Goal: Task Accomplishment & Management: Manage account settings

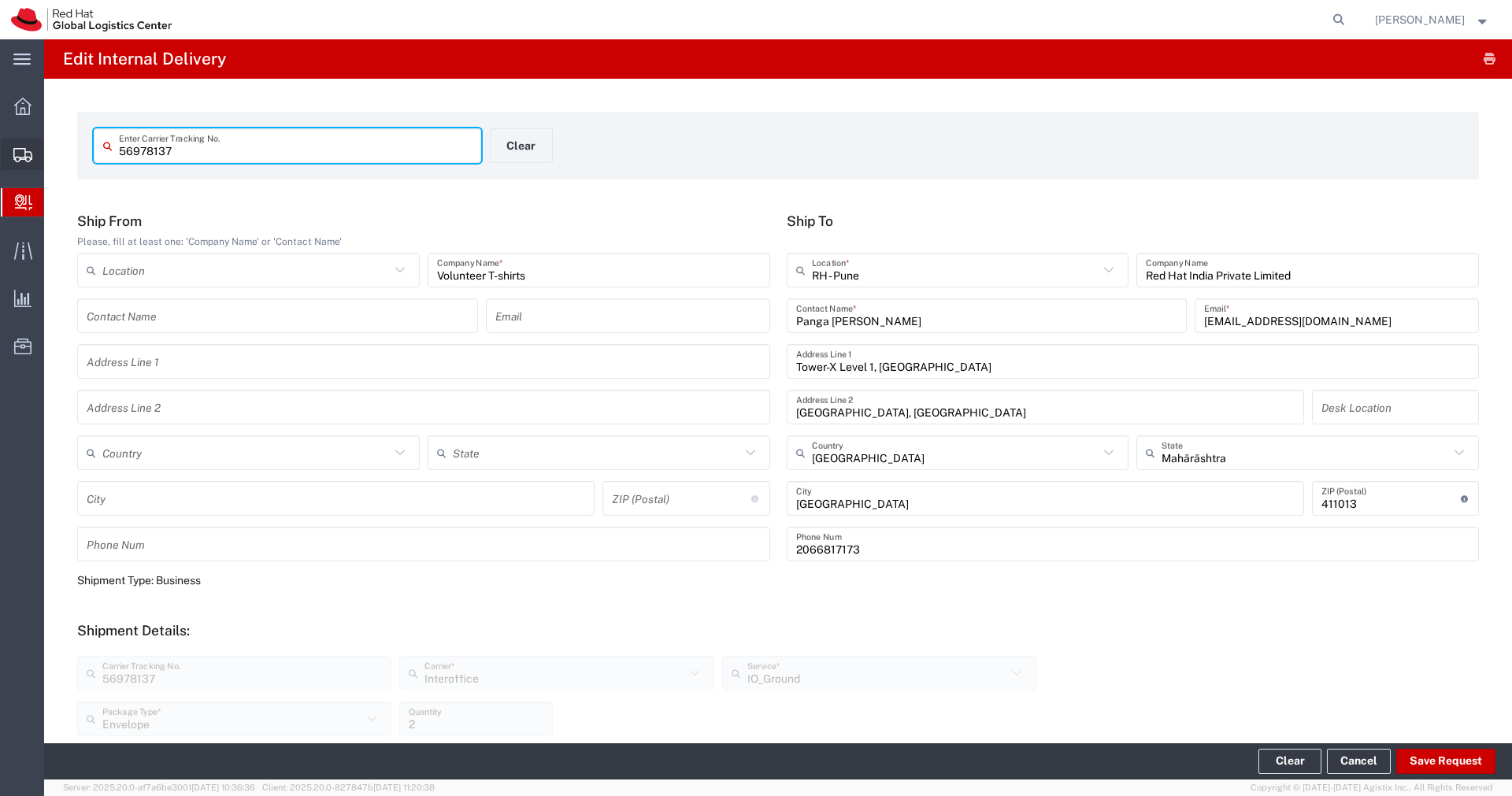
click at [54, 158] on span "Shipments" at bounding box center [49, 154] width 11 height 31
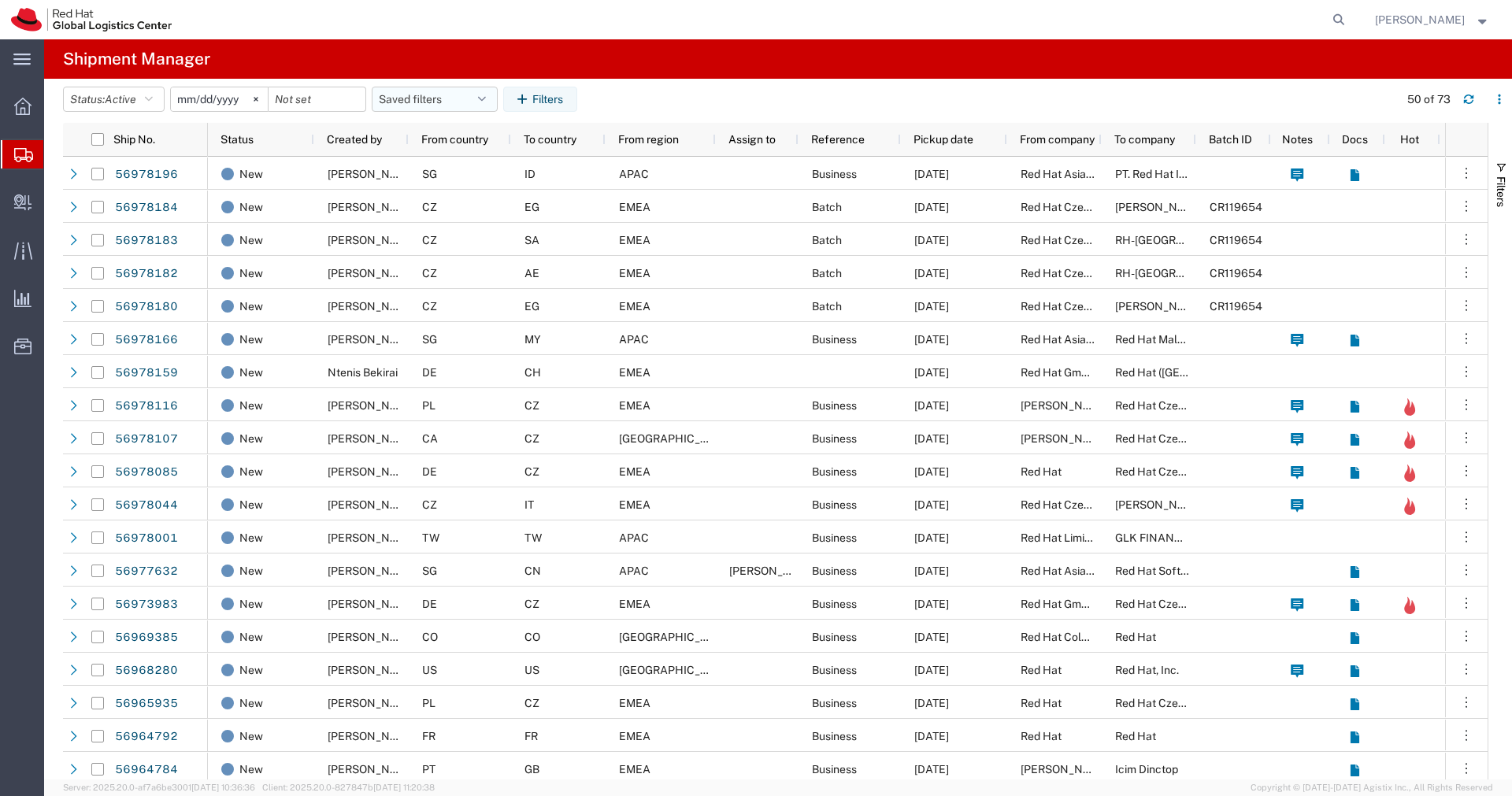
click at [486, 103] on icon "button" at bounding box center [482, 99] width 8 height 11
click at [486, 102] on icon "button" at bounding box center [482, 99] width 8 height 11
click at [433, 166] on span "APAC" at bounding box center [477, 168] width 207 height 30
type input "[DATE]"
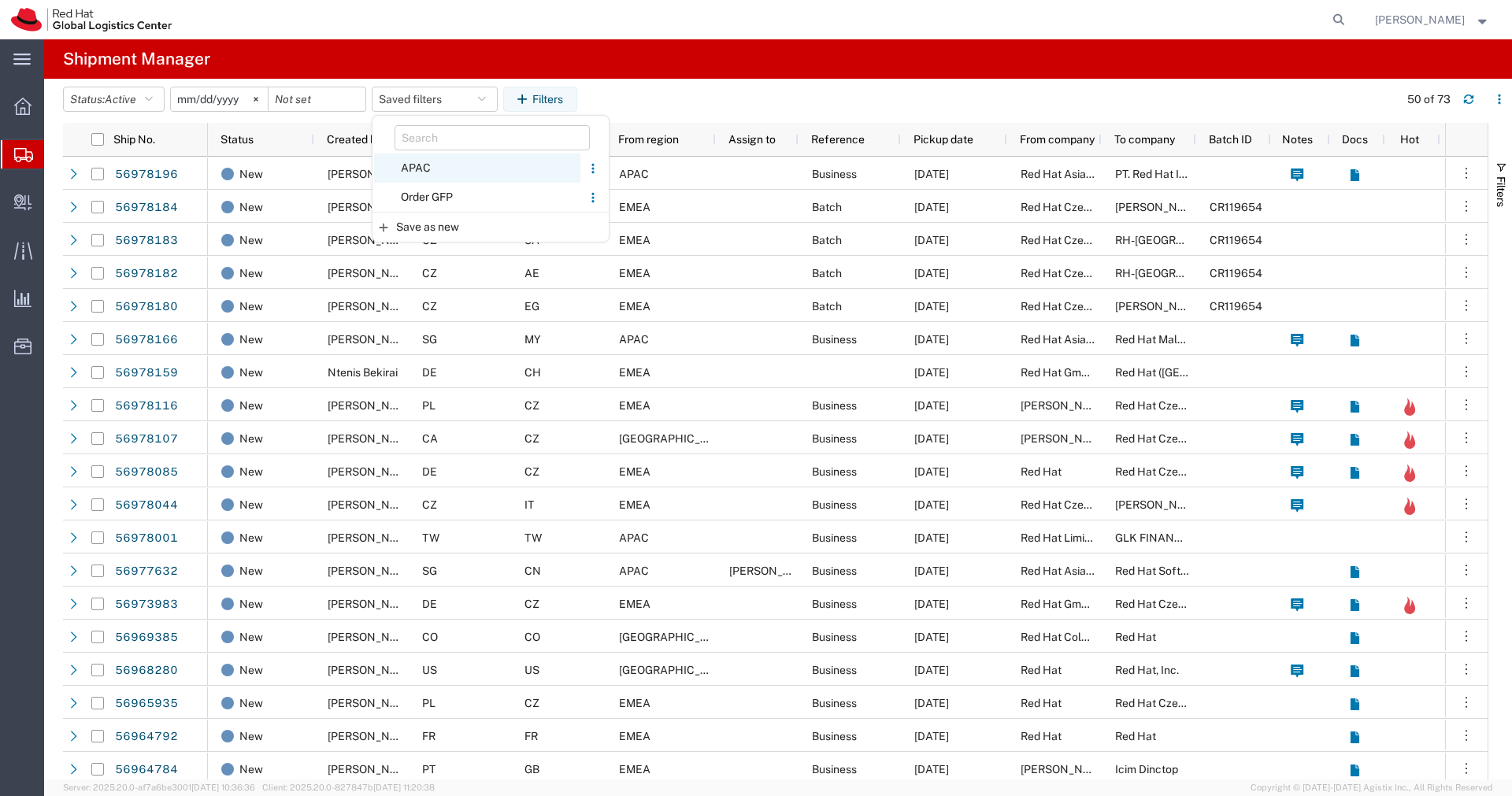
type input "[DATE]"
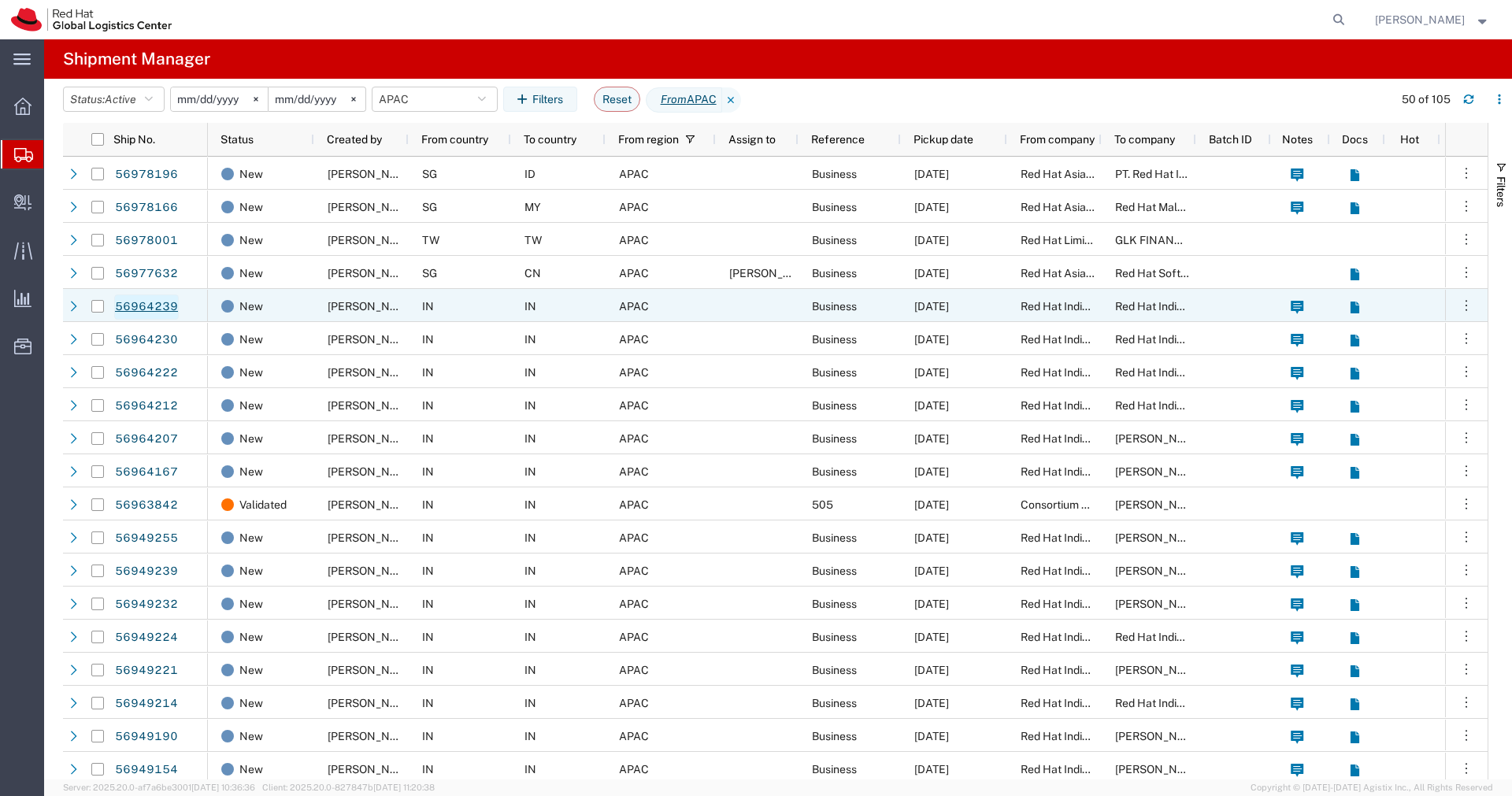
click at [161, 308] on link "56964239" at bounding box center [147, 307] width 65 height 25
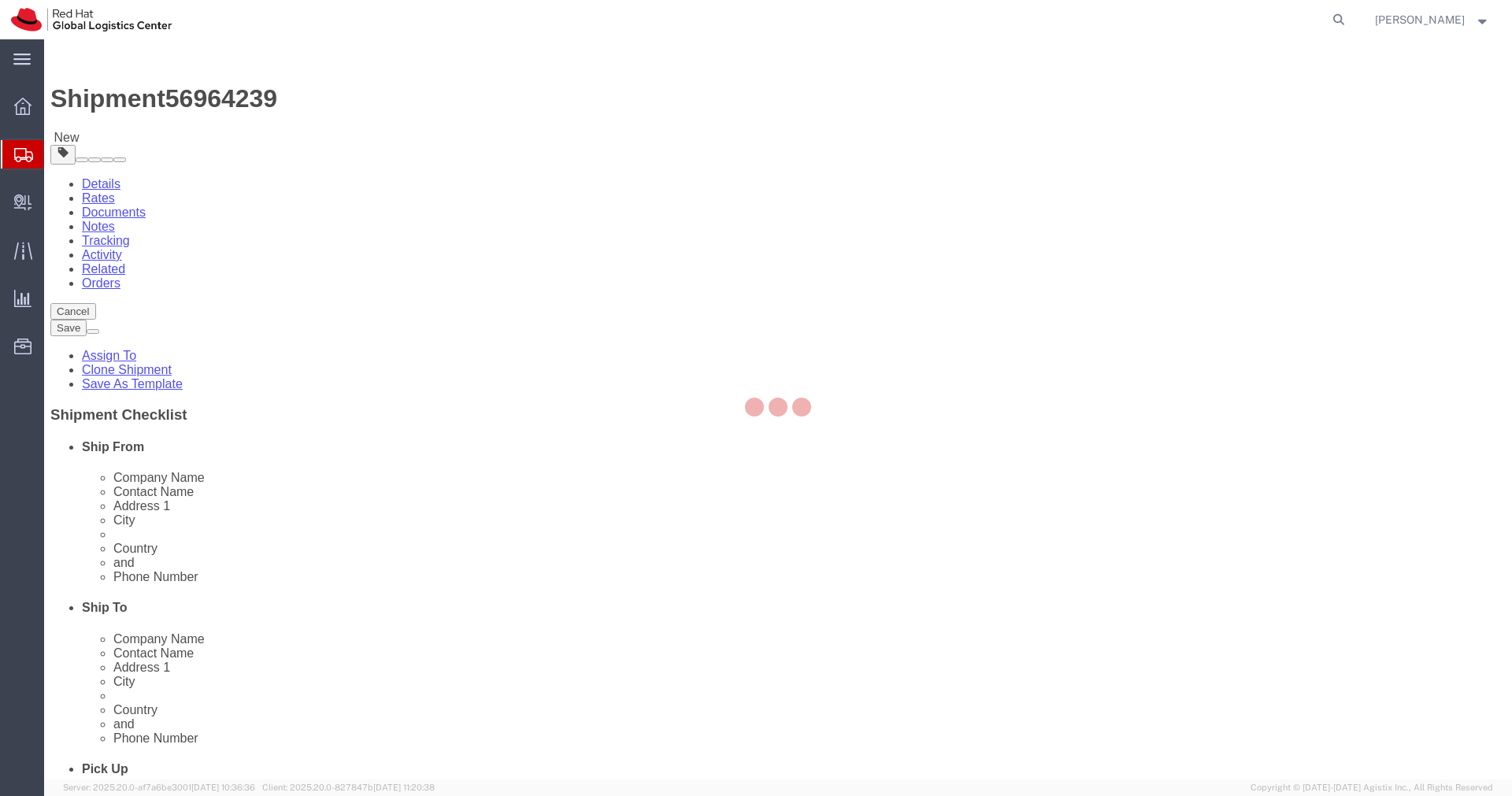
select select "38432"
select select
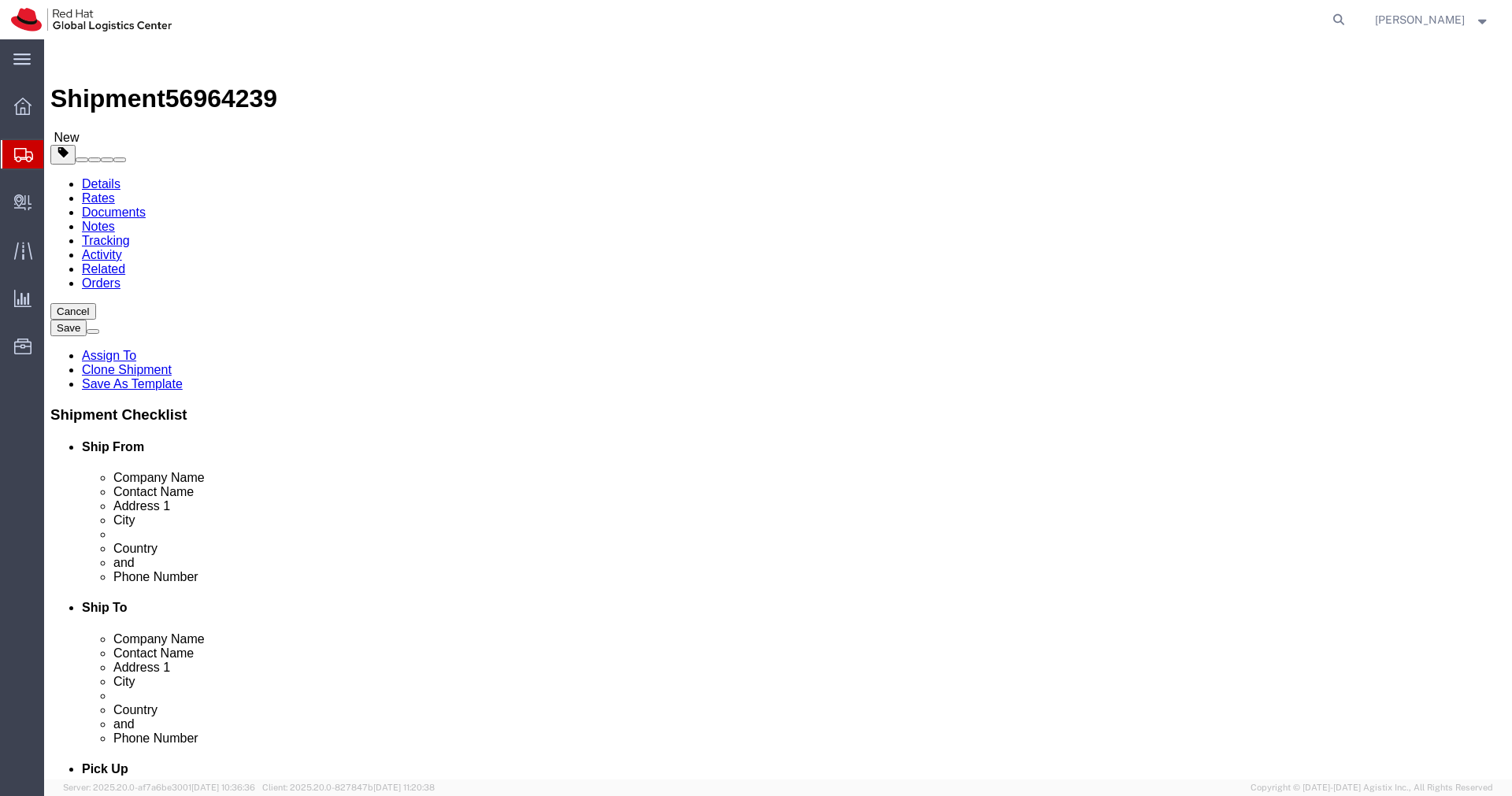
click icon
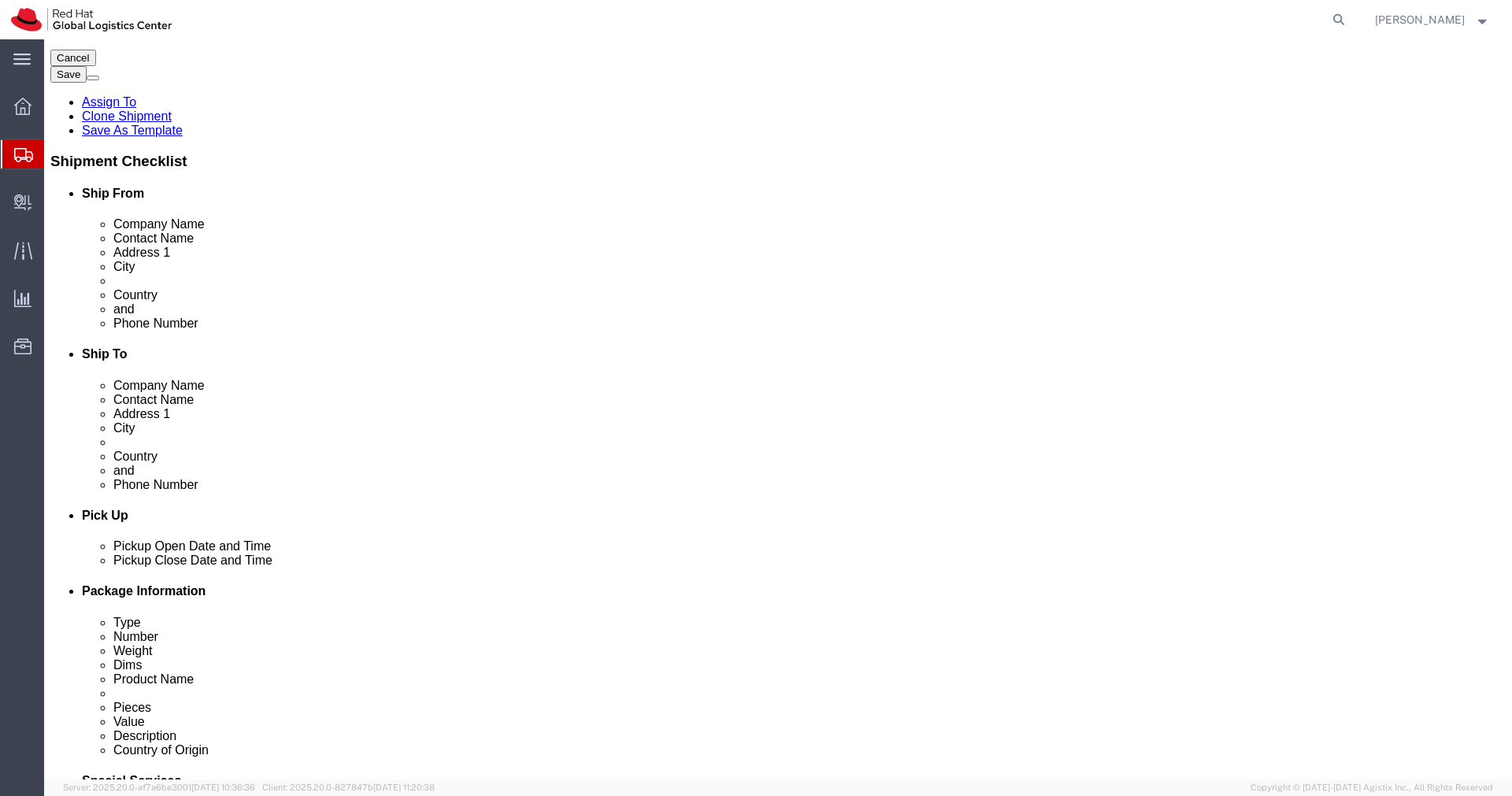
scroll to position [260, 0]
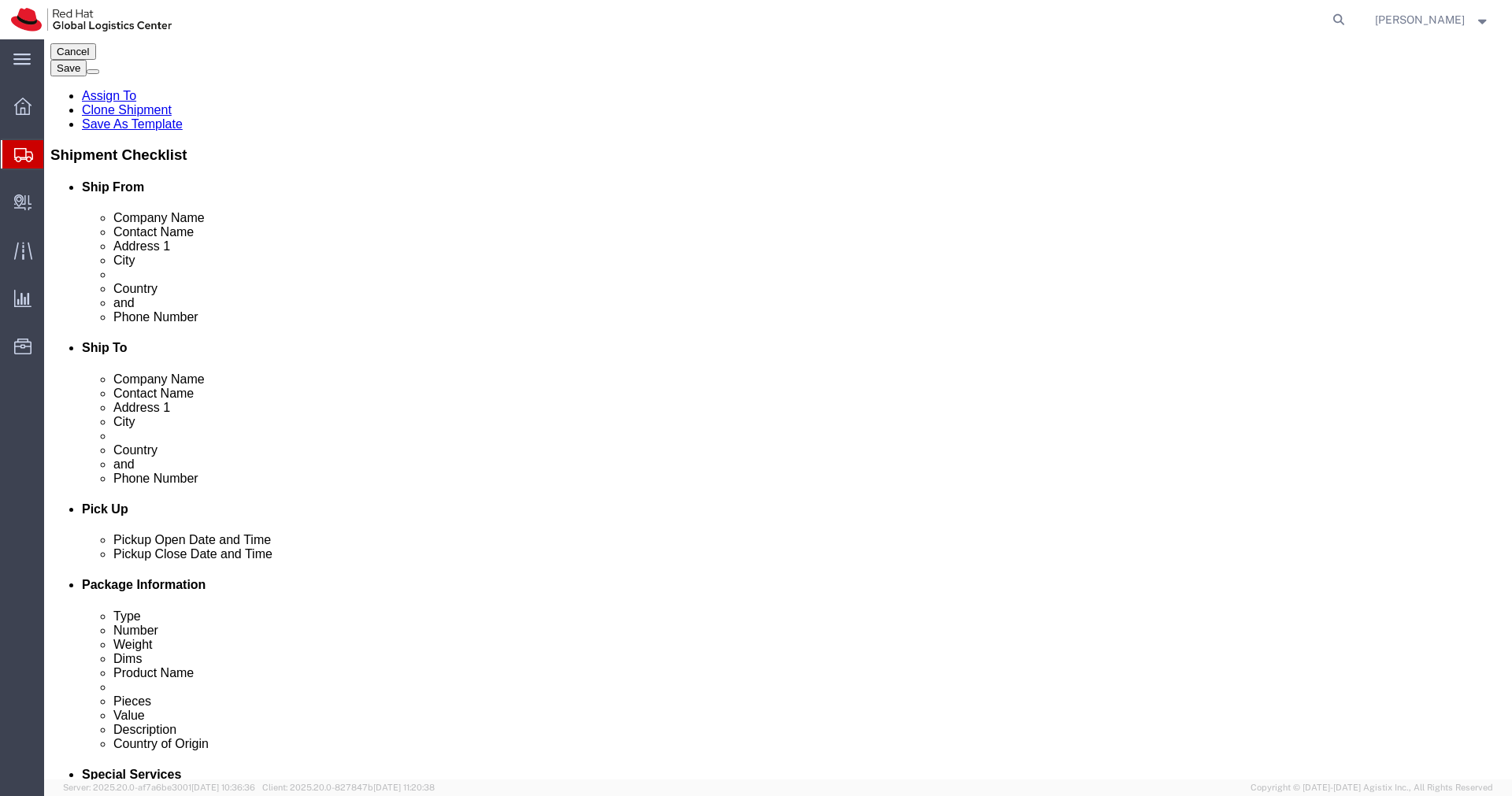
click textarea
paste textarea "Hardware - Laptop, Here is the web link for tracking this shipment([URL][DOMAIN…"
type textarea "Hardware - Laptop, Here is the web link for tracking this shipment([URL][DOMAIN…"
click input "Enter Email Address"
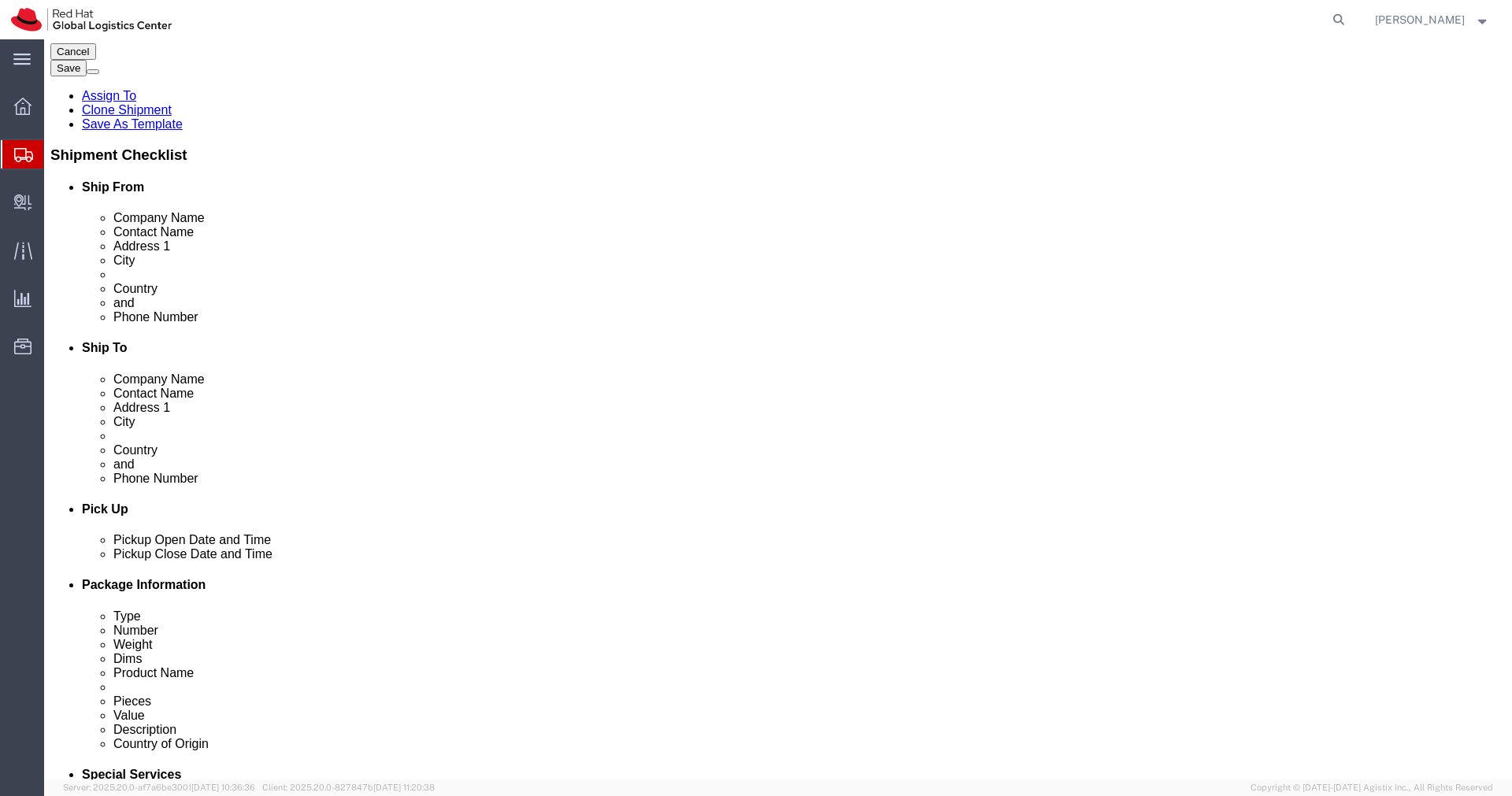
type input "[EMAIL_ADDRESS][DOMAIN_NAME]"
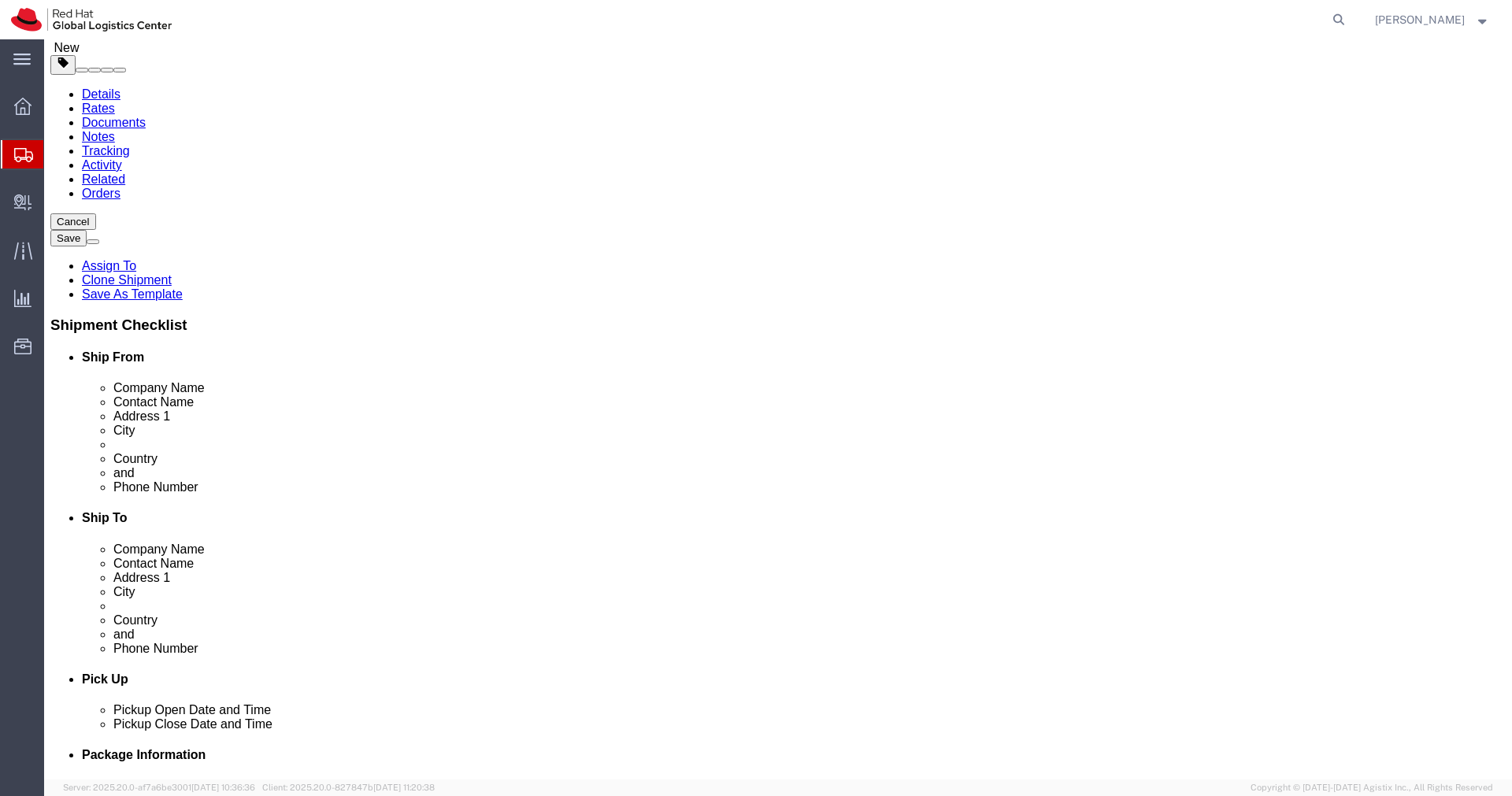
scroll to position [0, 0]
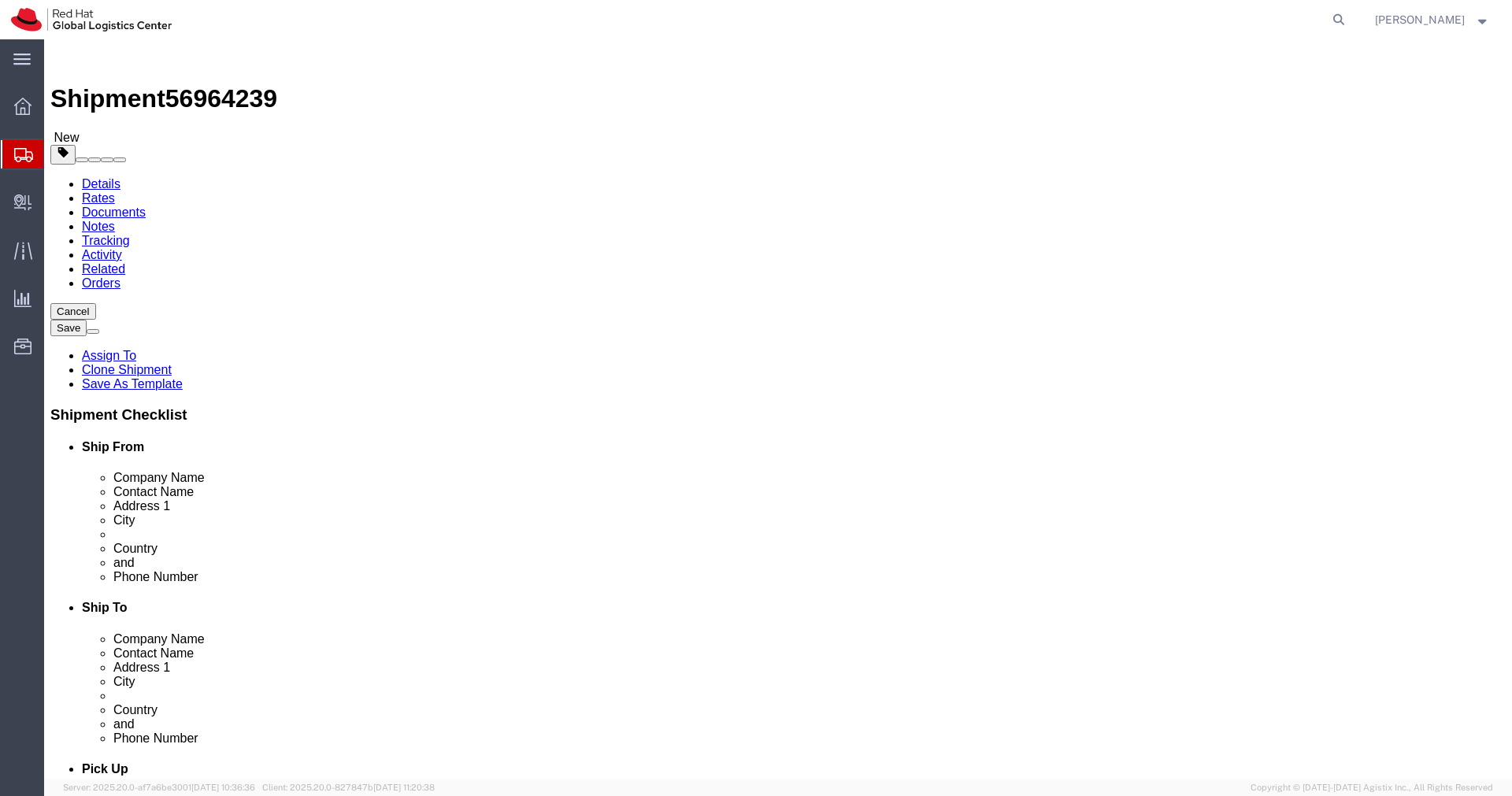
click link "Shipment Information"
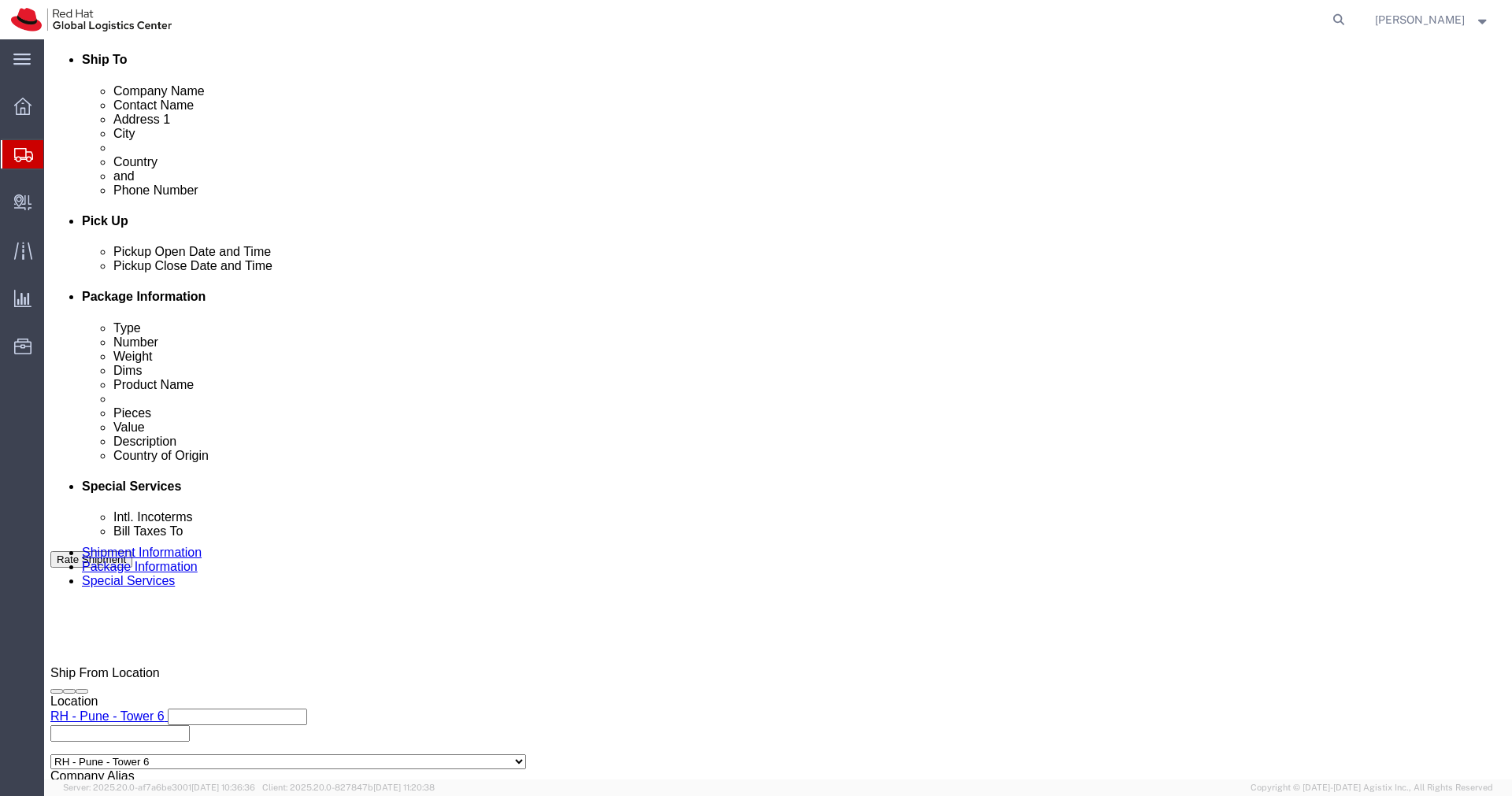
scroll to position [559, 0]
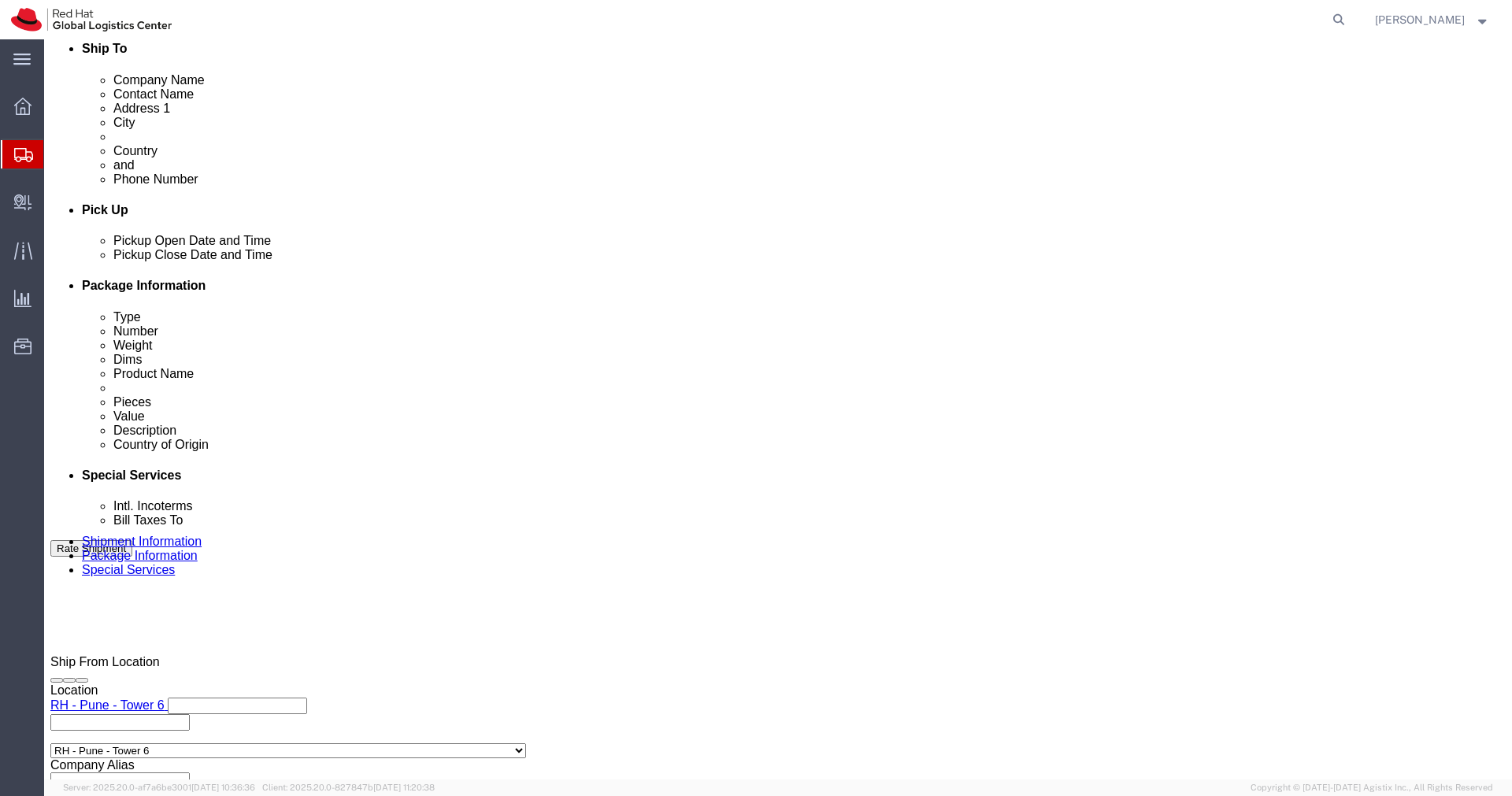
drag, startPoint x: 1012, startPoint y: 409, endPoint x: 904, endPoint y: 414, distance: 108.1
click div "Select Account Type Activity ID Airline Appointment Number ASN Batch Request # …"
click icon
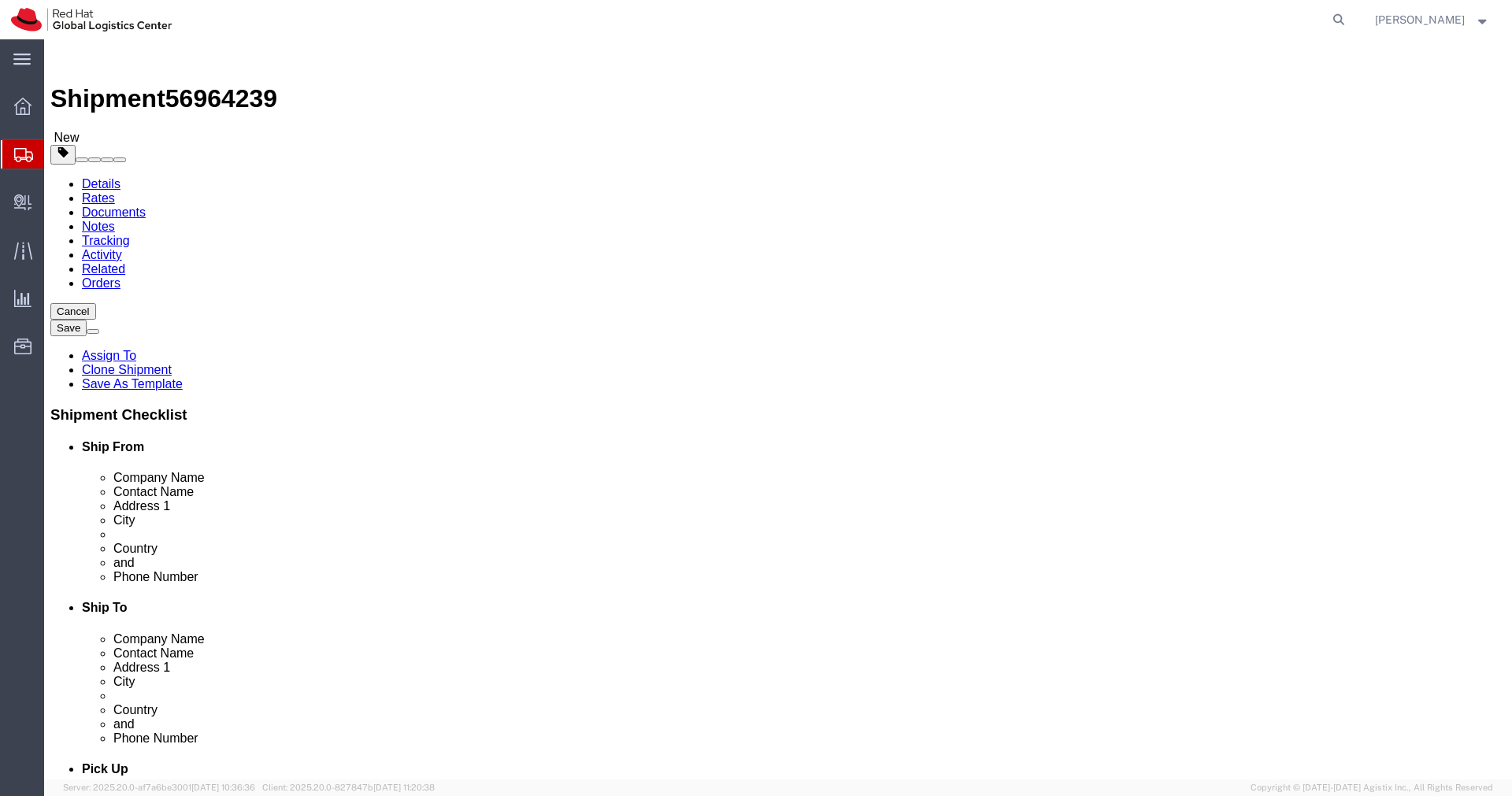
click input "10.00"
type input "55"
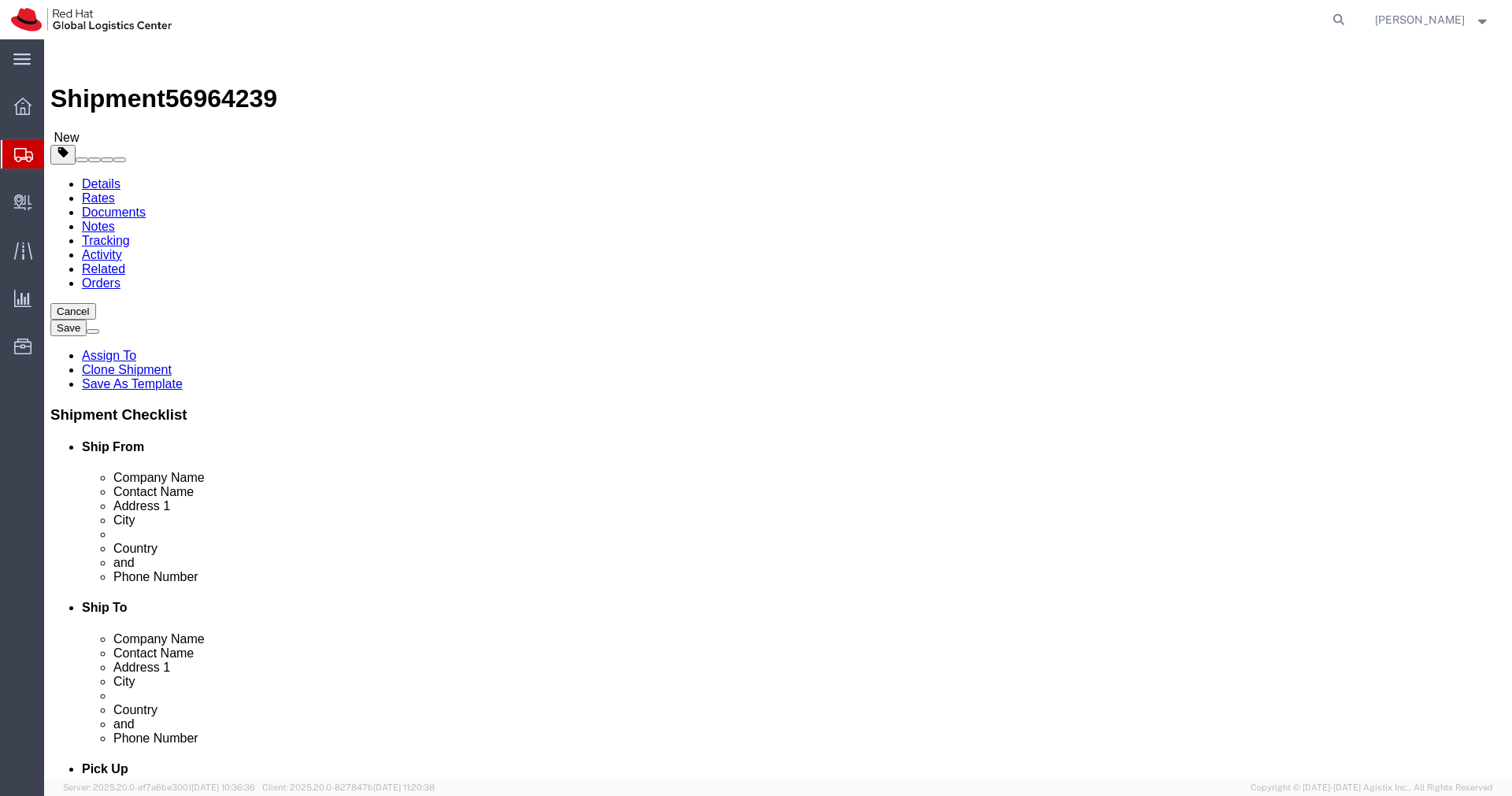
type input "35"
type input "20"
click input "2.50"
type input "4.00"
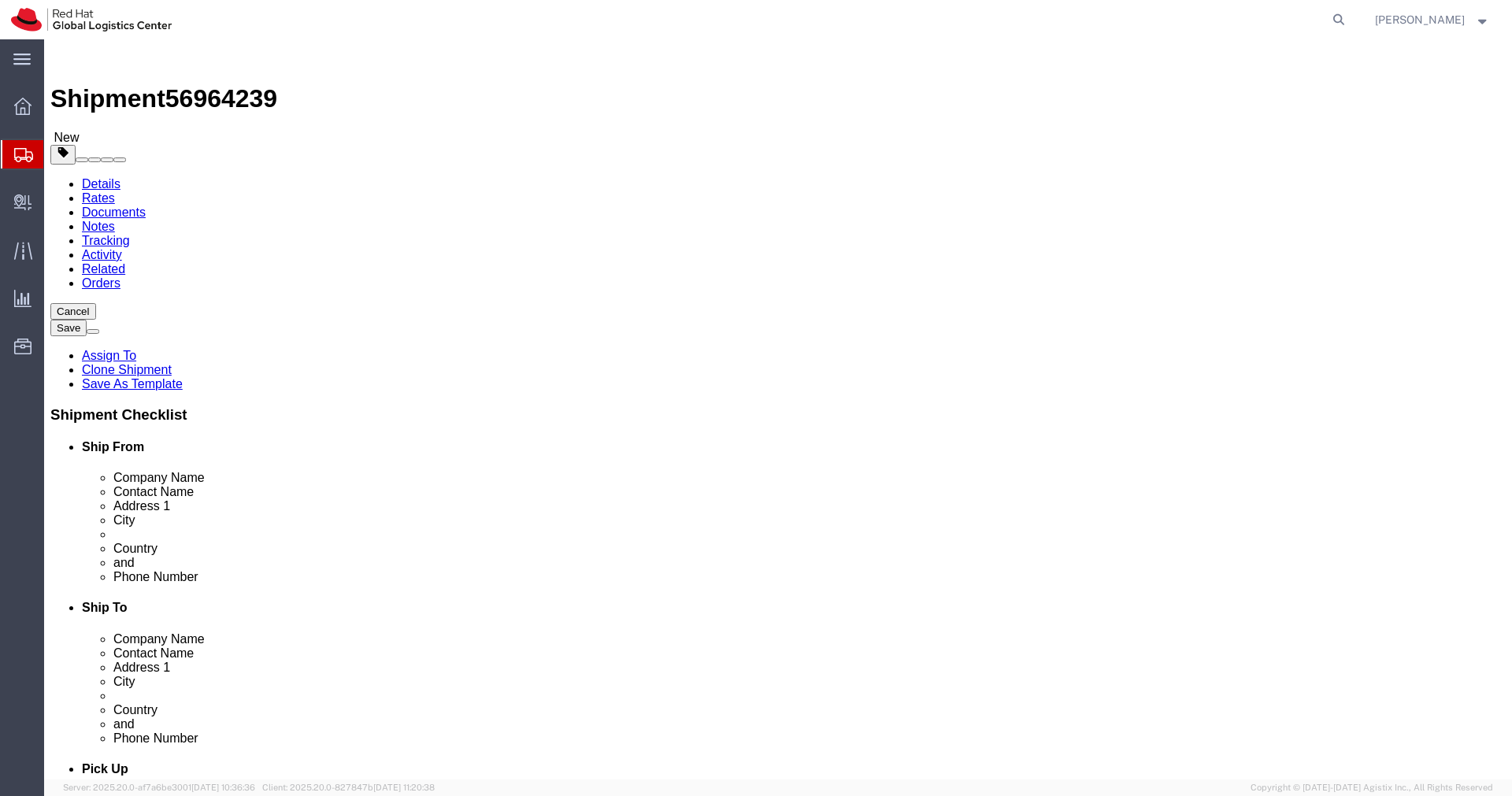
click dd "1.00 Each"
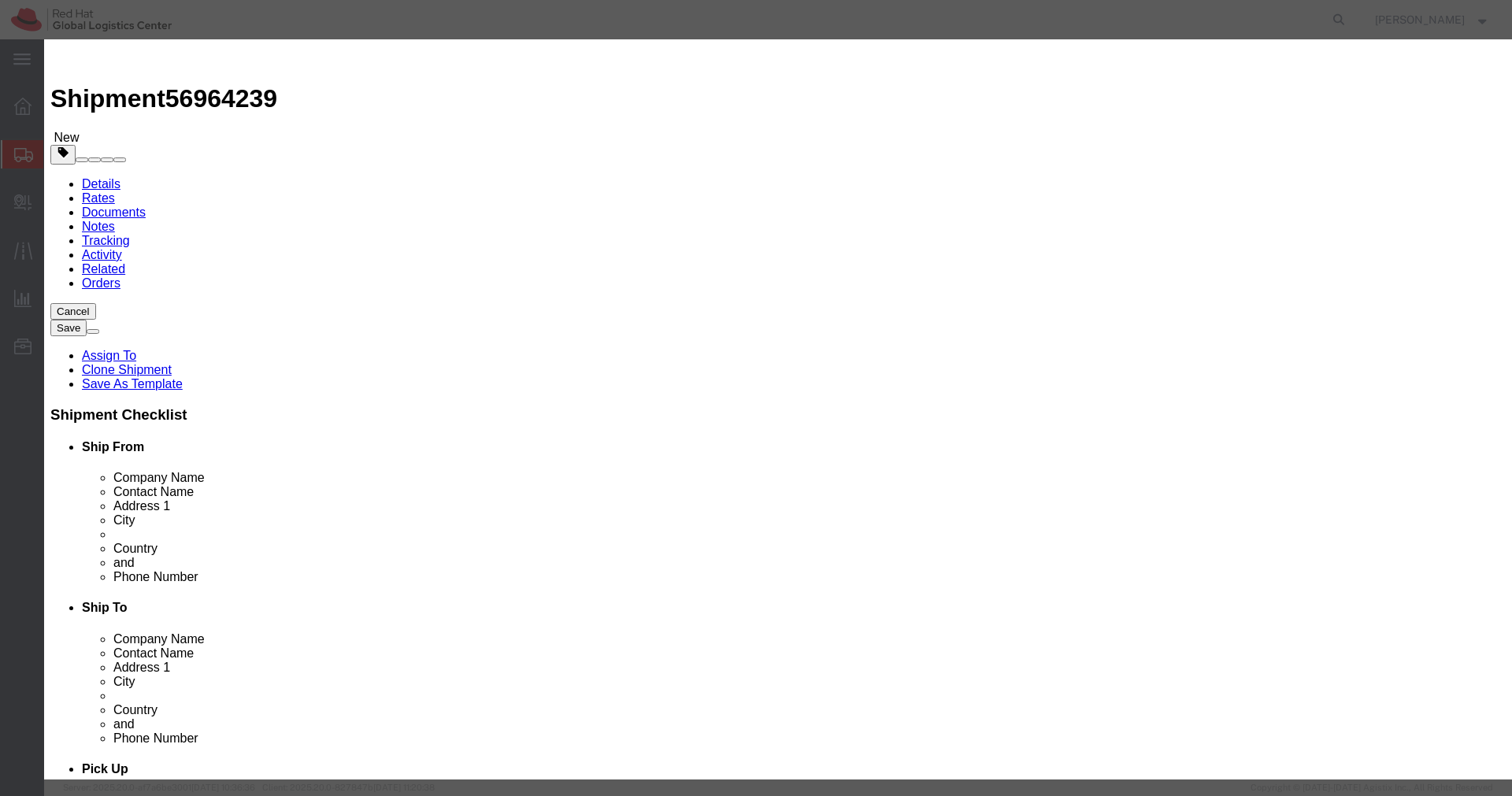
click textarea
paste textarea "PF5MS6M1"
type textarea "PF5MS6M1"
click button "Save & Close"
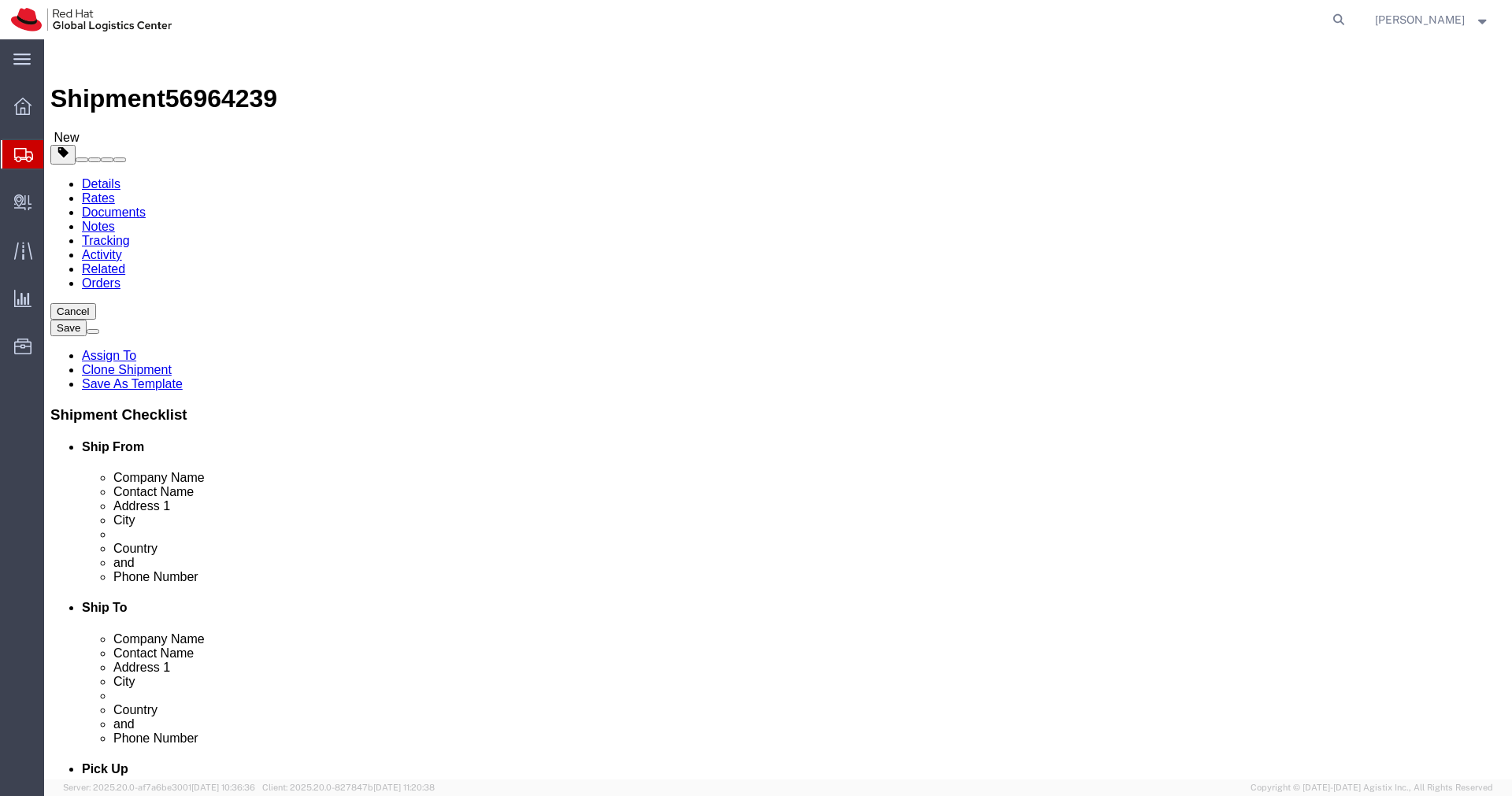
click dd "1.00 Each"
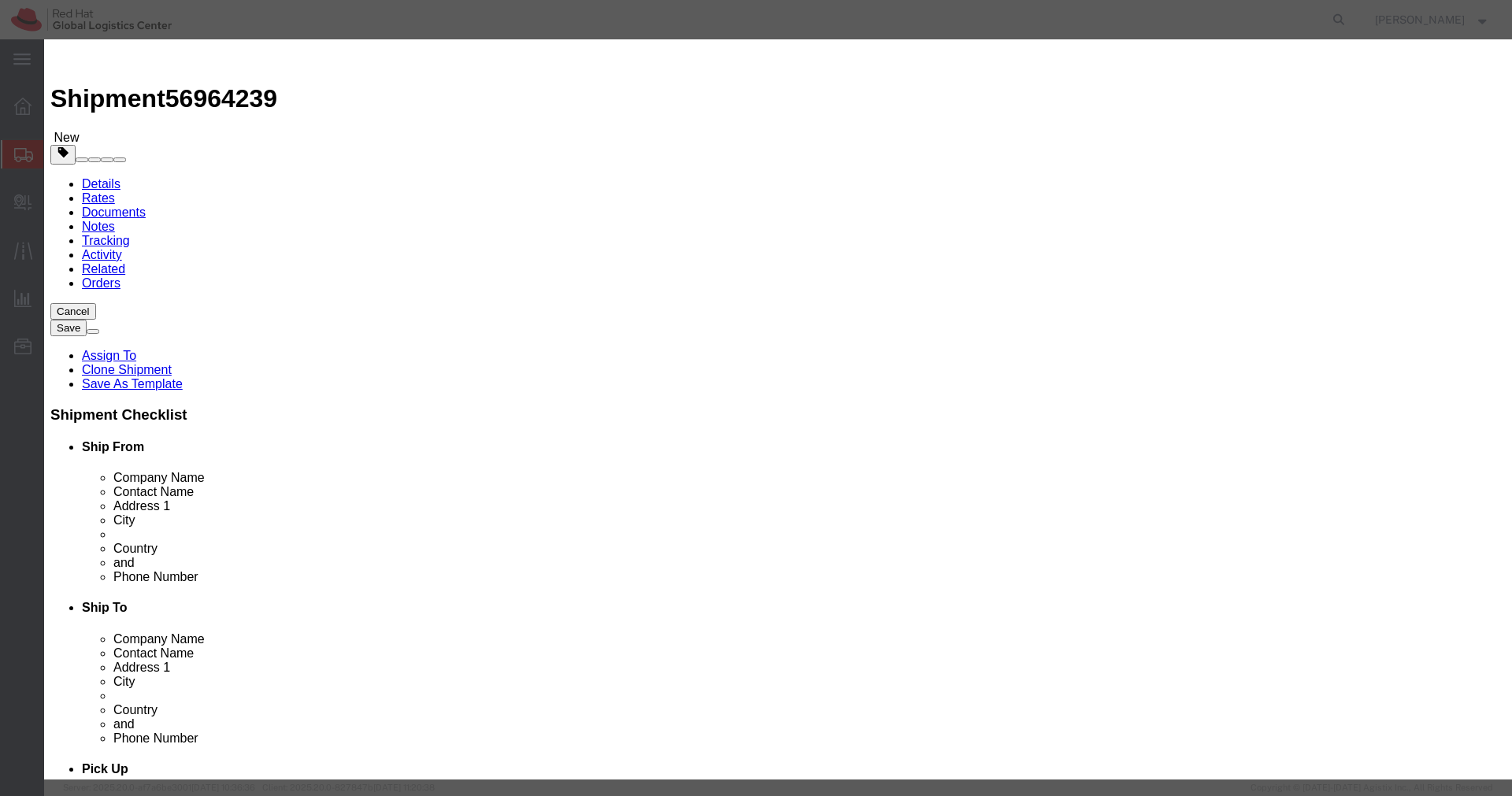
drag, startPoint x: 668, startPoint y: 126, endPoint x: 414, endPoint y: 123, distance: 254.0
click div "Product Name Thinkpad Universal Thunderbolt 4 Dock"
click button "Close"
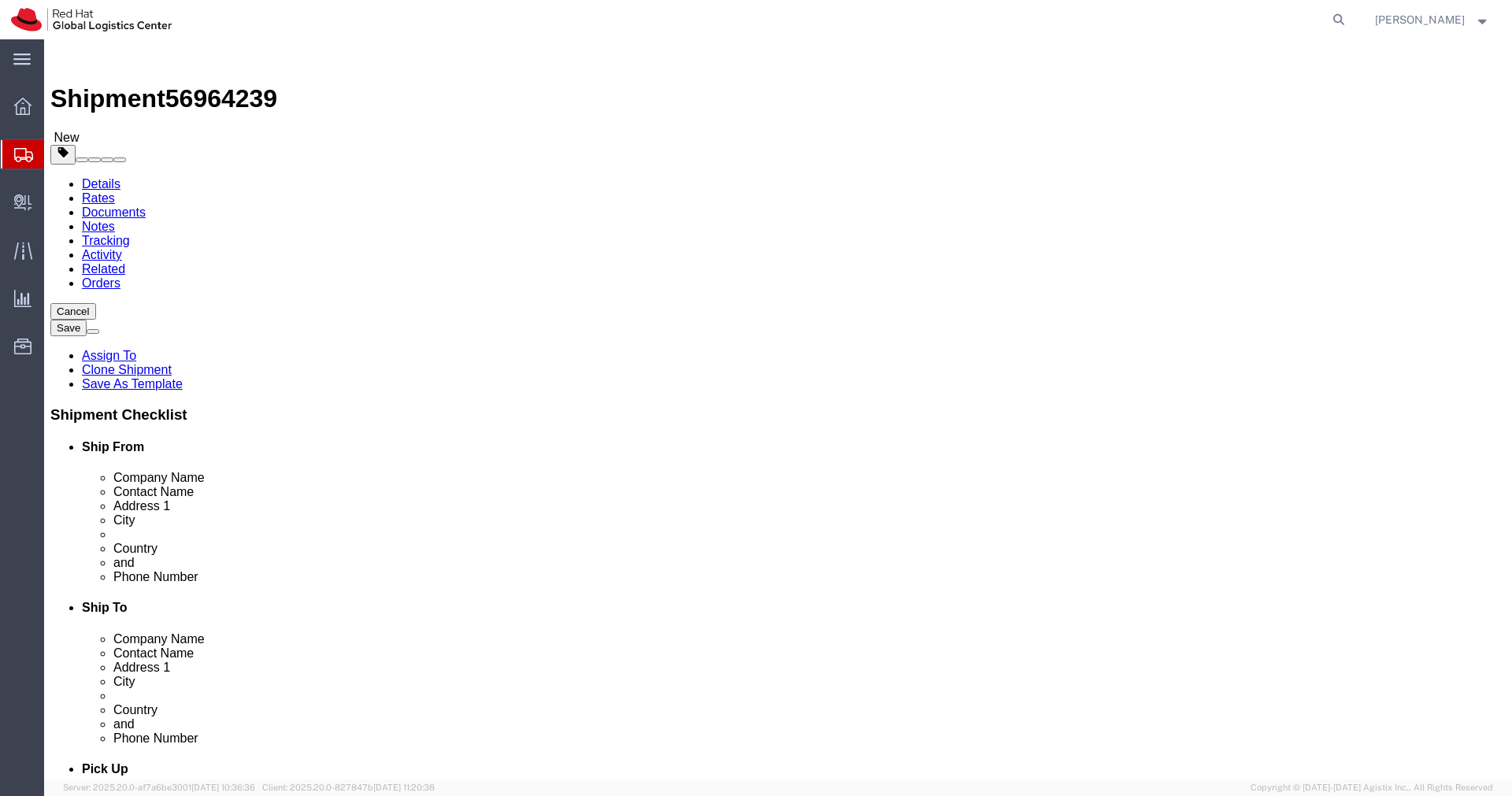
click dd "1.00 Each"
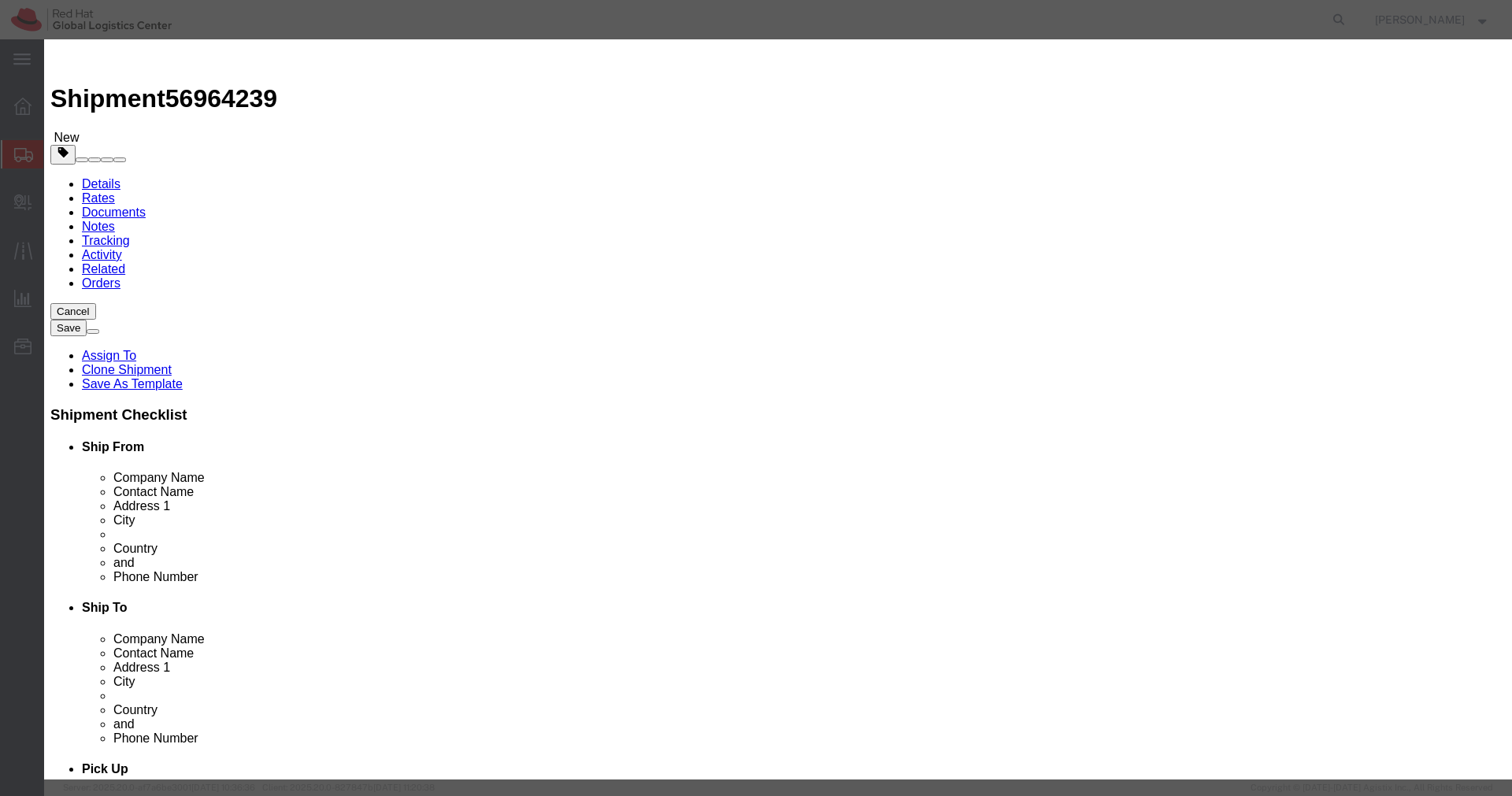
drag, startPoint x: 658, startPoint y: 125, endPoint x: 415, endPoint y: 129, distance: 243.0
click div "Product Name Thinkpad Universal Thunderbolt 4 Dock"
click input "Thinkpad Universal Thunderbolt 4 Dock"
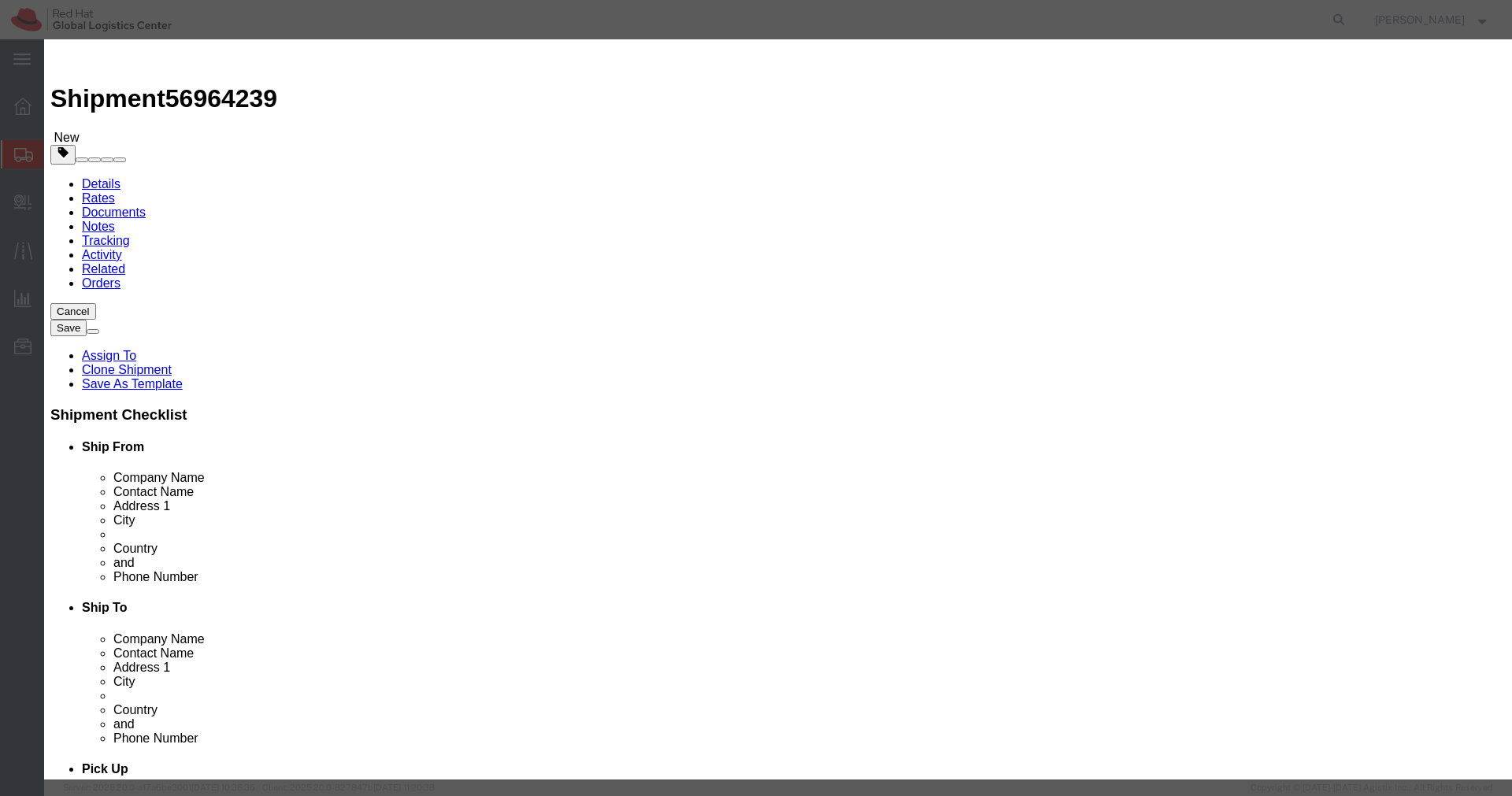
click input "Thinkpad Universal Thunderbolt 4 Dock"
click button "Close"
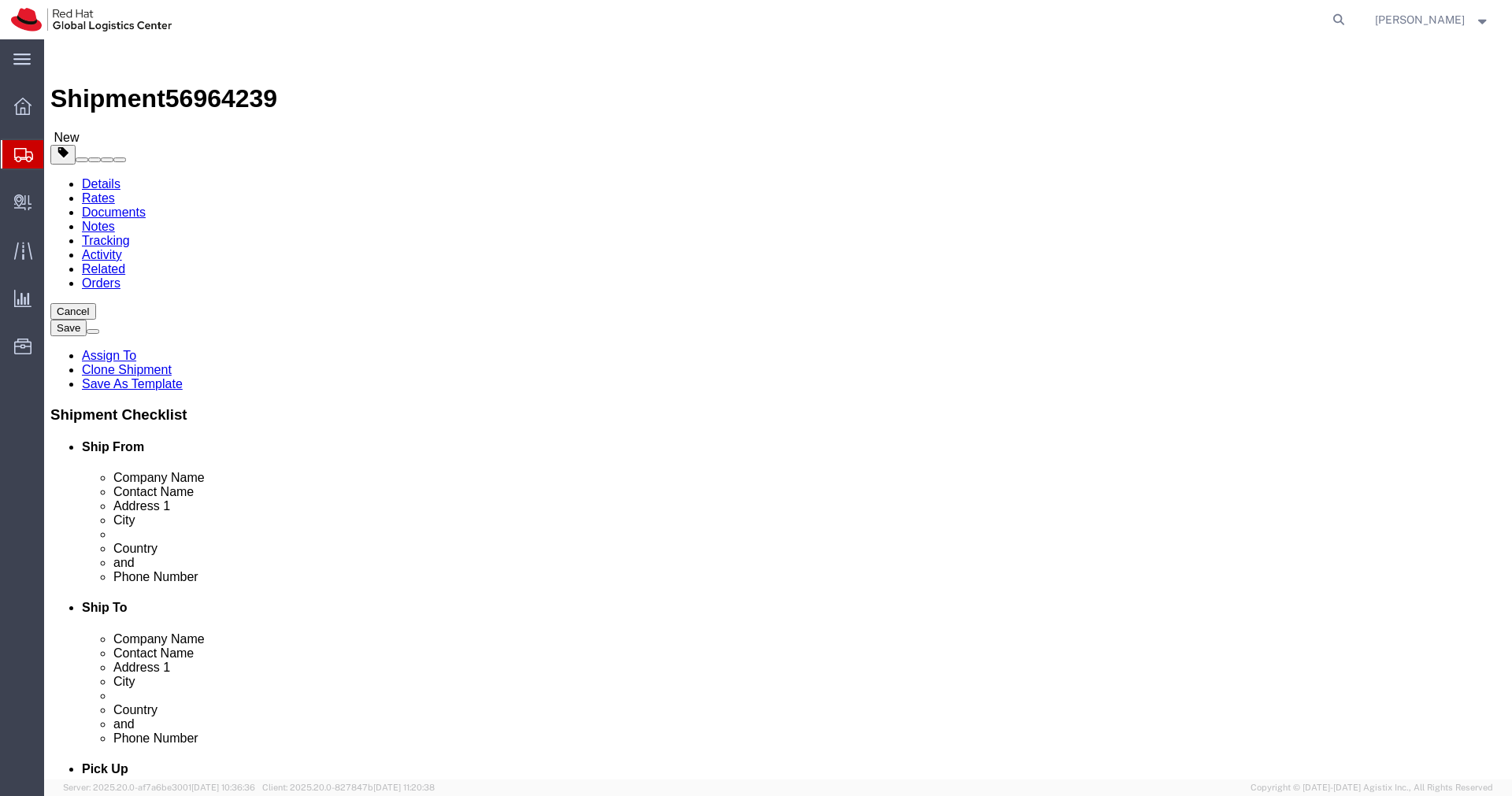
click link "Clone this content"
click dd "120000.00 INR"
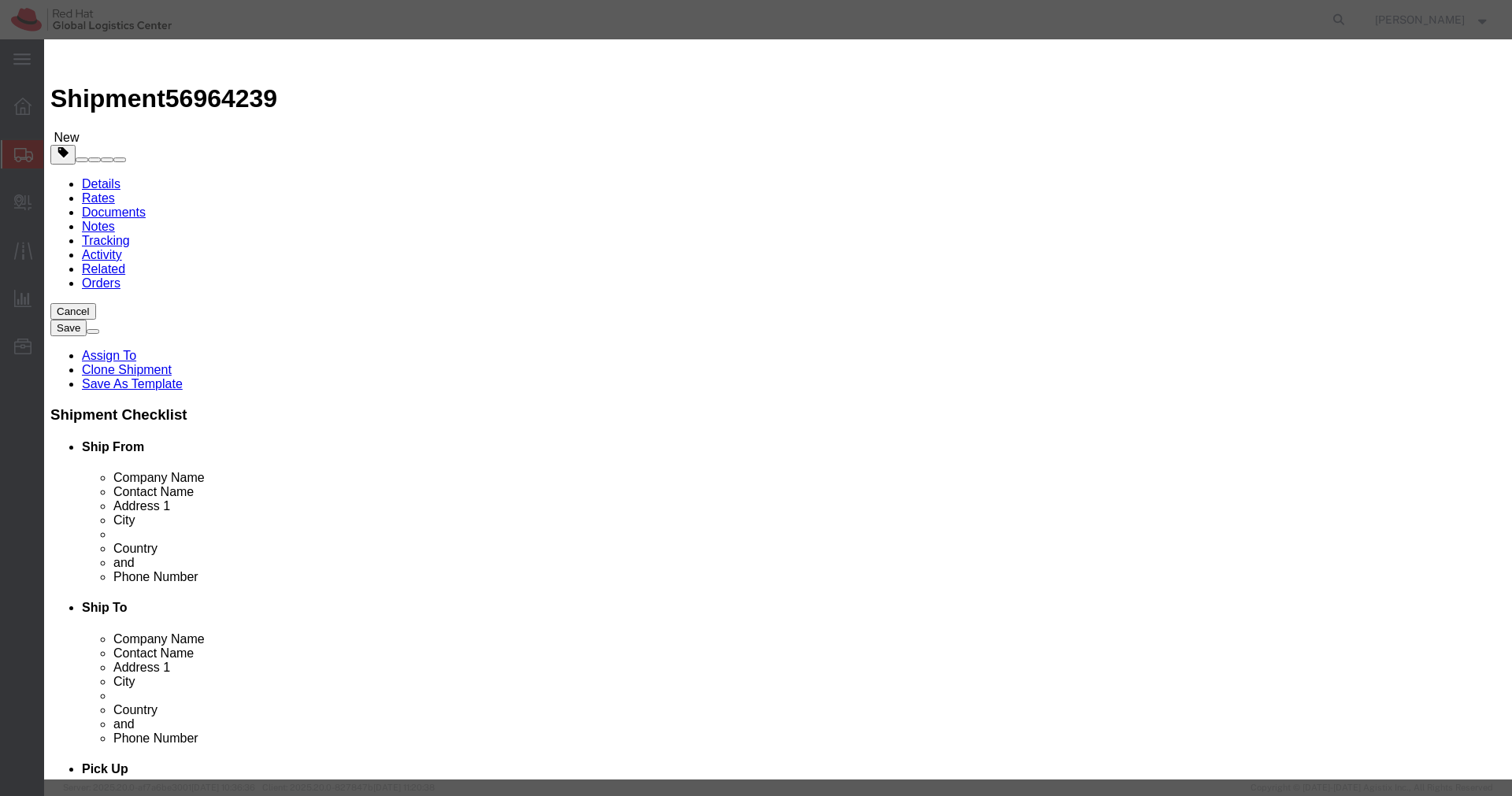
click input "X1"
paste input "Thinkpad Universal Thunderbolt 4 Dock"
type input "Thinkpad Universal Thunderbolt 4 Dock"
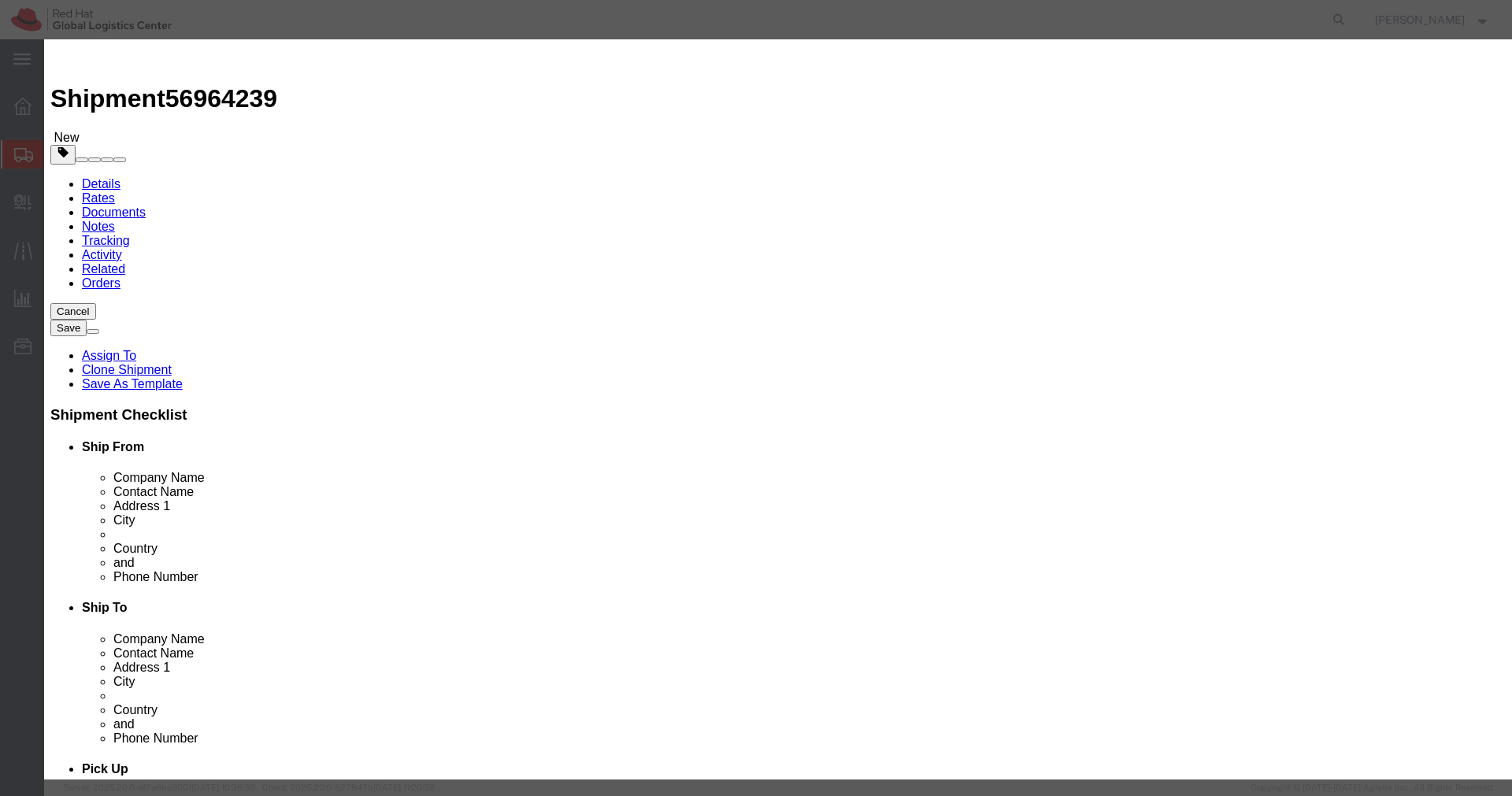
click input "120000.00"
type input "17000.00"
click button "Save & Close"
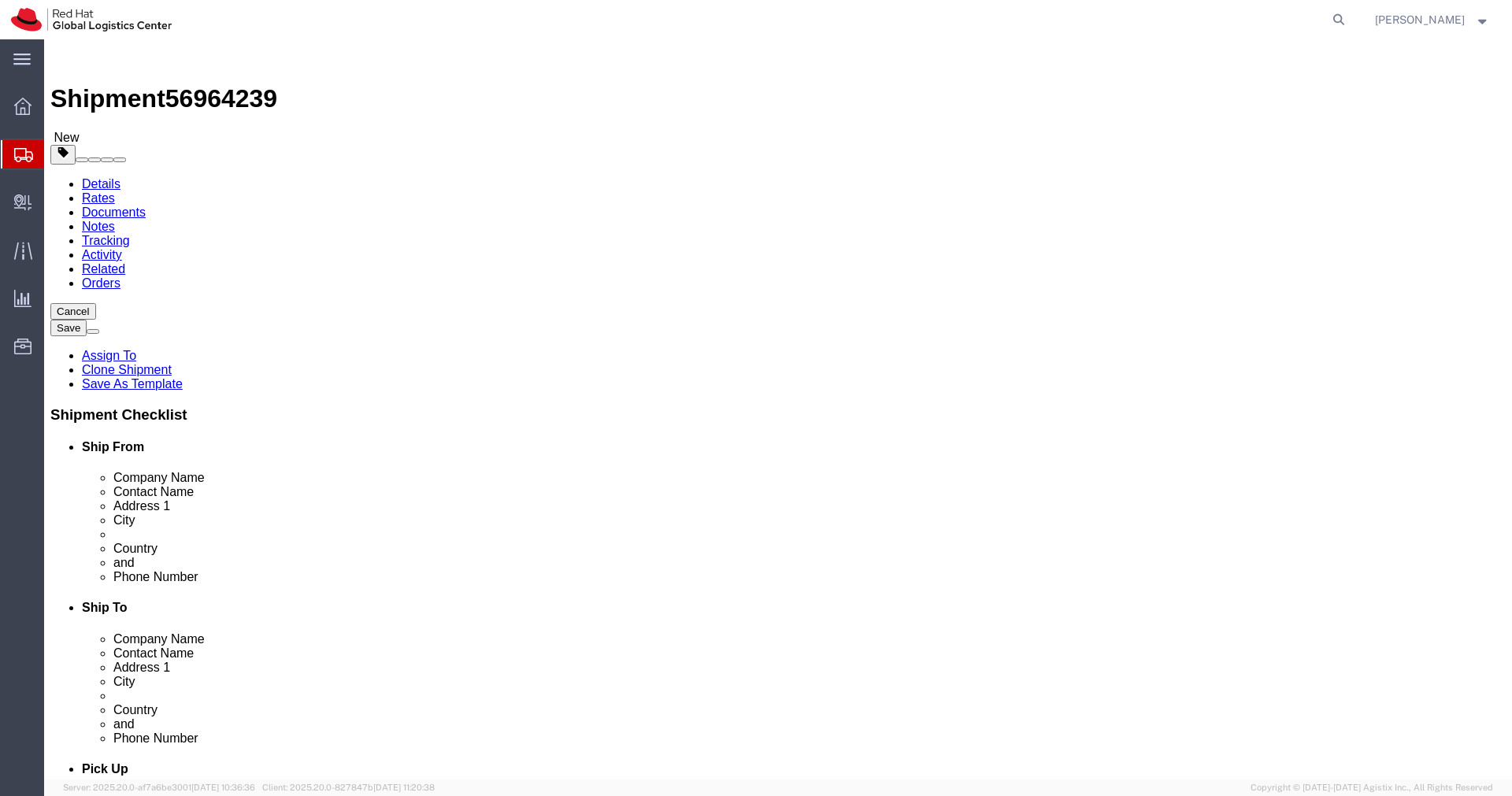
click span "button"
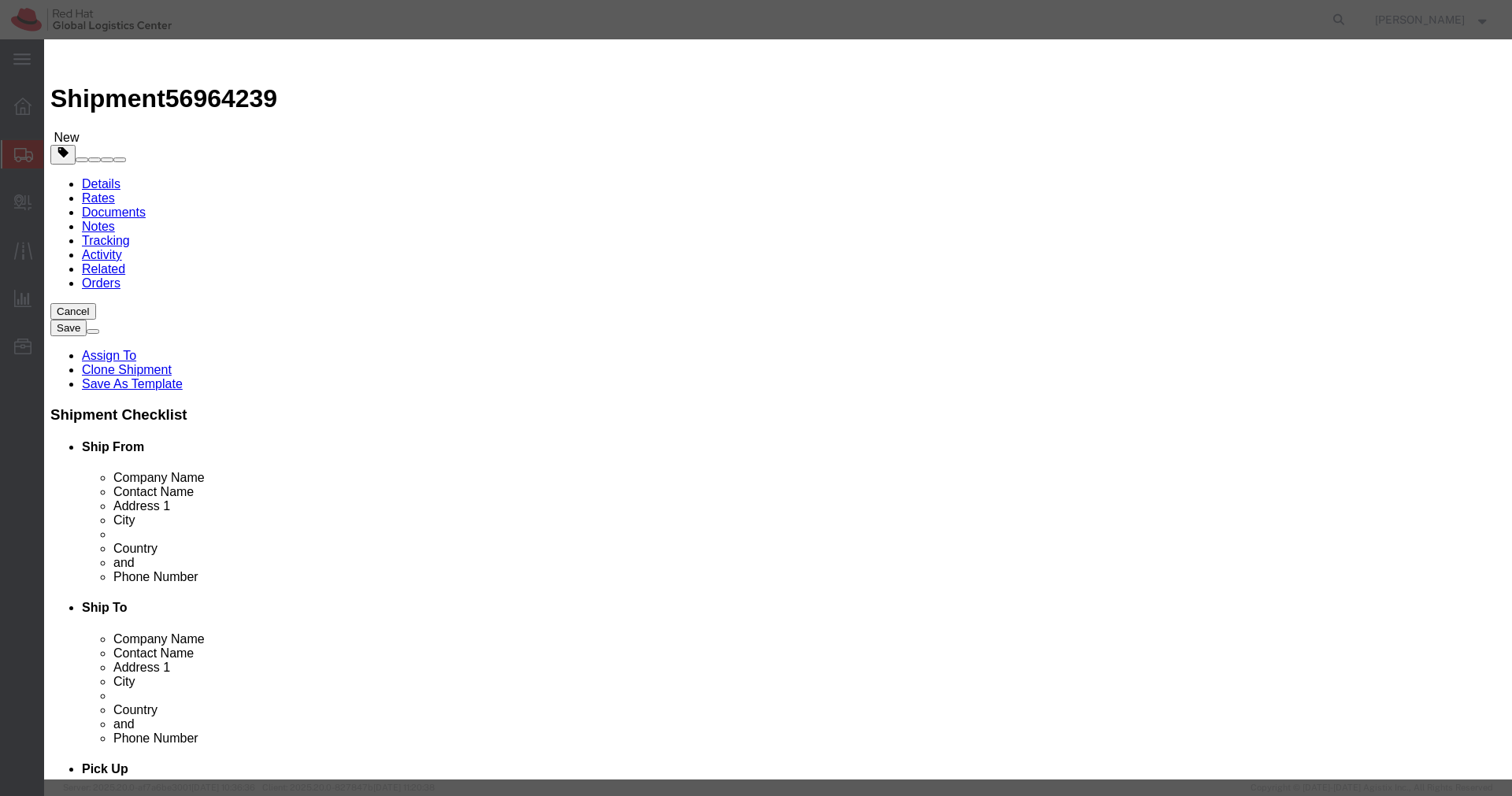
click button "Yes"
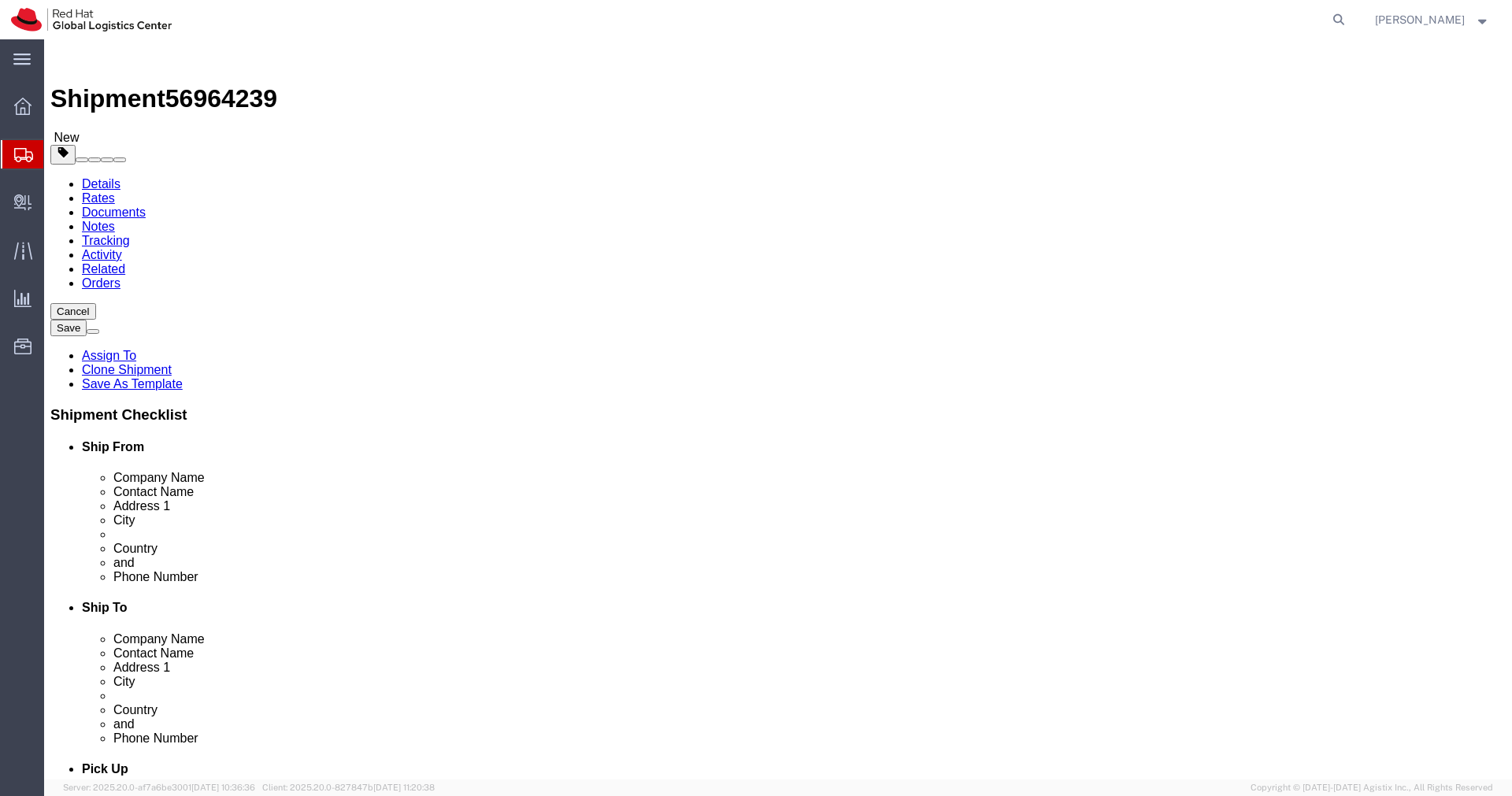
click button "Rate Shipment"
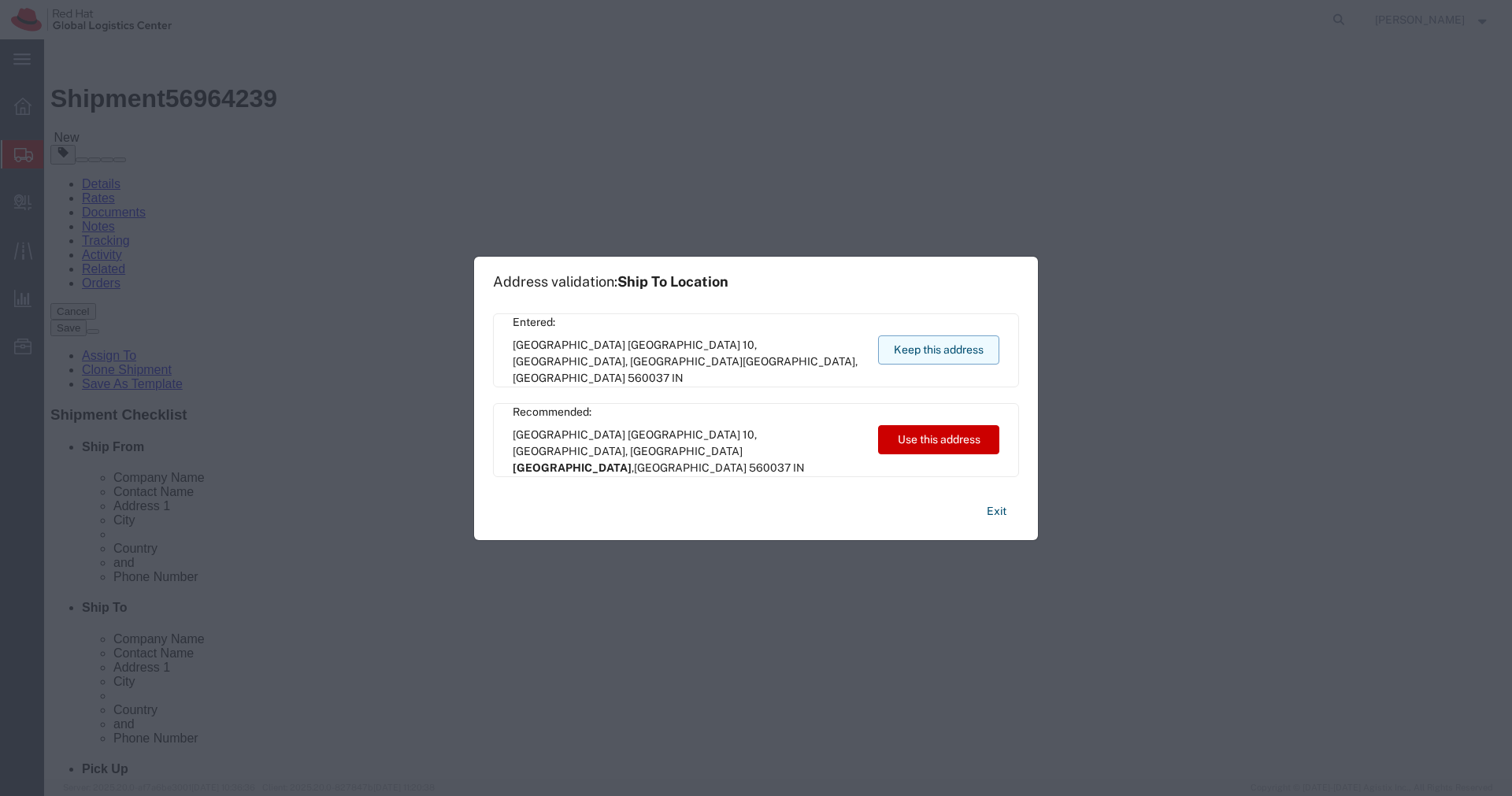
click at [969, 344] on button "Keep this address" at bounding box center [938, 349] width 121 height 30
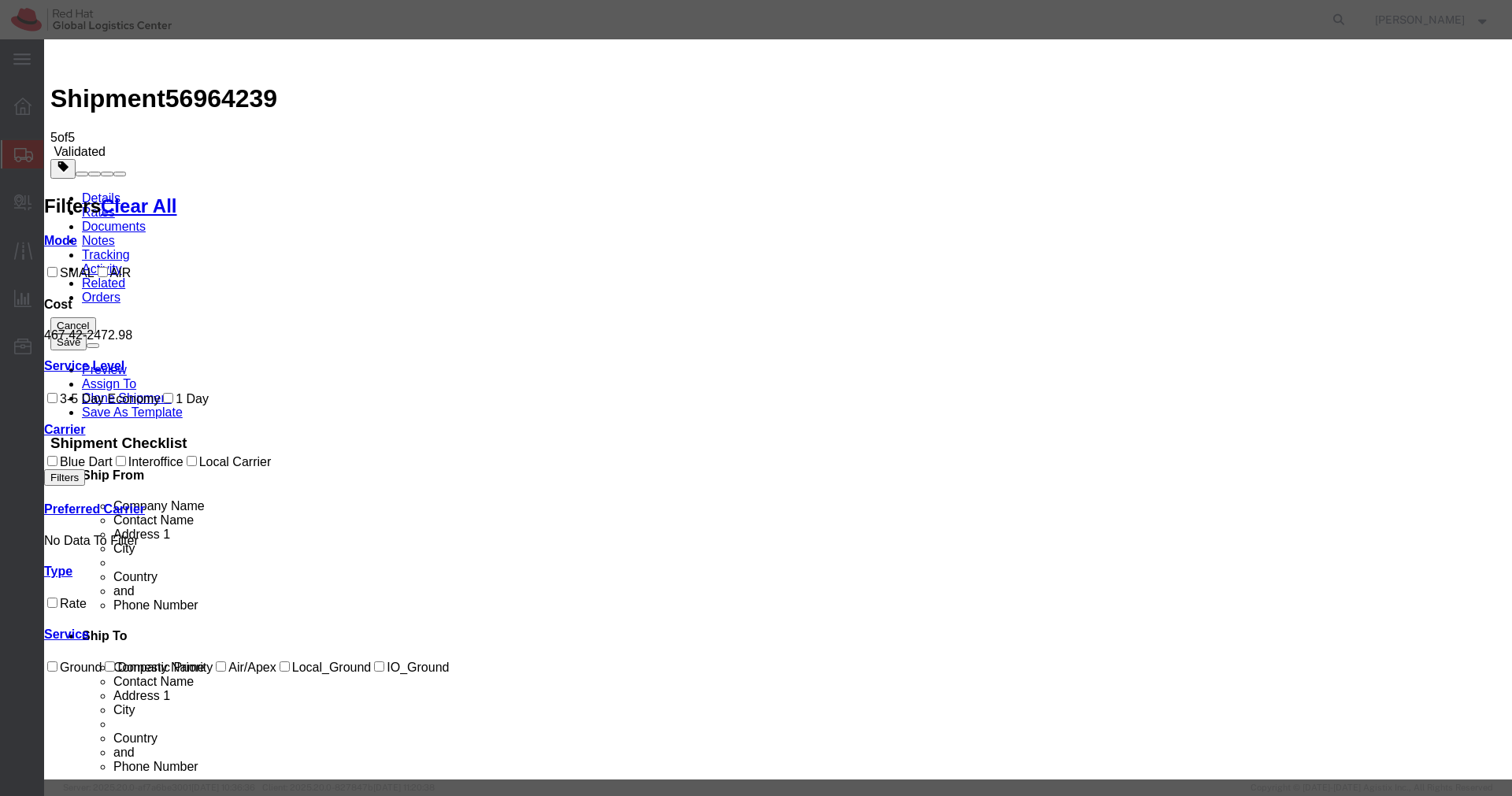
select select "14653"
select select "29222"
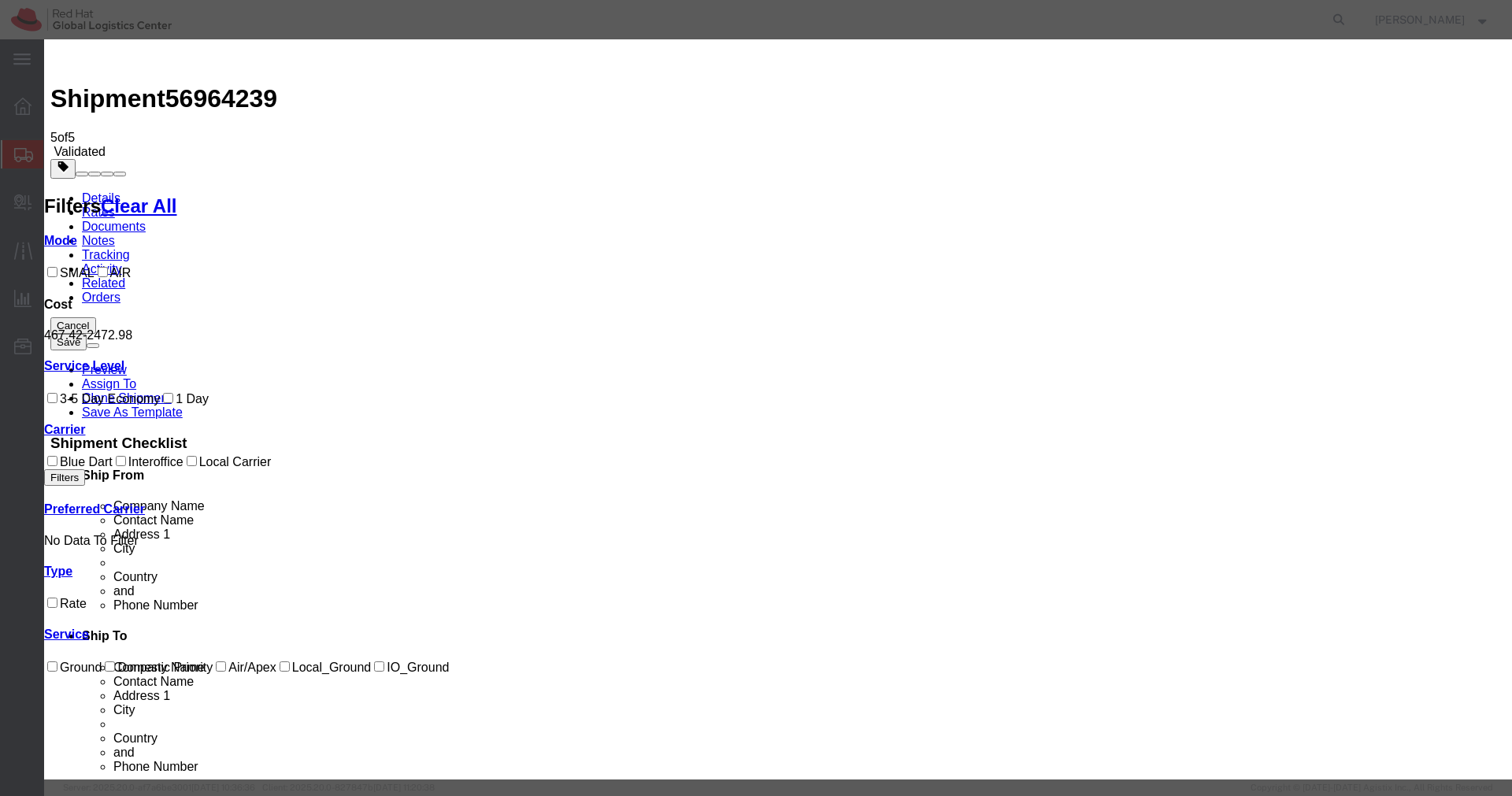
checkbox input "true"
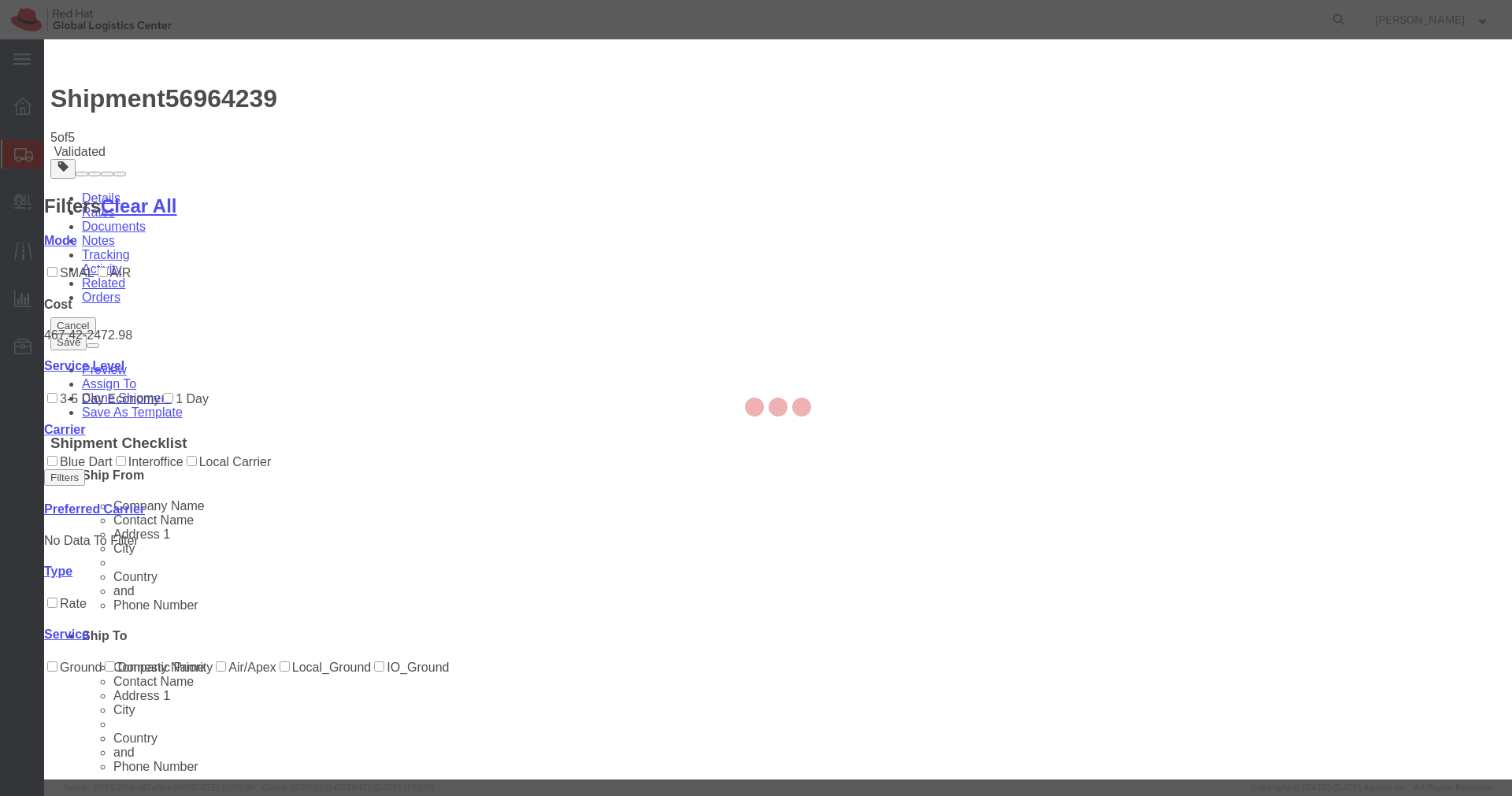
type input "[PERSON_NAME]"
type input "[PHONE_NUMBER]"
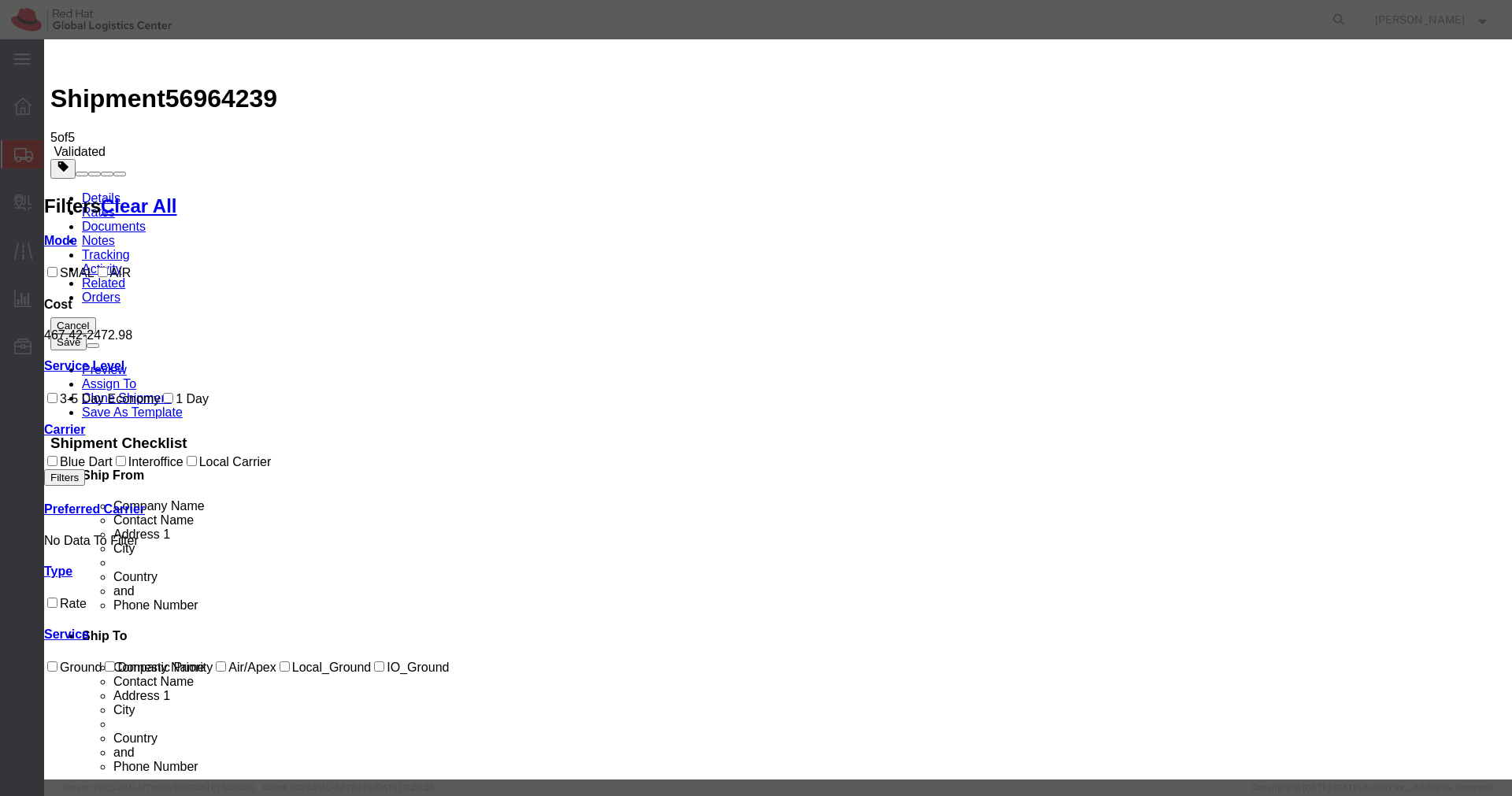
paste input "EM346212415IN"
type input "EM346212415IN"
select select "1200"
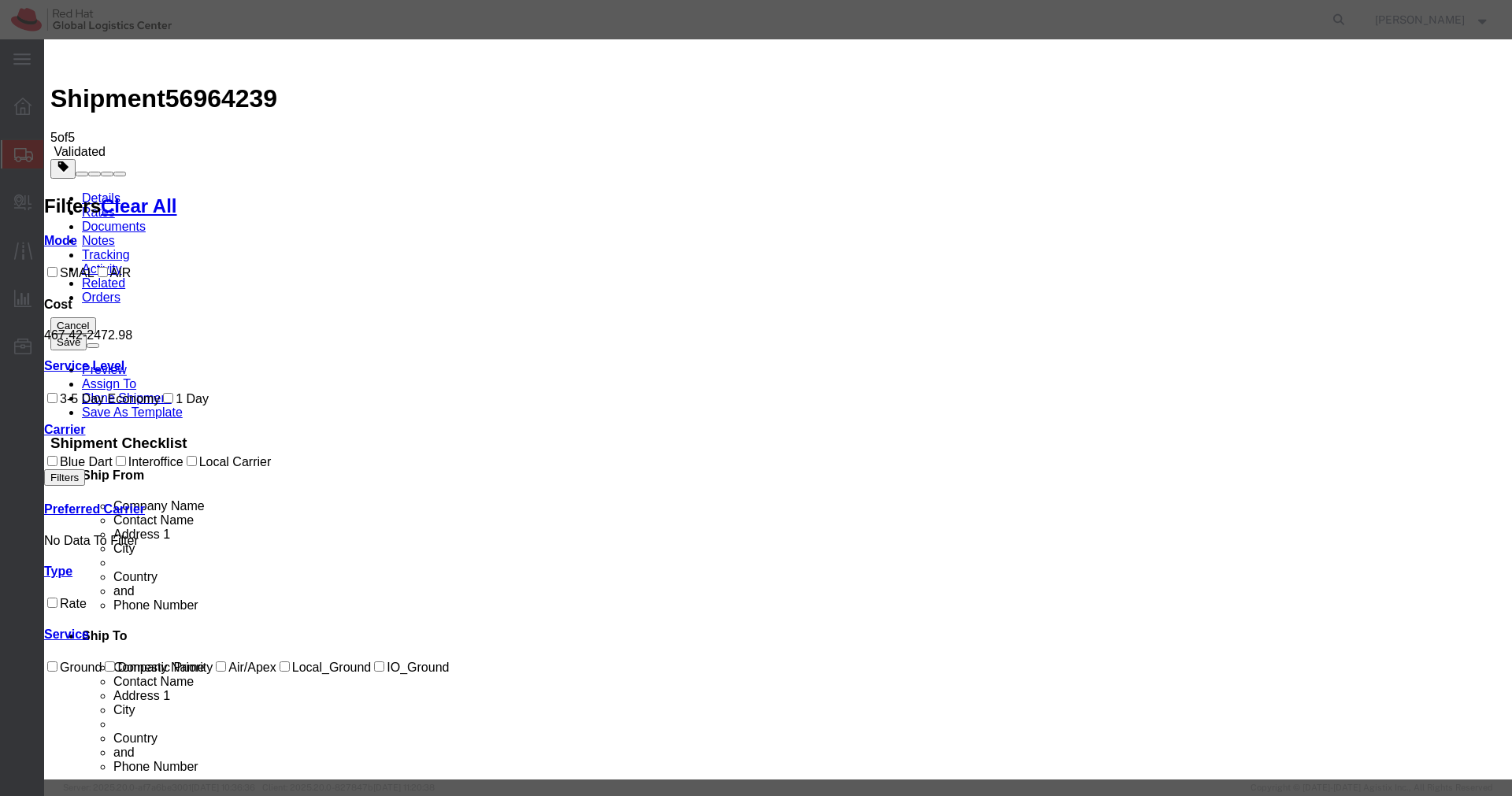
select select "INTRANST"
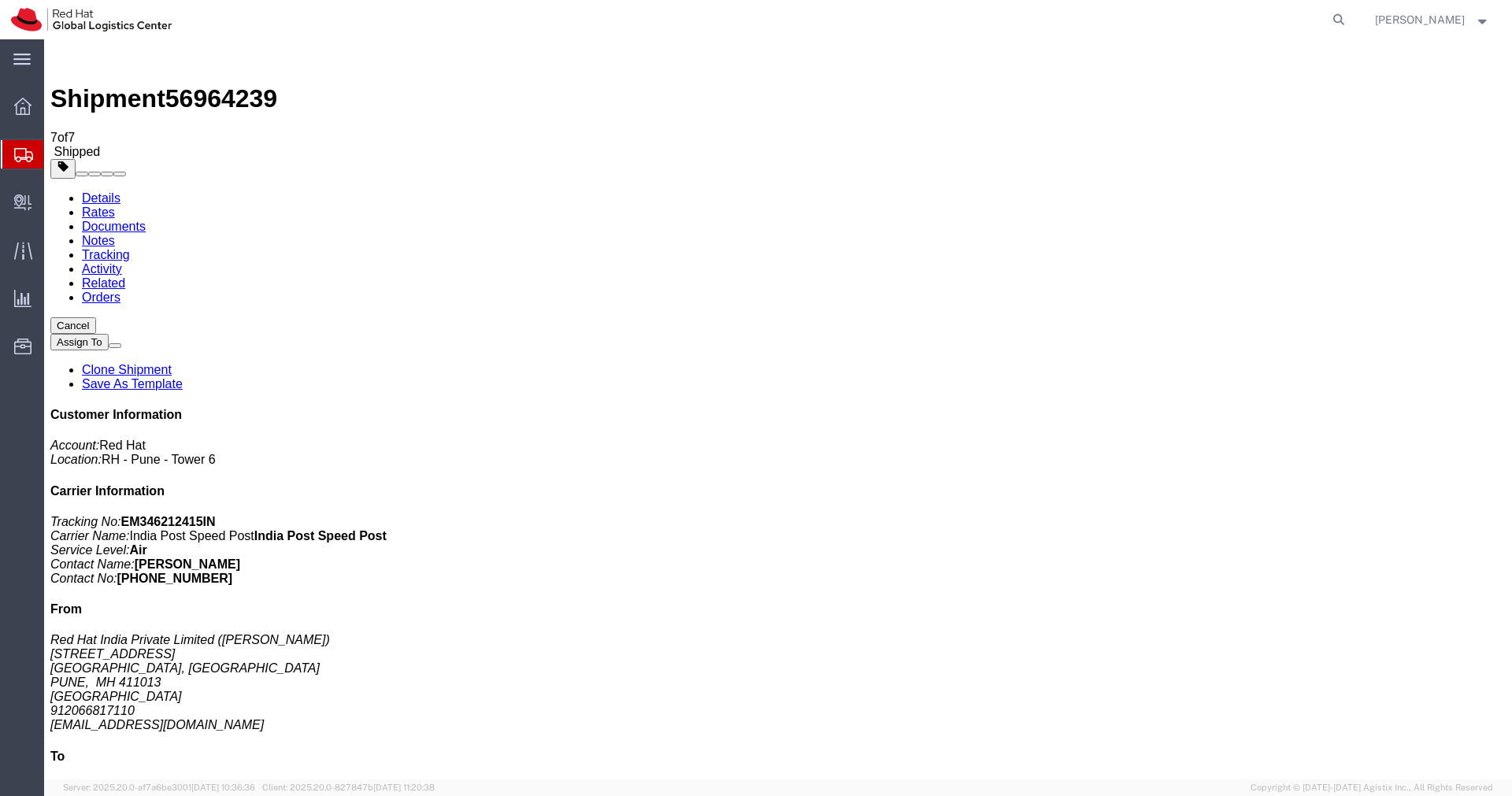
click at [70, 63] on img at bounding box center [60, 55] width 19 height 19
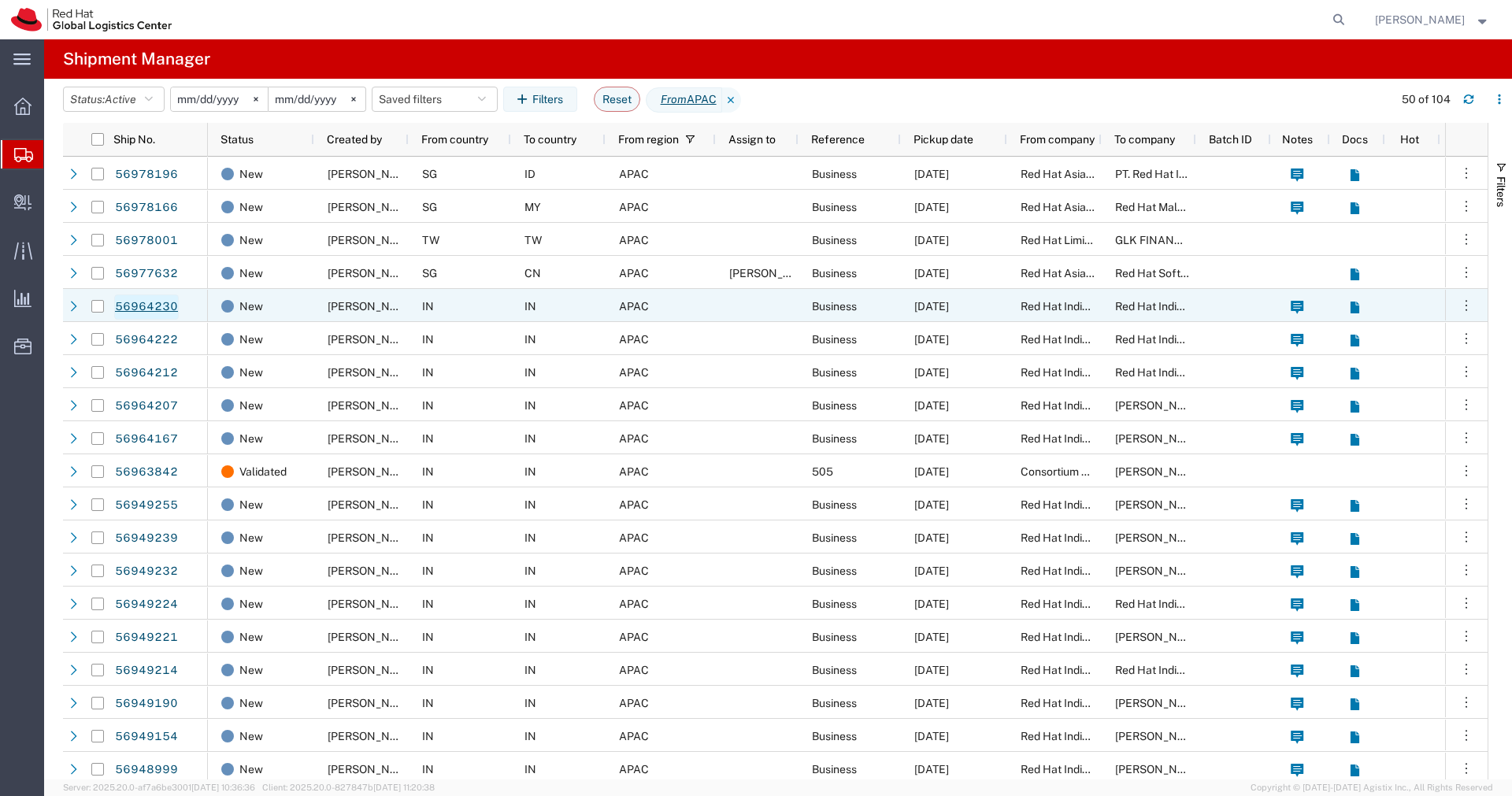
click at [160, 304] on link "56964230" at bounding box center [147, 307] width 65 height 25
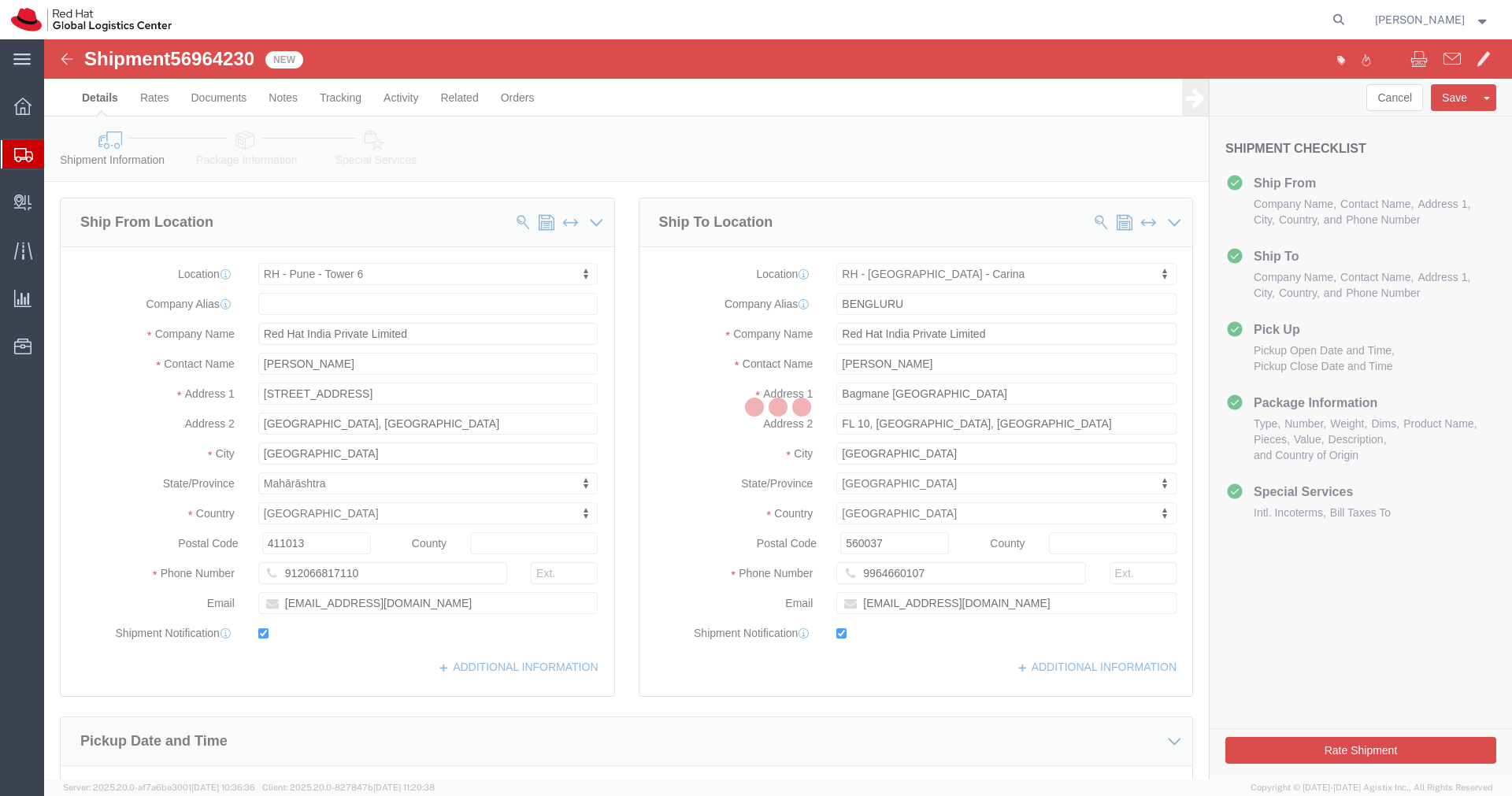
select select "38432"
select select "37925"
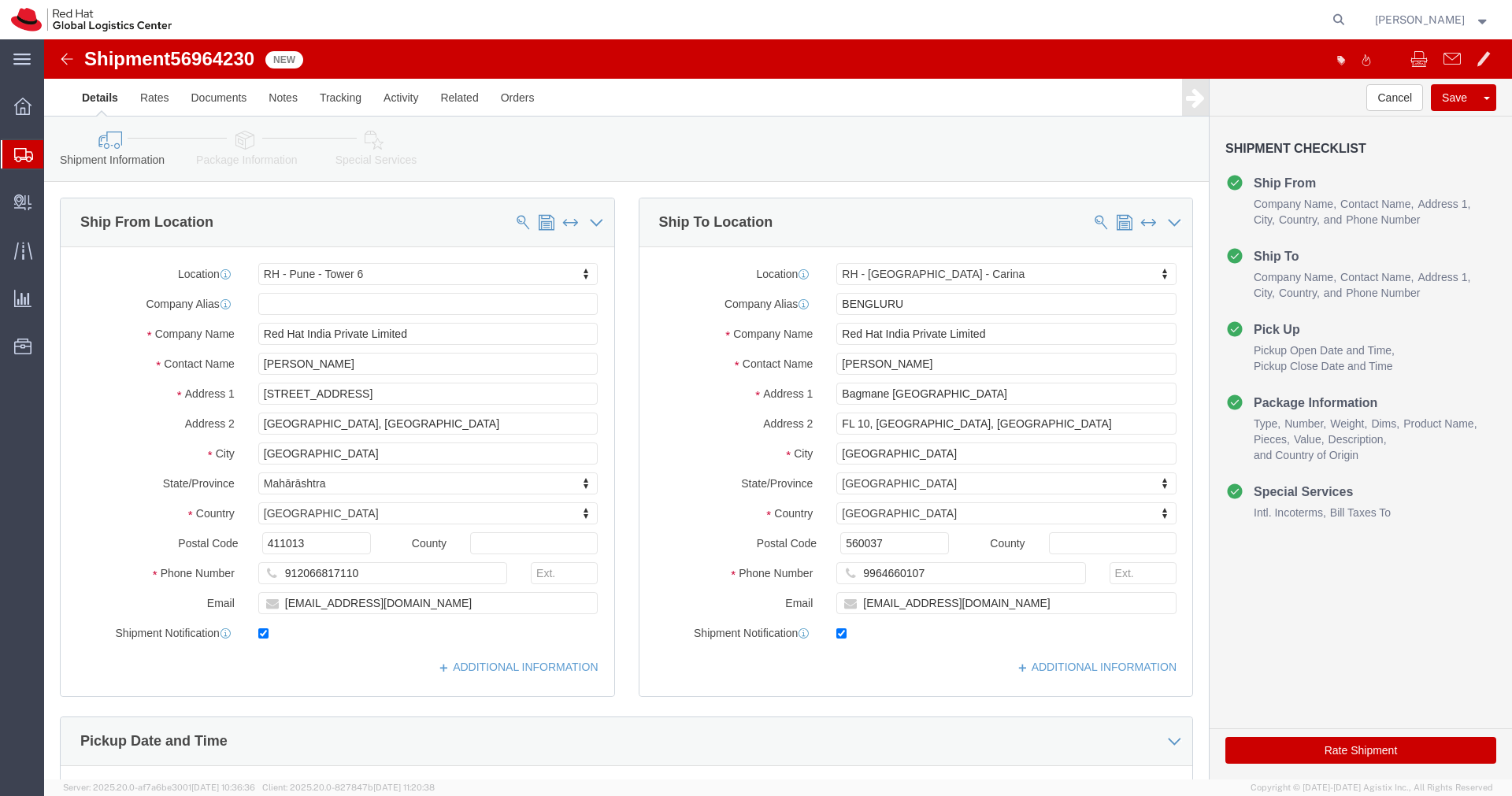
click link "Special Services"
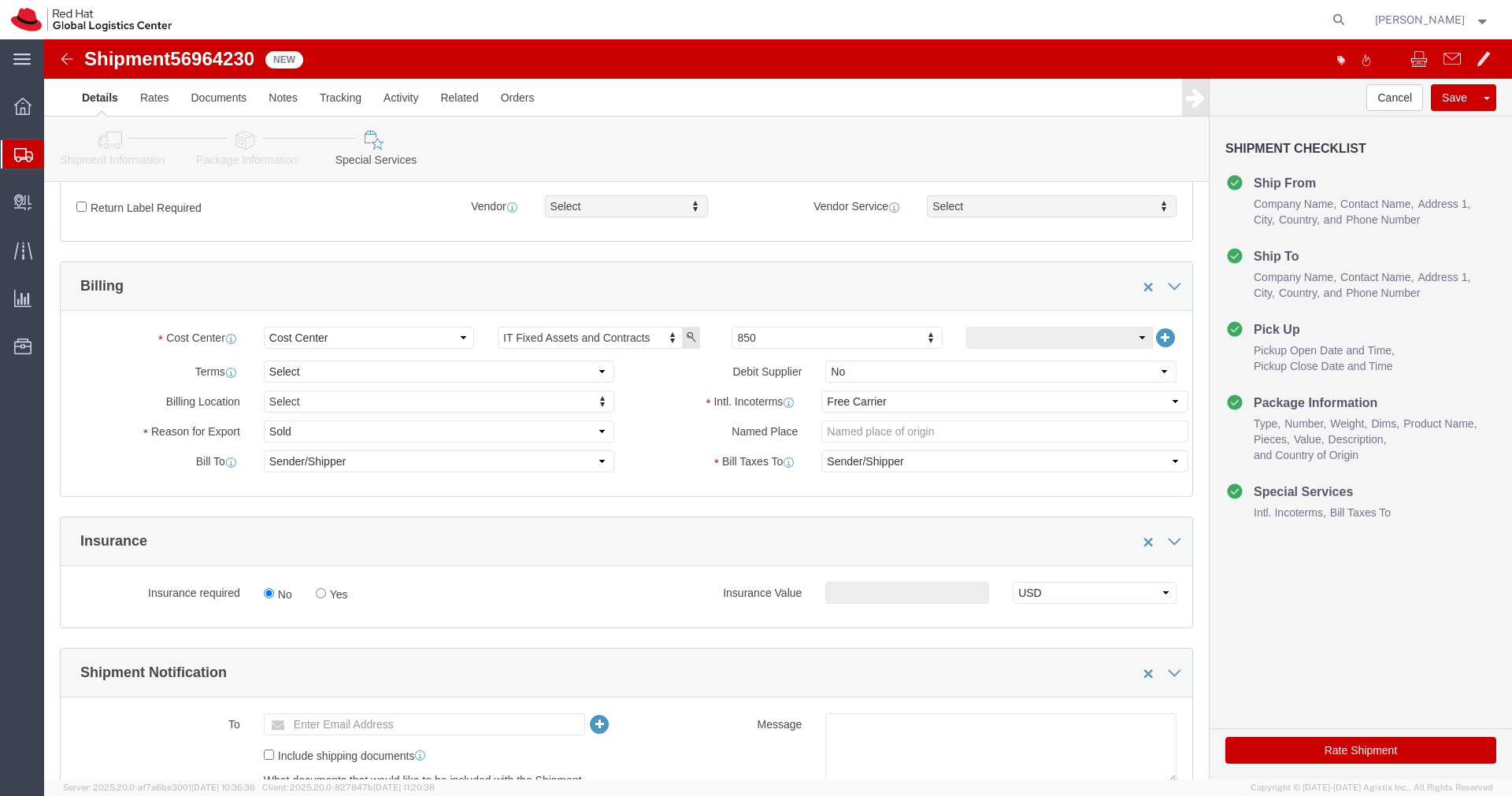
scroll to position [125, 0]
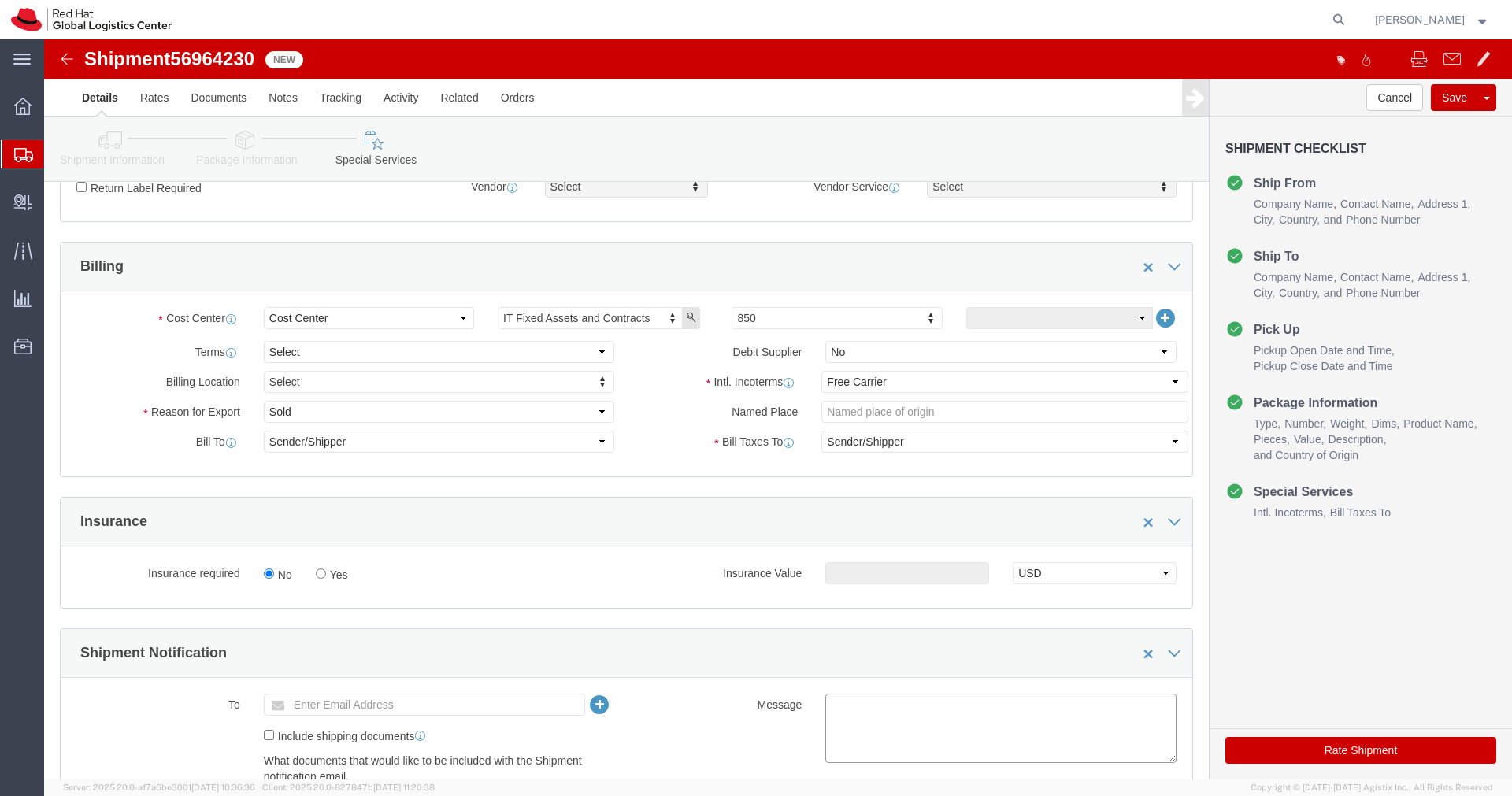
click textarea
paste textarea "Hardware - Laptop, Here is the web link for tracking this shipment([URL][DOMAIN…"
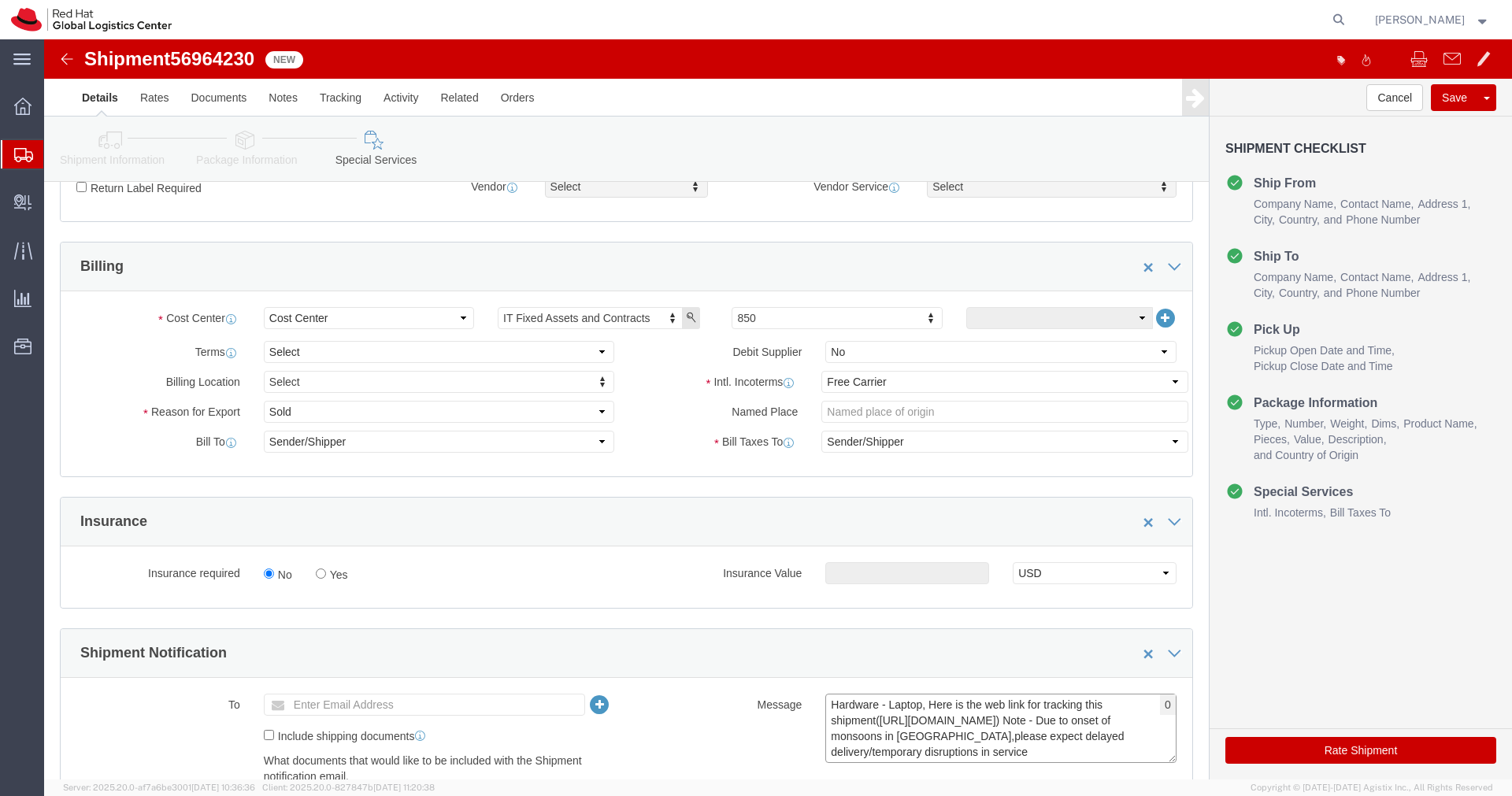
scroll to position [11, 0]
type textarea "Hardware - Laptop, Here is the web link for tracking this shipment([URL][DOMAIN…"
click ul "Enter Email Address"
type input "[EMAIL_ADDRESS][DOMAIN_NAME]"
click icon
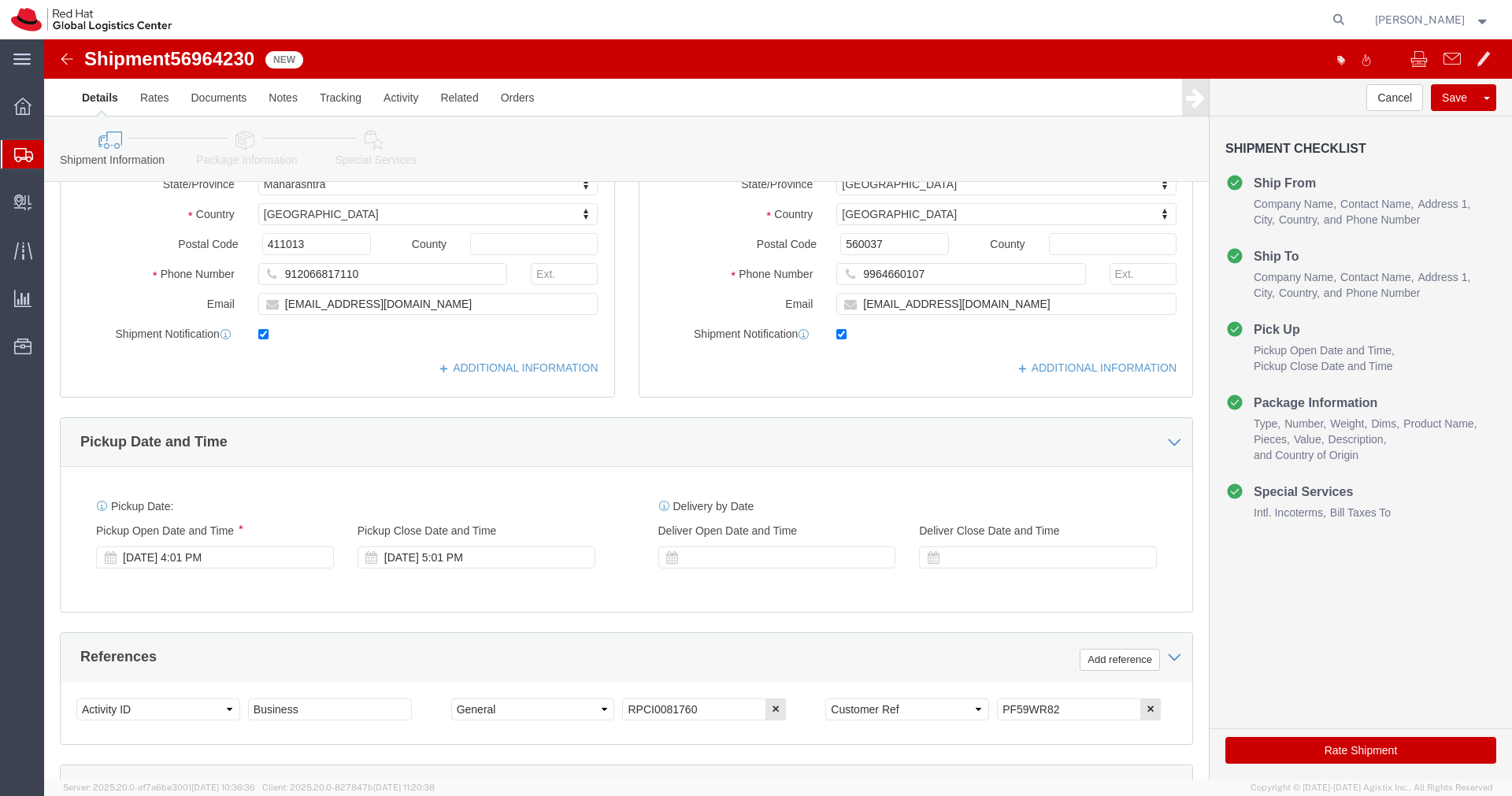
scroll to position [300, 0]
drag, startPoint x: 1016, startPoint y: 672, endPoint x: 934, endPoint y: 667, distance: 82.2
click div "Select Account Type Activity ID Airline Appointment Number ASN Batch Request # …"
click link "Package Information"
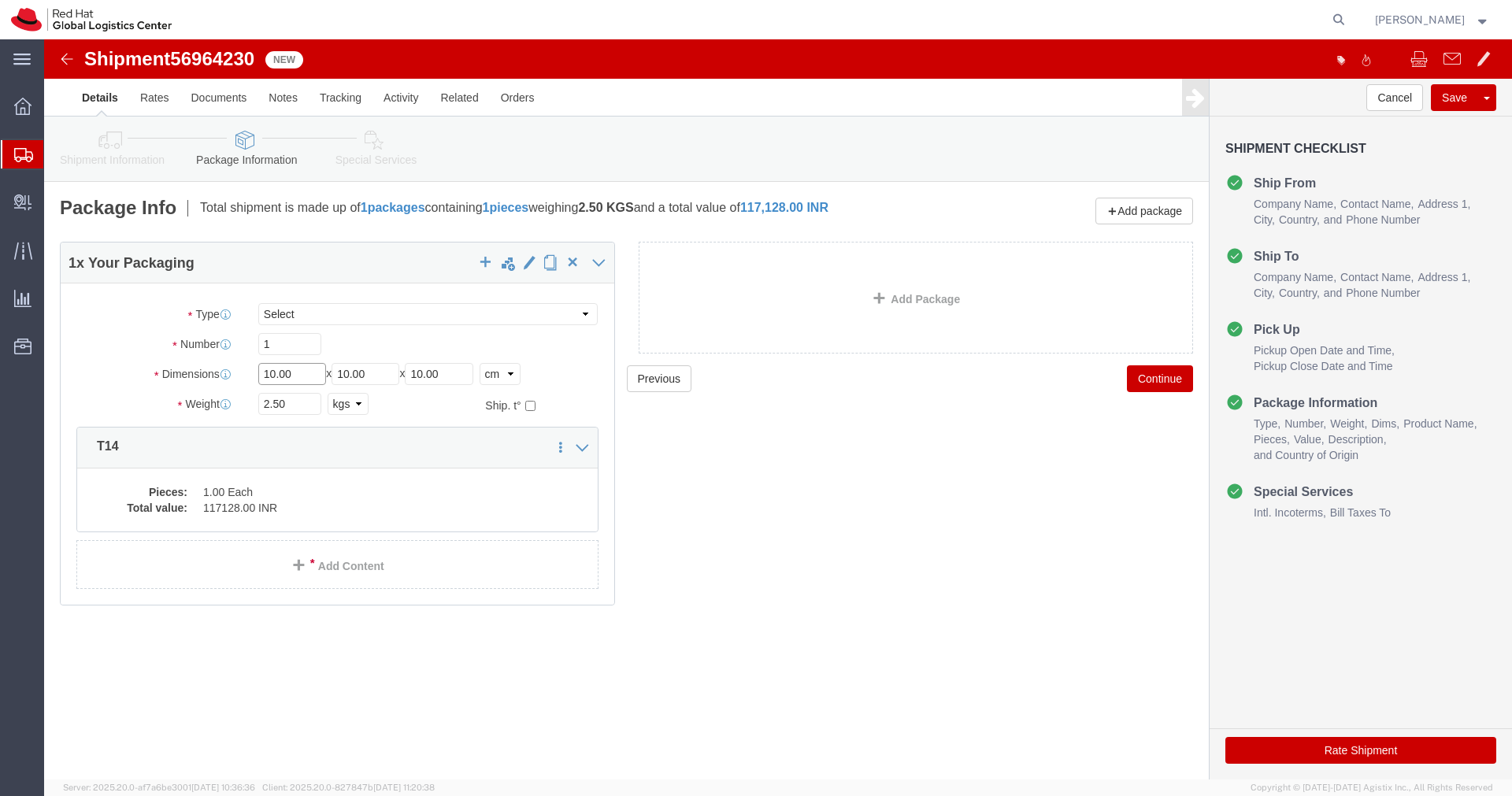
click input "10.00"
type input "55"
type input "35"
type input "20"
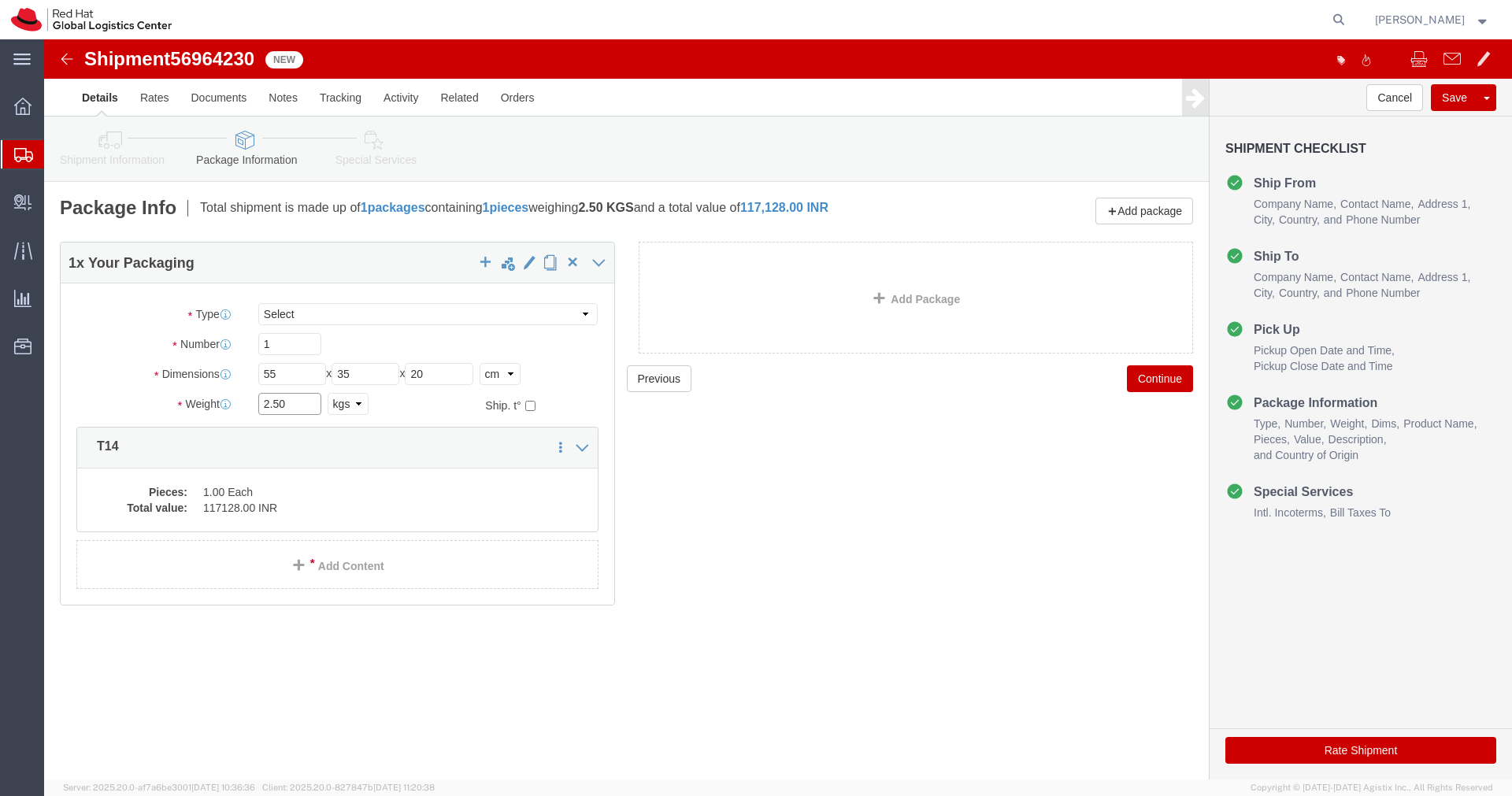
click input "2.50"
type input "4.00"
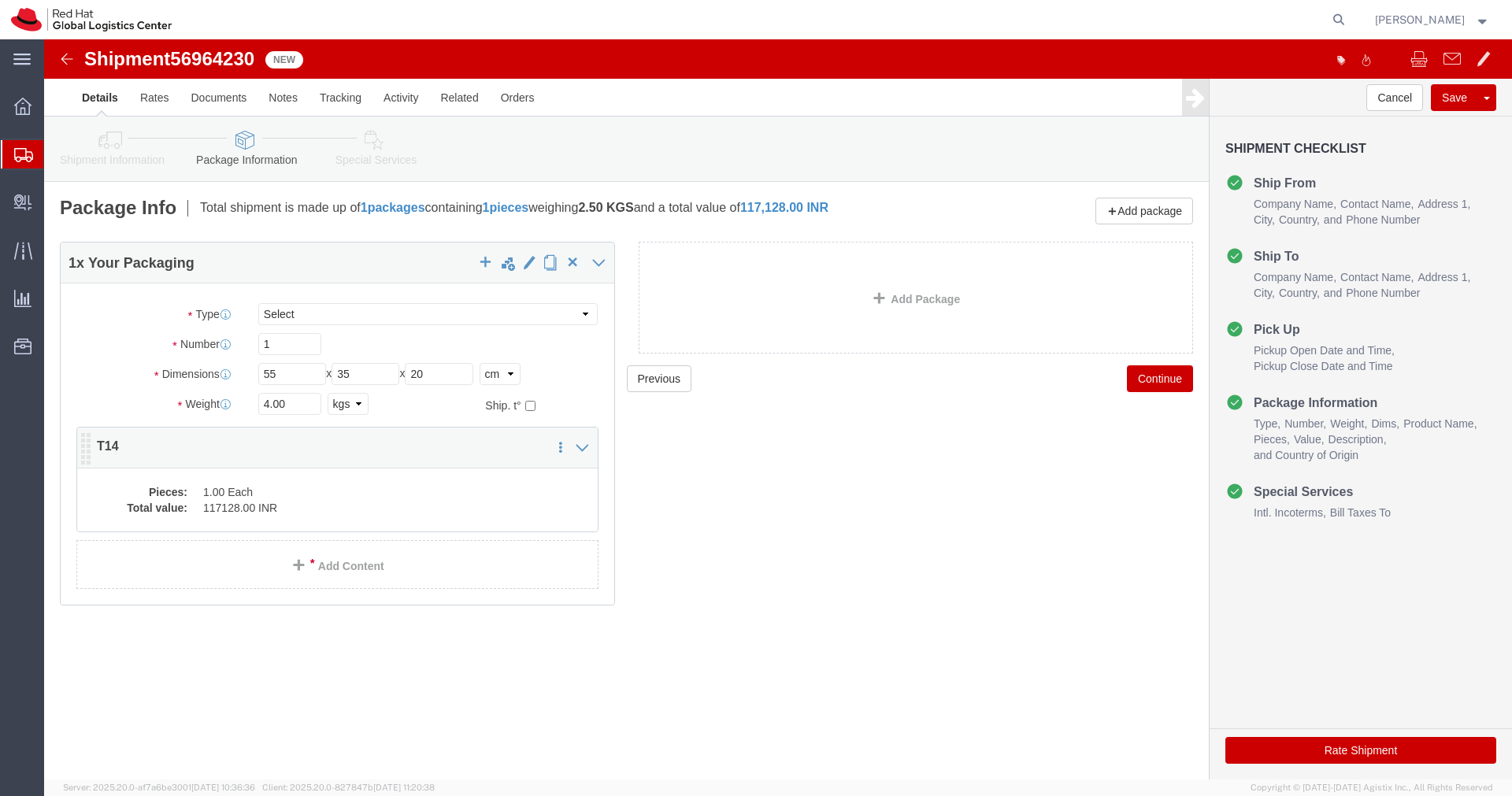
click dd "1.00 Each"
click div
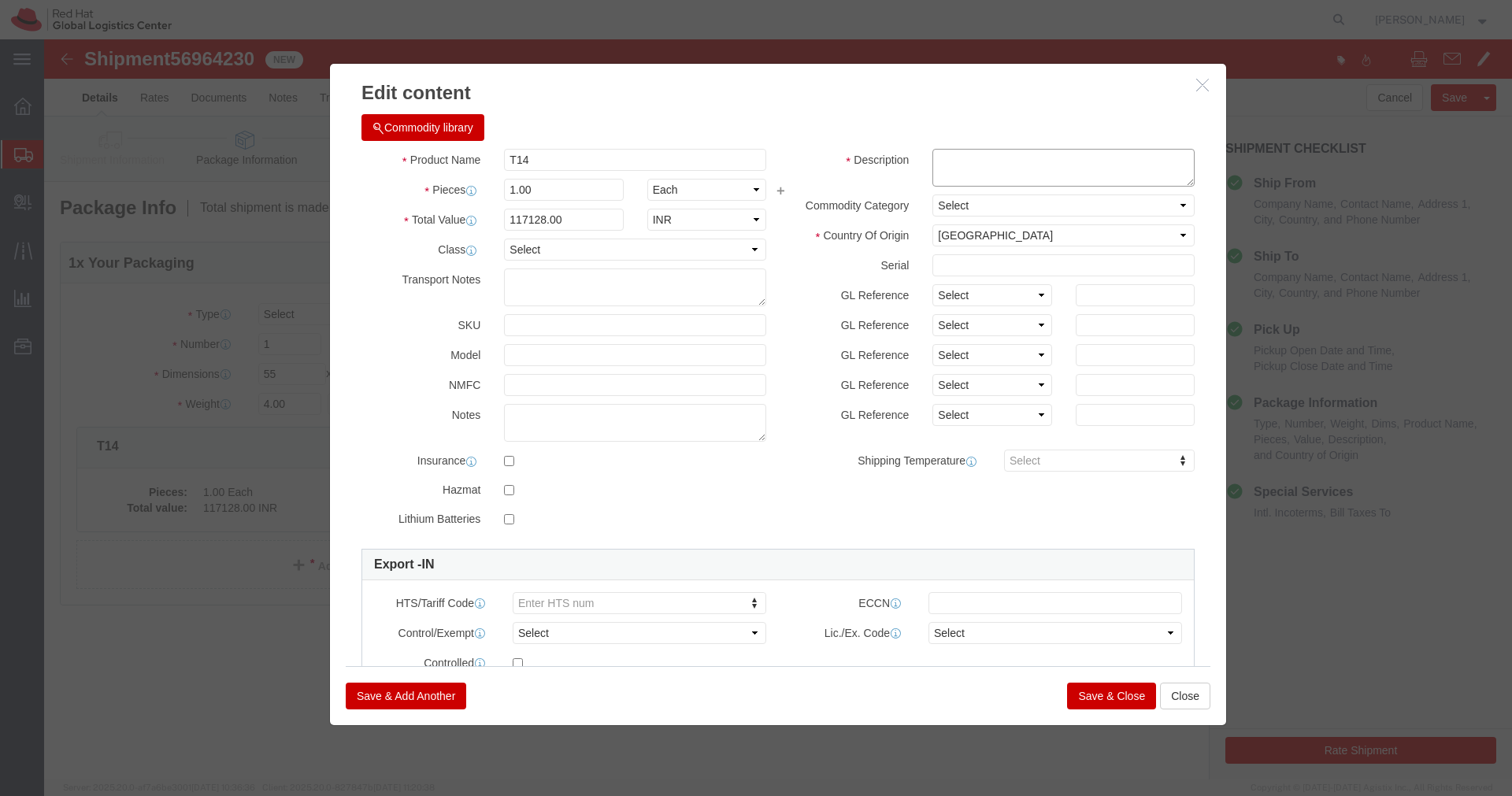
click textarea
paste textarea "PF59WR82"
type textarea "PF59WR82"
click button "Save & Close"
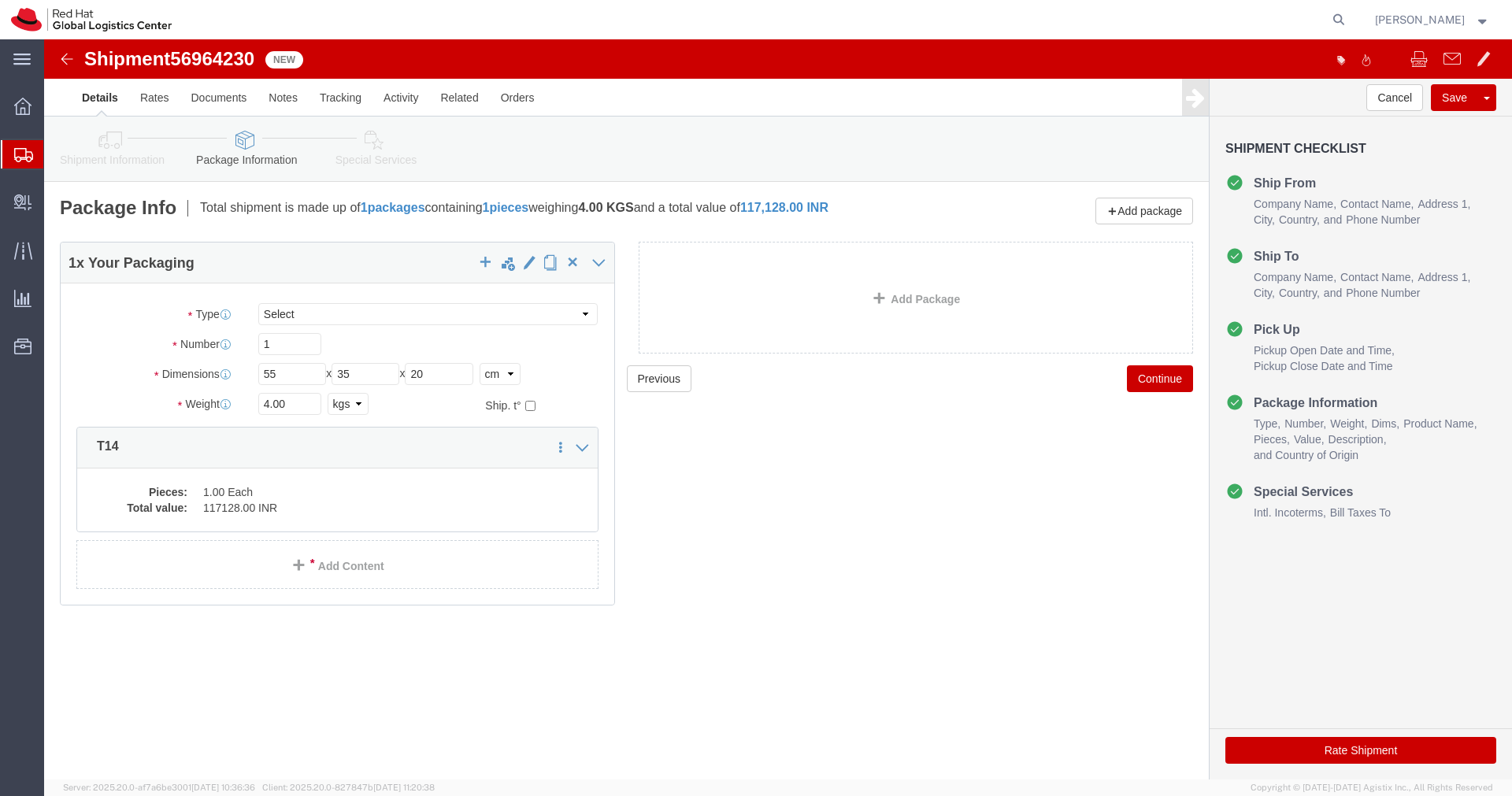
click button "Rate Shipment"
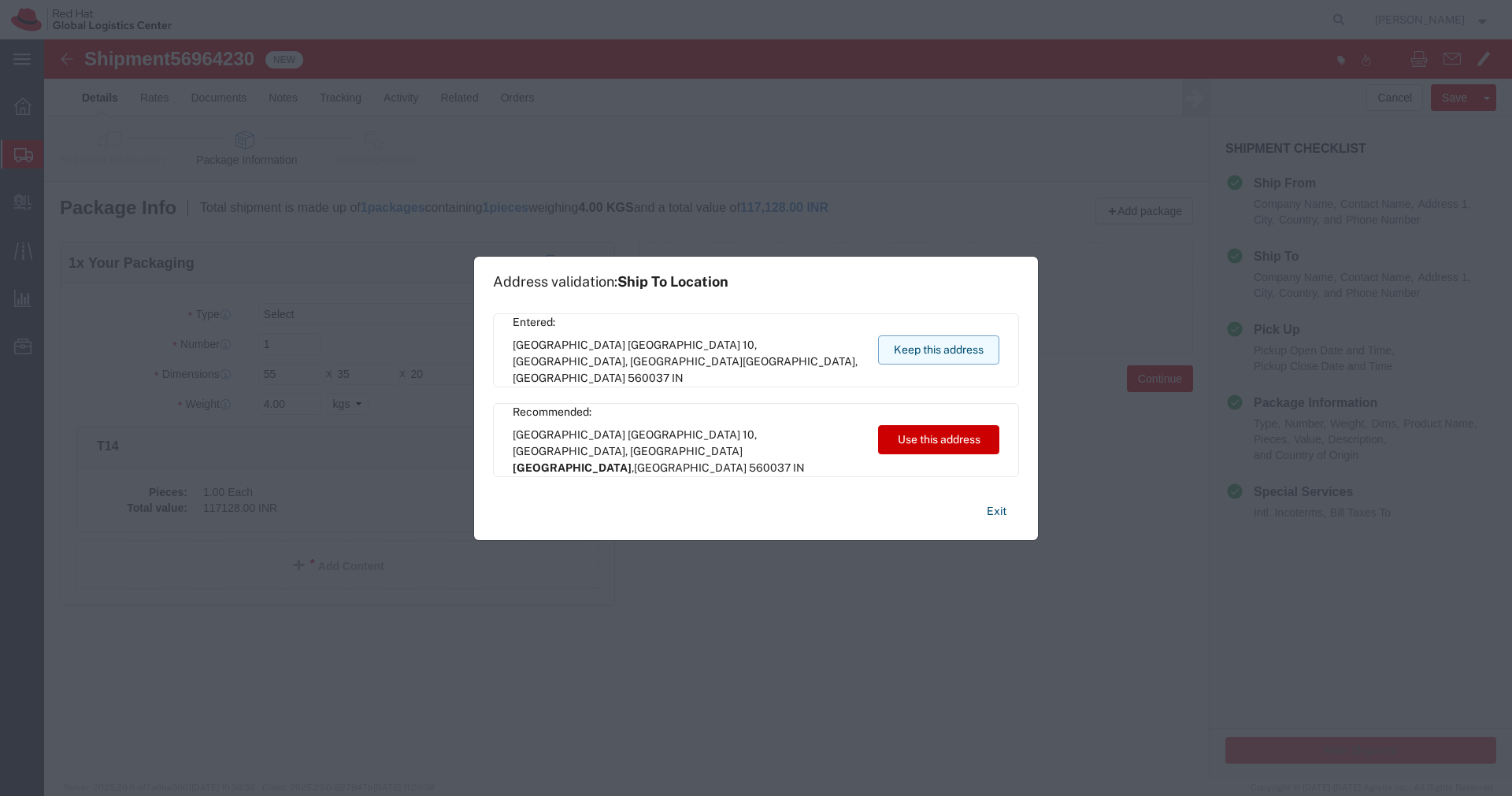
click at [954, 347] on button "Keep this address" at bounding box center [938, 349] width 121 height 30
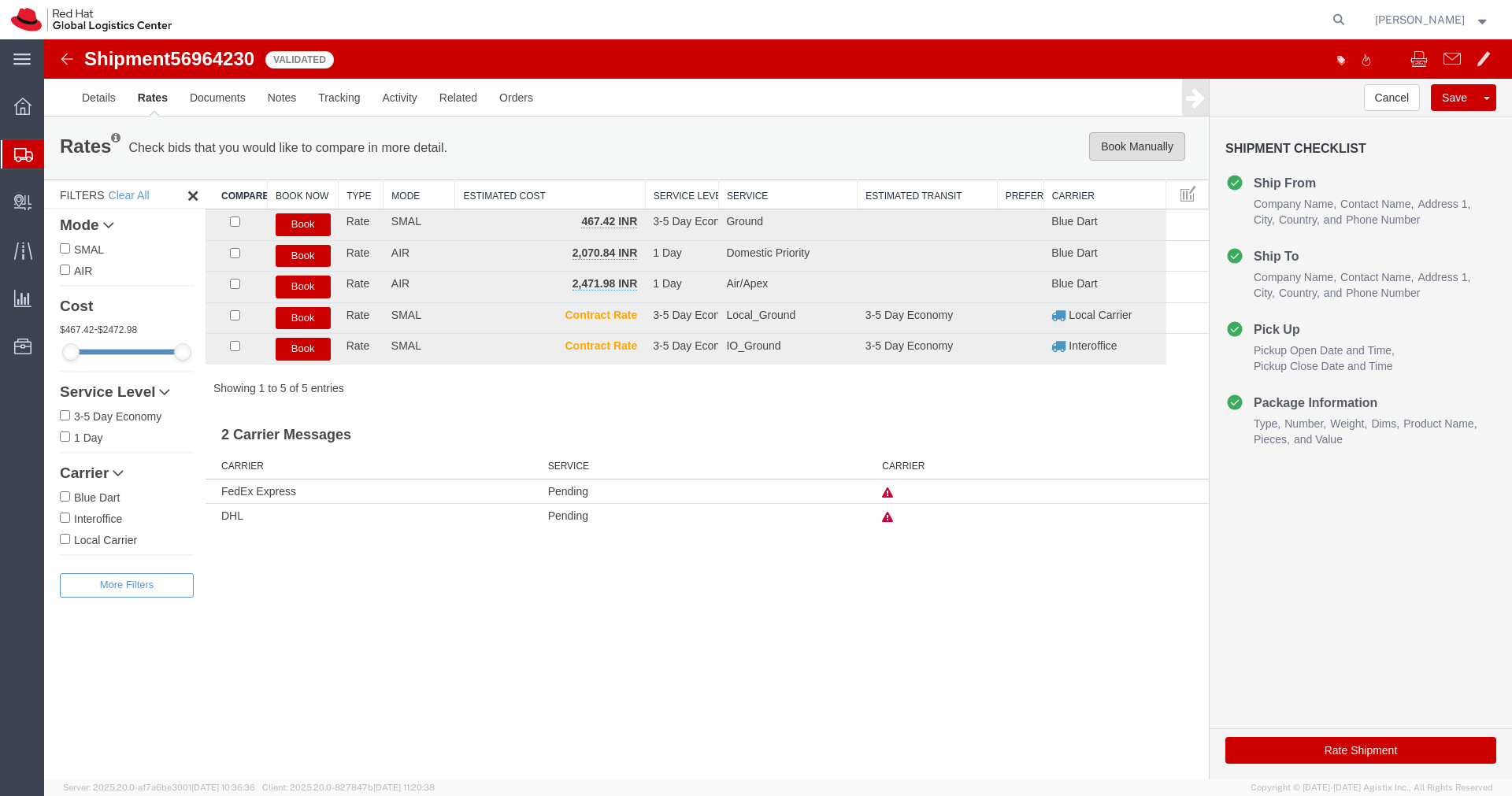
click at [1139, 148] on button "Book Manually" at bounding box center [1137, 147] width 96 height 29
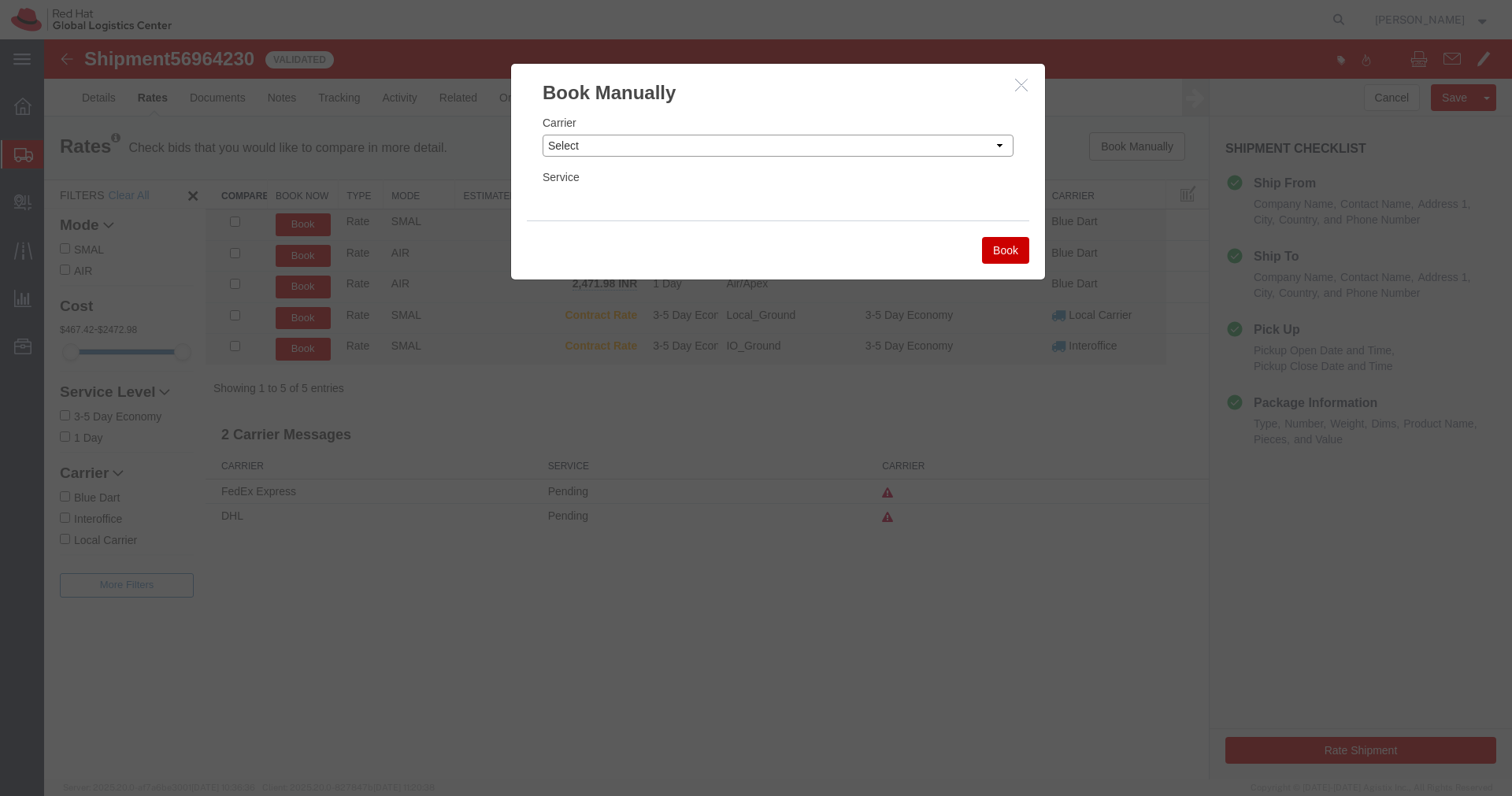
click at [914, 149] on select "Select Add New Carrier (and default service) Blue Dart DHL FedEx Express Global…" at bounding box center [778, 145] width 471 height 22
select select "14653"
click at [543, 134] on select "Select Add New Carrier (and default service) Blue Dart DHL FedEx Express Global…" at bounding box center [778, 145] width 471 height 22
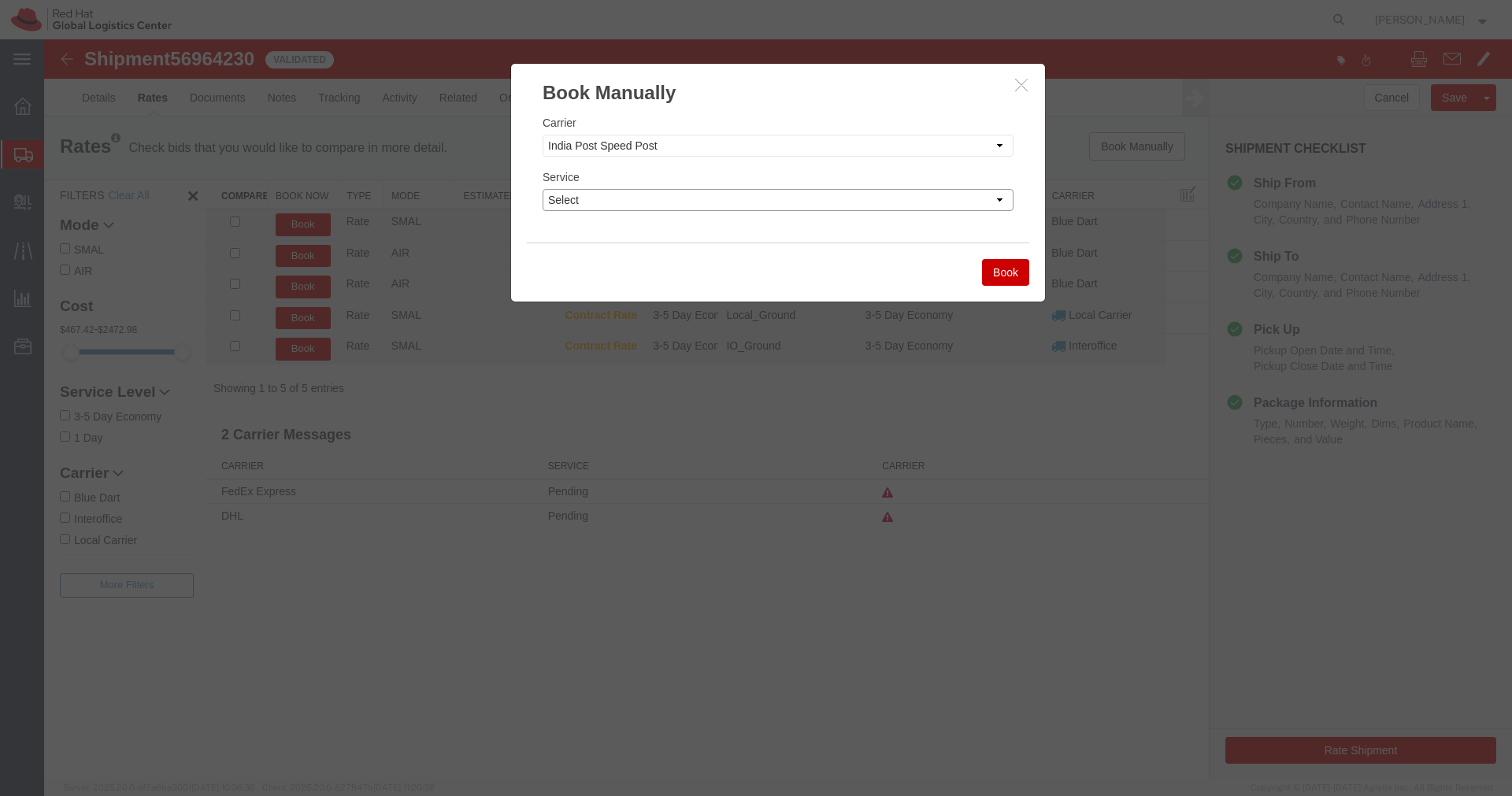
click at [809, 203] on select "Select Air" at bounding box center [778, 199] width 471 height 22
select select "29222"
click at [543, 189] on select "Select Air" at bounding box center [778, 199] width 471 height 22
click at [1012, 270] on button "Book" at bounding box center [1005, 272] width 48 height 27
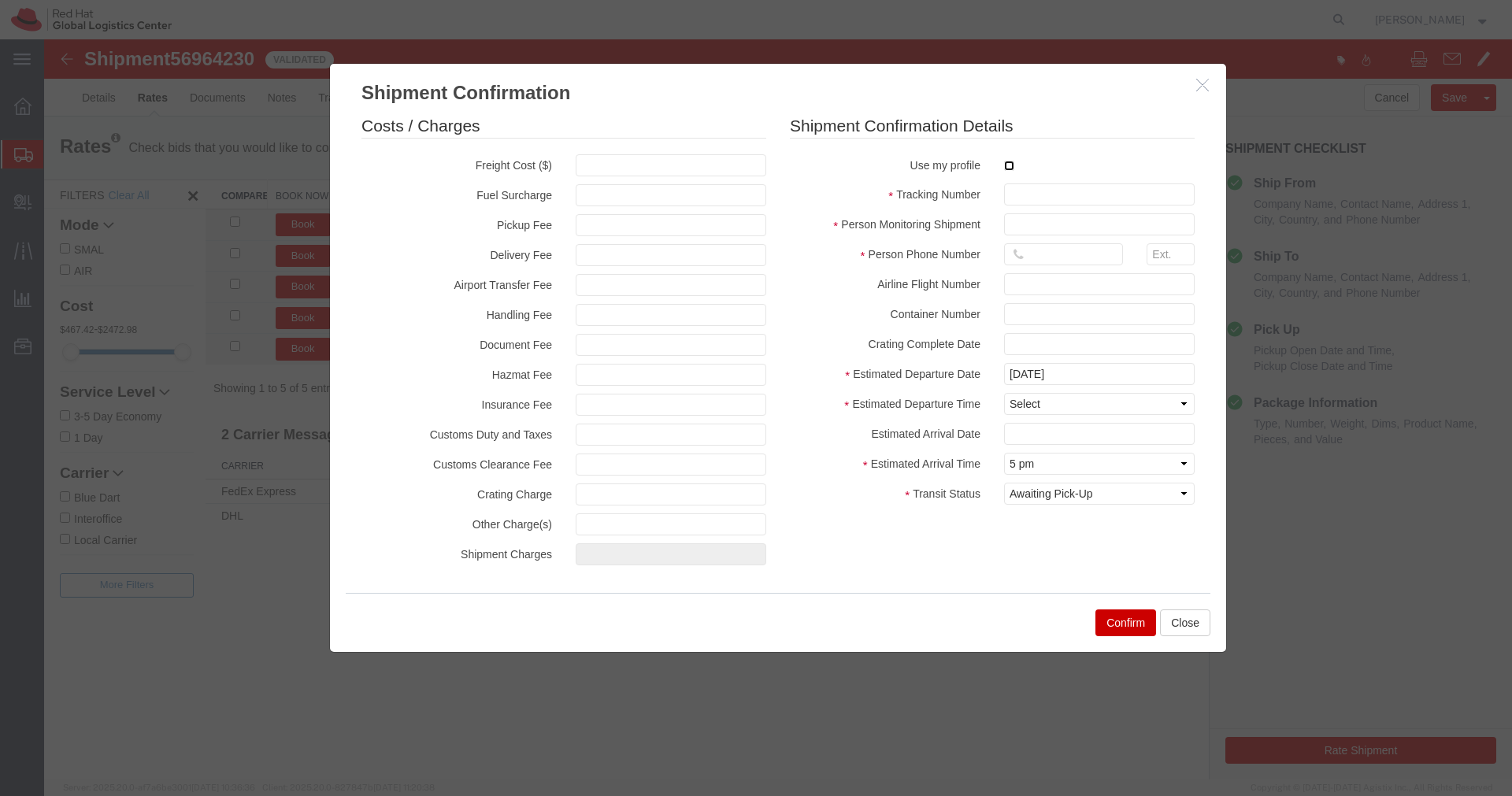
click at [1010, 168] on input "checkbox" at bounding box center [1008, 166] width 10 height 10
checkbox input "true"
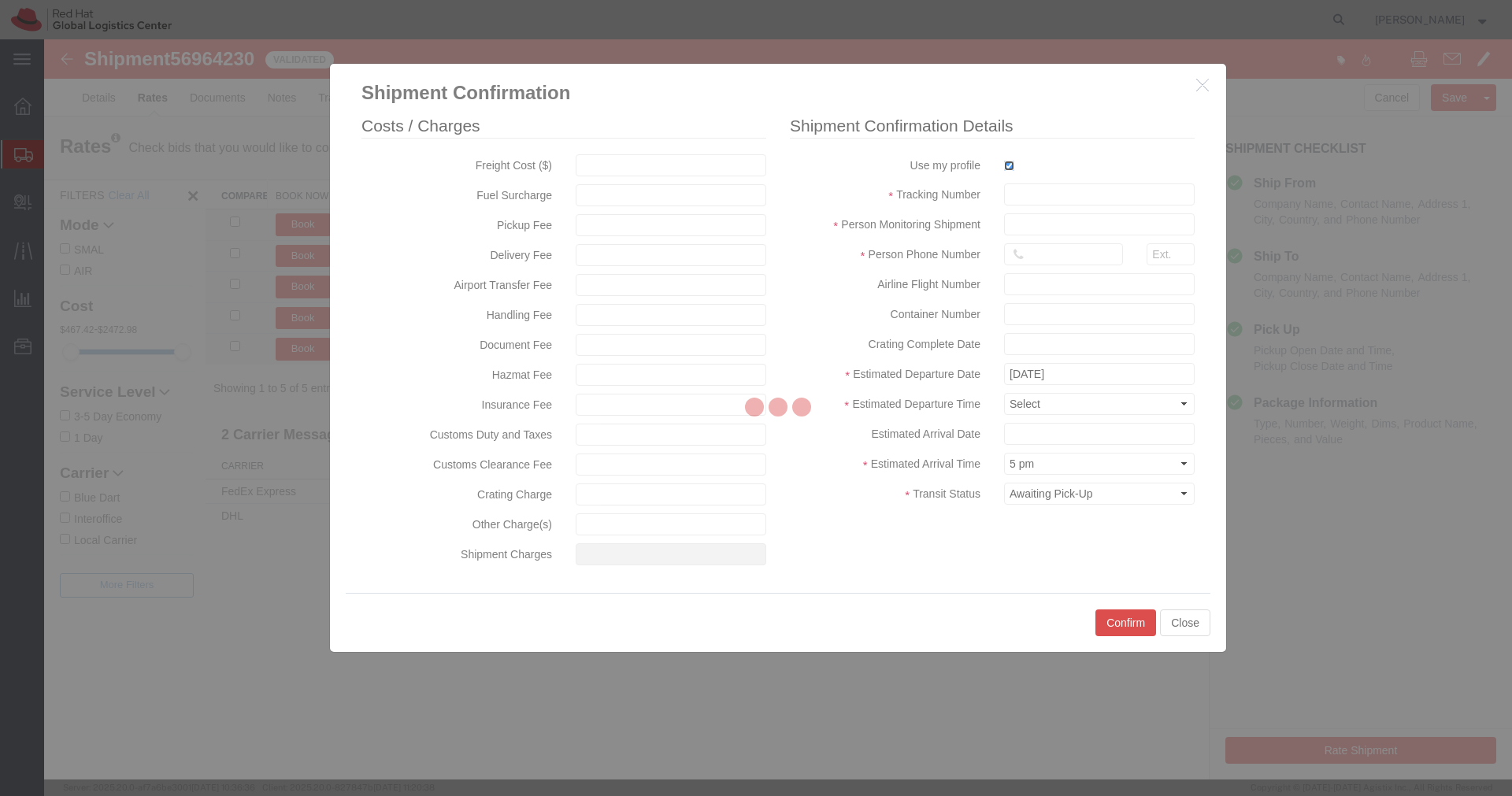
type input "[PERSON_NAME]"
type input "[PHONE_NUMBER]"
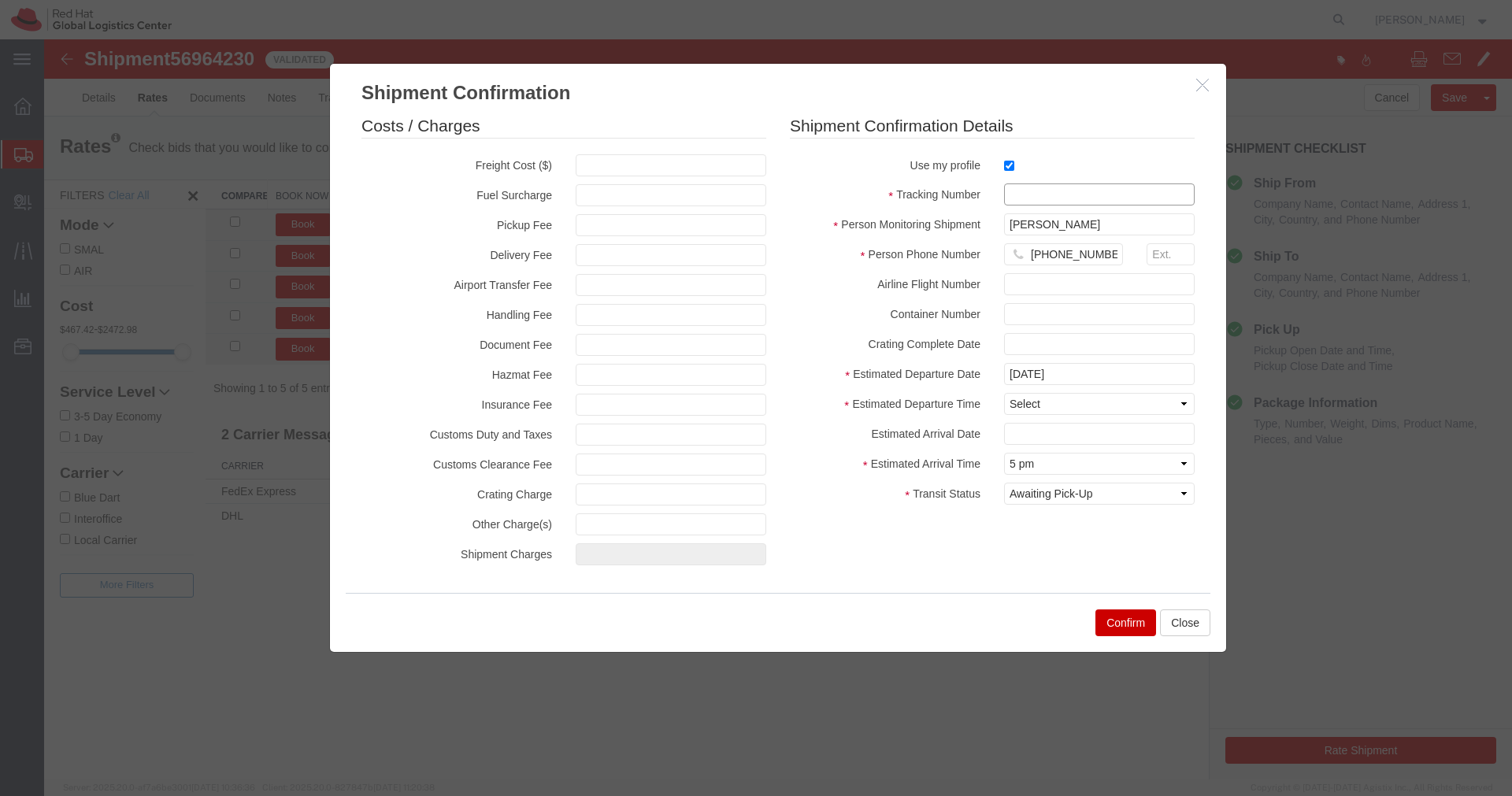
click at [1016, 193] on input "text" at bounding box center [1099, 194] width 190 height 22
paste input "EM346212530IN"
type input "EM346212530IN"
click at [1044, 408] on select "Select Midnight 1 am 2 am 3 am 4 am 5 am 6 am 7 am 8 am 9 am 10 am 11 am 12 Noo…" at bounding box center [1099, 404] width 190 height 22
select select "1200"
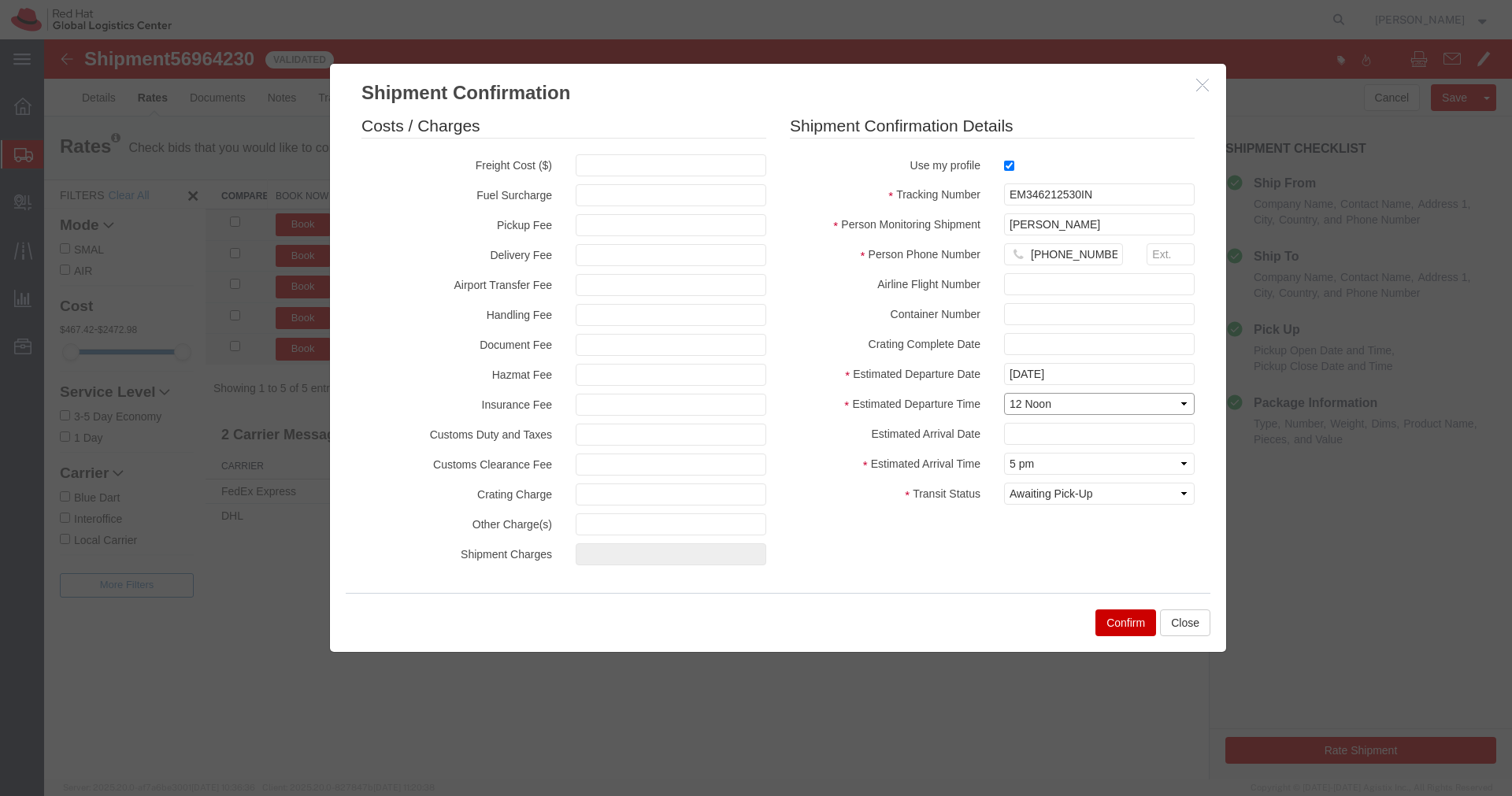
click at [1004, 393] on select "Select Midnight 1 am 2 am 3 am 4 am 5 am 6 am 7 am 8 am 9 am 10 am 11 am 12 Noo…" at bounding box center [1099, 404] width 190 height 22
click at [1108, 497] on select "Select Arrival Notice Available Arrival Notice Imported Arrive at Delivery Loca…" at bounding box center [1099, 493] width 190 height 22
select select "INTRANST"
click at [1004, 483] on select "Select Arrival Notice Available Arrival Notice Imported Arrive at Delivery Loca…" at bounding box center [1099, 493] width 190 height 22
click at [1119, 627] on button "Confirm" at bounding box center [1125, 623] width 61 height 27
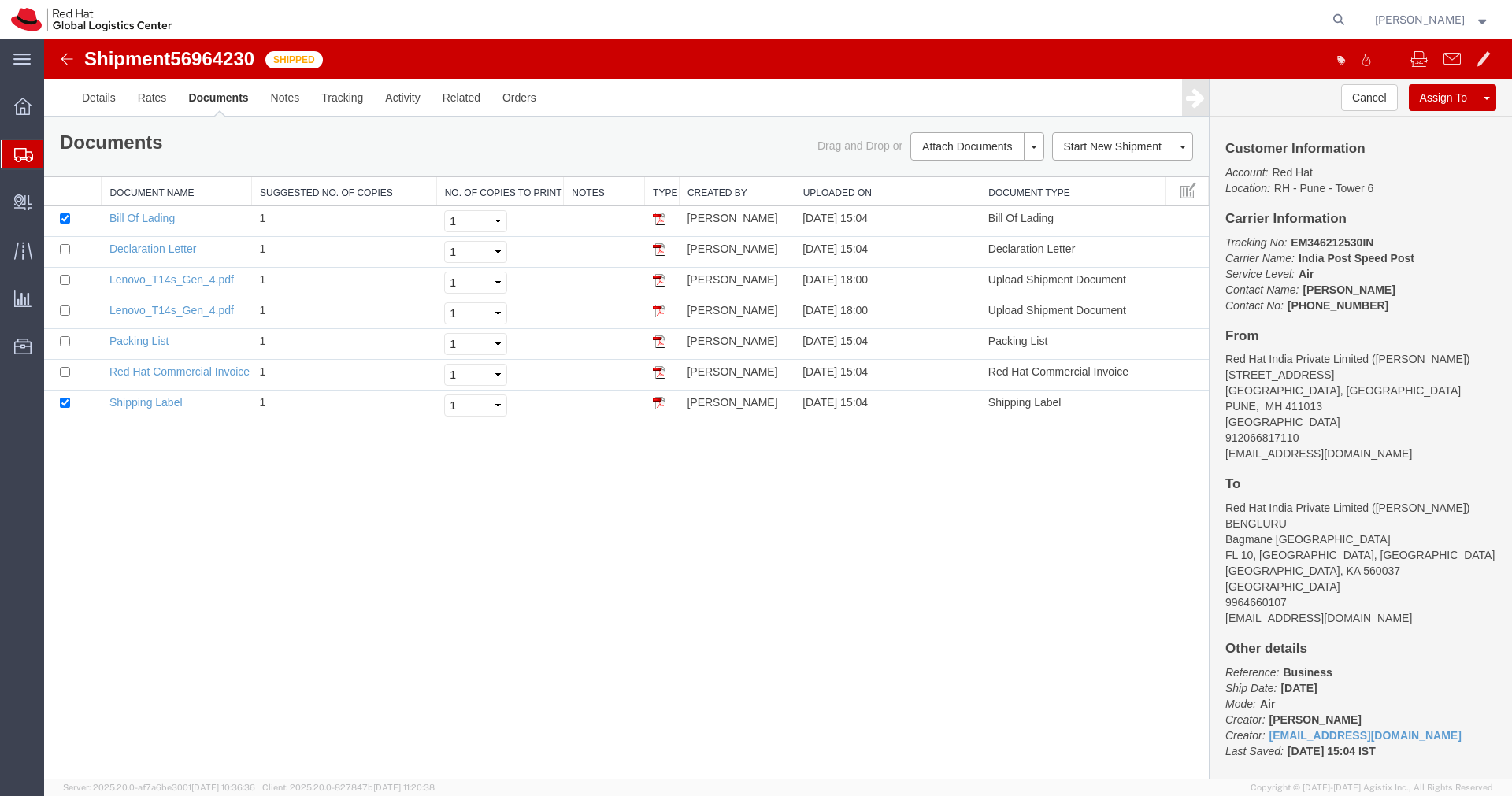
click at [65, 63] on img at bounding box center [67, 59] width 19 height 19
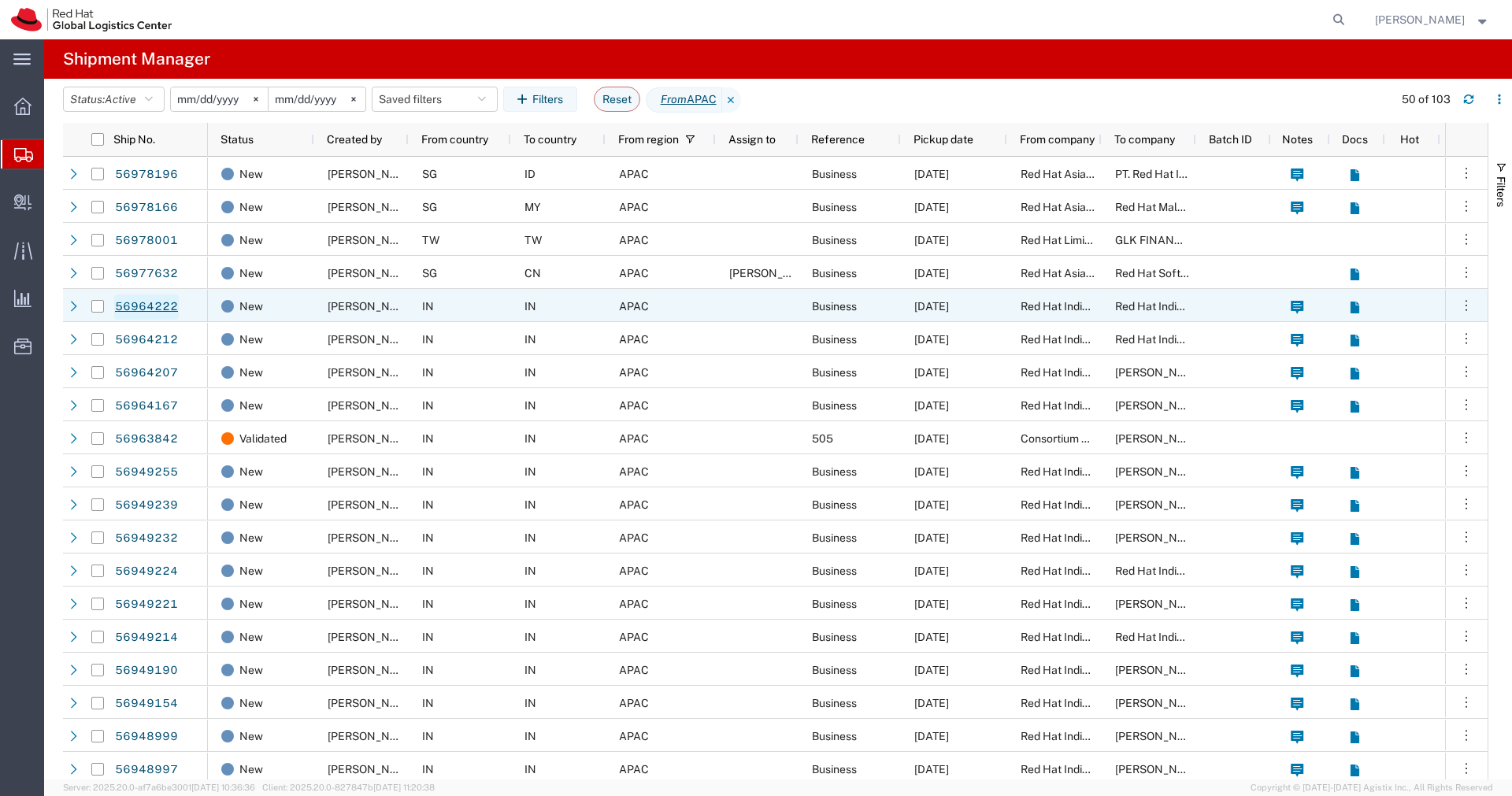
click at [157, 304] on link "56964222" at bounding box center [147, 307] width 65 height 25
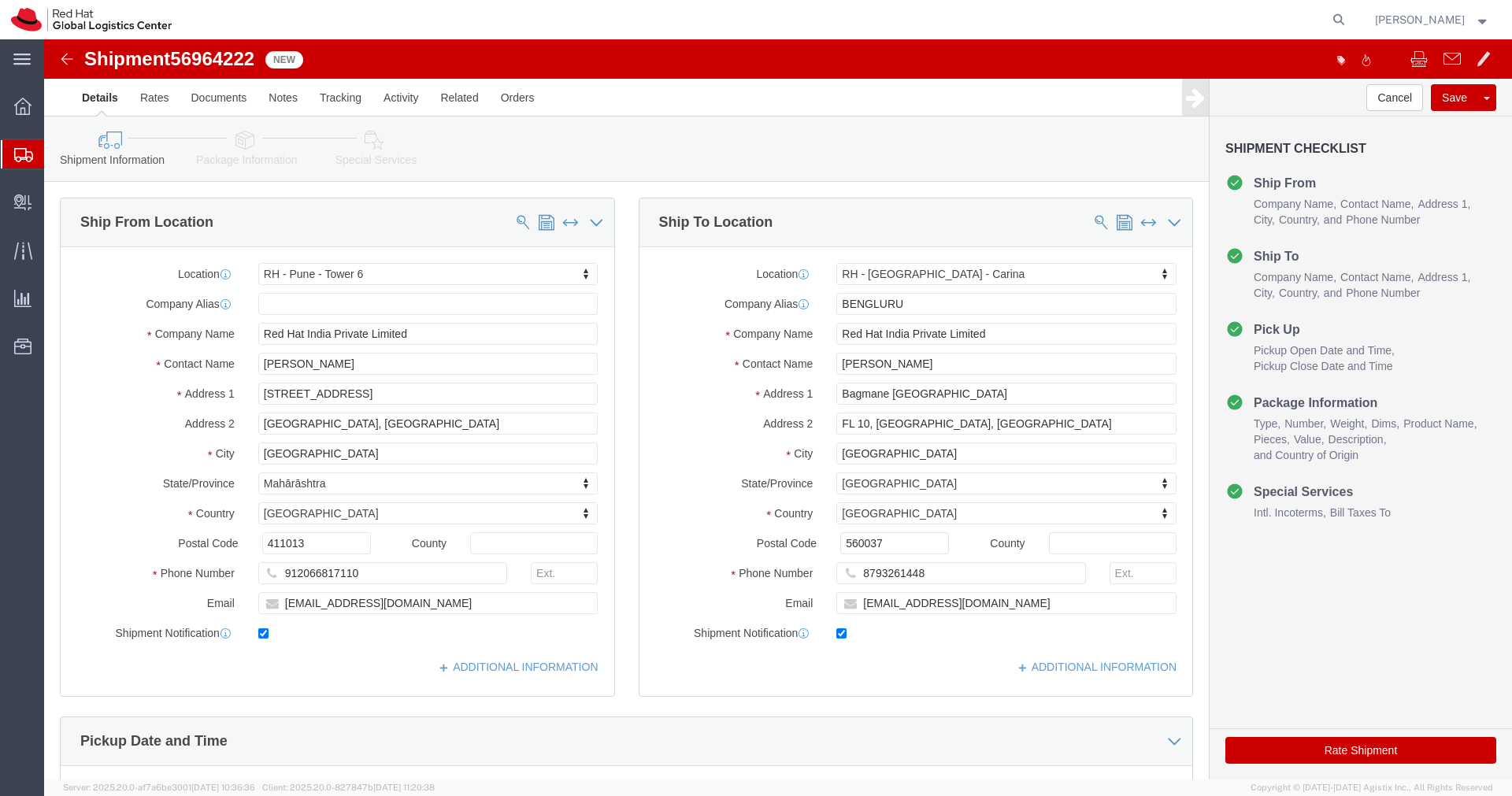
select select "38432"
select select "37925"
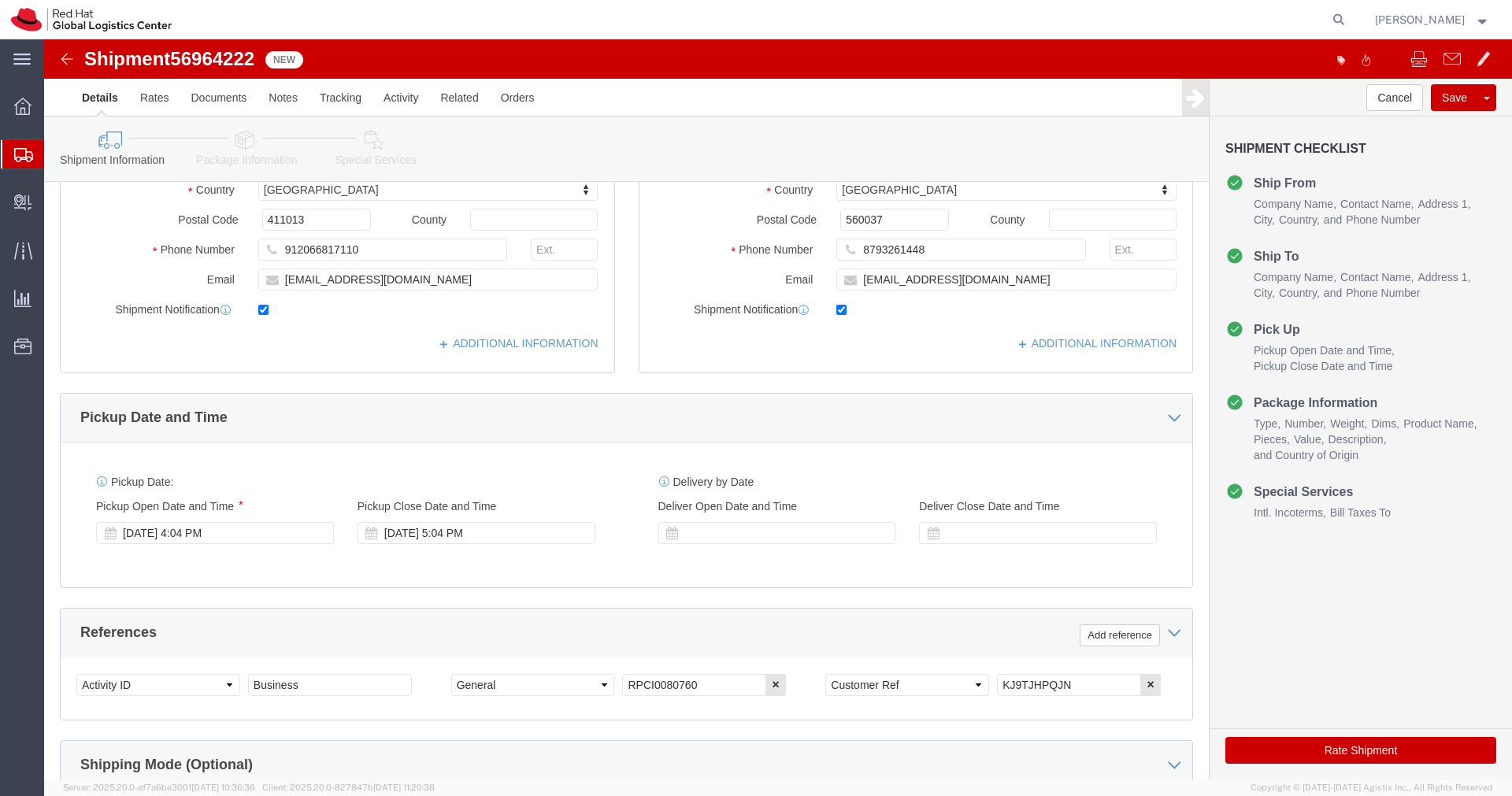
scroll to position [326, 0]
drag, startPoint x: 1027, startPoint y: 647, endPoint x: 887, endPoint y: 640, distance: 140.2
click div "Select Account Type Activity ID Airline Appointment Number ASN Batch Request # …"
click link "Package Information"
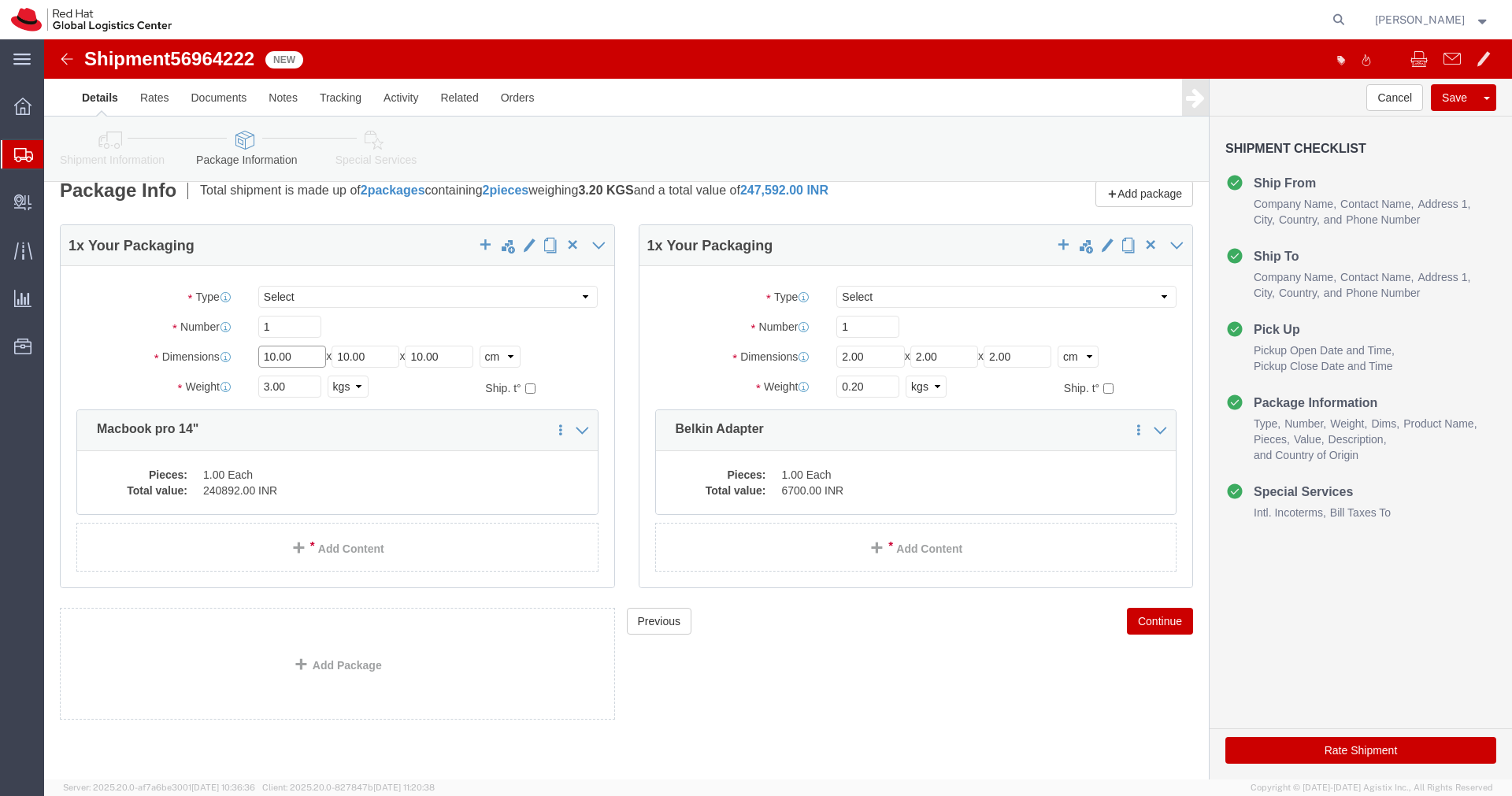
click input "10.00"
type input "55"
type input "35"
type input "20"
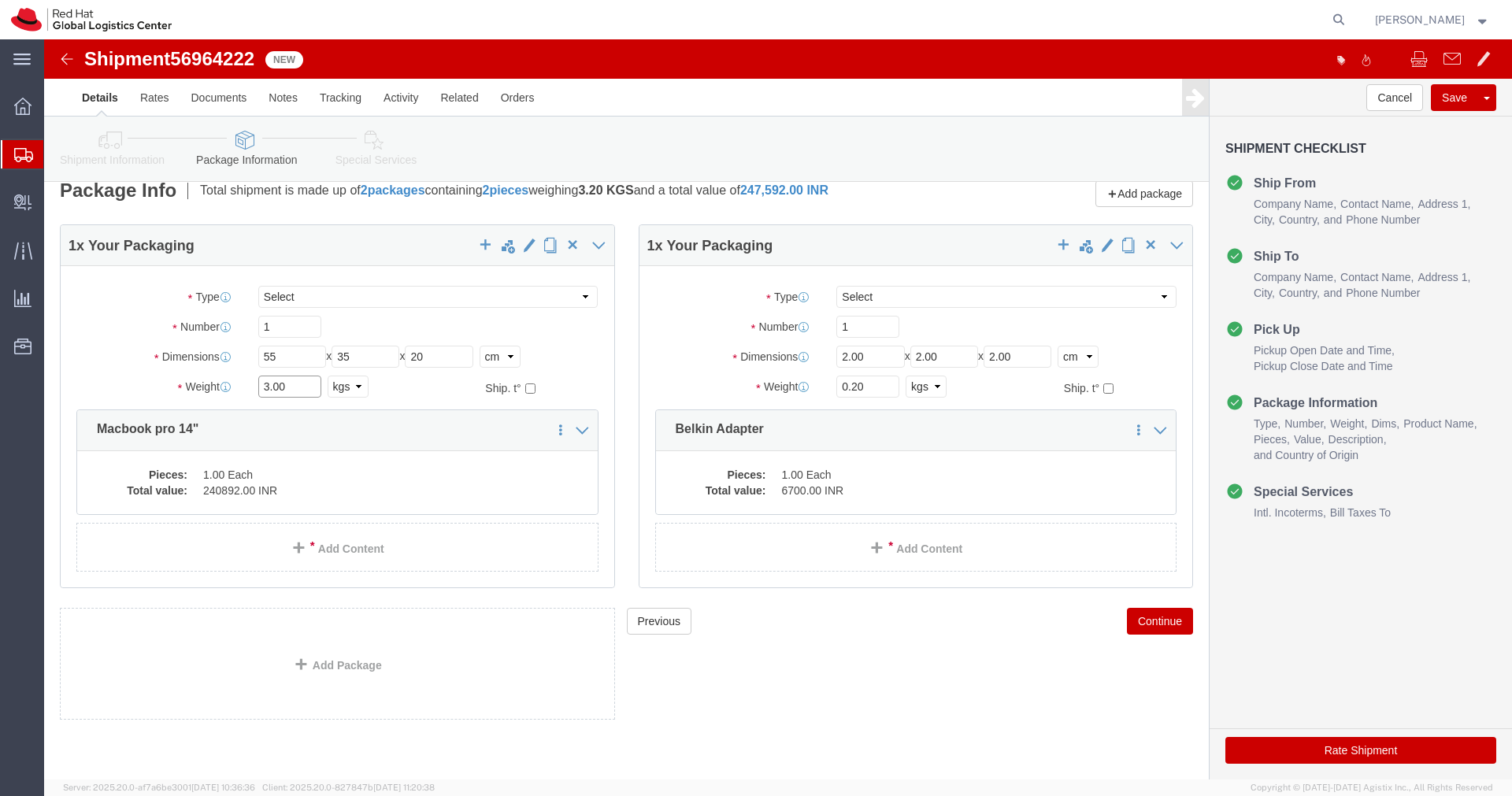
click input "3.00"
type input "3"
type input "4.00"
click dd "240892.00 INR"
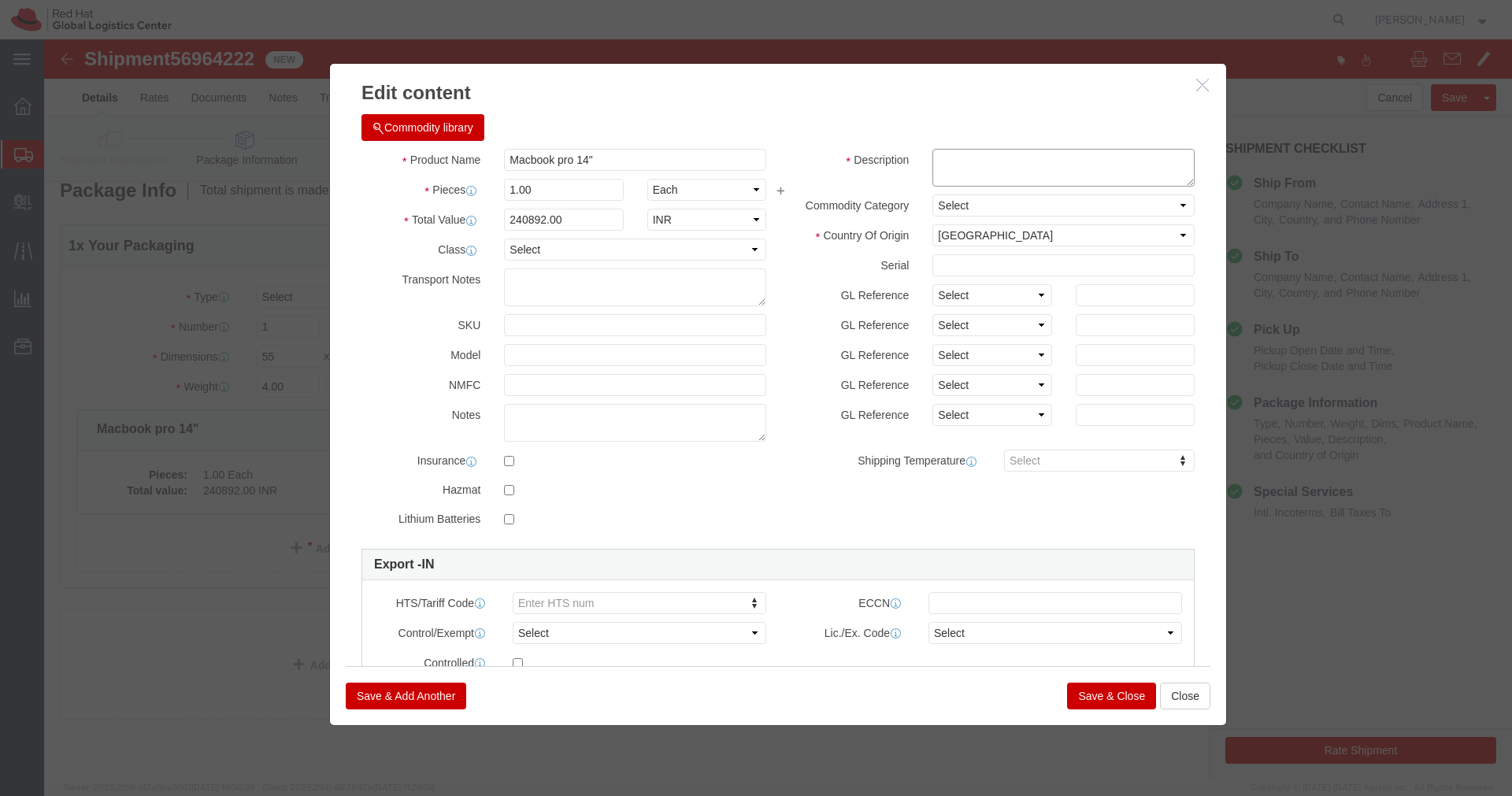
click textarea
paste textarea "KJ9TJHPQJN"
type textarea "KJ9TJHPQJN"
click button "Save & Close"
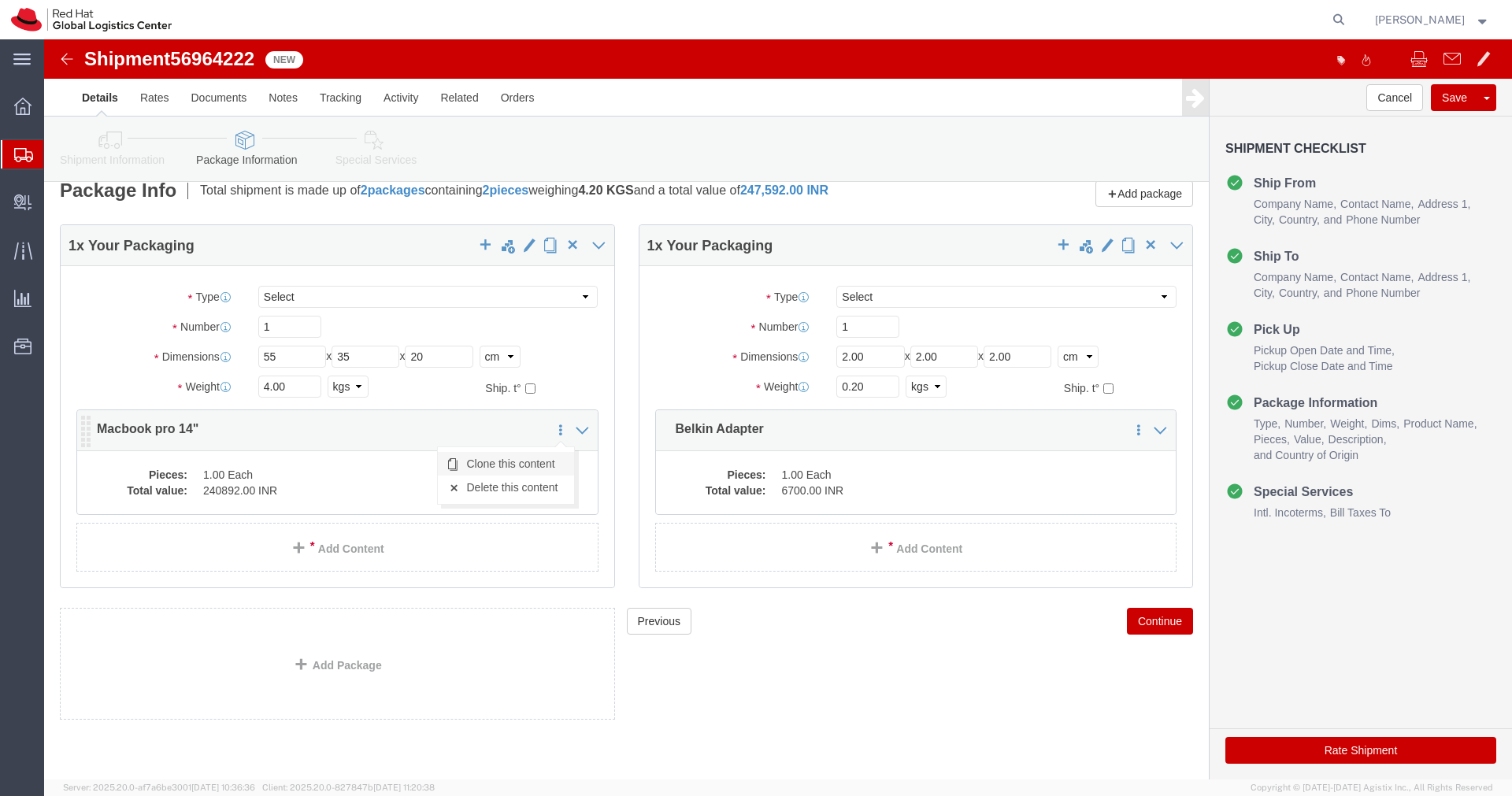
click link "Clone this content"
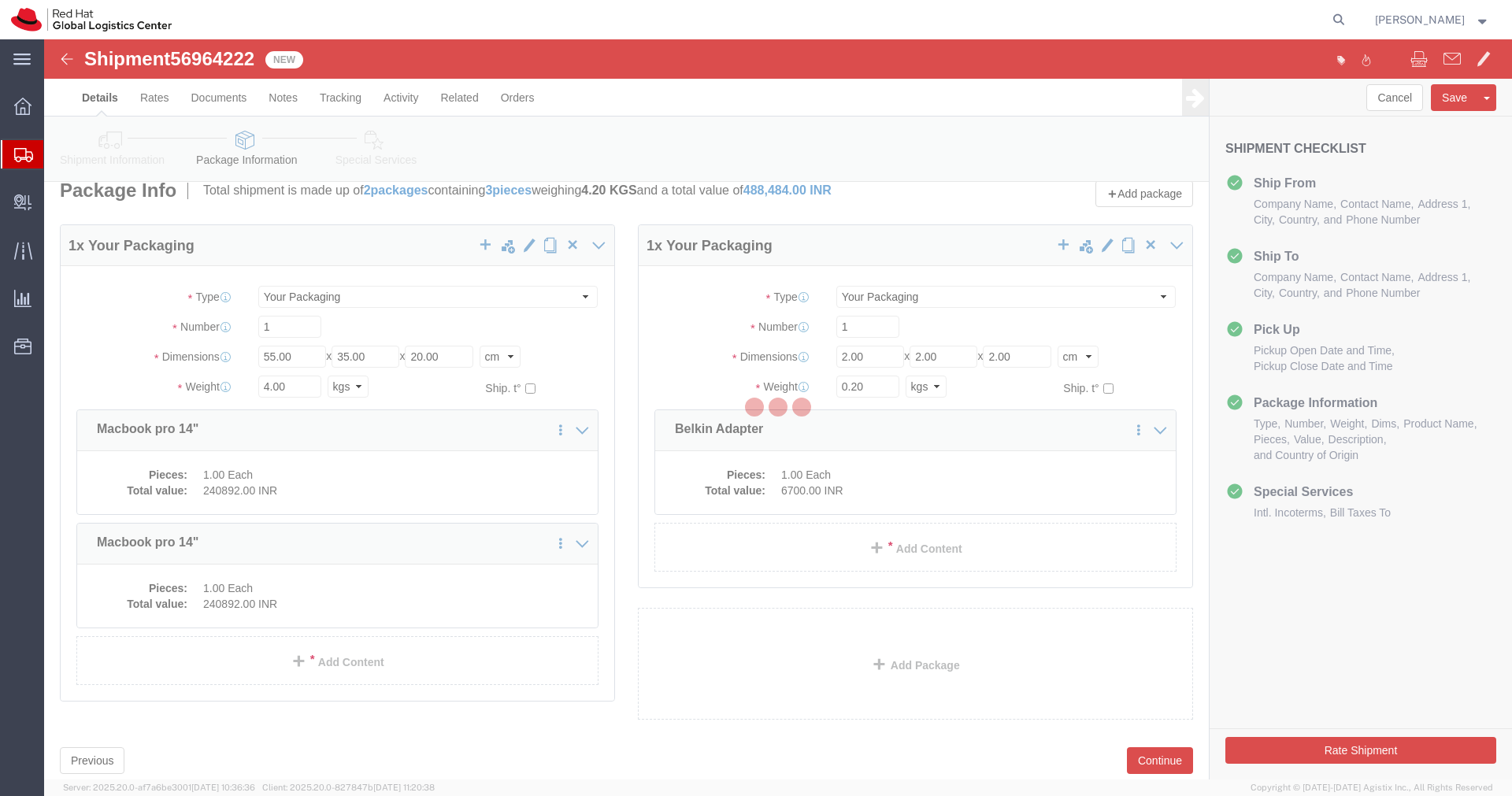
scroll to position [0, 0]
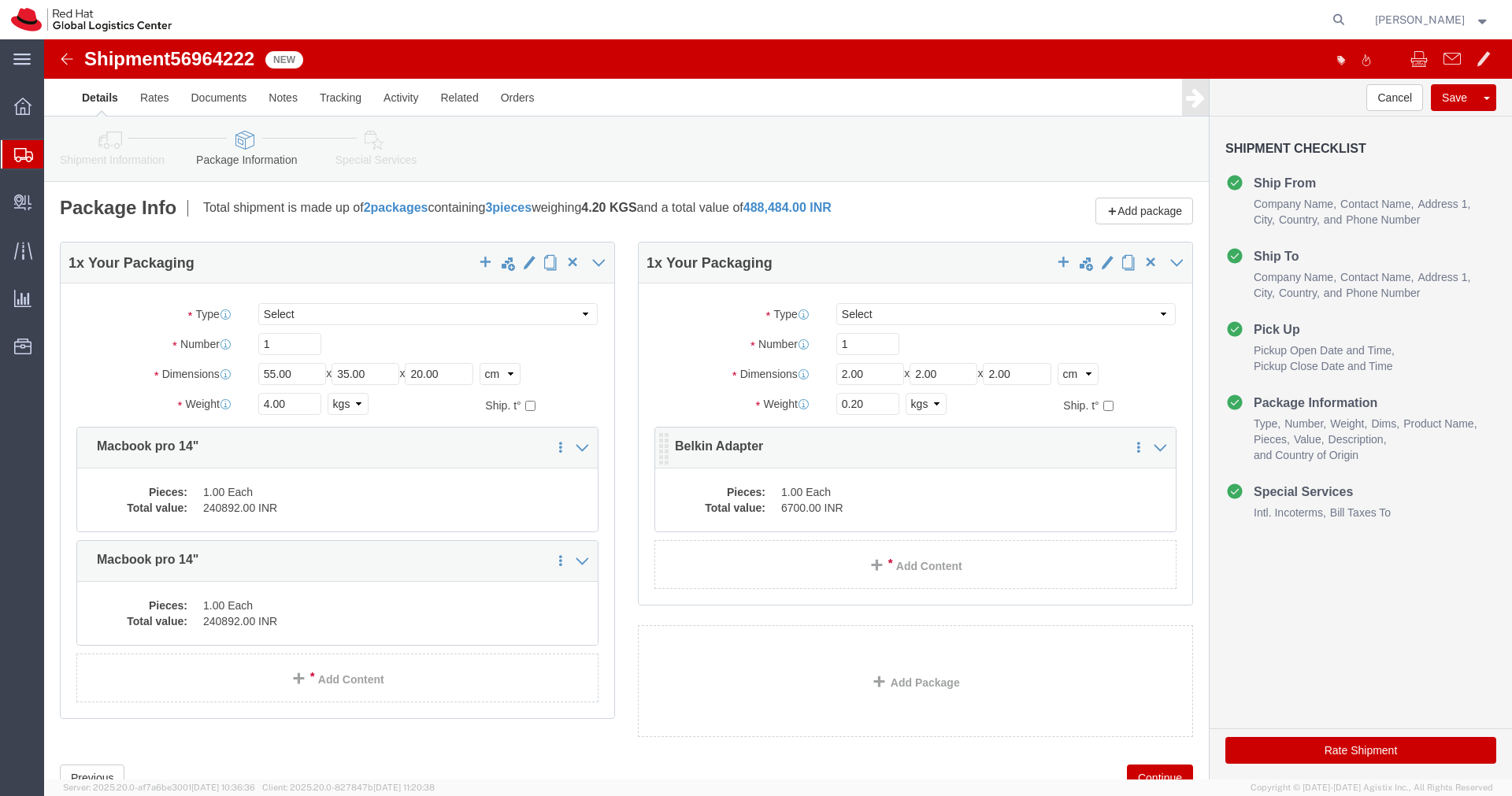
click div "Pieces: 1.00 Each Total value: 6700.00 INR"
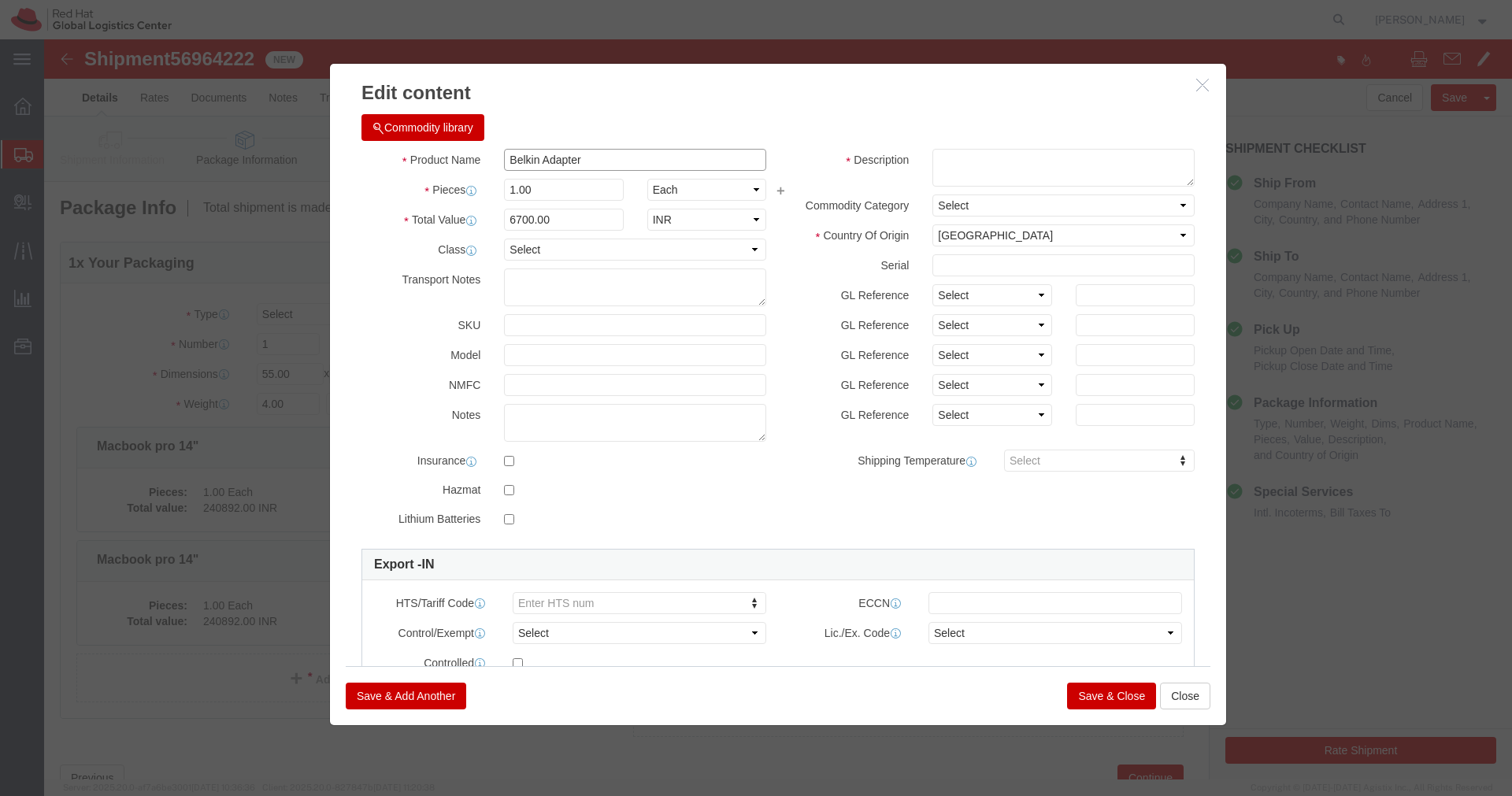
drag, startPoint x: 541, startPoint y: 123, endPoint x: 408, endPoint y: 119, distance: 133.1
click div "Product Name Belkin Adapter"
click button "Close"
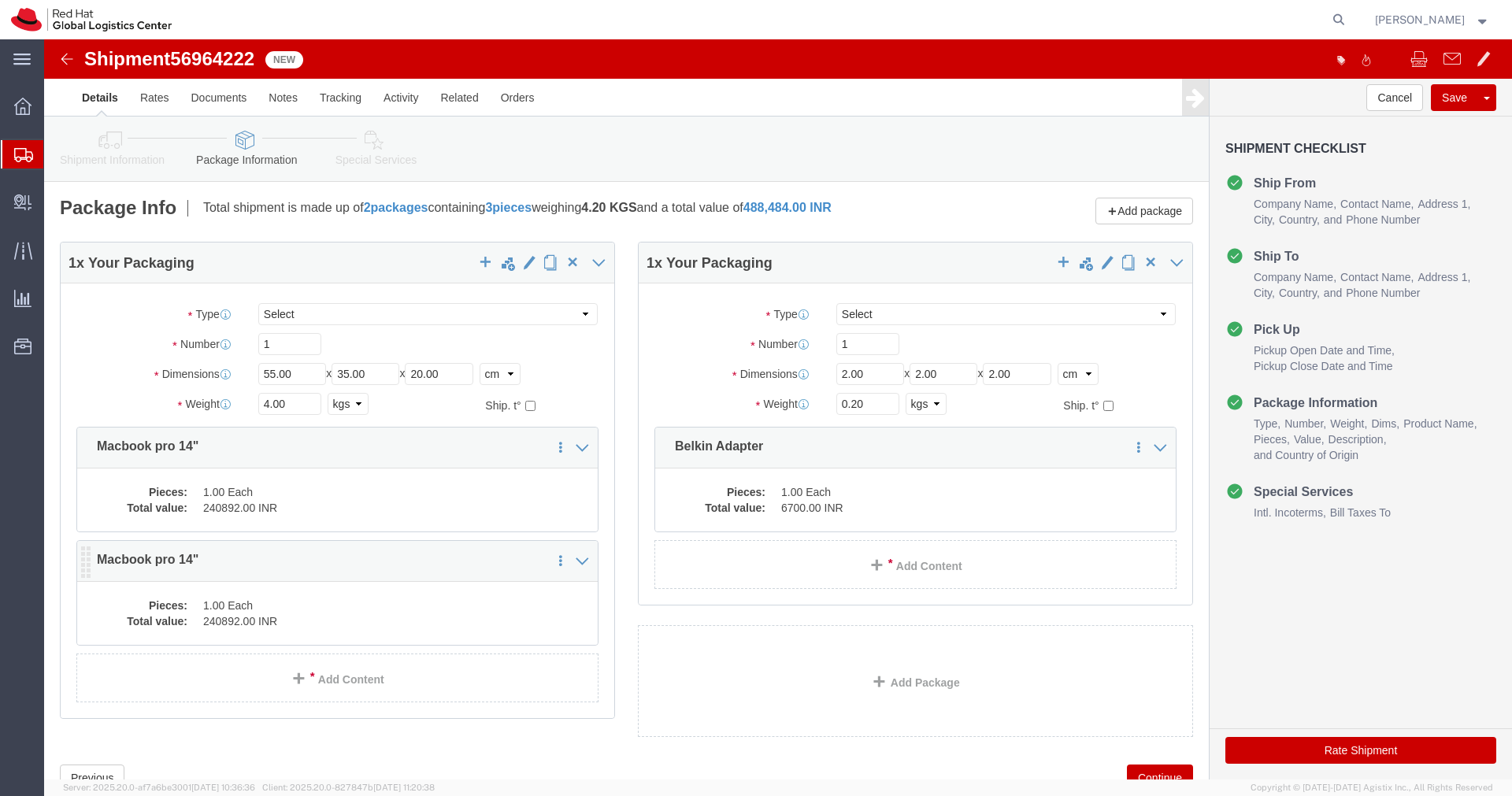
click dd "1.00 Each"
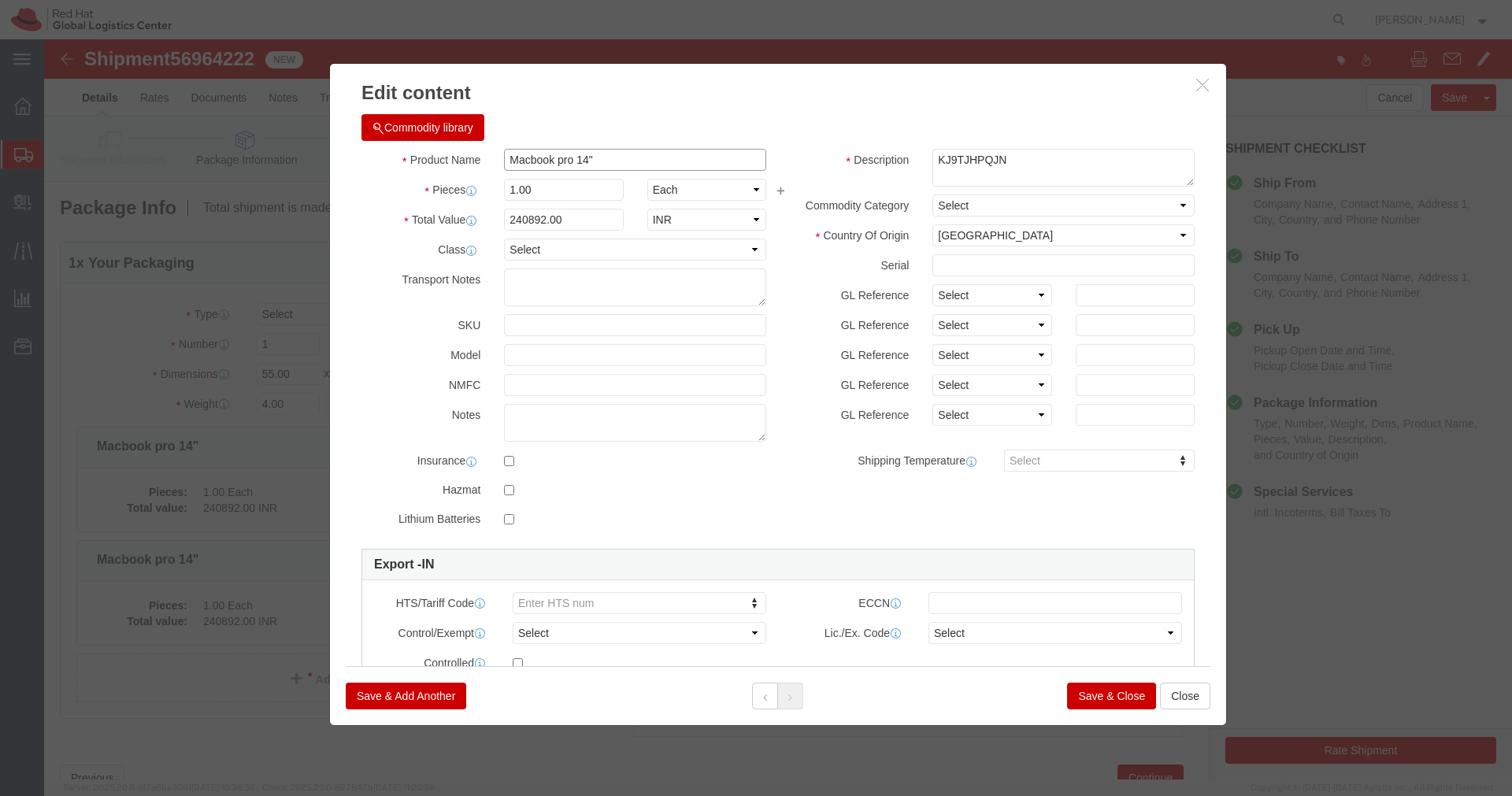
click input "Macbook pro 14""
paste input "Belkin Adapter"
type input "Belkin Adapter"
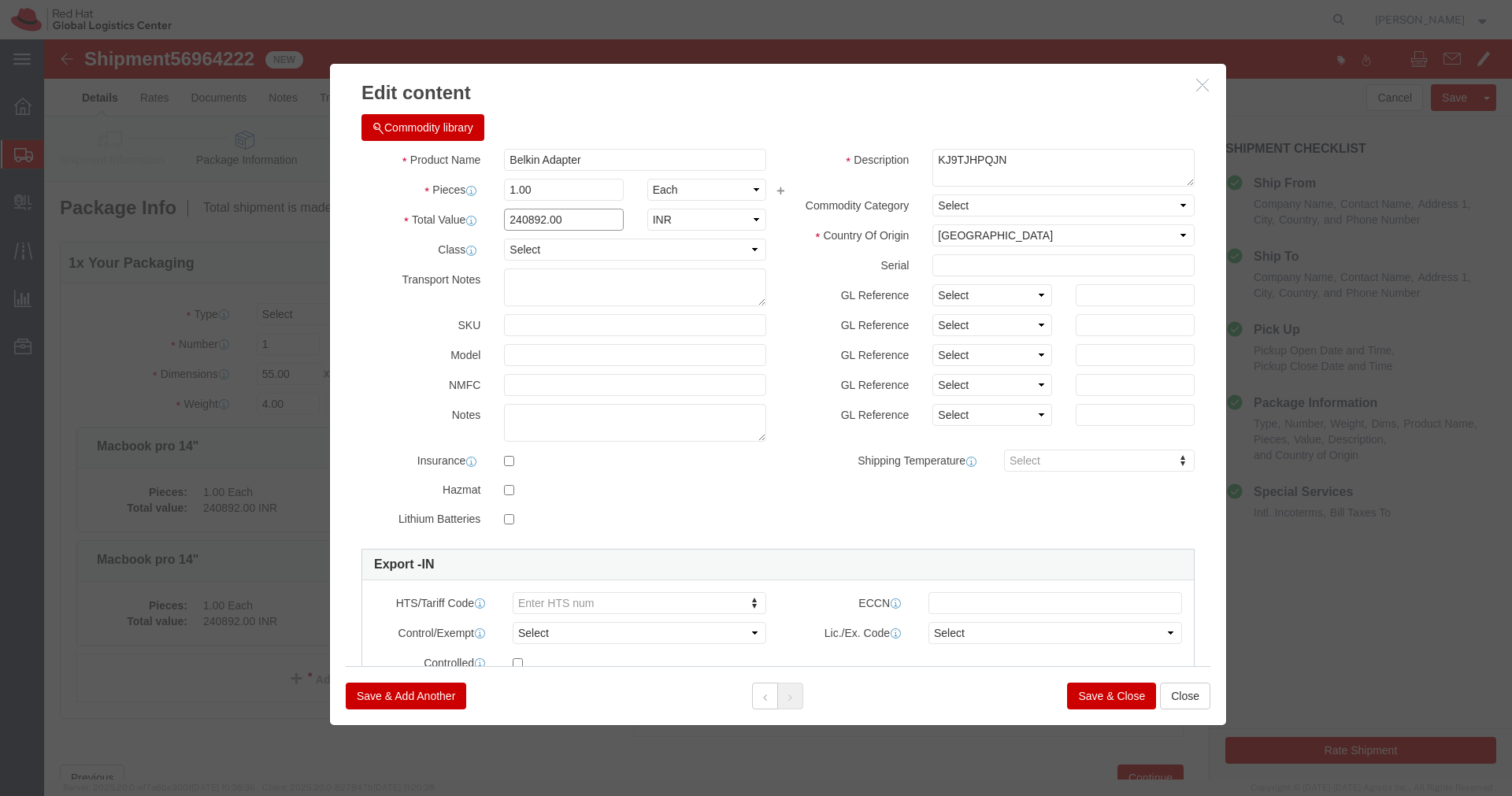
click input "240892.00"
type input "6700.00"
click button "Save & Close"
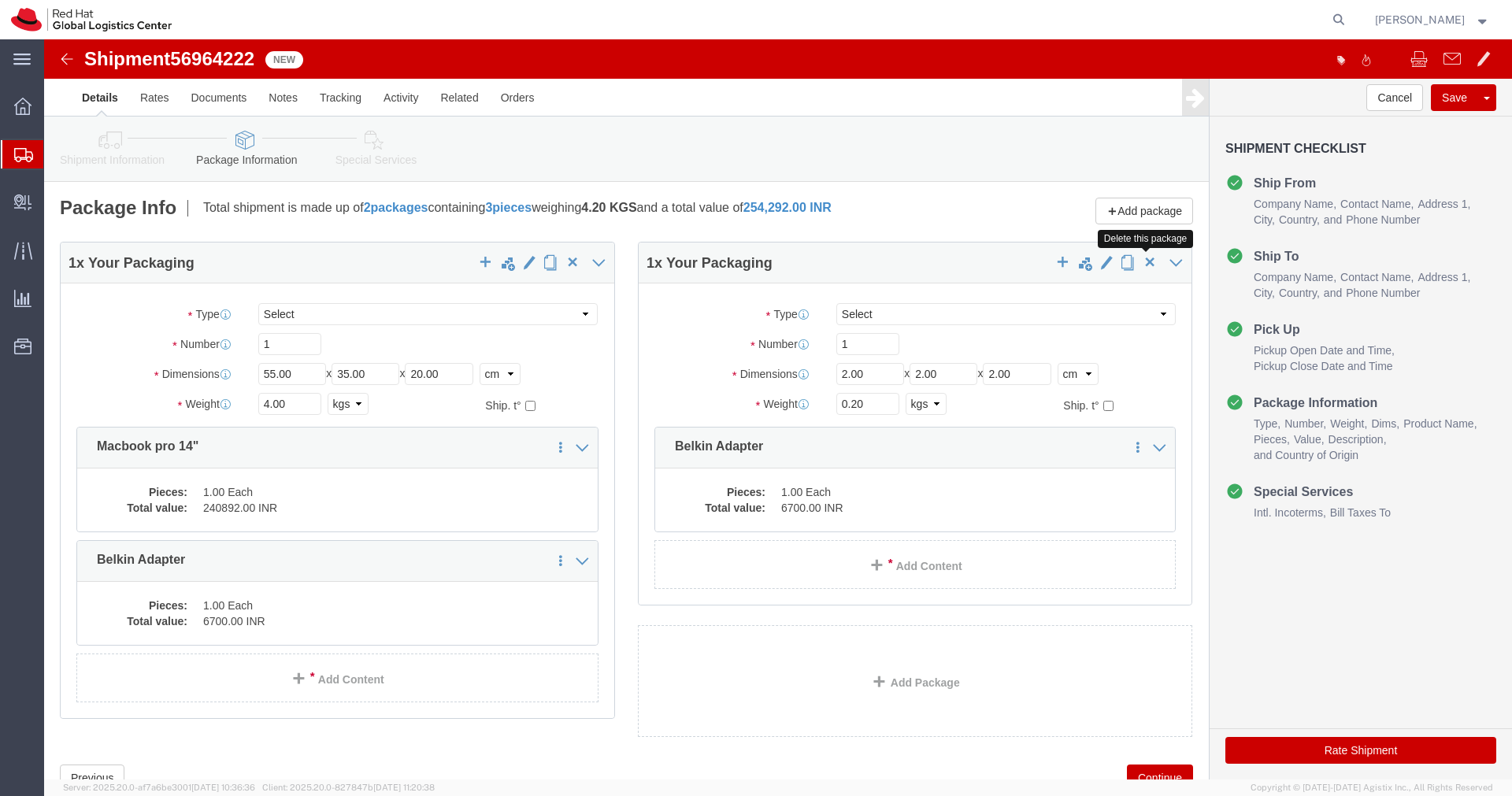
click span "button"
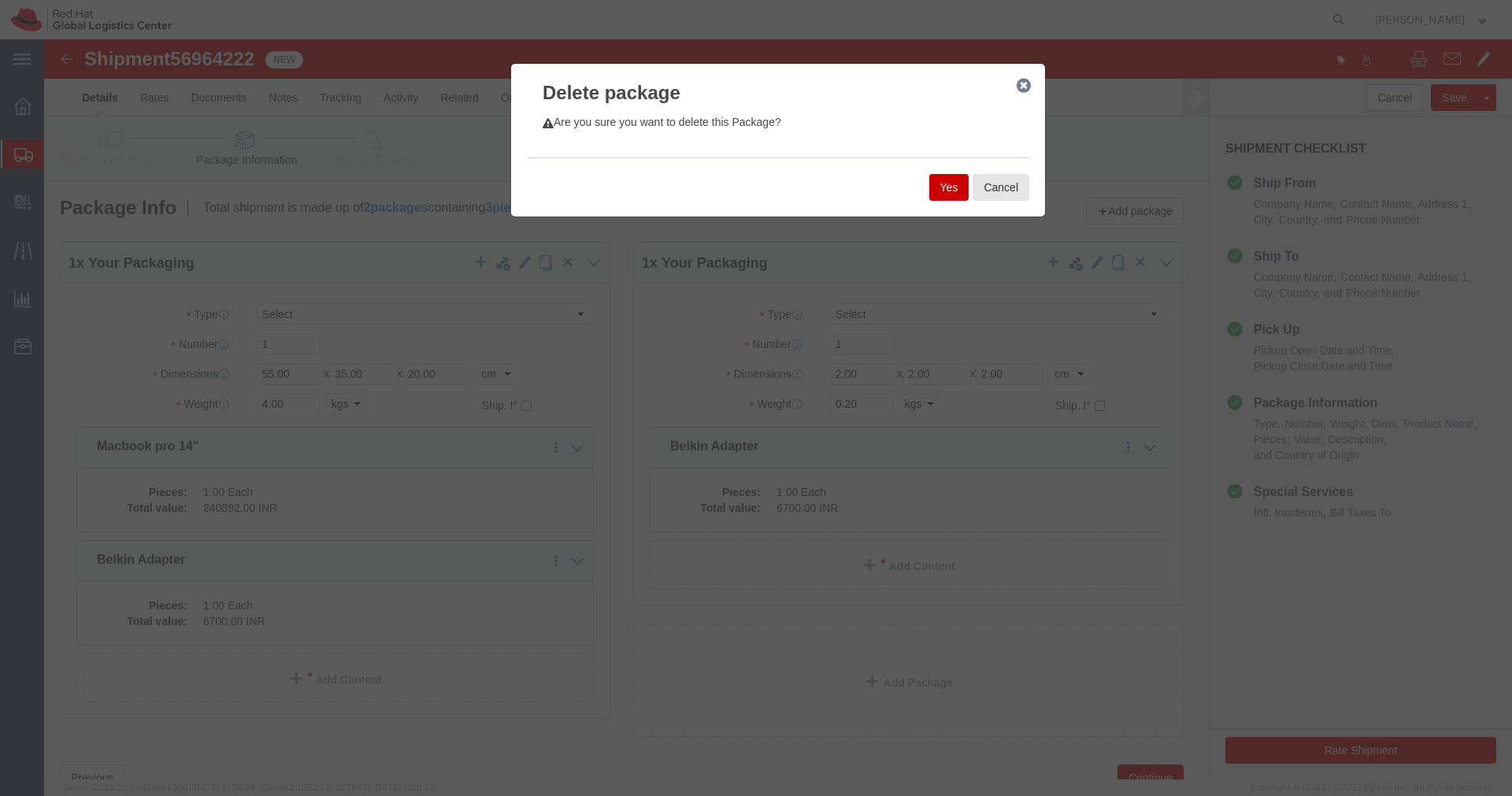
click button "Yes"
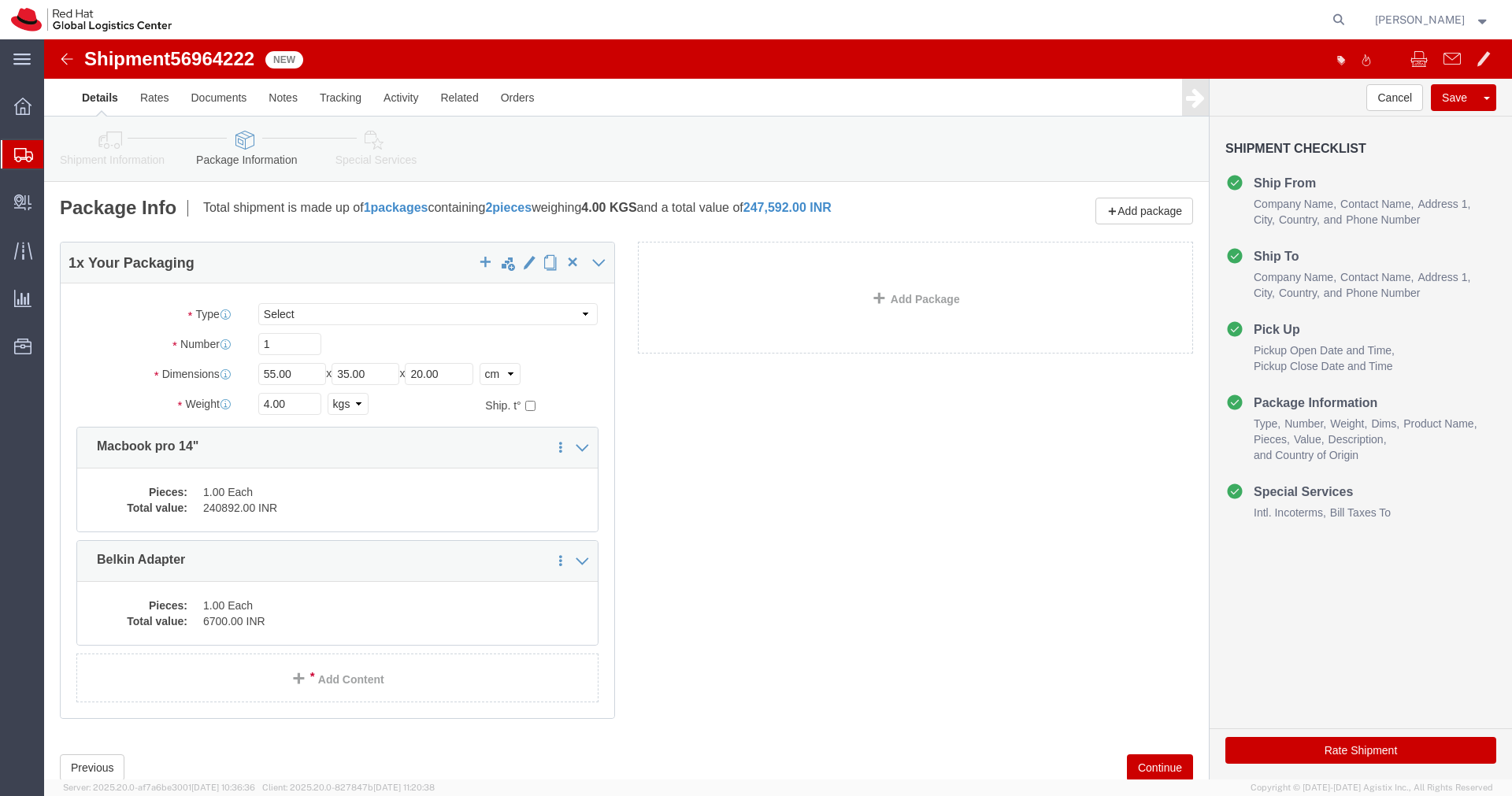
click icon
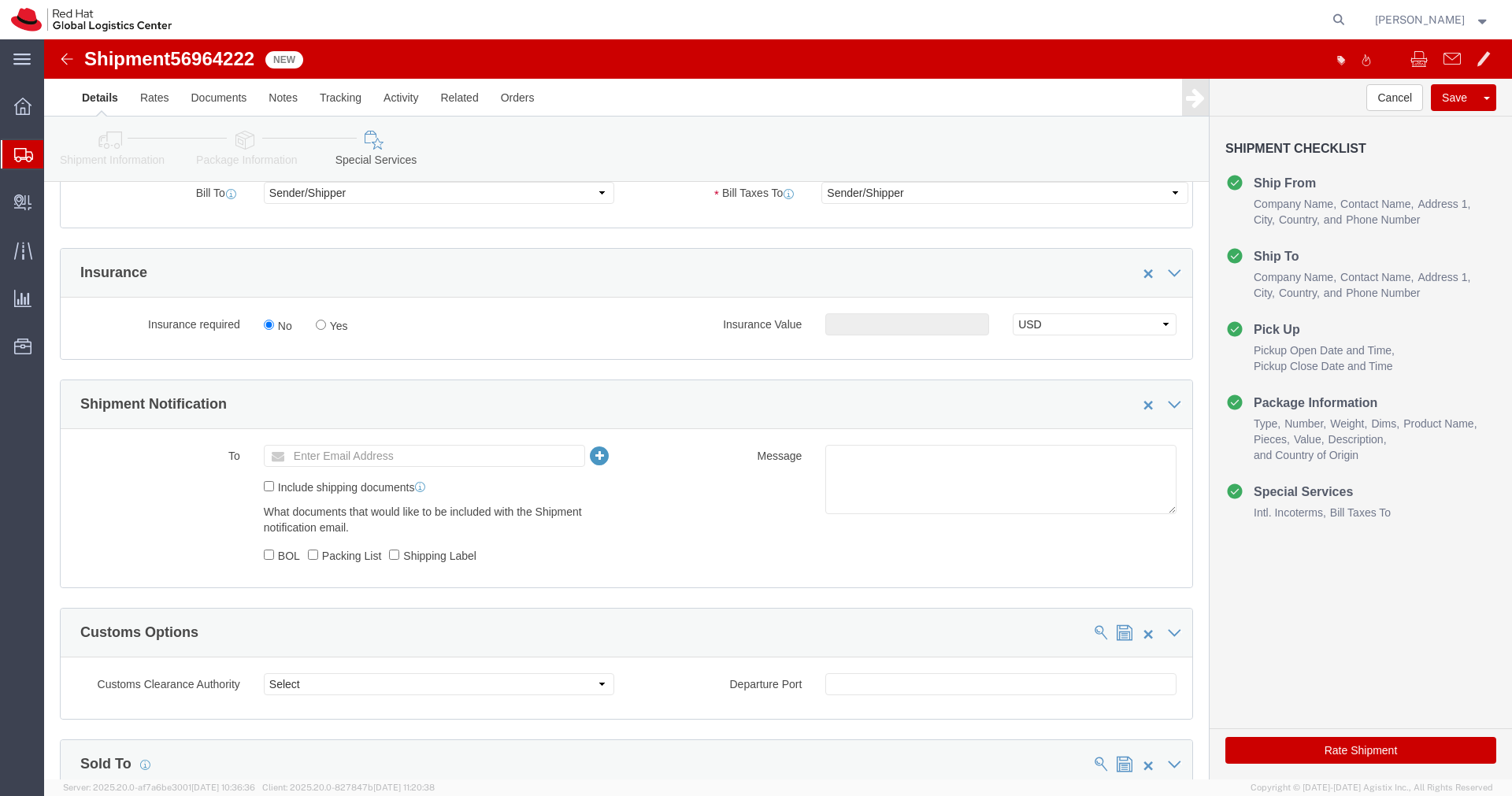
scroll to position [384, 0]
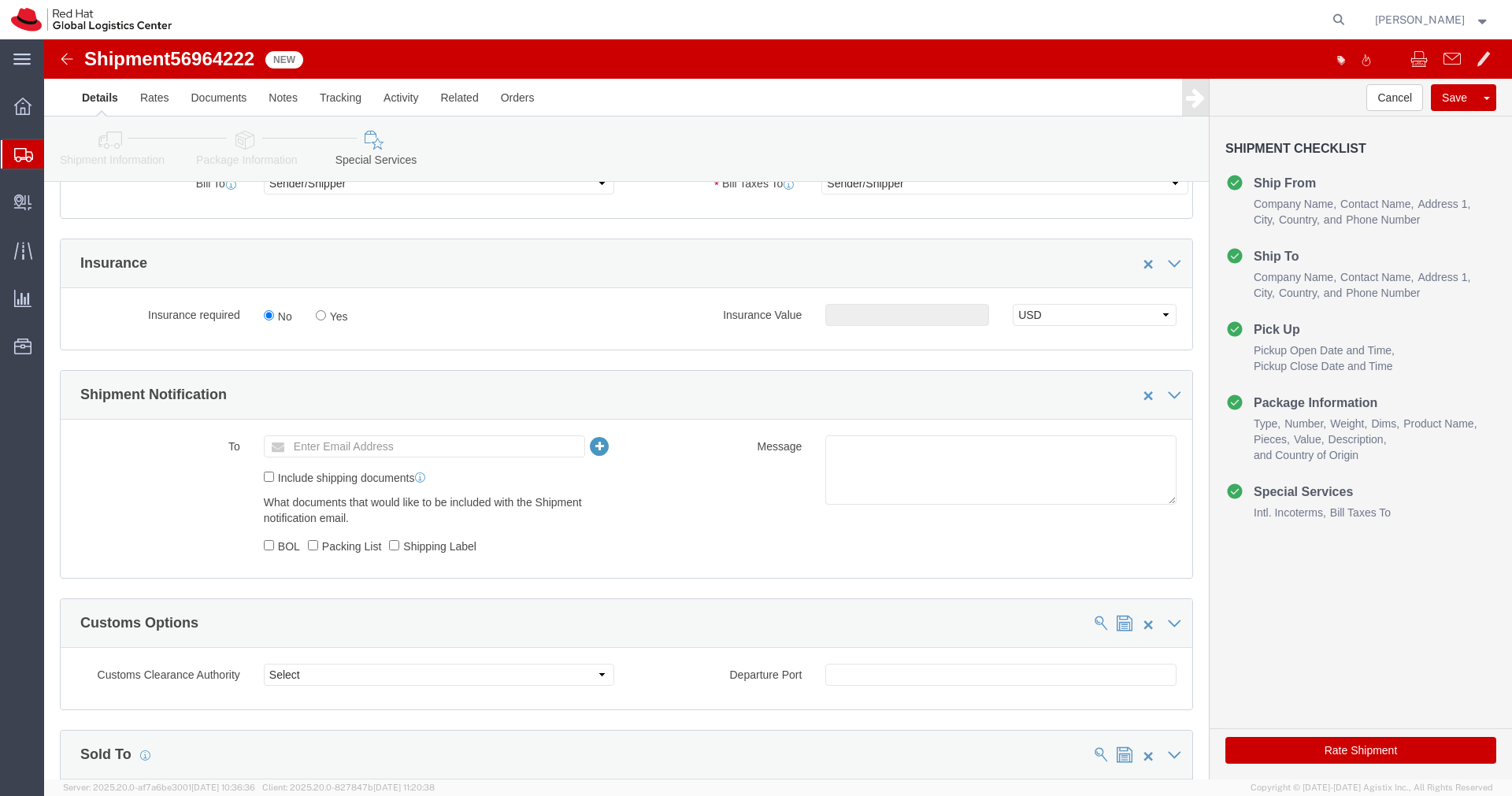
click ul "Enter Email Address"
type input "[EMAIL_ADDRESS][DOMAIN_NAME]"
click textarea
paste textarea "Hardware - Laptop, Here is the web link for tracking this shipment([URL][DOMAIN…"
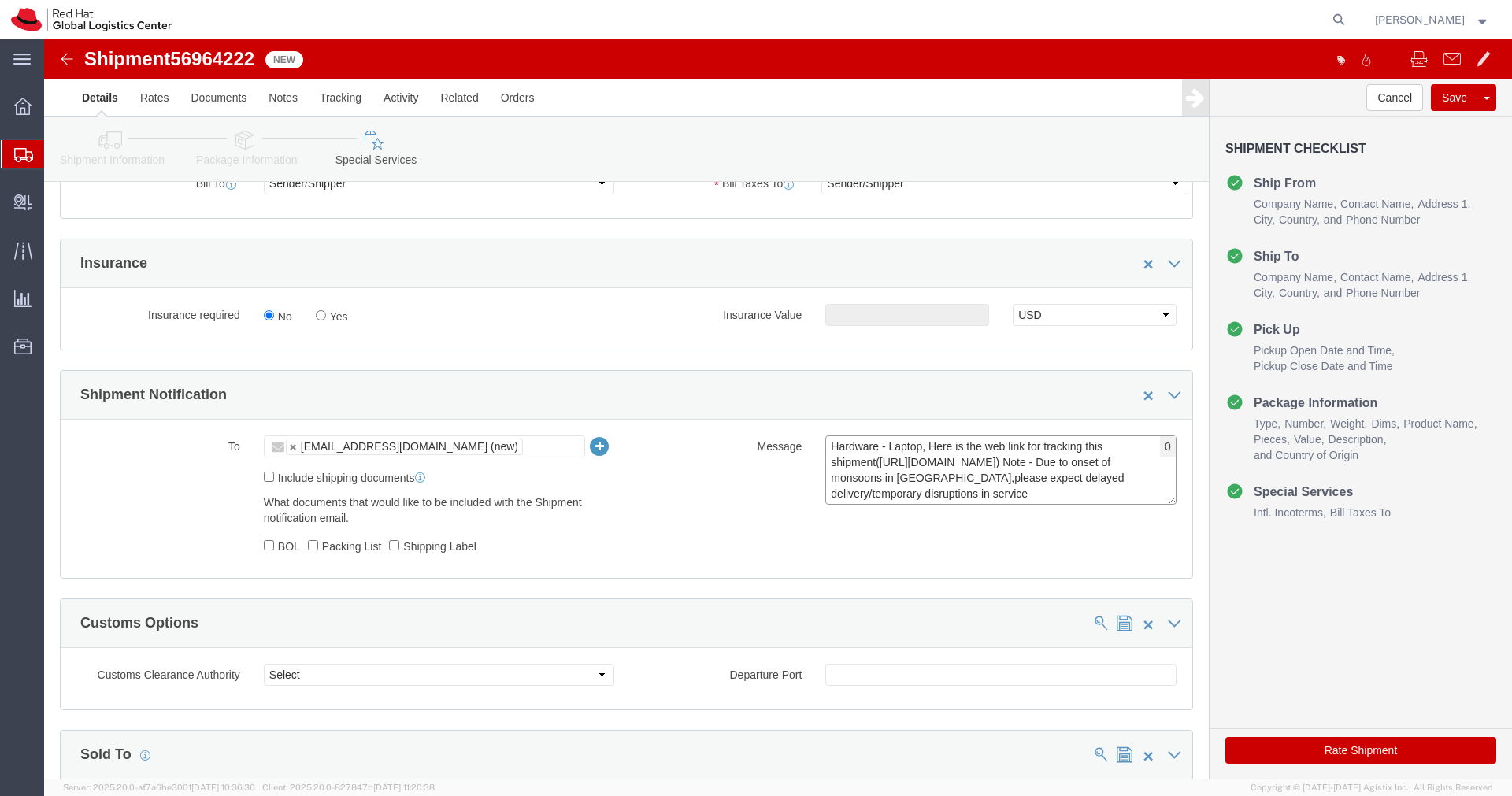
scroll to position [11, 0]
type textarea "Hardware - Laptop, Here is the web link for tracking this shipment([URL][DOMAIN…"
click button "Rate Shipment"
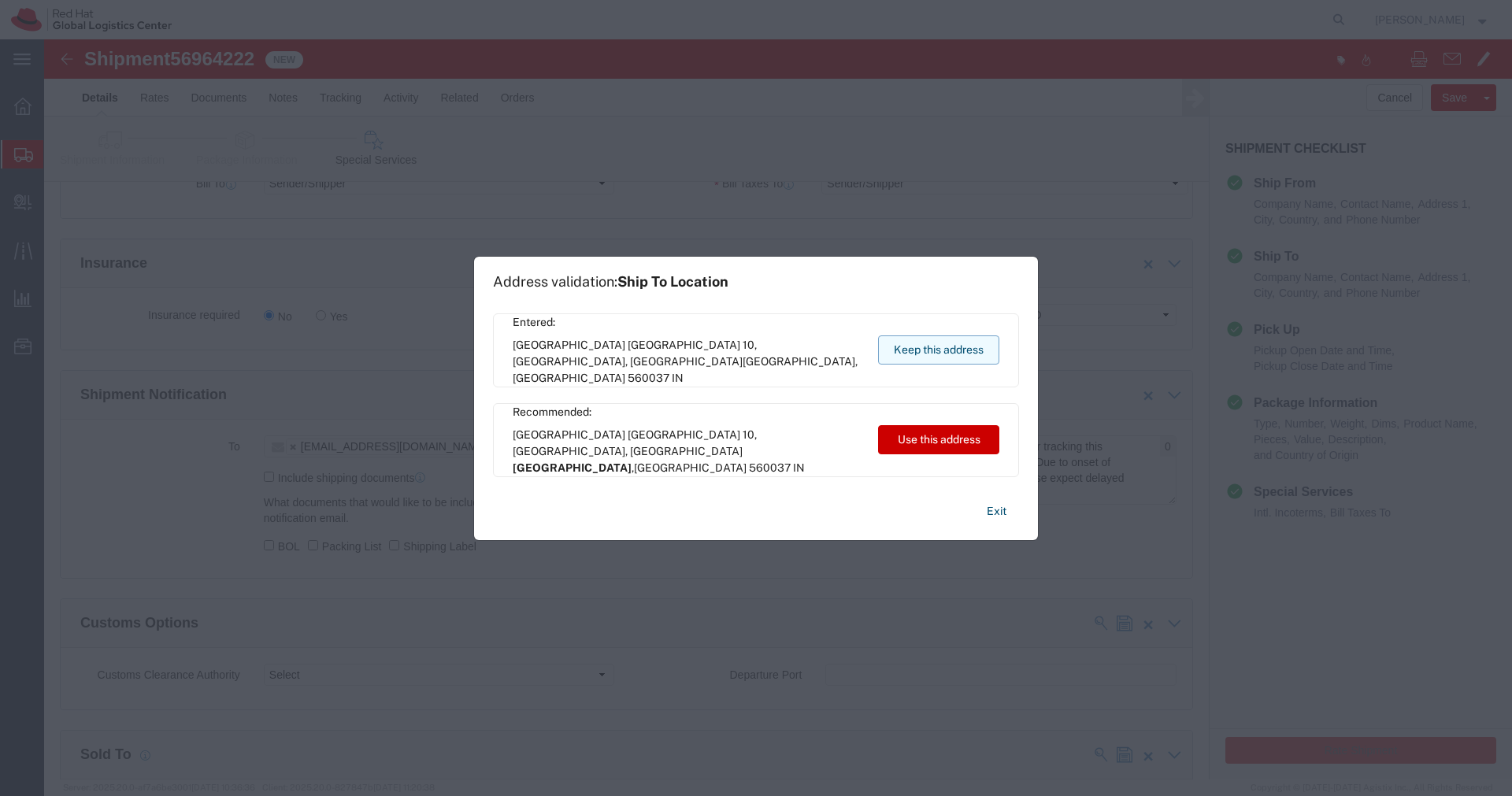
click at [937, 357] on button "Keep this address" at bounding box center [938, 349] width 121 height 30
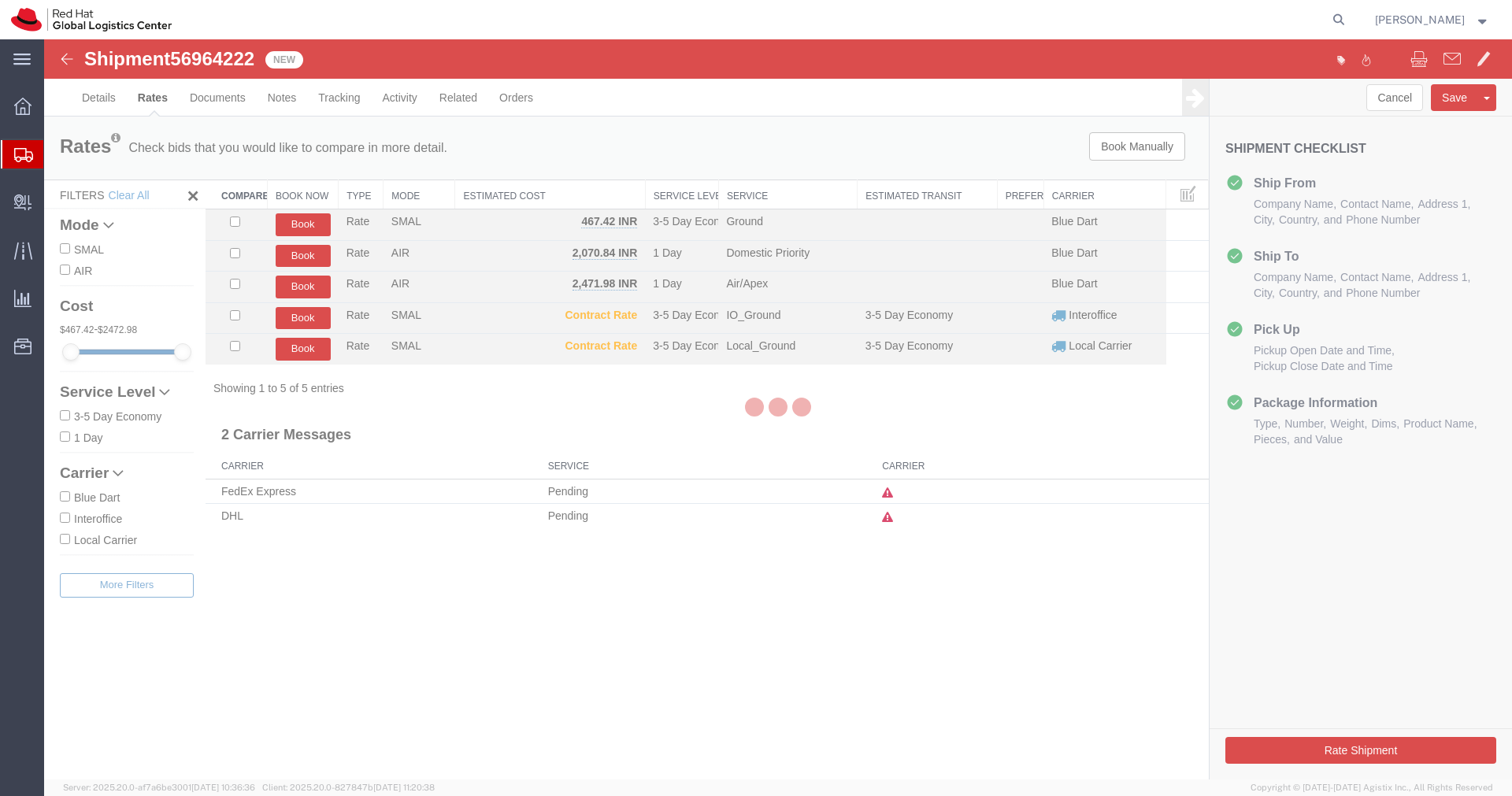
scroll to position [0, 0]
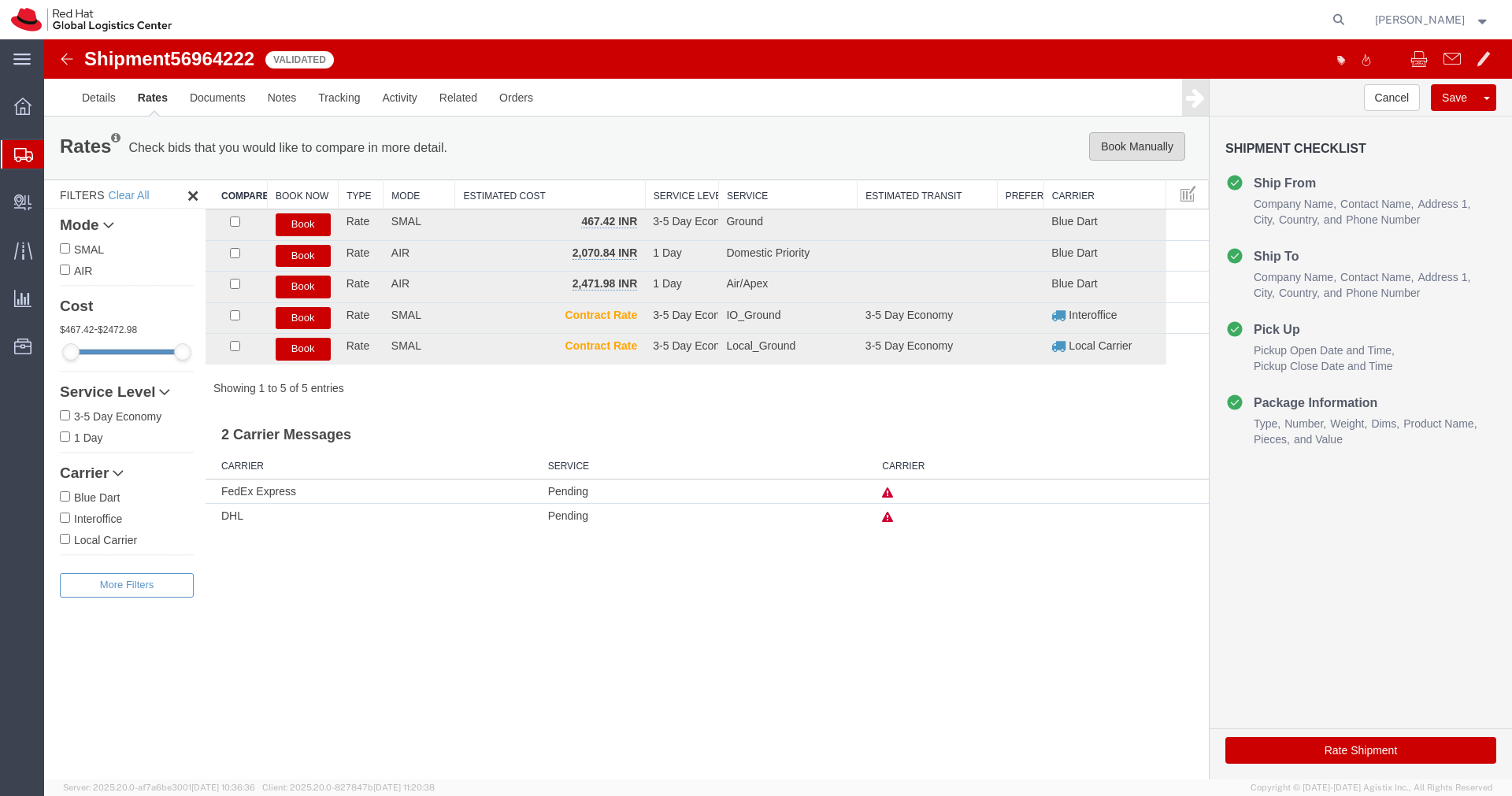
click at [1119, 150] on button "Book Manually" at bounding box center [1137, 147] width 96 height 29
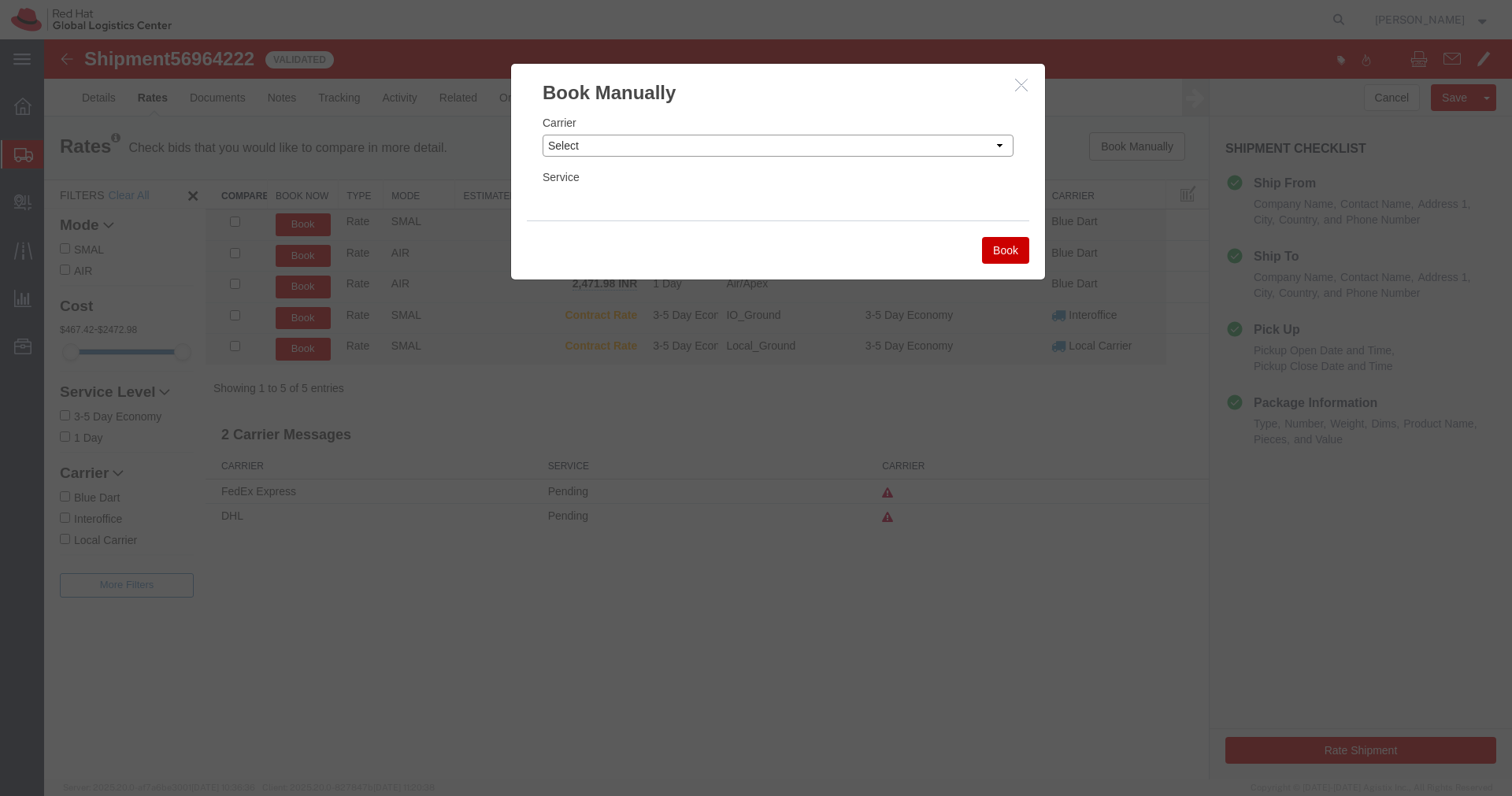
click at [940, 152] on select "Select Add New Carrier (and default service) Blue Dart DHL FedEx Express Global…" at bounding box center [778, 145] width 471 height 22
select select "14653"
click at [543, 134] on select "Select Add New Carrier (and default service) Blue Dart DHL FedEx Express Global…" at bounding box center [778, 145] width 471 height 22
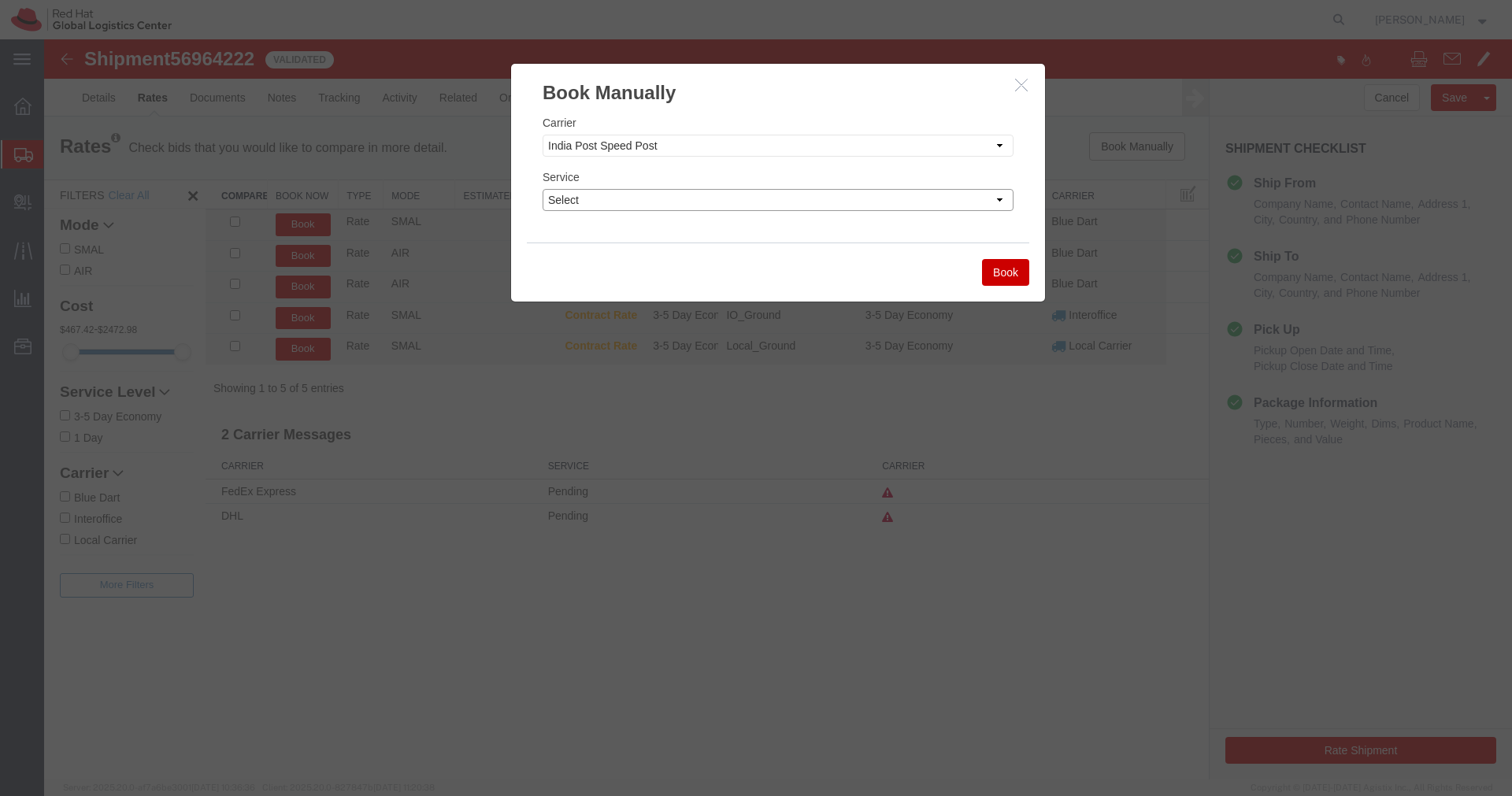
click at [803, 200] on select "Select Air" at bounding box center [778, 199] width 471 height 22
select select "29222"
click at [543, 189] on select "Select Air" at bounding box center [778, 199] width 471 height 22
click at [1012, 273] on button "Book" at bounding box center [1005, 272] width 48 height 27
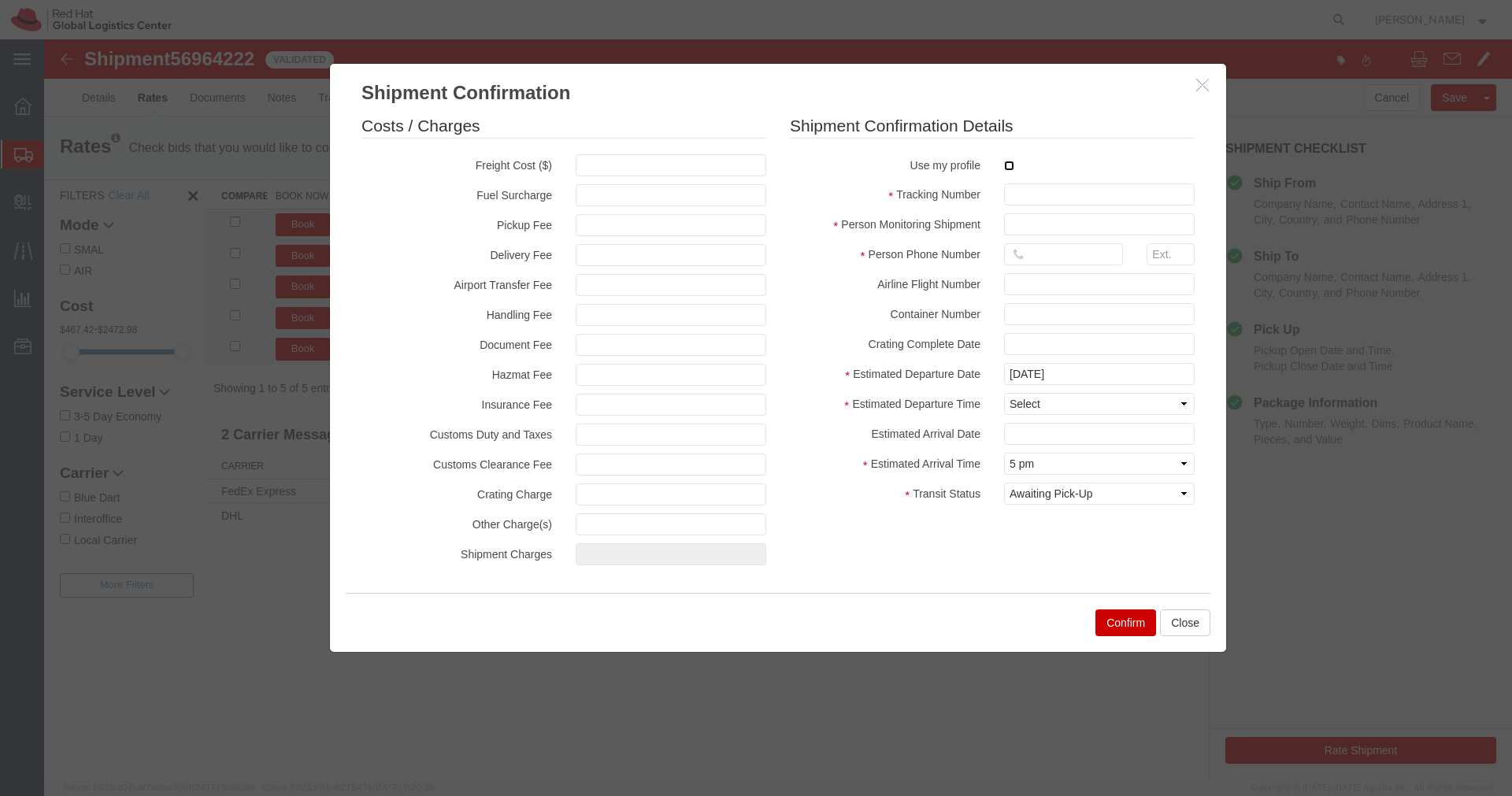
click at [1008, 166] on input "checkbox" at bounding box center [1008, 166] width 10 height 10
checkbox input "true"
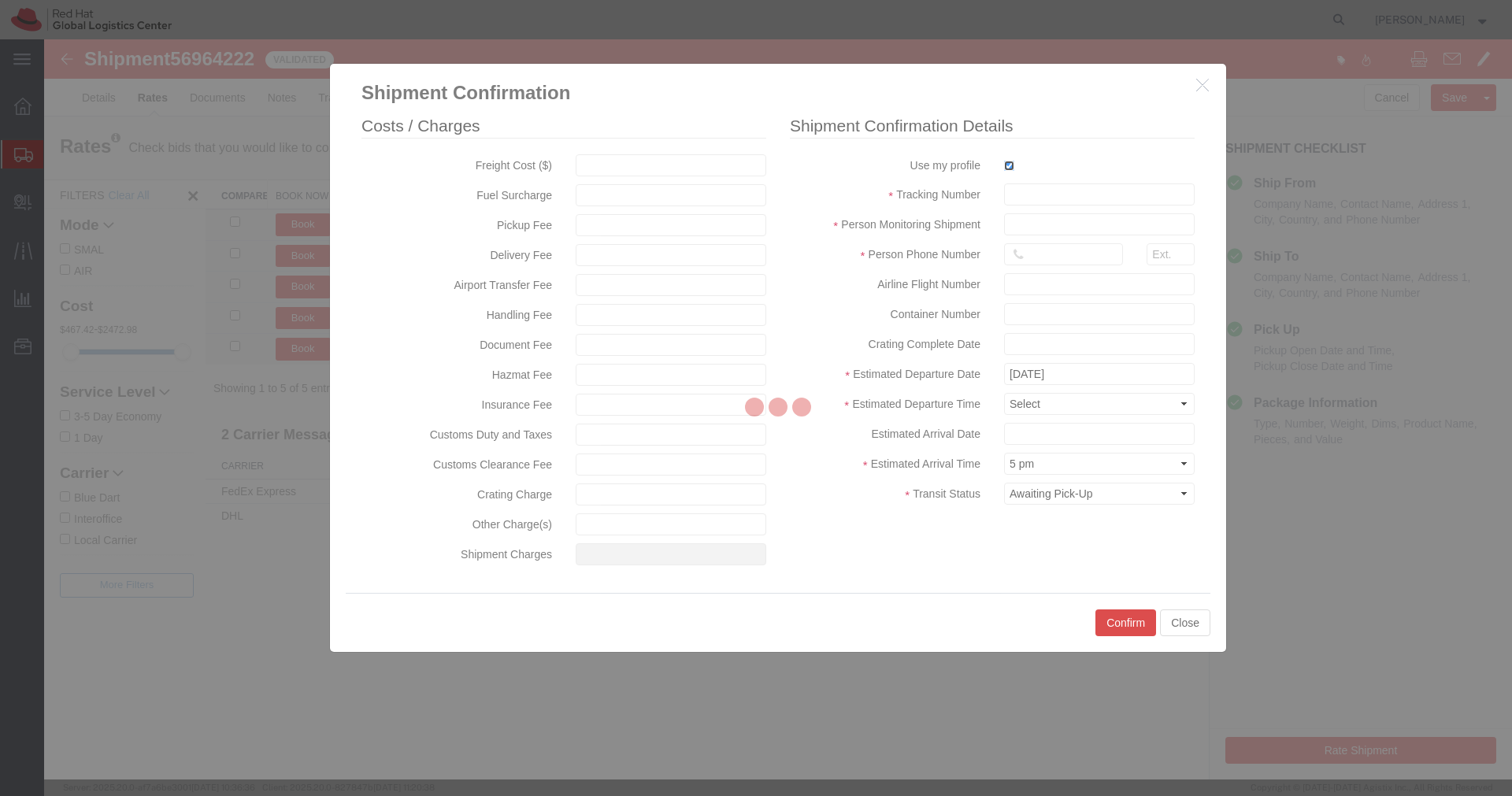
type input "[PERSON_NAME]"
type input "[PHONE_NUMBER]"
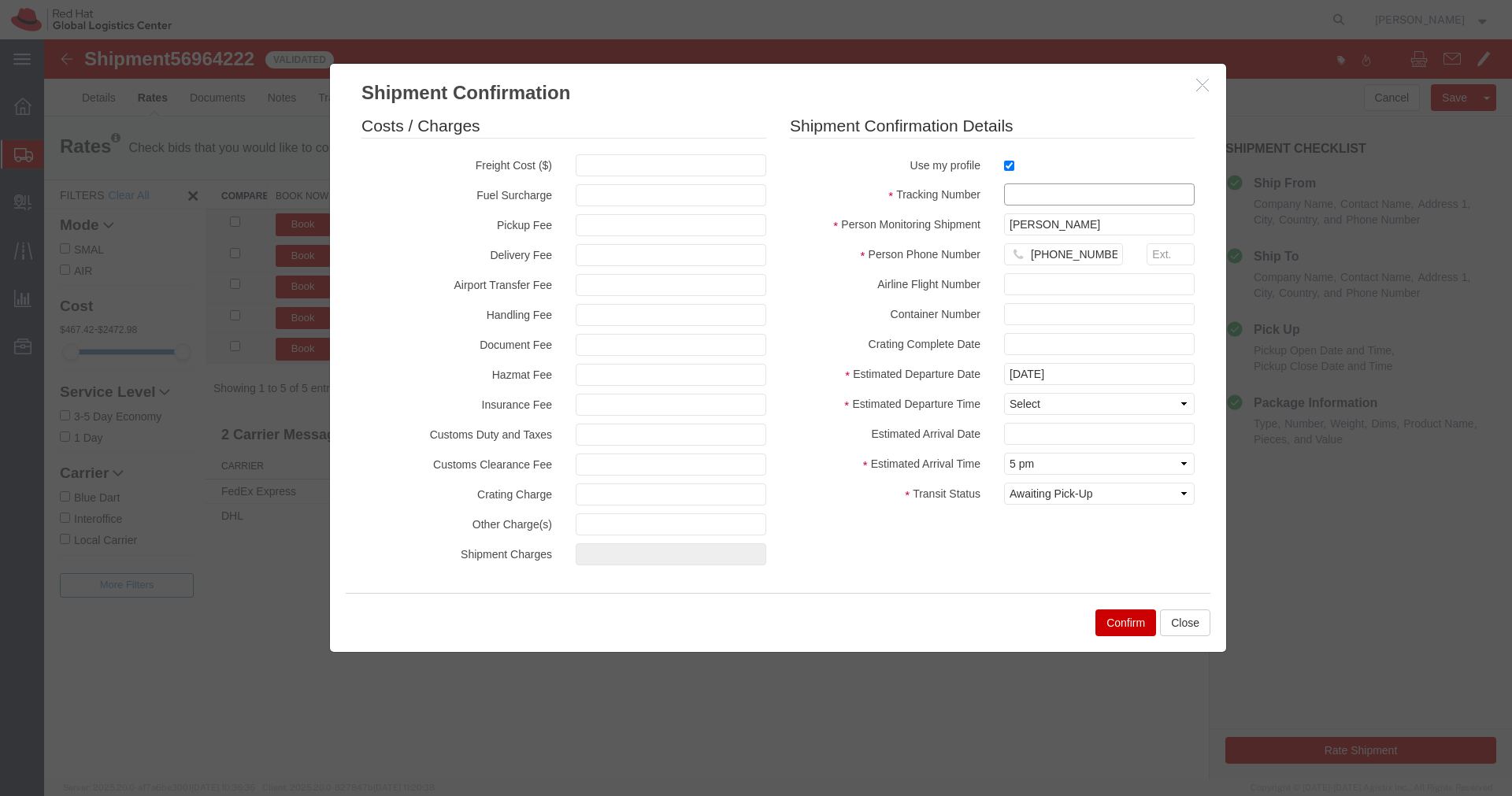
click at [1019, 188] on input "text" at bounding box center [1099, 194] width 190 height 22
paste input "EM346212645IN"
type input "EM346212645IN"
click at [1049, 408] on select "Select Midnight 1 am 2 am 3 am 4 am 5 am 6 am 7 am 8 am 9 am 10 am 11 am 12 Noo…" at bounding box center [1099, 404] width 190 height 22
select select "1200"
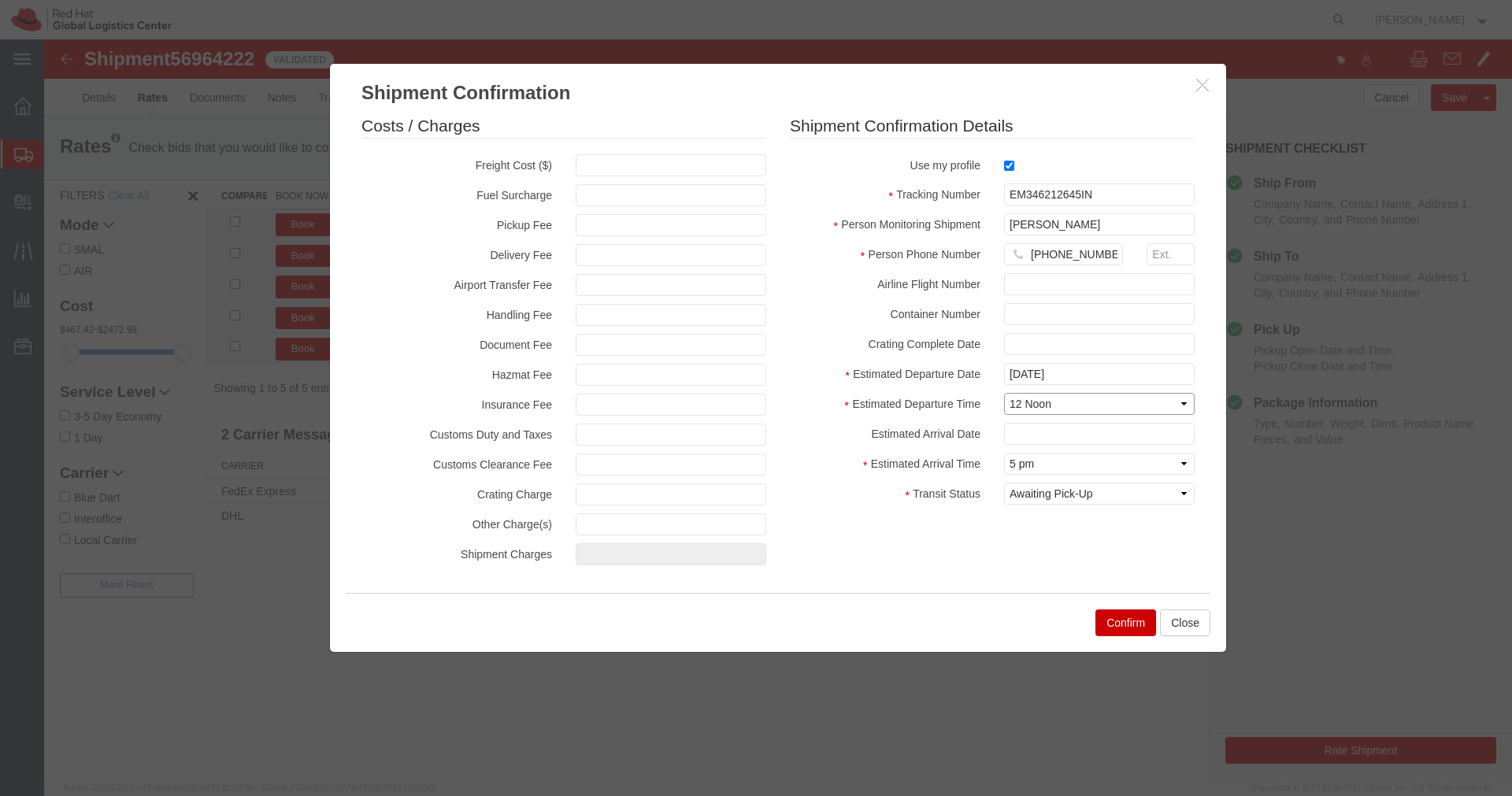
click at [1004, 393] on select "Select Midnight 1 am 2 am 3 am 4 am 5 am 6 am 7 am 8 am 9 am 10 am 11 am 12 Noo…" at bounding box center [1099, 404] width 190 height 22
click at [1108, 498] on select "Select Arrival Notice Available Arrival Notice Imported Arrive at Delivery Loca…" at bounding box center [1099, 493] width 190 height 22
select select "INTRANST"
click at [1004, 483] on select "Select Arrival Notice Available Arrival Notice Imported Arrive at Delivery Loca…" at bounding box center [1099, 493] width 190 height 22
click at [1124, 628] on button "Confirm" at bounding box center [1125, 623] width 61 height 27
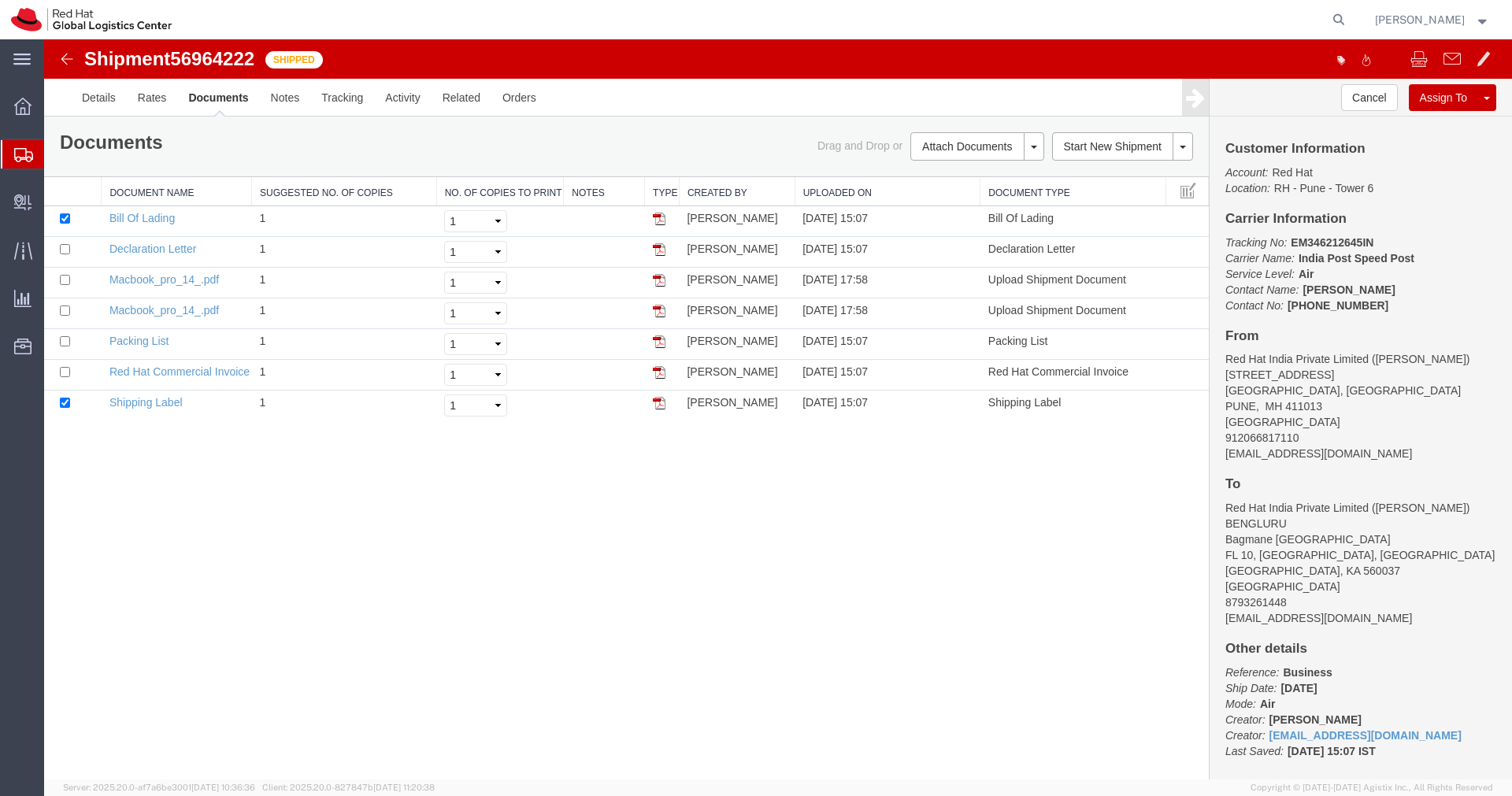
click at [64, 63] on img at bounding box center [67, 59] width 19 height 19
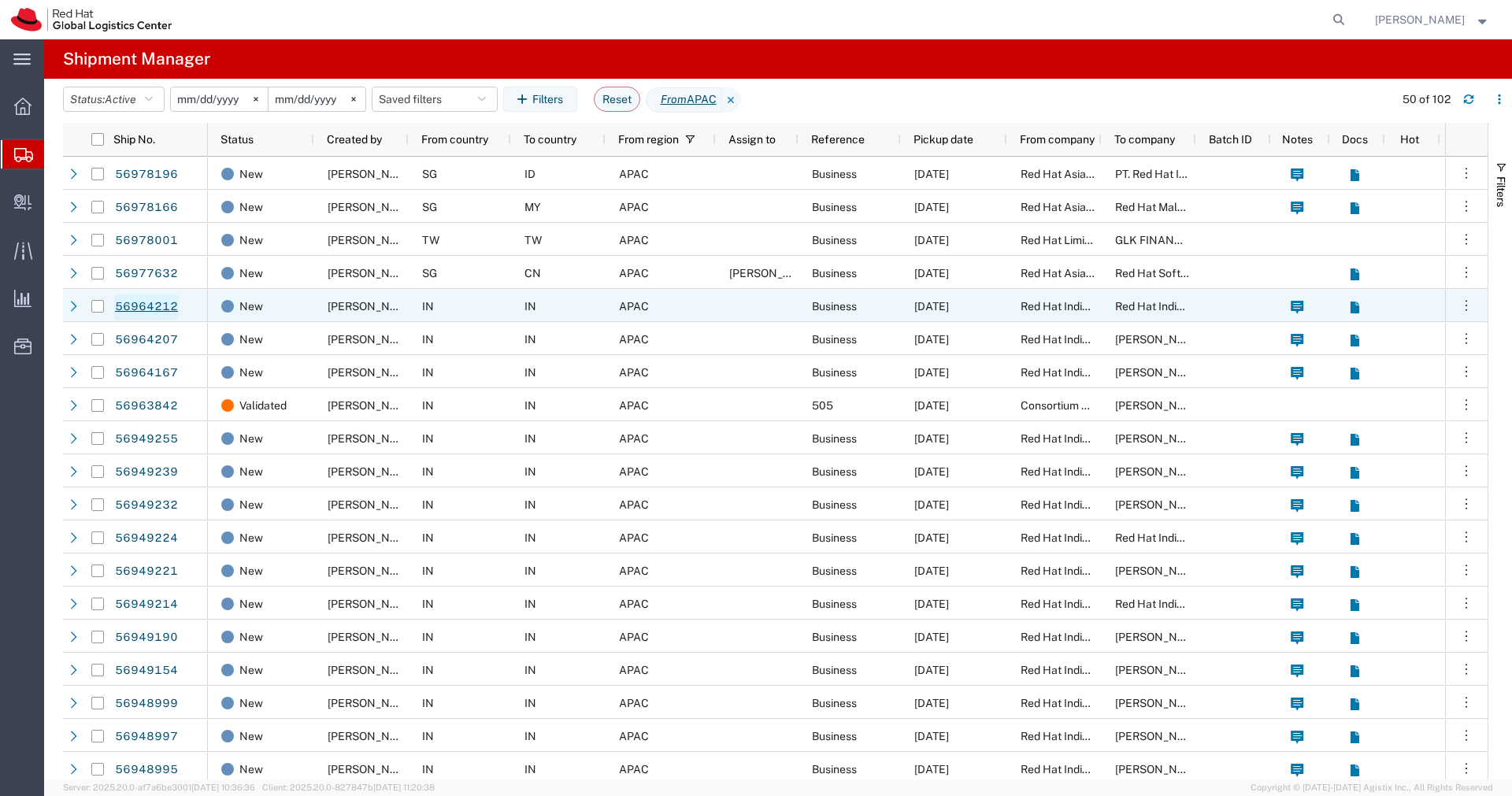
click at [146, 304] on link "56964212" at bounding box center [147, 307] width 65 height 25
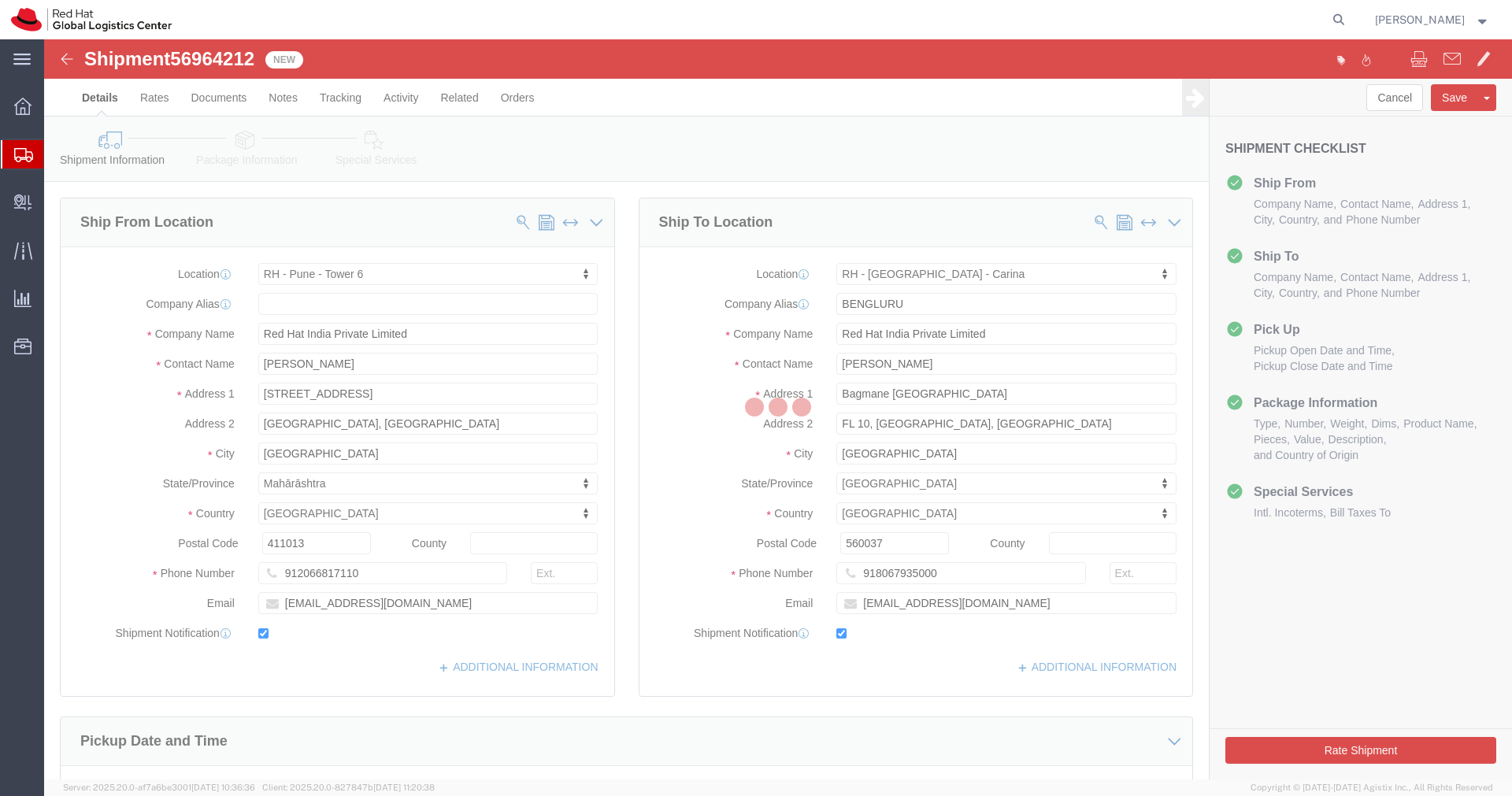
select select "38432"
select select "37925"
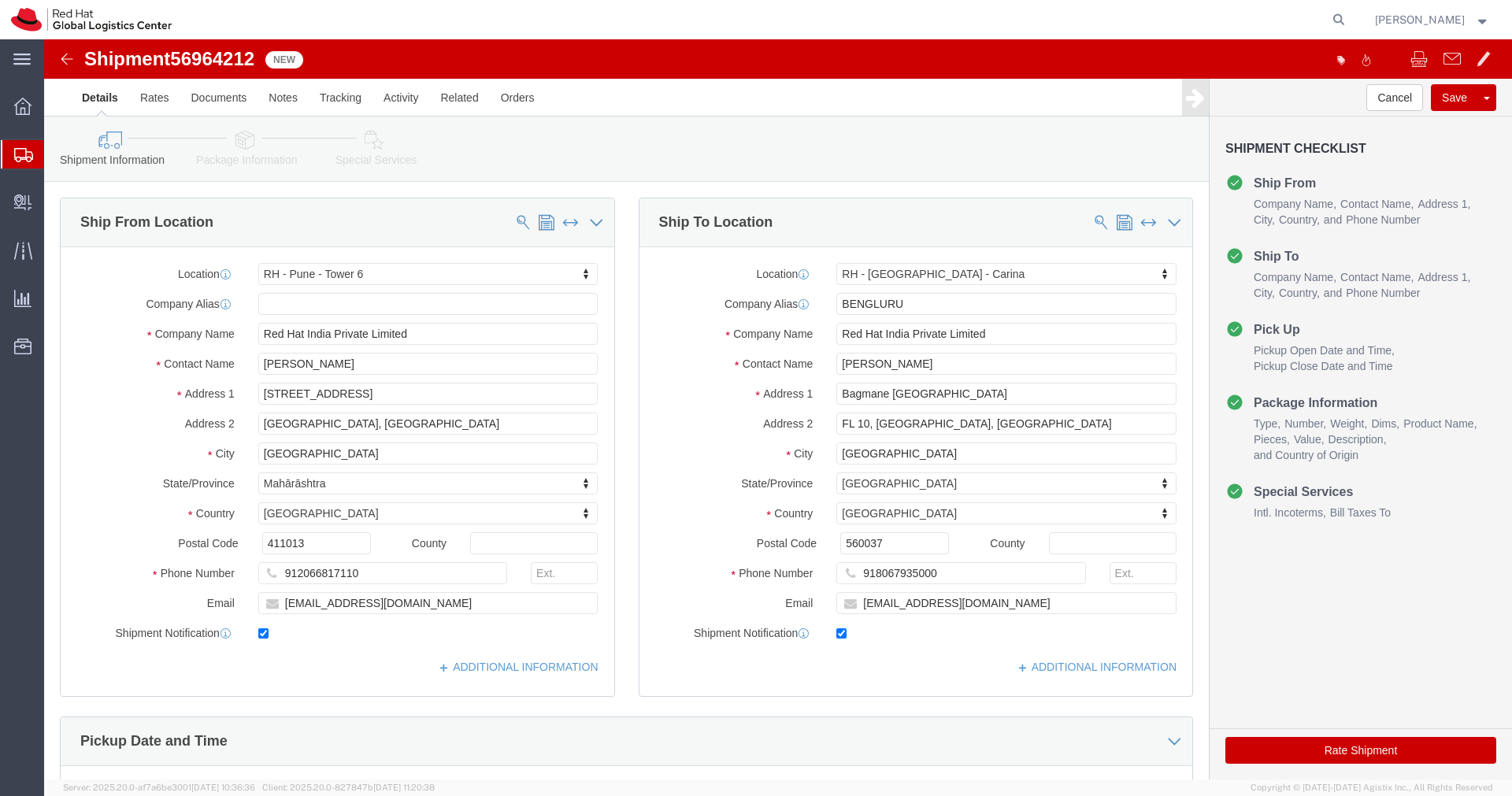
click icon
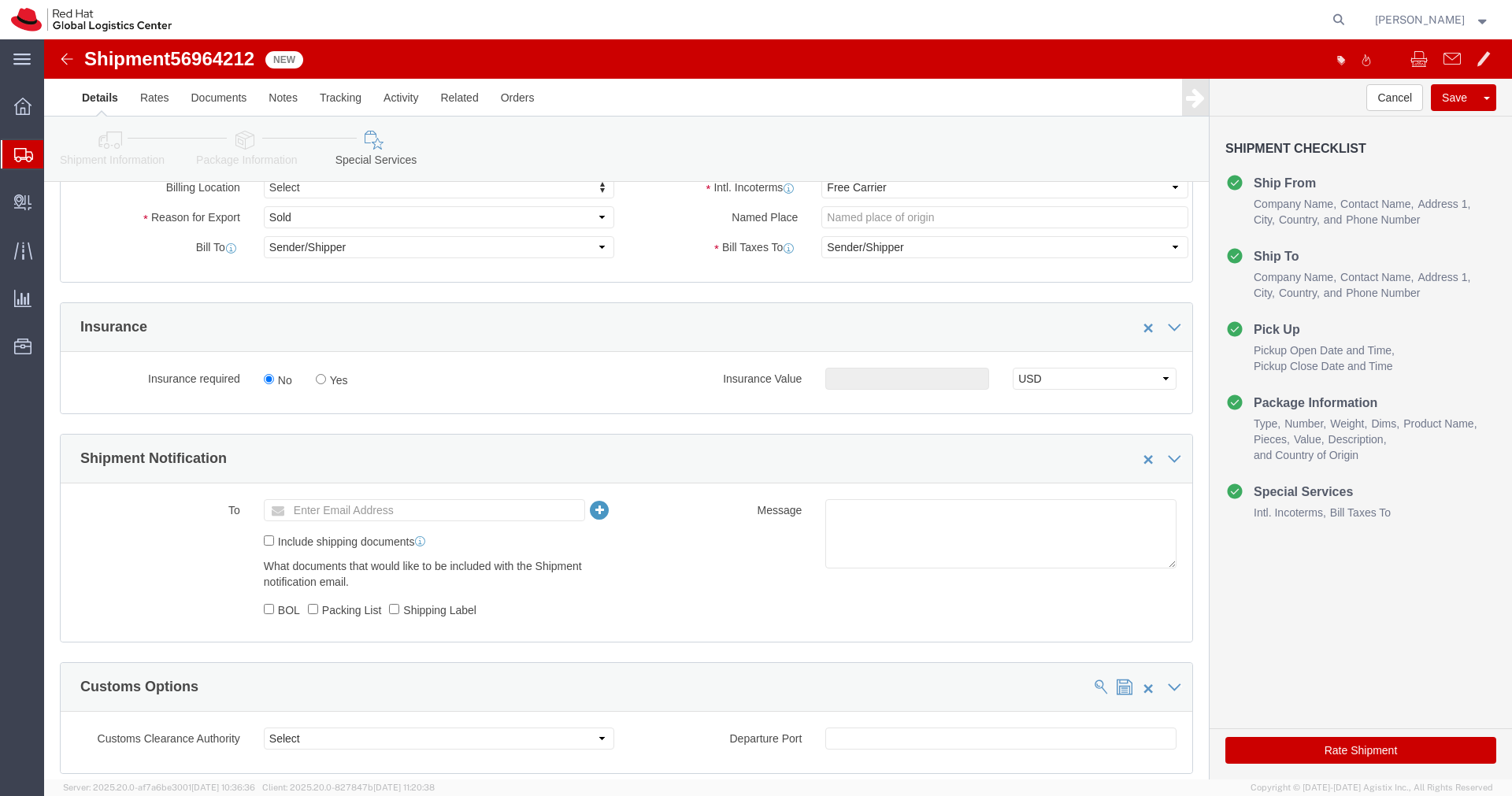
scroll to position [328, 0]
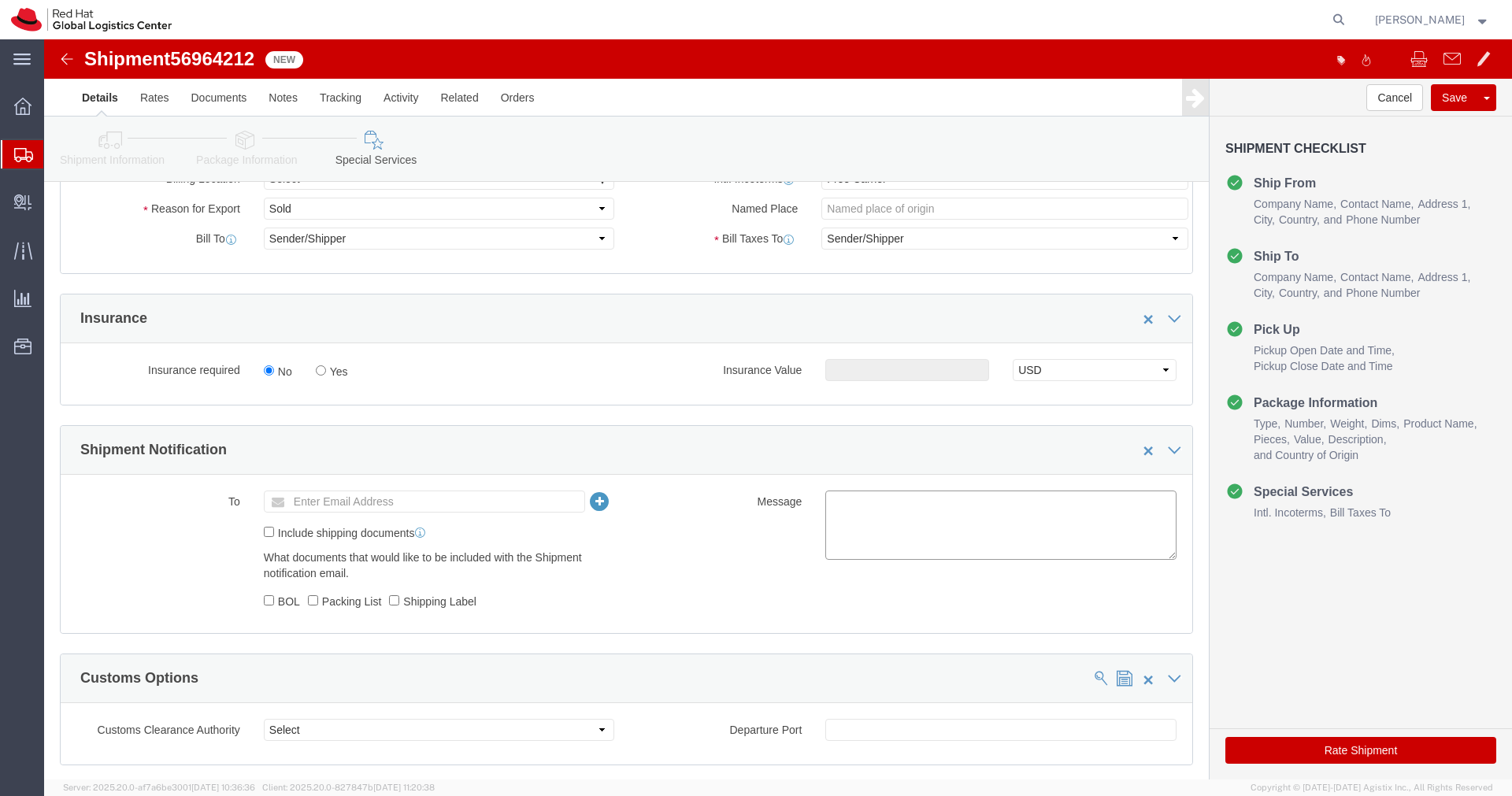
click textarea
paste textarea "Hardware - Laptop, Here is the web link for tracking this shipment([URL][DOMAIN…"
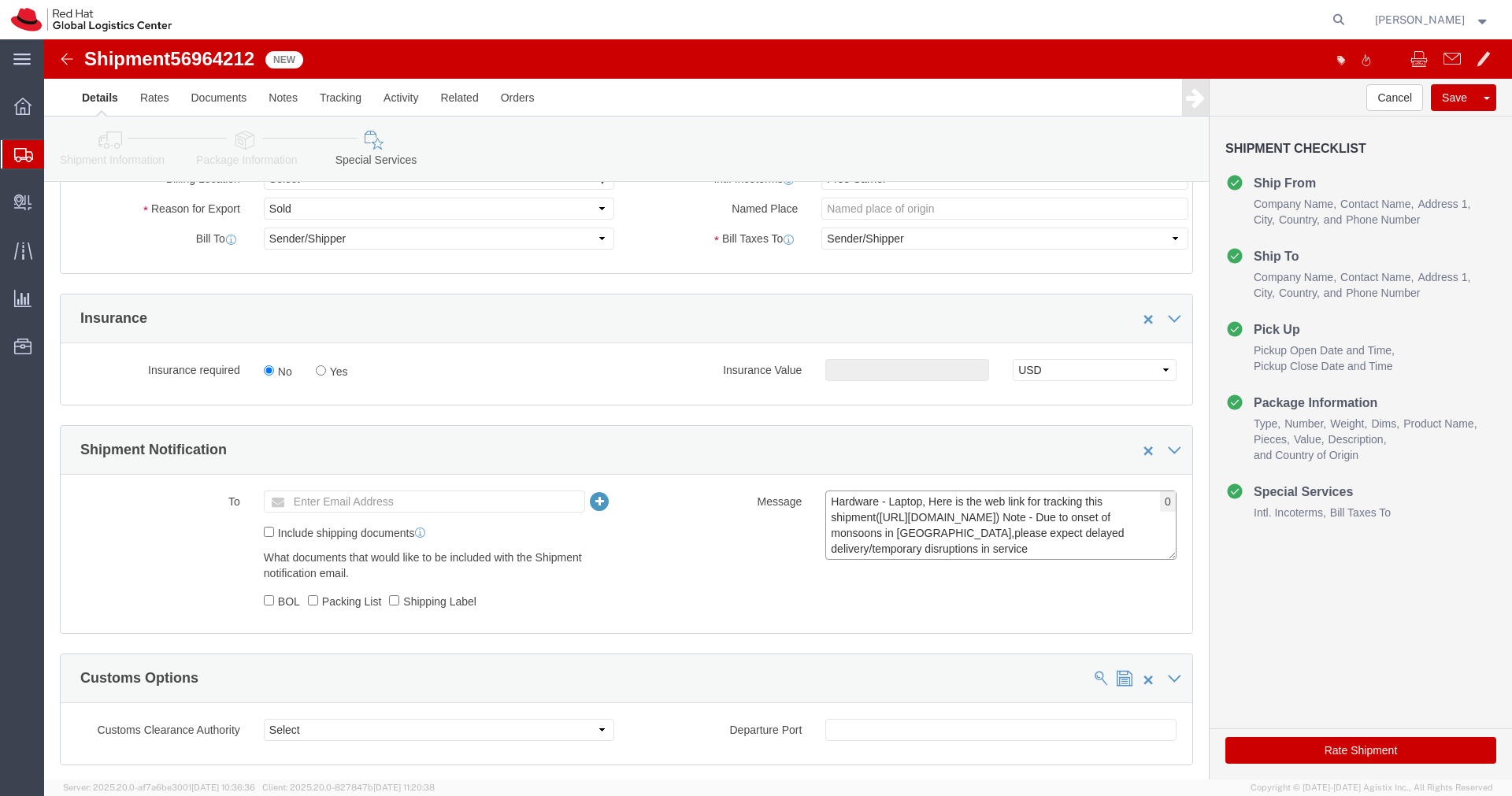
scroll to position [11, 0]
type textarea "Hardware - Laptop, Here is the web link for tracking this shipment([URL][DOMAIN…"
click ul "Enter Email Address"
type input "[EMAIL_ADDRESS][DOMAIN_NAME]"
click link "Shipment Information"
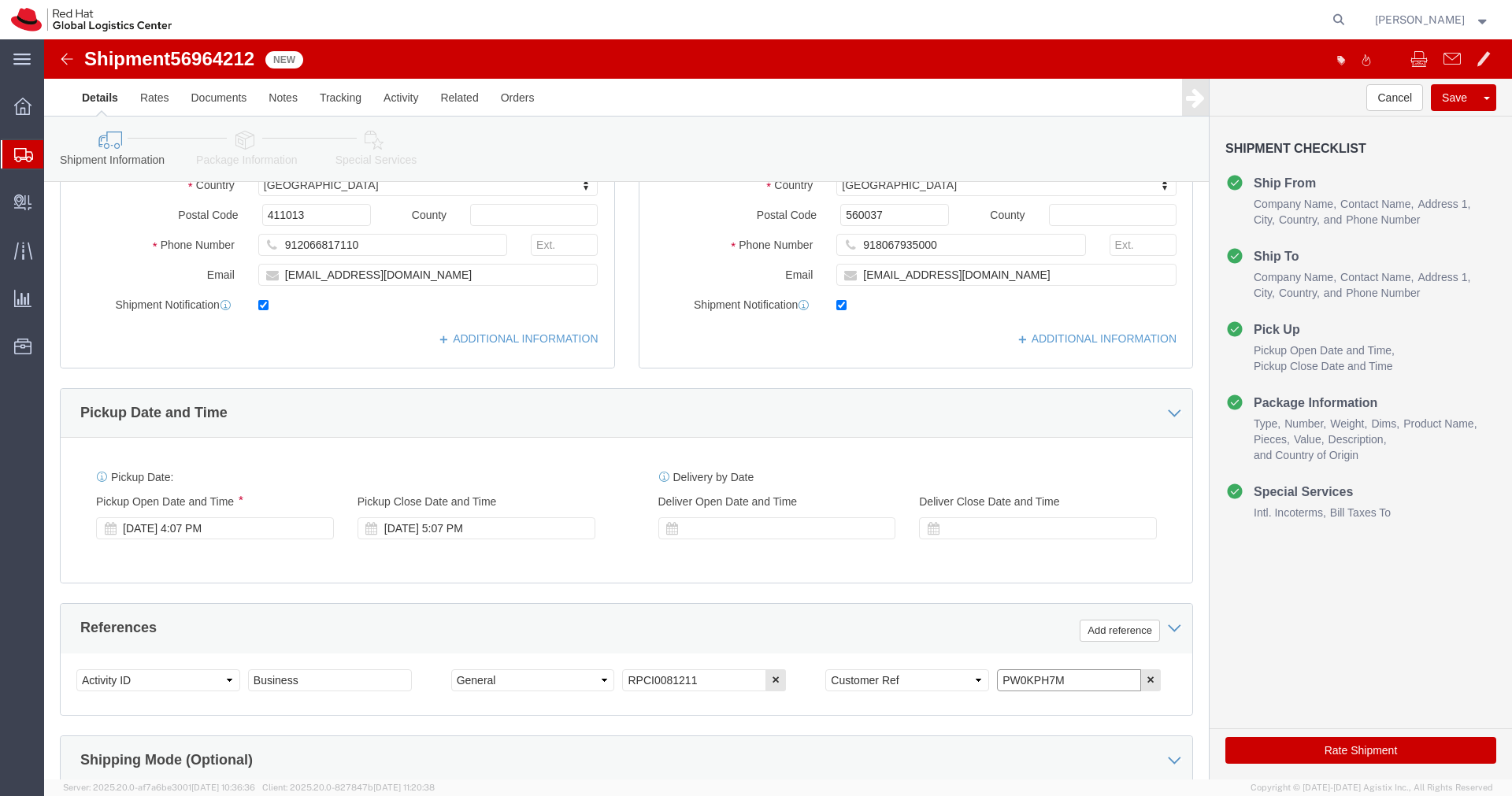
drag, startPoint x: 1017, startPoint y: 644, endPoint x: 921, endPoint y: 638, distance: 96.2
click div "Select Account Type Activity ID Airline Appointment Number ASN Batch Request # …"
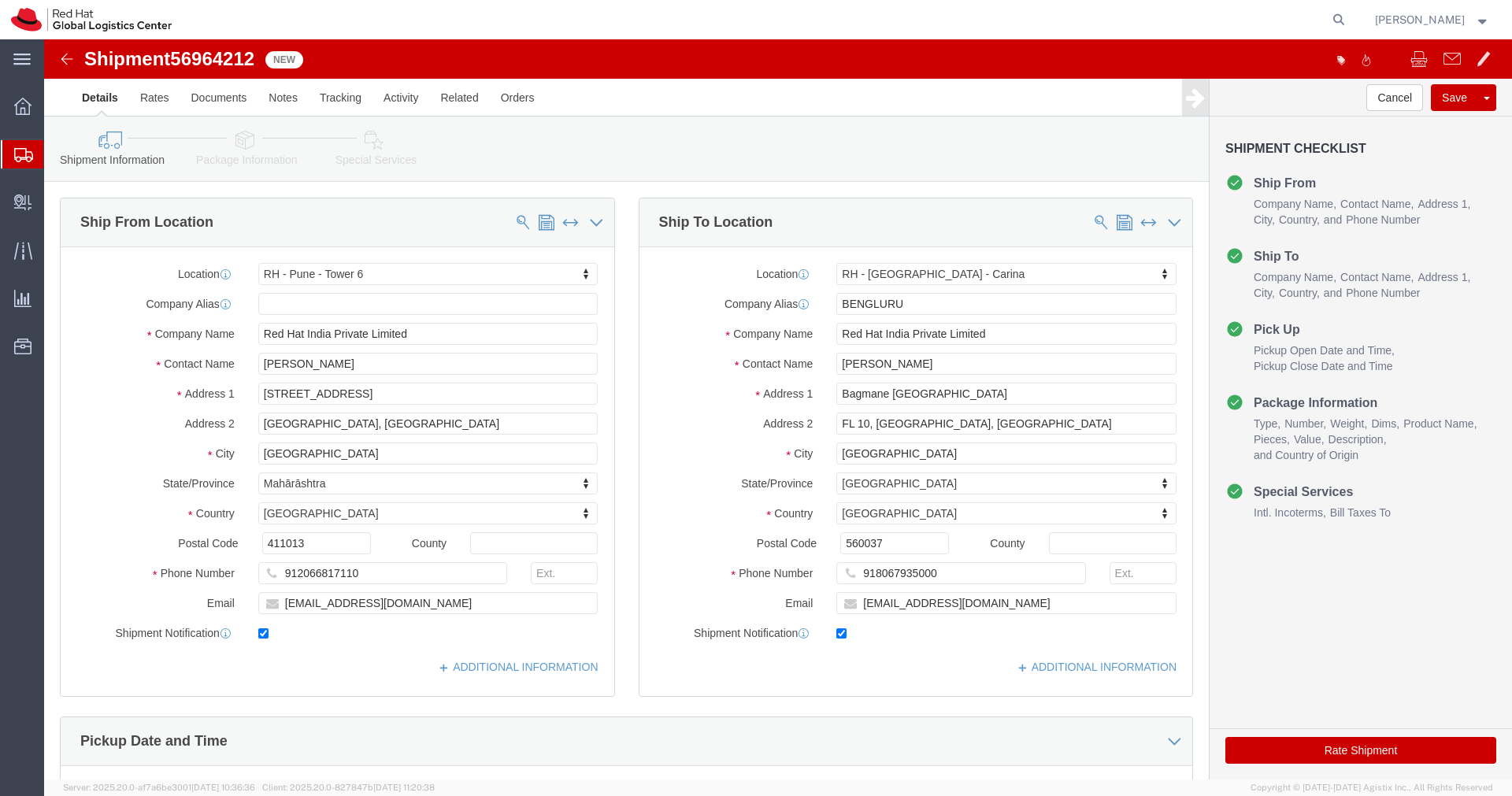
click icon
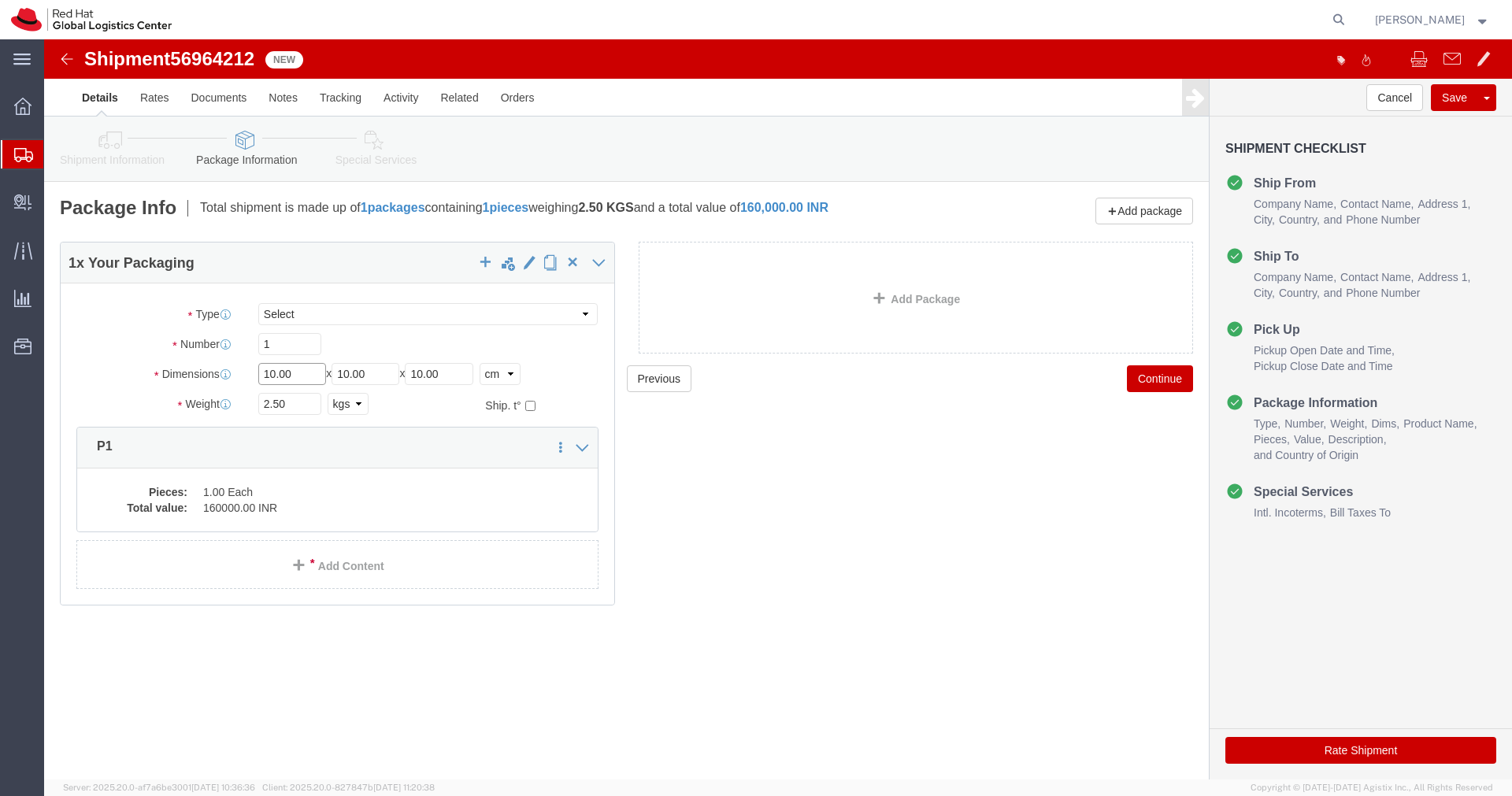
click input "10.00"
type input "55"
type input "35"
type input "20"
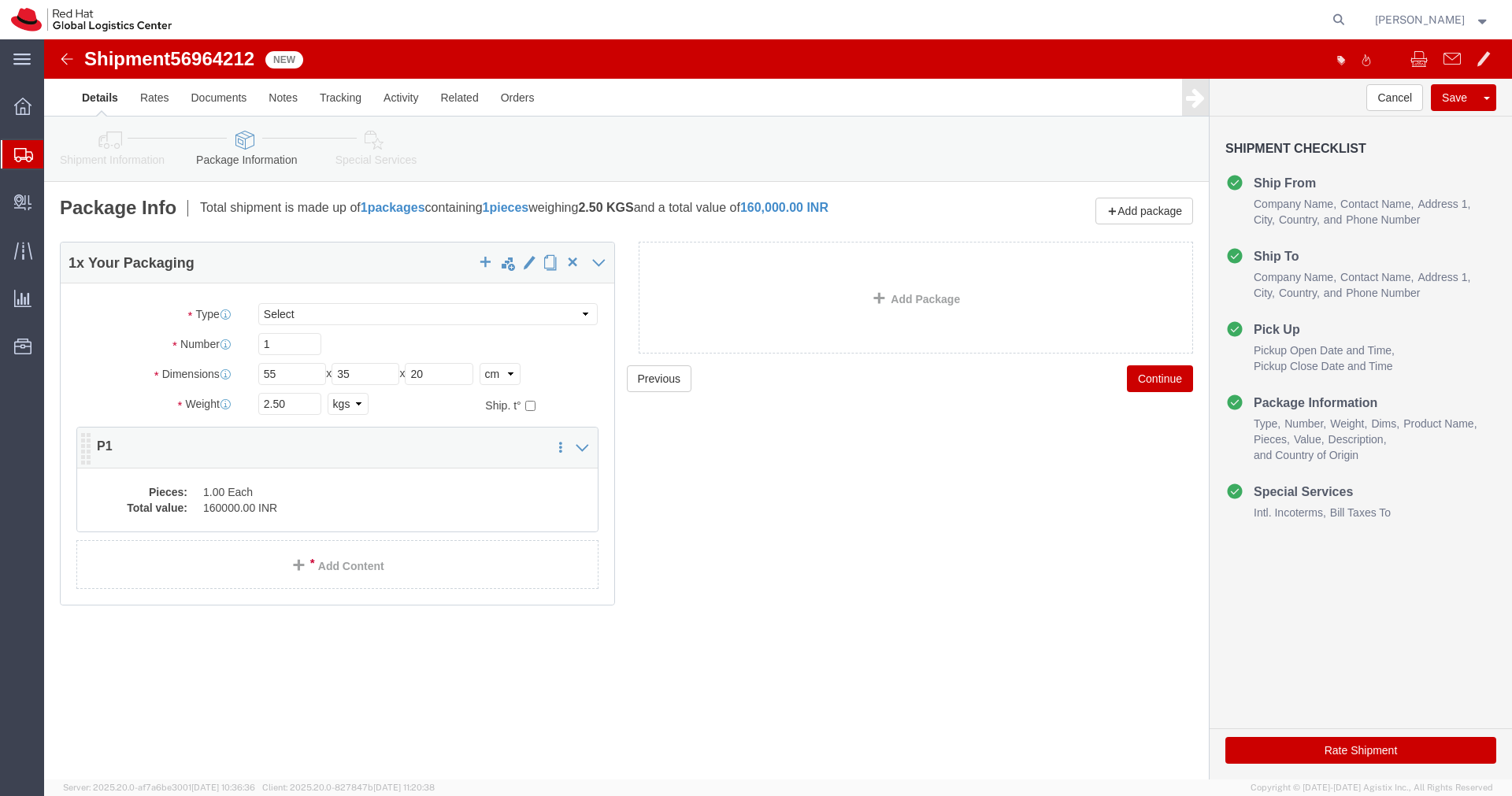
click dd "1.00 Each"
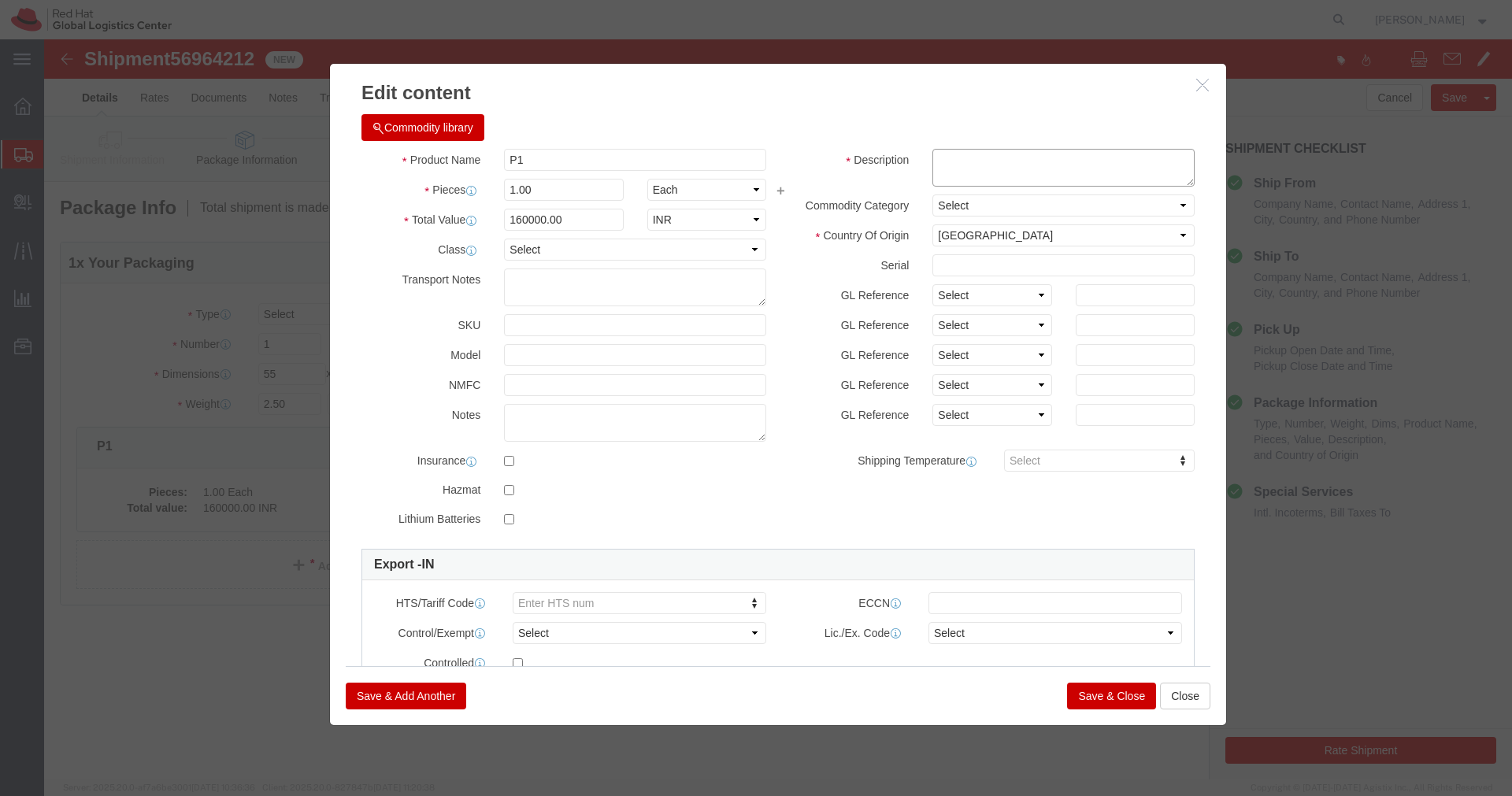
click textarea
paste textarea "PW0KPH7M"
type textarea "PW0KPH7M"
click button "Save & Close"
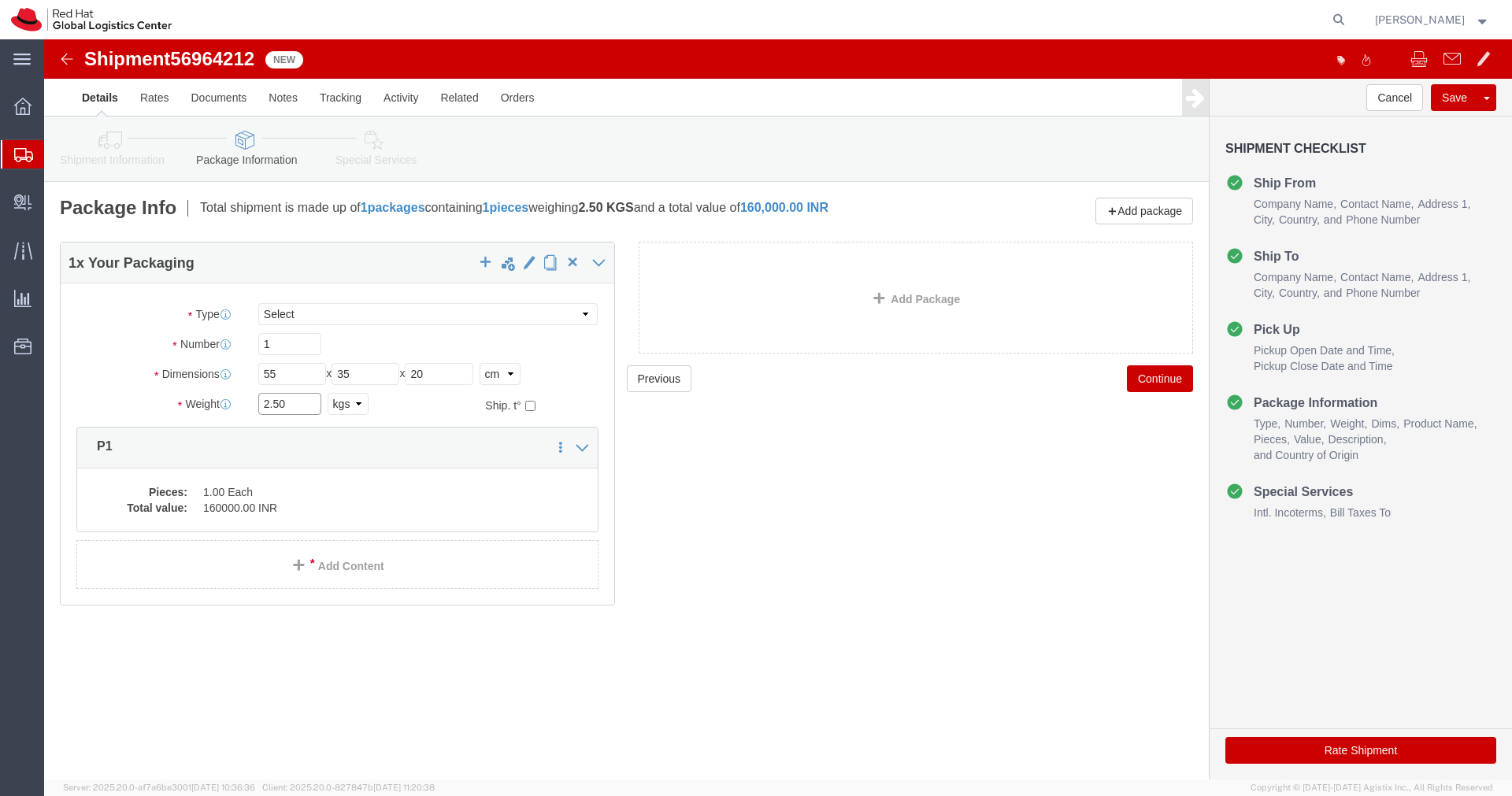
click input "2.50"
type input "4.00"
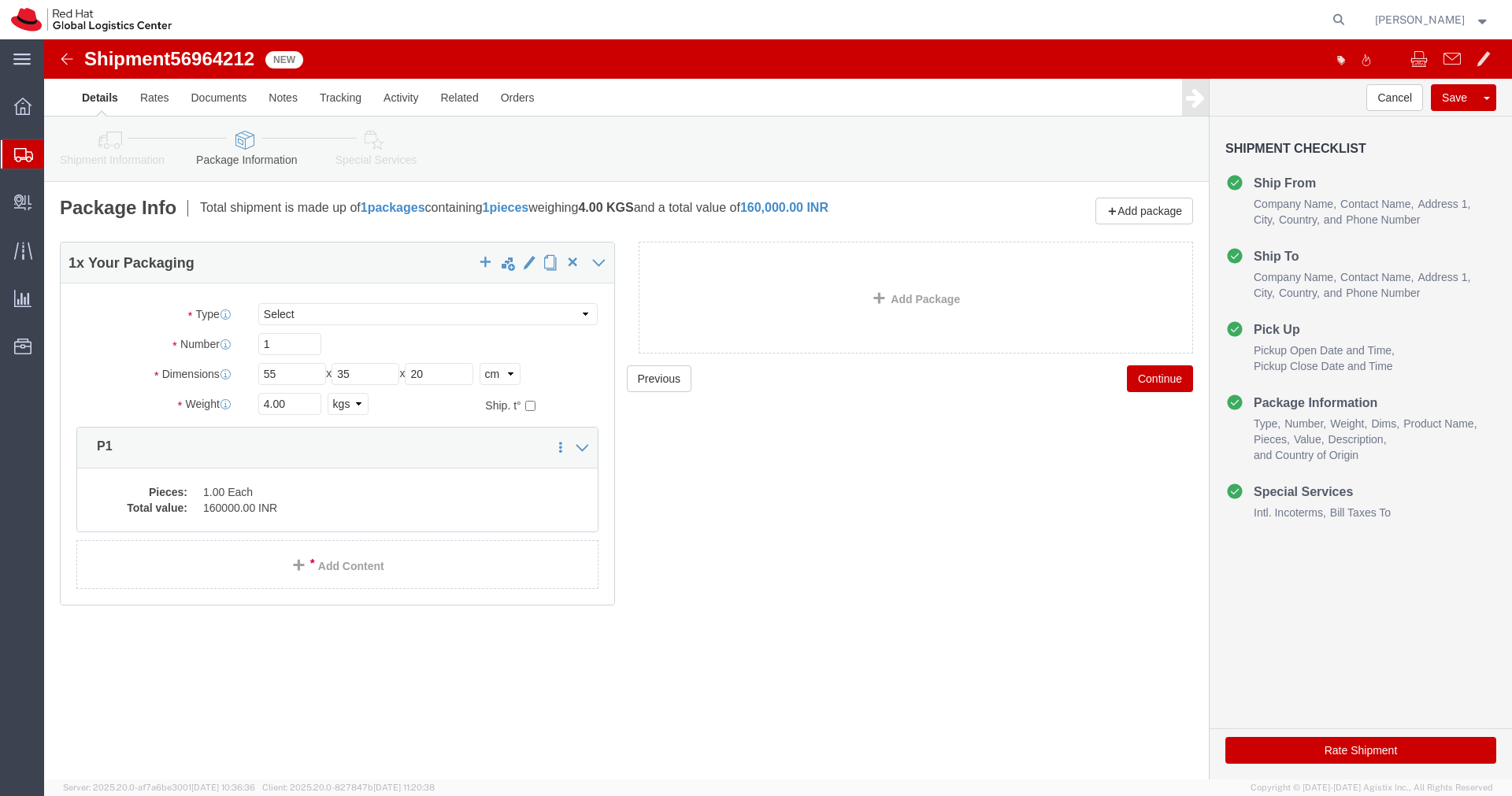
click button "Rate Shipment"
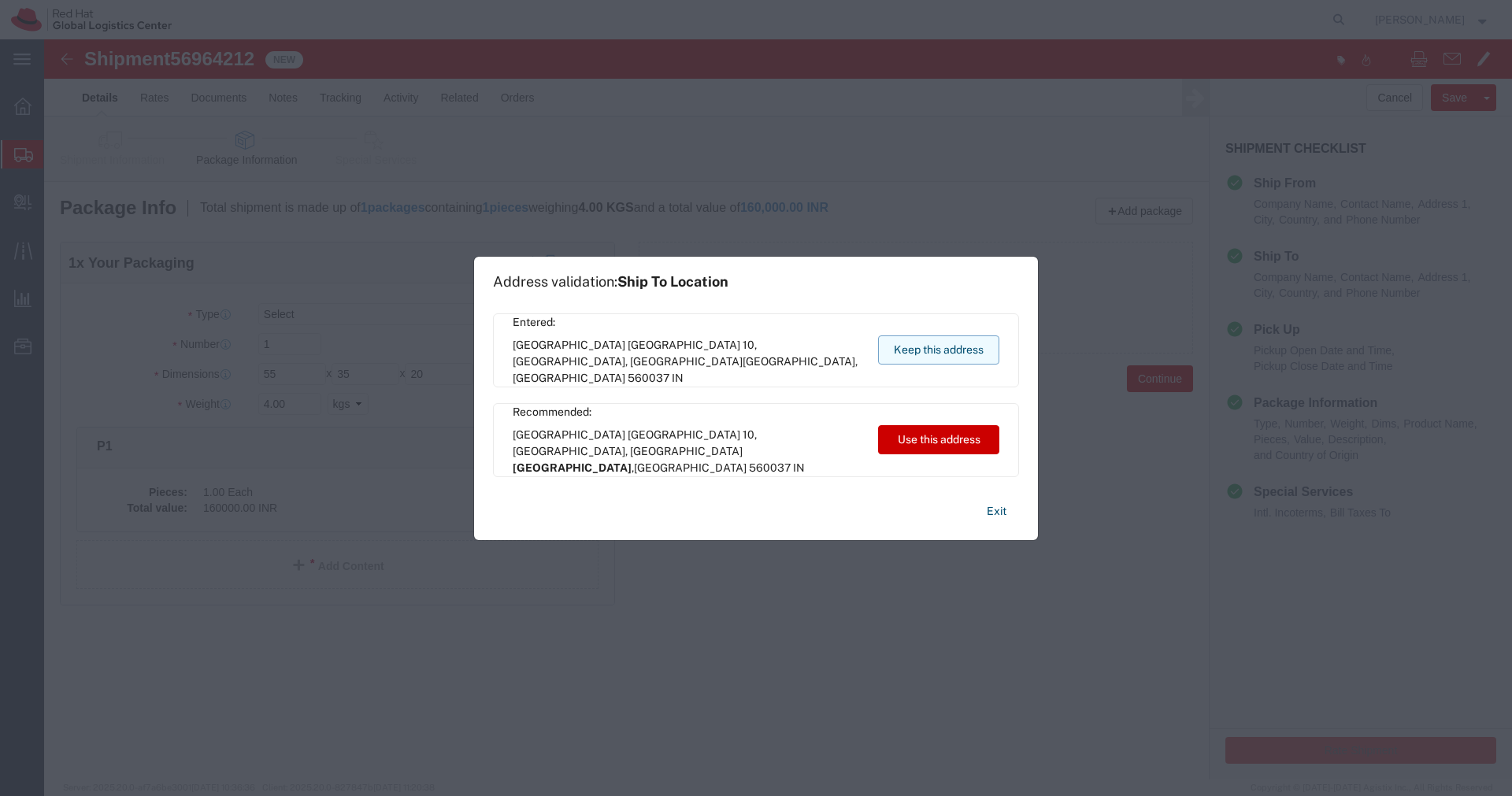
click at [936, 355] on button "Keep this address" at bounding box center [938, 349] width 121 height 30
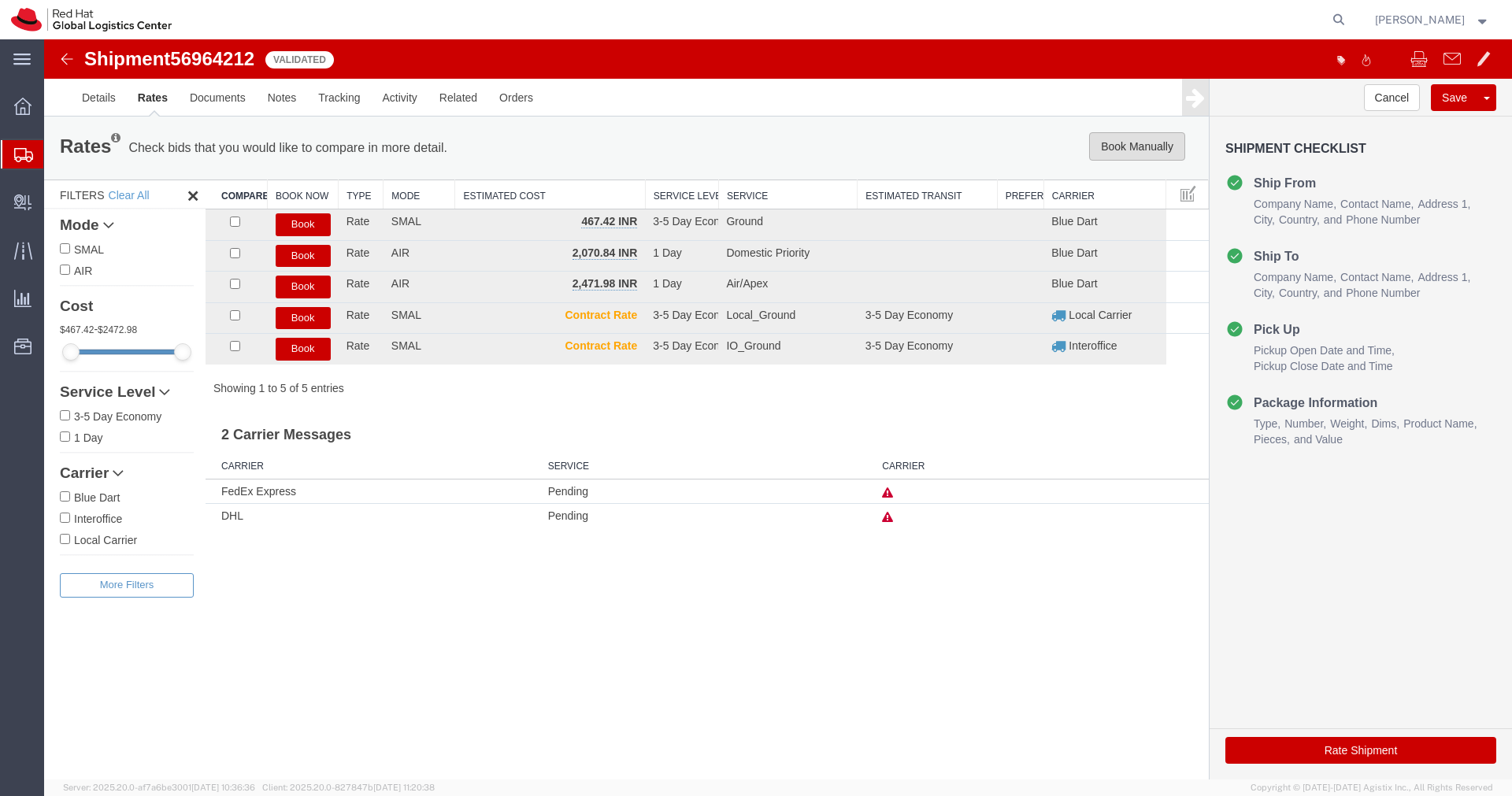
click at [1134, 151] on button "Book Manually" at bounding box center [1137, 147] width 96 height 29
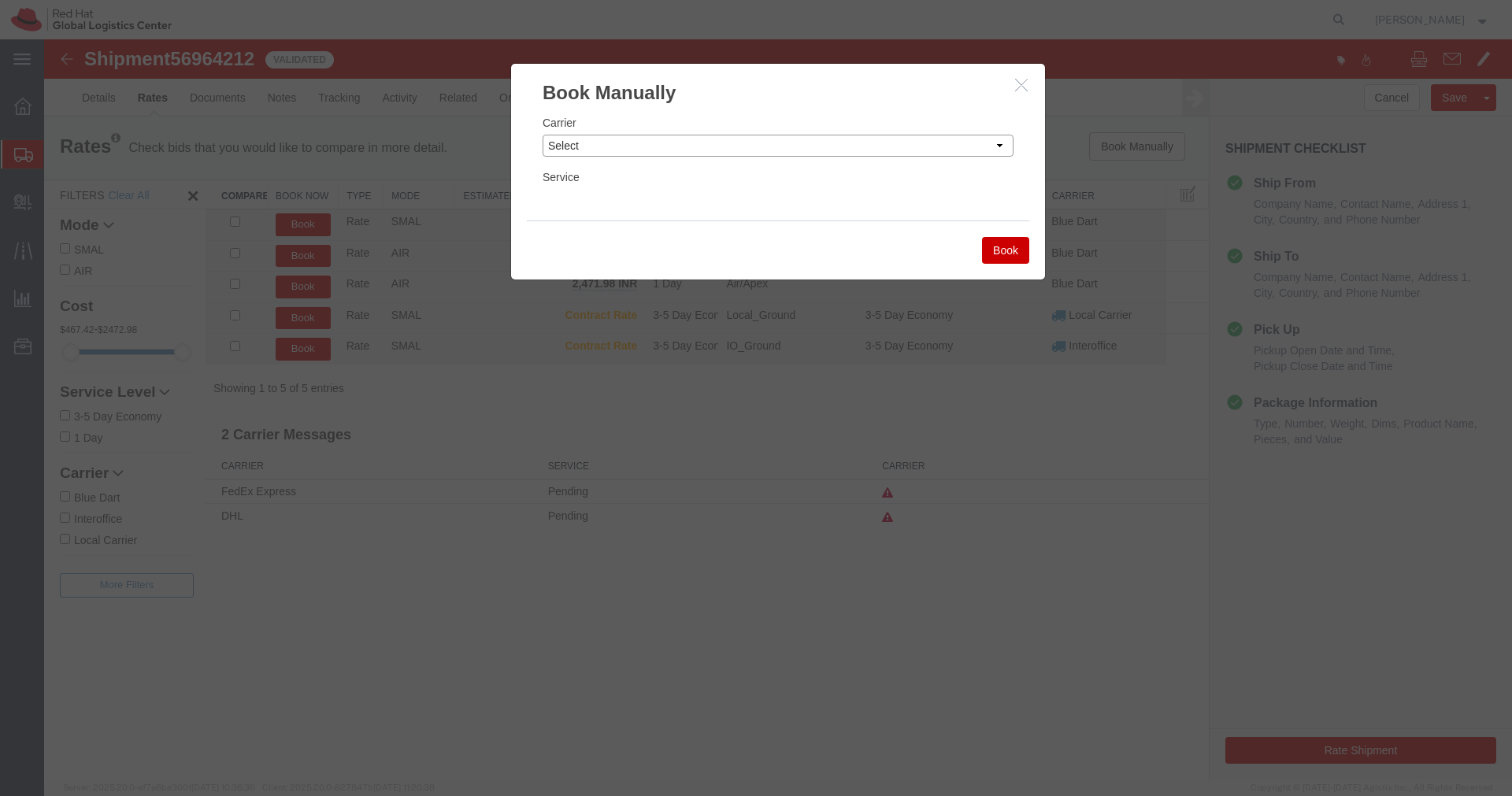
click at [926, 150] on select "Select Add New Carrier (and default service) Blue Dart DHL FedEx Express Global…" at bounding box center [778, 145] width 471 height 22
select select "14653"
click at [543, 134] on select "Select Add New Carrier (and default service) Blue Dart DHL FedEx Express Global…" at bounding box center [778, 145] width 471 height 22
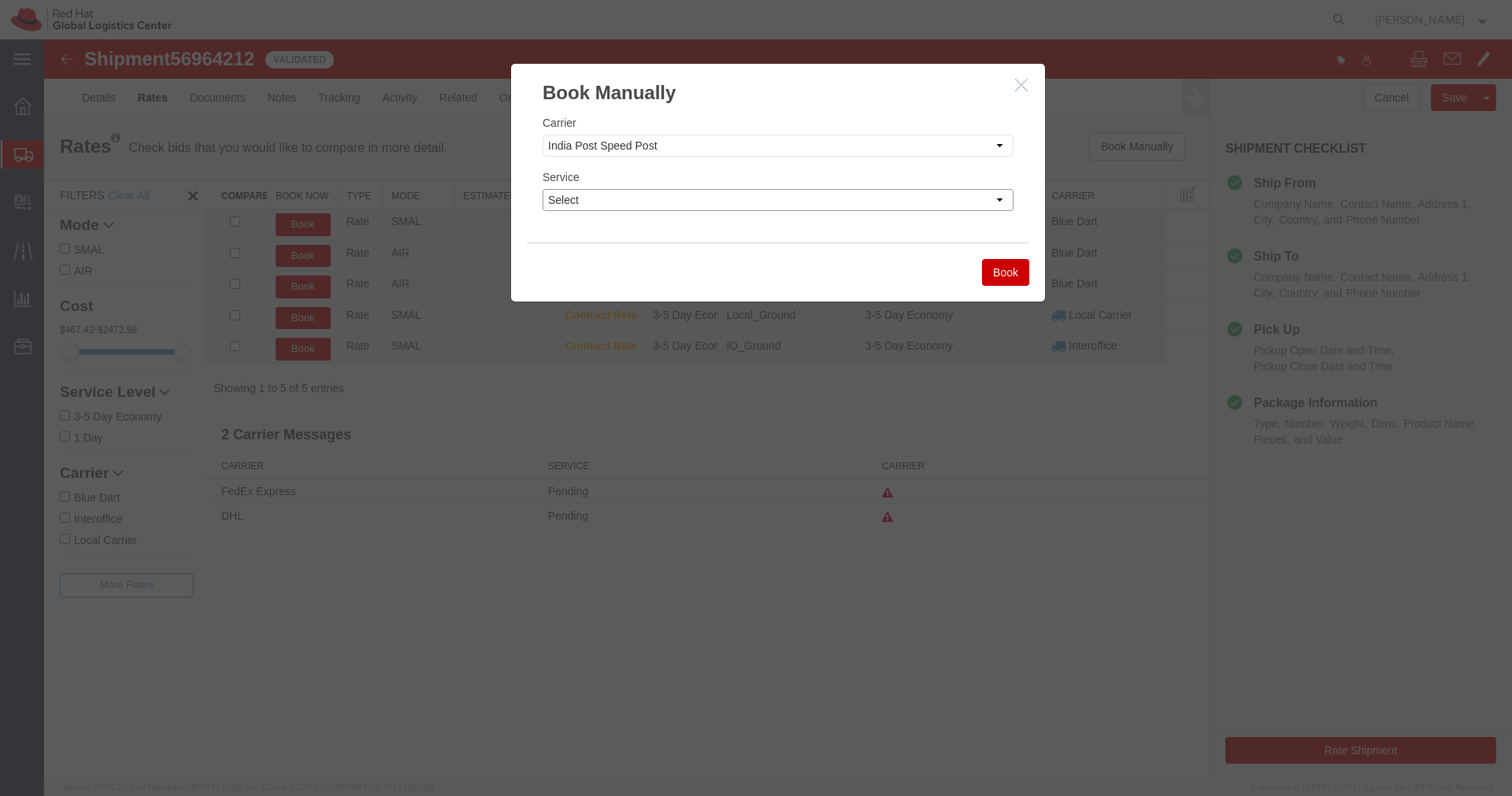
click at [759, 198] on select "Select Air" at bounding box center [778, 199] width 471 height 22
select select "29222"
click at [543, 189] on select "Select Air" at bounding box center [778, 199] width 471 height 22
click at [1007, 273] on button "Book" at bounding box center [1005, 272] width 48 height 27
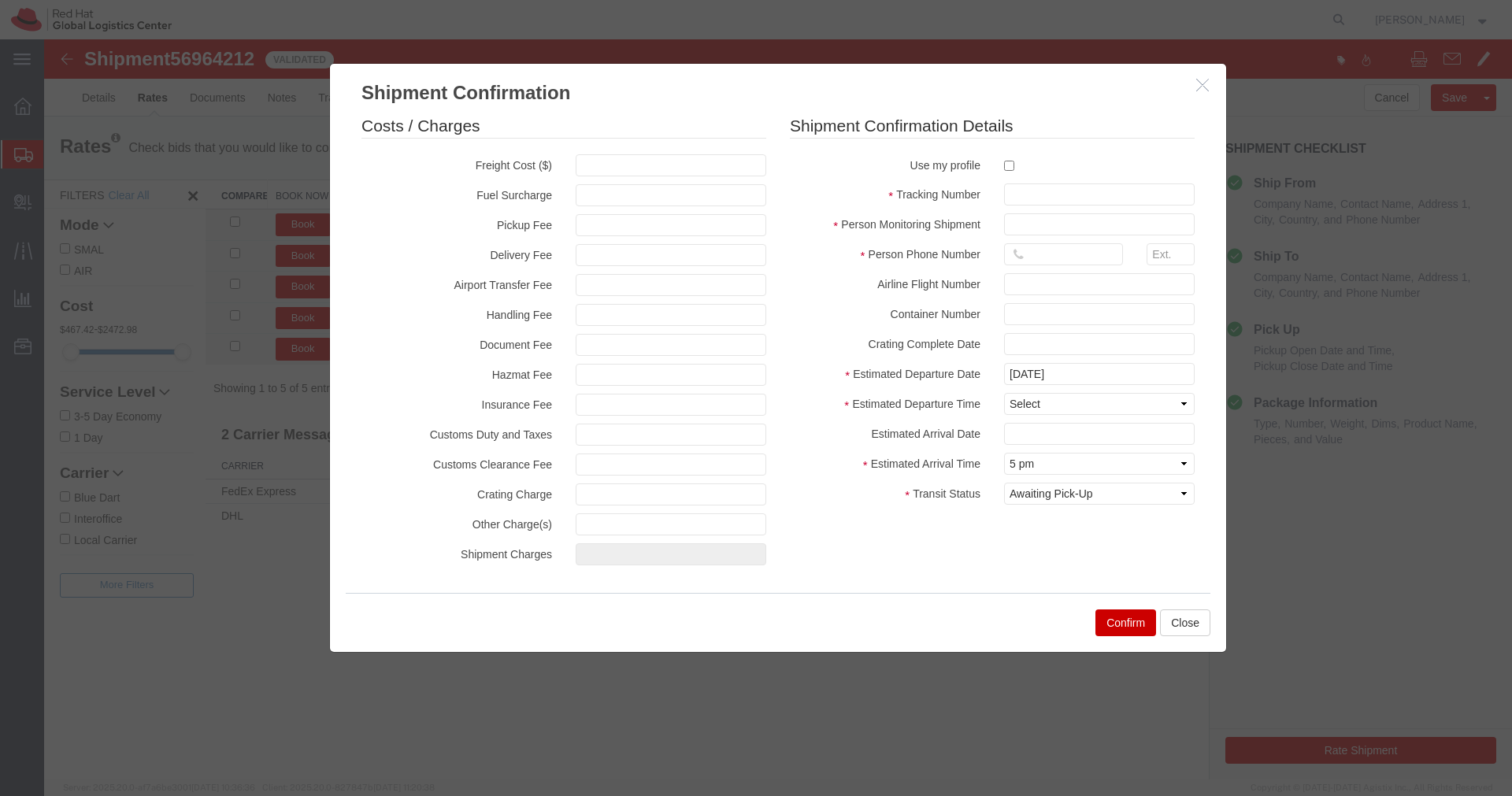
click at [1010, 170] on label at bounding box center [1099, 165] width 190 height 21
click at [1010, 170] on input "checkbox" at bounding box center [1008, 166] width 10 height 10
checkbox input "true"
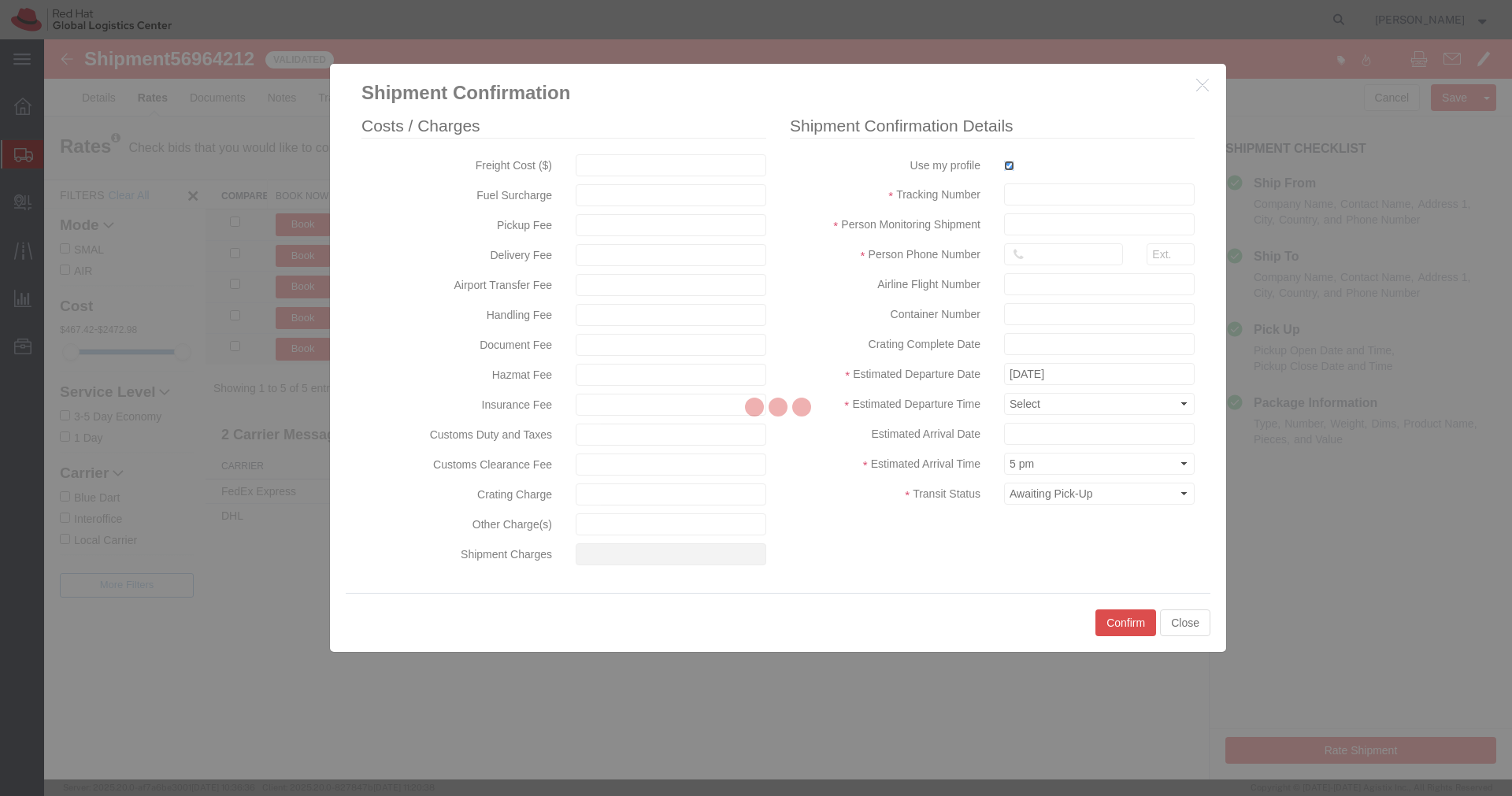
type input "[PERSON_NAME]"
type input "[PHONE_NUMBER]"
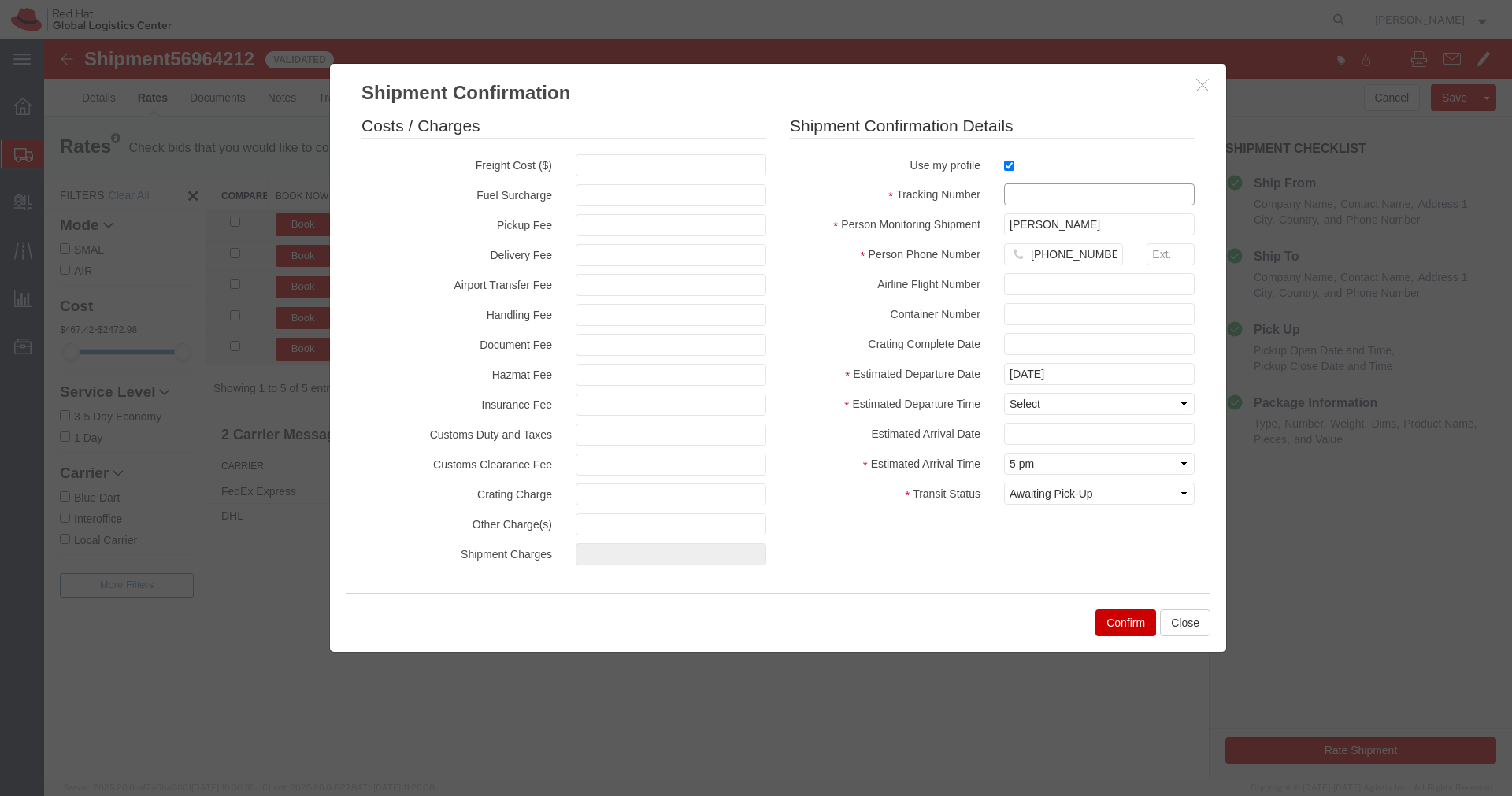
click at [1014, 189] on input "text" at bounding box center [1099, 194] width 190 height 22
paste input "EM346212659IN"
type input "EM346212659IN"
click at [1067, 402] on select "Select Midnight 1 am 2 am 3 am 4 am 5 am 6 am 7 am 8 am 9 am 10 am 11 am 12 Noo…" at bounding box center [1099, 404] width 190 height 22
select select "1200"
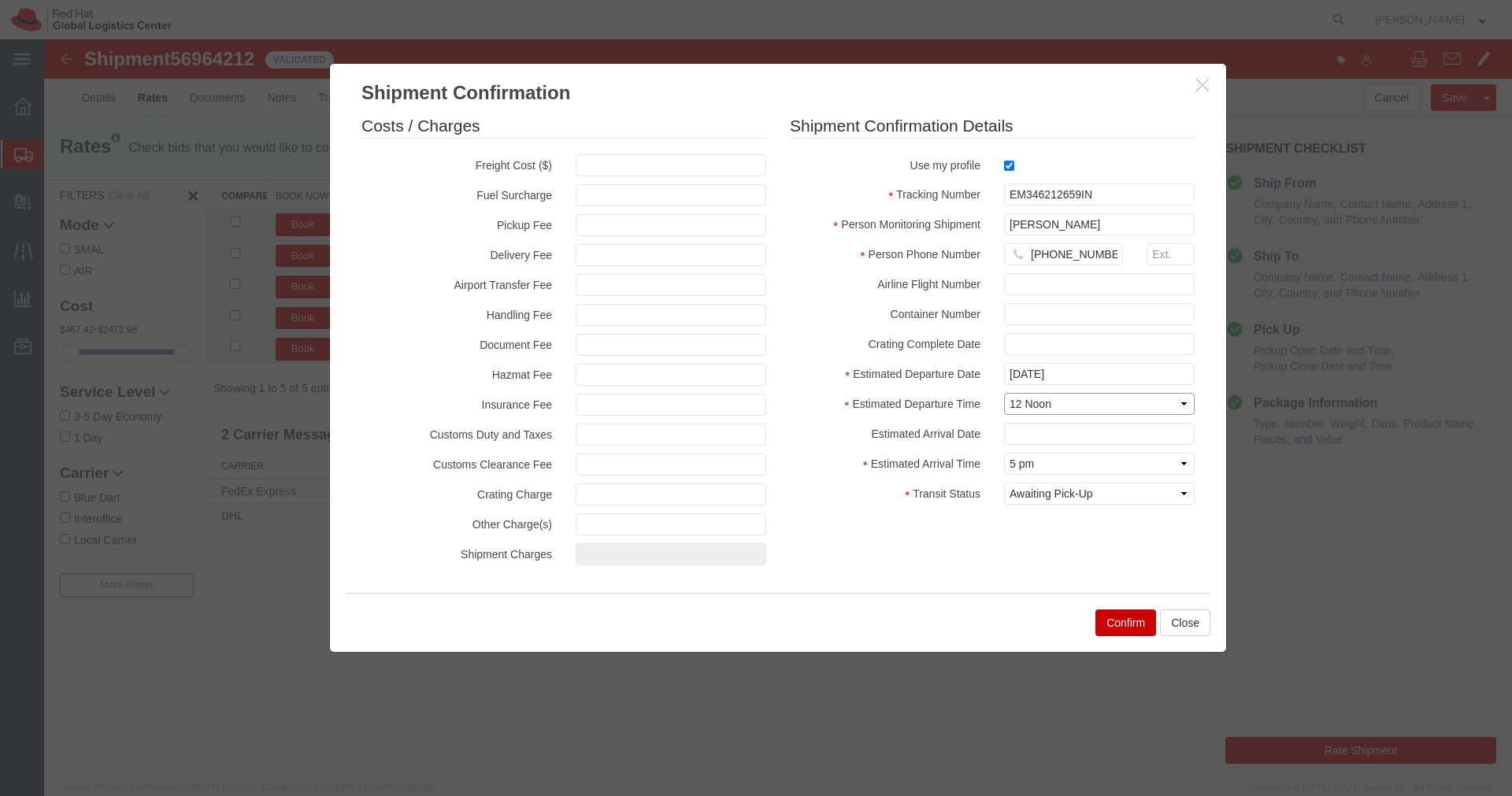
click at [1004, 393] on select "Select Midnight 1 am 2 am 3 am 4 am 5 am 6 am 7 am 8 am 9 am 10 am 11 am 12 Noo…" at bounding box center [1099, 404] width 190 height 22
click at [1130, 485] on select "Select Arrival Notice Available Arrival Notice Imported Arrive at Delivery Loca…" at bounding box center [1099, 493] width 190 height 22
select select "INTRANST"
click at [1004, 483] on select "Select Arrival Notice Available Arrival Notice Imported Arrive at Delivery Loca…" at bounding box center [1099, 493] width 190 height 22
click at [1119, 622] on button "Confirm" at bounding box center [1125, 623] width 61 height 27
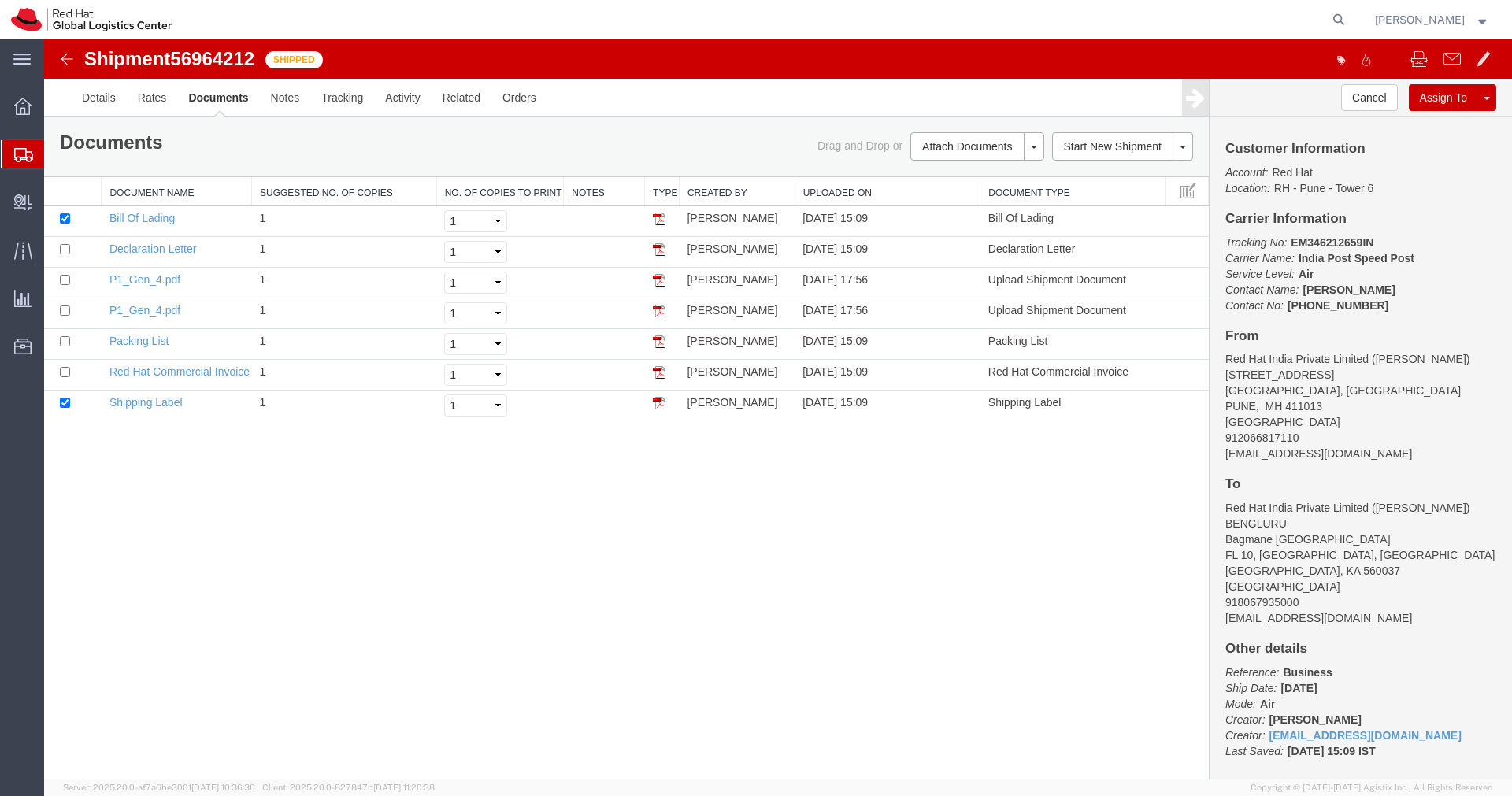
click at [69, 62] on img at bounding box center [67, 59] width 19 height 19
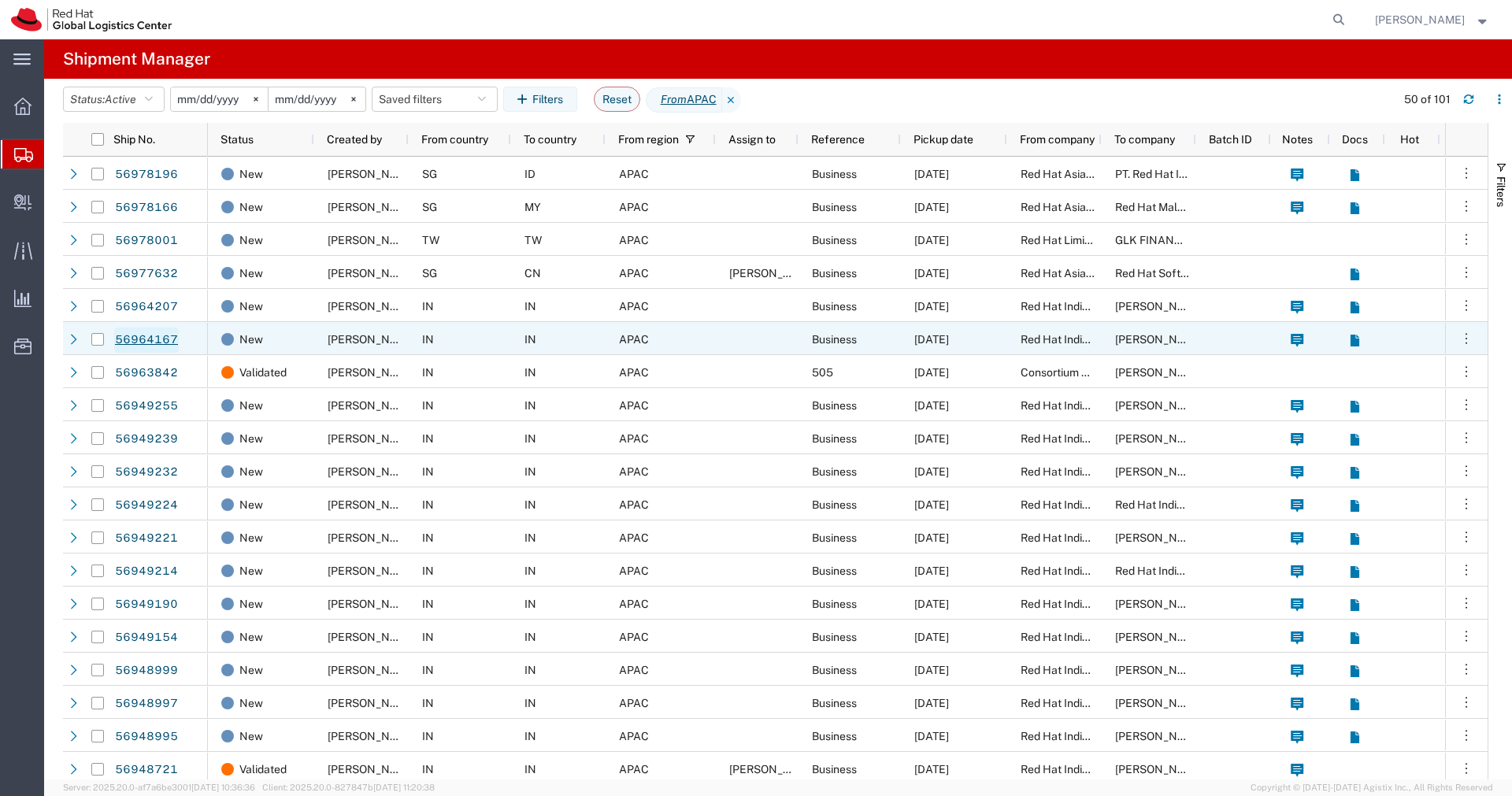
click at [153, 339] on link "56964167" at bounding box center [147, 340] width 65 height 25
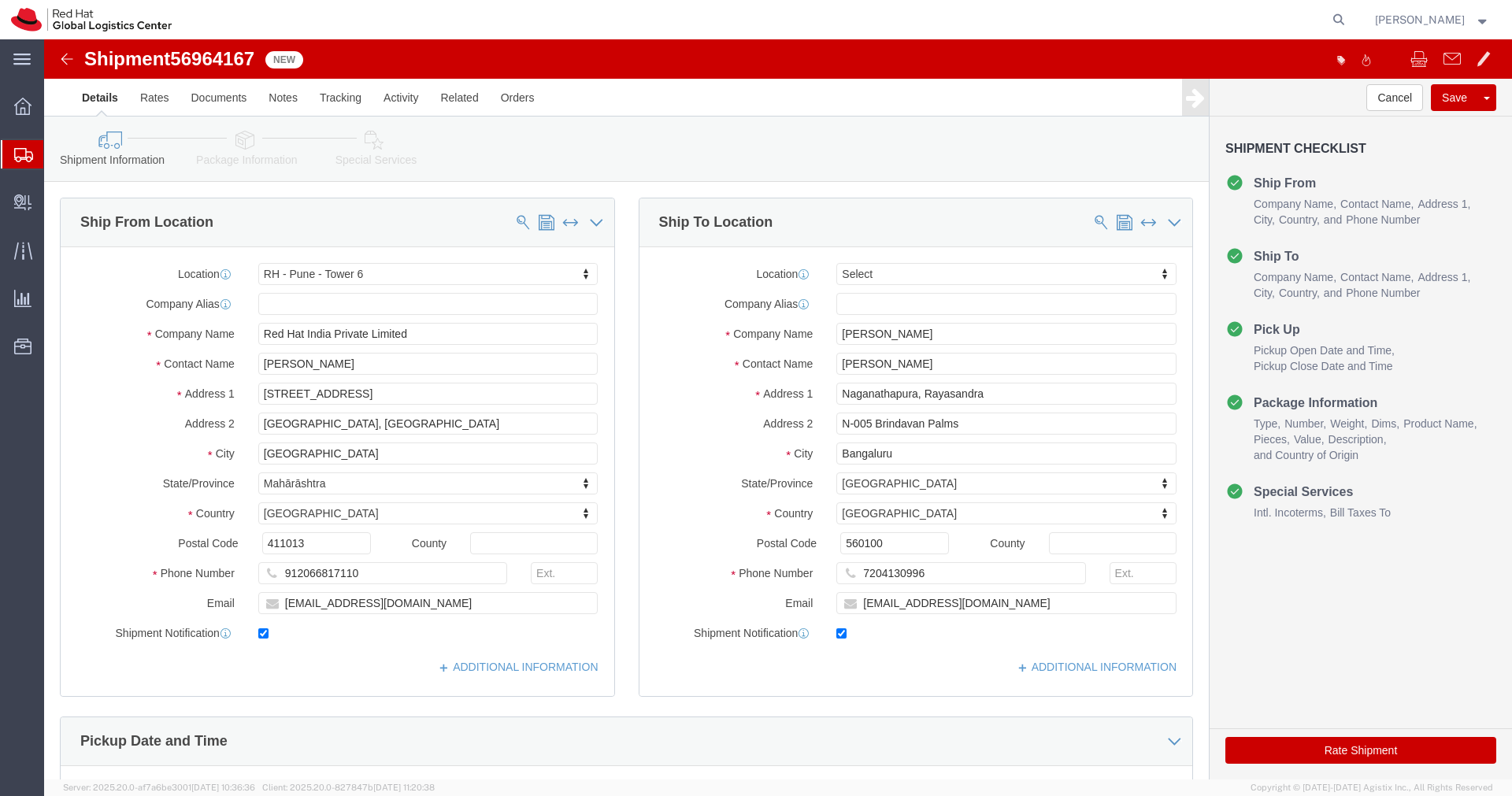
select select "38432"
select select
click icon
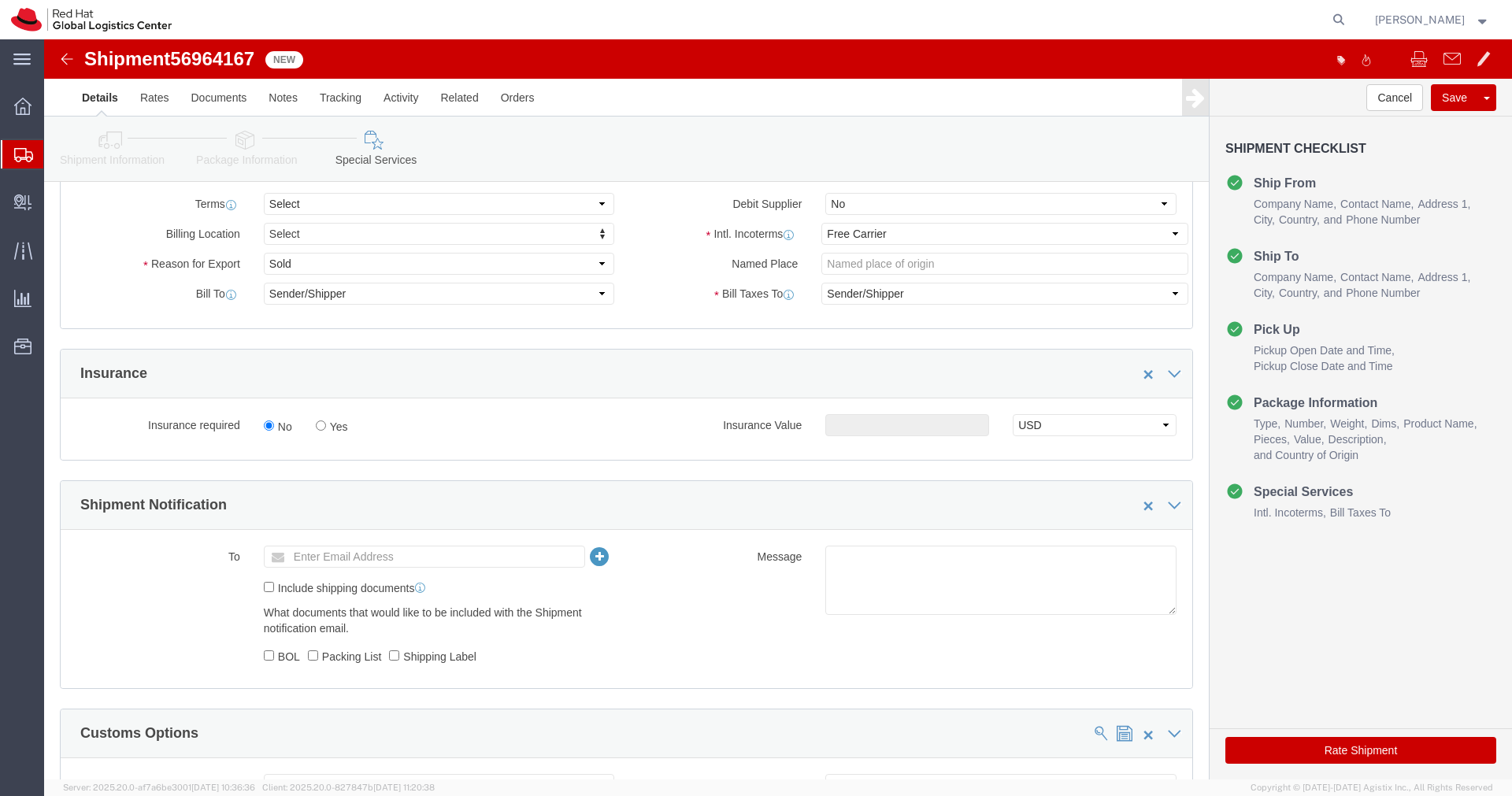
scroll to position [280, 0]
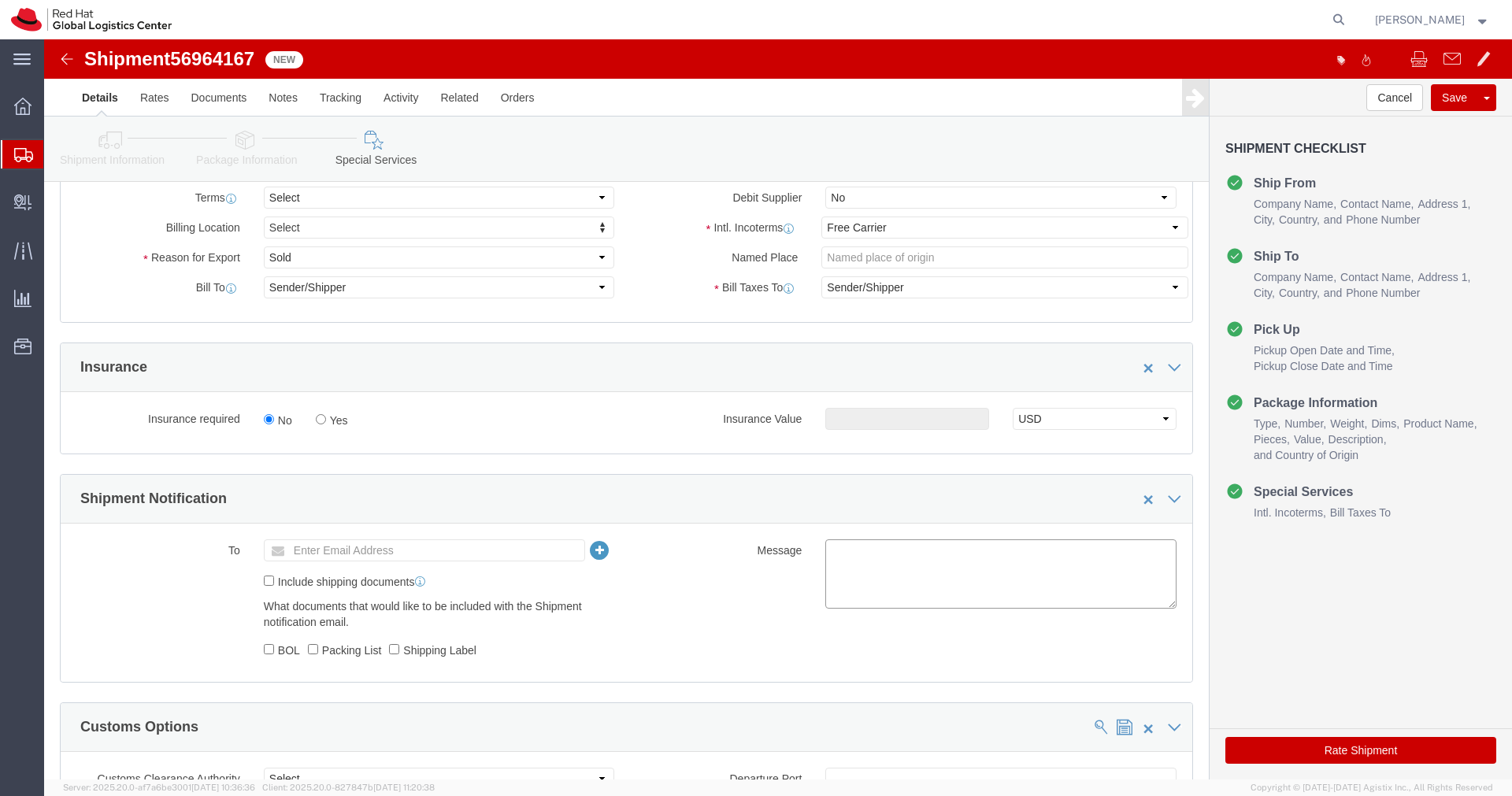
click textarea
click input "Enter Email Address"
type input "[EMAIL_ADDRESS][DOMAIN_NAME]"
click textarea
paste textarea "Hardware - Laptop, Here is the web link for tracking this shipment([URL][DOMAIN…"
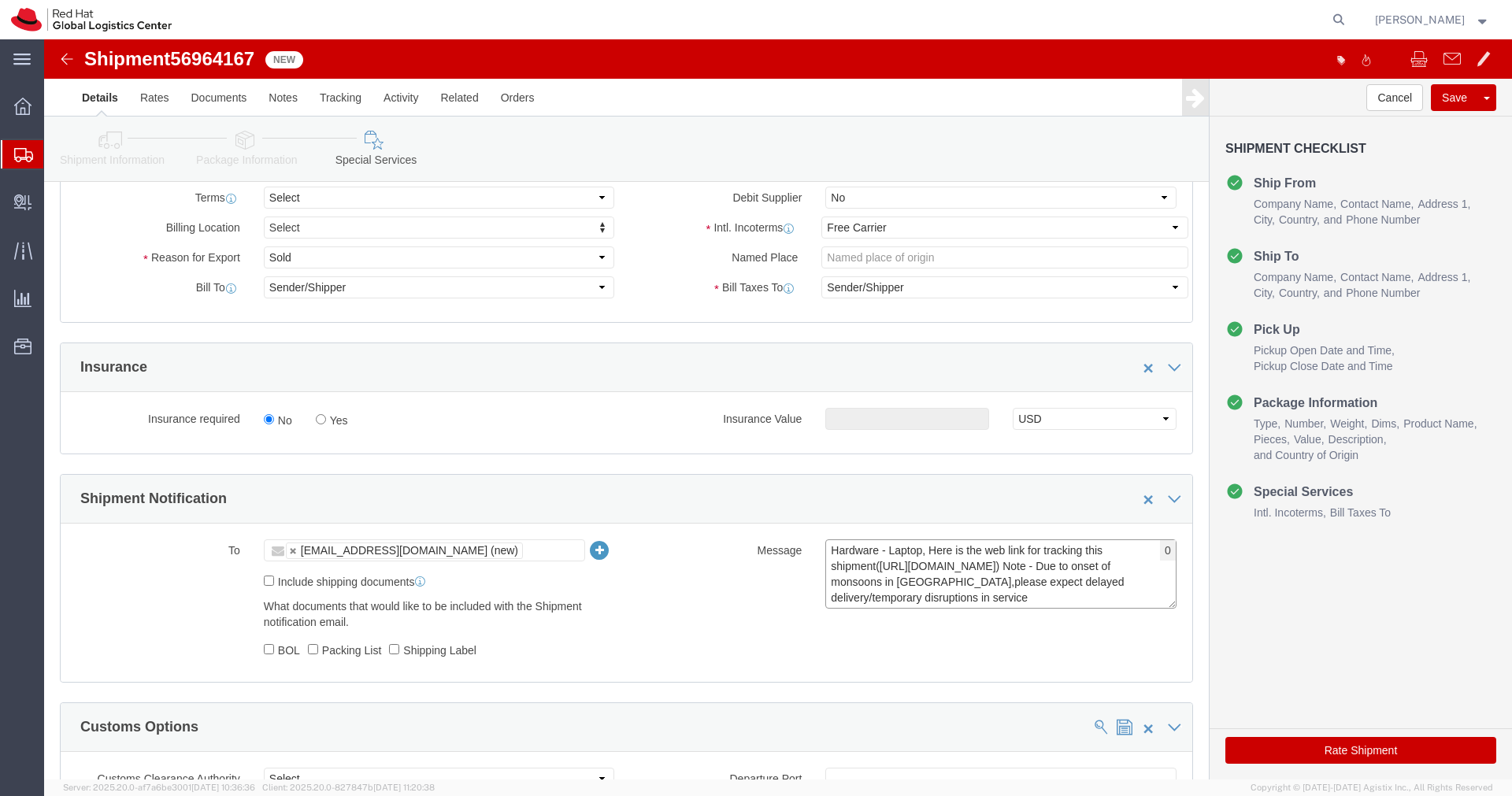
scroll to position [11, 0]
type textarea "Hardware - Laptop, Here is the web link for tracking this shipment([URL][DOMAIN…"
click icon
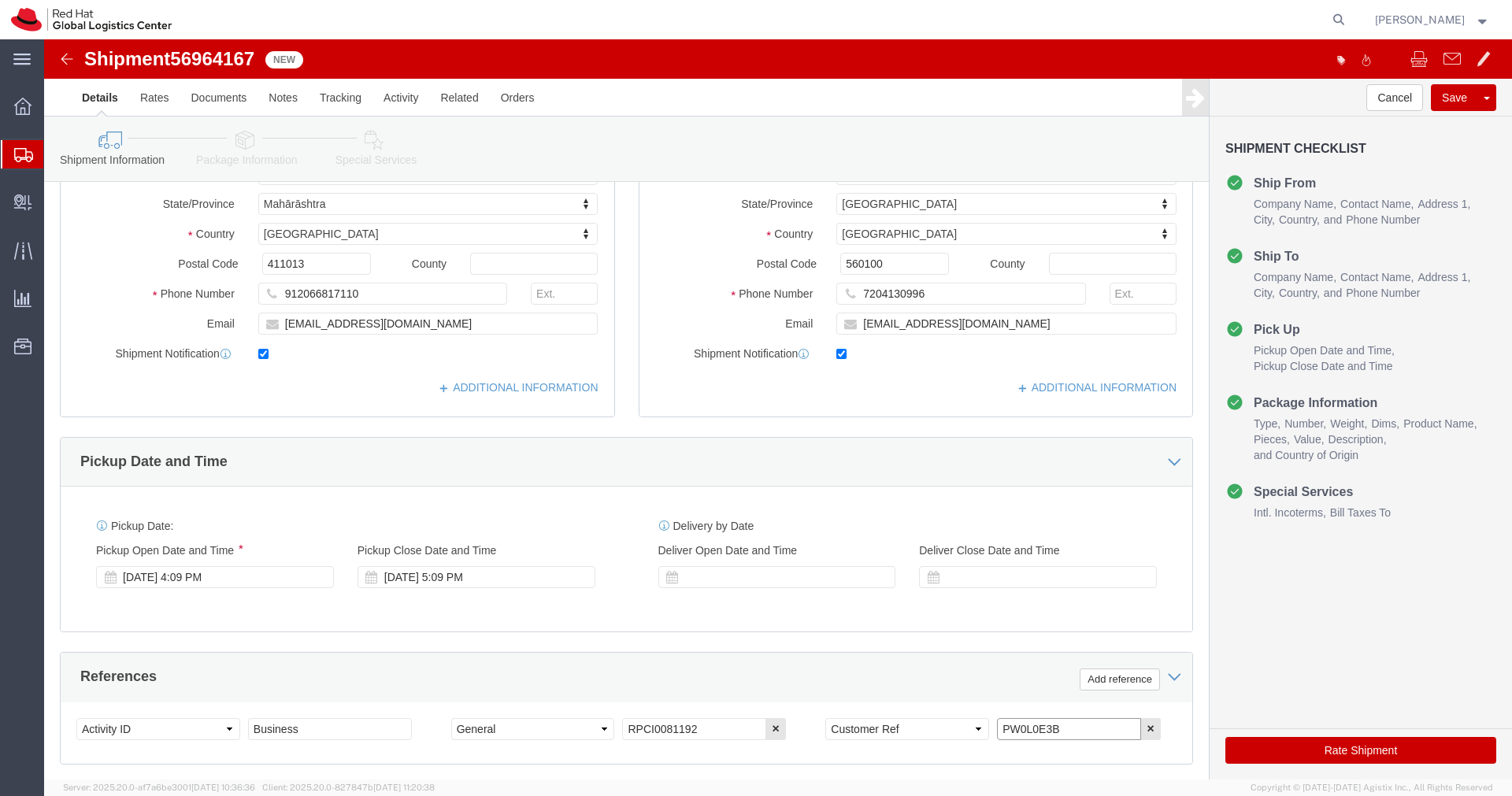
drag, startPoint x: 1008, startPoint y: 691, endPoint x: 910, endPoint y: 688, distance: 98.0
click div "Select Account Type Activity ID Airline Appointment Number ASN Batch Request # …"
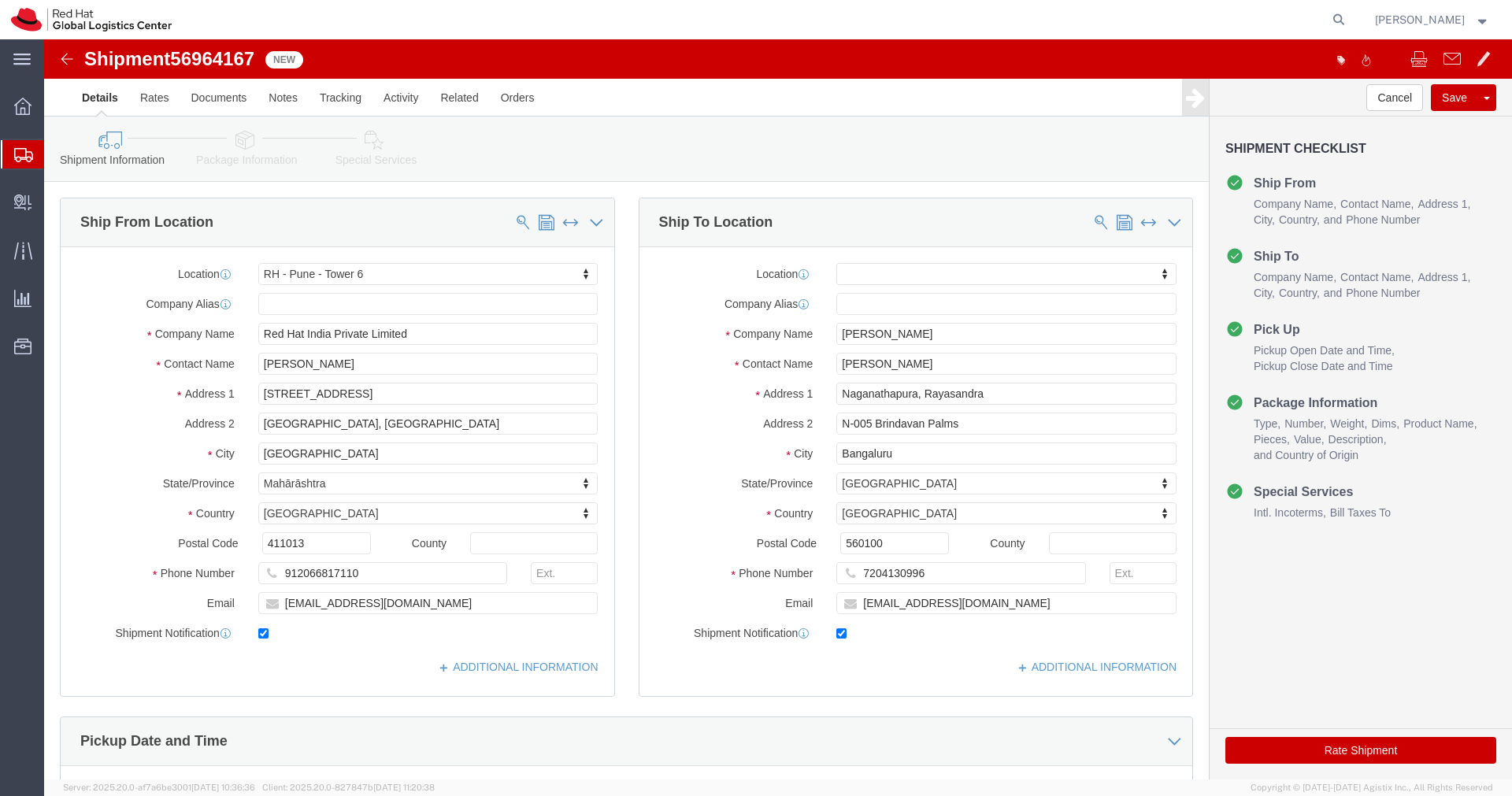
click icon
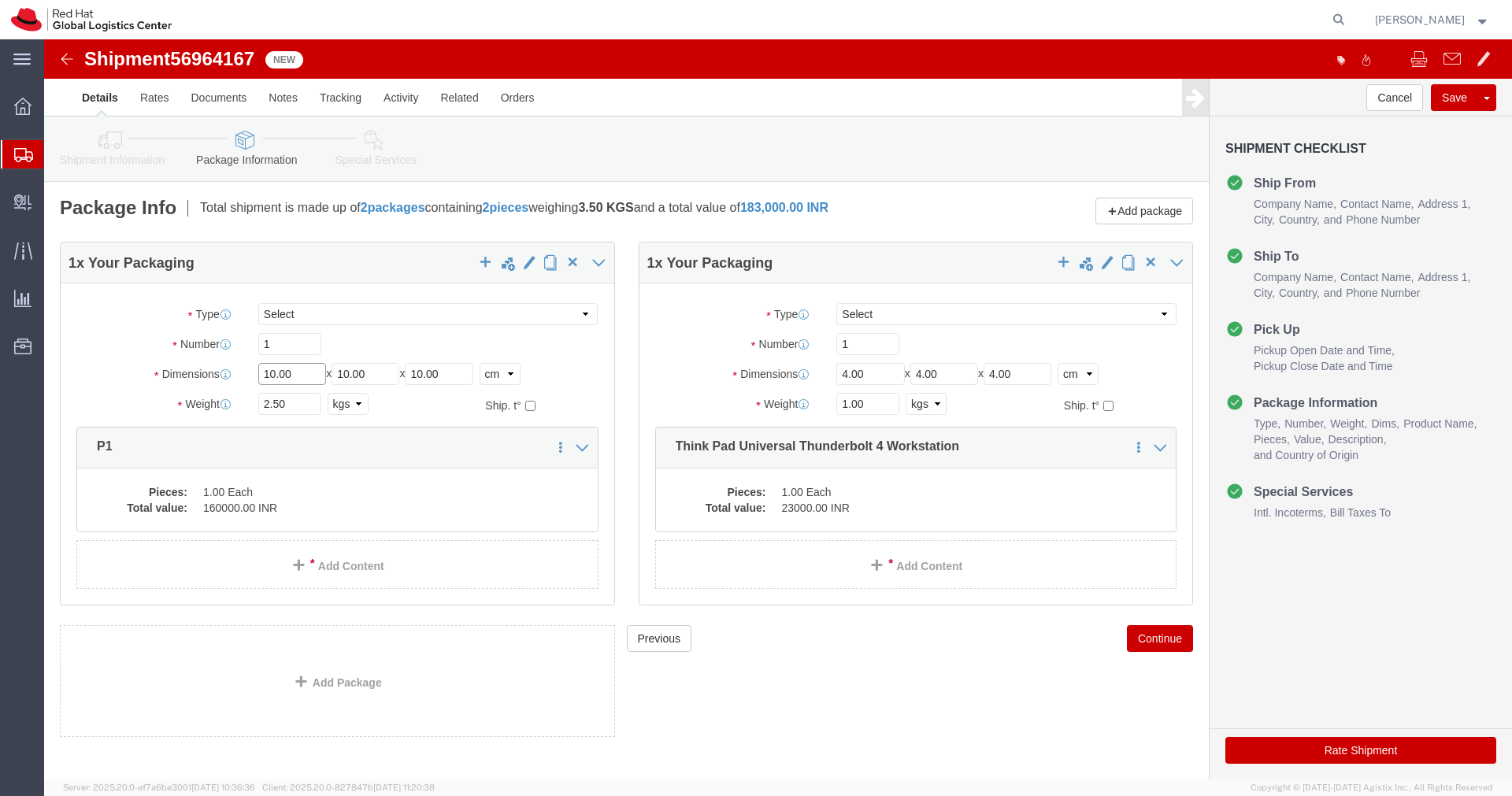
click input "10.00"
type input "55"
type input "35"
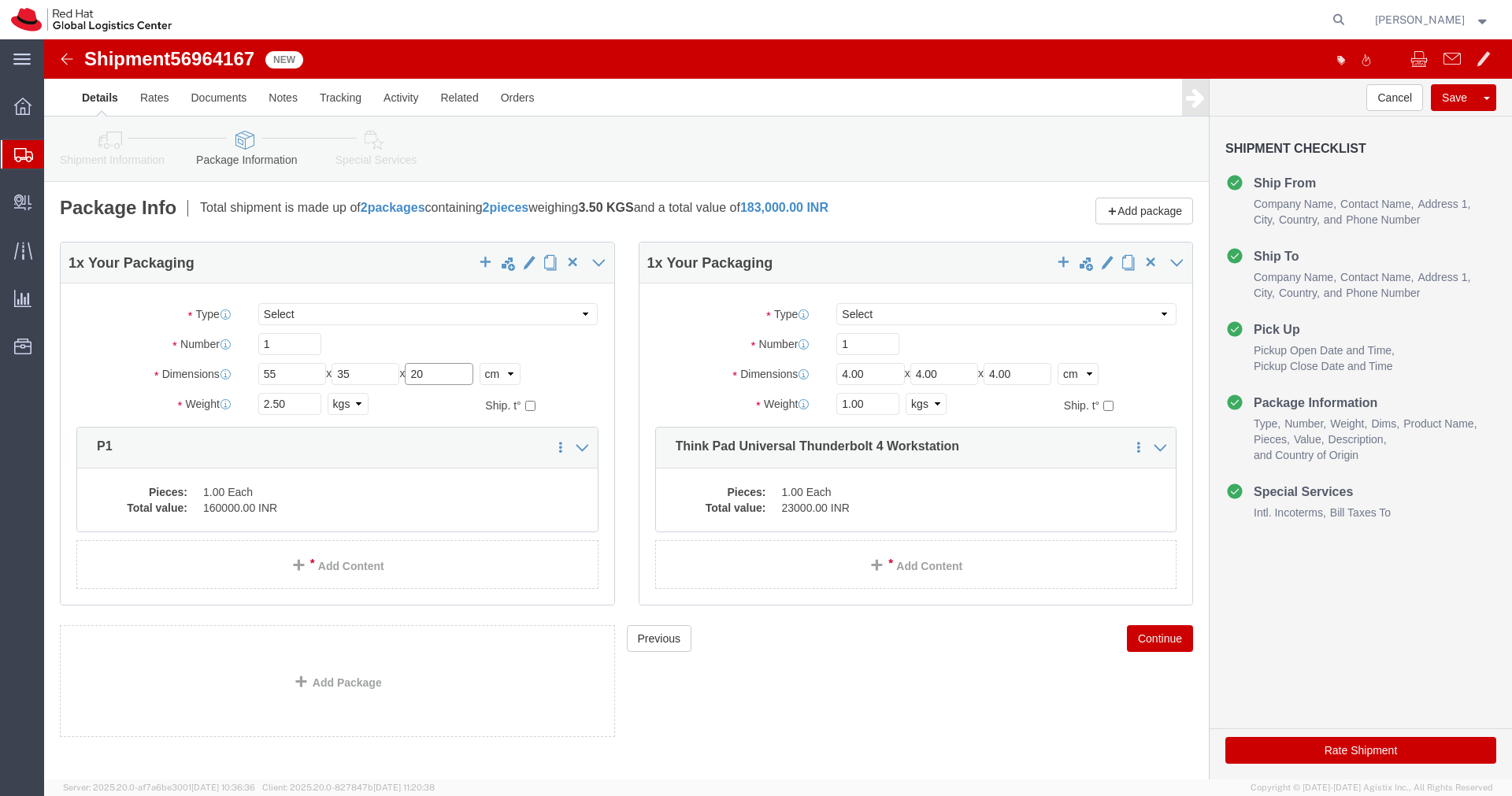
type input "20"
click input "2.50"
type input "4.00"
click dd "1.00 Each"
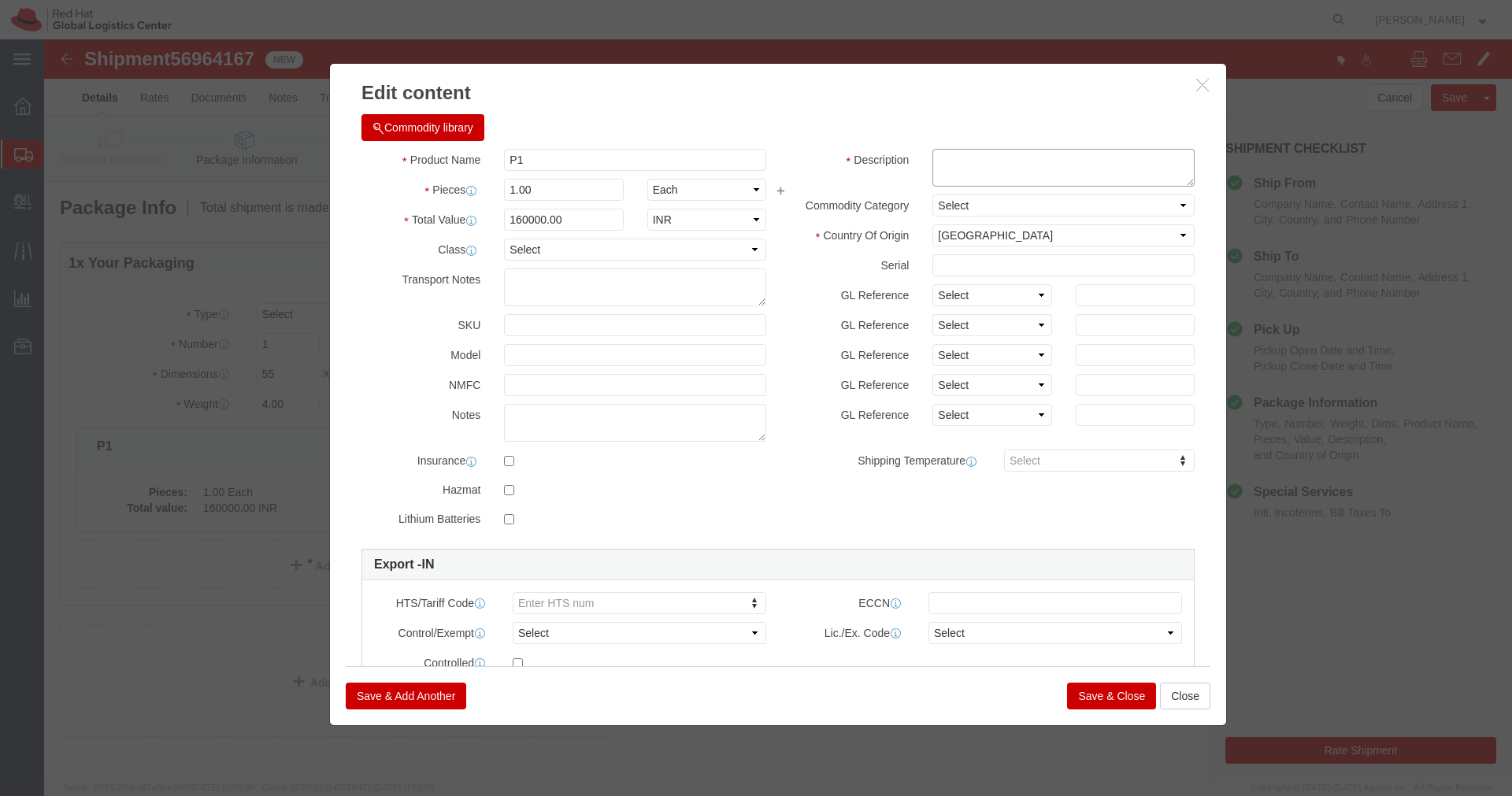
click textarea
paste textarea "PW0L0E3B"
type textarea "PW0L0E3B"
click button "Save & Close"
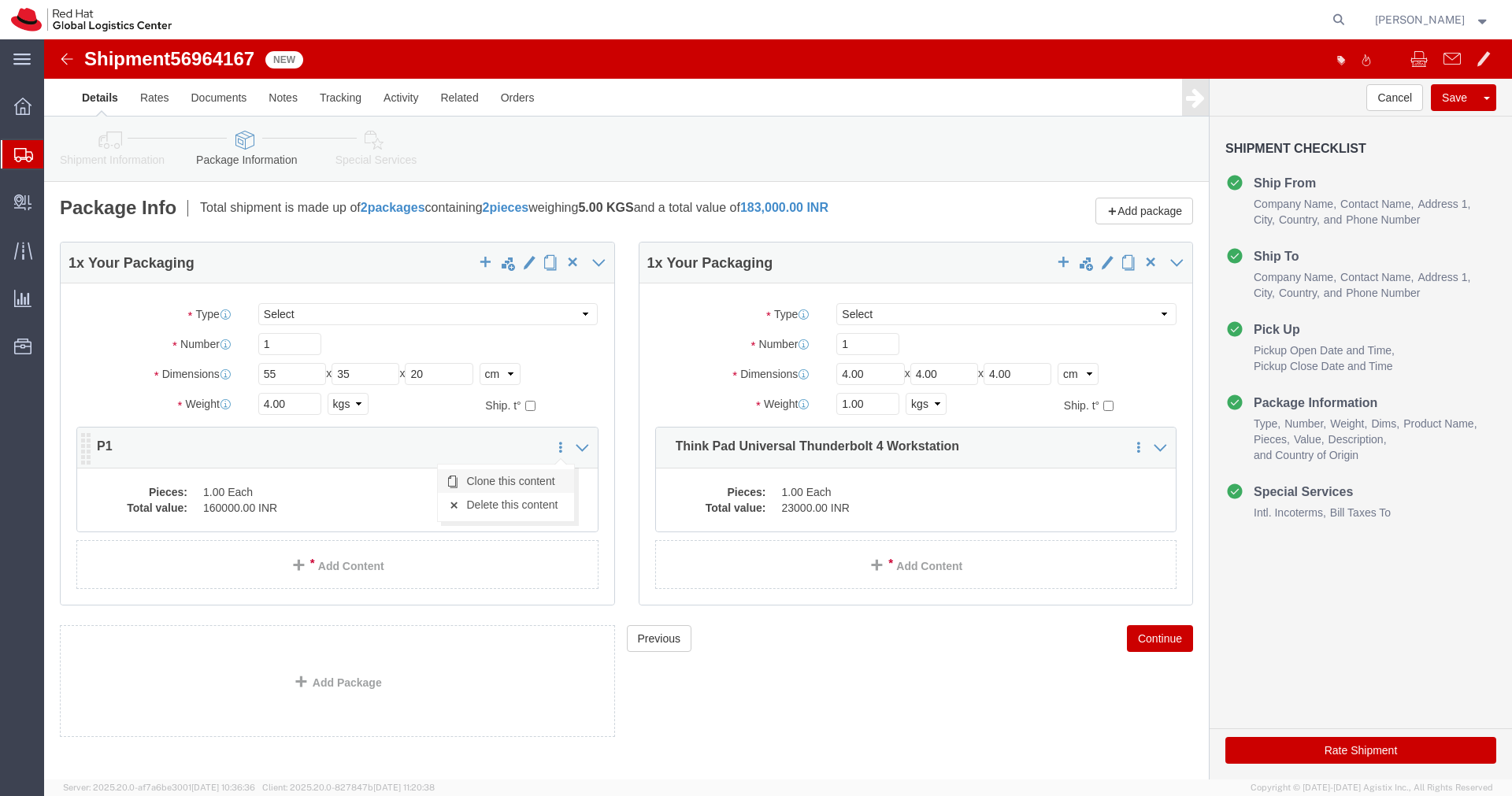
click link "Clone this content"
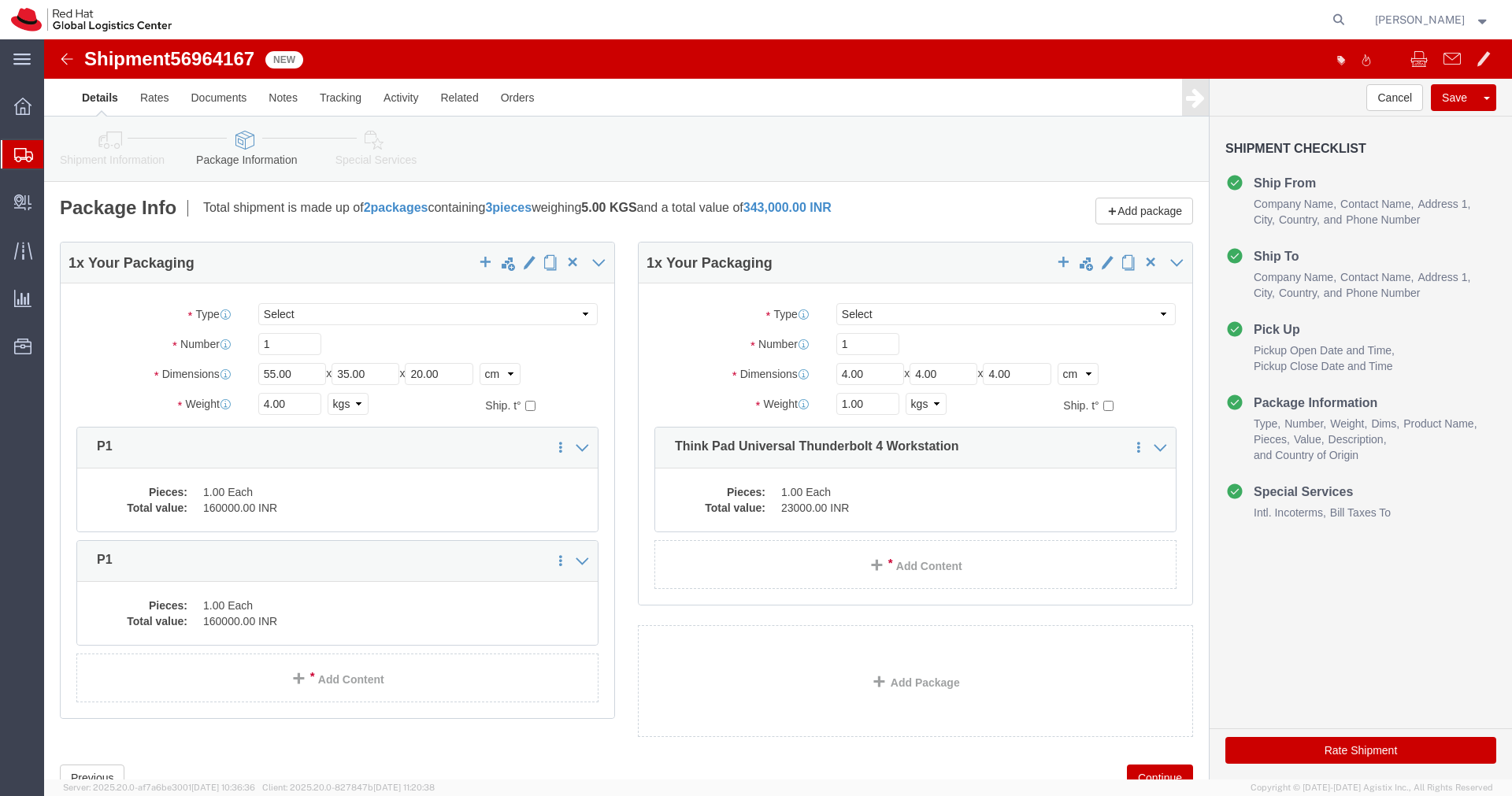
click dd "1.00 Each"
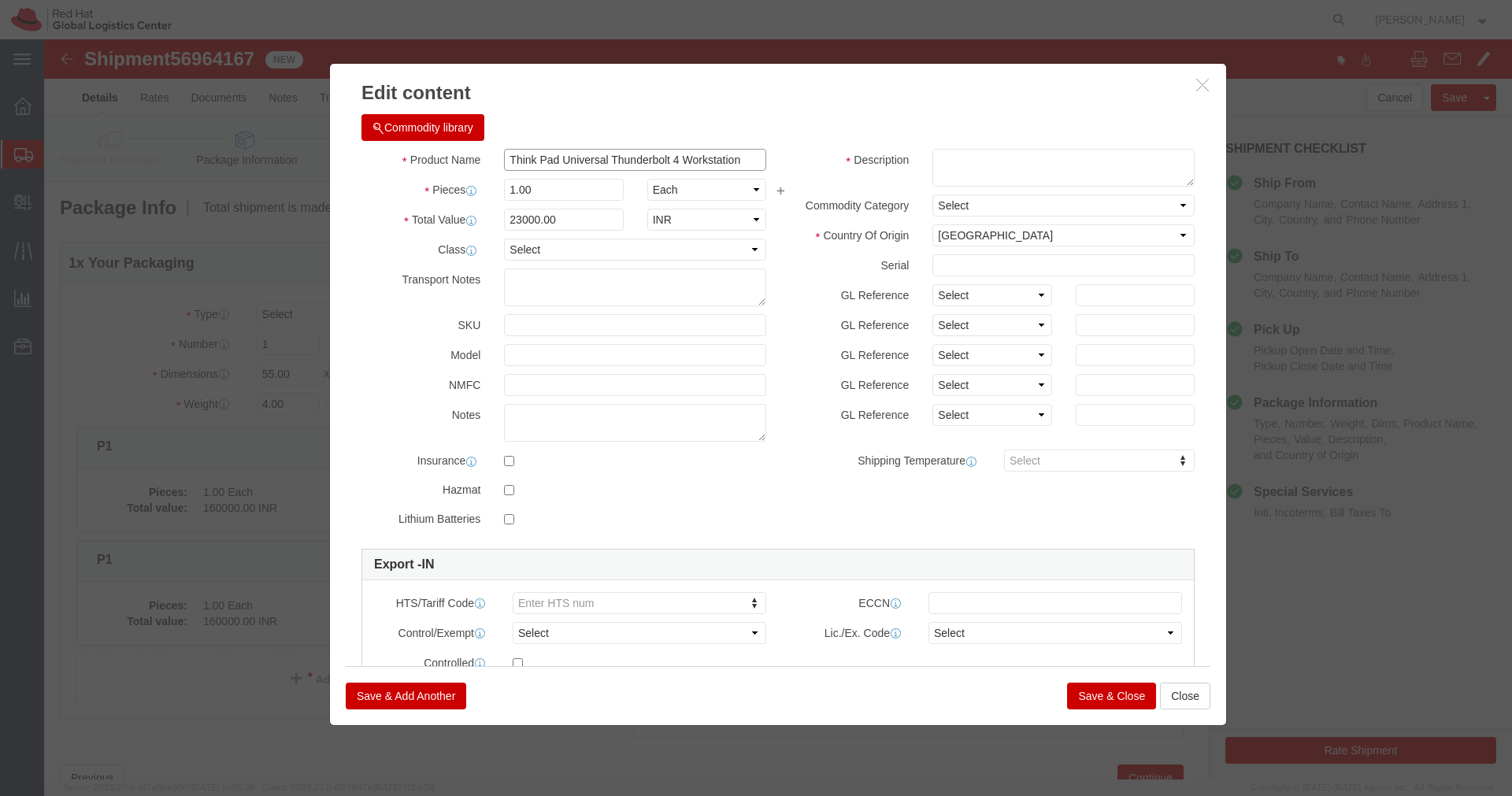
click input "Think Pad Universal Thunderbolt 4 Workstation"
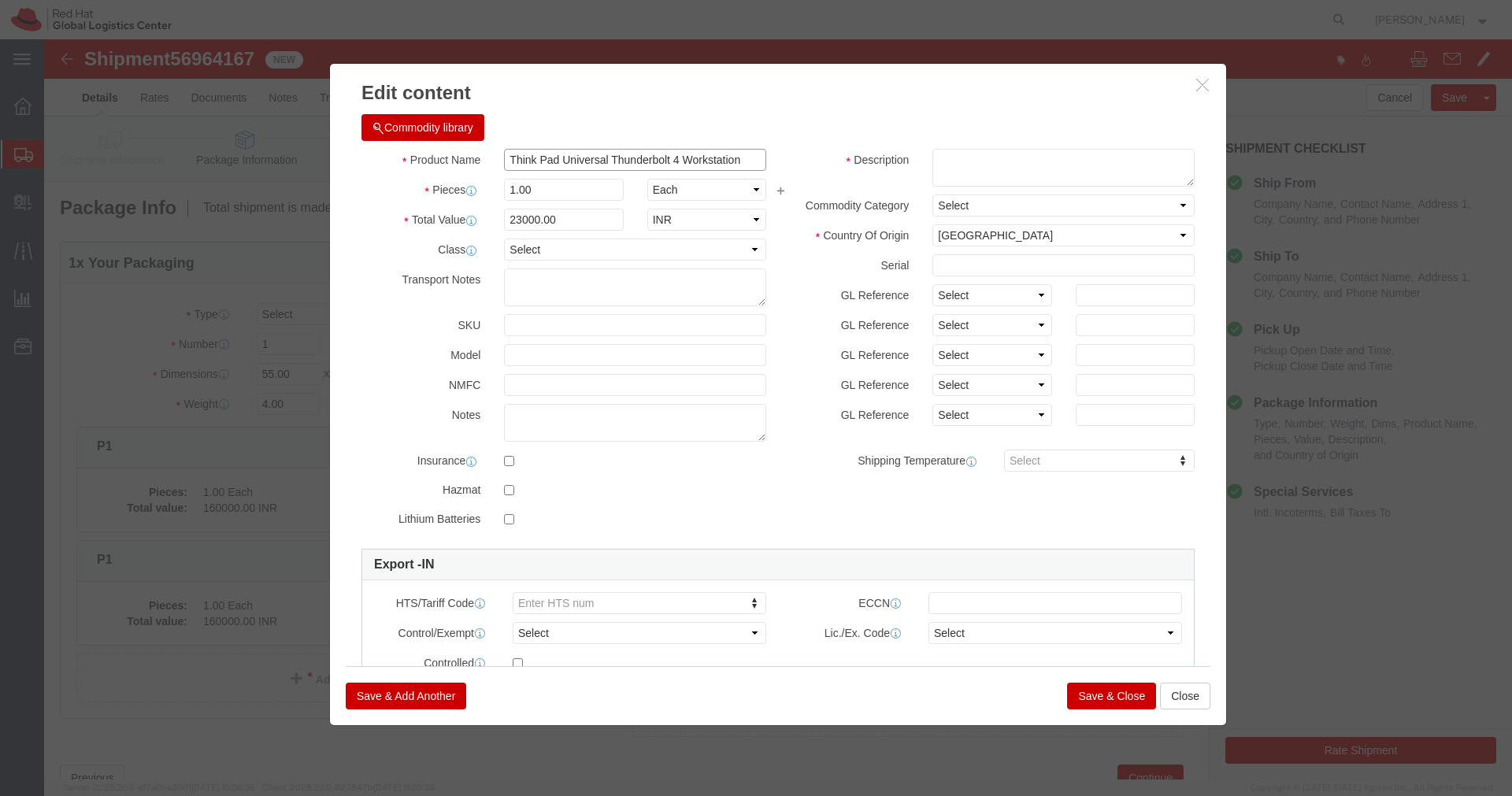
click input "Think Pad Universal Thunderbolt 4 Workstation"
click button "Close"
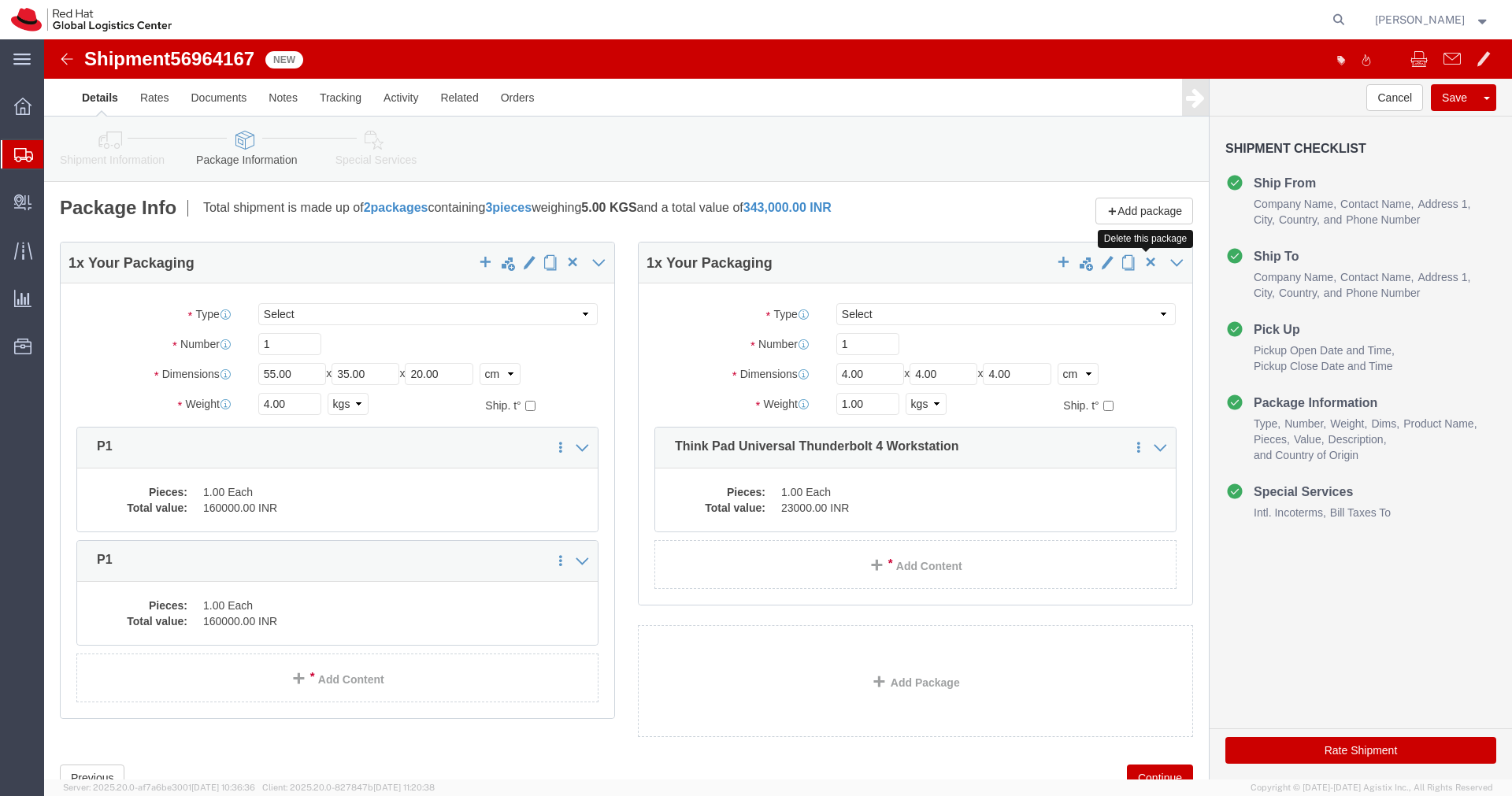
click span "button"
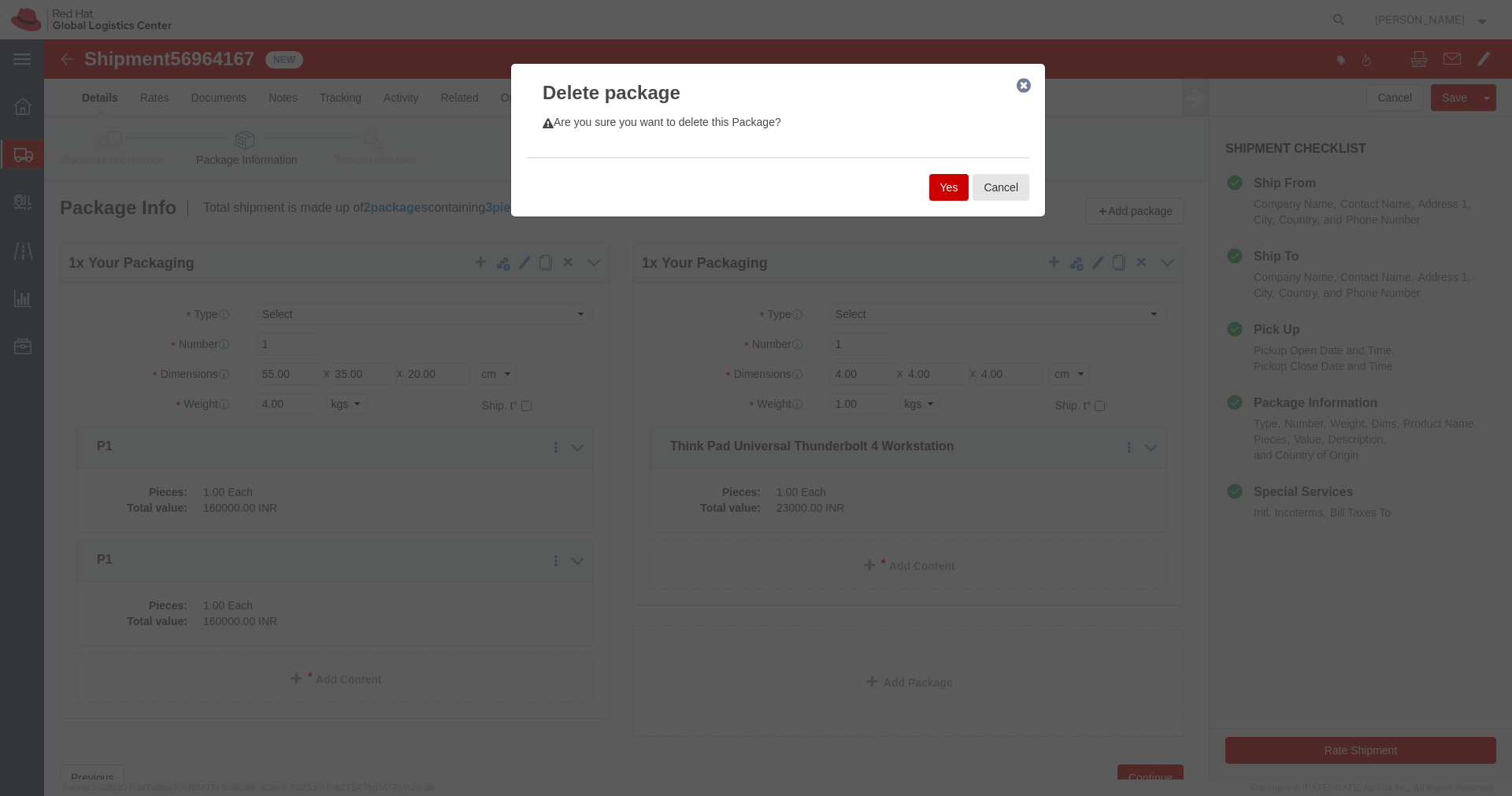
click button "Yes"
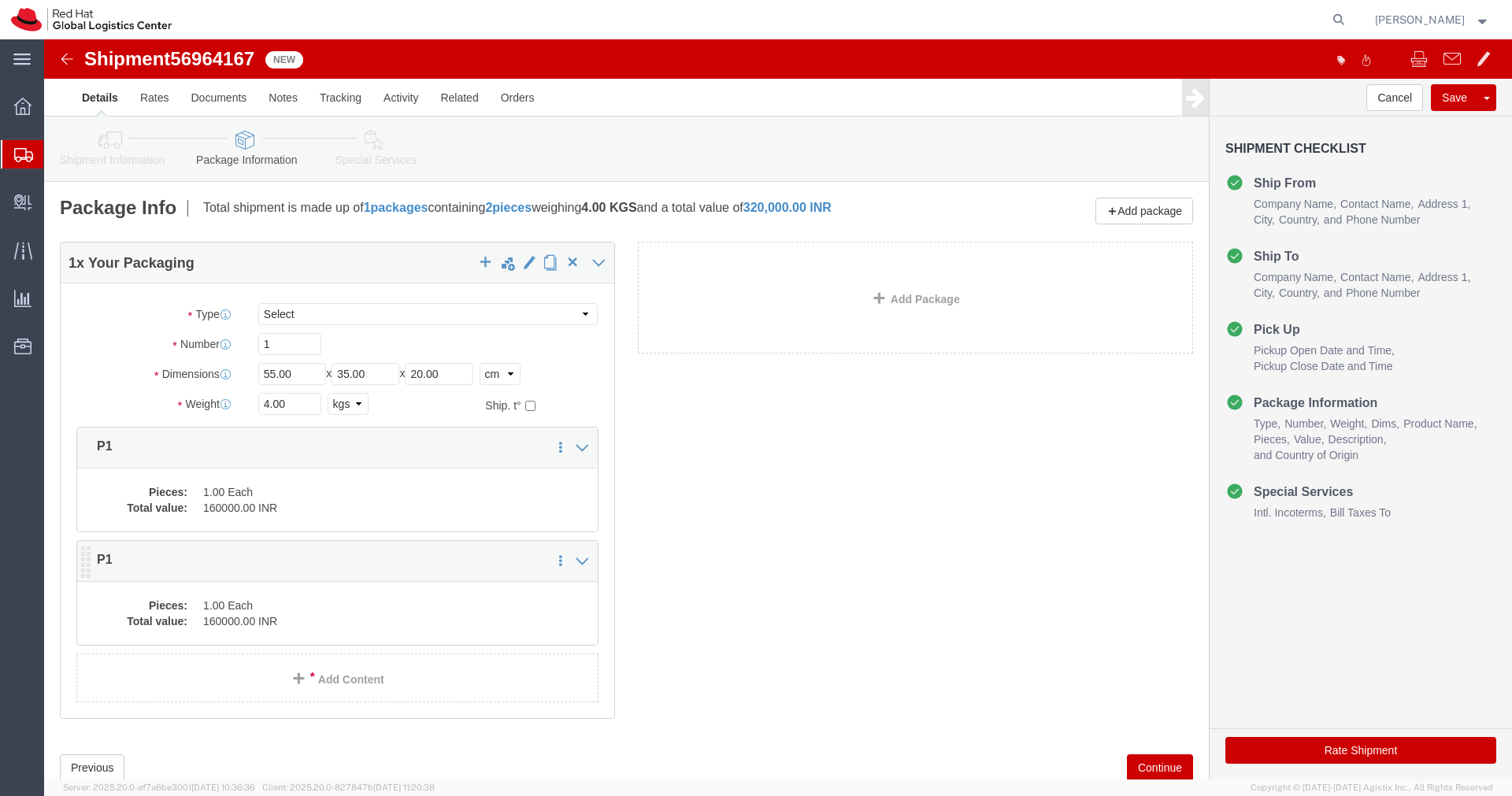
click dd "160000.00 INR"
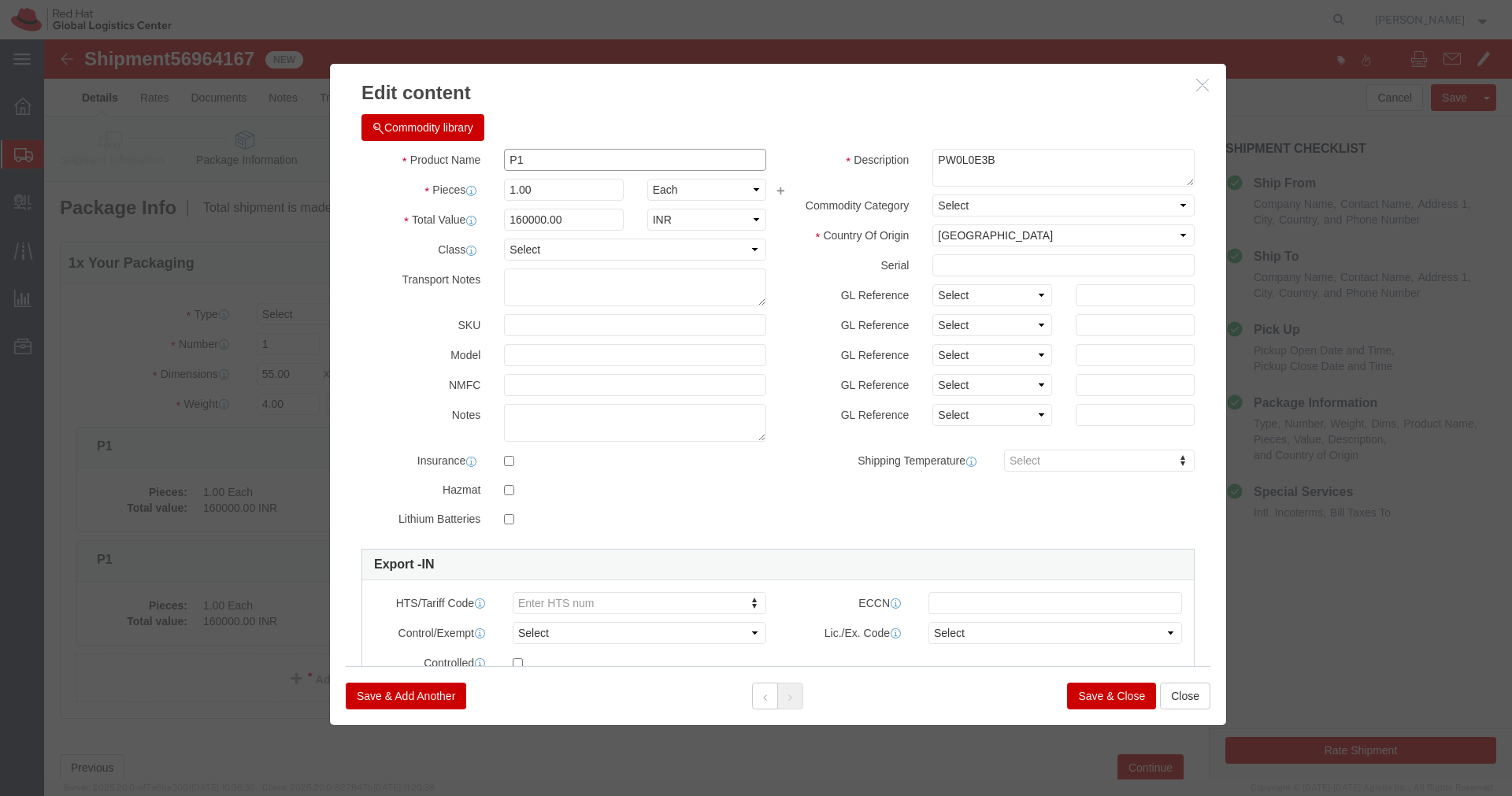
click input "P1"
paste input "Think Pad Universal Thunderbolt 4 Workstation"
type input "Think Pad Universal Thunderbolt 4 Workstation"
click input "160000.00"
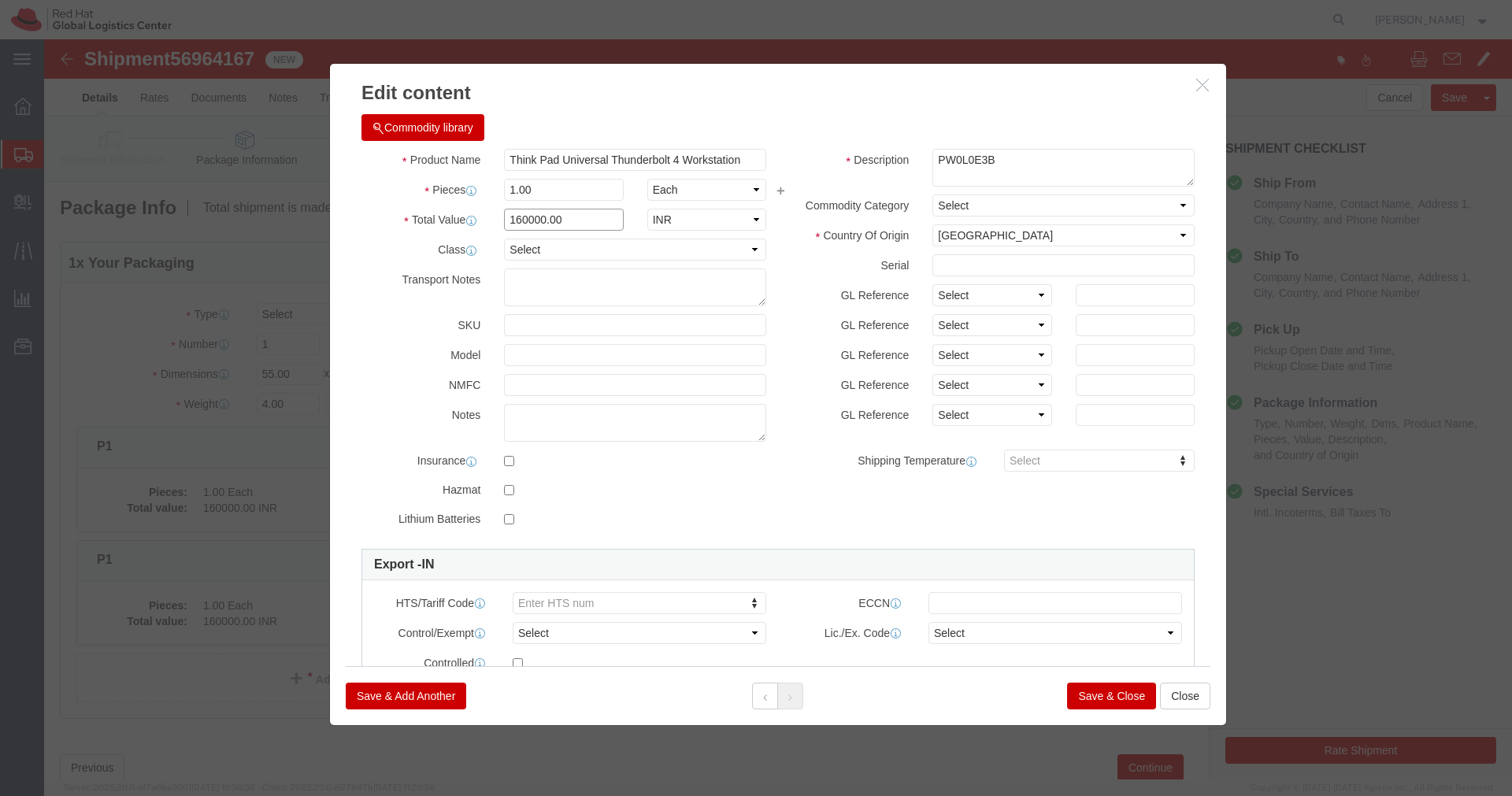
click input "160000.00"
type input "23000.00"
click button "Save & Close"
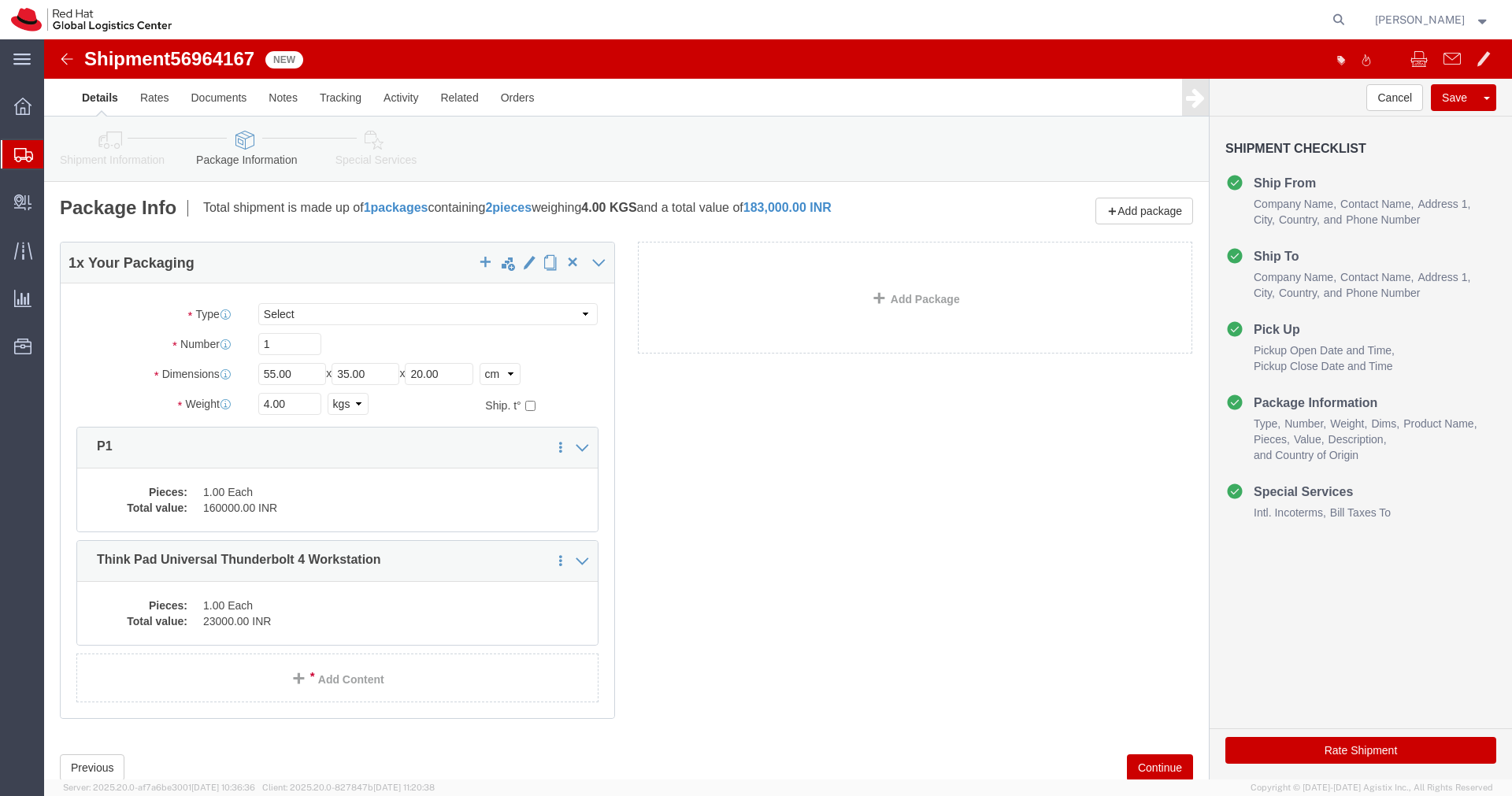
click icon
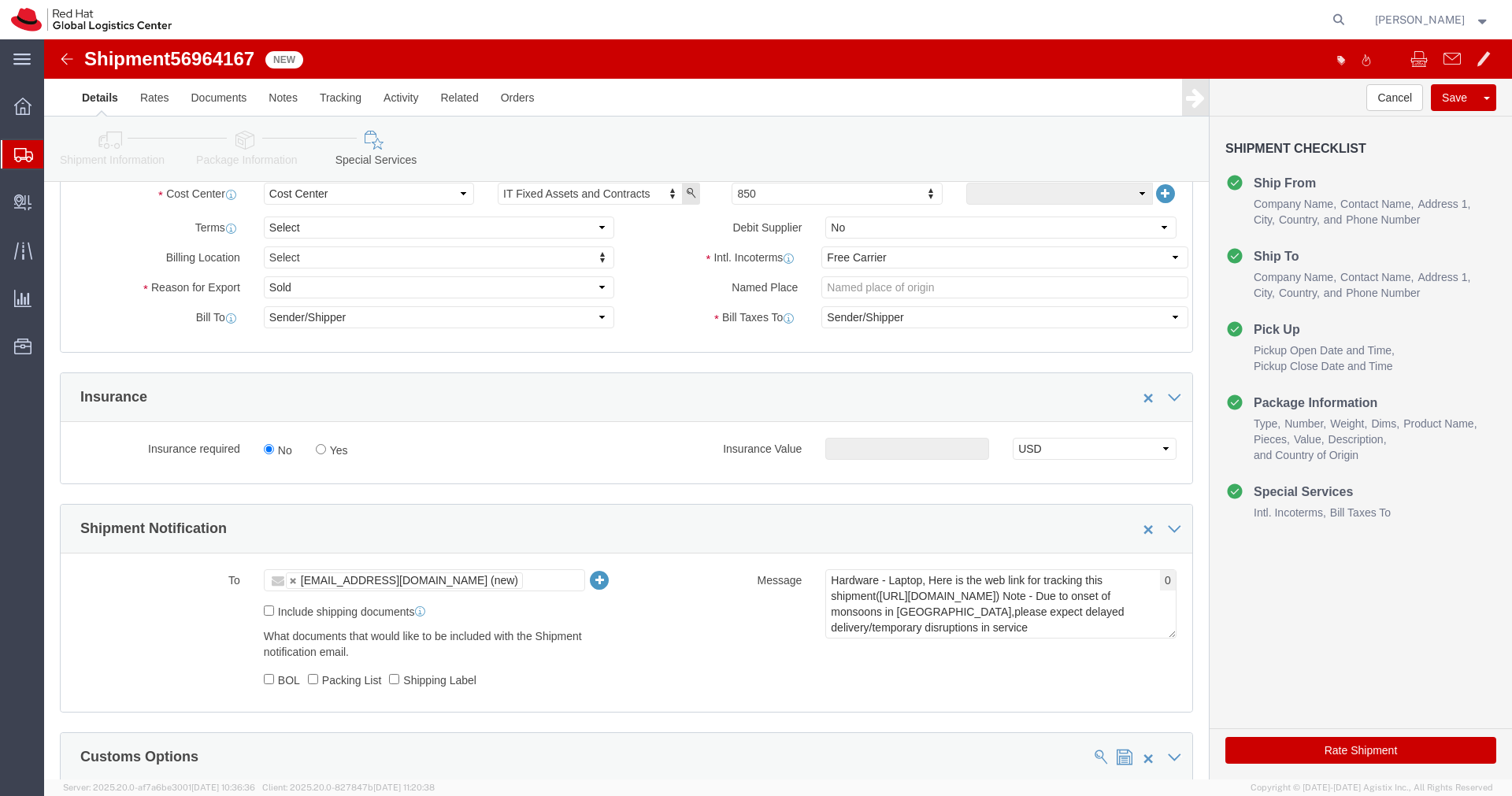
scroll to position [246, 0]
click button "Rate Shipment"
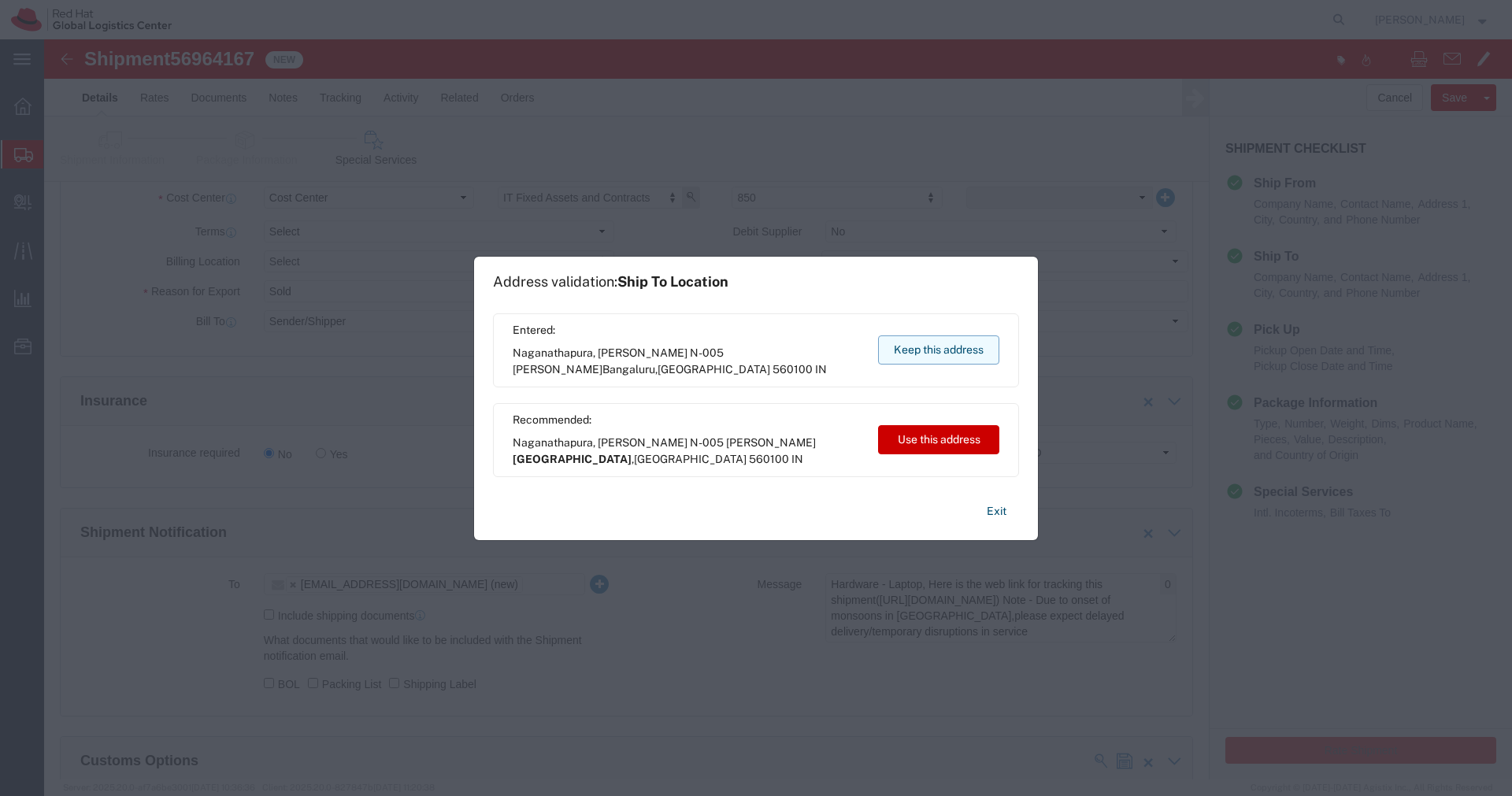
click at [968, 347] on button "Keep this address" at bounding box center [938, 349] width 121 height 30
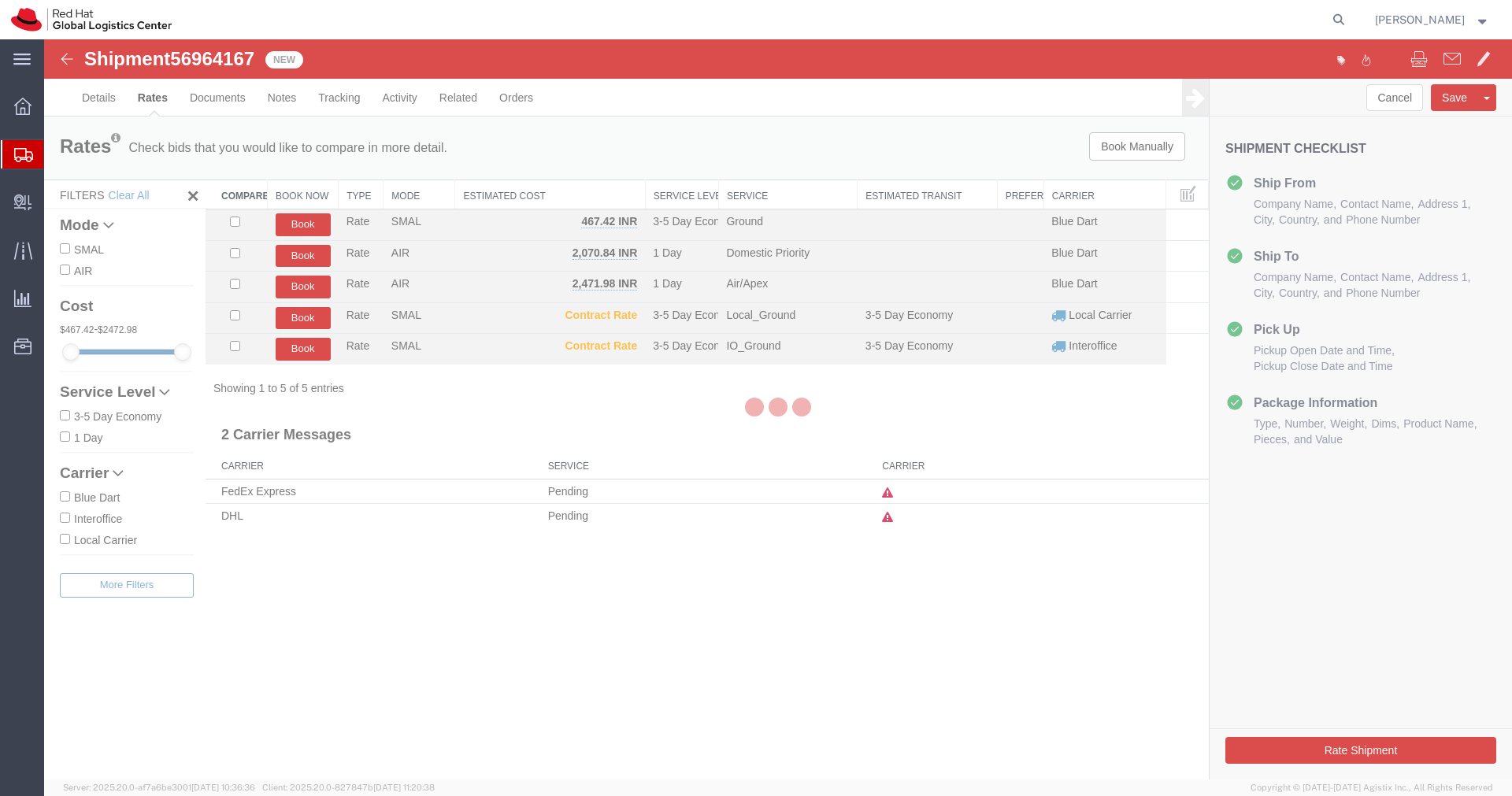
scroll to position [0, 0]
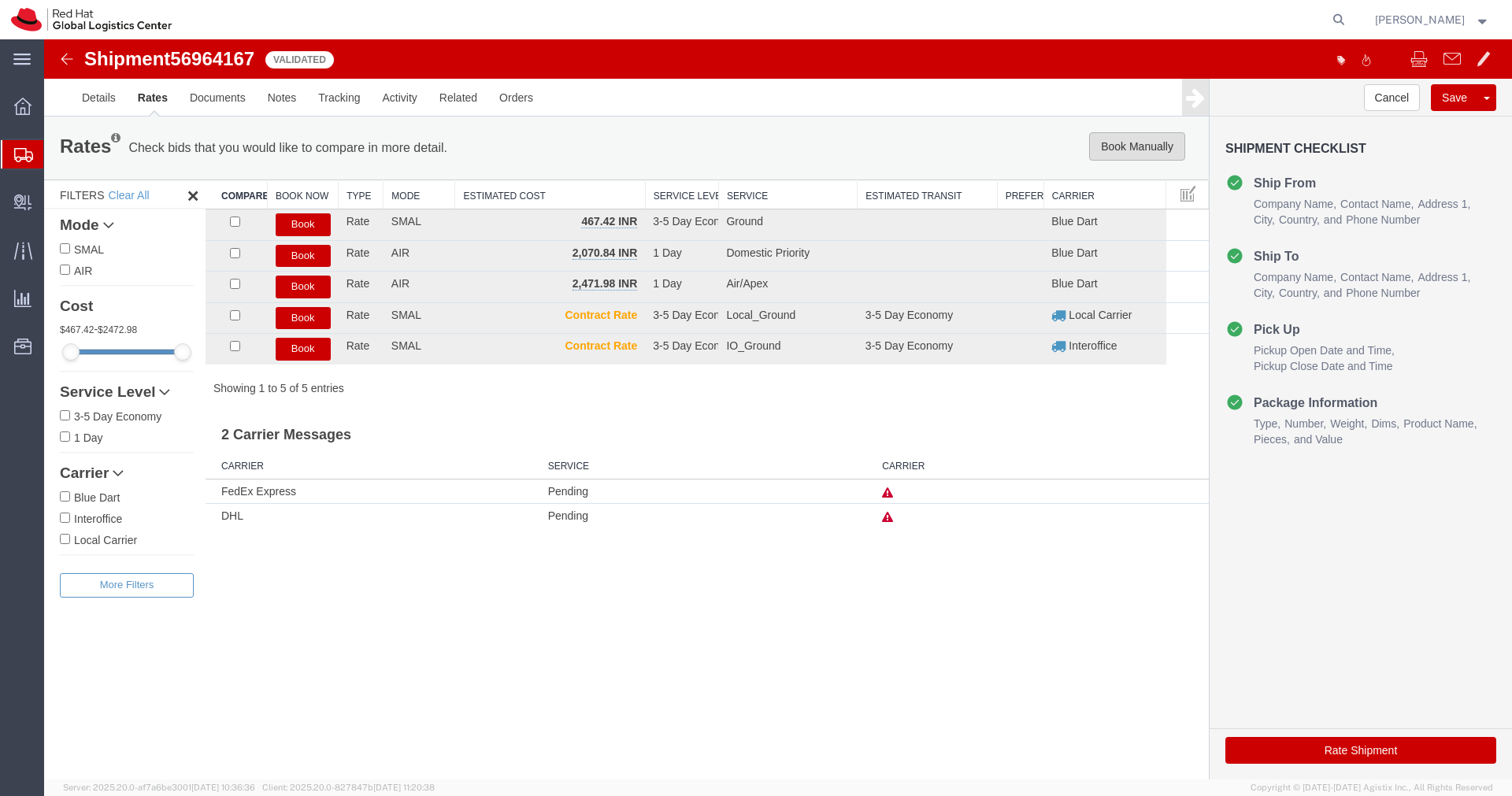
click at [1131, 151] on button "Book Manually" at bounding box center [1137, 147] width 96 height 29
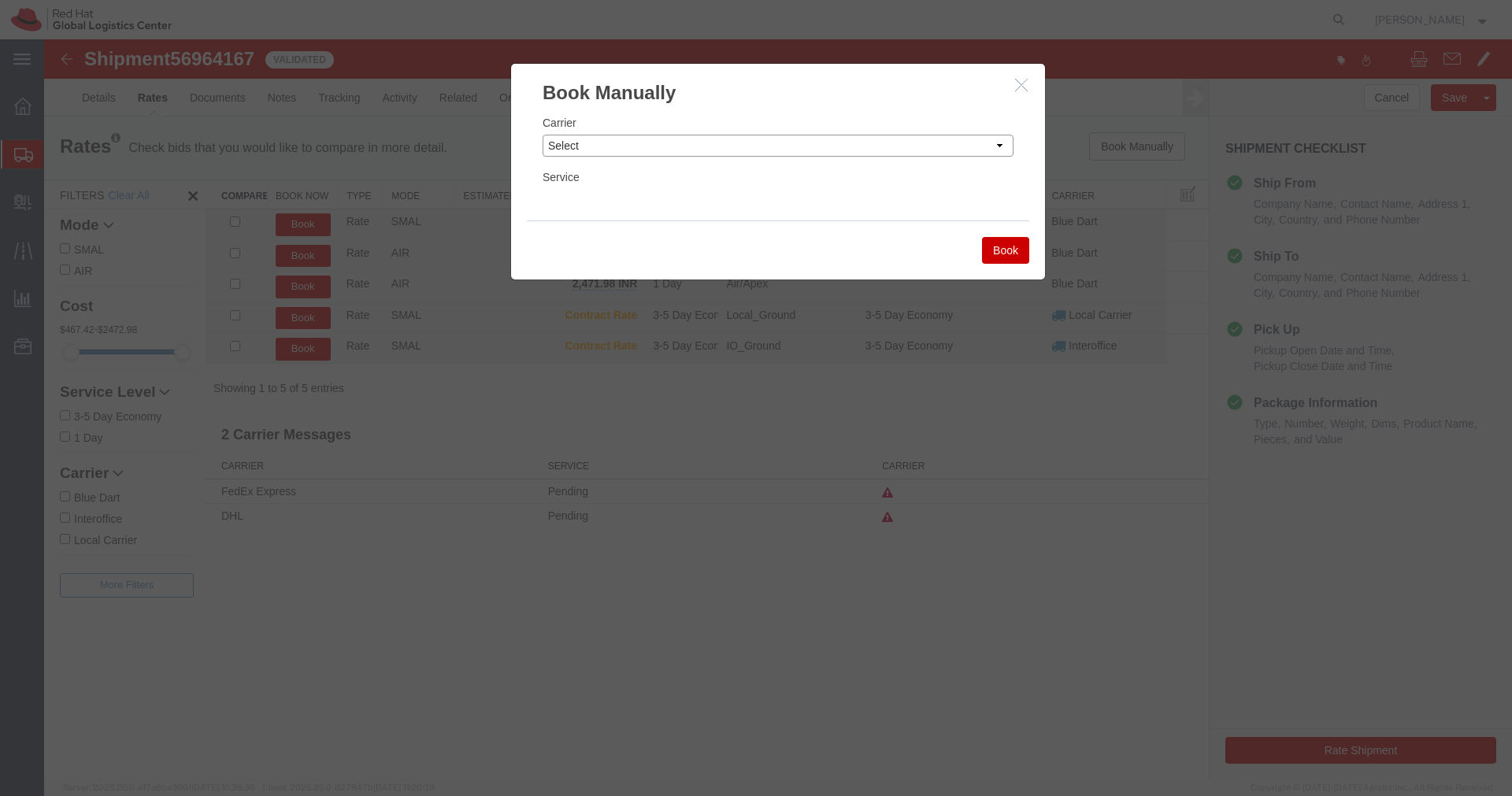
click at [830, 146] on select "Select Add New Carrier (and default service) Blue Dart DHL FedEx Express Global…" at bounding box center [778, 145] width 471 height 22
select select "14653"
click at [543, 134] on select "Select Add New Carrier (and default service) Blue Dart DHL FedEx Express Global…" at bounding box center [778, 145] width 471 height 22
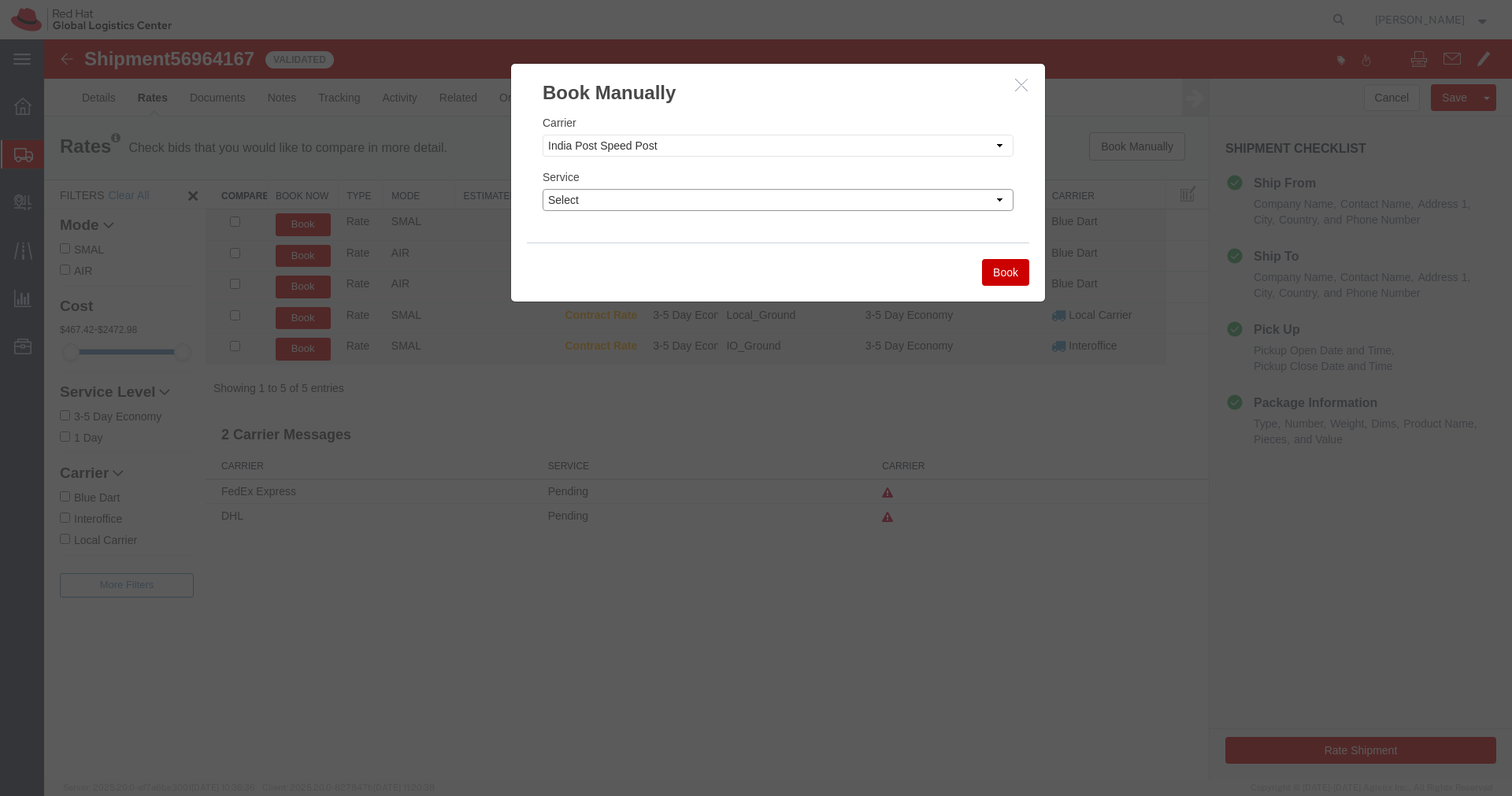
click at [841, 200] on select "Select Air" at bounding box center [778, 199] width 471 height 22
select select "29222"
click at [543, 189] on select "Select Air" at bounding box center [778, 199] width 471 height 22
click at [1003, 279] on button "Book" at bounding box center [1005, 272] width 48 height 27
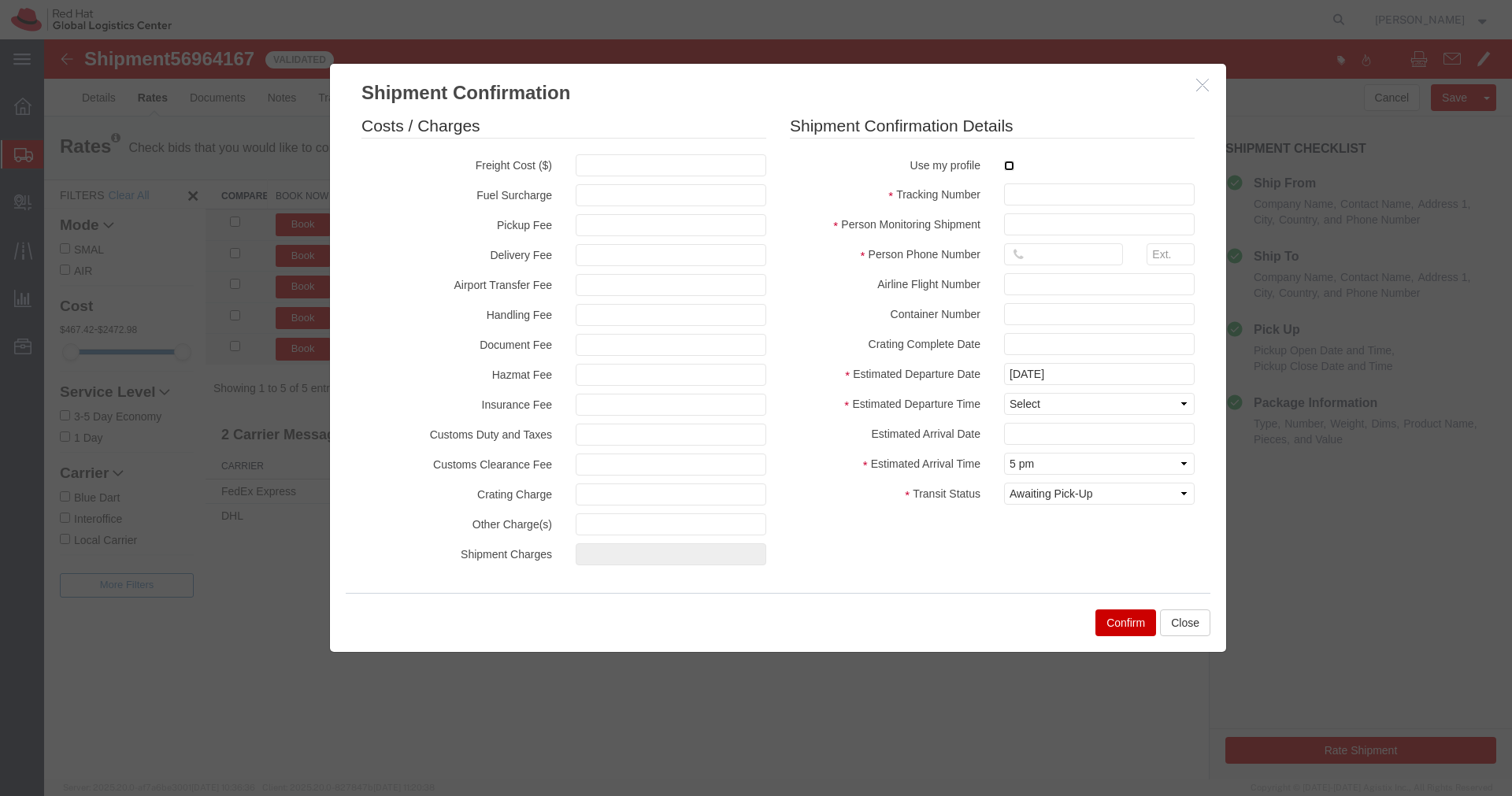
click at [1008, 170] on input "checkbox" at bounding box center [1008, 166] width 10 height 10
checkbox input "true"
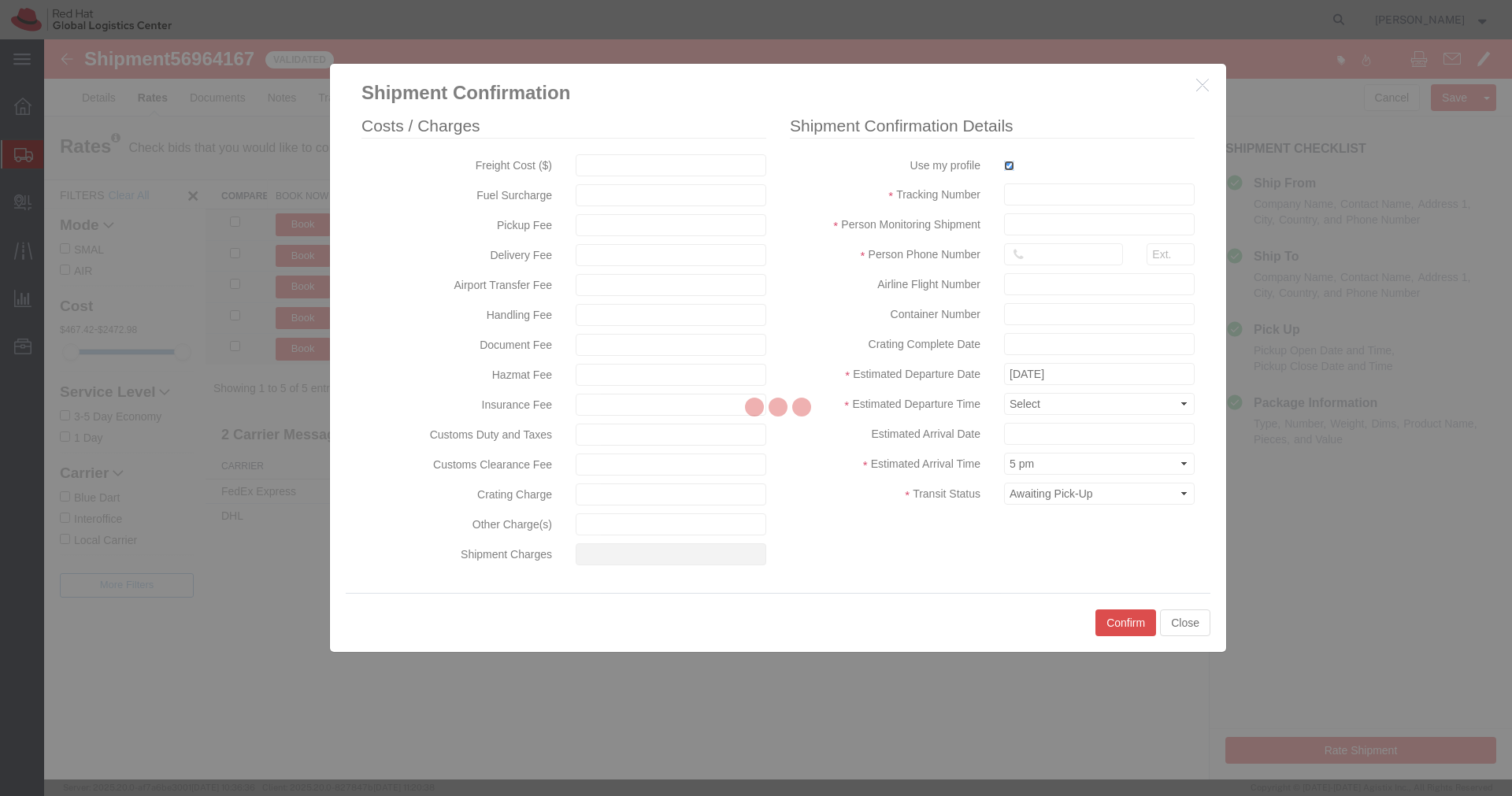
type input "[PERSON_NAME]"
type input "[PHONE_NUMBER]"
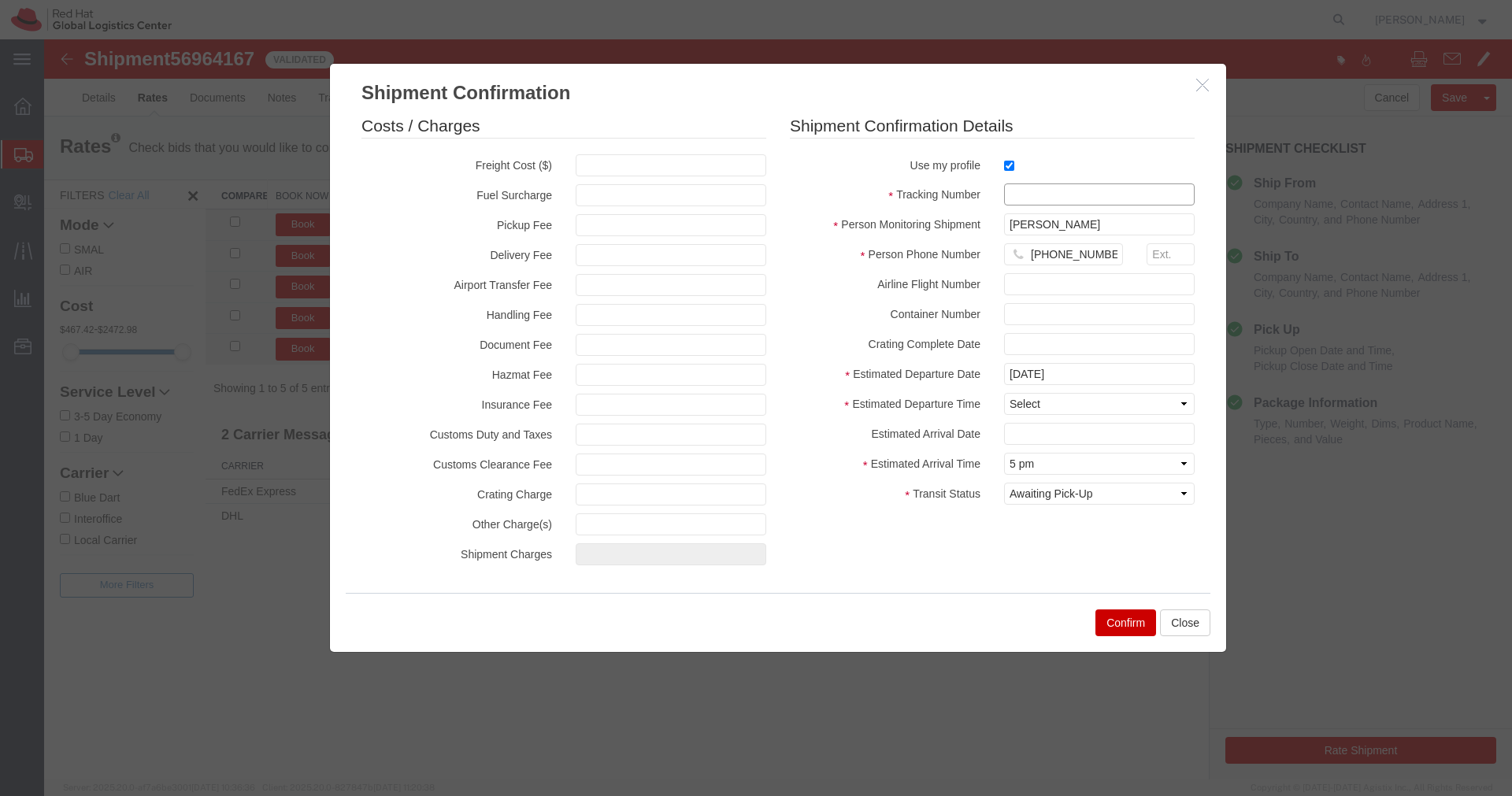
click at [1016, 197] on input "text" at bounding box center [1099, 194] width 190 height 22
paste input "EM346212424IN"
type input "EM346212424IN"
click at [1054, 405] on select "Select Midnight 1 am 2 am 3 am 4 am 5 am 6 am 7 am 8 am 9 am 10 am 11 am 12 Noo…" at bounding box center [1099, 404] width 190 height 22
select select "1200"
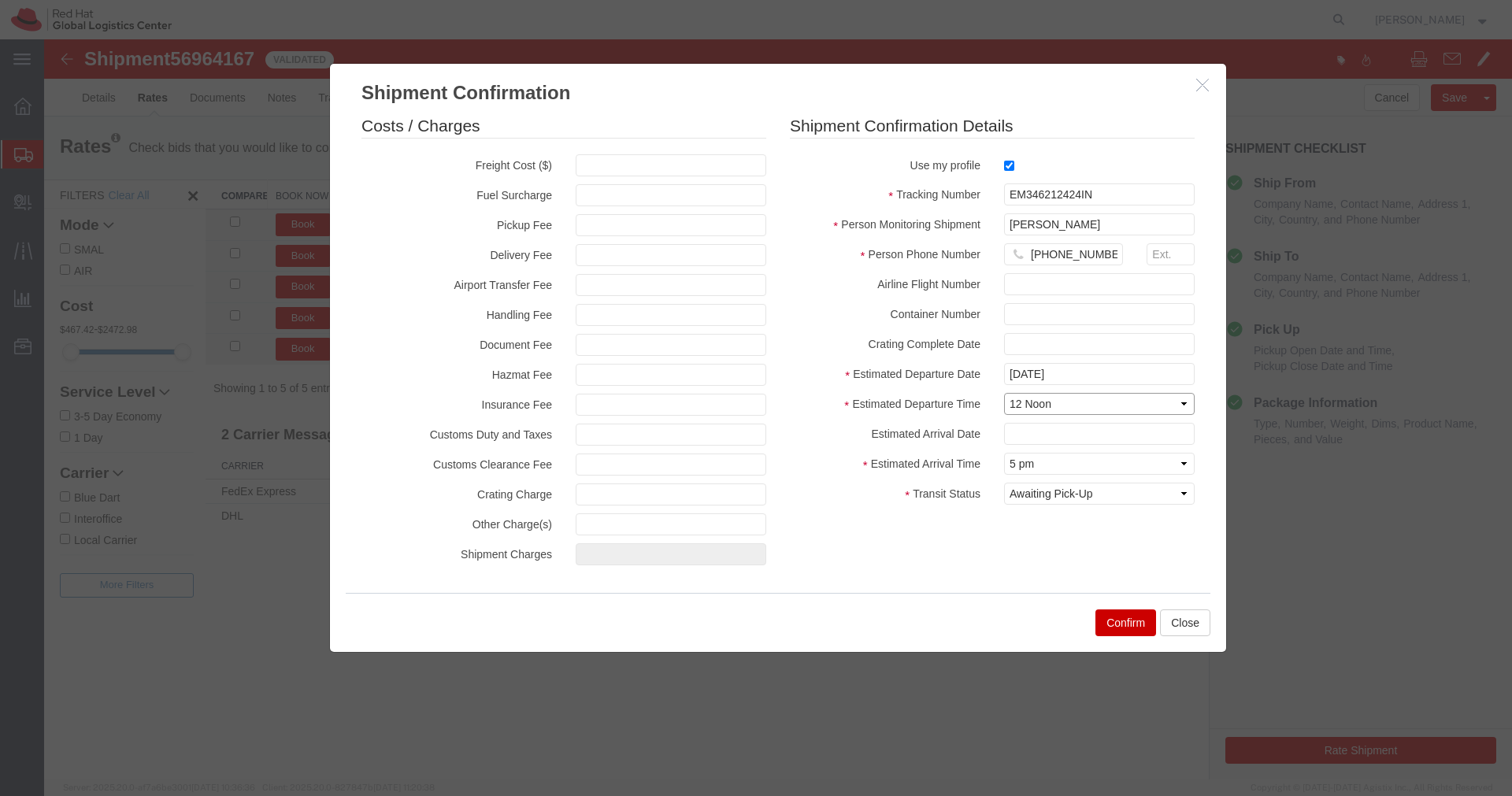
click at [1004, 393] on select "Select Midnight 1 am 2 am 3 am 4 am 5 am 6 am 7 am 8 am 9 am 10 am 11 am 12 Noo…" at bounding box center [1099, 404] width 190 height 22
click at [1119, 494] on select "Select Arrival Notice Available Arrival Notice Imported Arrive at Delivery Loca…" at bounding box center [1099, 493] width 190 height 22
select select "INTRANST"
click at [1004, 483] on select "Select Arrival Notice Available Arrival Notice Imported Arrive at Delivery Loca…" at bounding box center [1099, 493] width 190 height 22
click at [1118, 626] on button "Confirm" at bounding box center [1125, 623] width 61 height 27
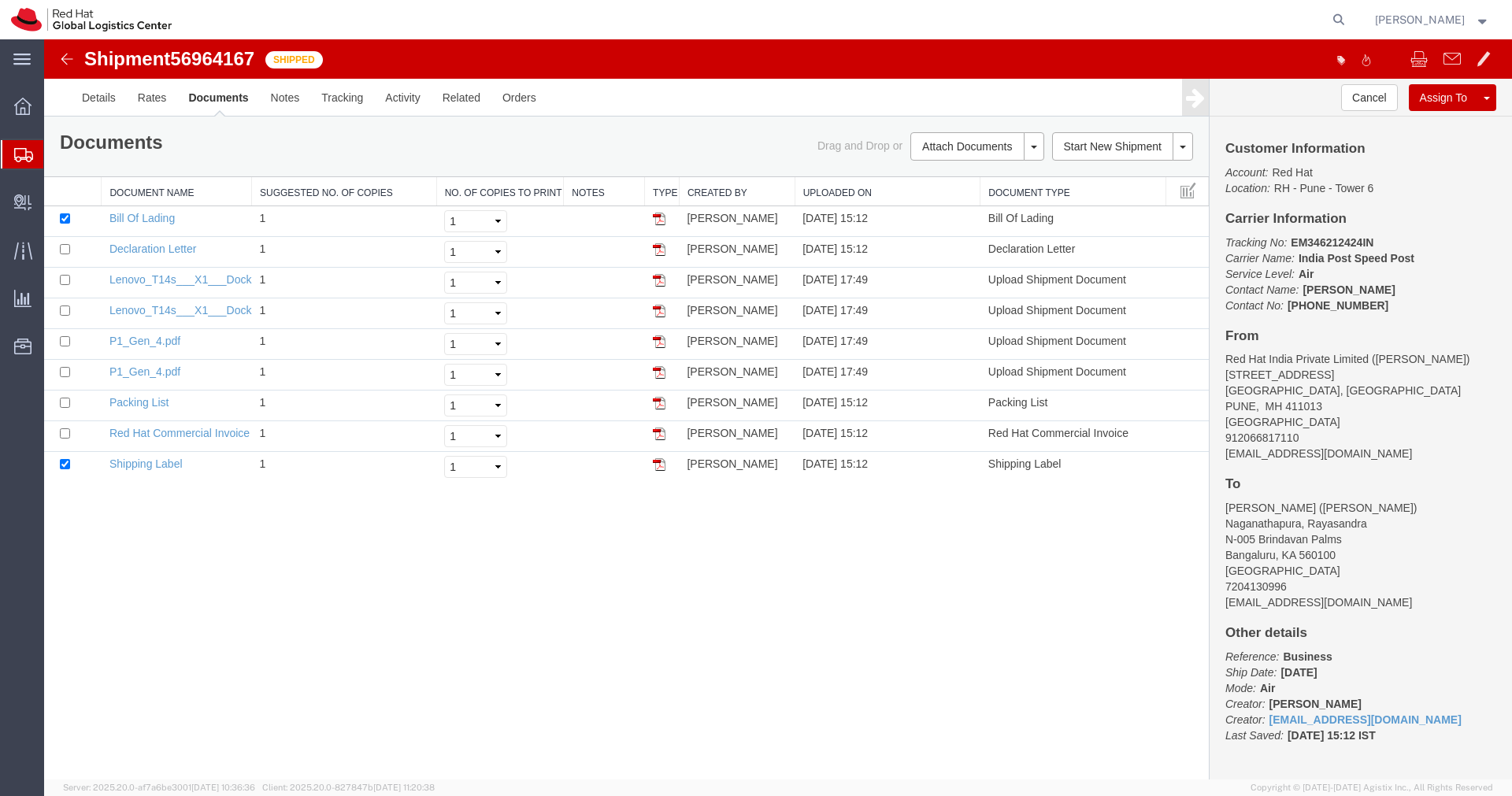
click at [63, 62] on img at bounding box center [67, 59] width 19 height 19
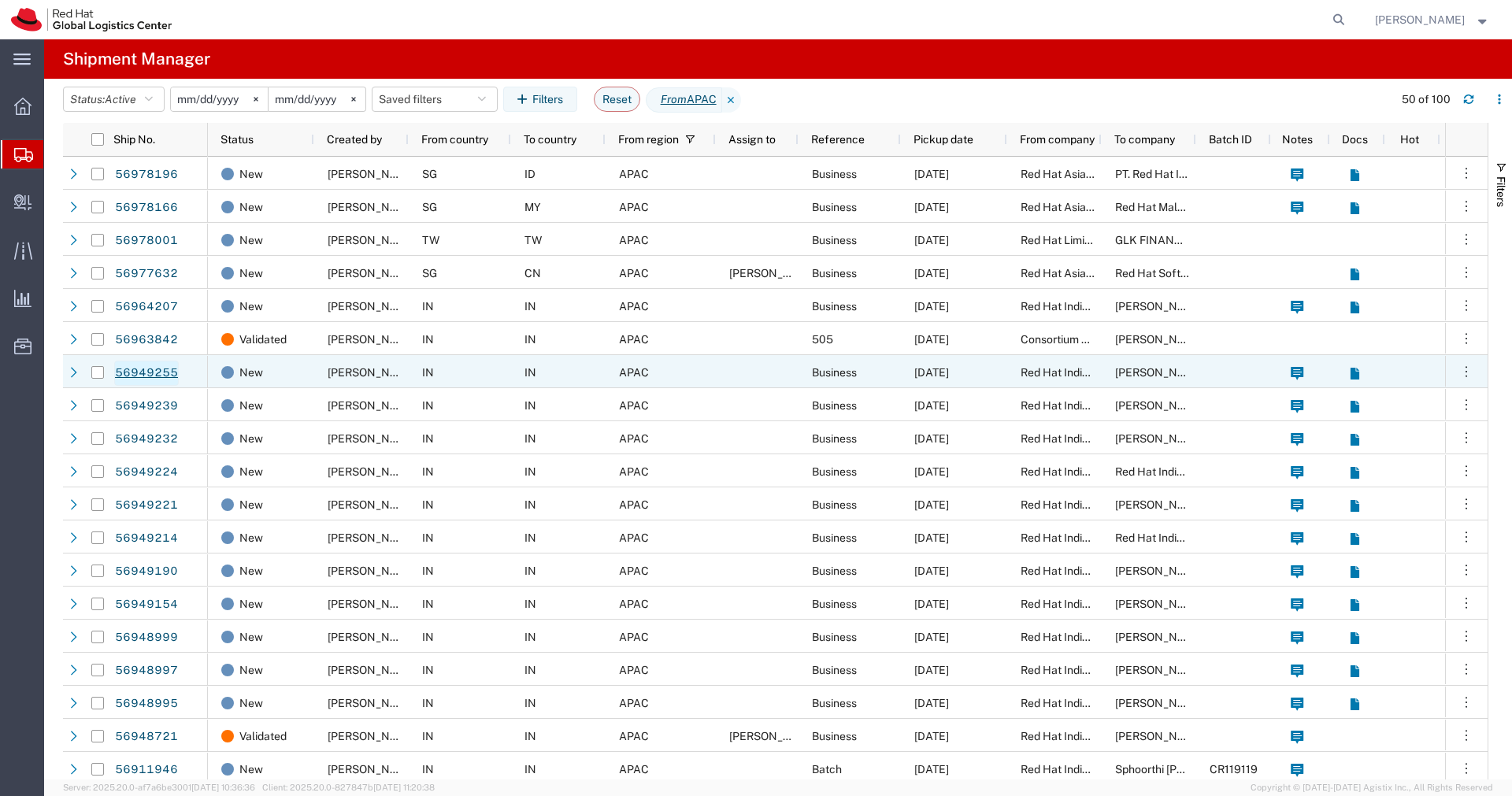
click at [165, 377] on link "56949255" at bounding box center [147, 373] width 65 height 25
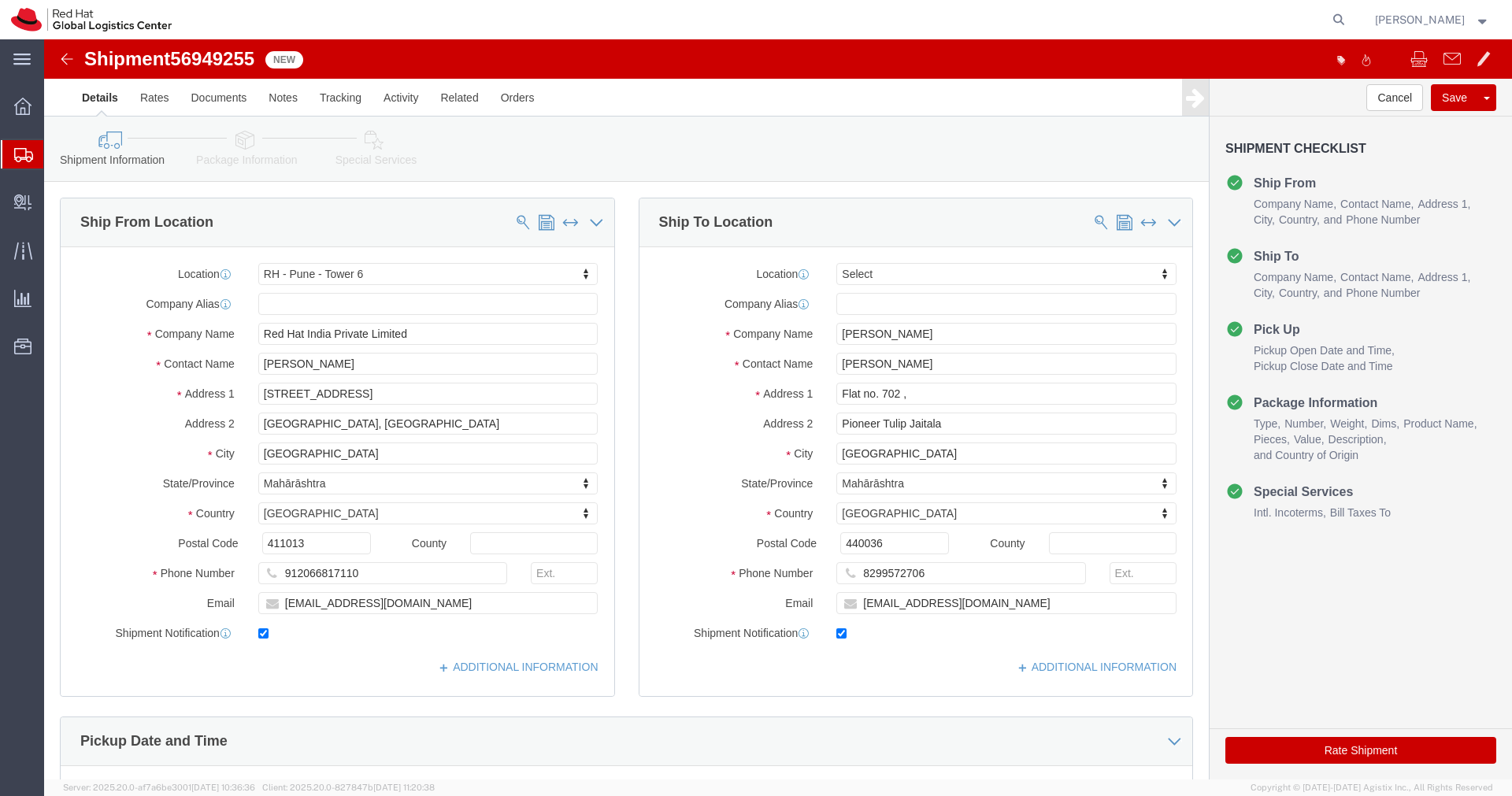
select select "38432"
select select
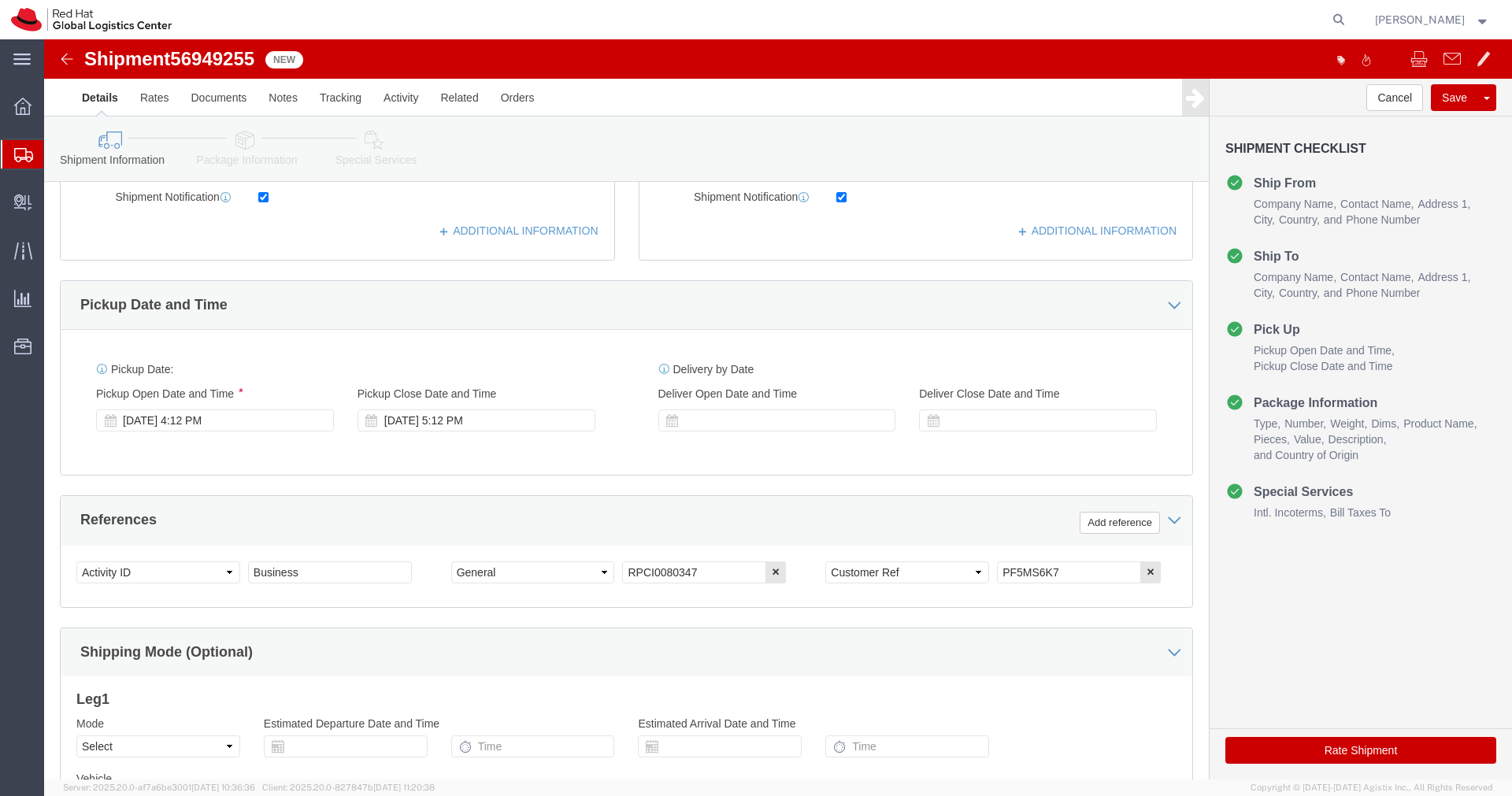
scroll to position [439, 0]
drag, startPoint x: 1011, startPoint y: 529, endPoint x: 888, endPoint y: 529, distance: 123.0
click div "Select Account Type Activity ID Airline Appointment Number ASN Batch Request # …"
click link "Package Information"
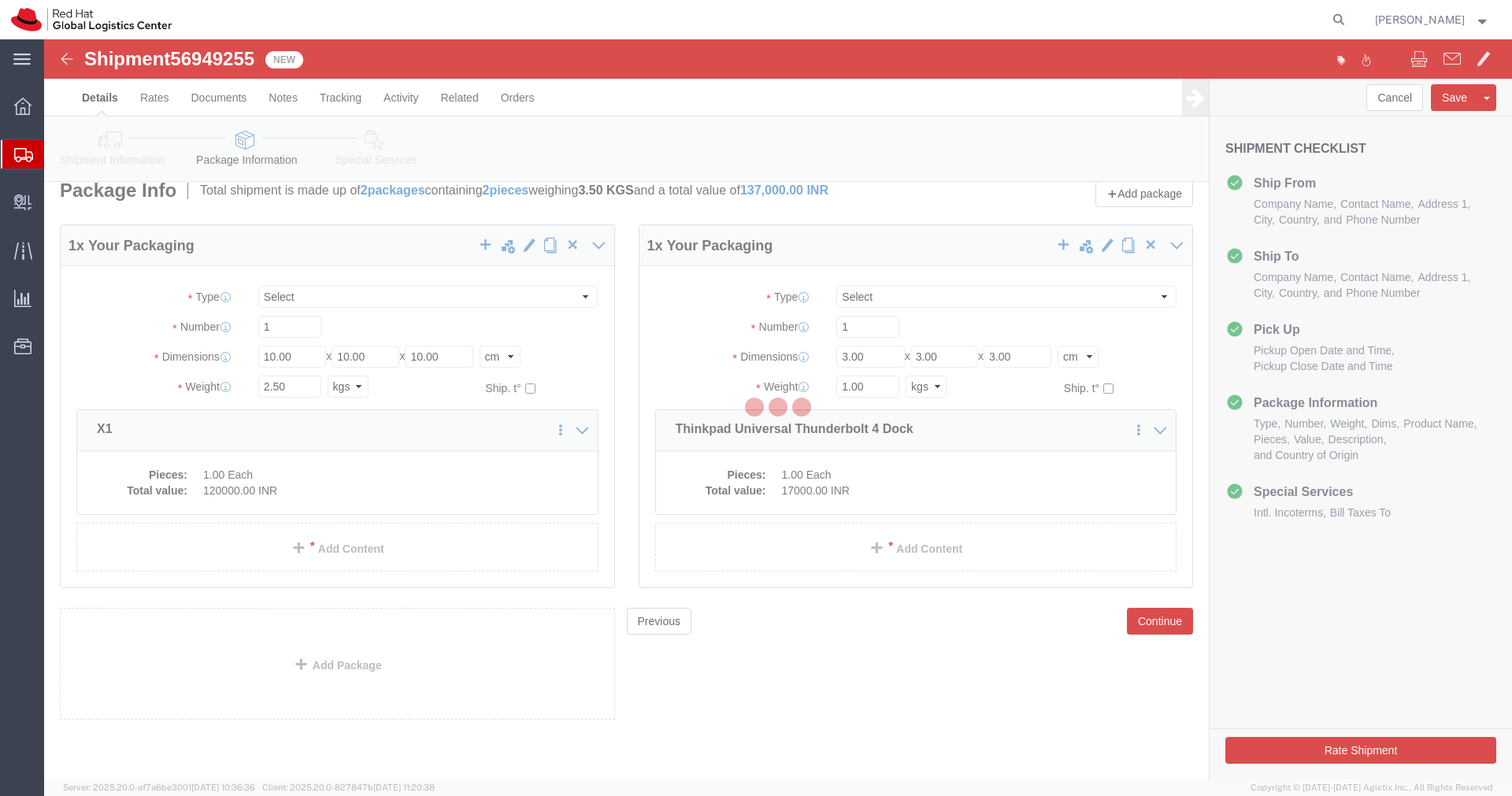
scroll to position [17, 0]
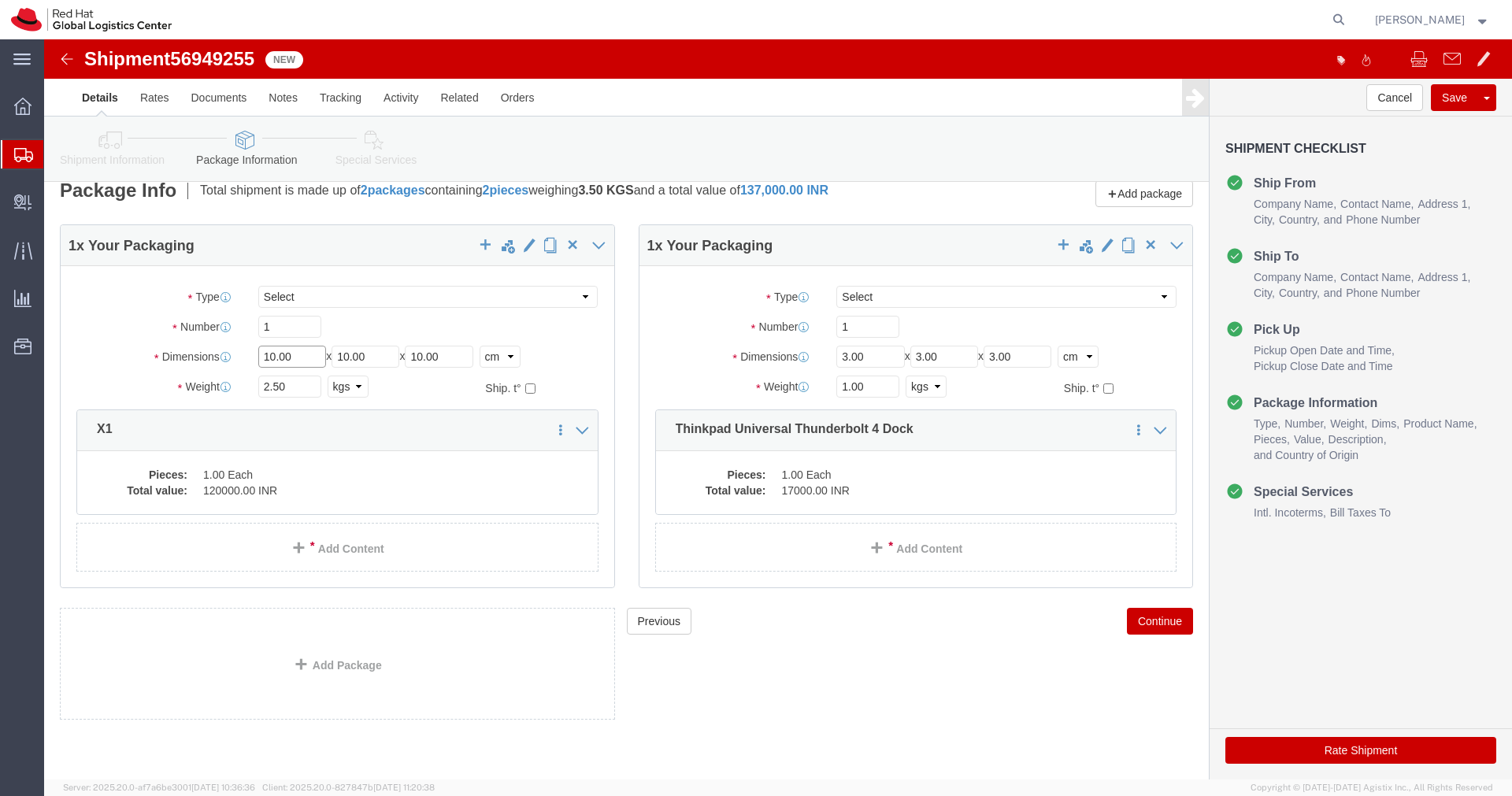
click input "10.00"
type input "55"
click input "10.00"
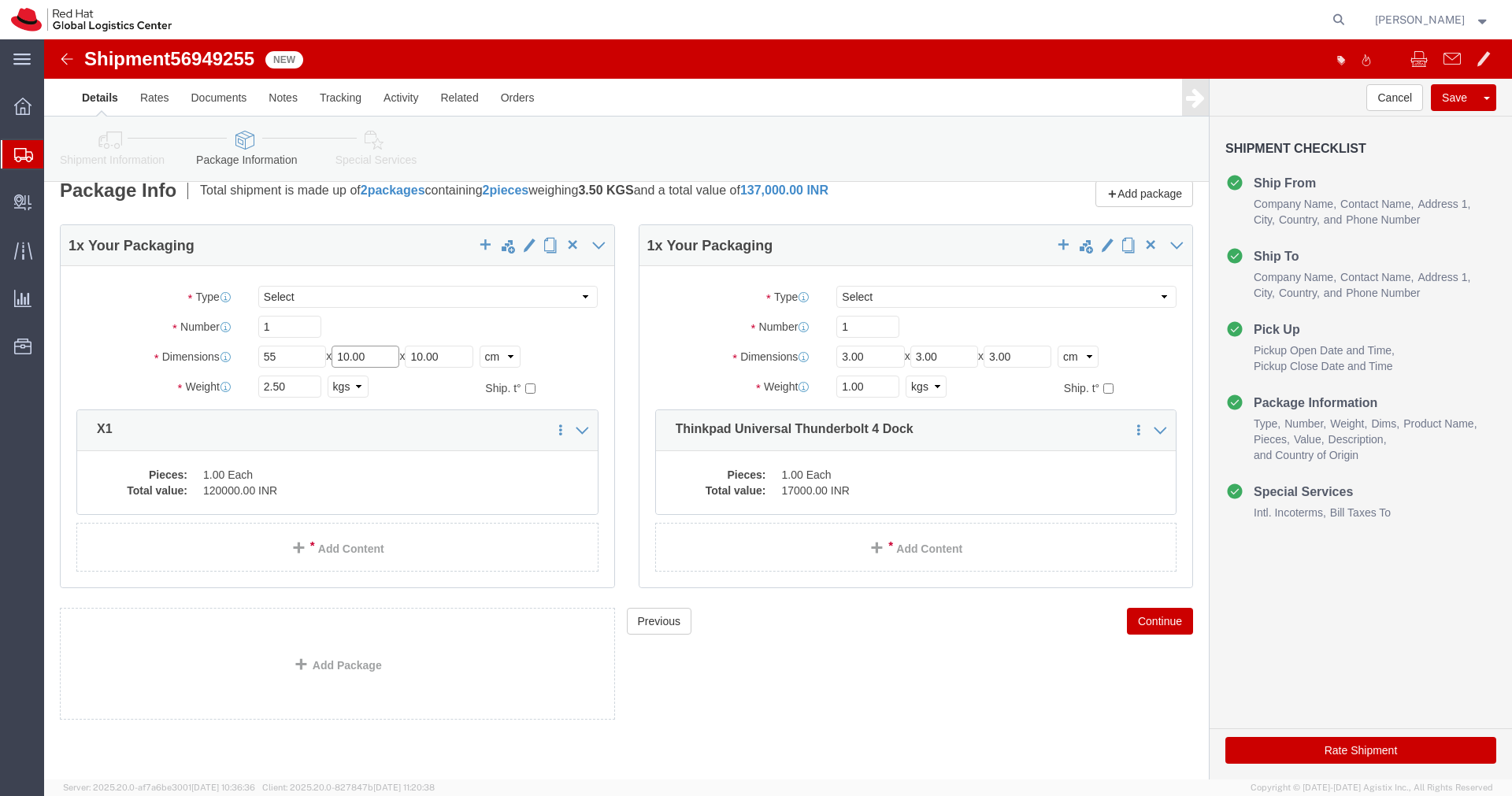
click input "10.00"
type input "35"
type input "20"
click input "2.50"
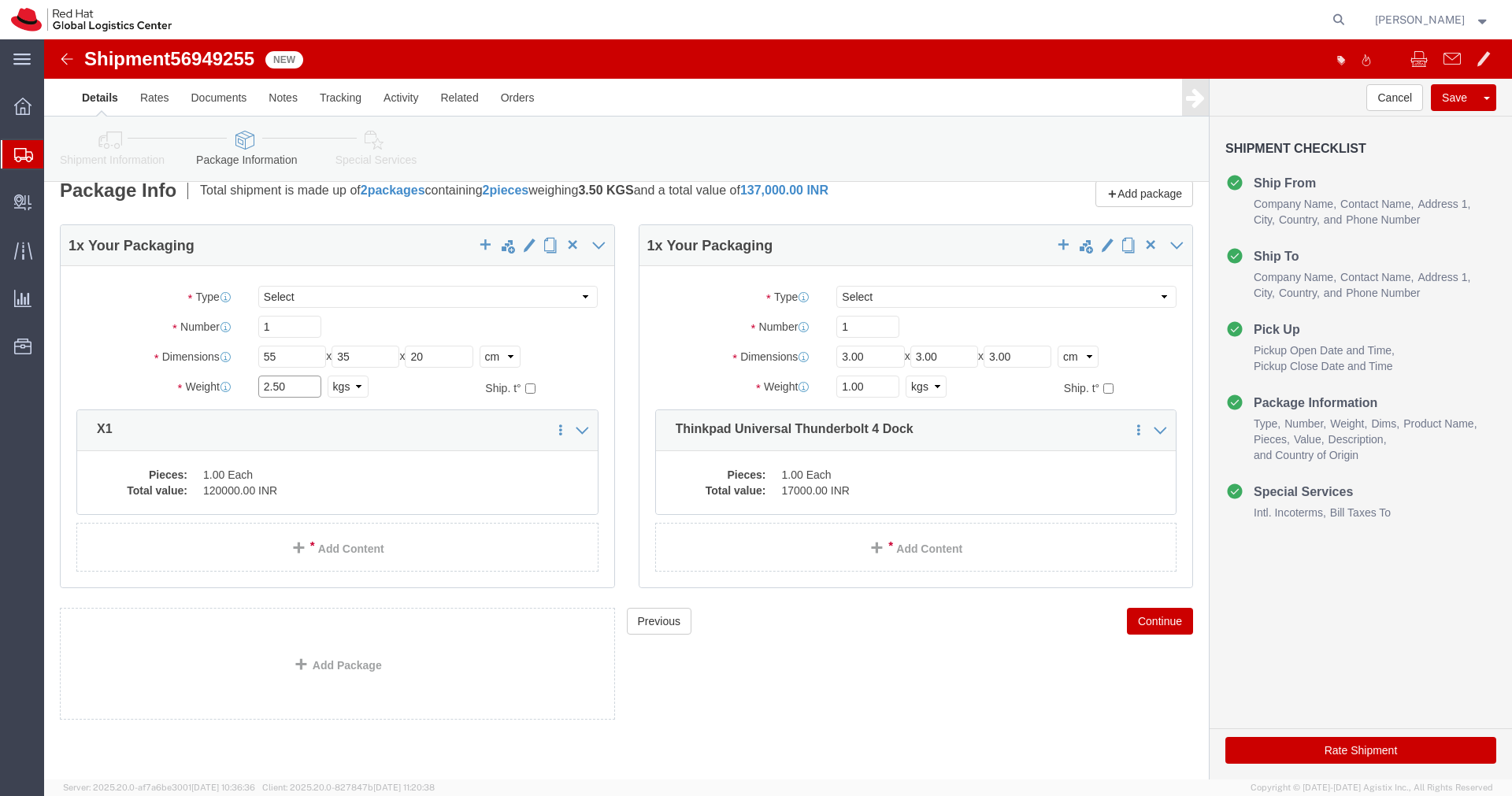
click input "2.50"
type input "4.00"
click dd "1.00 Each"
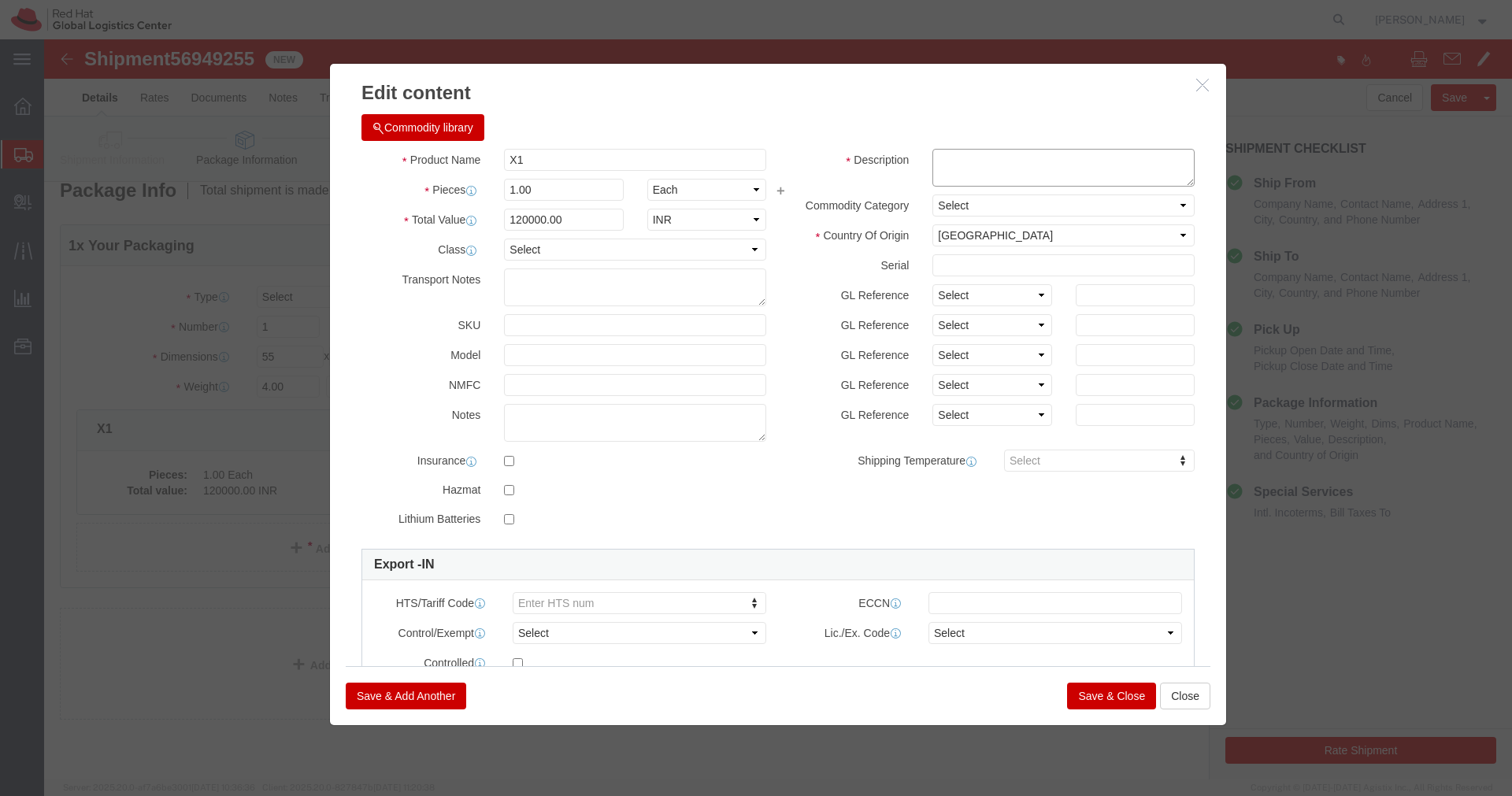
click textarea
paste textarea "PF5MS6K7"
type textarea "PF5MS6K7"
click button "Save & Close"
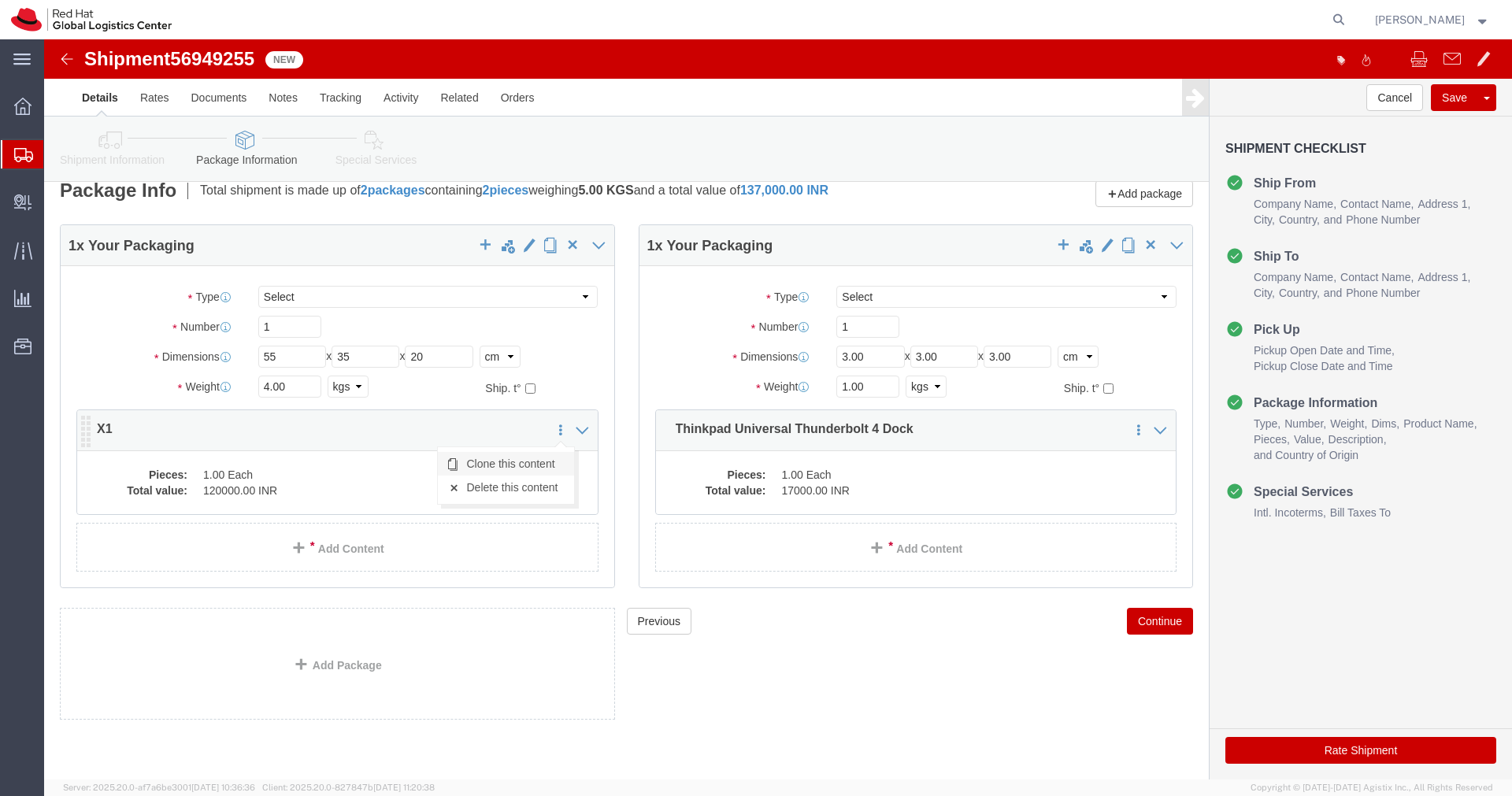
click link "Clone this content"
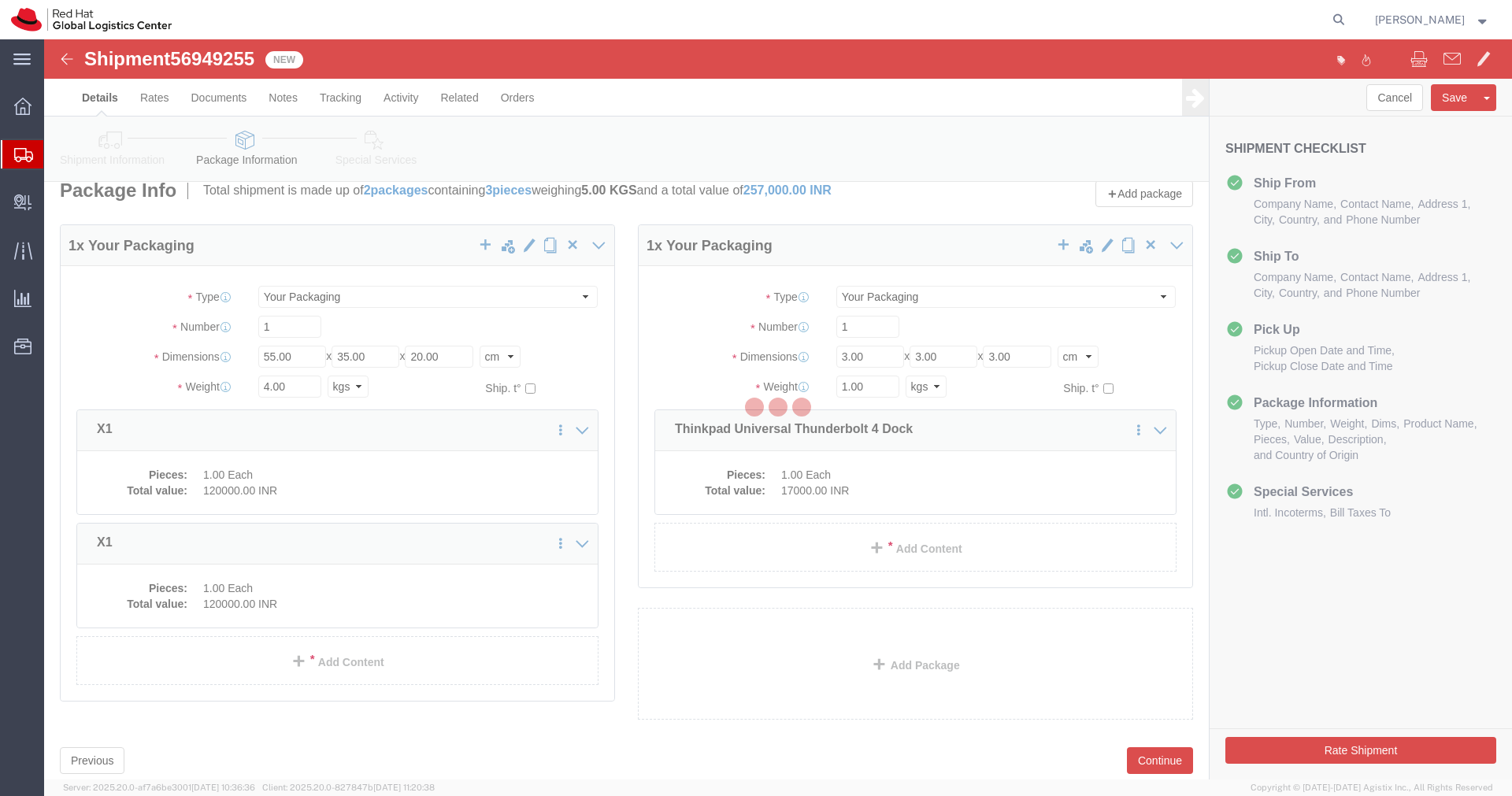
scroll to position [0, 0]
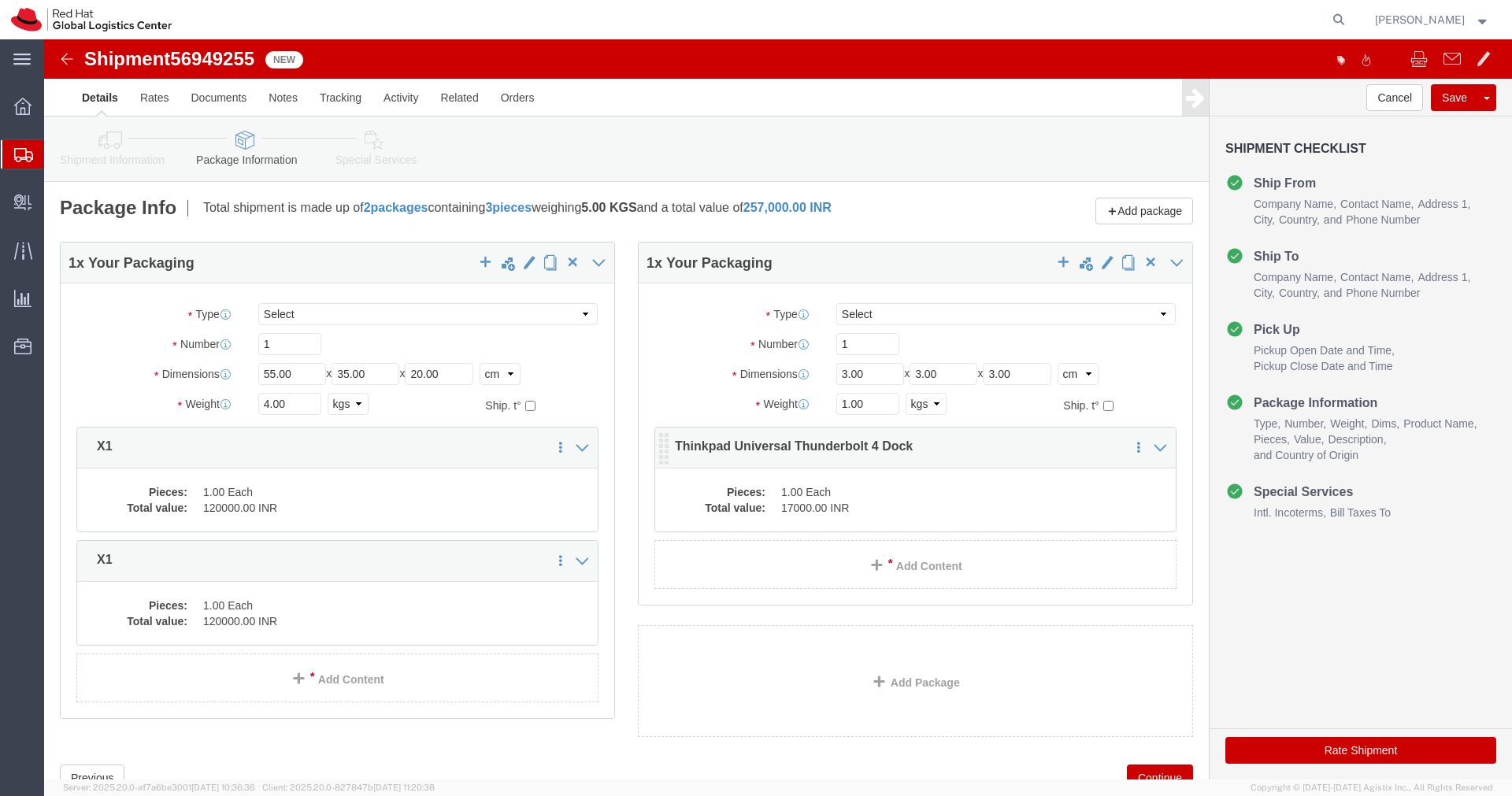
click dd "1.00 Each"
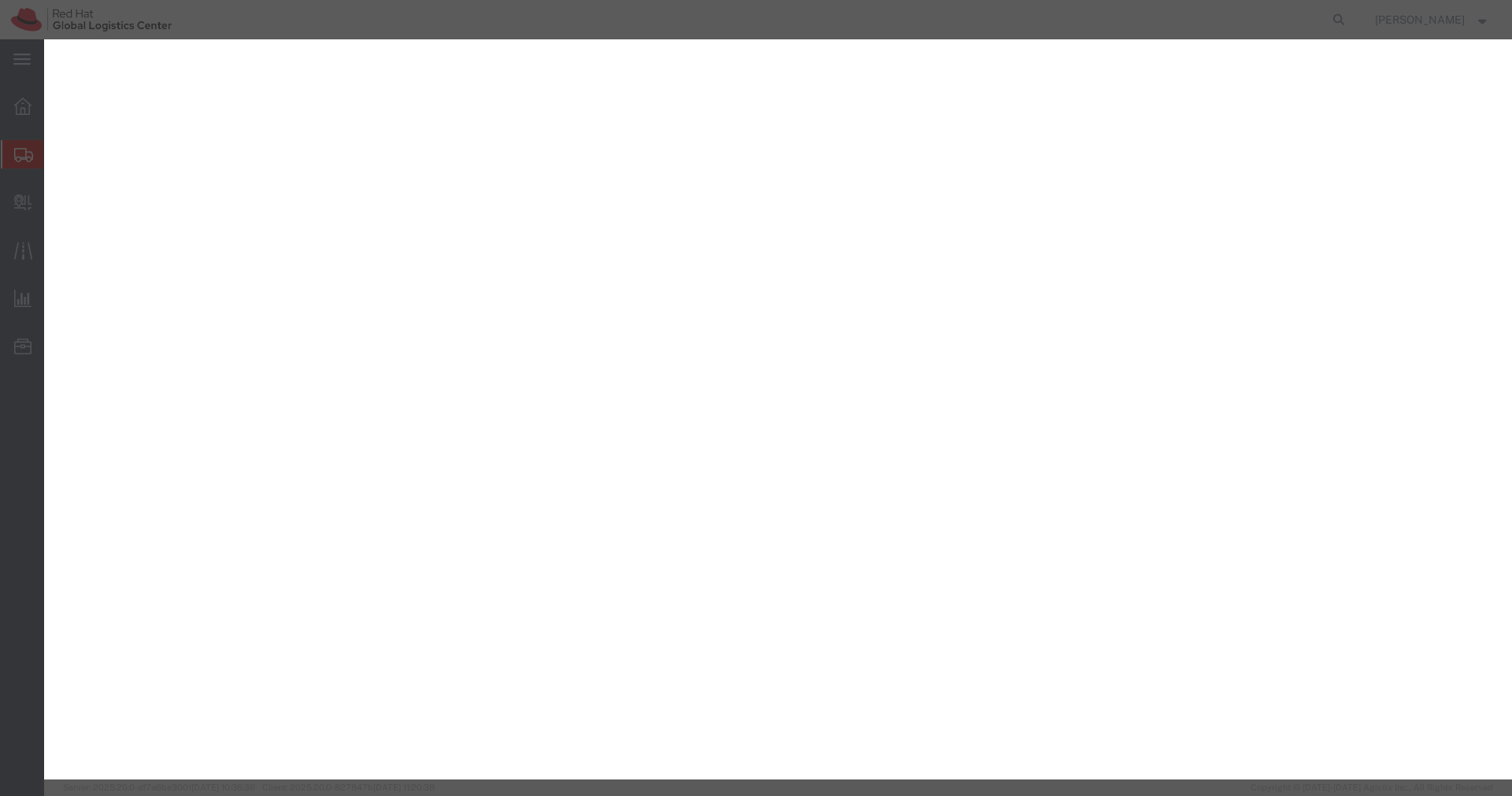
select select "YRPK"
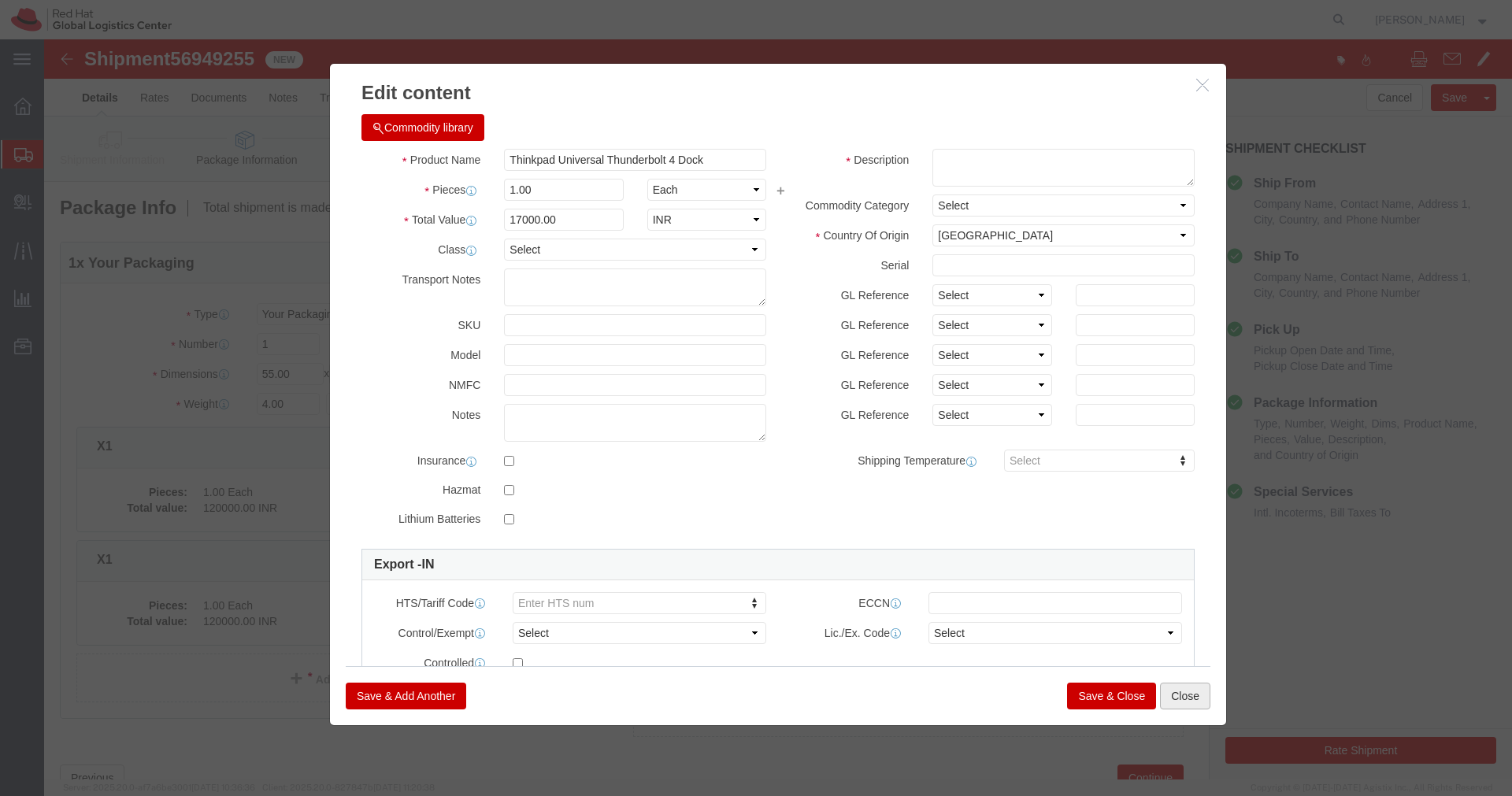
click button "Close"
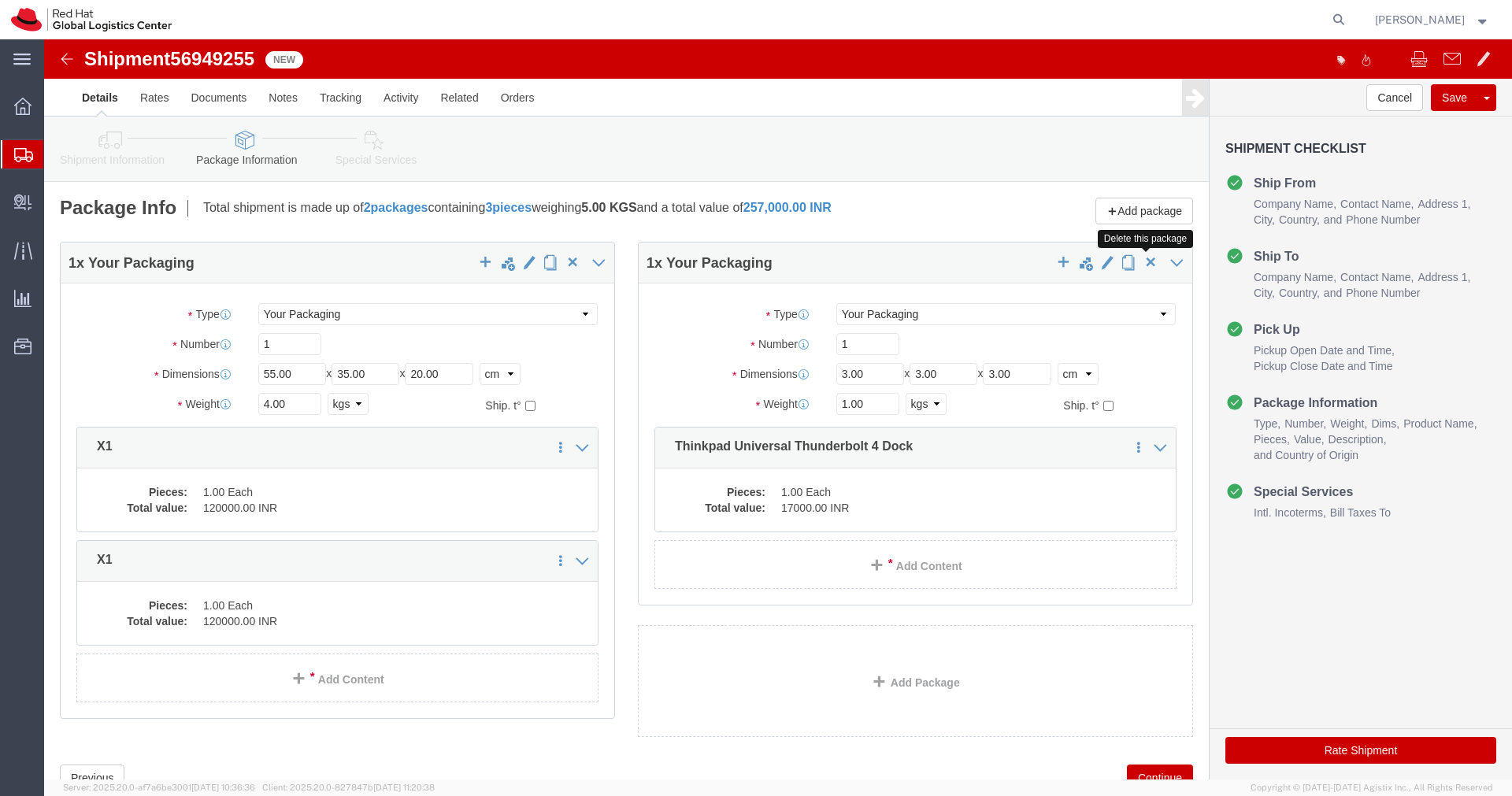
click span "button"
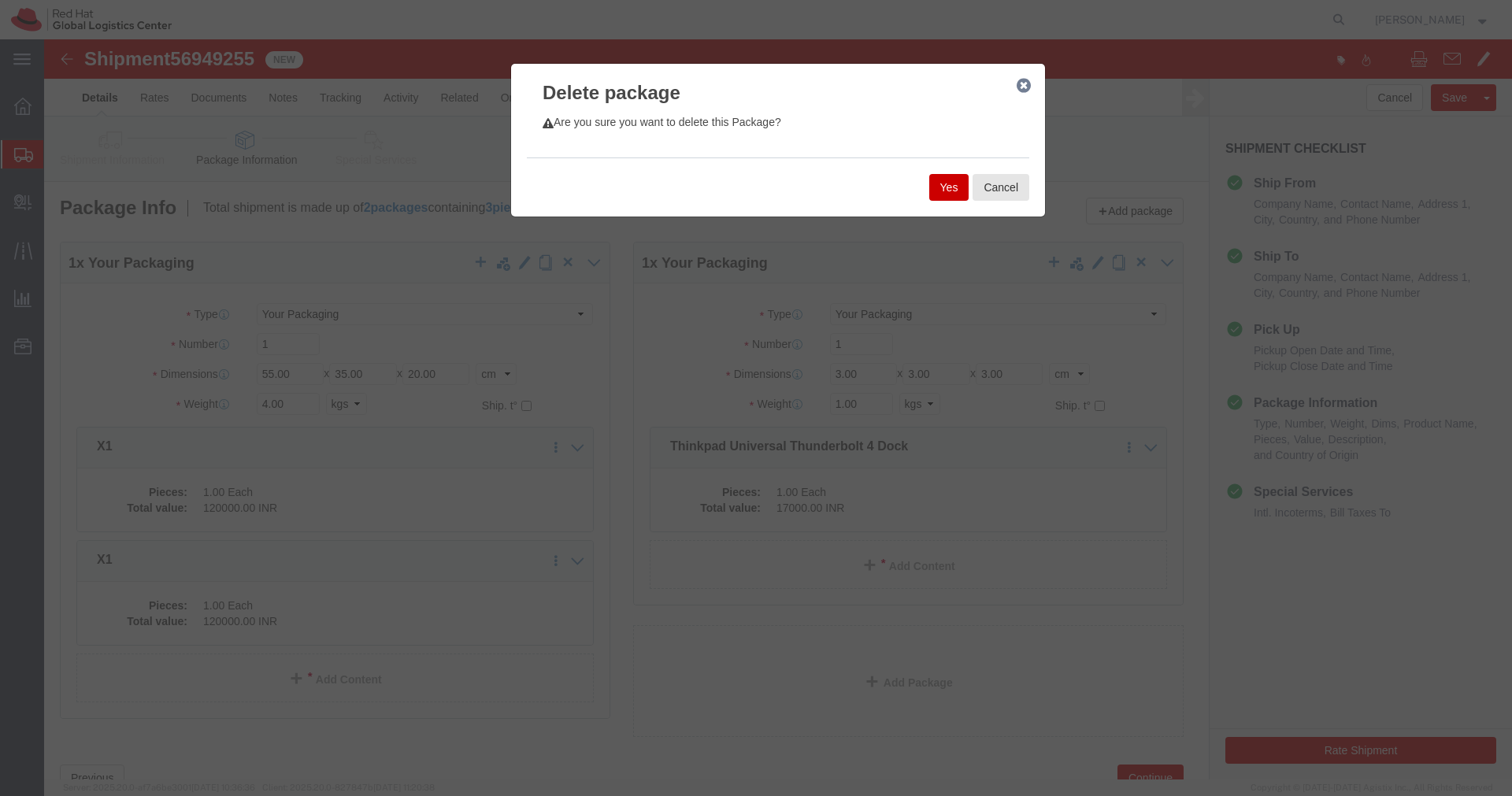
click button "Yes"
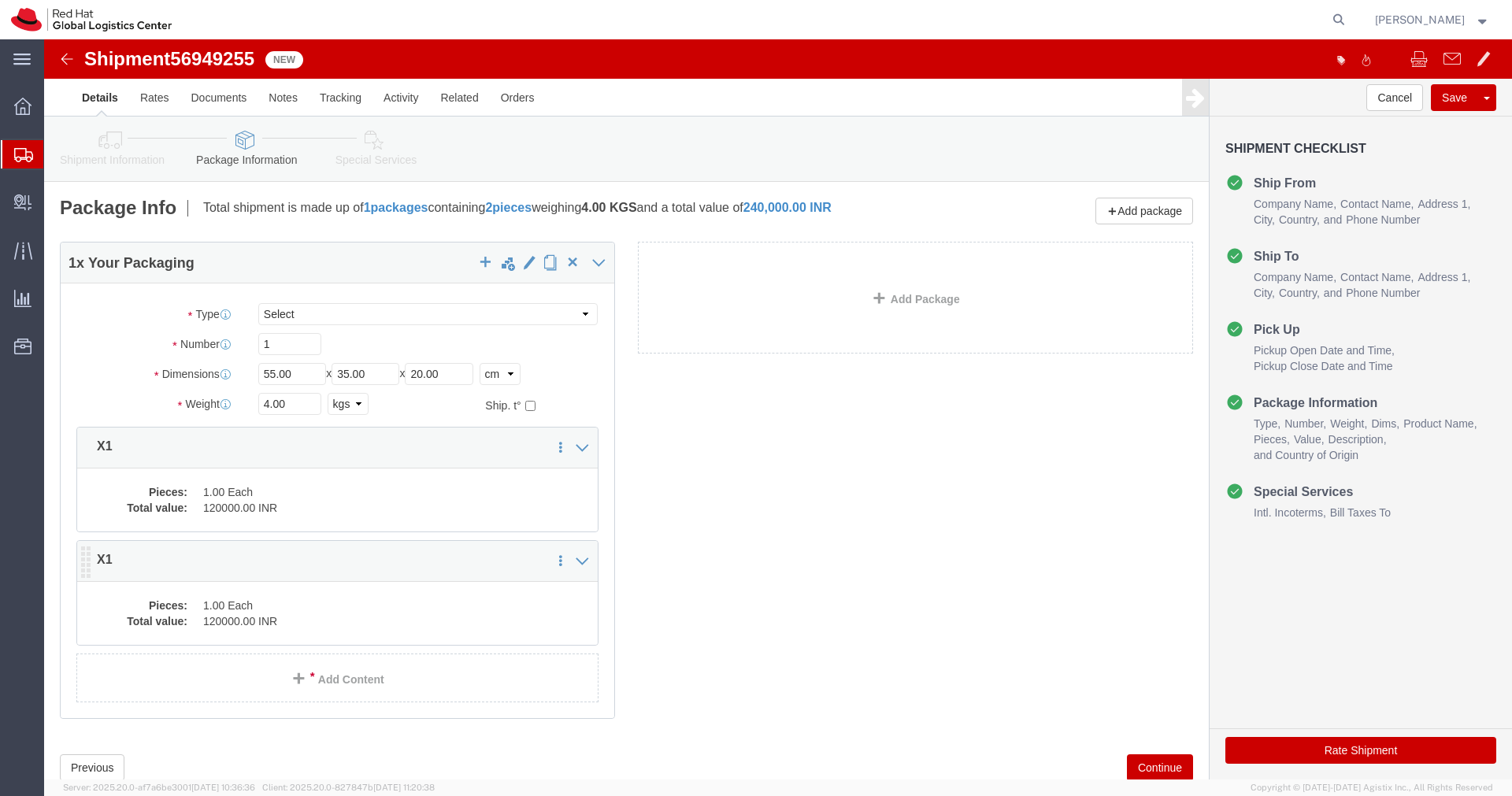
click dd "1.00 Each"
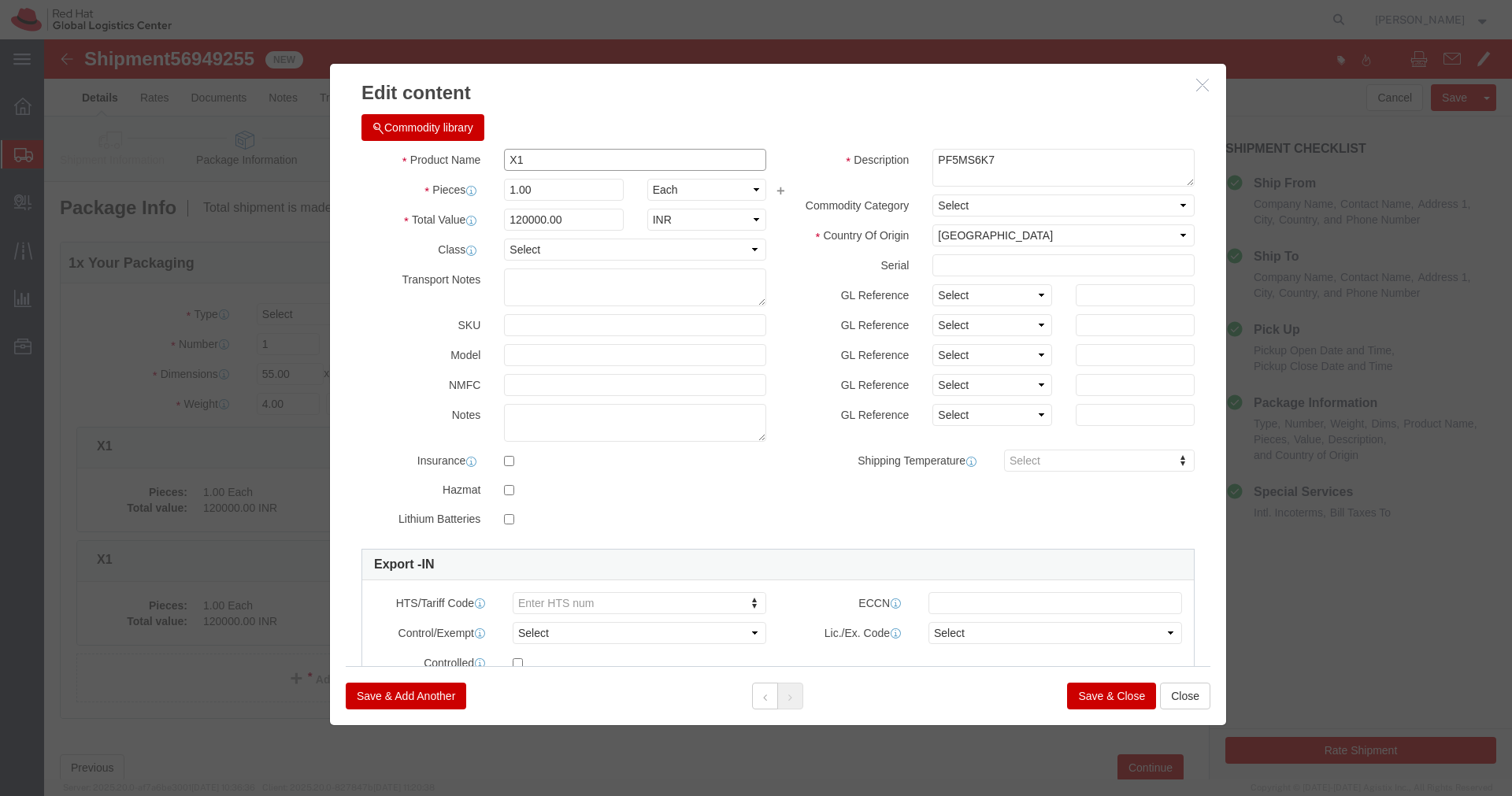
click input "X1"
paste input "Thinkpad Universal Thunderbolt 4 Dock"
type input "Thinkpad Universal Thunderbolt 4 Dock"
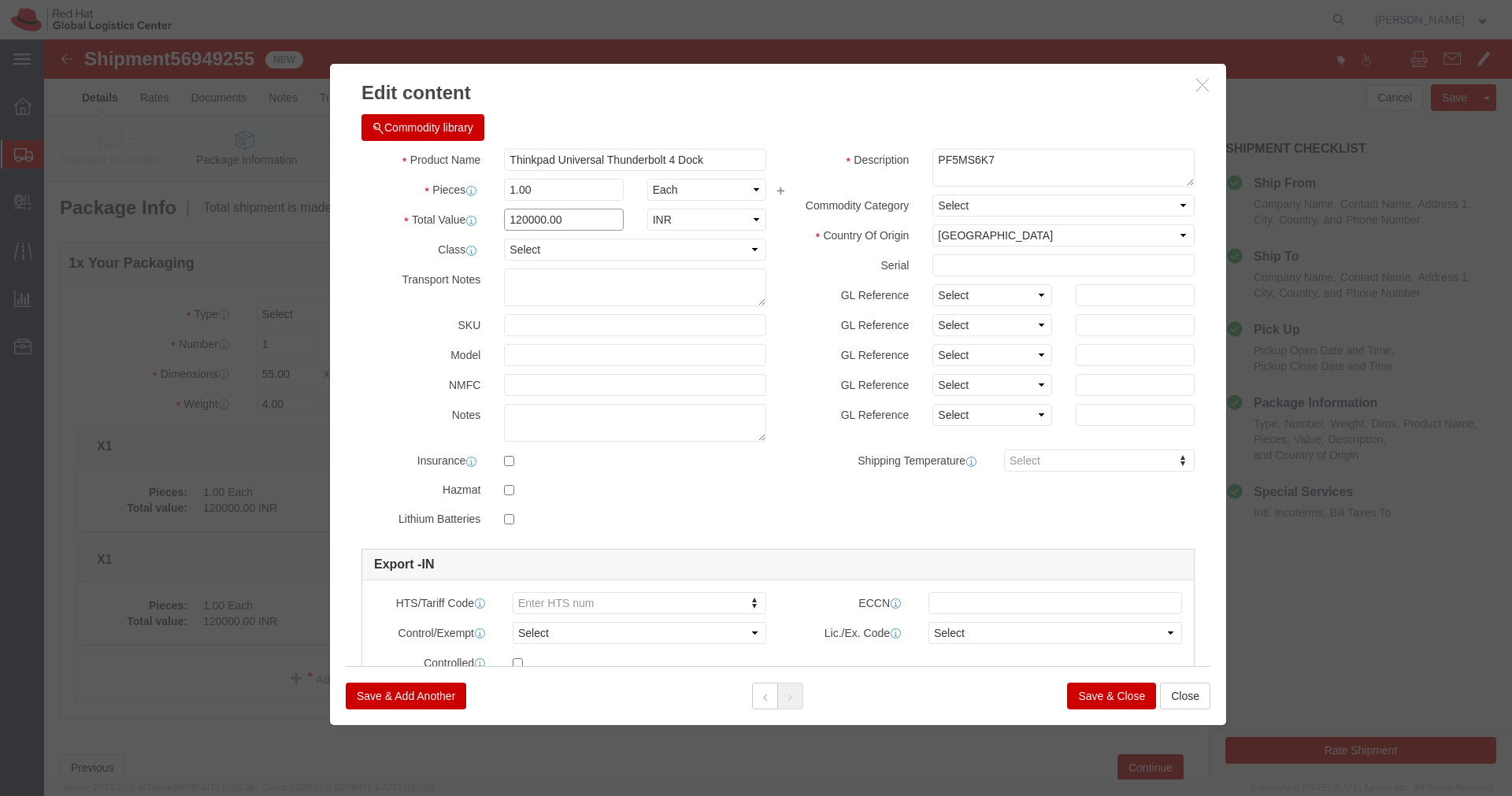
click input "120000.00"
type input "17000.00"
click button "Save & Close"
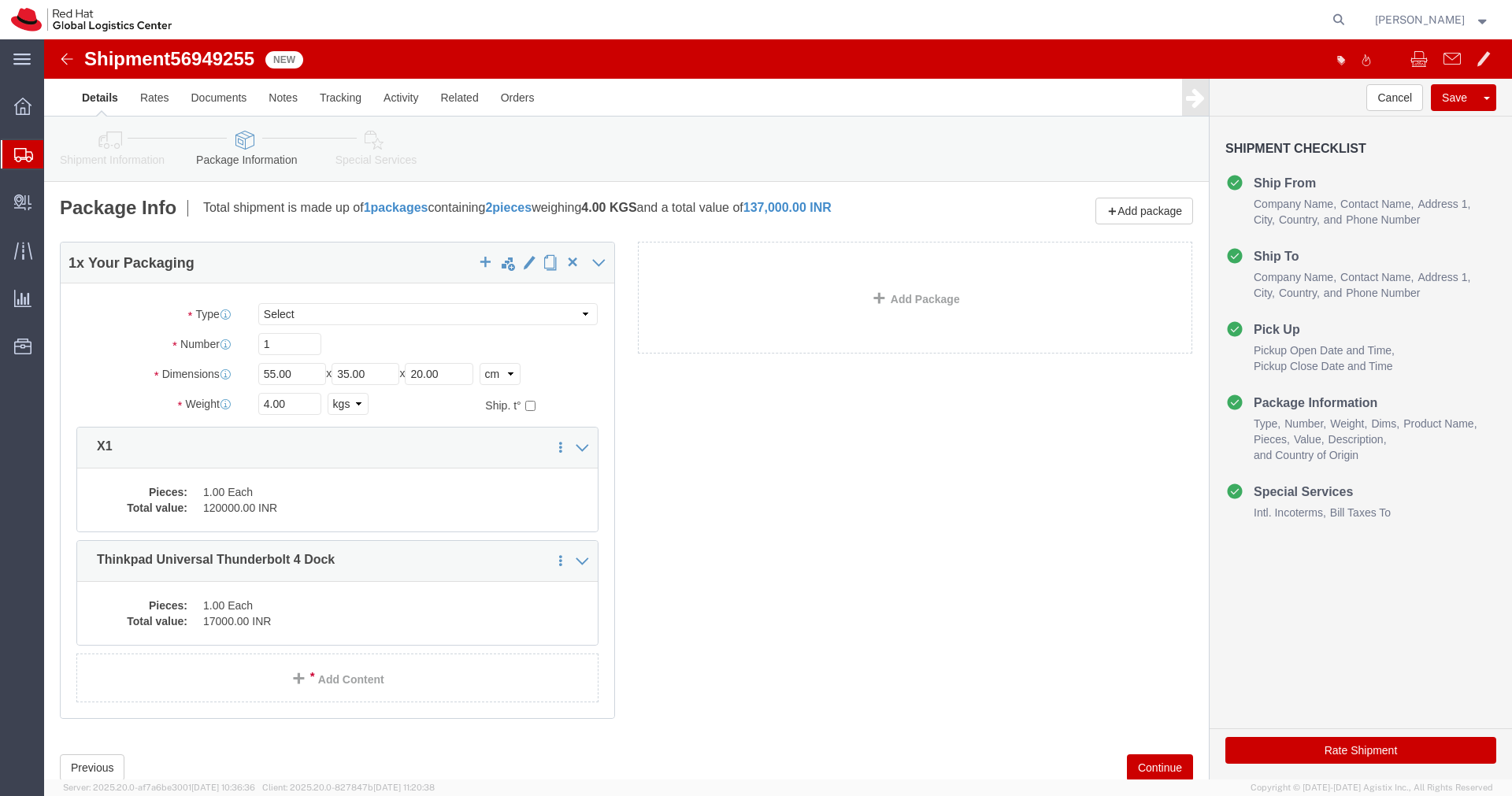
click icon
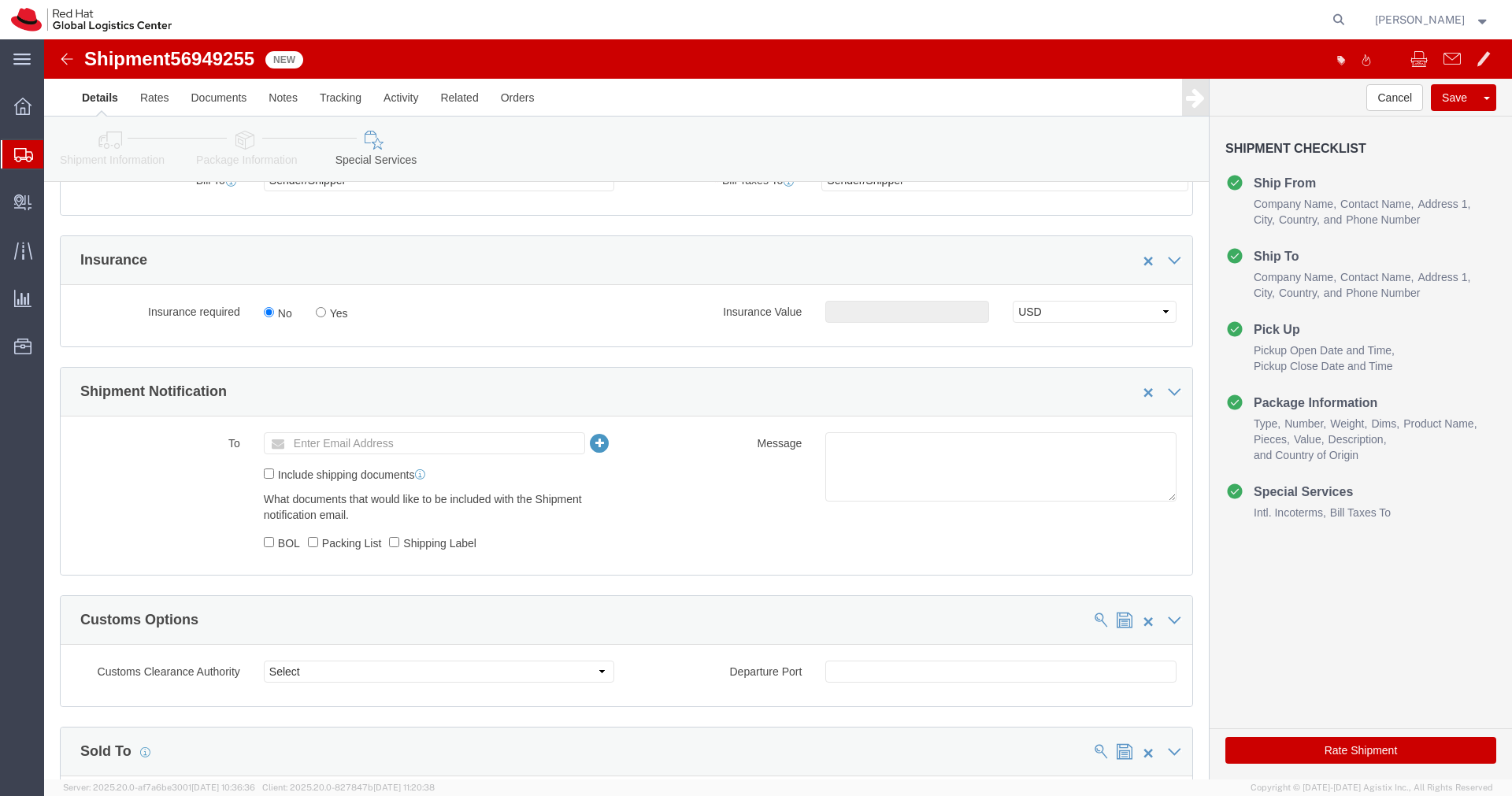
scroll to position [396, 0]
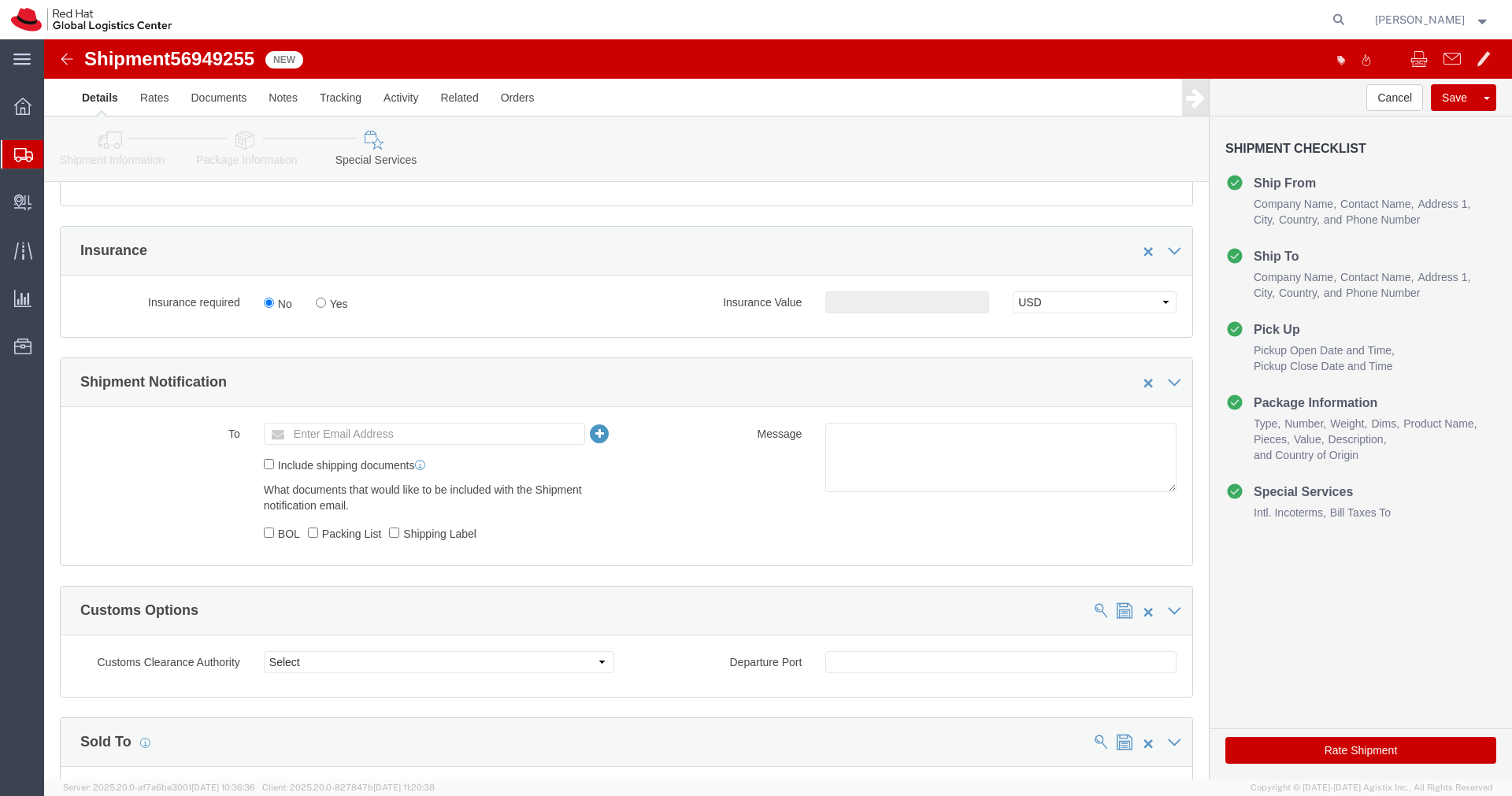
click ul "Enter Email Address"
type input "[EMAIL_ADDRESS][DOMAIN_NAME]"
click textarea
paste textarea "Hardware - Laptop, Here is the web link for tracking this shipment([URL][DOMAIN…"
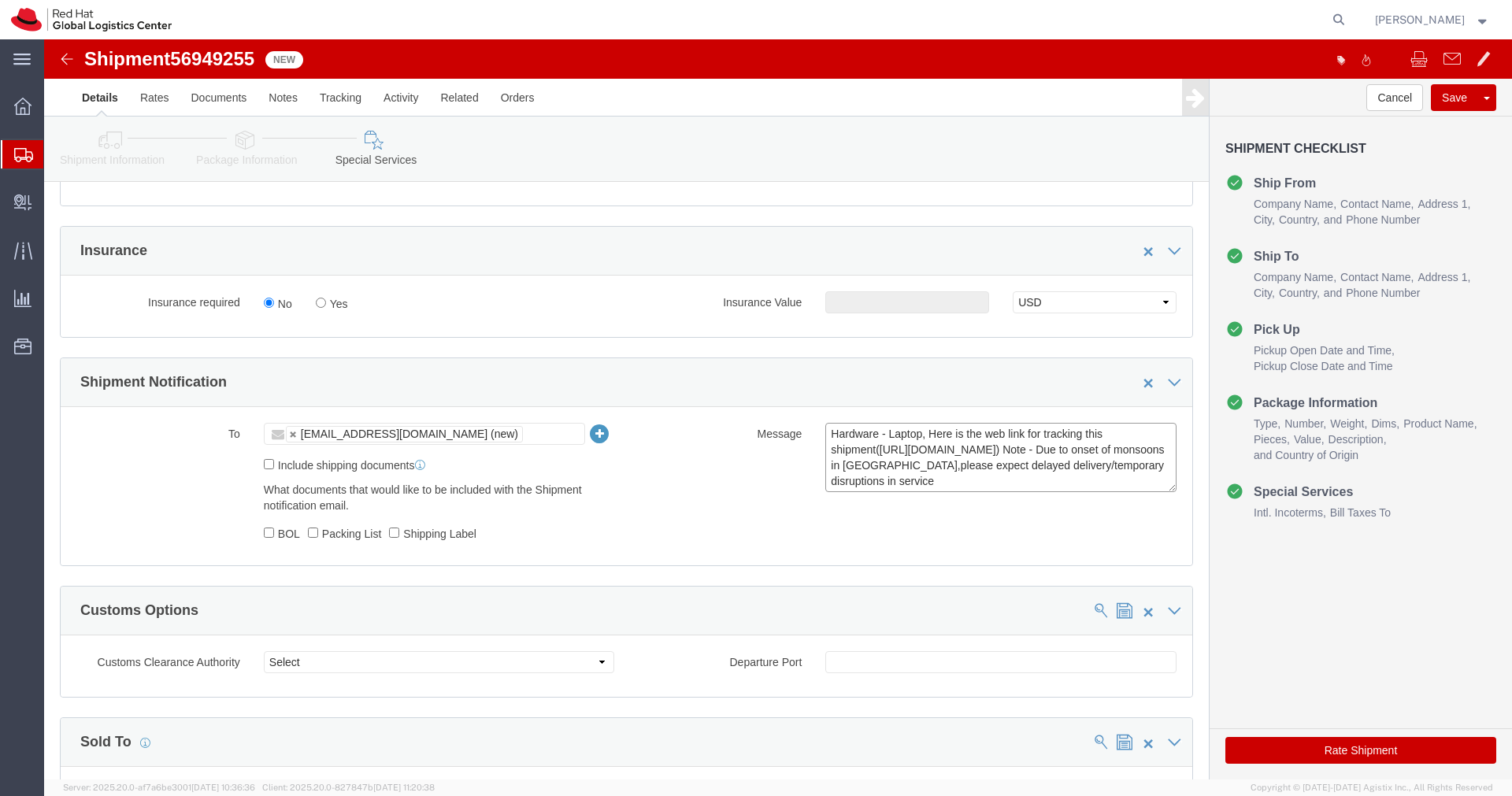
scroll to position [11, 0]
type textarea "Hardware - Laptop, Here is the web link for tracking this shipment([URL][DOMAIN…"
click icon
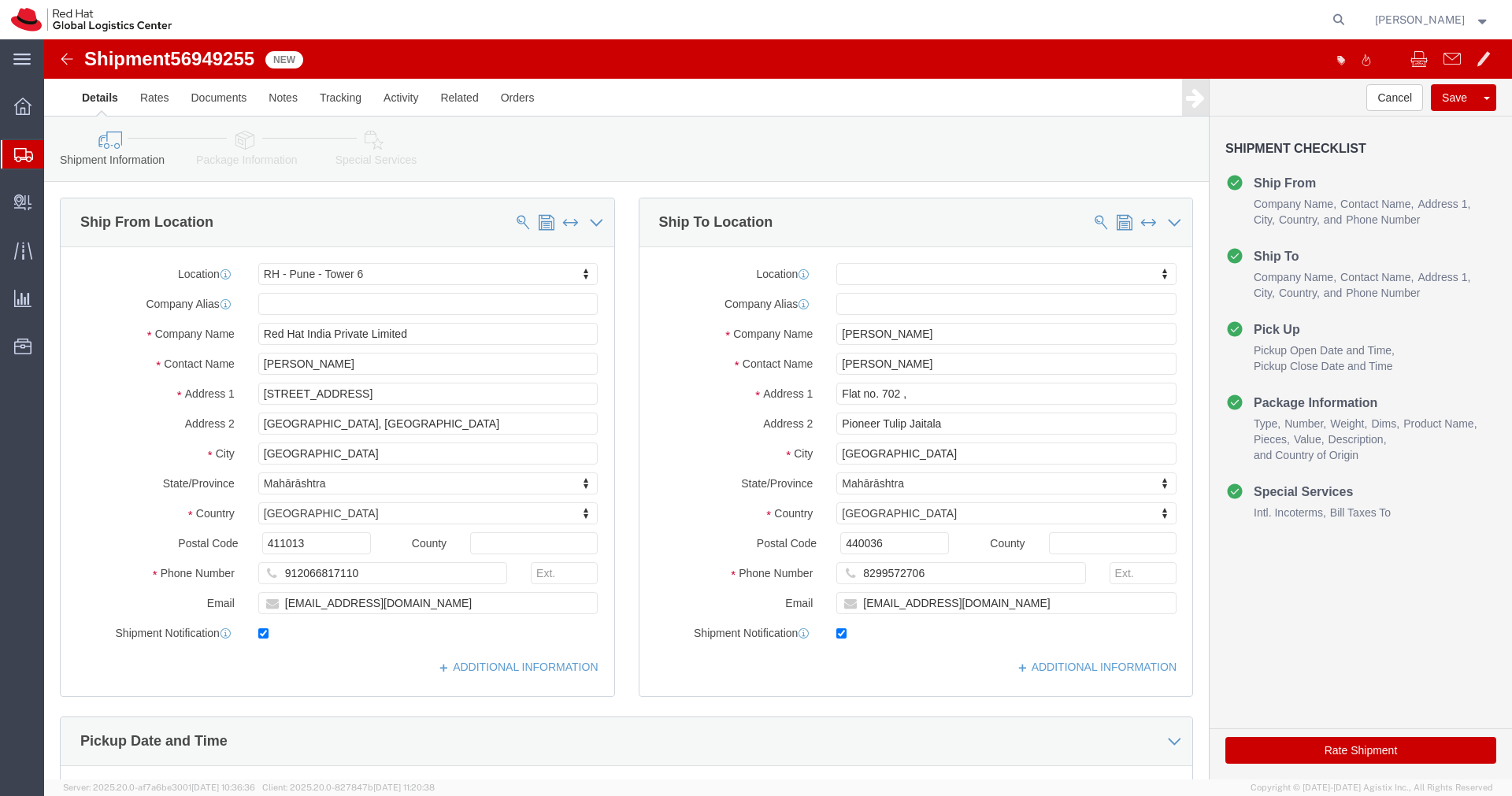
click button "Rate Shipment"
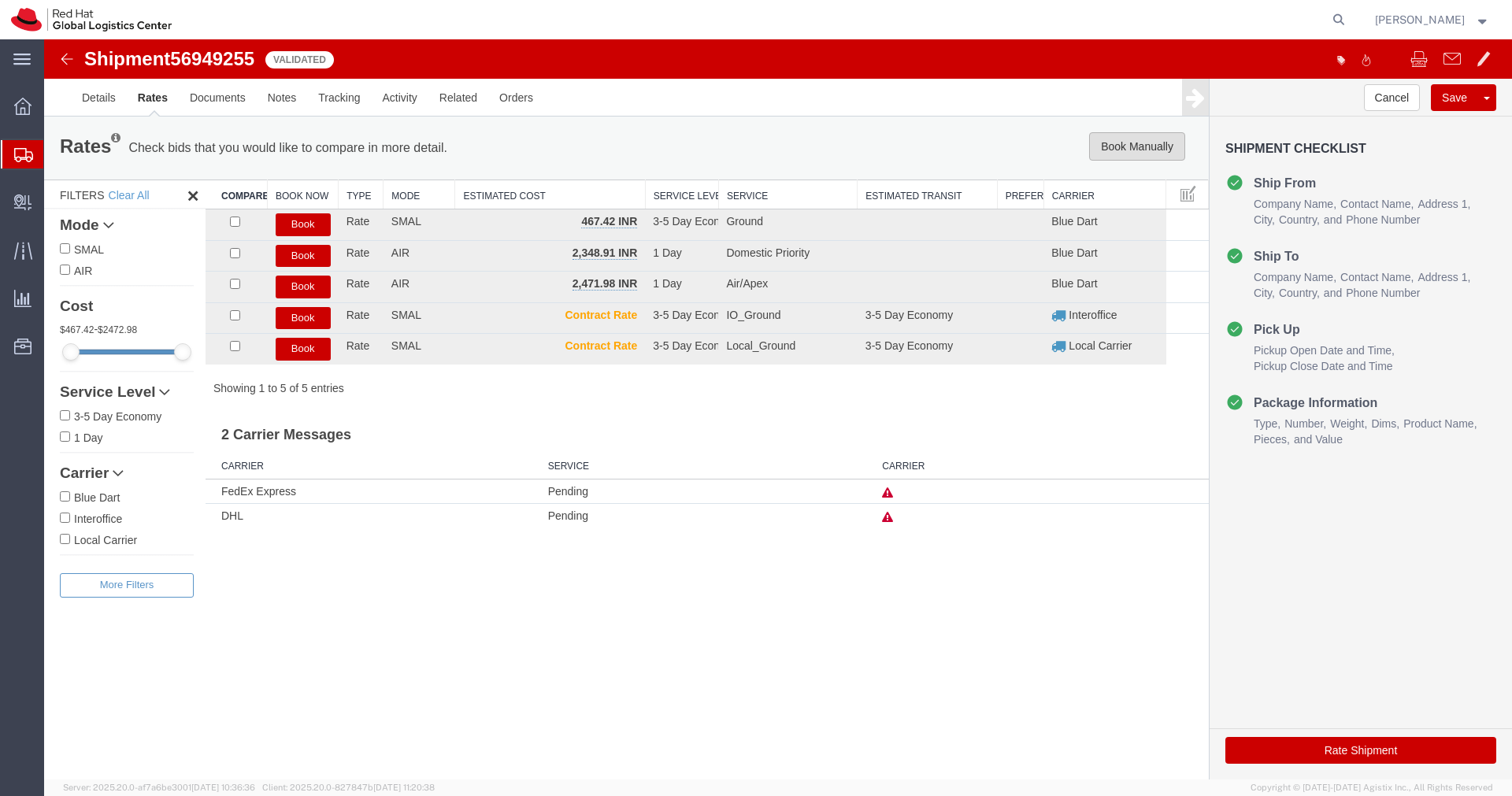
click at [1149, 157] on button "Book Manually" at bounding box center [1137, 147] width 96 height 29
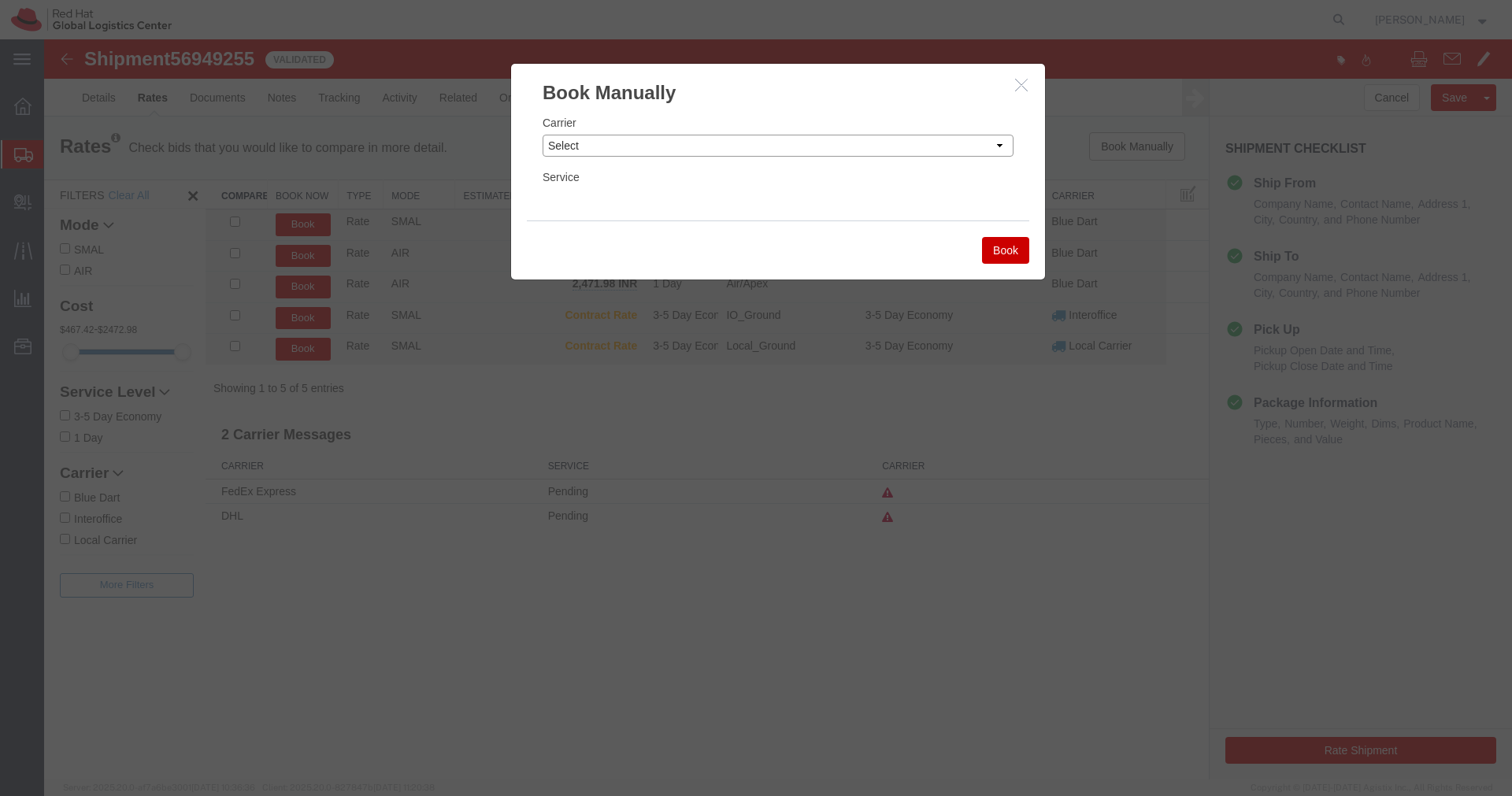
click at [960, 156] on select "Select Add New Carrier (and default service) Blue Dart DHL FedEx Express Global…" at bounding box center [778, 145] width 471 height 22
select select "14653"
click at [543, 134] on select "Select Add New Carrier (and default service) Blue Dart DHL FedEx Express Global…" at bounding box center [778, 145] width 471 height 22
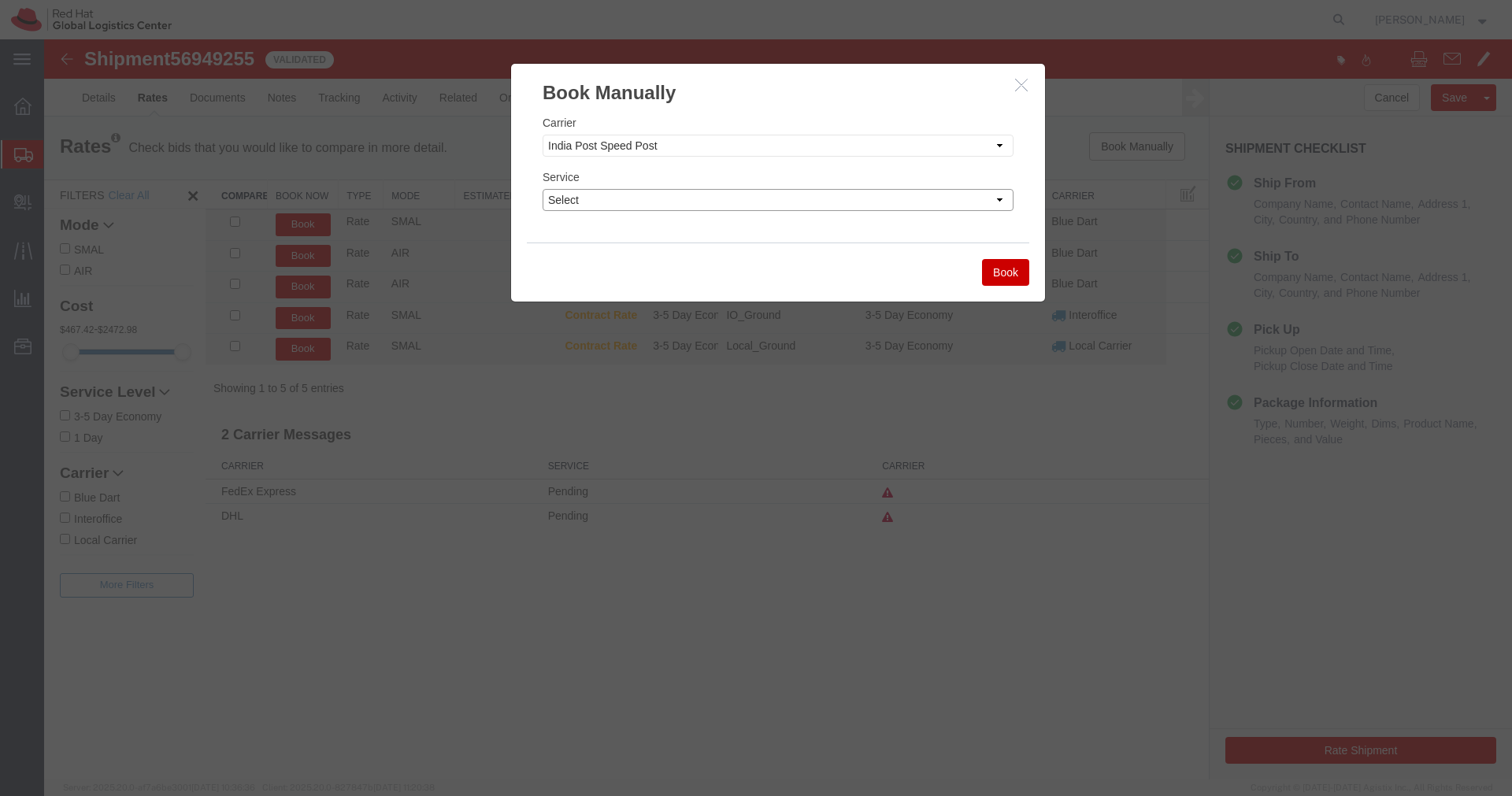
click at [759, 203] on select "Select Air" at bounding box center [778, 199] width 471 height 22
select select "29222"
click at [543, 189] on select "Select Air" at bounding box center [778, 199] width 471 height 22
click at [1011, 269] on button "Book" at bounding box center [1005, 272] width 48 height 27
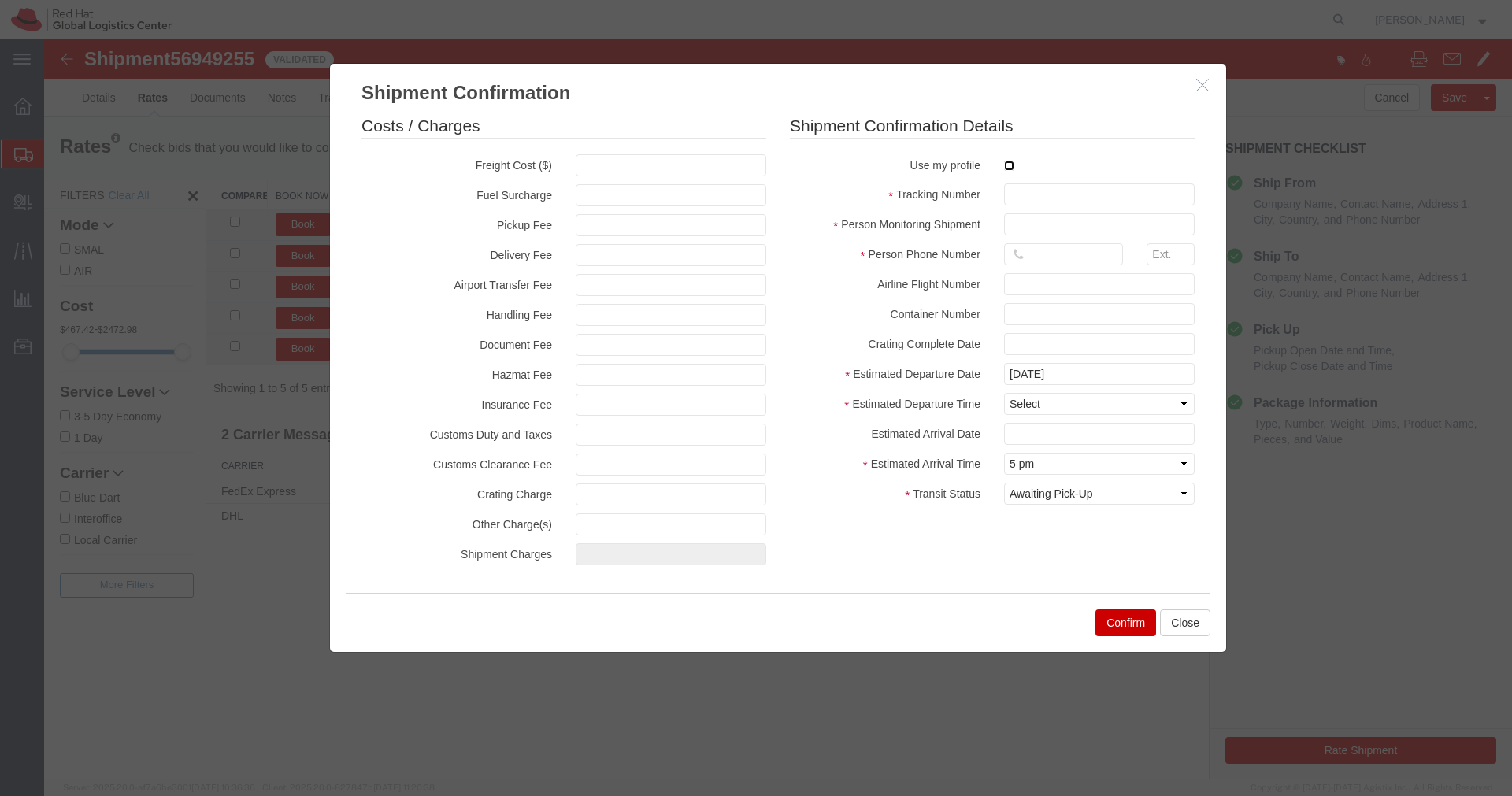
click at [1009, 168] on input "checkbox" at bounding box center [1008, 166] width 10 height 10
checkbox input "true"
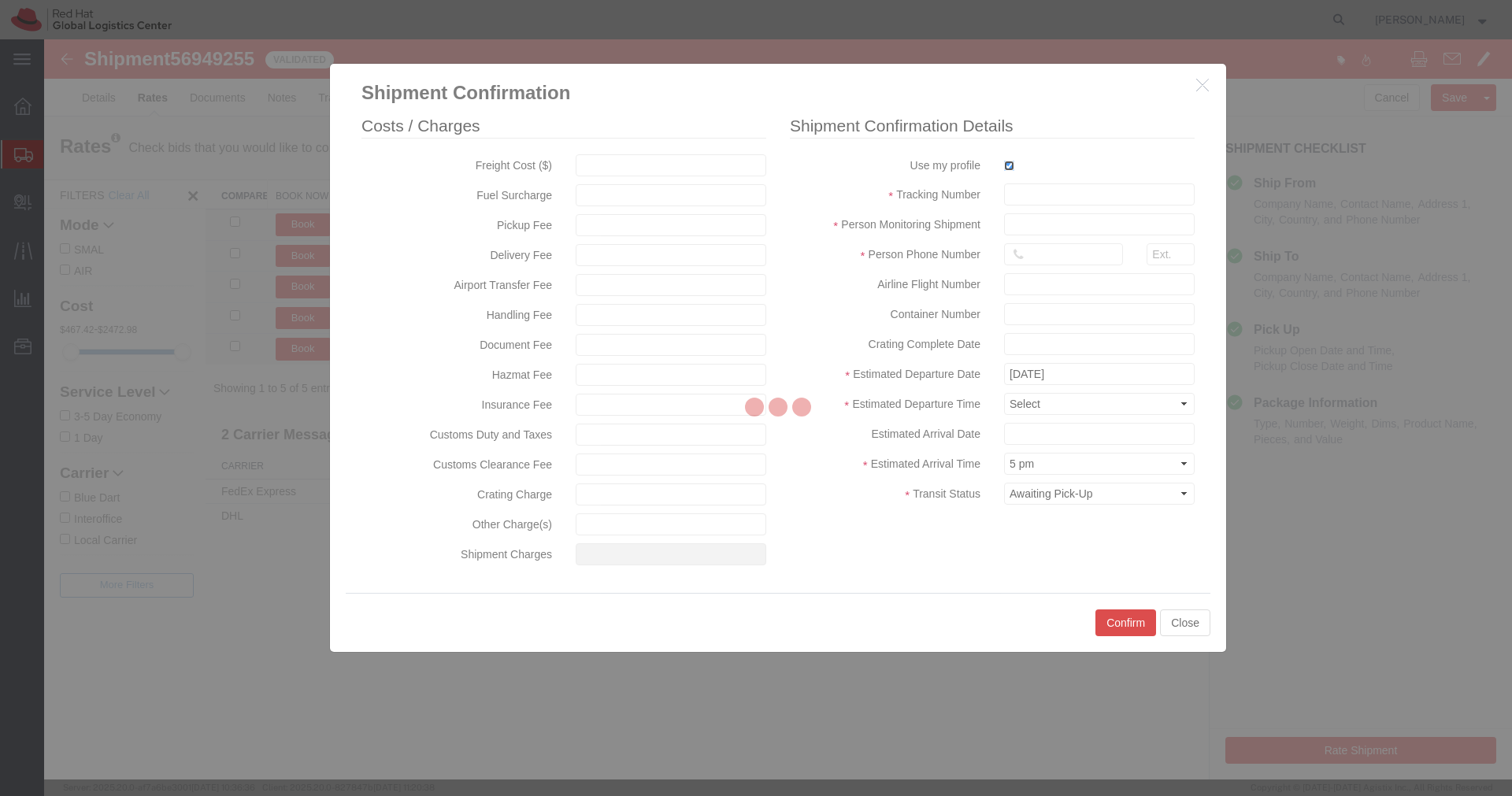
type input "[PERSON_NAME]"
type input "[PHONE_NUMBER]"
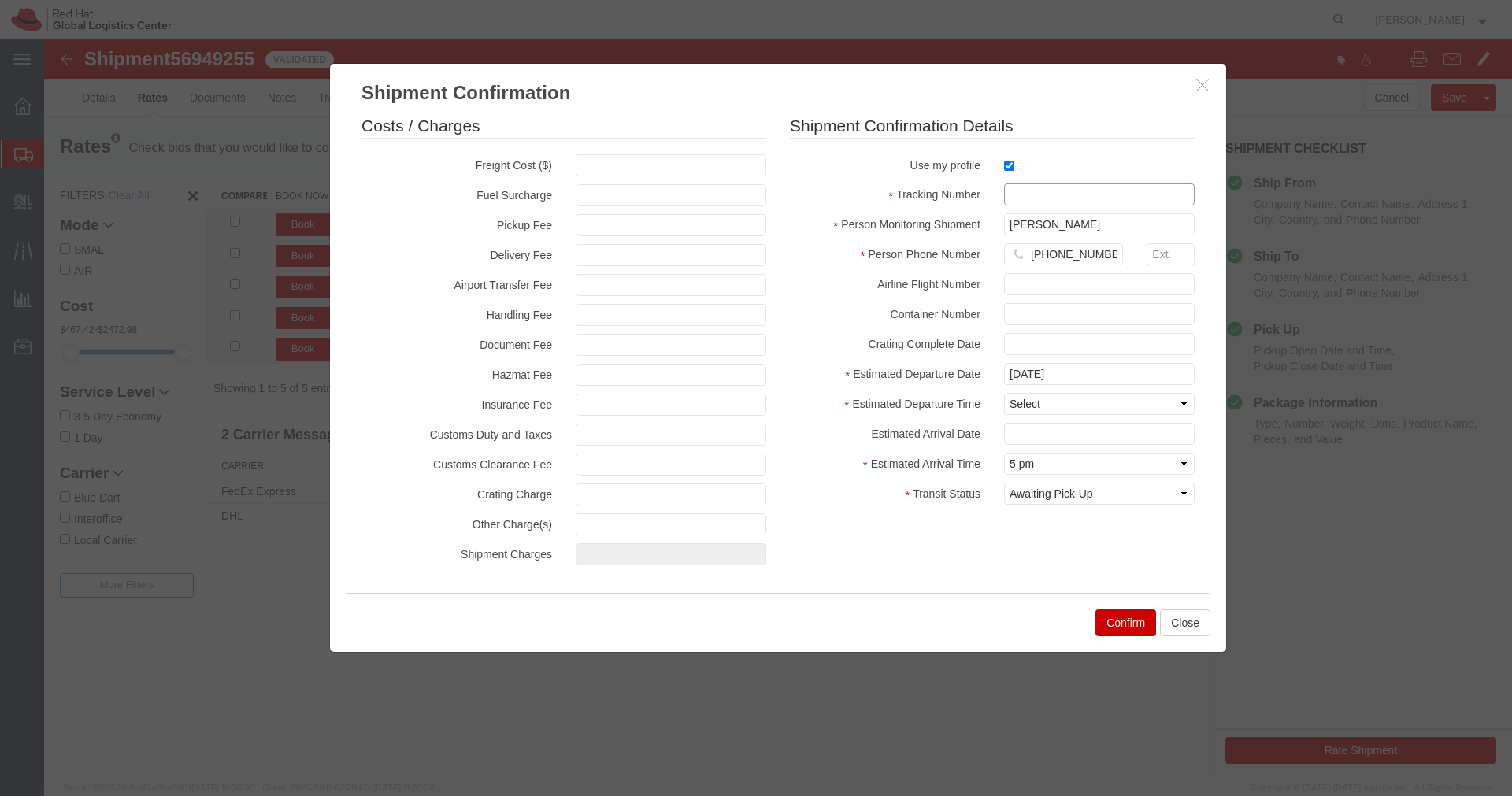
click at [1012, 193] on input "text" at bounding box center [1099, 194] width 190 height 22
paste input "EM346212543IN"
type input "EM346212543IN"
click at [1043, 408] on select "Select Midnight 1 am 2 am 3 am 4 am 5 am 6 am 7 am 8 am 9 am 10 am 11 am 12 Noo…" at bounding box center [1099, 404] width 190 height 22
select select "1200"
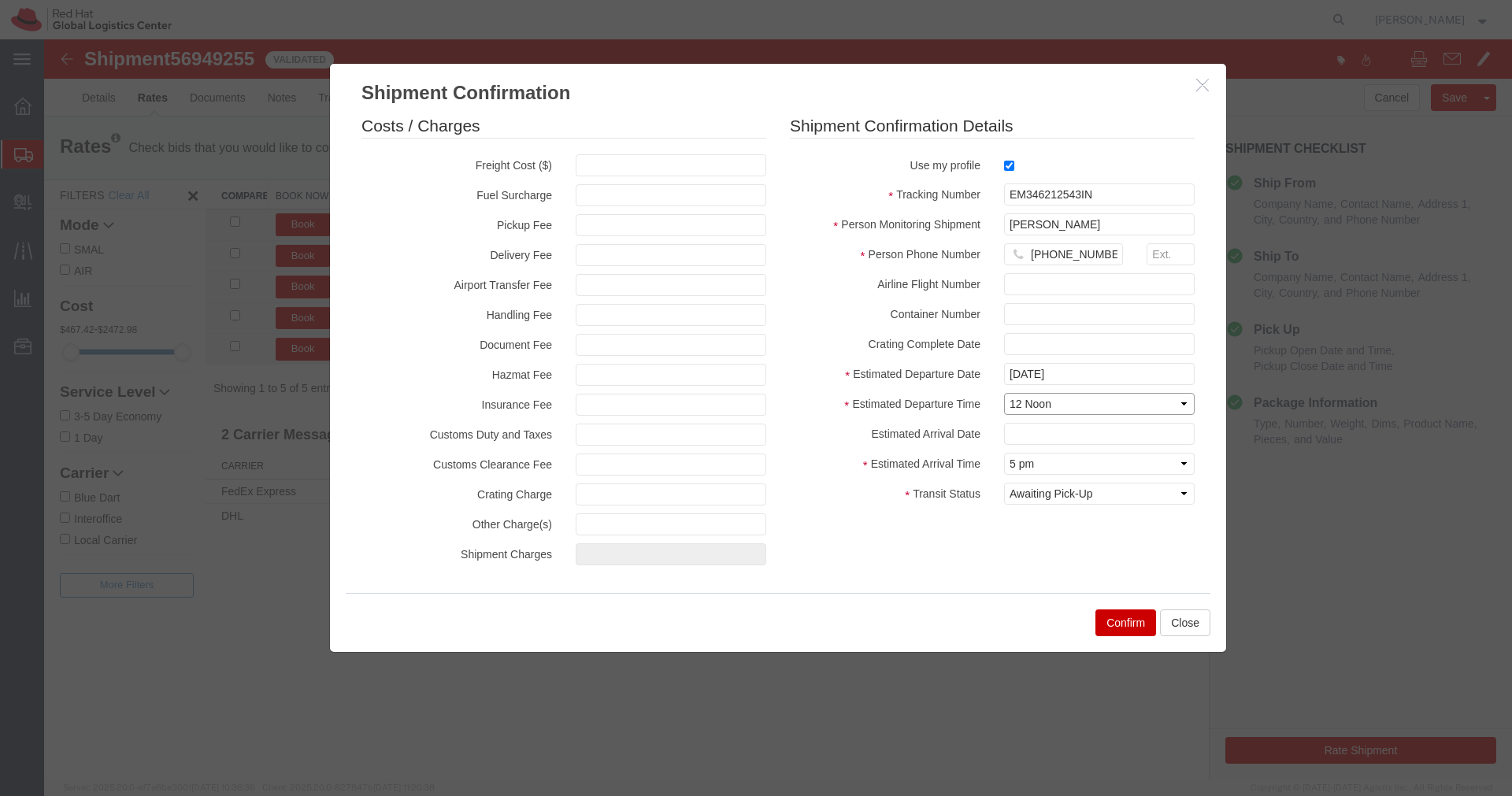
click at [1004, 393] on select "Select Midnight 1 am 2 am 3 am 4 am 5 am 6 am 7 am 8 am 9 am 10 am 11 am 12 Noo…" at bounding box center [1099, 404] width 190 height 22
click at [1108, 495] on select "Select Arrival Notice Available Arrival Notice Imported Arrive at Delivery Loca…" at bounding box center [1099, 493] width 190 height 22
select select "INTRANST"
click at [1004, 483] on select "Select Arrival Notice Available Arrival Notice Imported Arrive at Delivery Loca…" at bounding box center [1099, 493] width 190 height 22
click at [1108, 631] on button "Confirm" at bounding box center [1125, 623] width 61 height 27
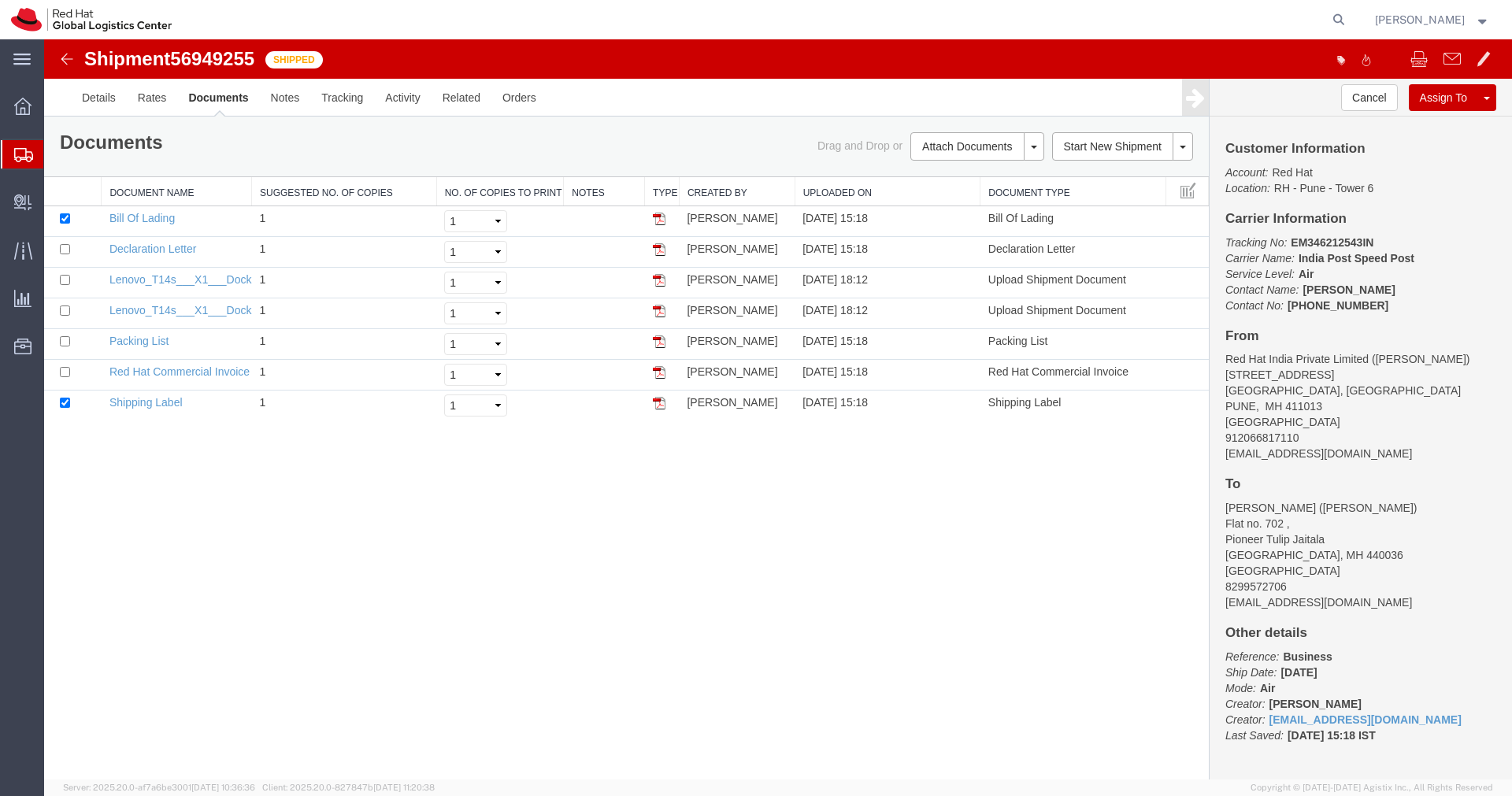
click at [67, 64] on img at bounding box center [67, 59] width 19 height 19
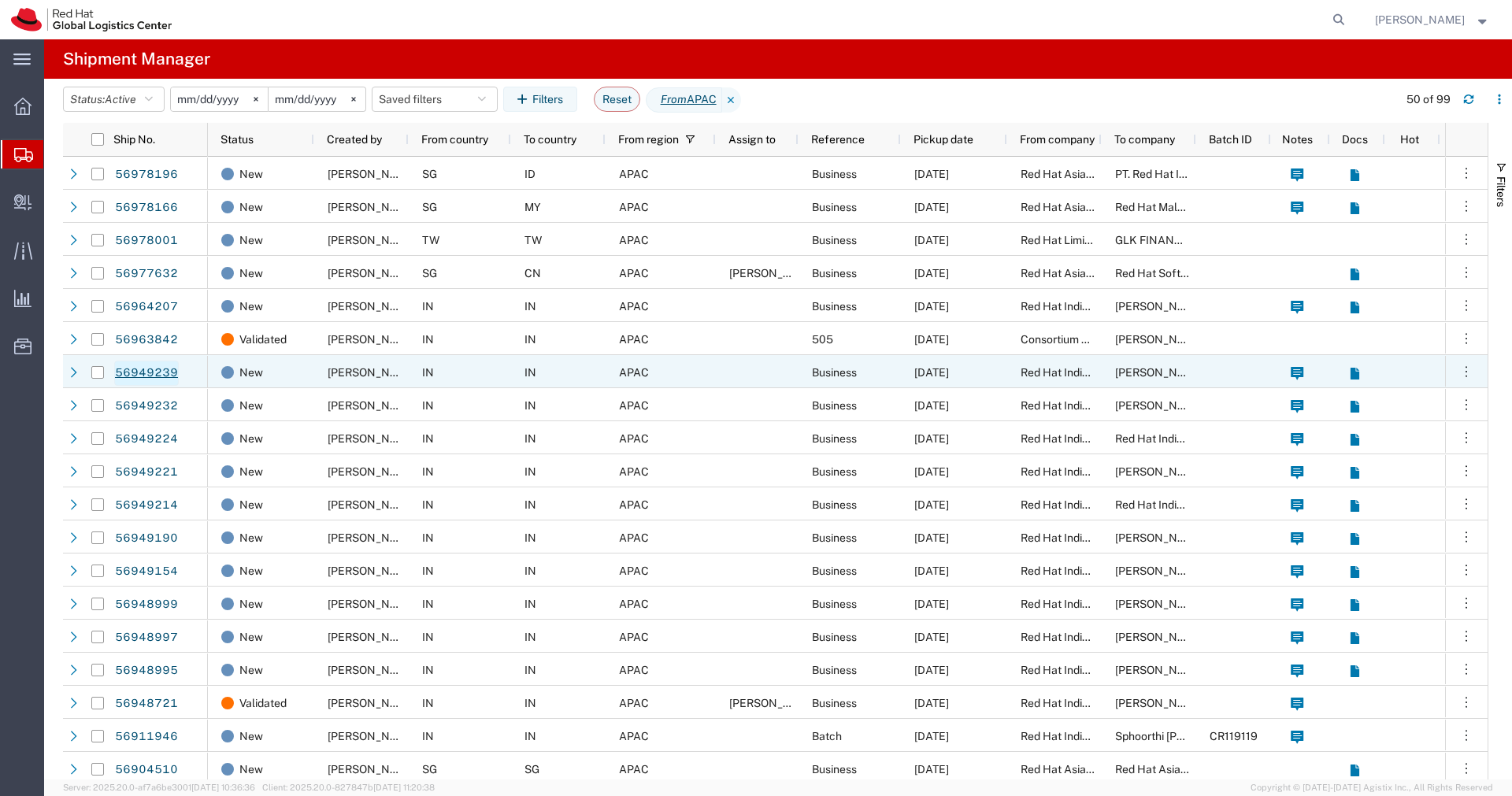
click at [150, 374] on link "56949239" at bounding box center [147, 373] width 65 height 25
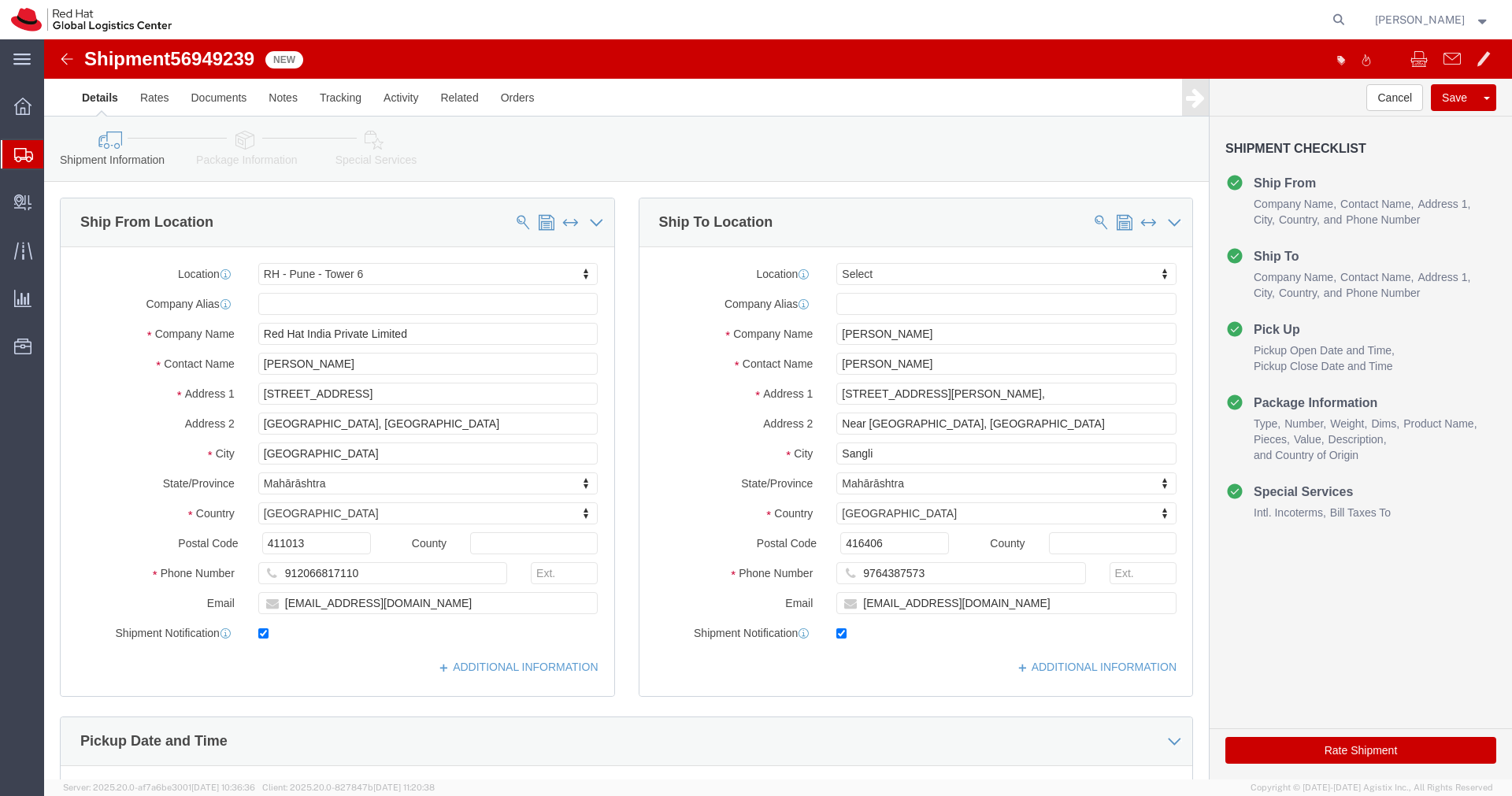
select select "38432"
select select
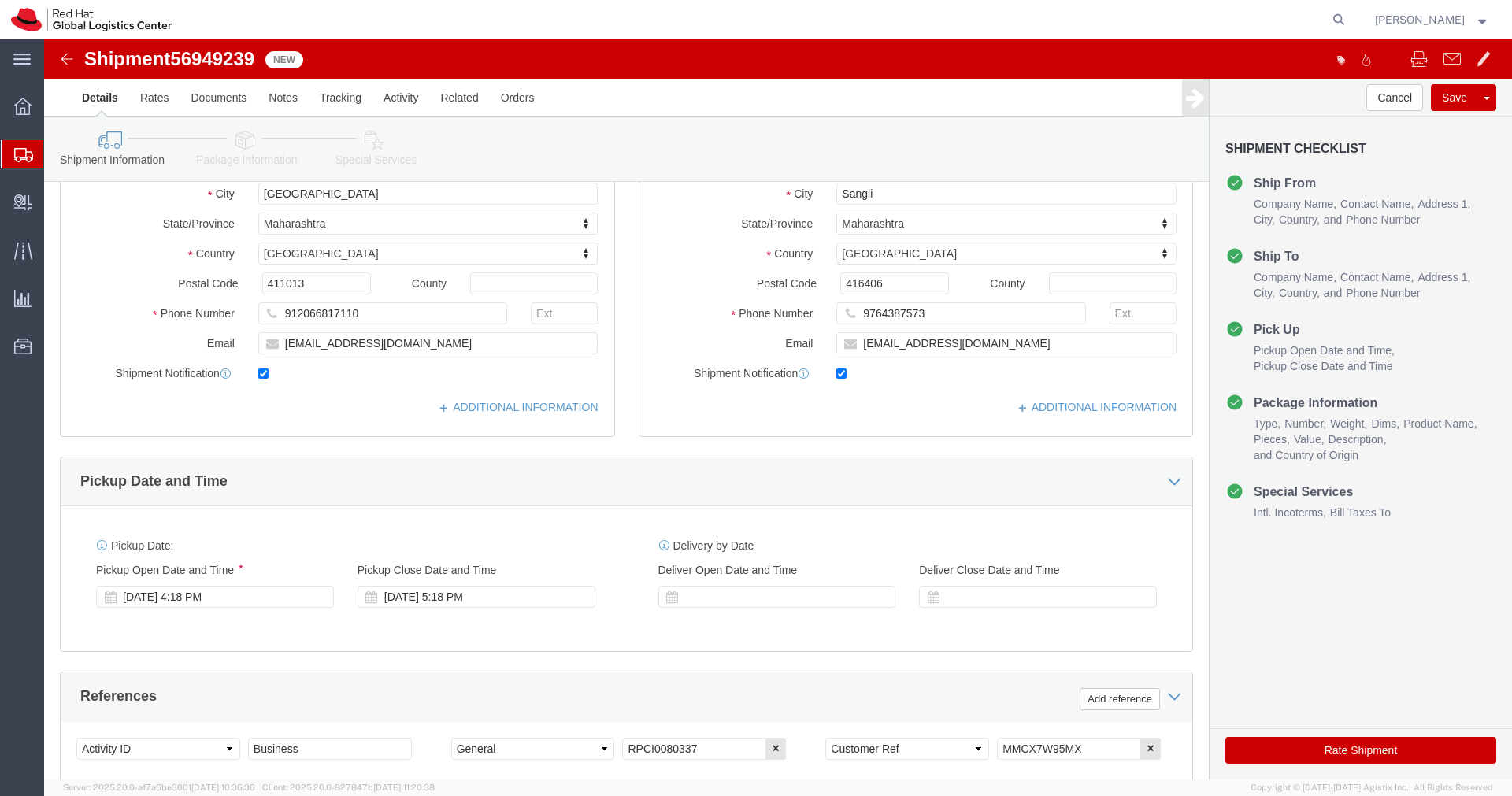
scroll to position [275, 0]
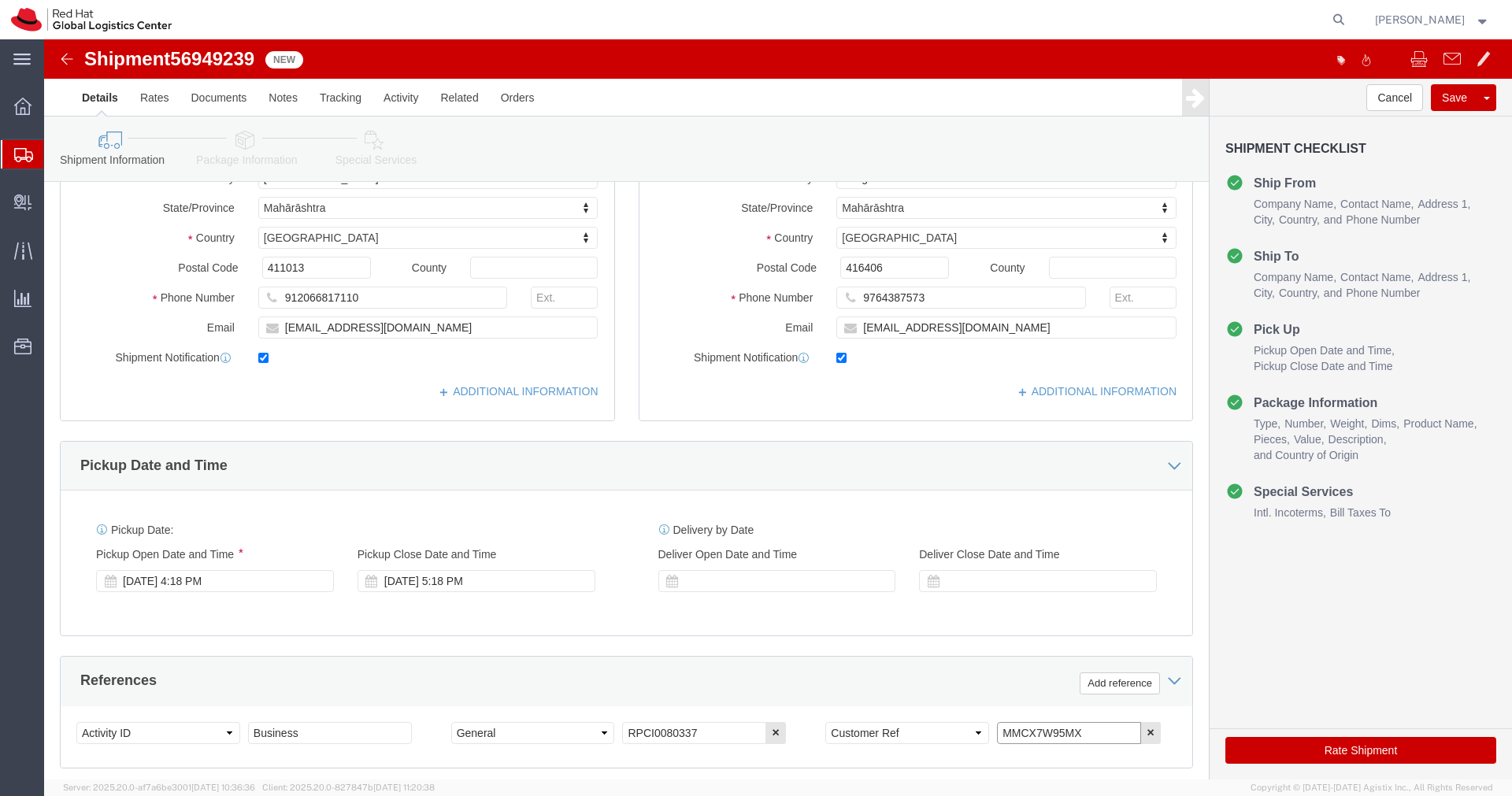
drag, startPoint x: 1034, startPoint y: 688, endPoint x: 930, endPoint y: 687, distance: 104.0
click div "Select Account Type Activity ID Airline Appointment Number ASN Batch Request # …"
click icon
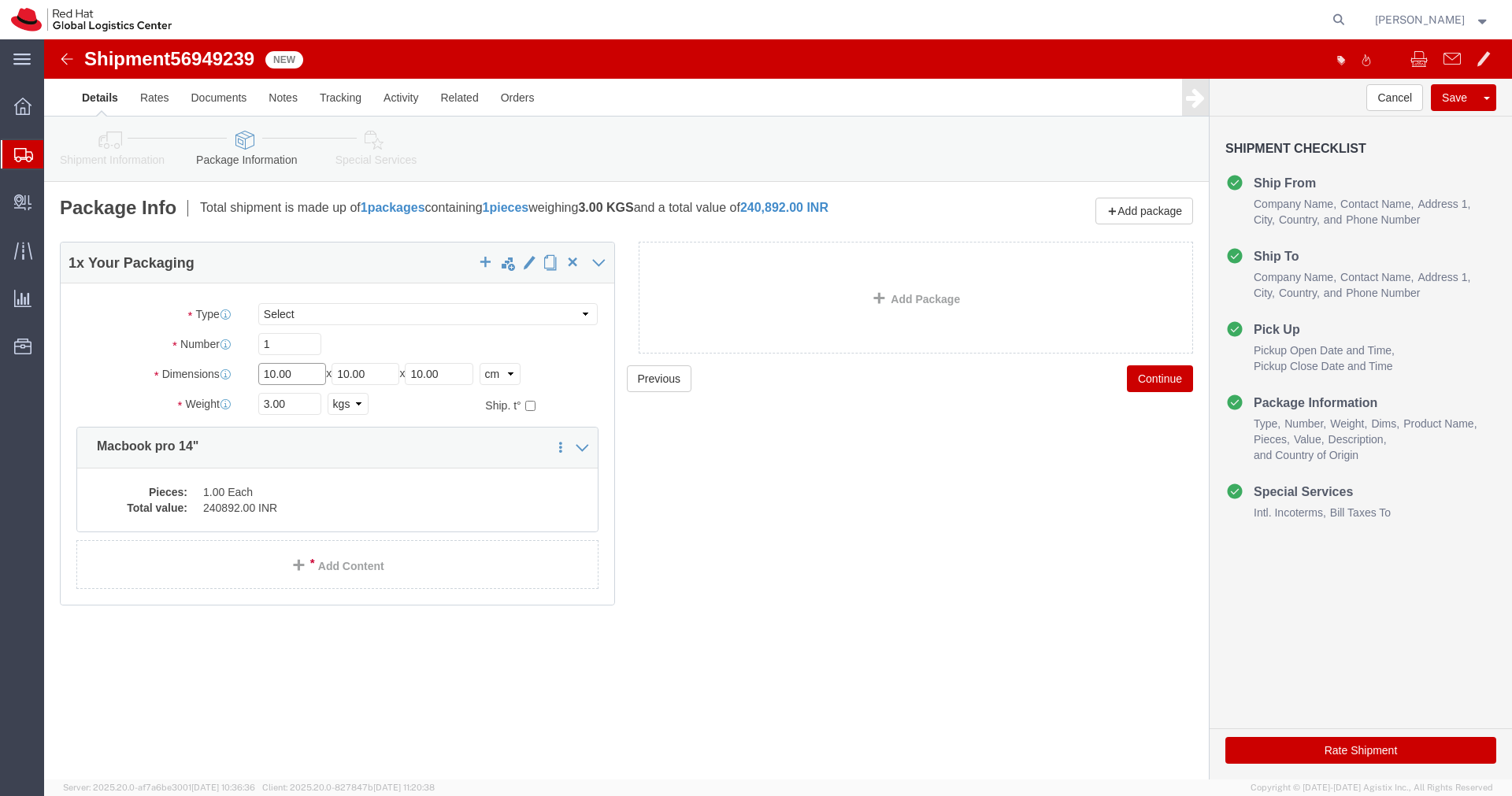
click input "10.00"
type input "55"
type input "35"
type input "20"
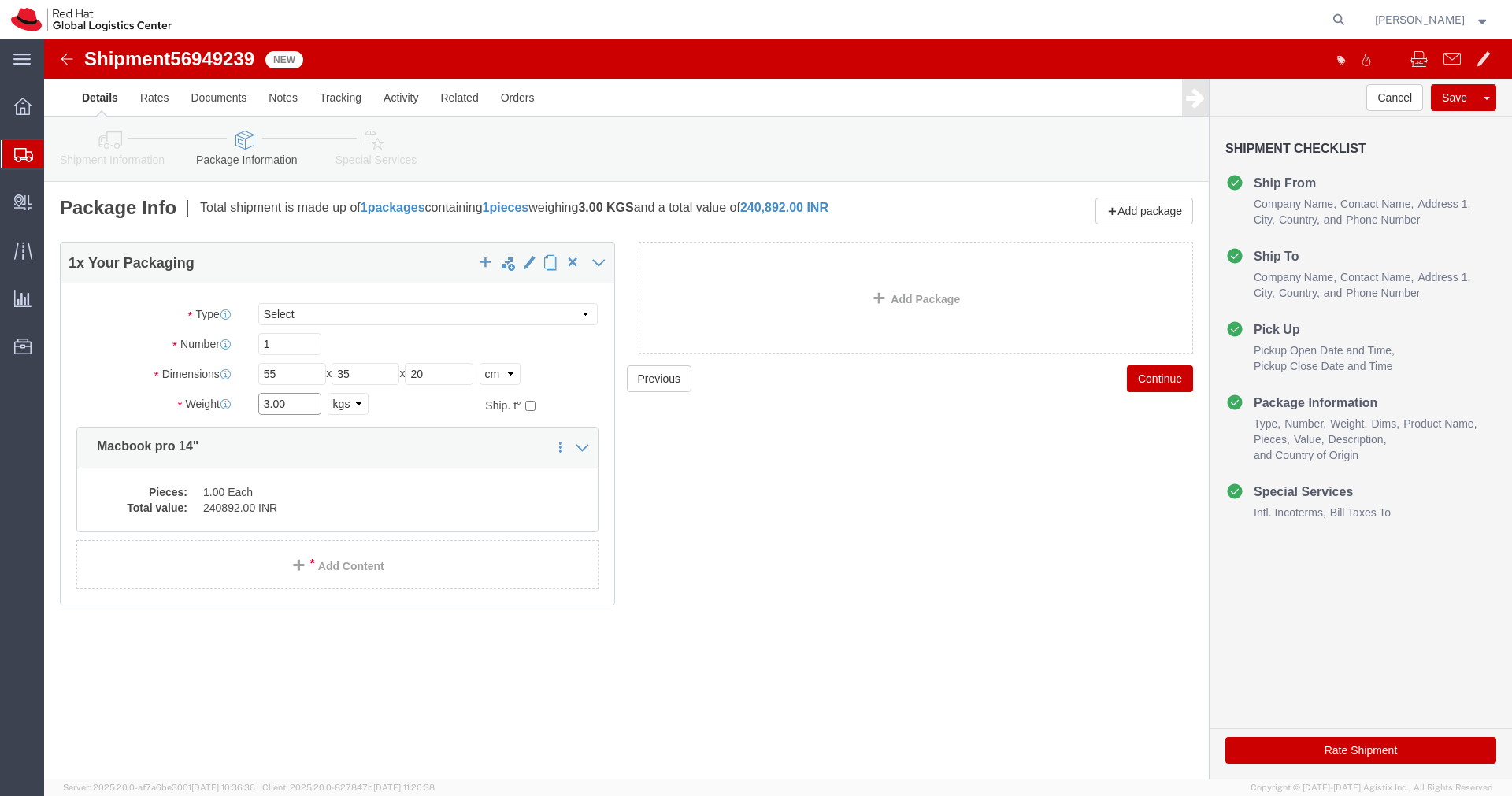
click input "3.00"
type input "4.00"
click dd "1.00 Each"
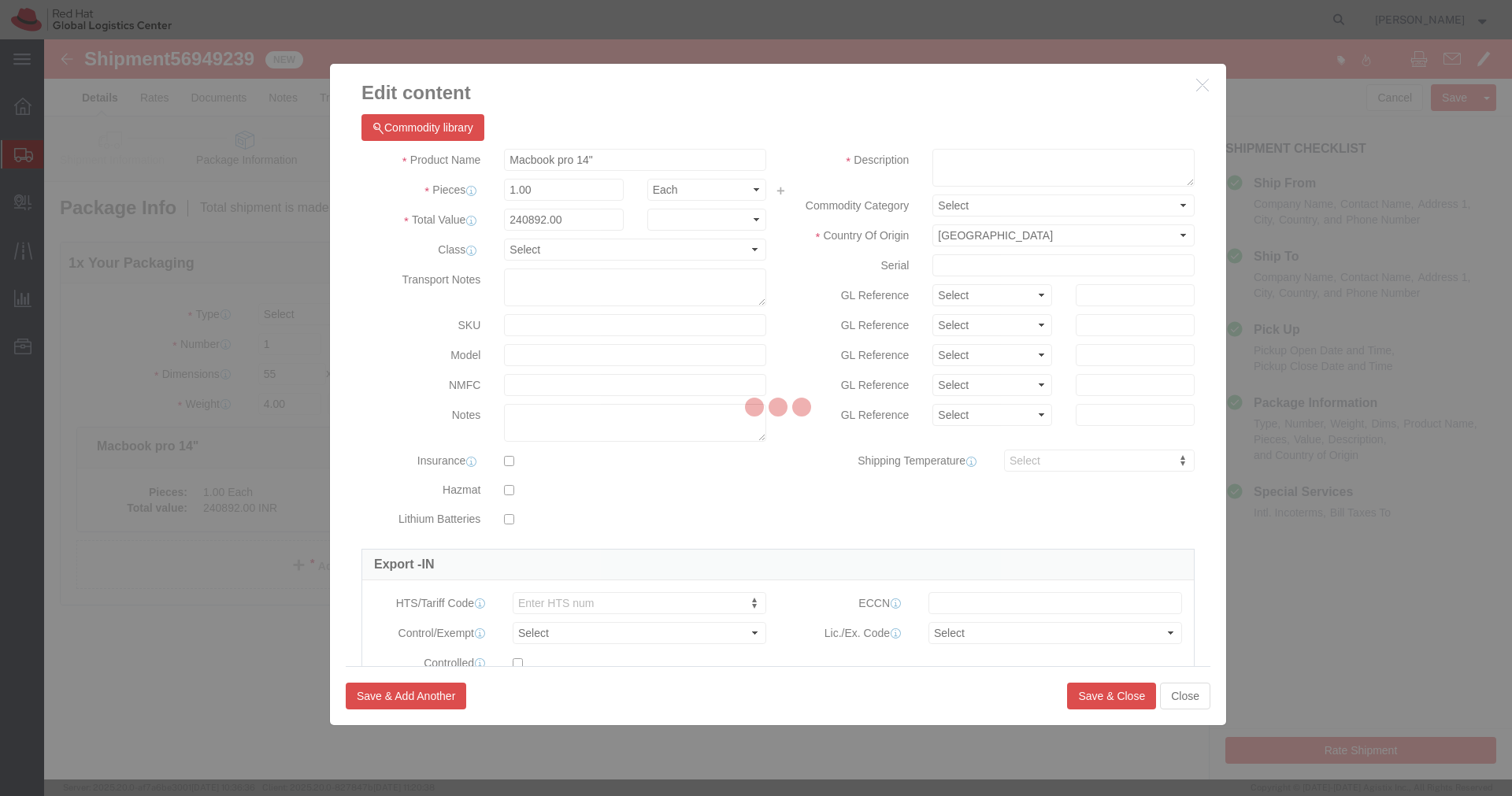
click at [938, 163] on div at bounding box center [777, 408] width 1467 height 740
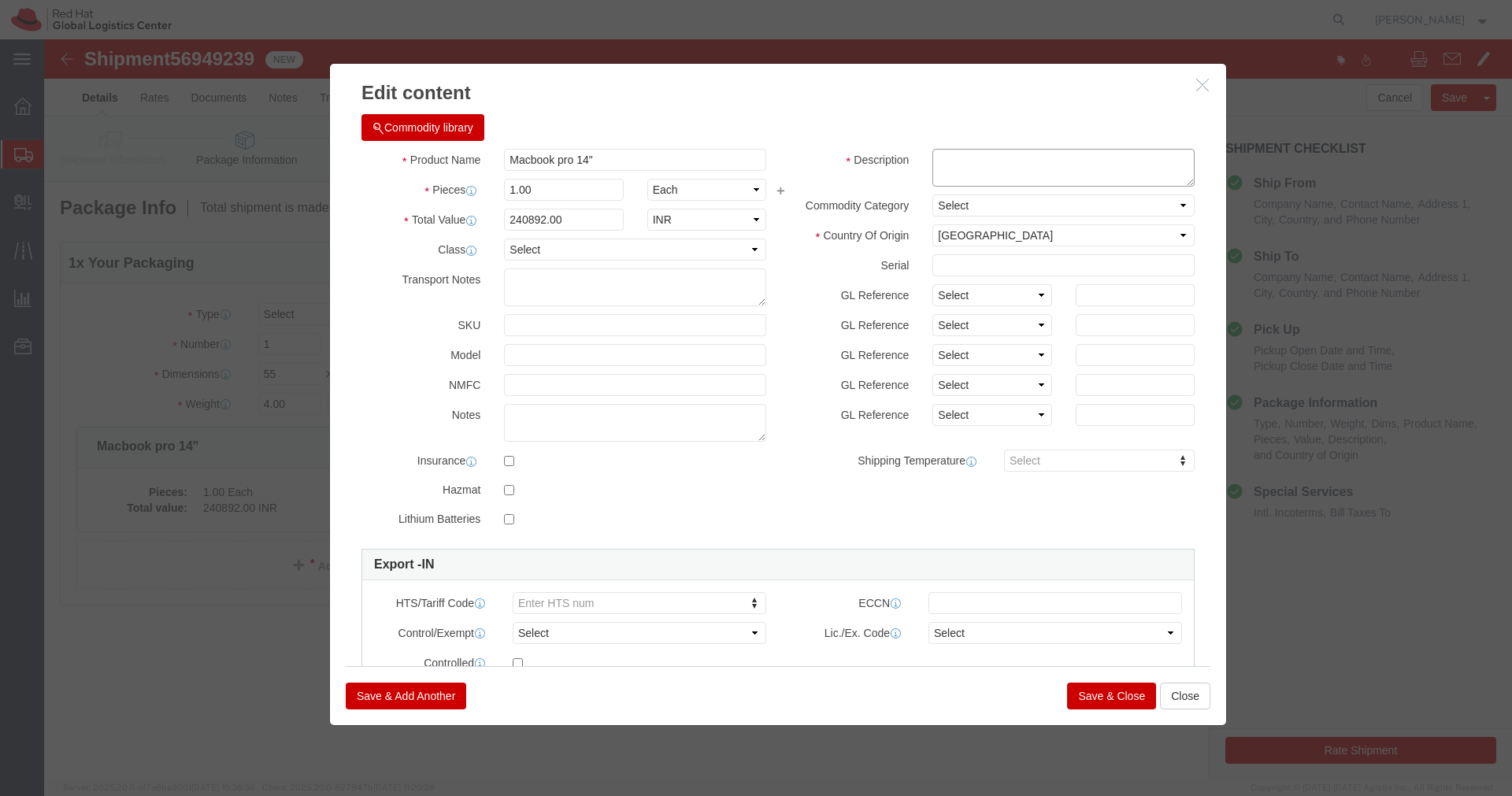
click textarea
paste textarea "MMCX7W95MX"
type textarea "MMCX7W95MX"
click button "Save & Close"
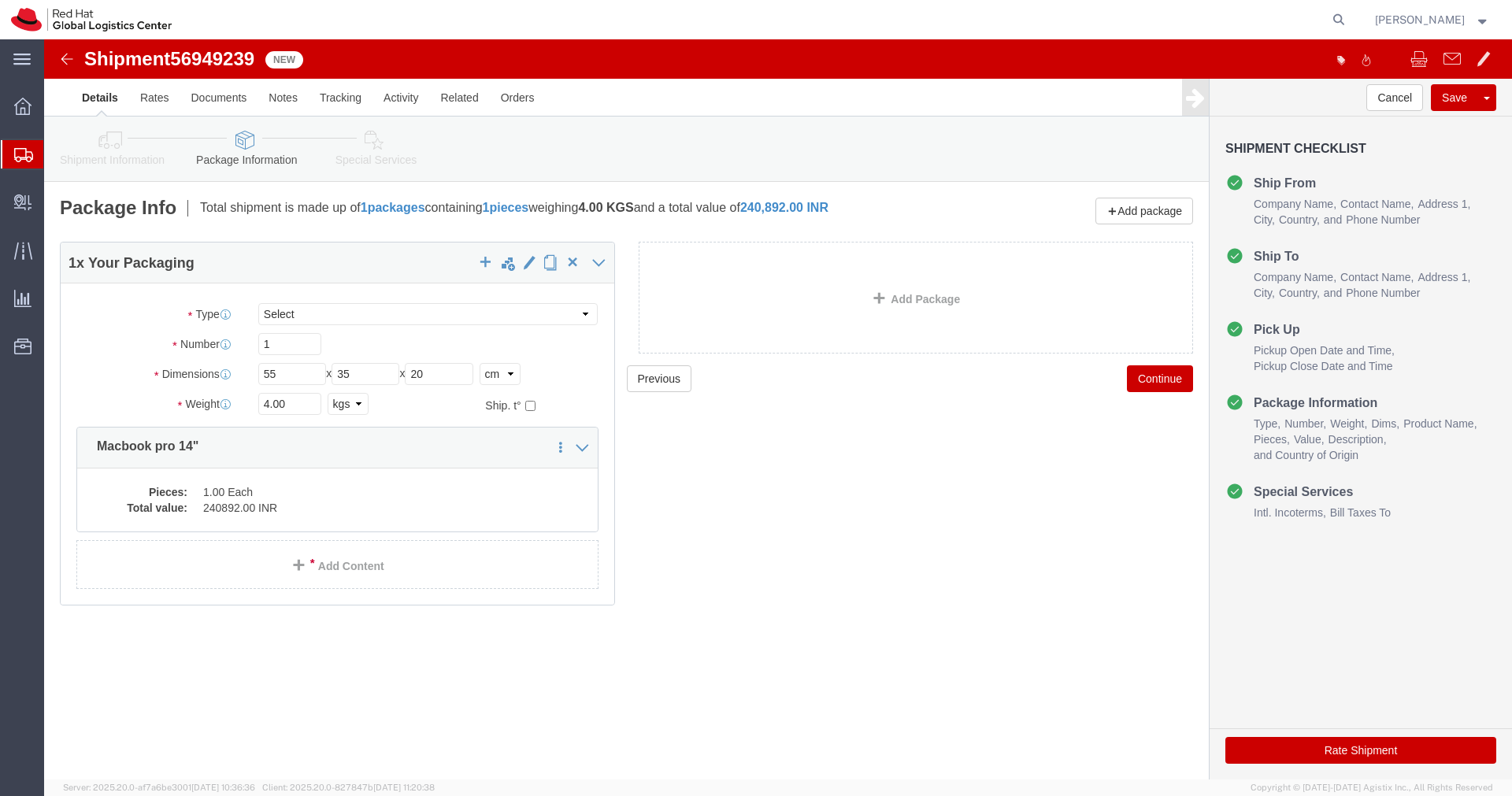
click link "Special Services"
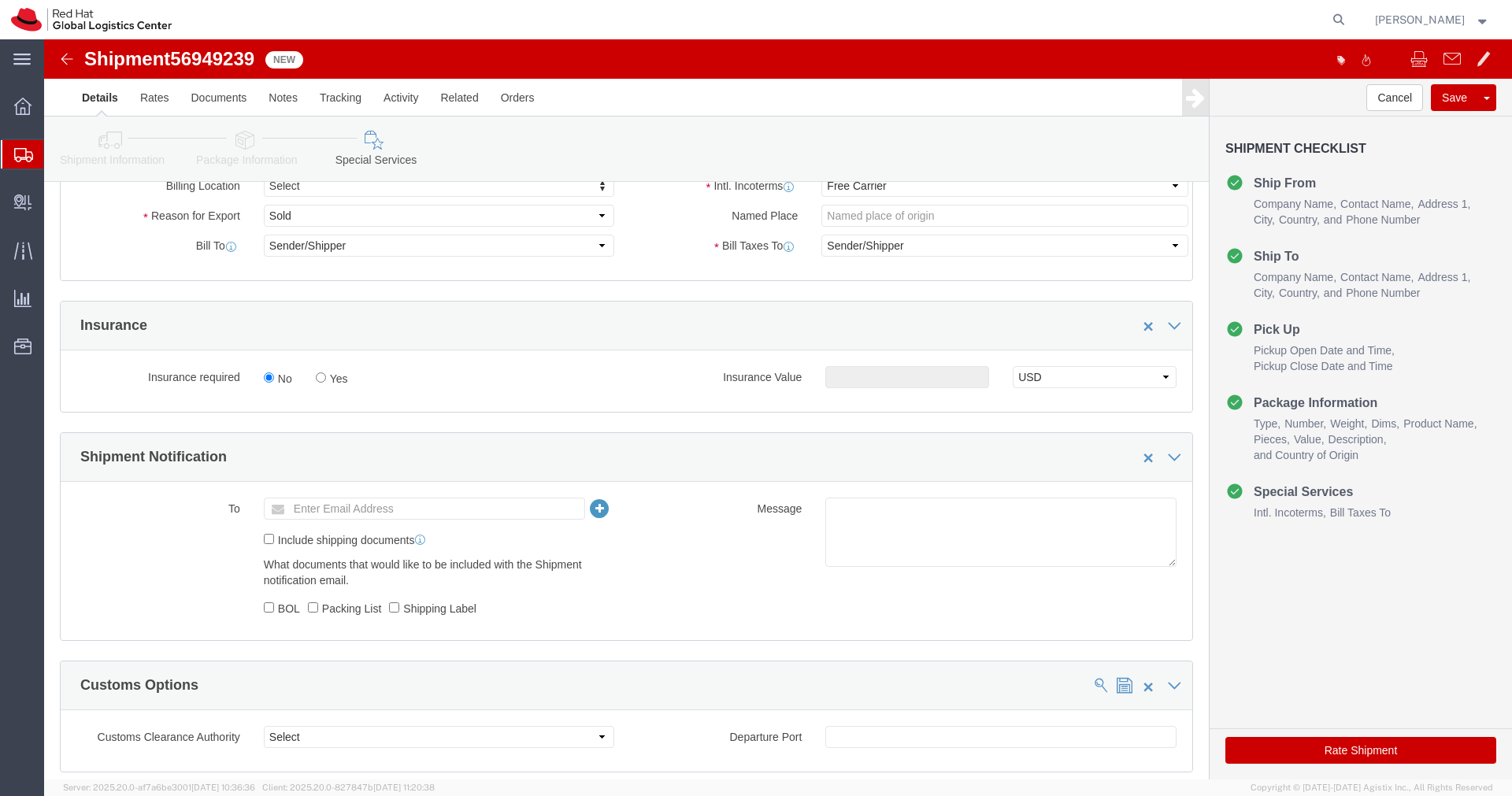
scroll to position [407, 0]
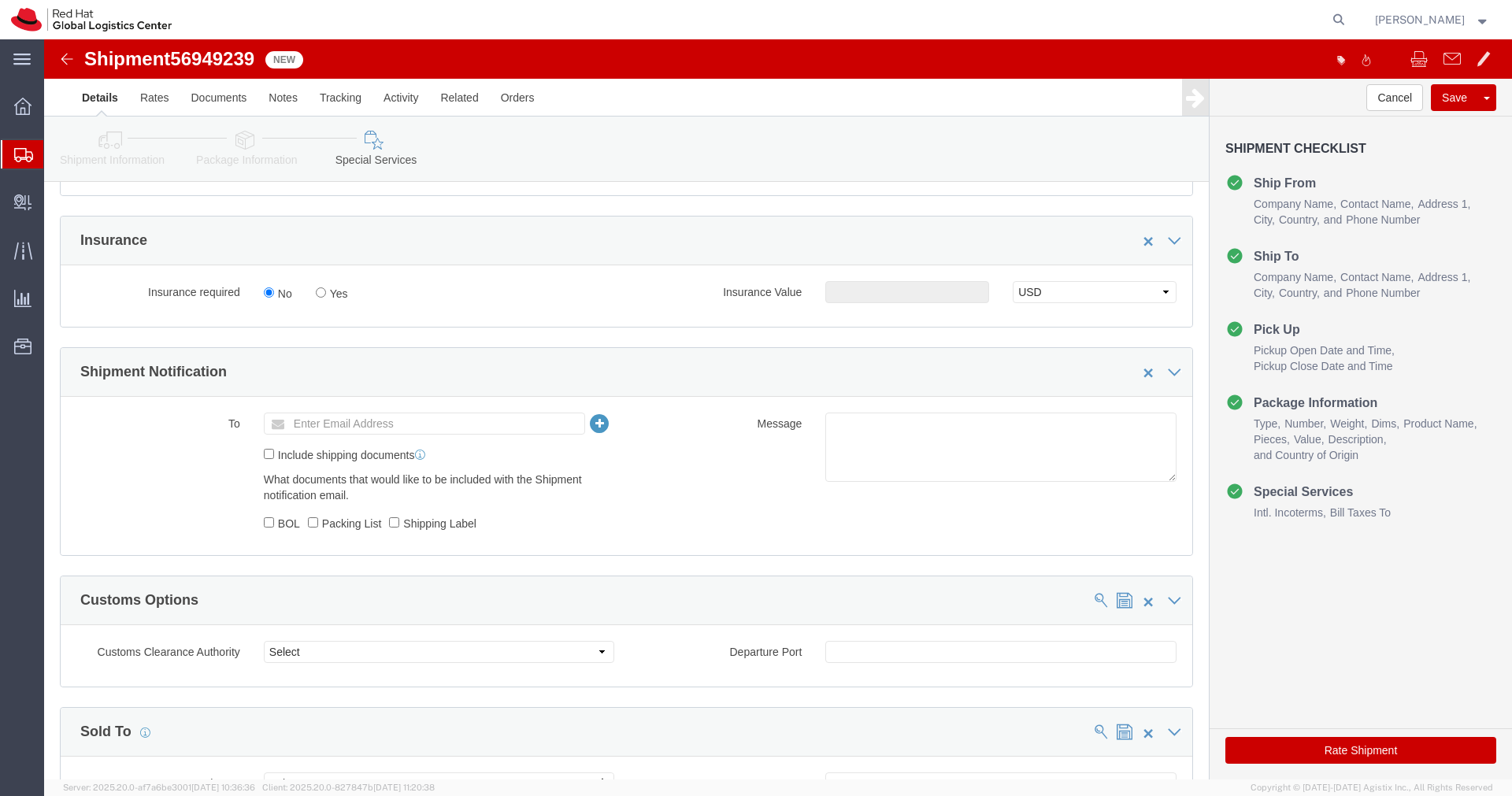
click input "Enter Email Address"
type input "[EMAIL_ADDRESS][DOMAIN_NAME]"
click textarea
paste textarea "Hardware - Laptop, Here is the web link for tracking this shipment([URL][DOMAIN…"
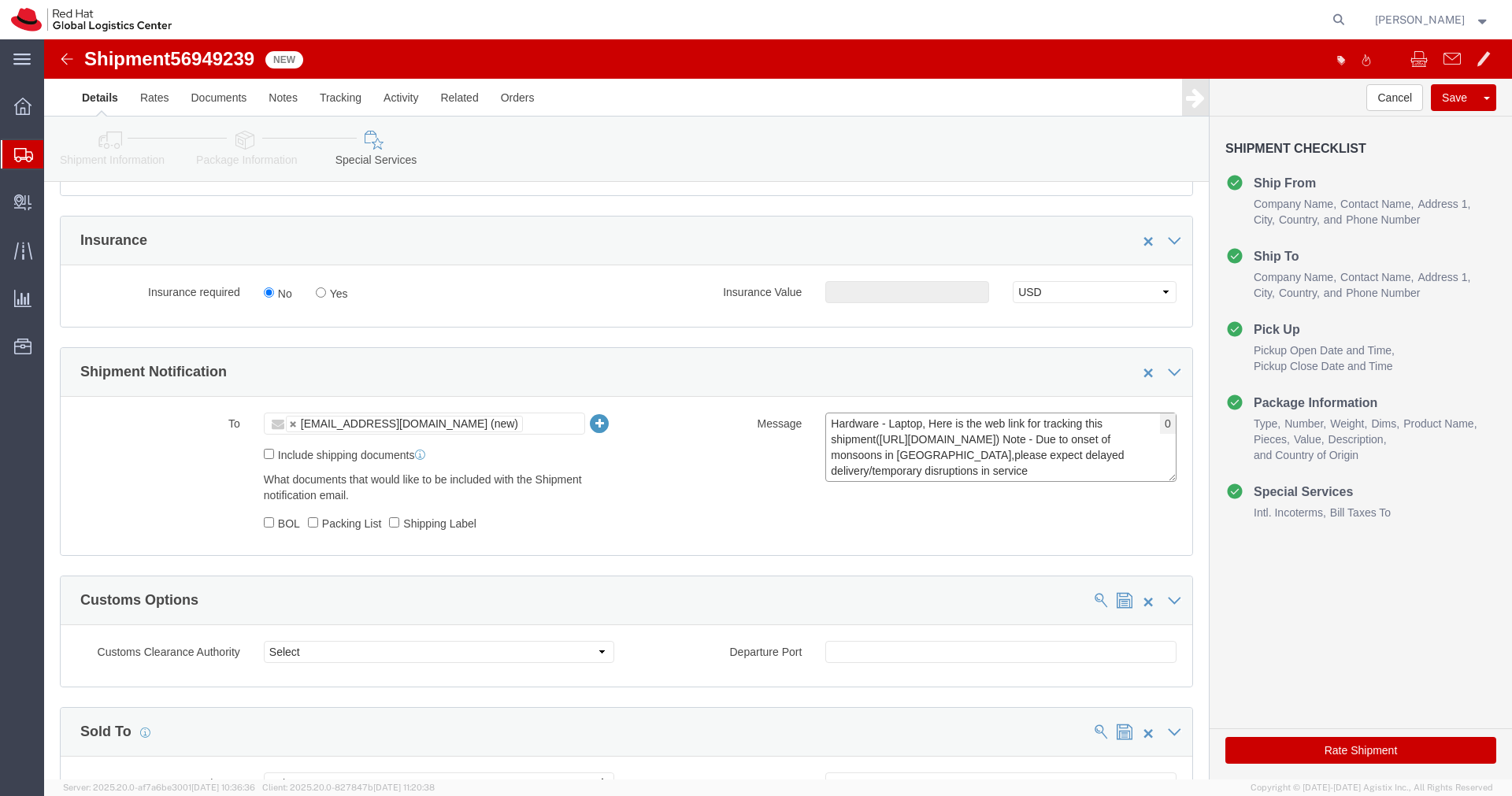
scroll to position [11, 0]
type textarea "Hardware - Laptop, Here is the web link for tracking this shipment([URL][DOMAIN…"
click button "Rate Shipment"
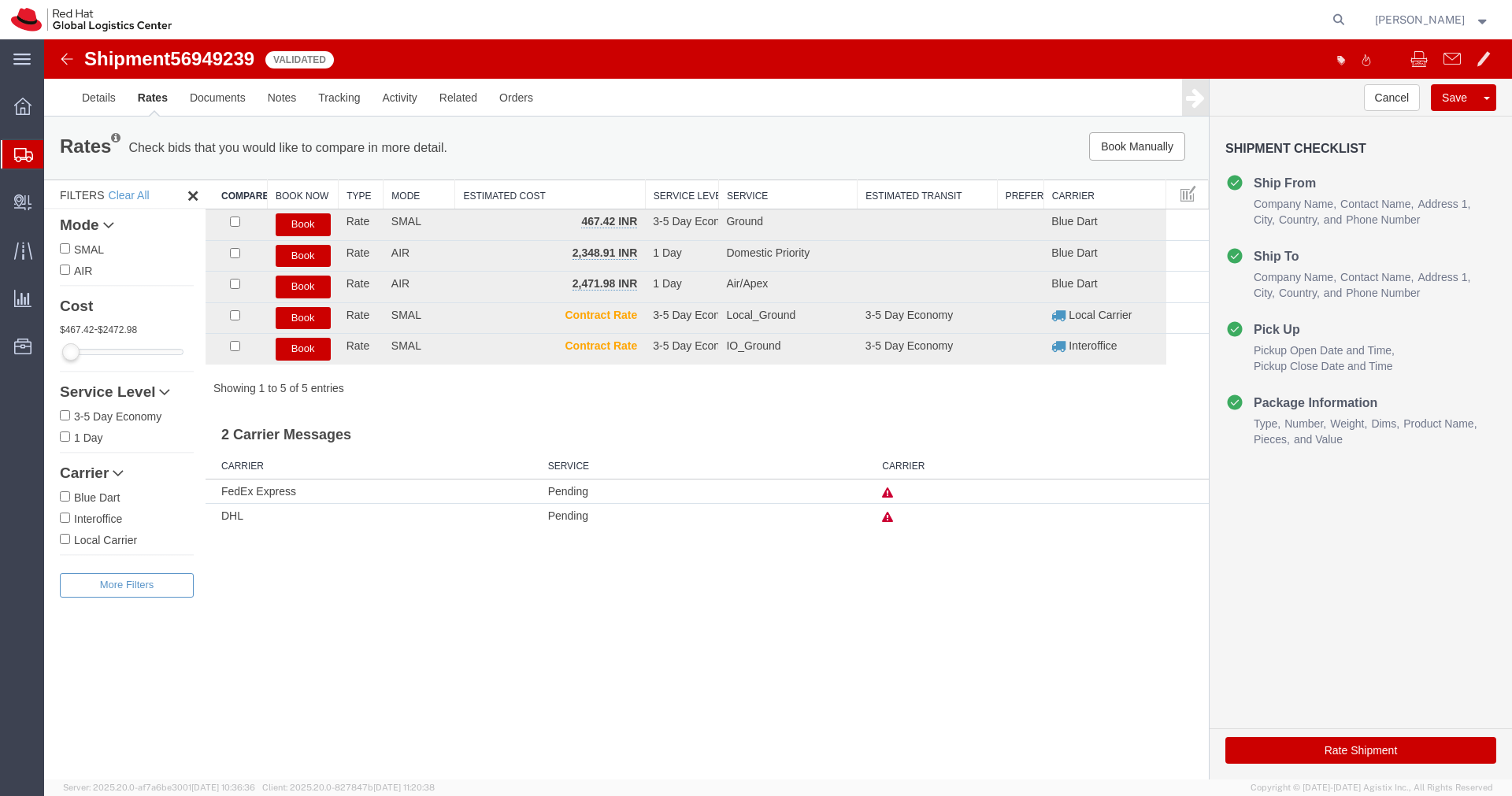
scroll to position [0, 0]
click at [1126, 149] on button "Book Manually" at bounding box center [1137, 147] width 96 height 29
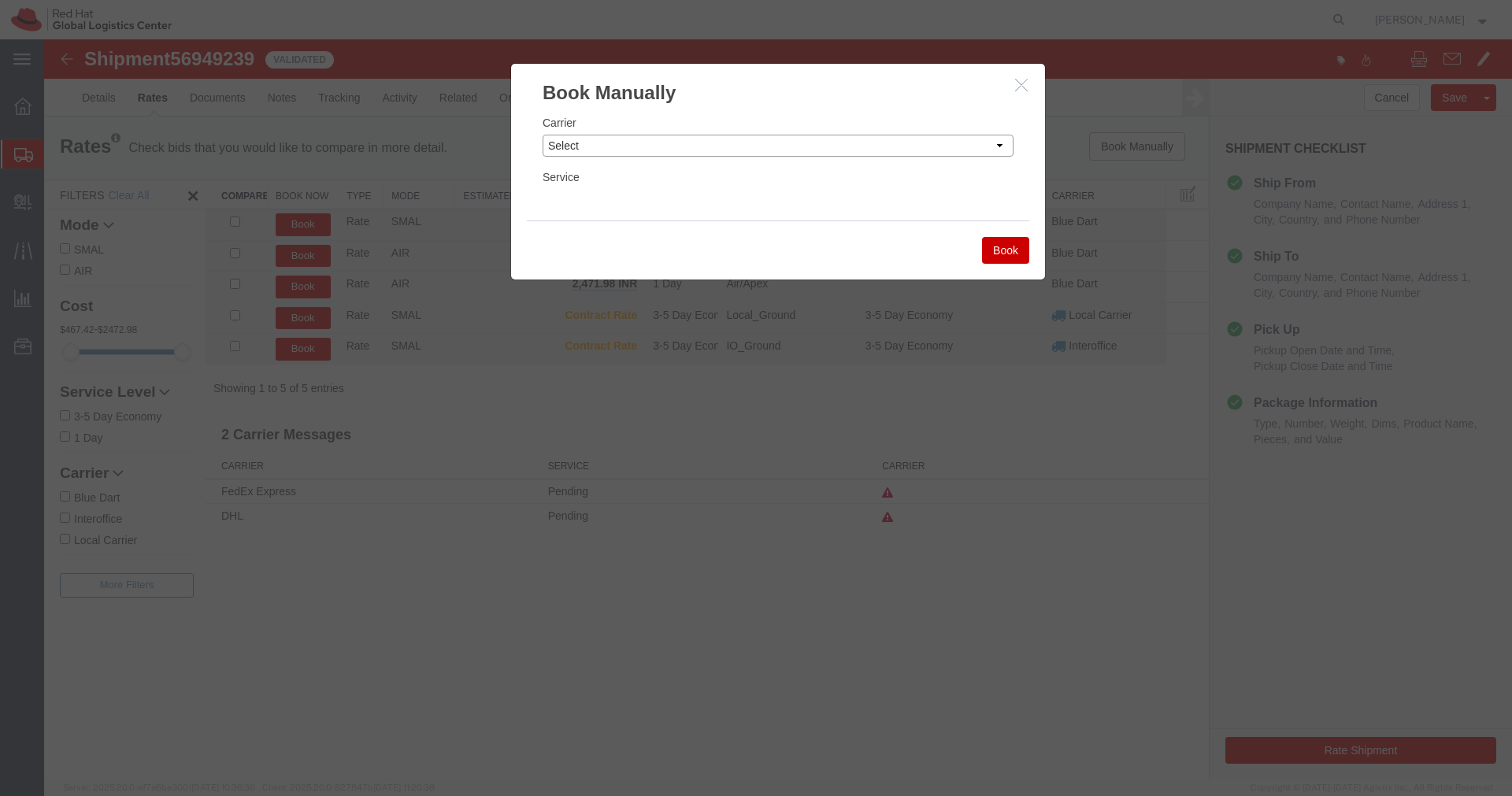
click at [924, 143] on select "Select Add New Carrier (and default service) Blue Dart DHL FedEx Express Global…" at bounding box center [778, 145] width 471 height 22
select select "14653"
click at [543, 134] on select "Select Add New Carrier (and default service) Blue Dart DHL FedEx Express Global…" at bounding box center [778, 145] width 471 height 22
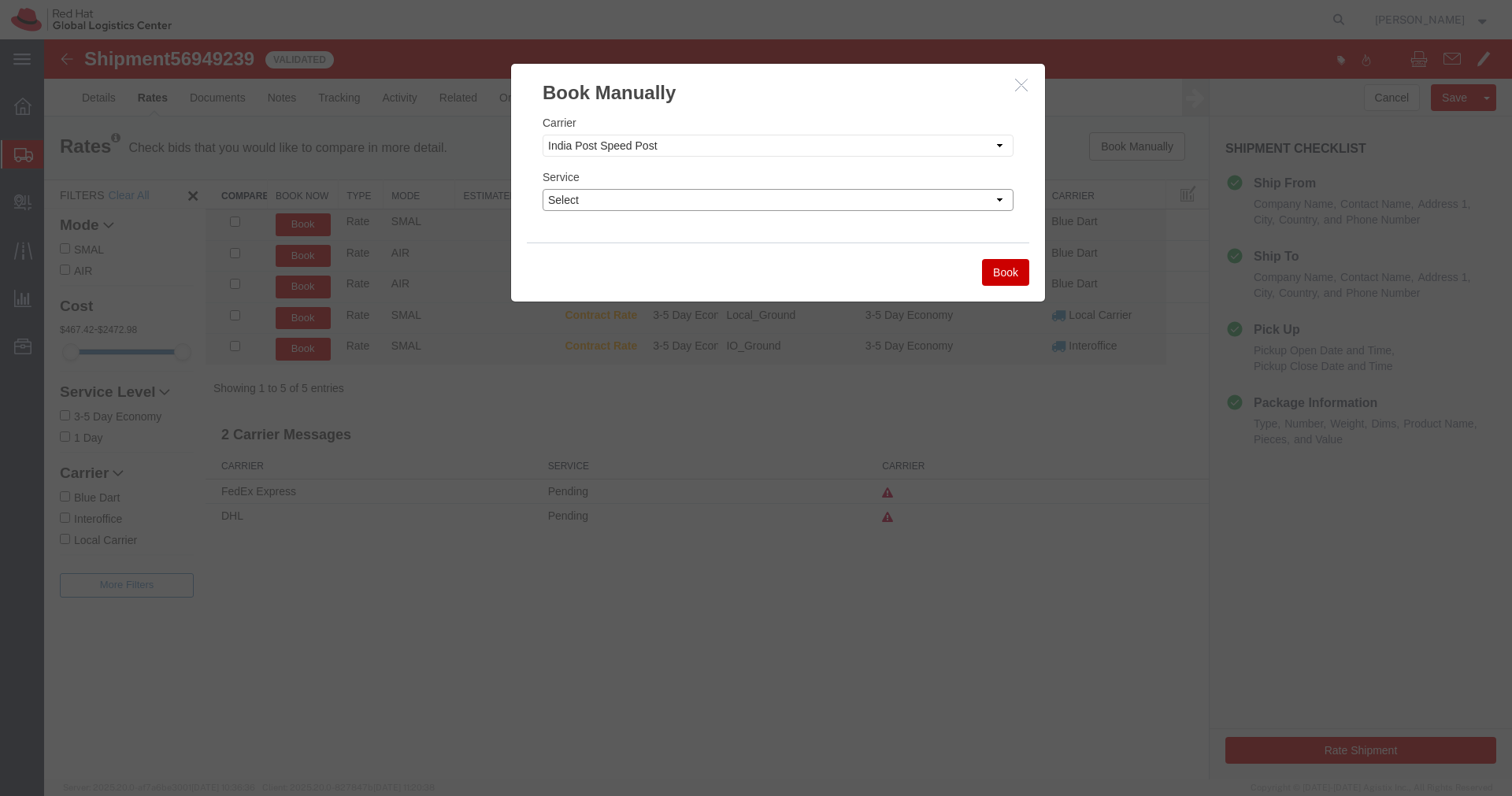
click at [766, 201] on select "Select Air" at bounding box center [778, 199] width 471 height 22
select select "29222"
click at [543, 189] on select "Select Air" at bounding box center [778, 199] width 471 height 22
click at [988, 272] on button "Book" at bounding box center [1005, 272] width 48 height 27
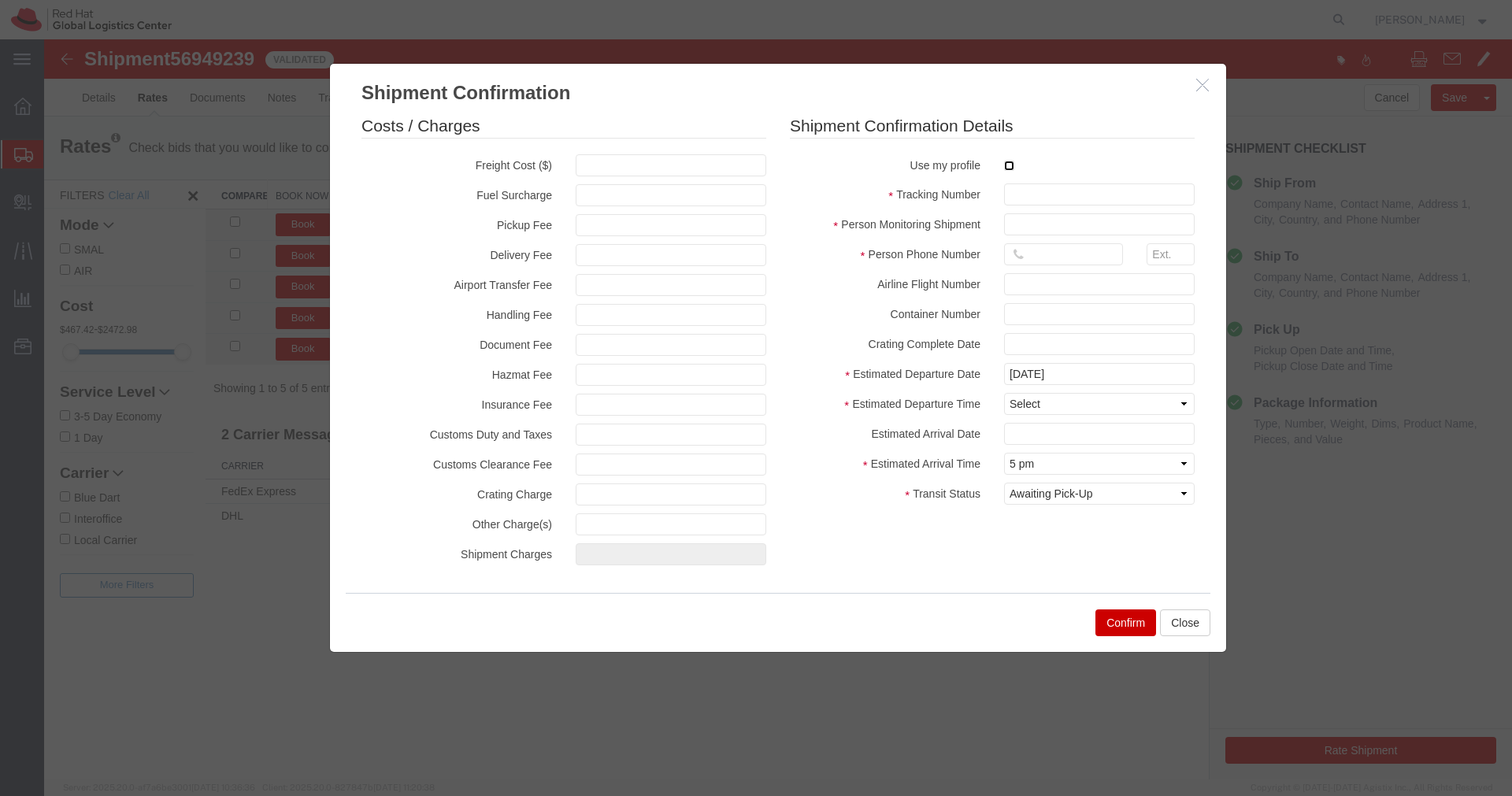
click at [1011, 168] on input "checkbox" at bounding box center [1008, 166] width 10 height 10
checkbox input "true"
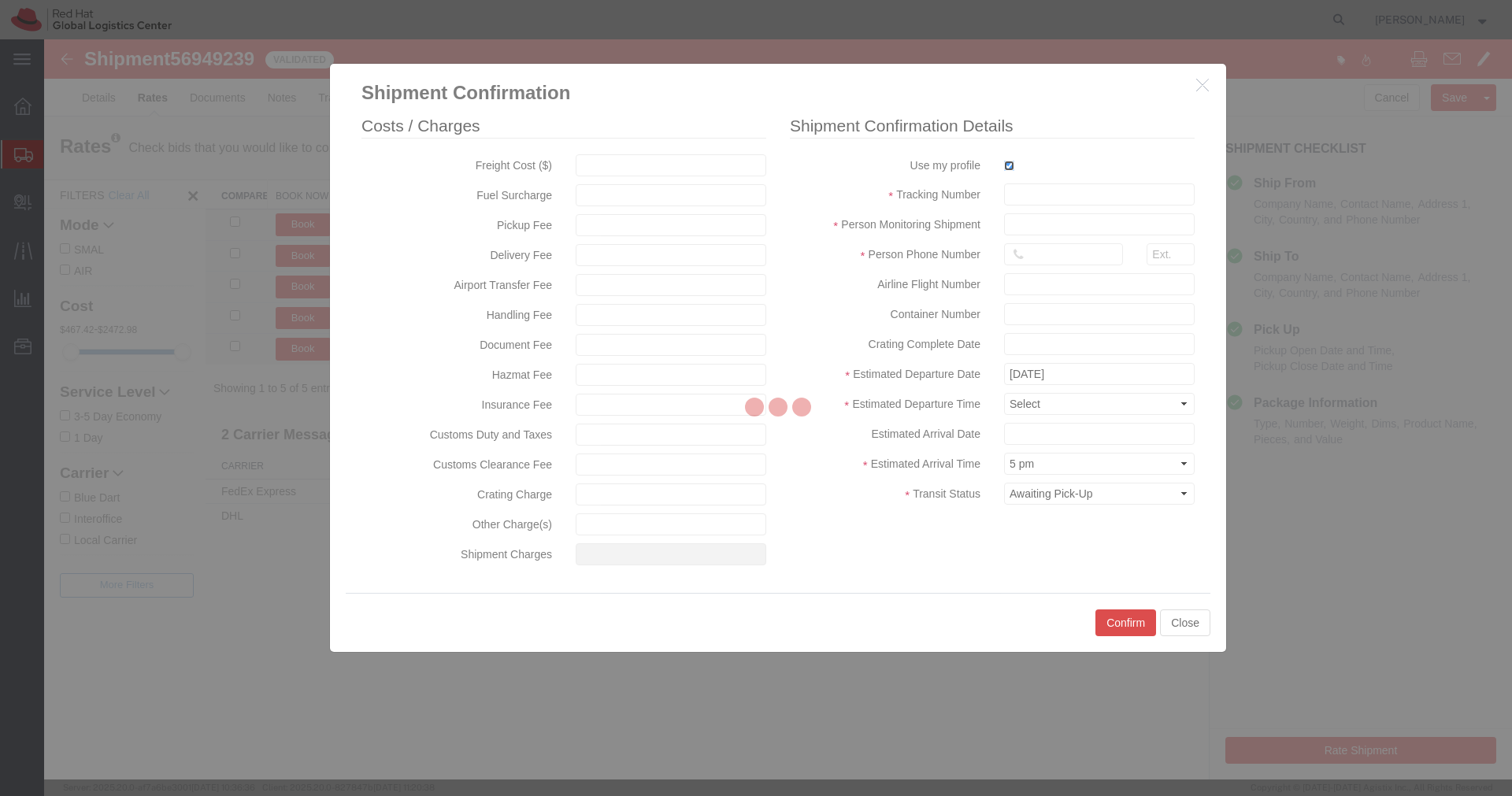
type input "[PERSON_NAME]"
type input "[PHONE_NUMBER]"
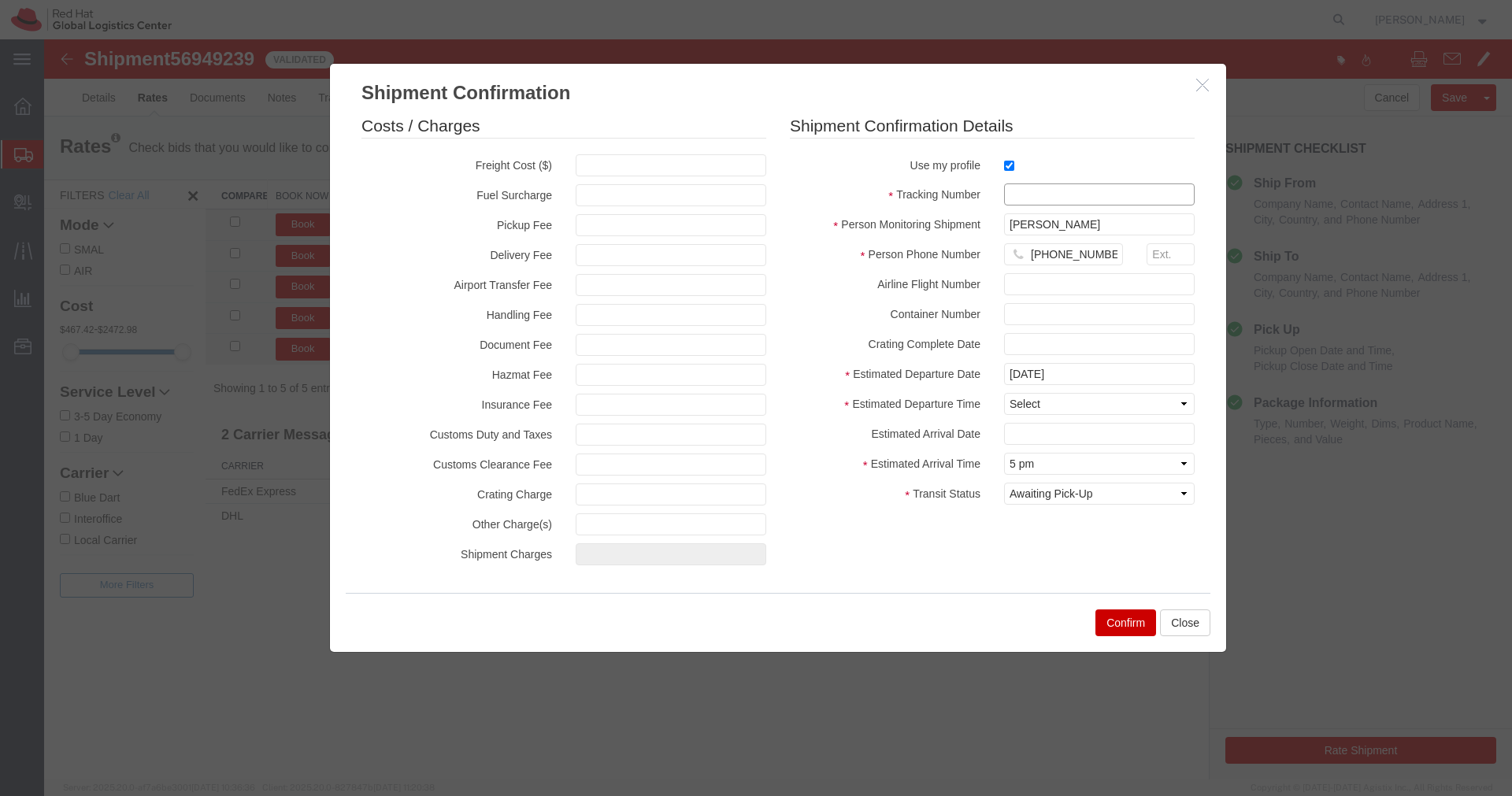
click at [1024, 203] on input "text" at bounding box center [1099, 194] width 190 height 22
paste input "EM346212662IN"
type input "EM346212662IN"
click at [1057, 406] on select "Select Midnight 1 am 2 am 3 am 4 am 5 am 6 am 7 am 8 am 9 am 10 am 11 am 12 Noo…" at bounding box center [1099, 404] width 190 height 22
select select "1200"
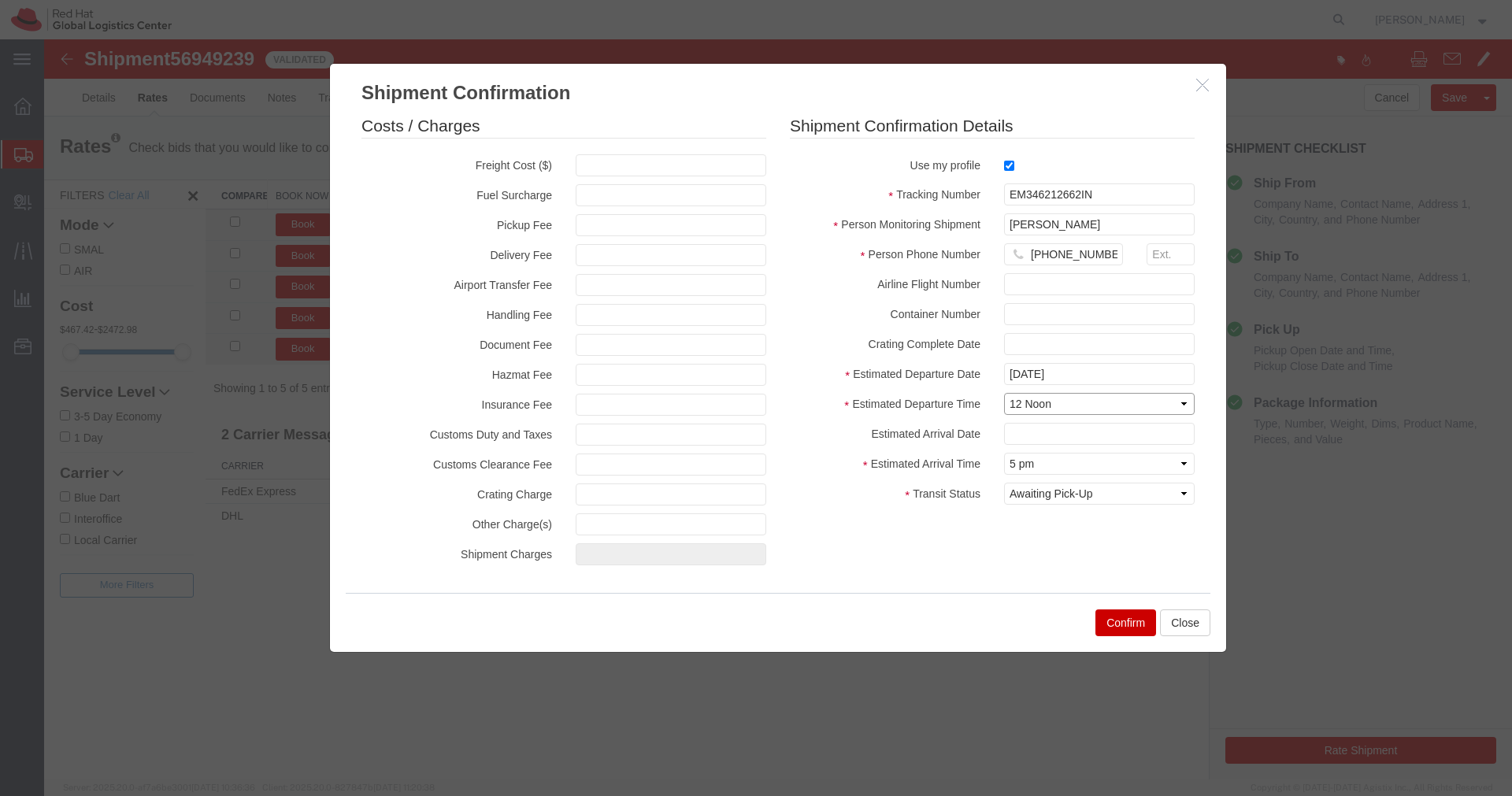
click at [1004, 393] on select "Select Midnight 1 am 2 am 3 am 4 am 5 am 6 am 7 am 8 am 9 am 10 am 11 am 12 Noo…" at bounding box center [1099, 404] width 190 height 22
click at [1140, 498] on select "Select Arrival Notice Available Arrival Notice Imported Arrive at Delivery Loca…" at bounding box center [1099, 493] width 190 height 22
select select "INTRANST"
click at [1004, 483] on select "Select Arrival Notice Available Arrival Notice Imported Arrive at Delivery Loca…" at bounding box center [1099, 493] width 190 height 22
click at [1119, 630] on button "Confirm" at bounding box center [1125, 623] width 61 height 27
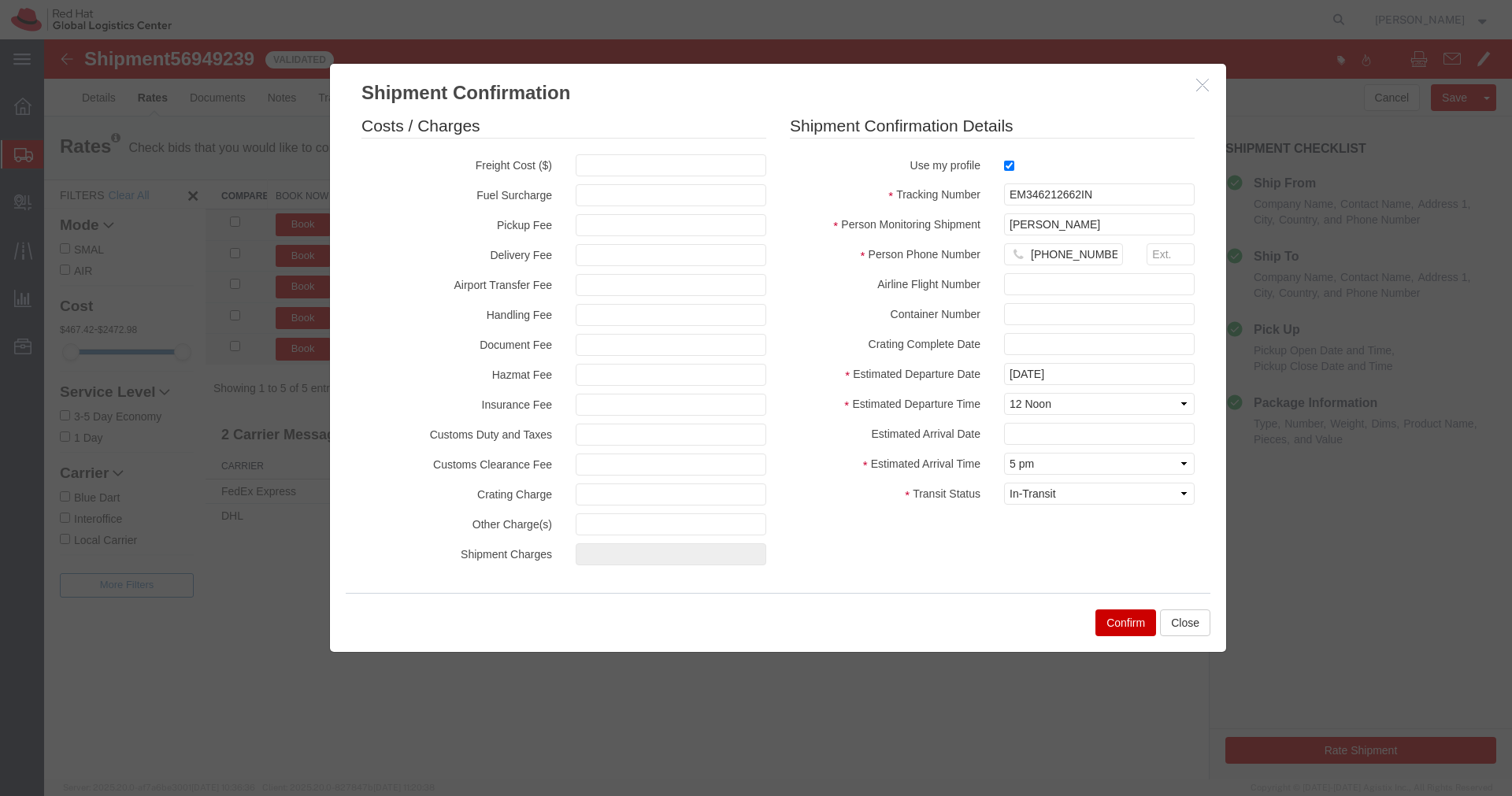
click at [1119, 630] on div at bounding box center [777, 408] width 1467 height 740
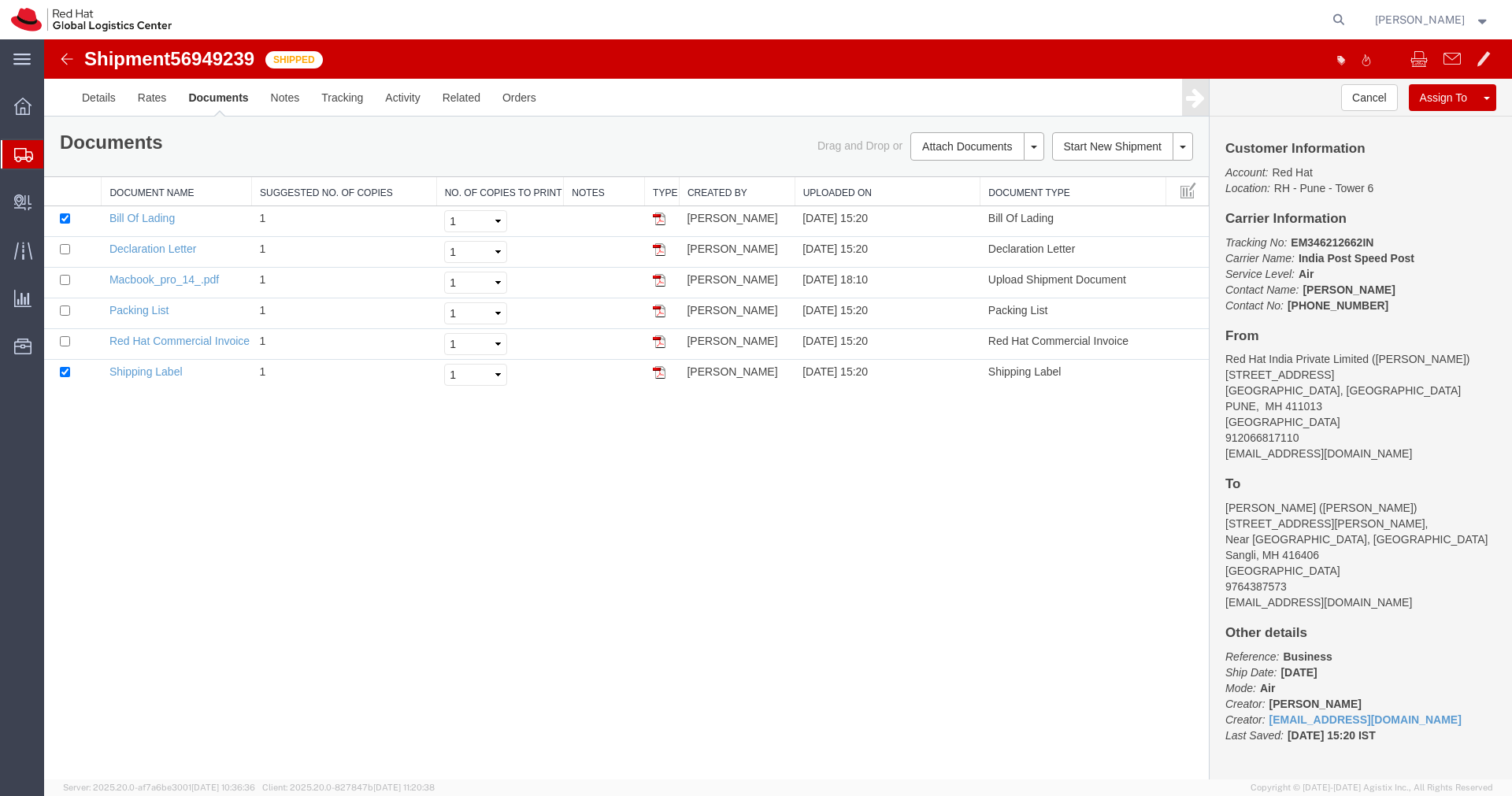
click at [66, 67] on img at bounding box center [67, 59] width 19 height 19
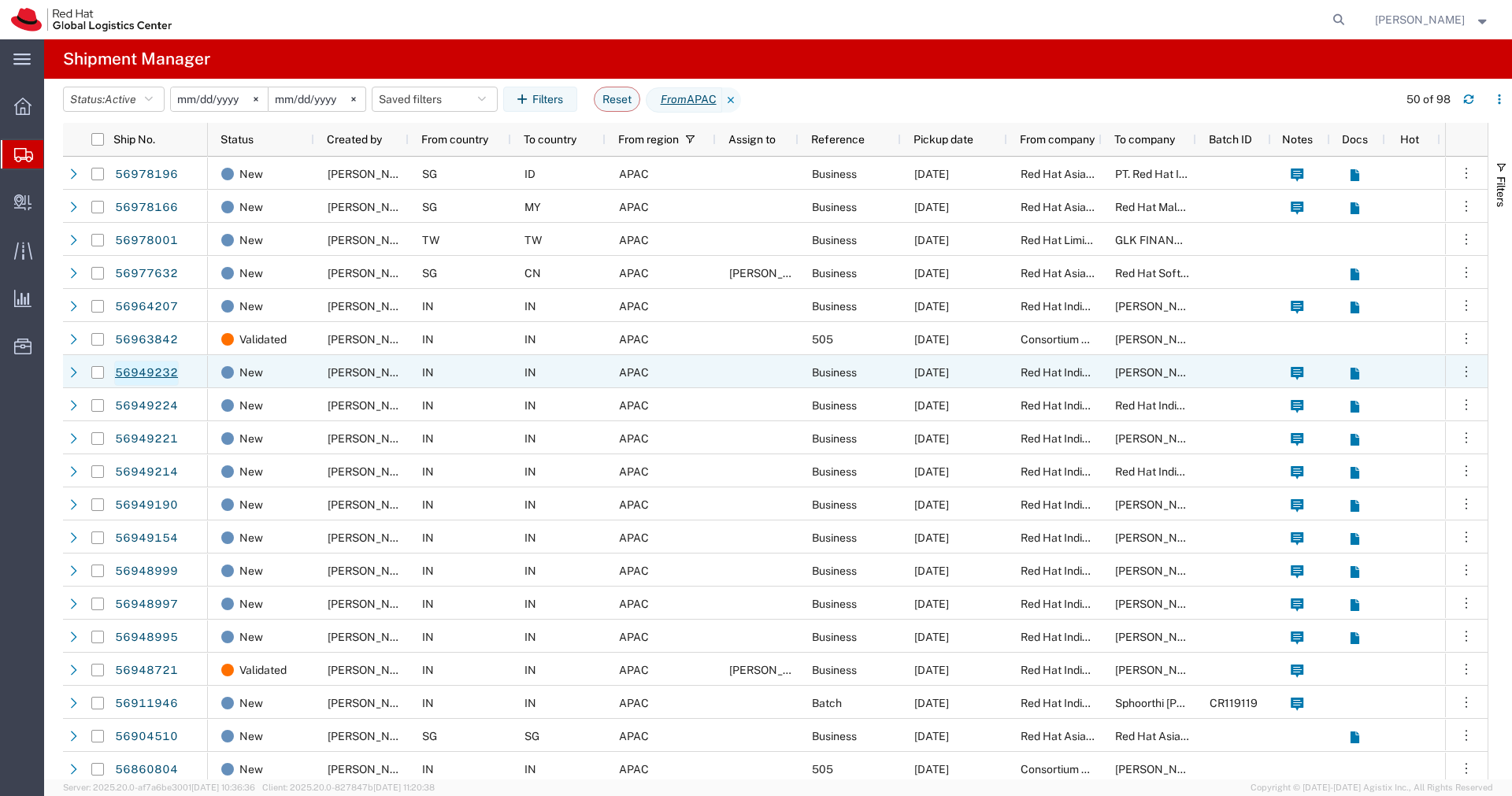
click at [163, 370] on link "56949232" at bounding box center [147, 373] width 65 height 25
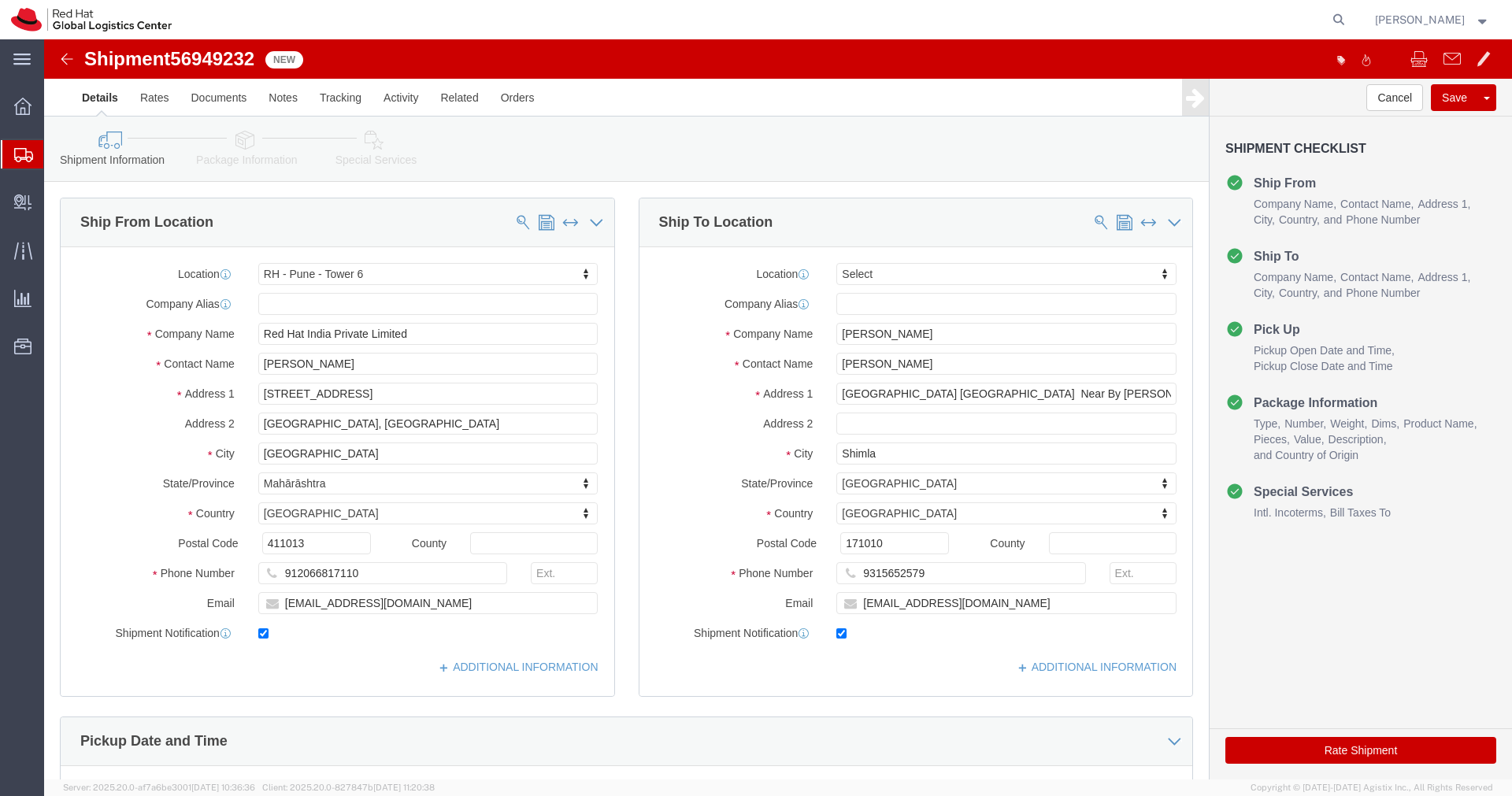
select select "38432"
select select
drag, startPoint x: 950, startPoint y: 354, endPoint x: 1129, endPoint y: 361, distance: 179.1
click div "[GEOGRAPHIC_DATA] [GEOGRAPHIC_DATA] Near By [PERSON_NAME][GEOGRAPHIC_DATA]"
type input "[GEOGRAPHIC_DATA] [GEOGRAPHIC_DATA]"
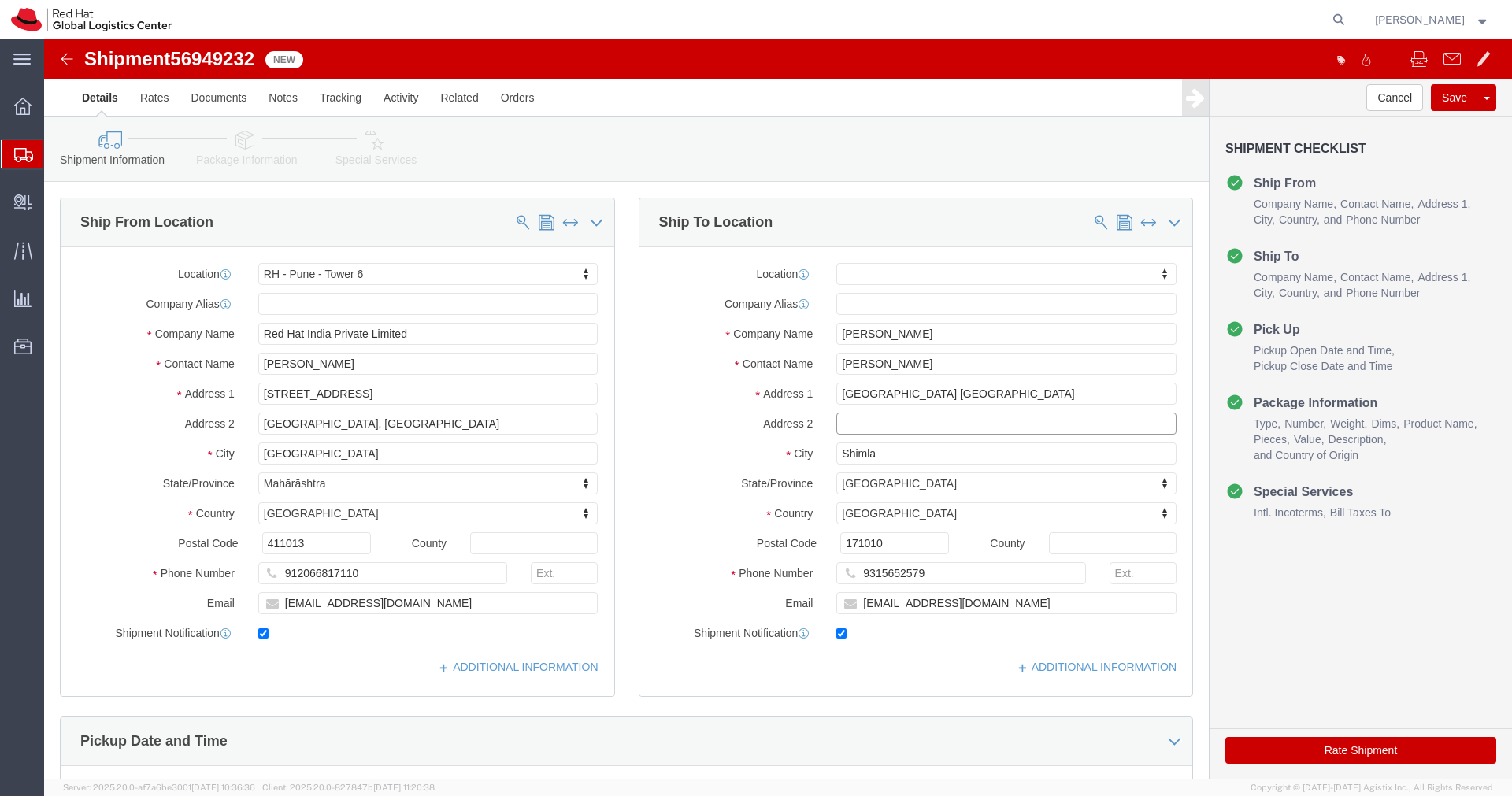
paste input "Near By [PERSON_NAME][GEOGRAPHIC_DATA]"
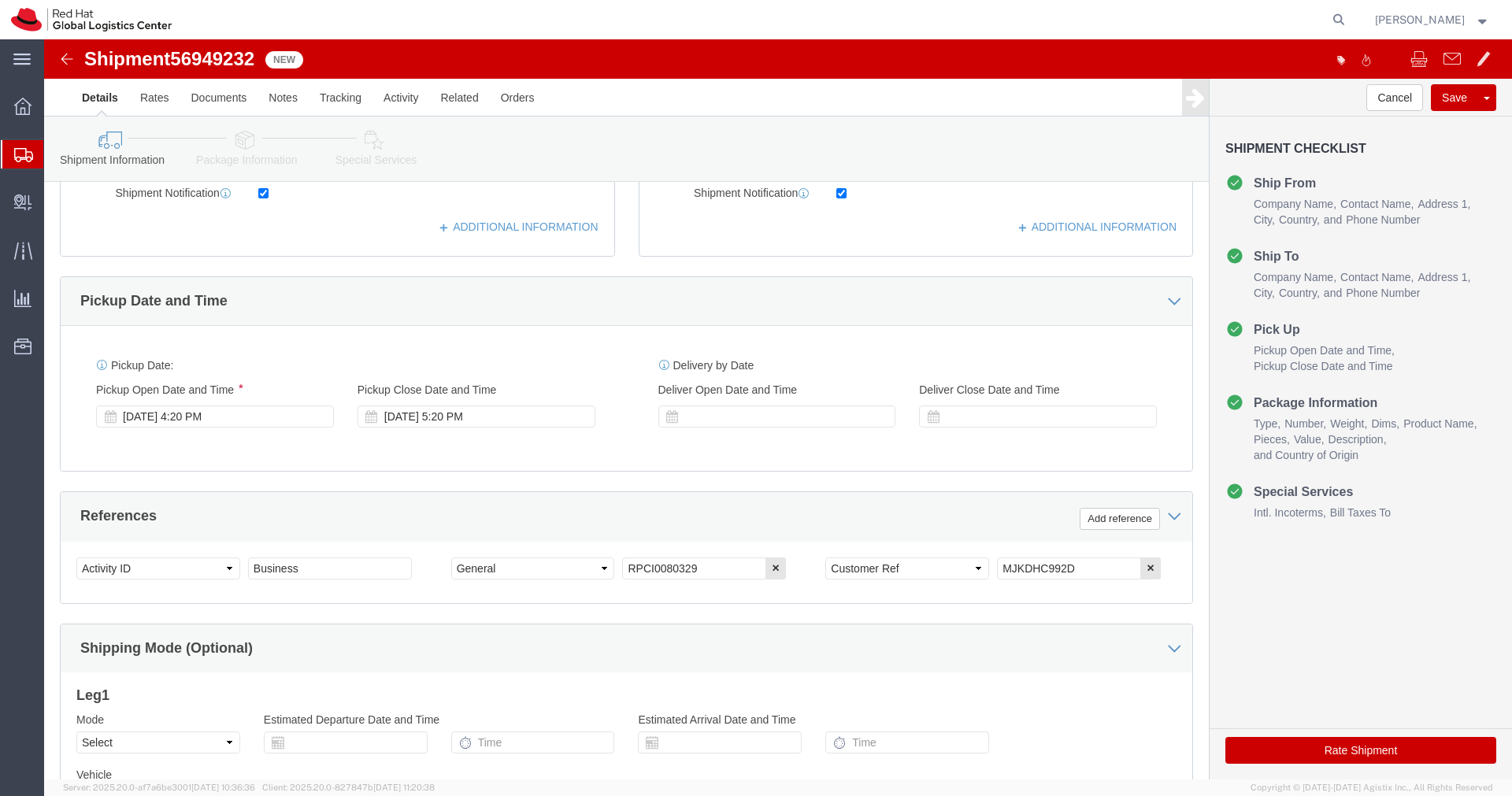
scroll to position [448, 0]
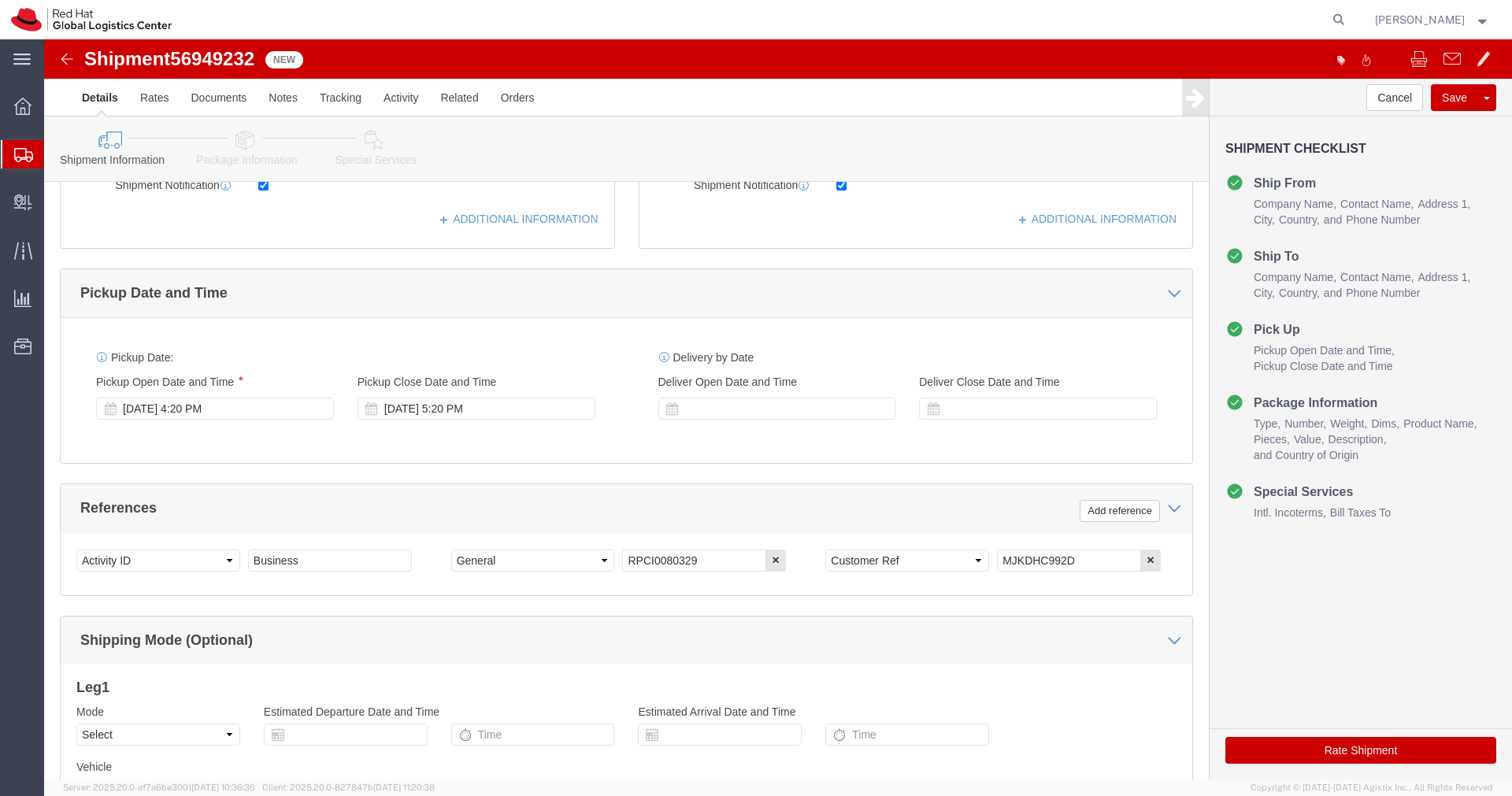
type input "Near By [PERSON_NAME][GEOGRAPHIC_DATA]"
drag, startPoint x: 1026, startPoint y: 520, endPoint x: 908, endPoint y: 520, distance: 118.0
click div "Select Account Type Activity ID Airline Appointment Number ASN Batch Request # …"
click icon
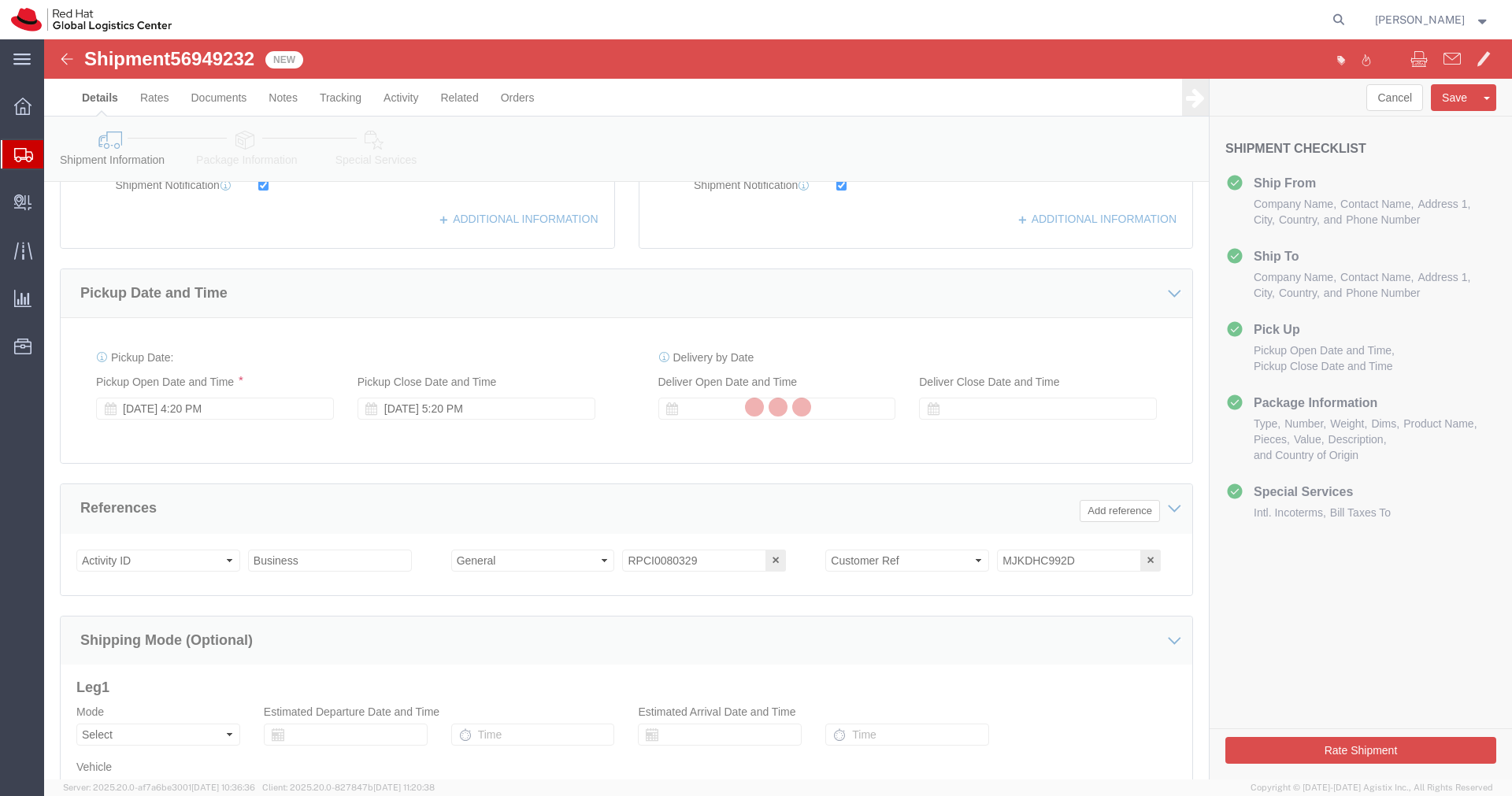
scroll to position [17, 0]
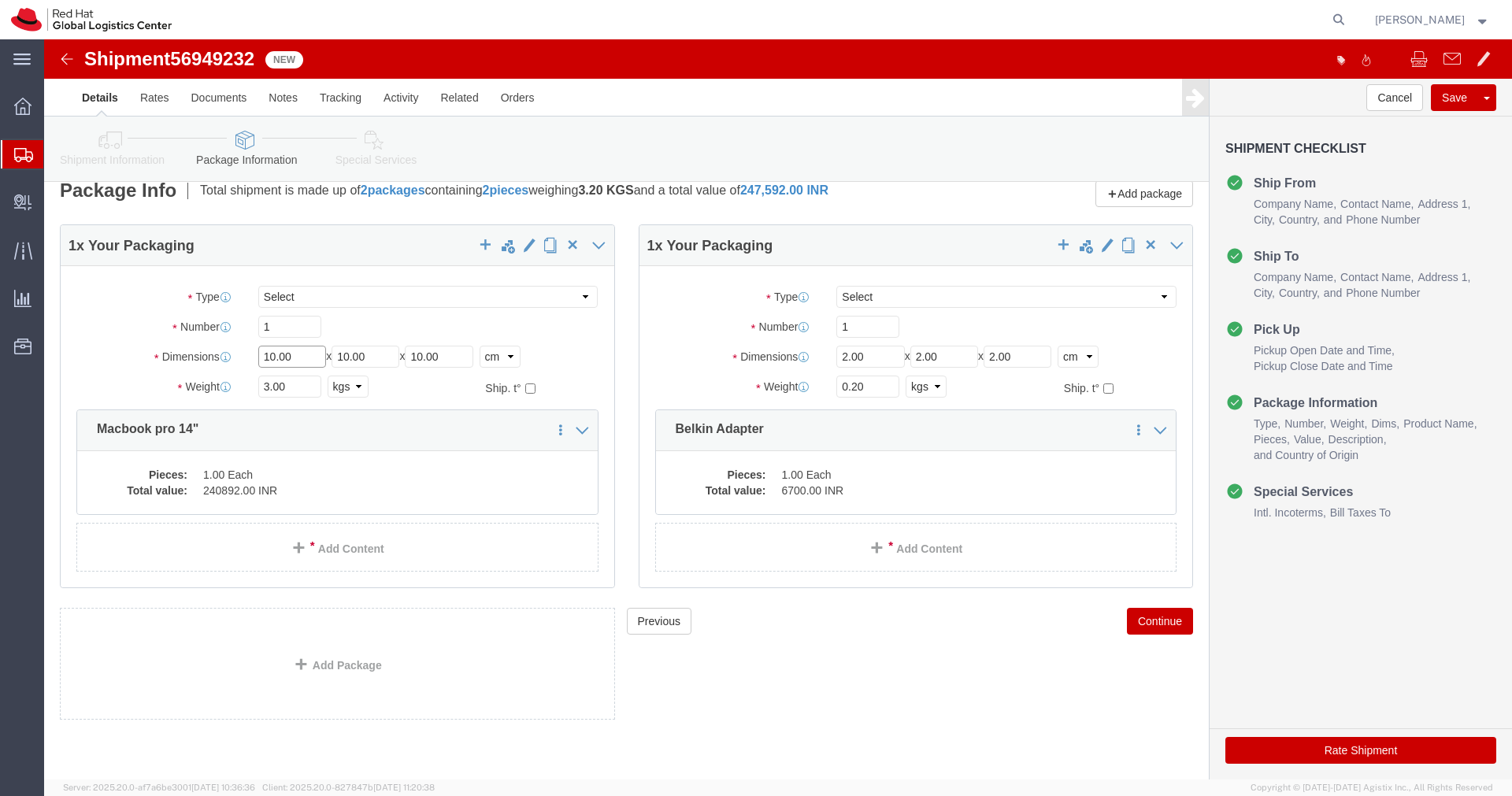
click input "10.00"
type input "55"
type input "35"
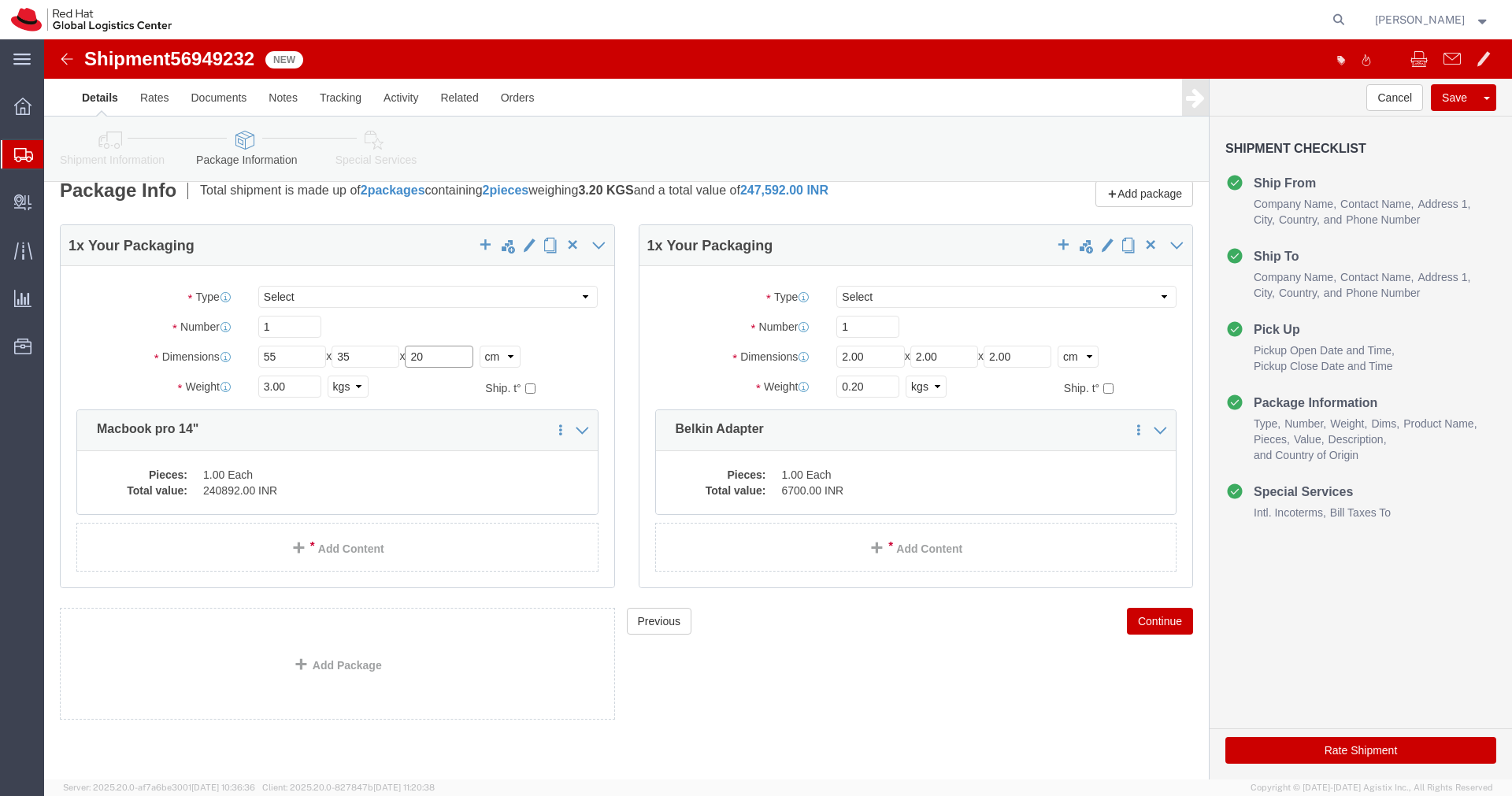
type input "20"
click input "3.00"
type input "4.00"
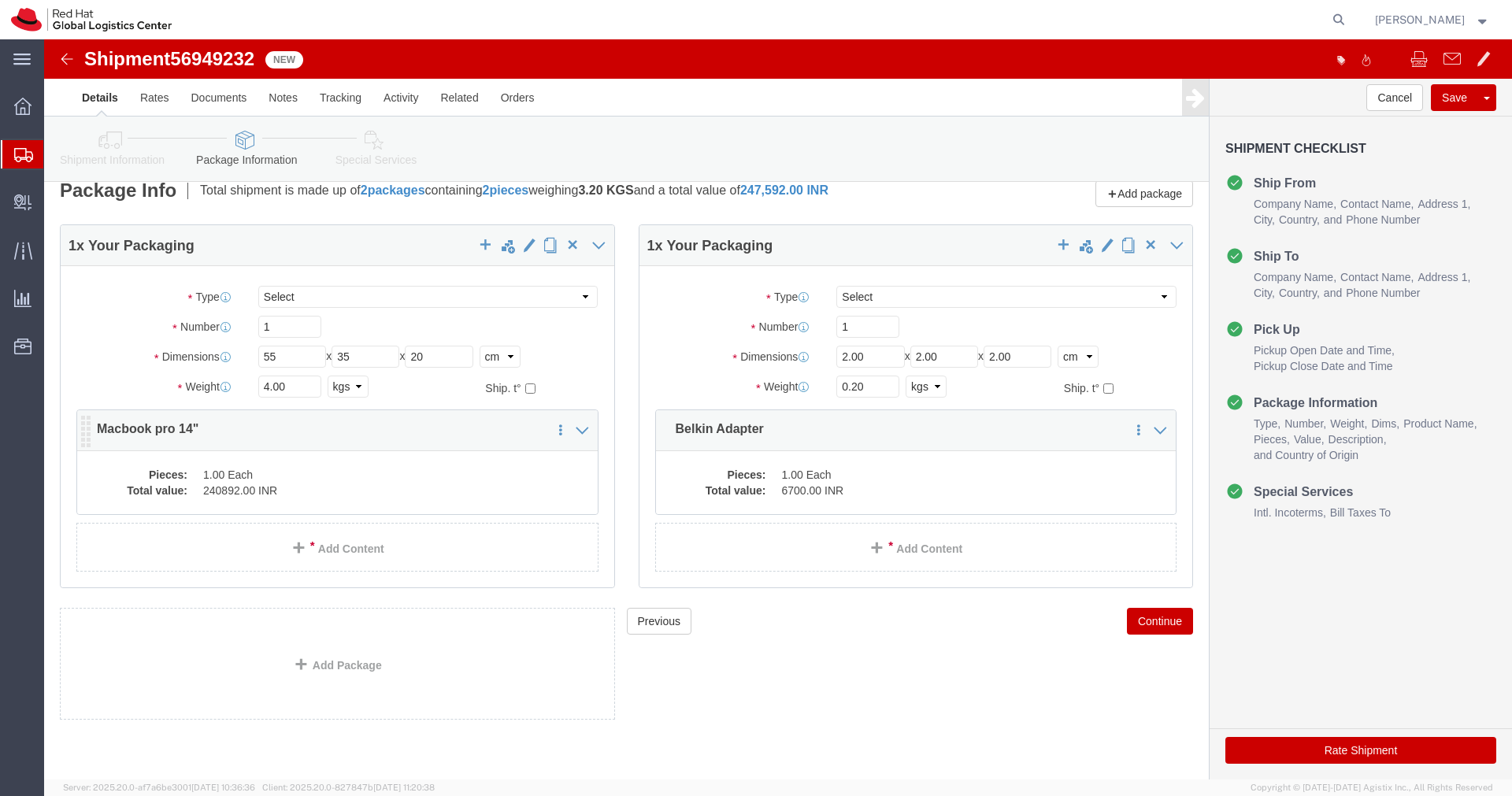
click dd "1.00 Each"
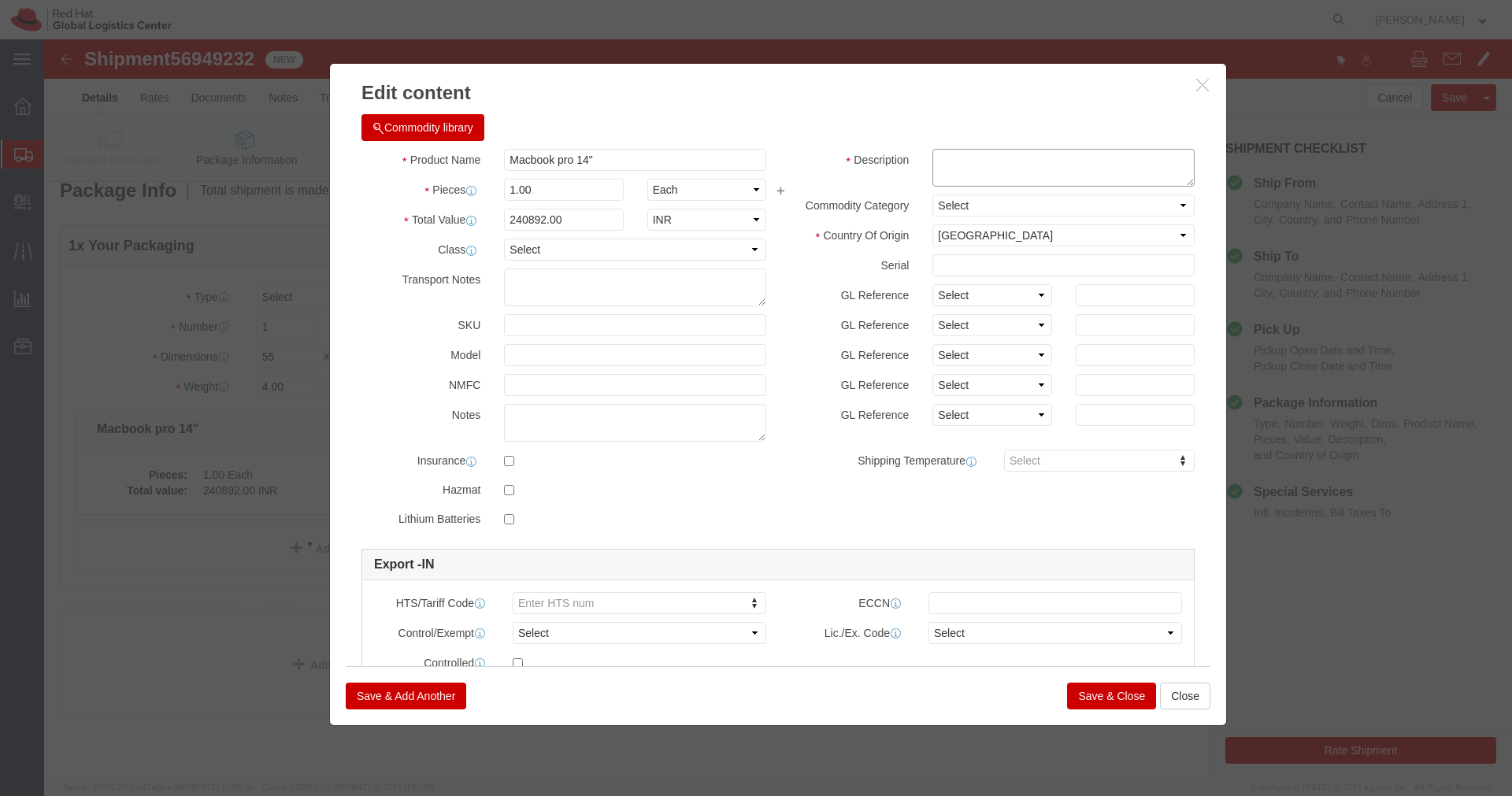
click textarea
paste textarea "MJKDHC992D"
type textarea "MJKDHC992D"
click button "Save & Close"
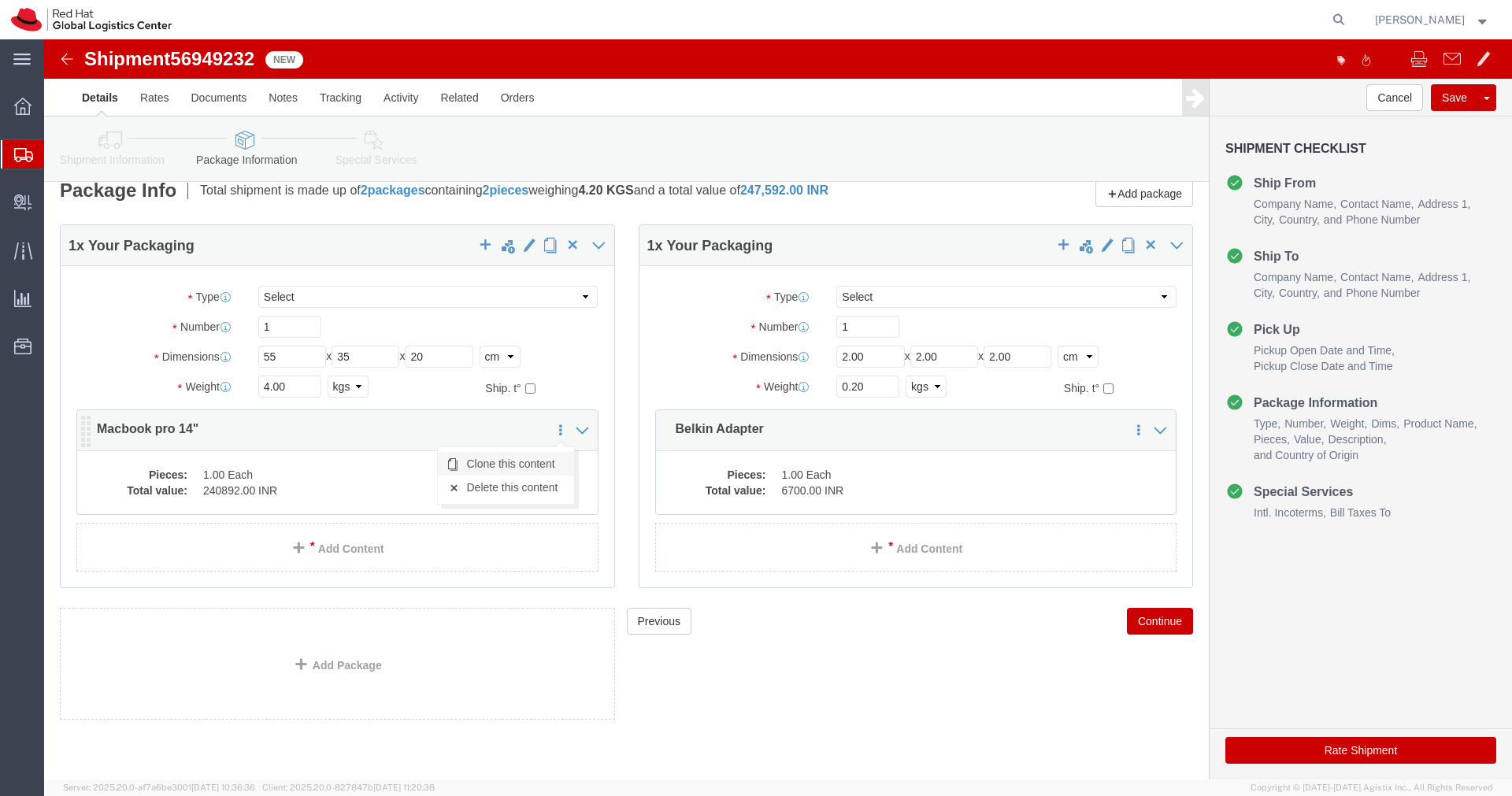
click link "Clone this content"
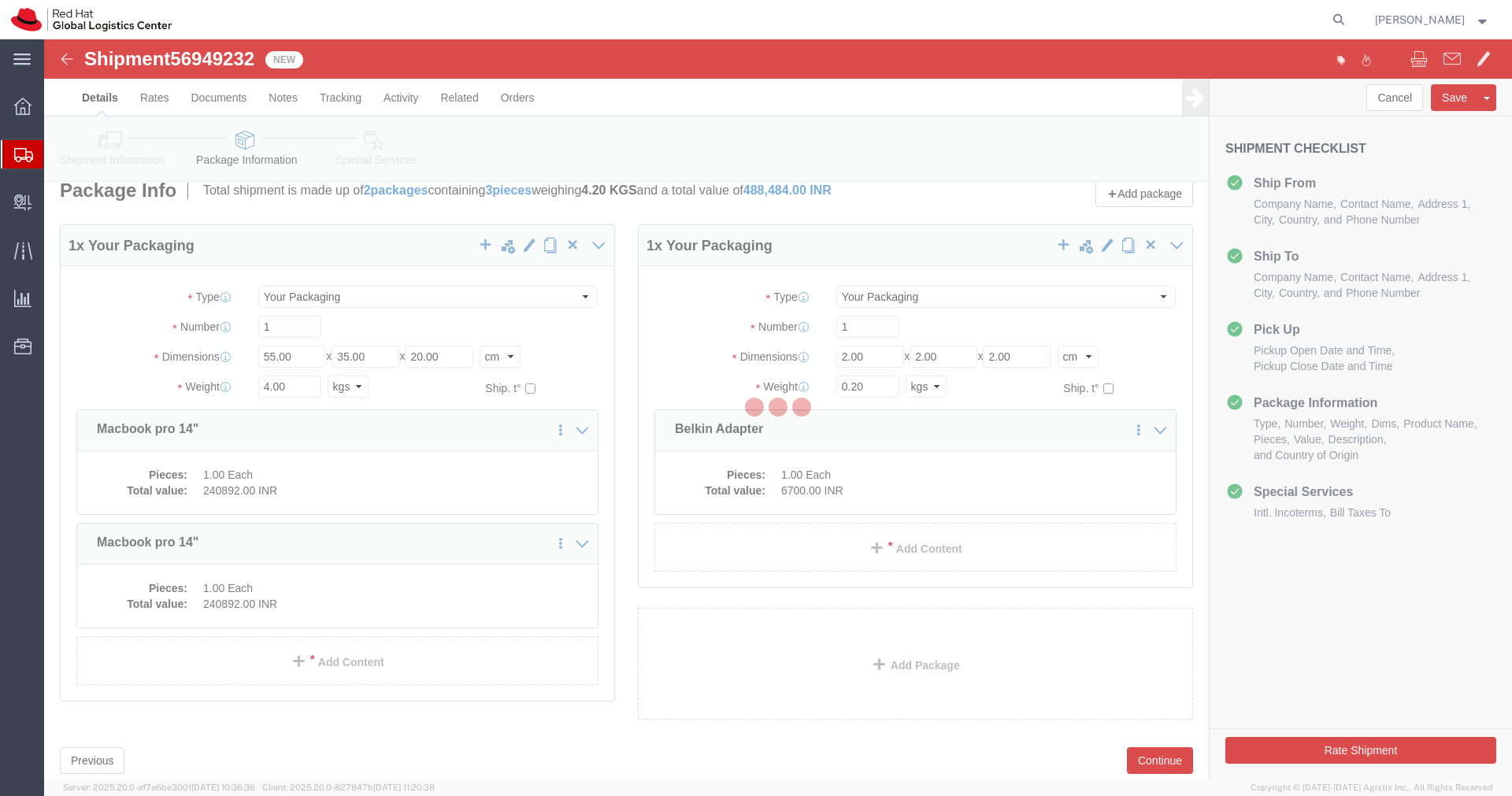
scroll to position [0, 0]
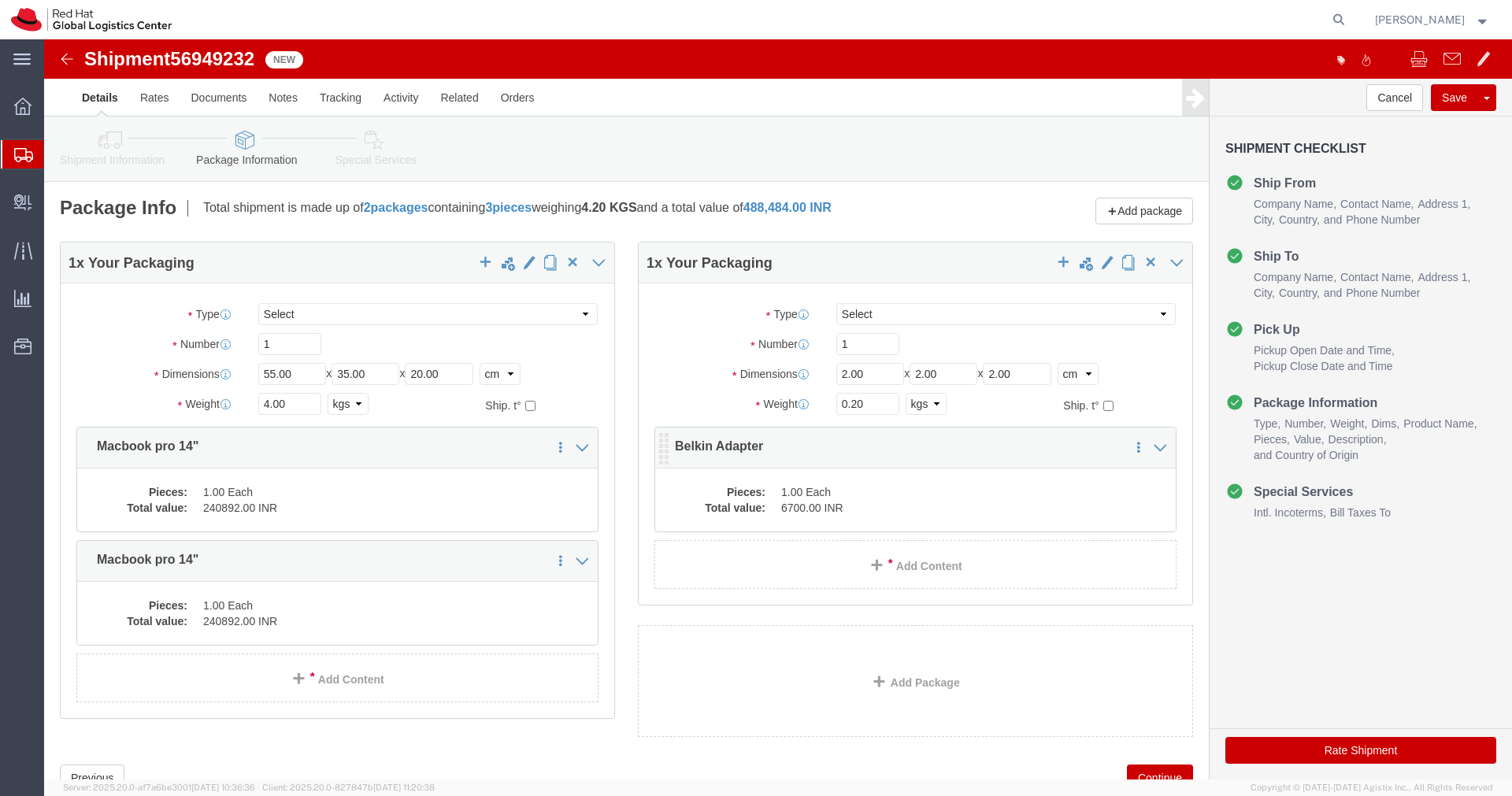
click dd "1.00 Each"
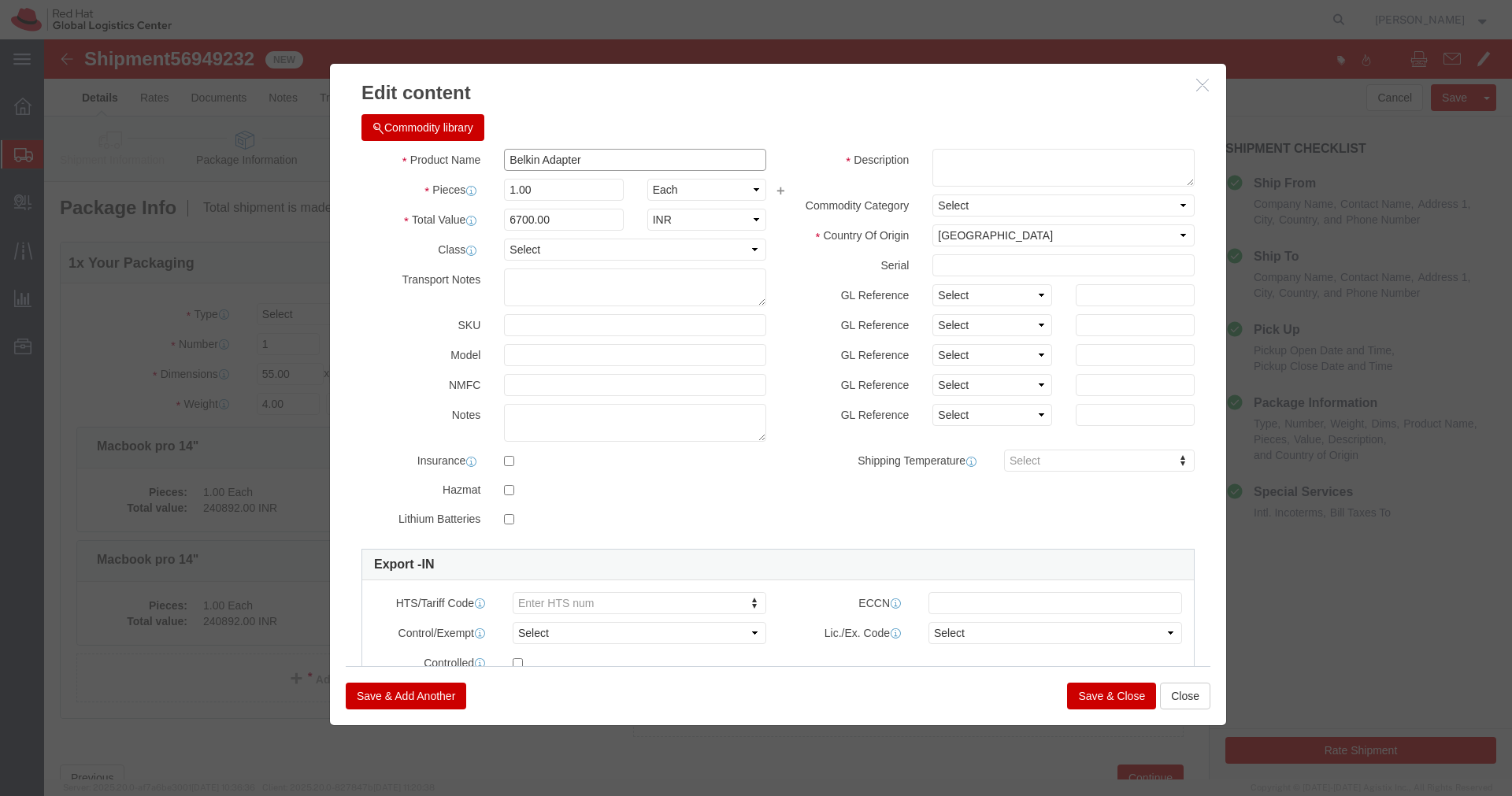
drag, startPoint x: 535, startPoint y: 126, endPoint x: 413, endPoint y: 127, distance: 122.0
click div "Product Name Belkin Adapter"
click button "Close"
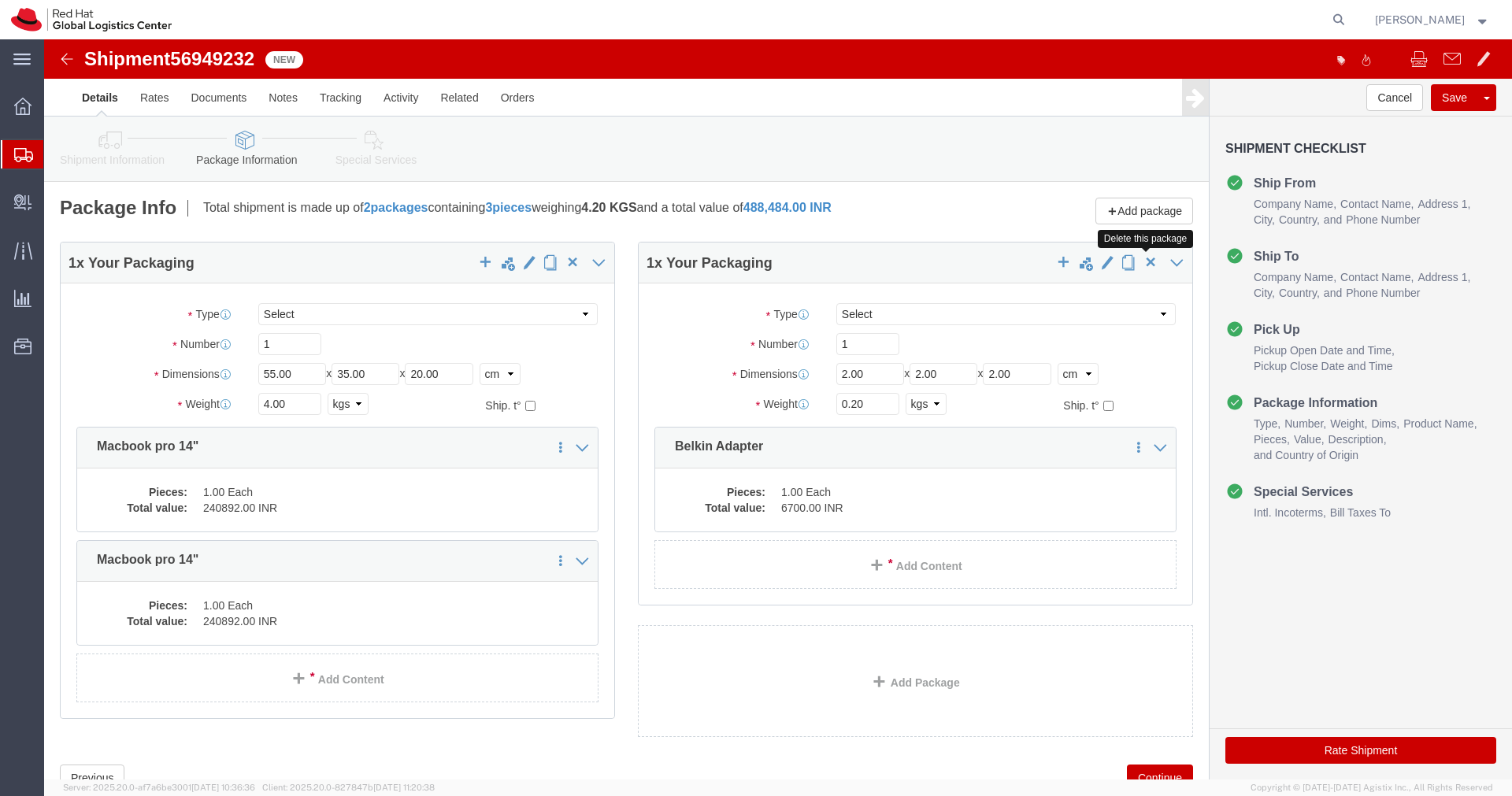
click span "button"
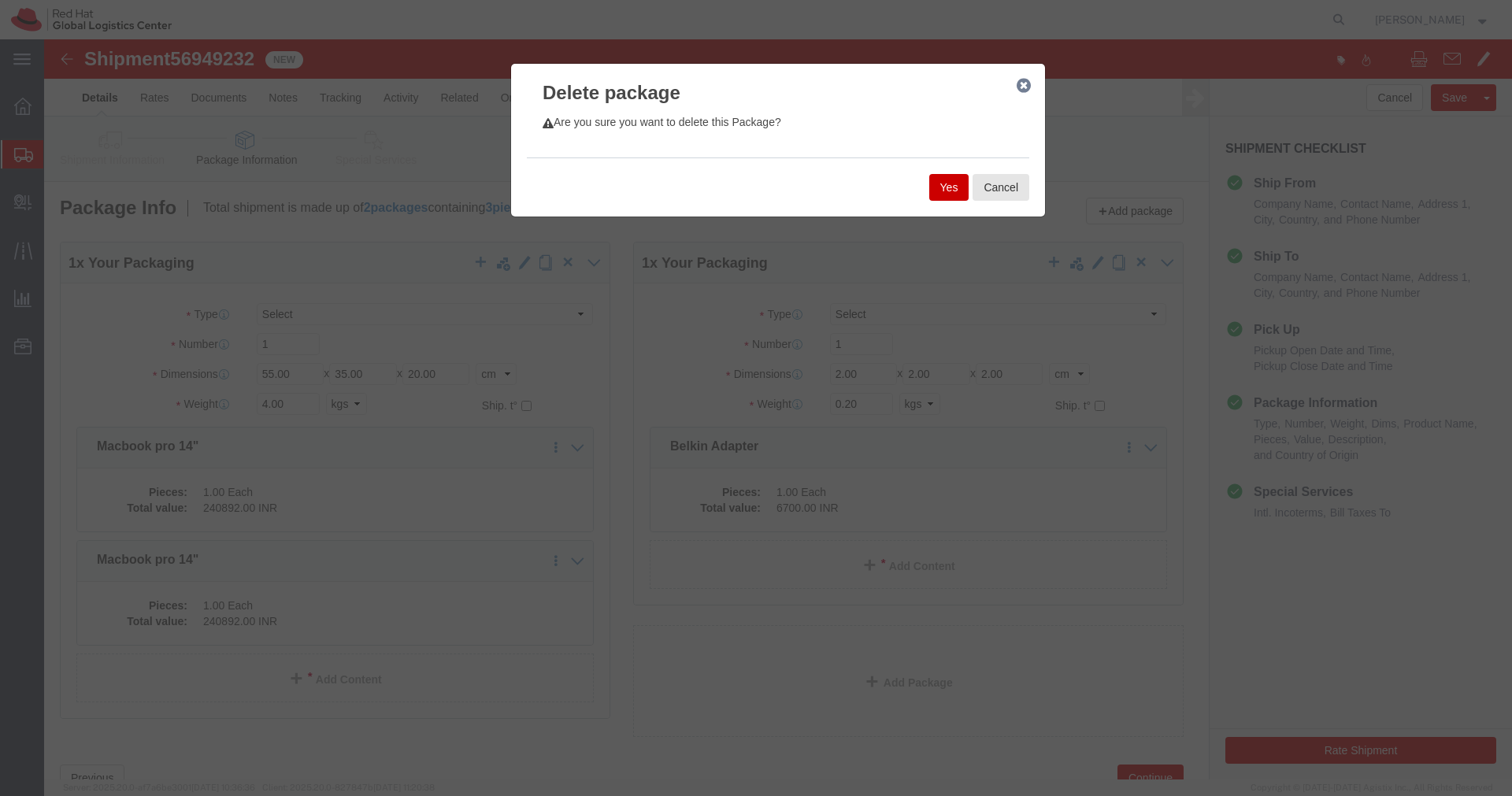
click button "Yes"
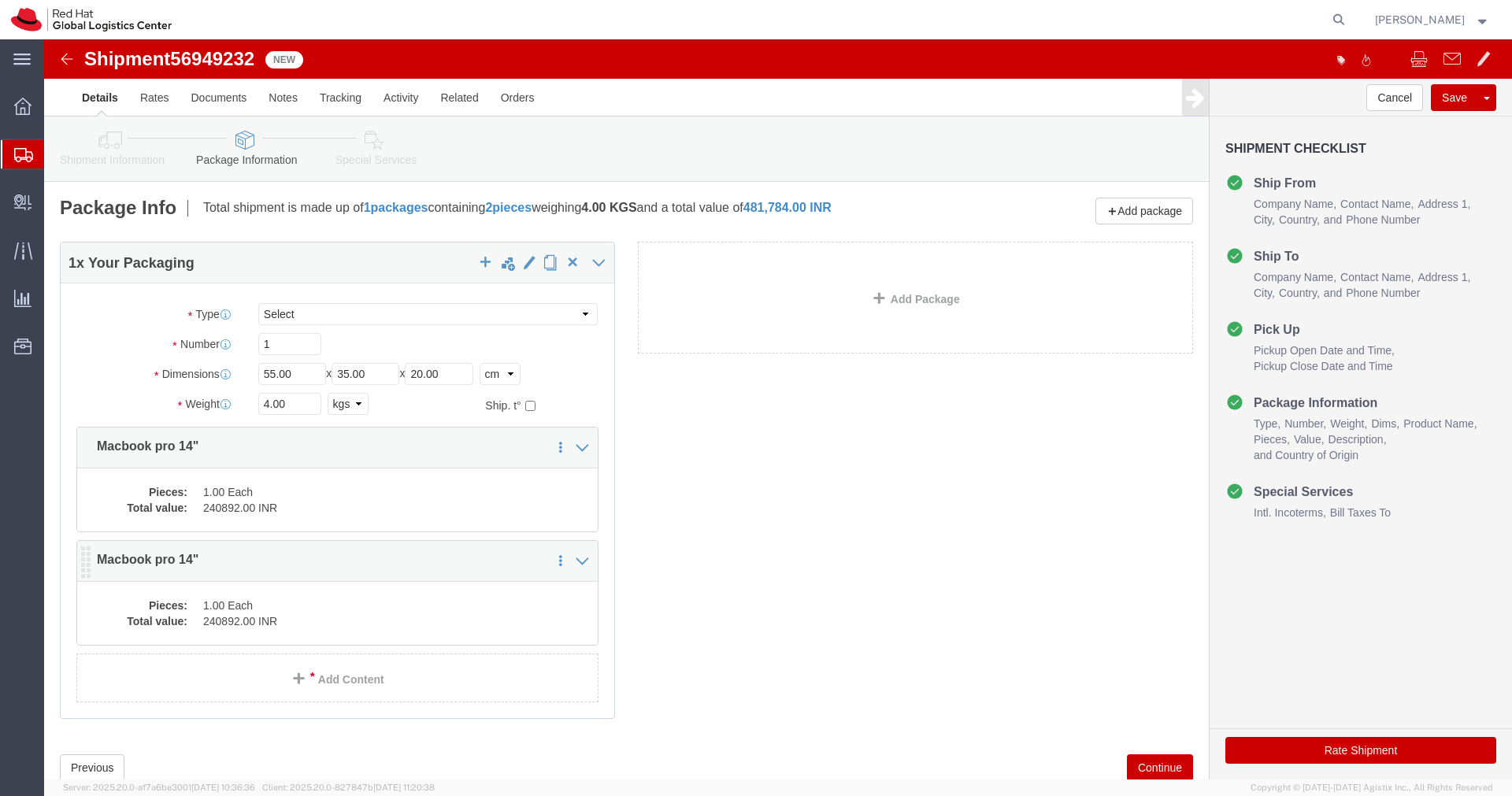
click dd "1.00 Each"
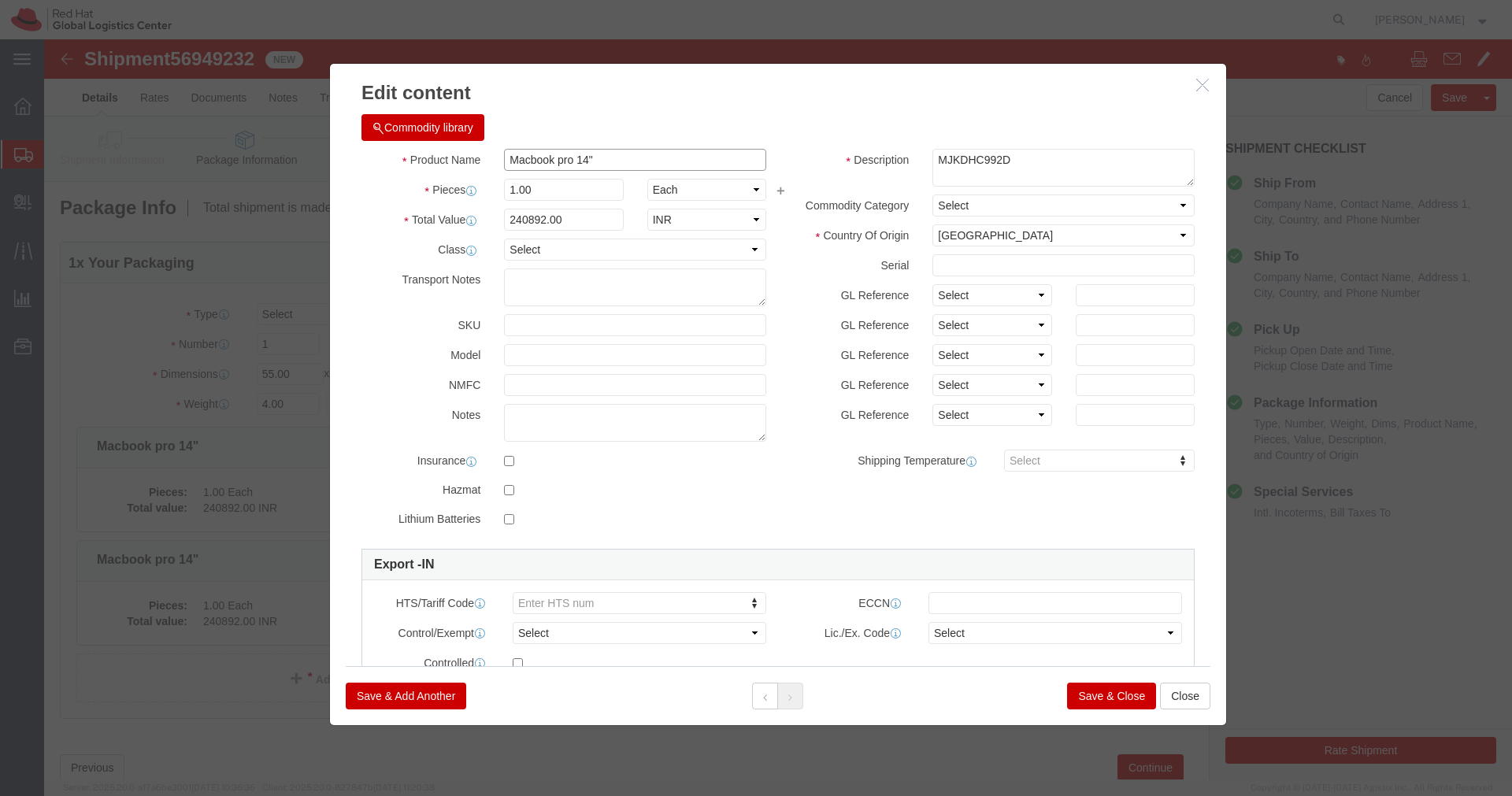
drag, startPoint x: 545, startPoint y: 126, endPoint x: 449, endPoint y: 111, distance: 97.2
click div "Macbook pro 14""
paste input "Belkin Adapter"
type input "Belkin Adapter"
click input "240892.00"
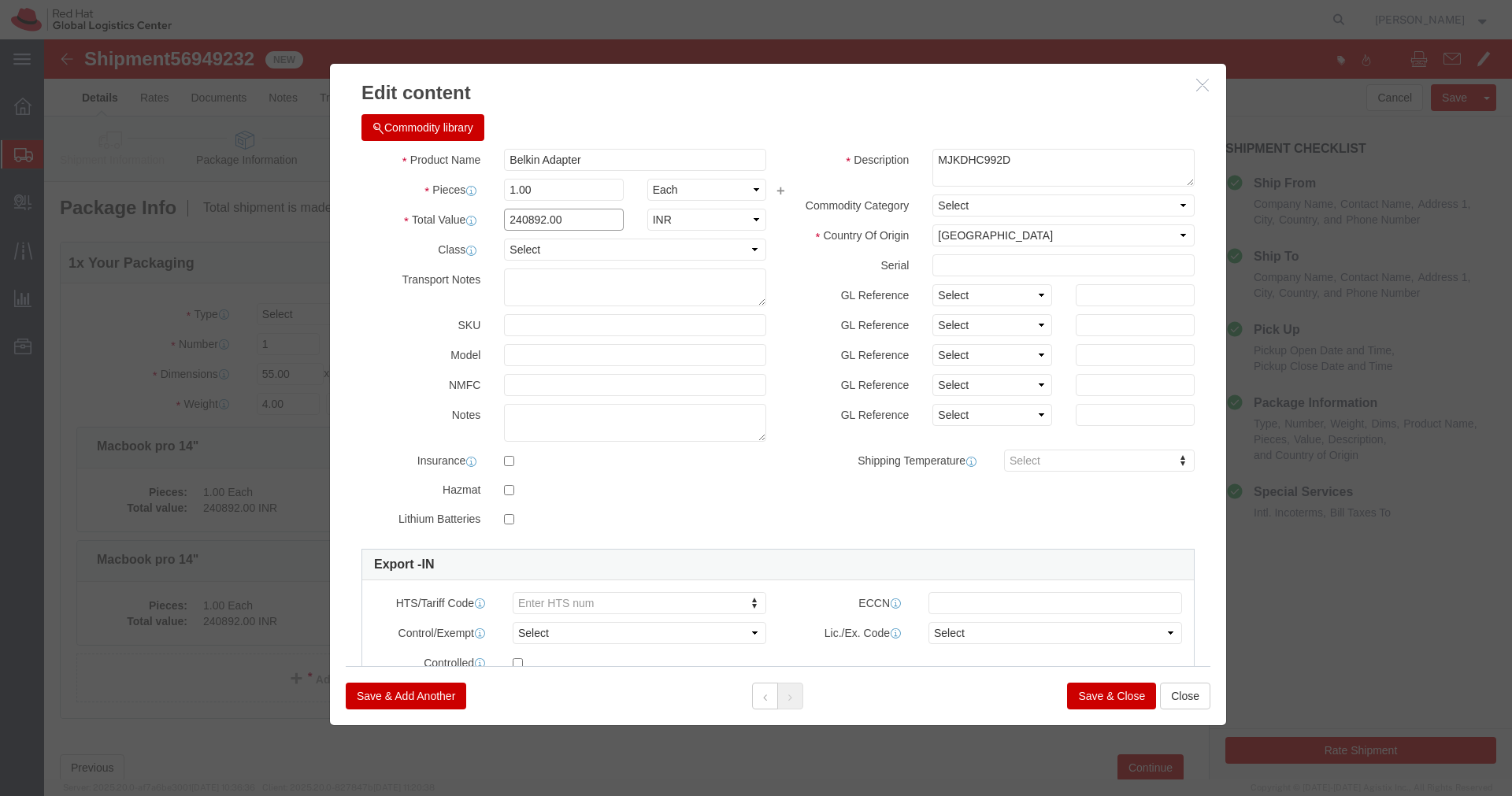
click input "240892.00"
type input "6700.00"
click button "Save & Close"
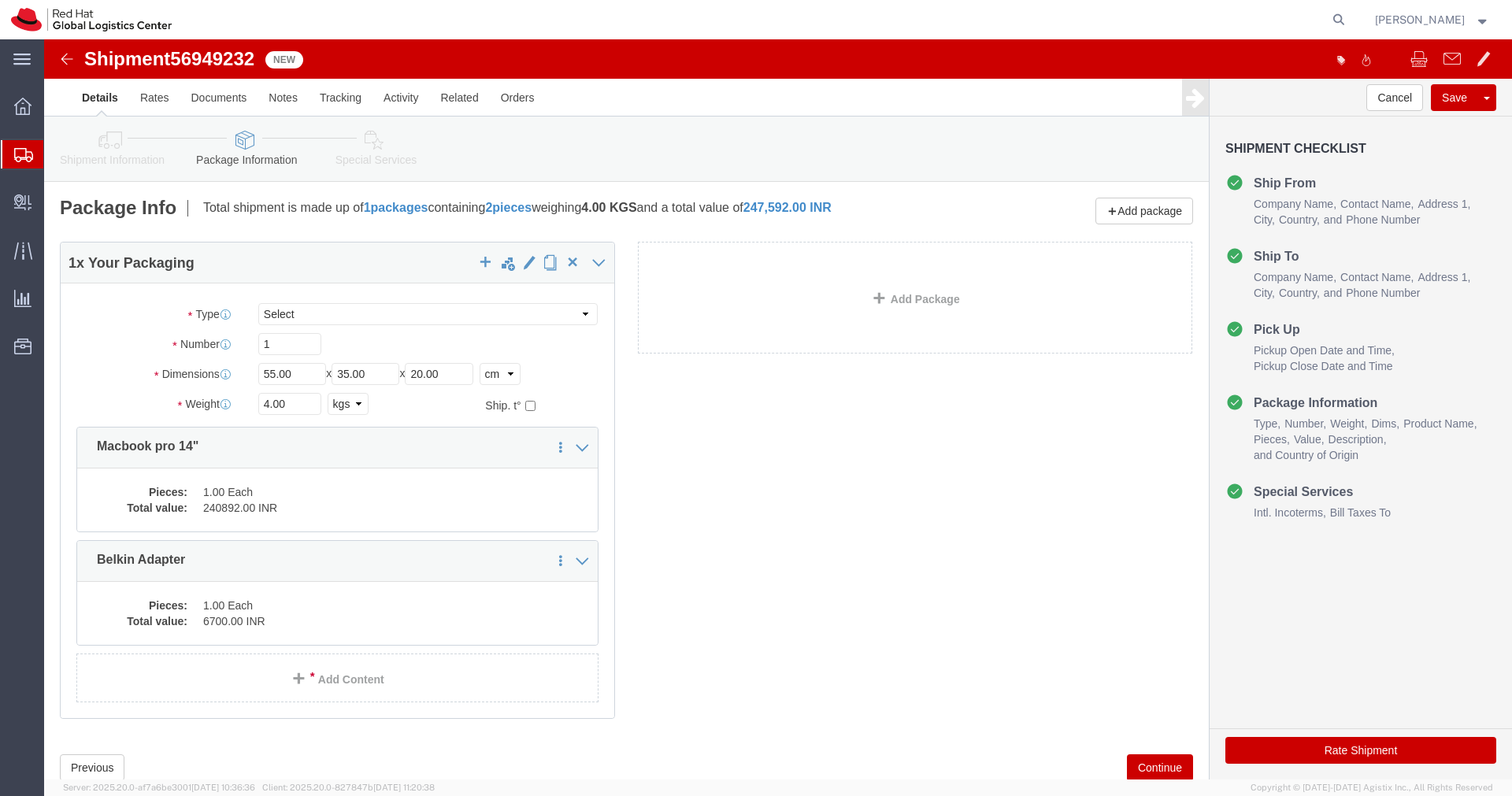
click icon
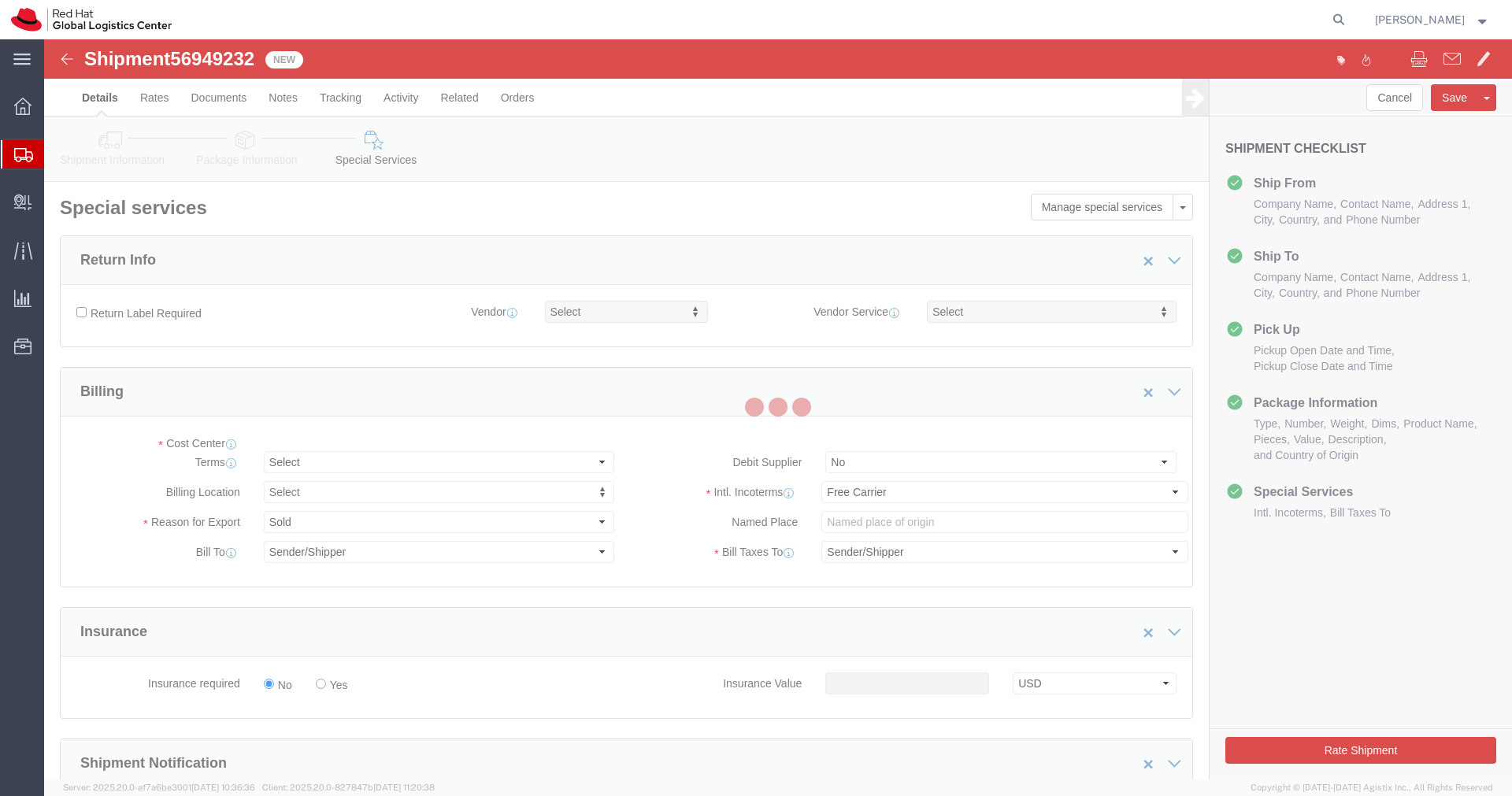
select select "COSTCENTER"
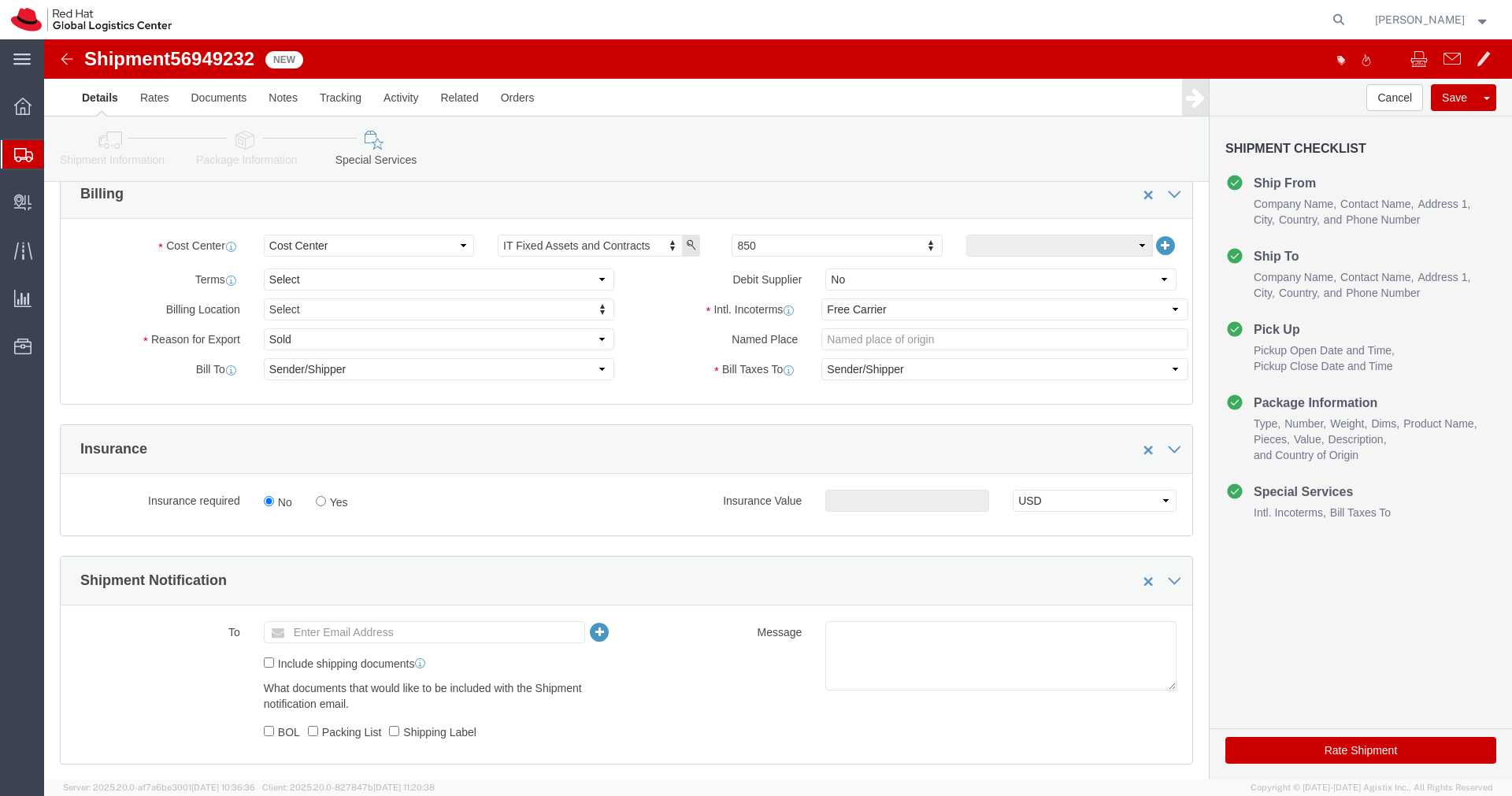
scroll to position [205, 0]
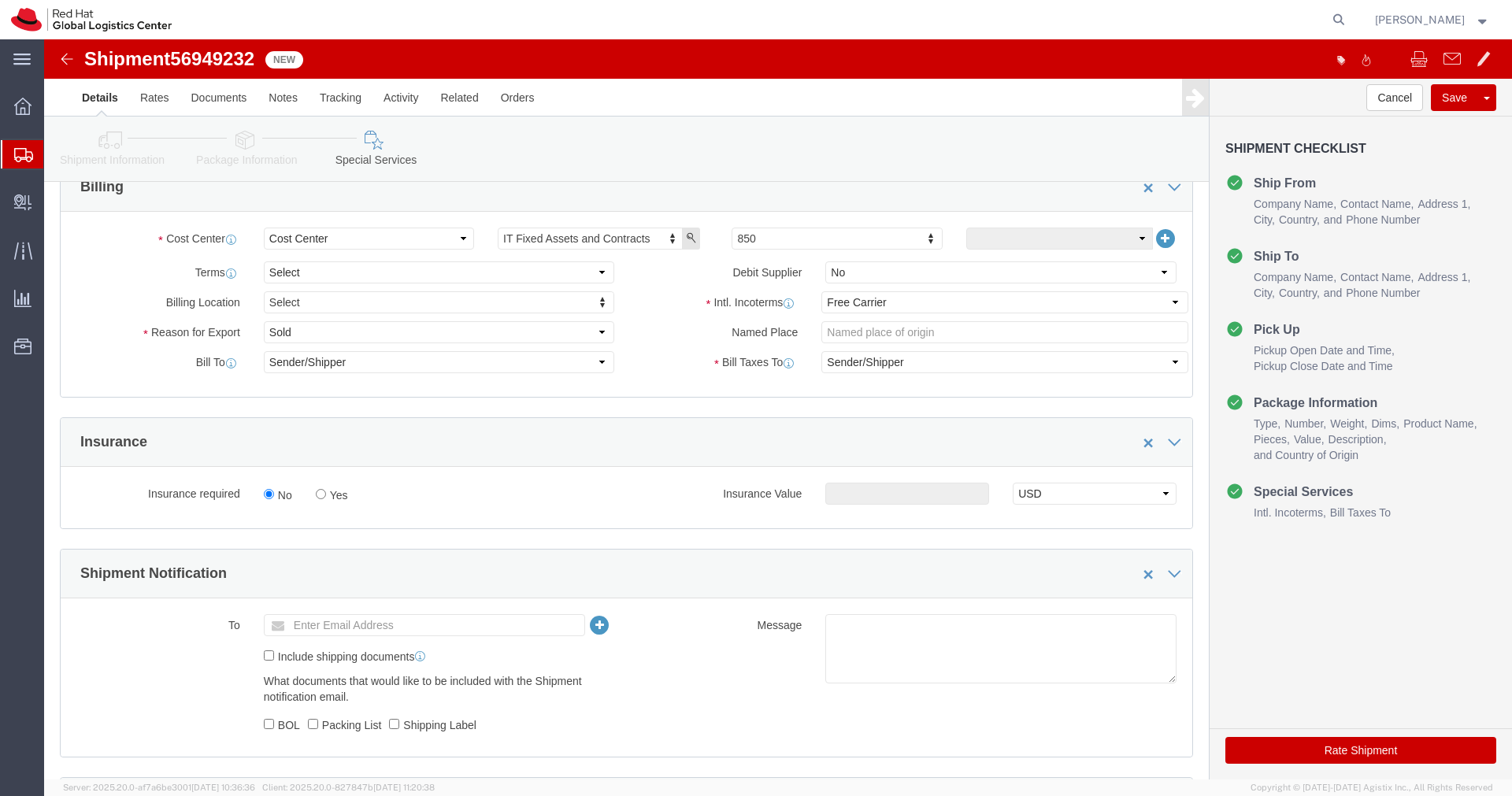
click input "Enter Email Address"
type input "[EMAIL_ADDRESS][DOMAIN_NAME]"
click textarea
paste textarea "Hardware - Laptop, Here is the web link for tracking this shipment([URL][DOMAIN…"
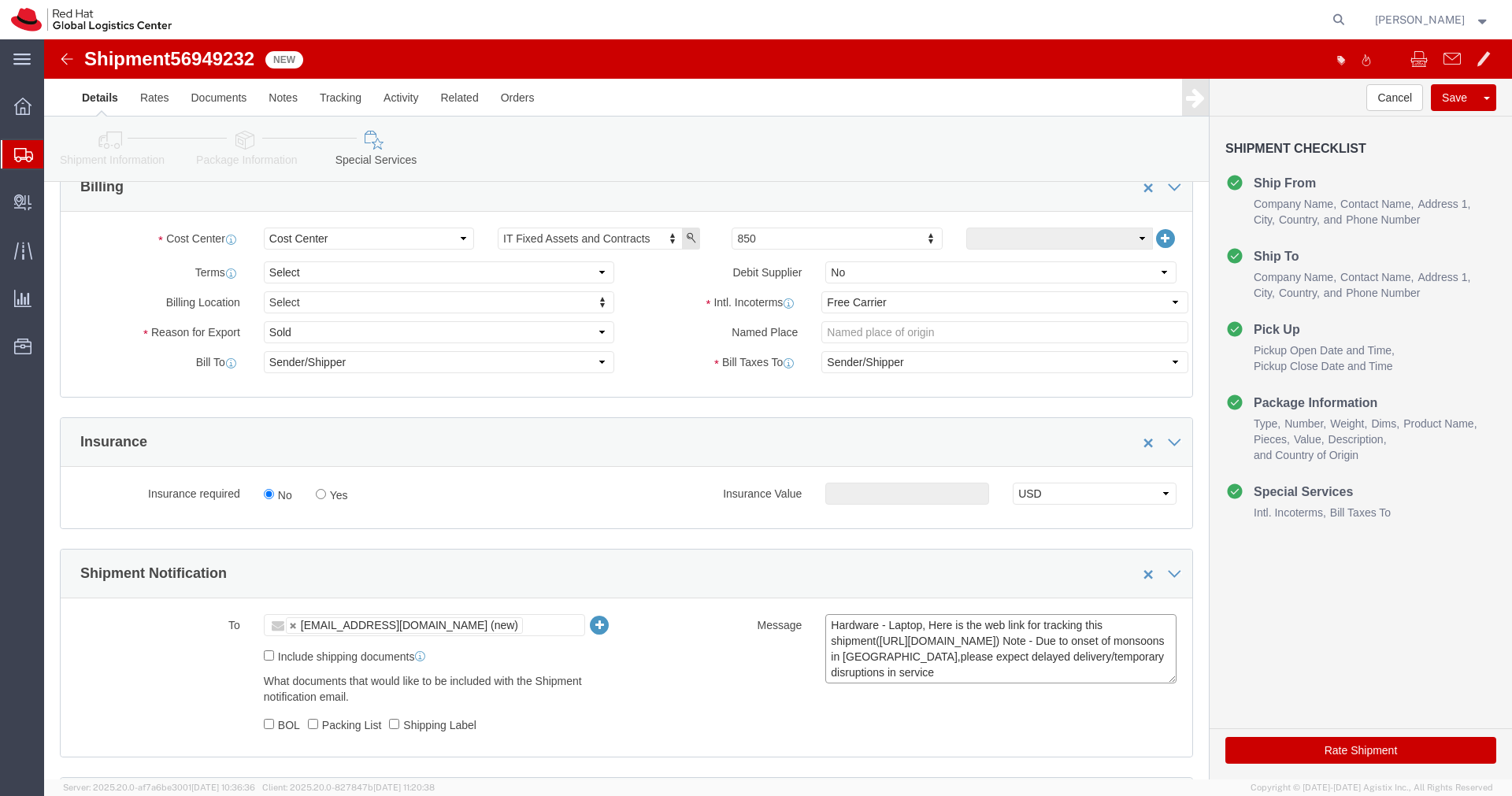
scroll to position [11, 0]
type textarea "Hardware - Laptop, Here is the web link for tracking this shipment([URL][DOMAIN…"
click button "Rate Shipment"
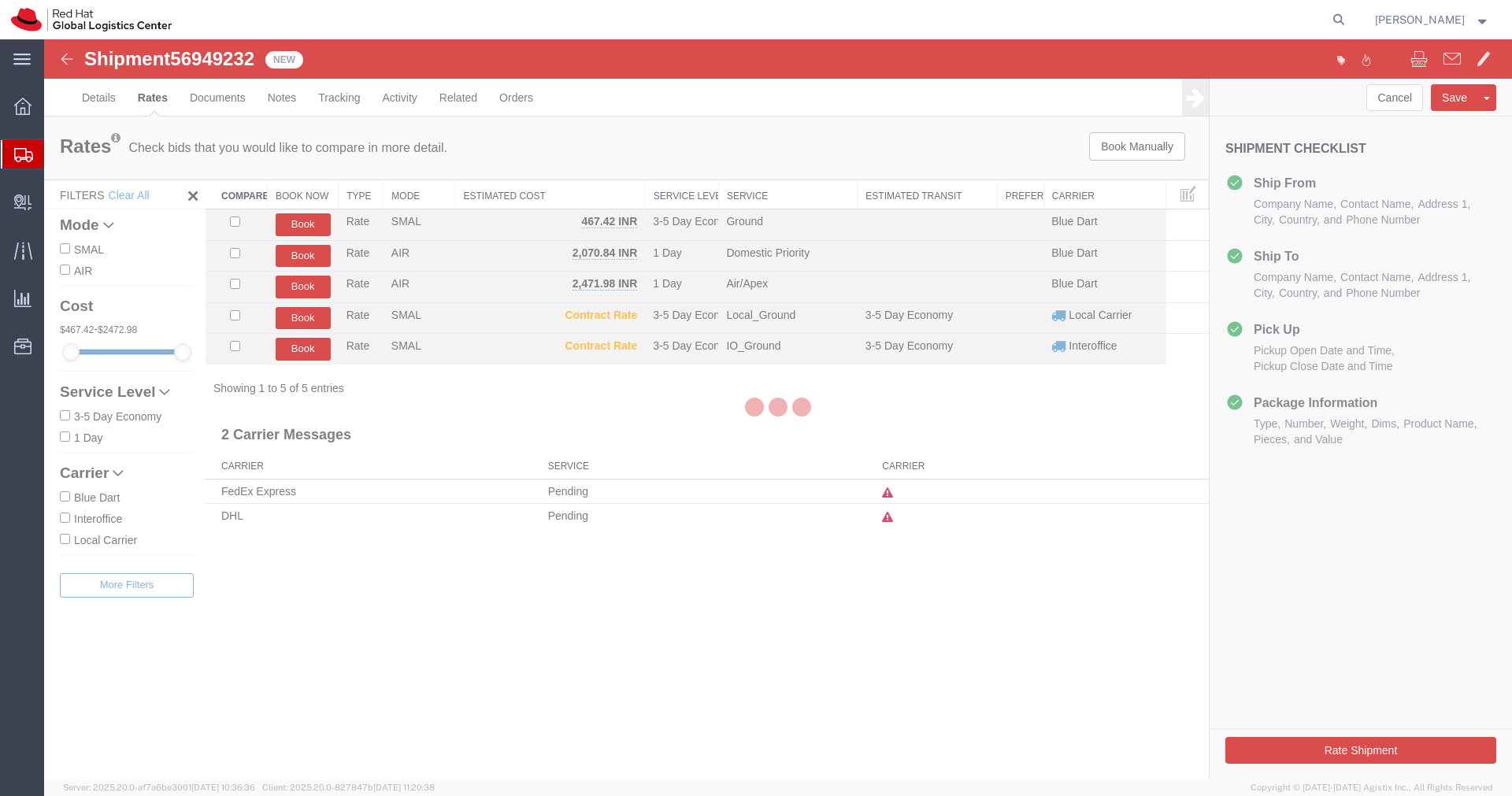
scroll to position [0, 0]
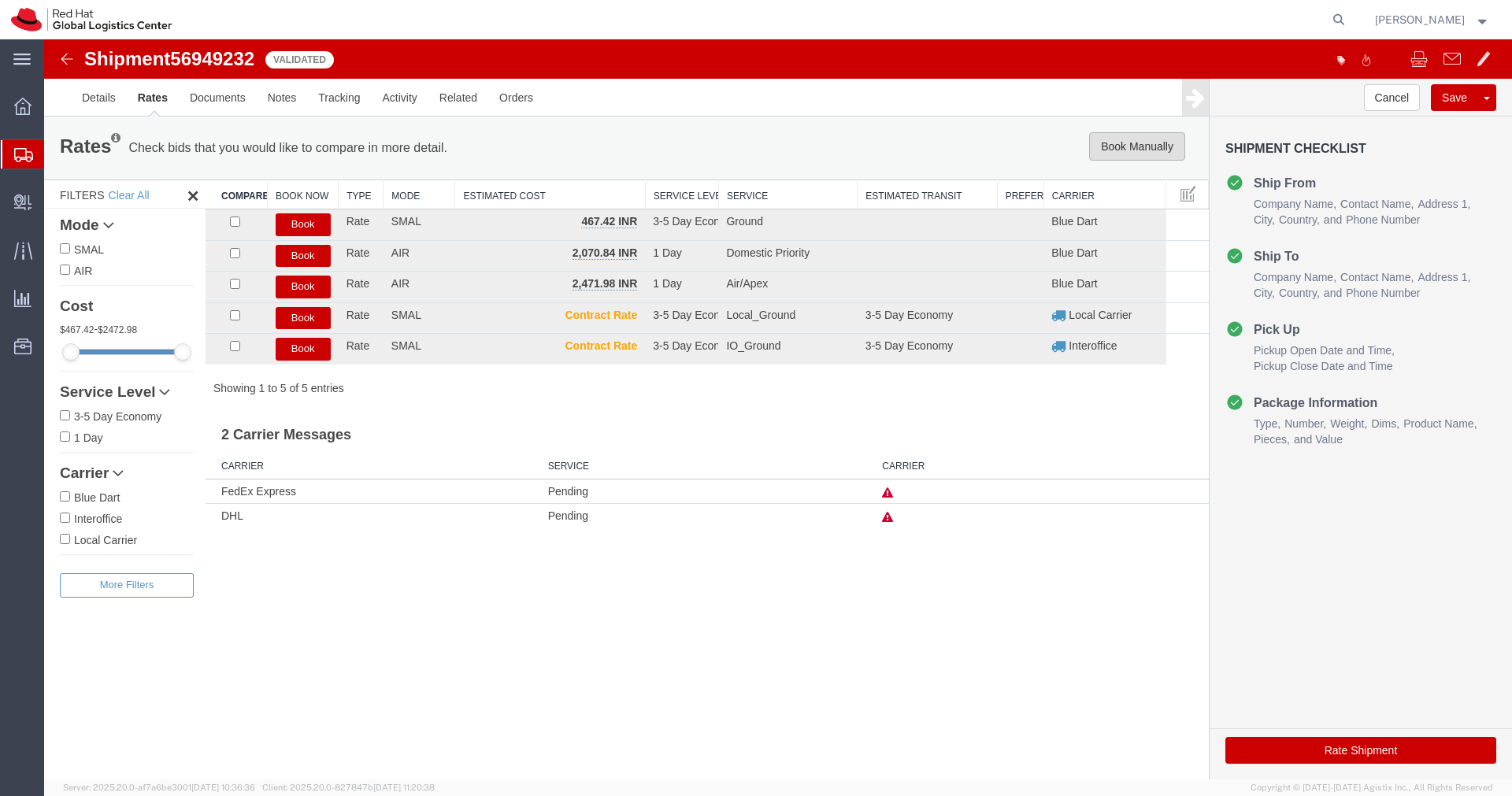
click at [1143, 149] on button "Book Manually" at bounding box center [1137, 147] width 96 height 29
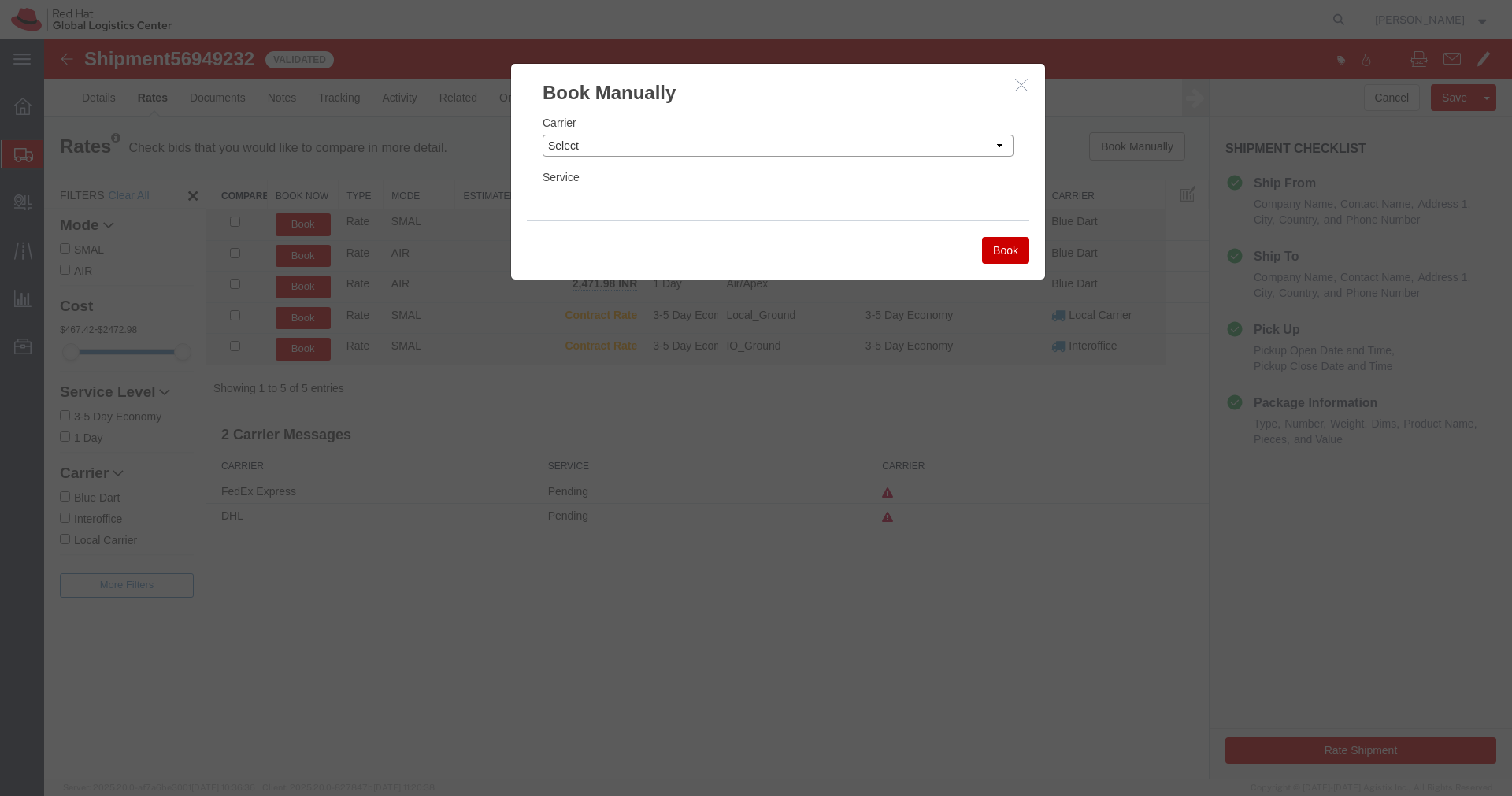
click at [943, 144] on select "Select Add New Carrier (and default service) Blue Dart DHL FedEx Express Global…" at bounding box center [778, 145] width 471 height 22
select select "14653"
click at [543, 134] on select "Select Add New Carrier (and default service) Blue Dart DHL FedEx Express Global…" at bounding box center [778, 145] width 471 height 22
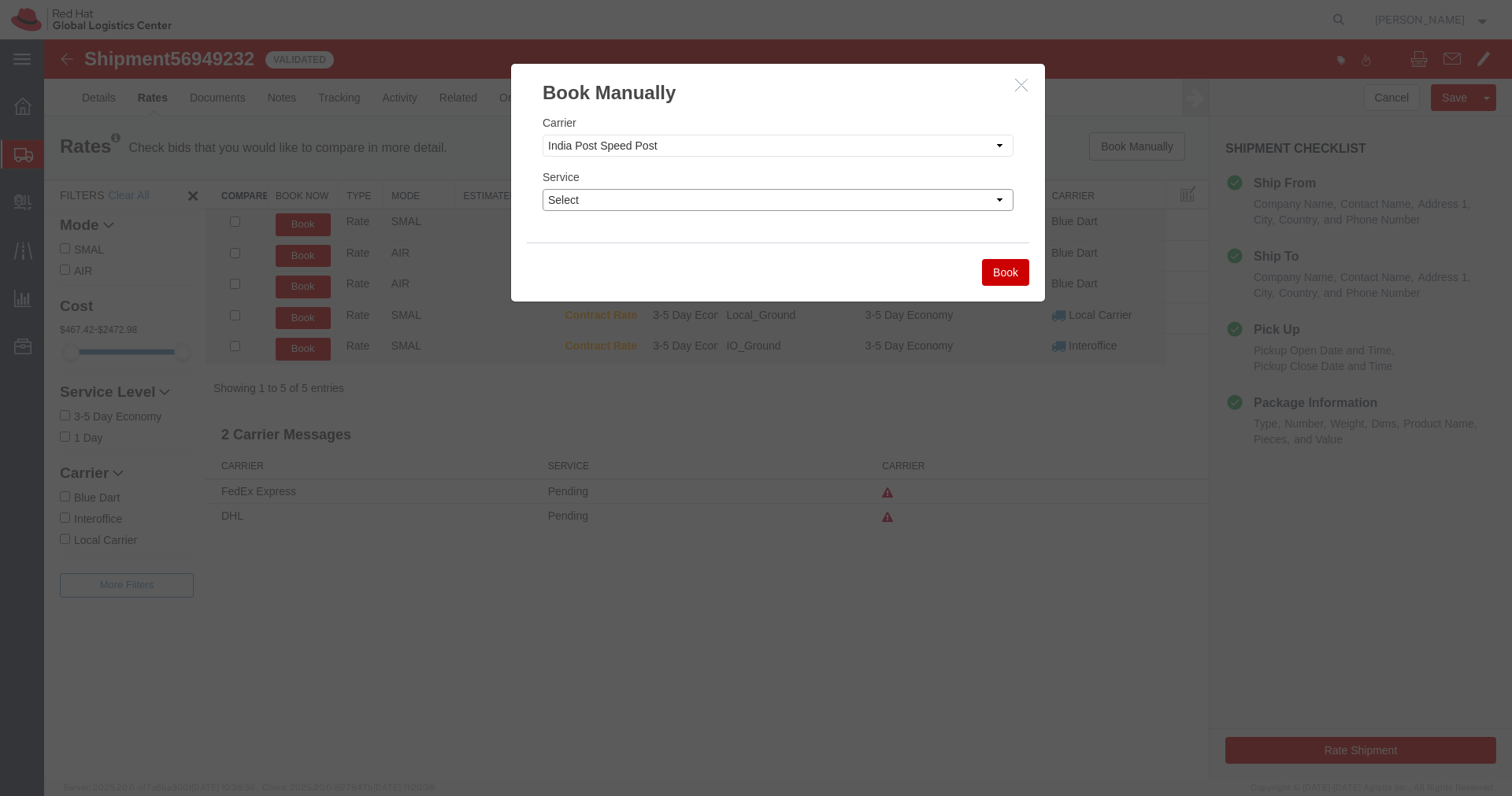
click at [753, 205] on select "Select Air" at bounding box center [778, 199] width 471 height 22
select select "29222"
click at [543, 189] on select "Select Air" at bounding box center [778, 199] width 471 height 22
click at [994, 272] on button "Book" at bounding box center [1005, 272] width 48 height 27
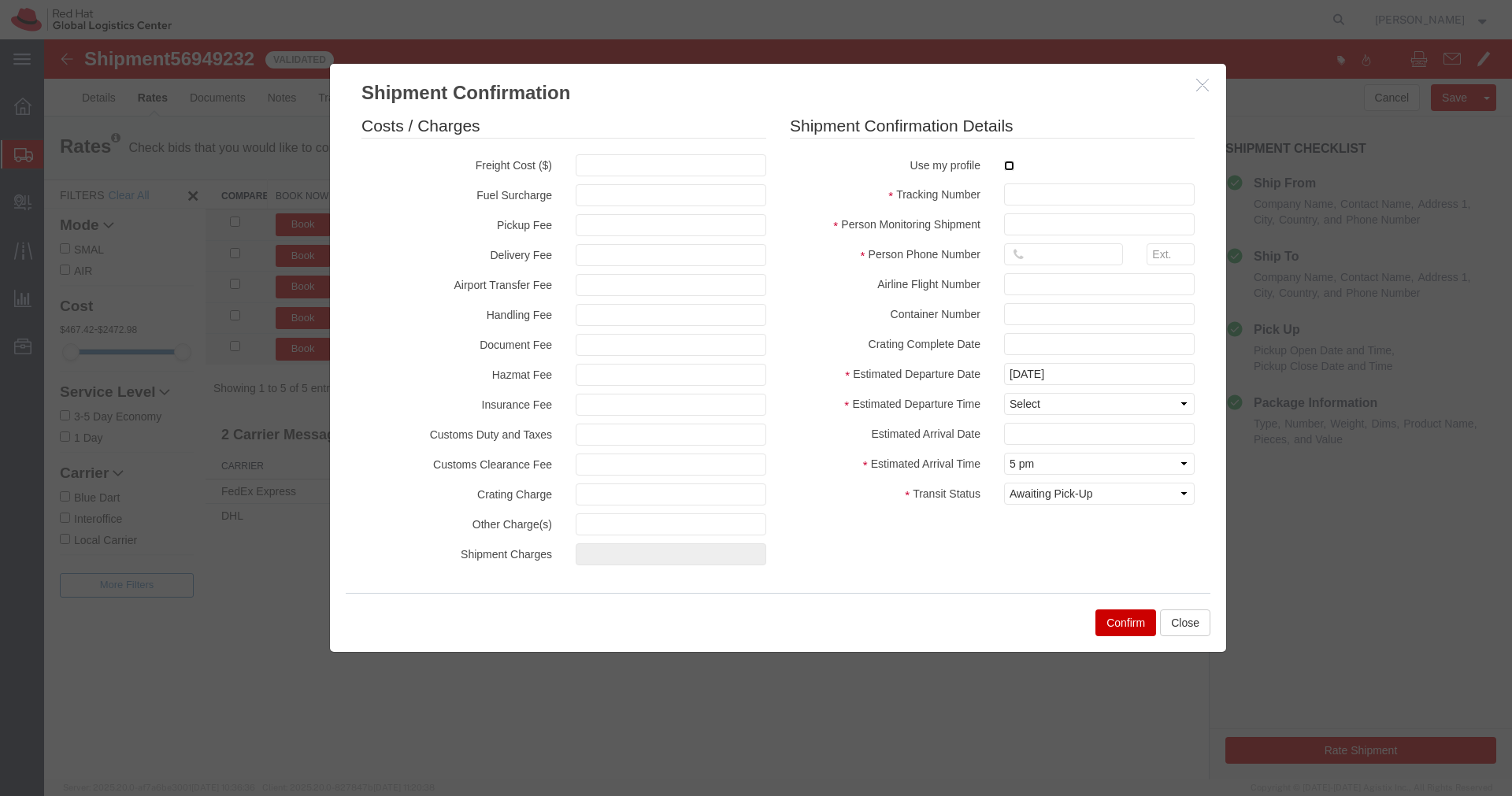
click at [1008, 169] on input "checkbox" at bounding box center [1008, 166] width 10 height 10
checkbox input "true"
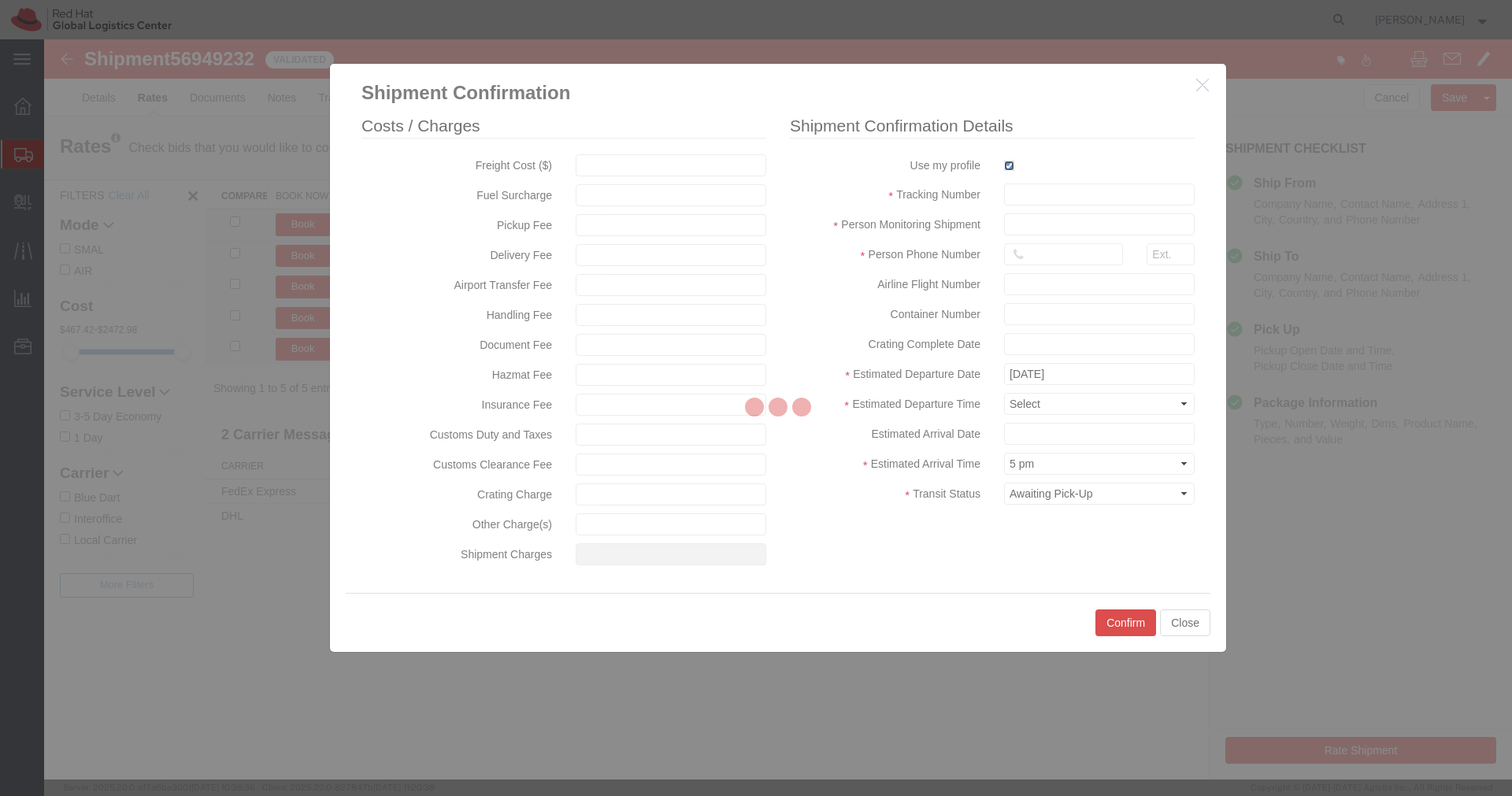
type input "[PERSON_NAME]"
type input "[PHONE_NUMBER]"
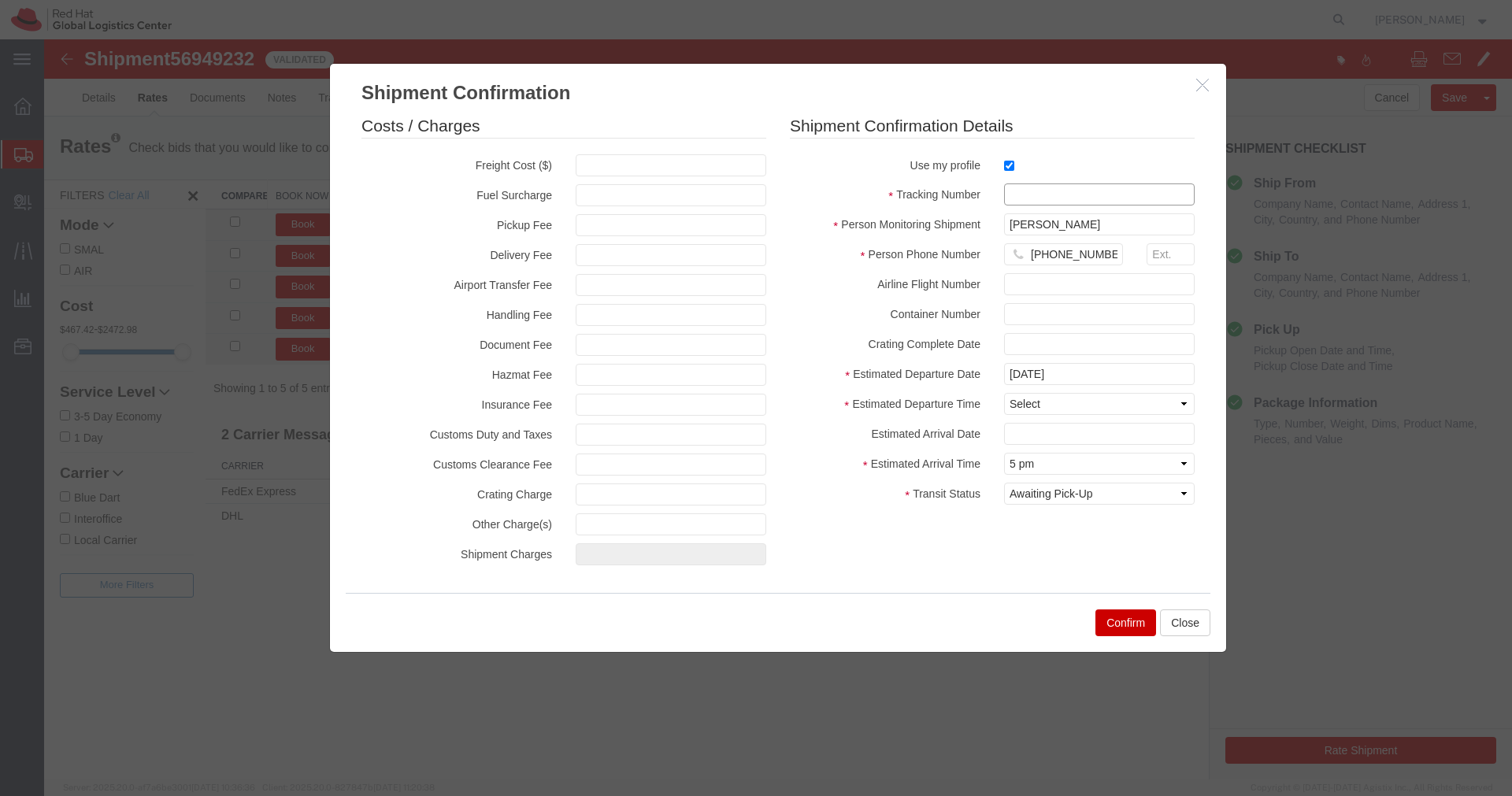
click at [1024, 191] on input "text" at bounding box center [1099, 194] width 190 height 22
paste input "EM346212438IN"
type input "EM346212438IN"
click at [1052, 402] on select "Select Midnight 1 am 2 am 3 am 4 am 5 am 6 am 7 am 8 am 9 am 10 am 11 am 12 Noo…" at bounding box center [1099, 404] width 190 height 22
select select "1200"
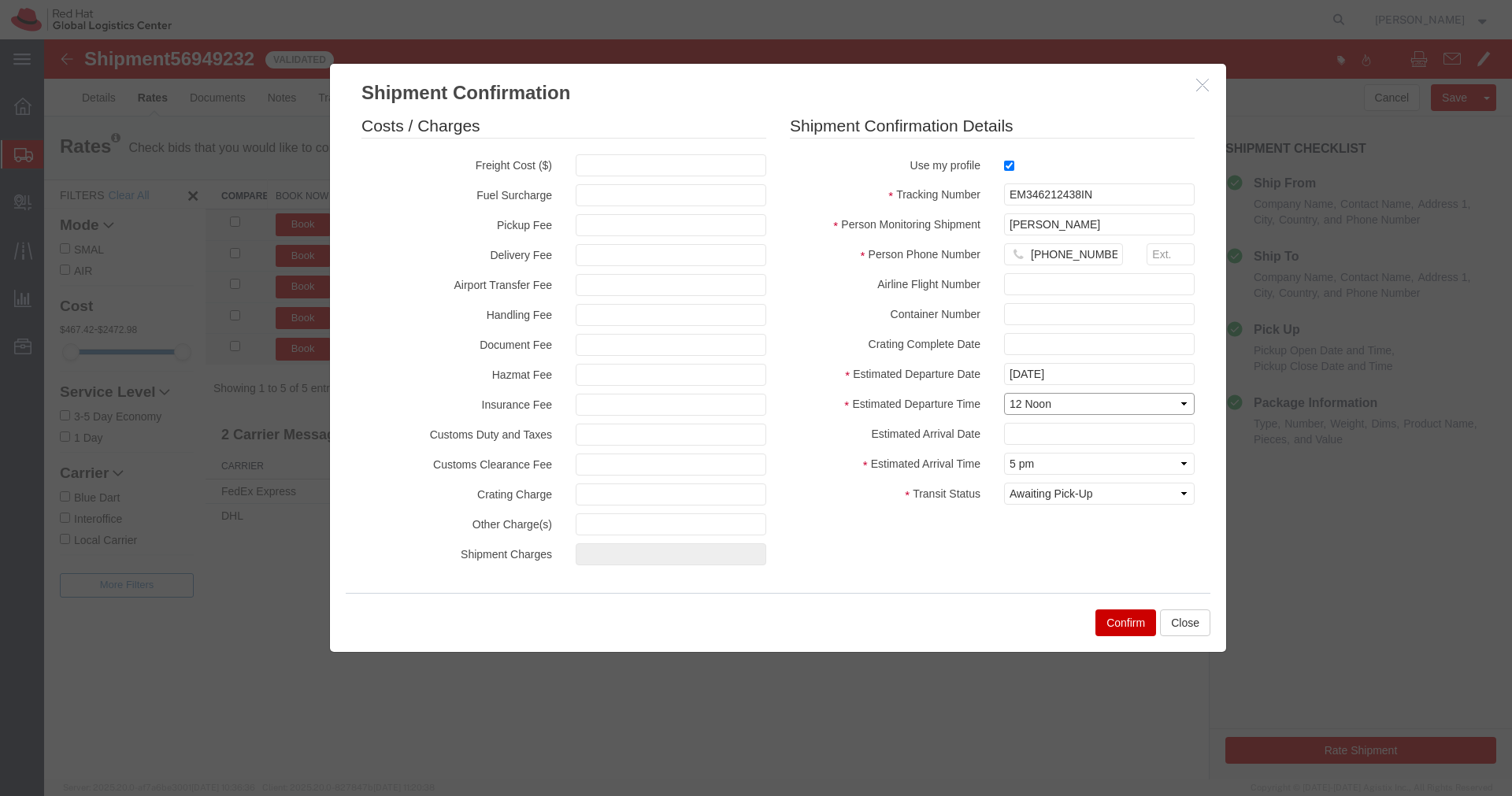
click at [1004, 393] on select "Select Midnight 1 am 2 am 3 am 4 am 5 am 6 am 7 am 8 am 9 am 10 am 11 am 12 Noo…" at bounding box center [1099, 404] width 190 height 22
click at [1106, 495] on select "Select Arrival Notice Available Arrival Notice Imported Arrive at Delivery Loca…" at bounding box center [1099, 493] width 190 height 22
select select "INTRANST"
click at [1004, 483] on select "Select Arrival Notice Available Arrival Notice Imported Arrive at Delivery Loca…" at bounding box center [1099, 493] width 190 height 22
click at [1117, 628] on button "Confirm" at bounding box center [1125, 623] width 61 height 27
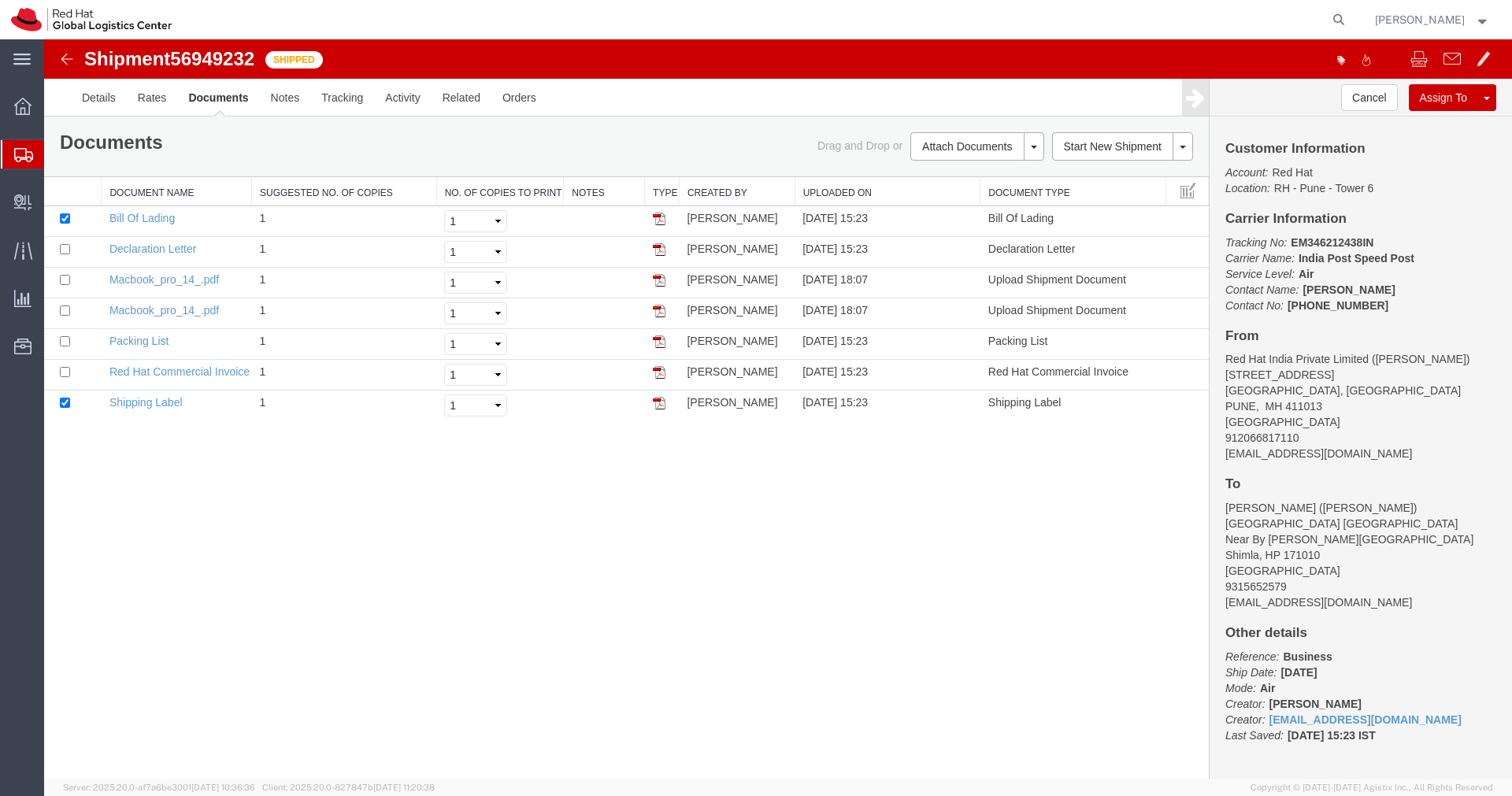
click at [66, 63] on img at bounding box center [67, 59] width 19 height 19
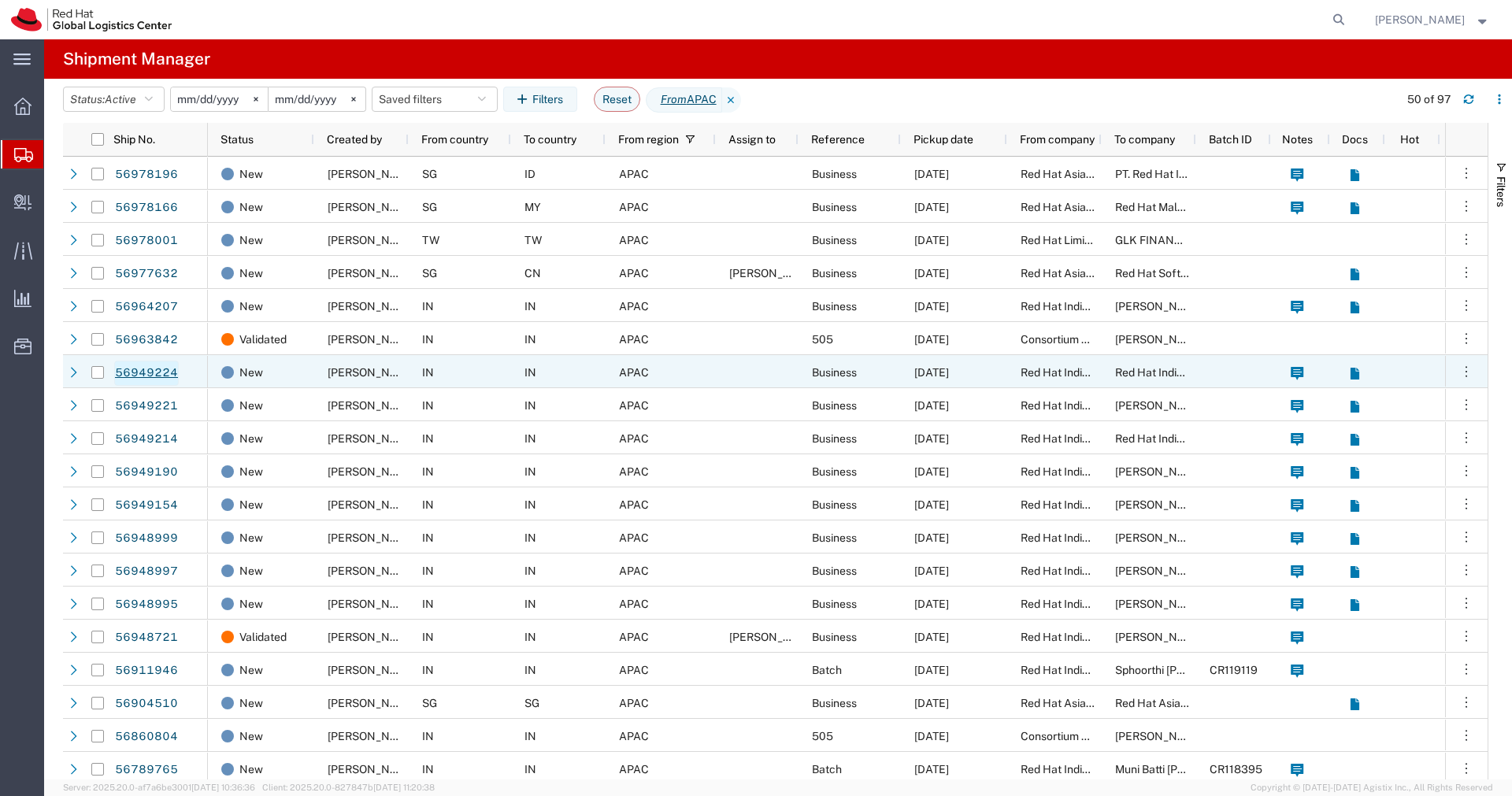
click at [155, 373] on link "56949224" at bounding box center [147, 373] width 65 height 25
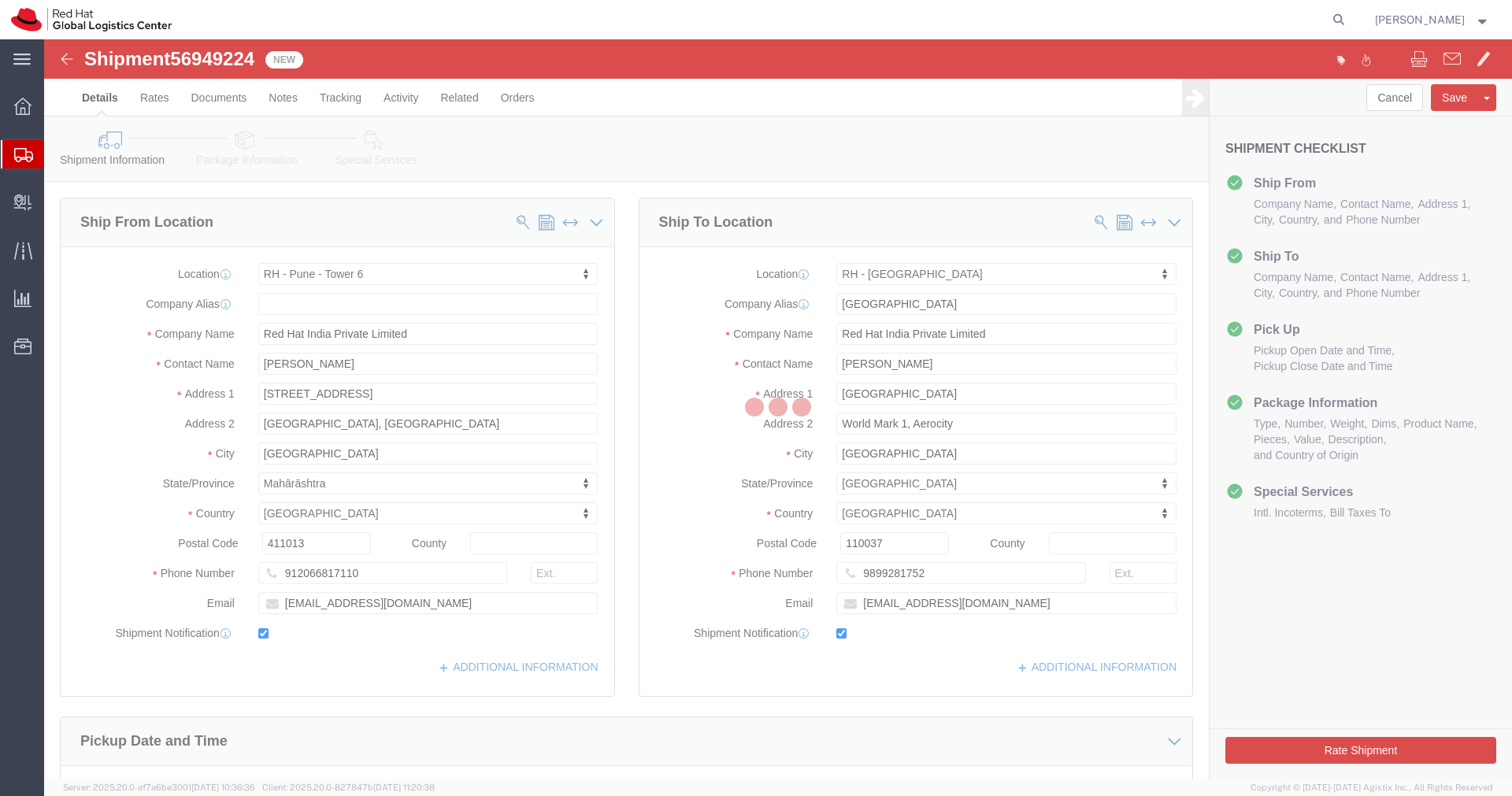
select select "38432"
select select "37948"
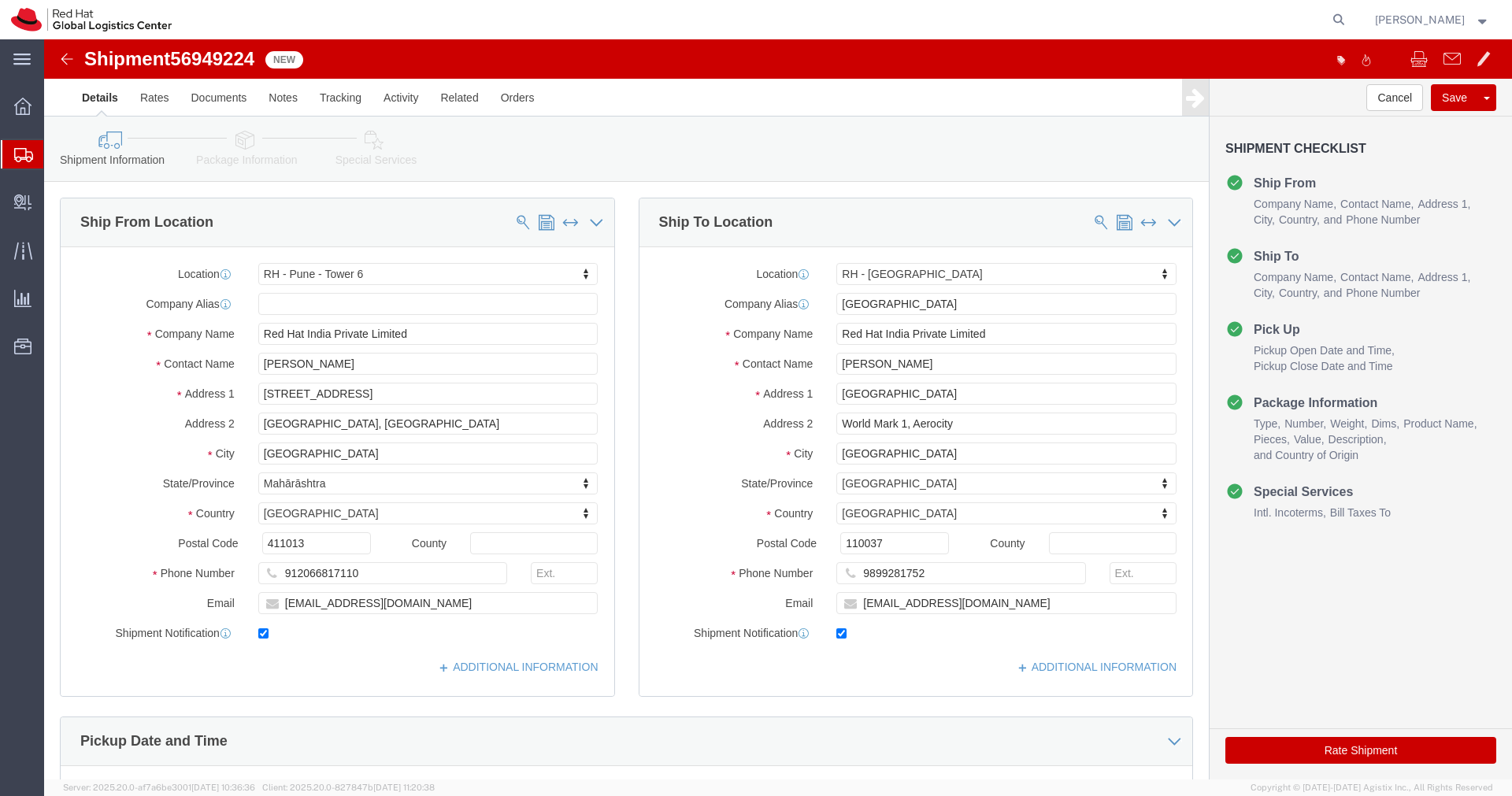
click icon
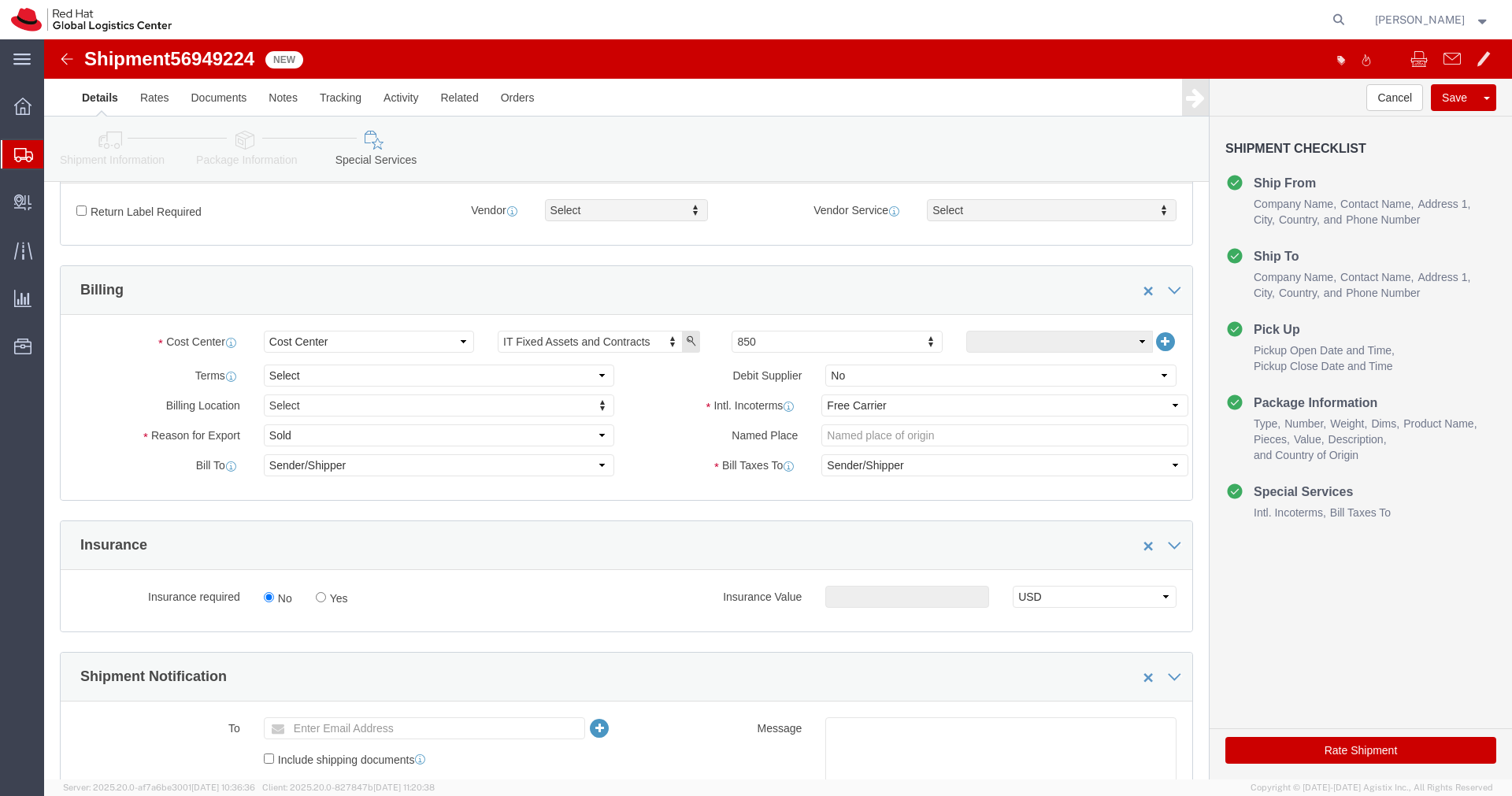
scroll to position [184, 0]
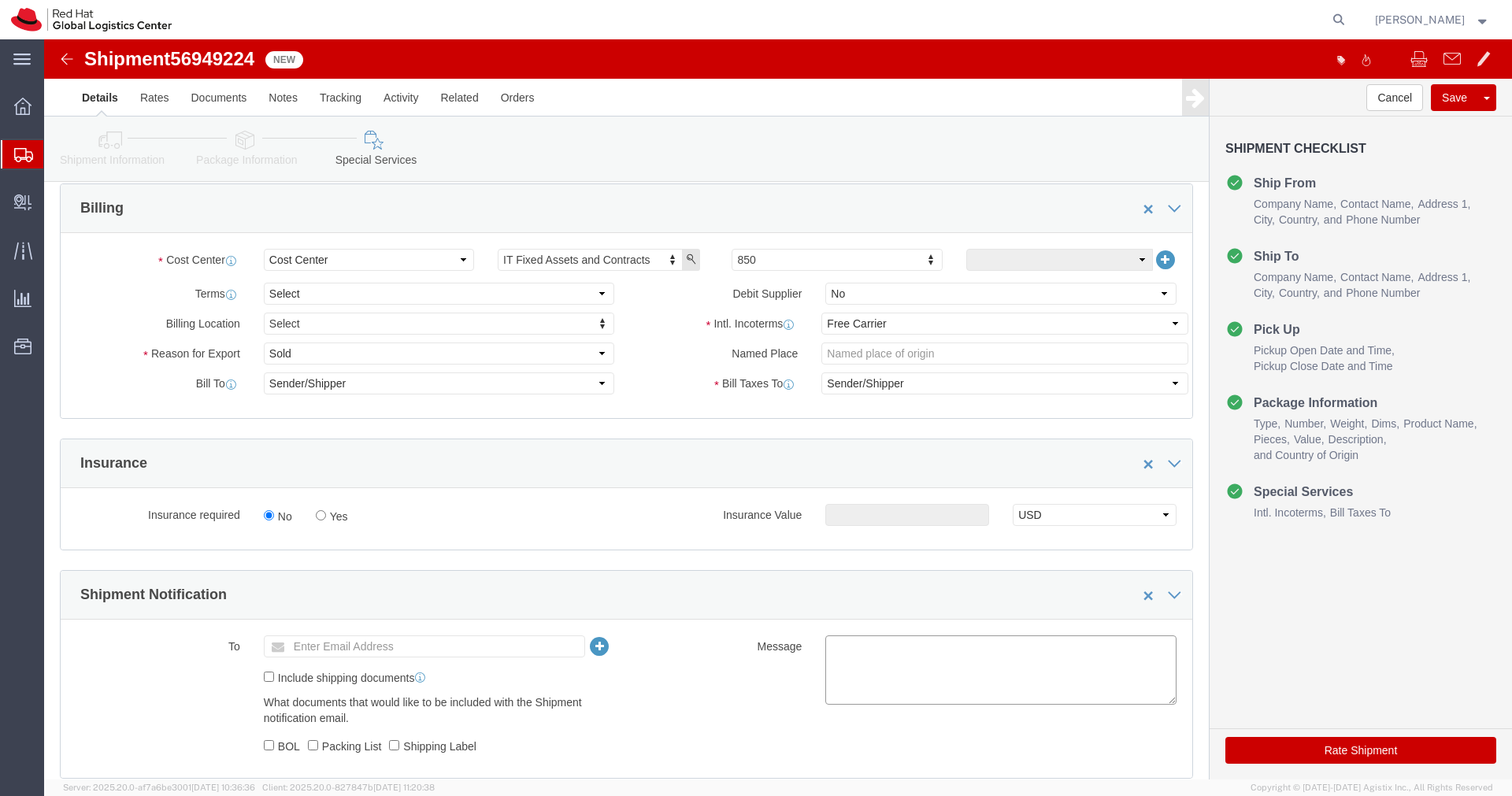
click textarea
paste textarea "Hardware - Laptop, Here is the web link for tracking this shipment([URL][DOMAIN…"
type textarea "Hardware - Laptop, Here is the web link for tracking this shipment([URL][DOMAIN…"
click ul "Enter Email Address"
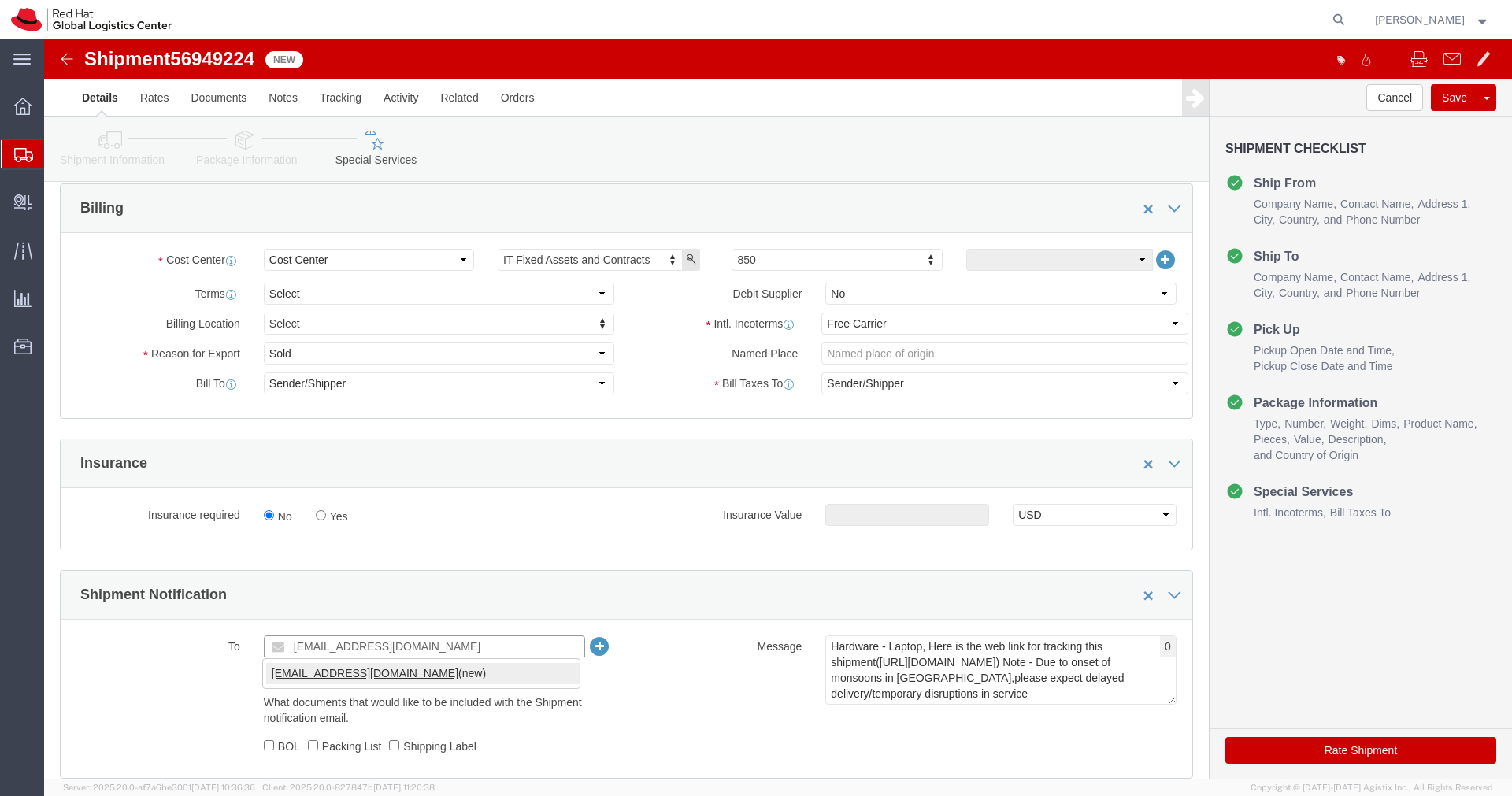
type input "[EMAIL_ADDRESS][DOMAIN_NAME]"
click link "Shipment Information"
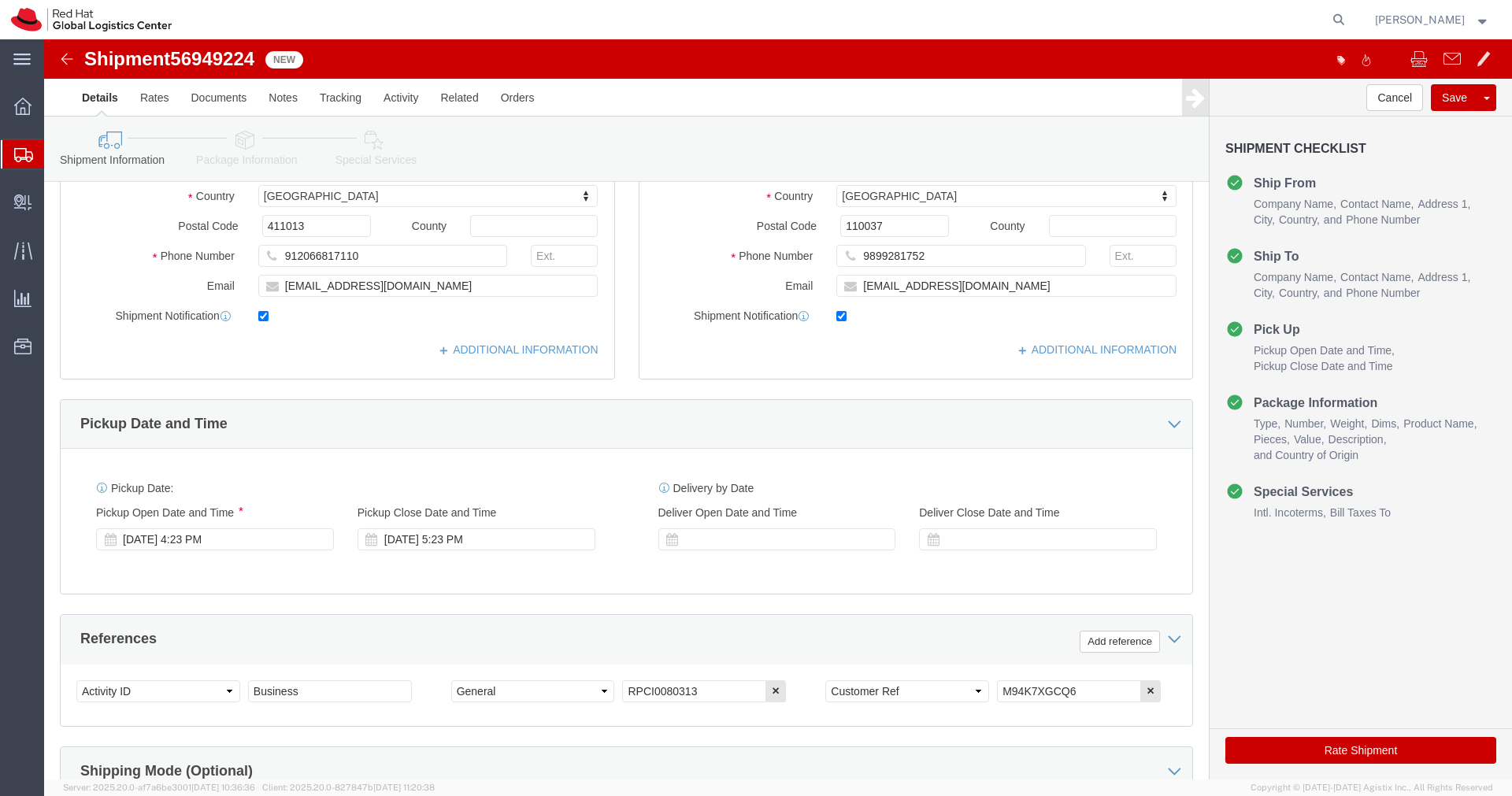
scroll to position [338, 0]
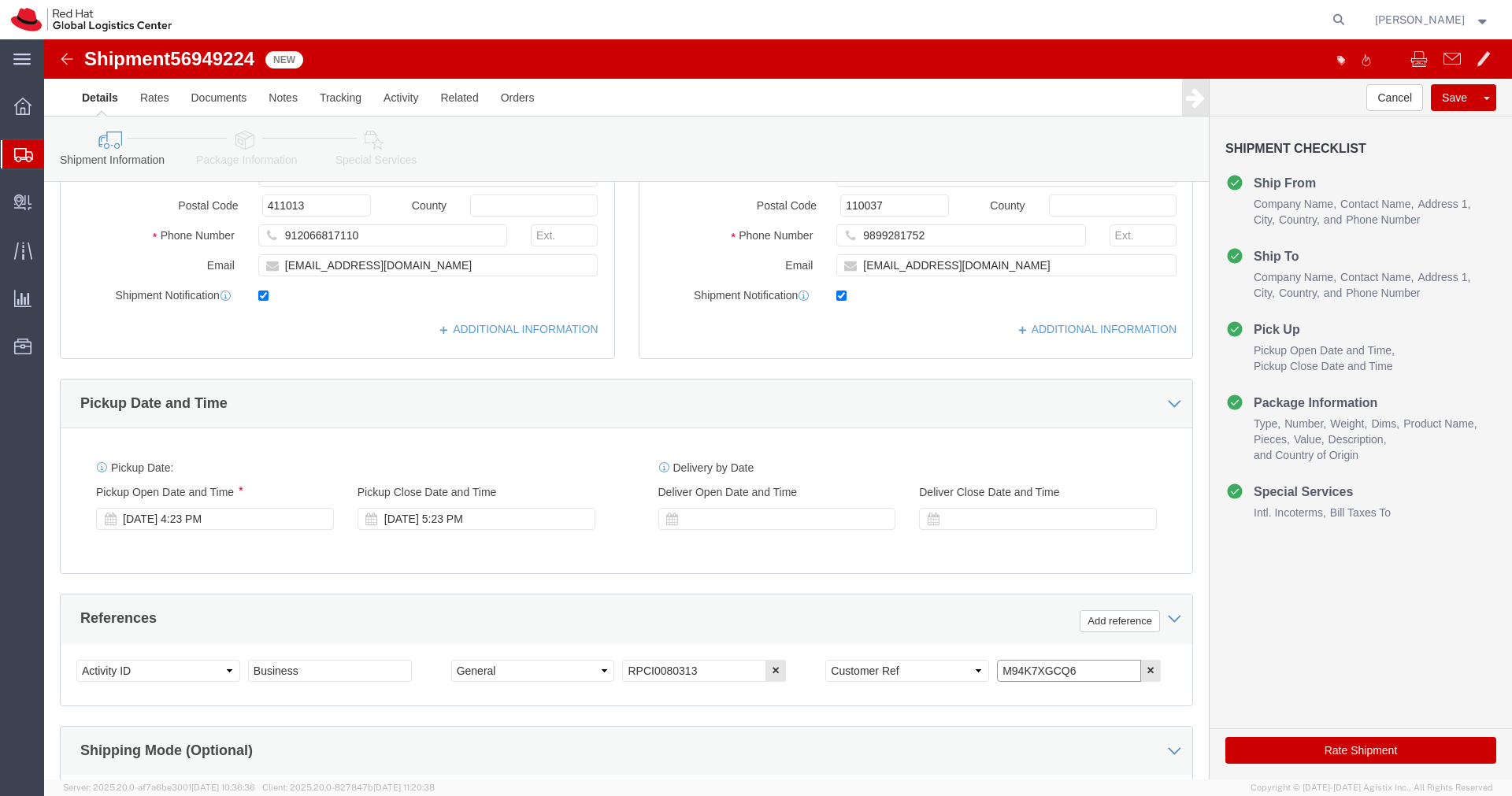
drag, startPoint x: 1026, startPoint y: 633, endPoint x: 886, endPoint y: 633, distance: 140.0
click div "Select Account Type Activity ID Airline Appointment Number ASN Batch Request # …"
click icon
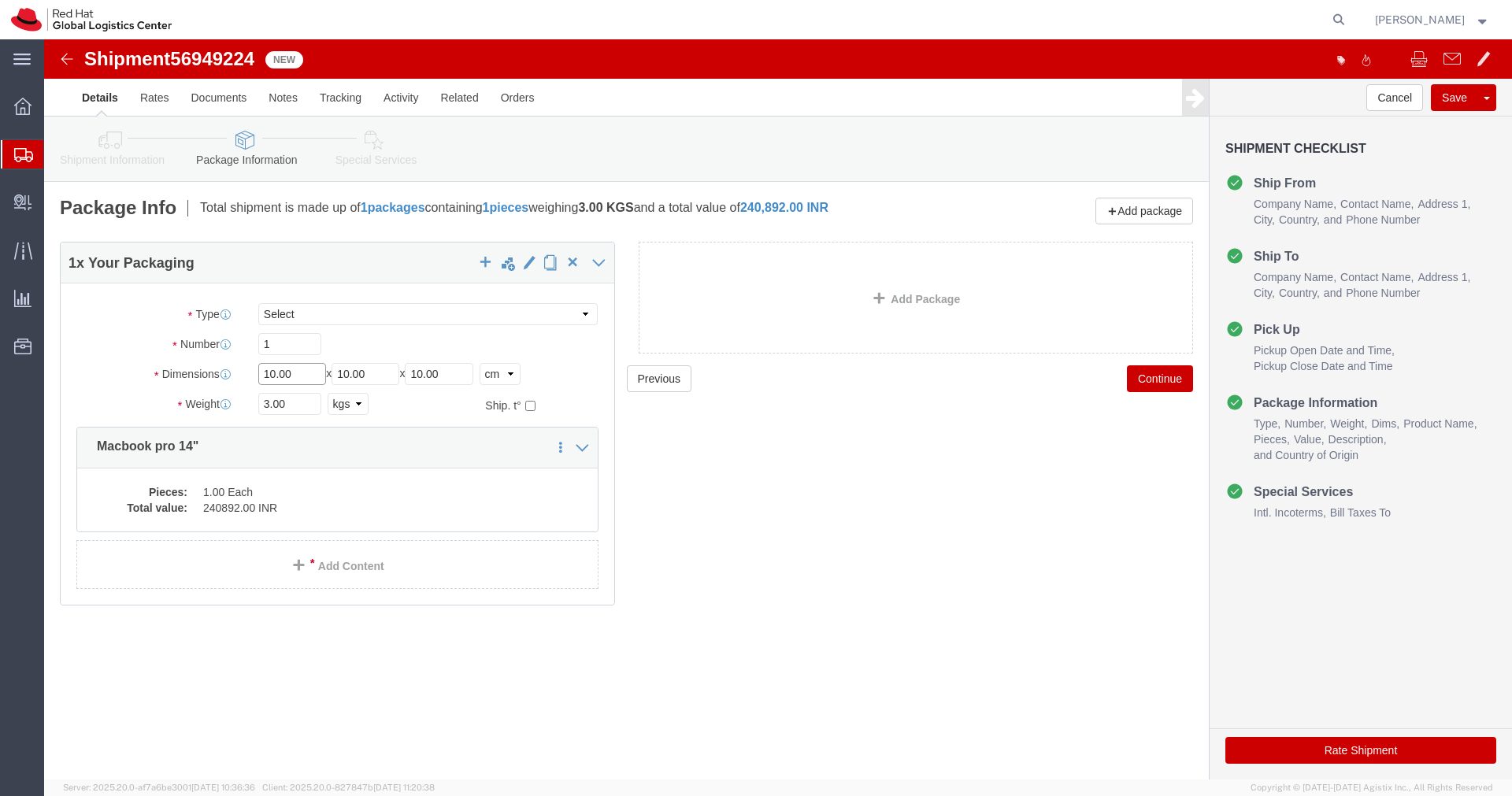
click input "10.00"
type input "55"
type input "35"
type input "20"
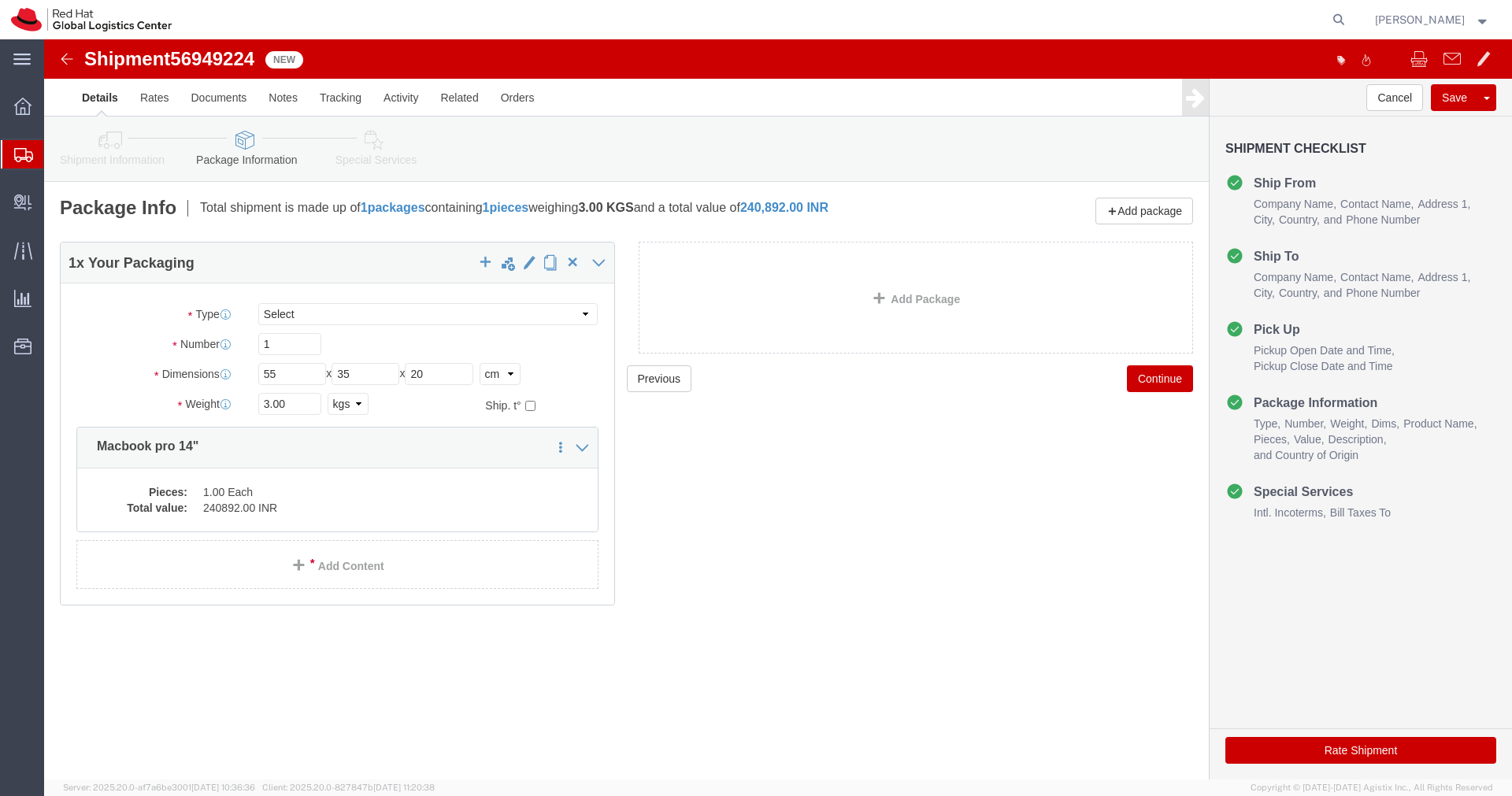
click input "3.00"
type input "4.00"
click dd "1.00 Each"
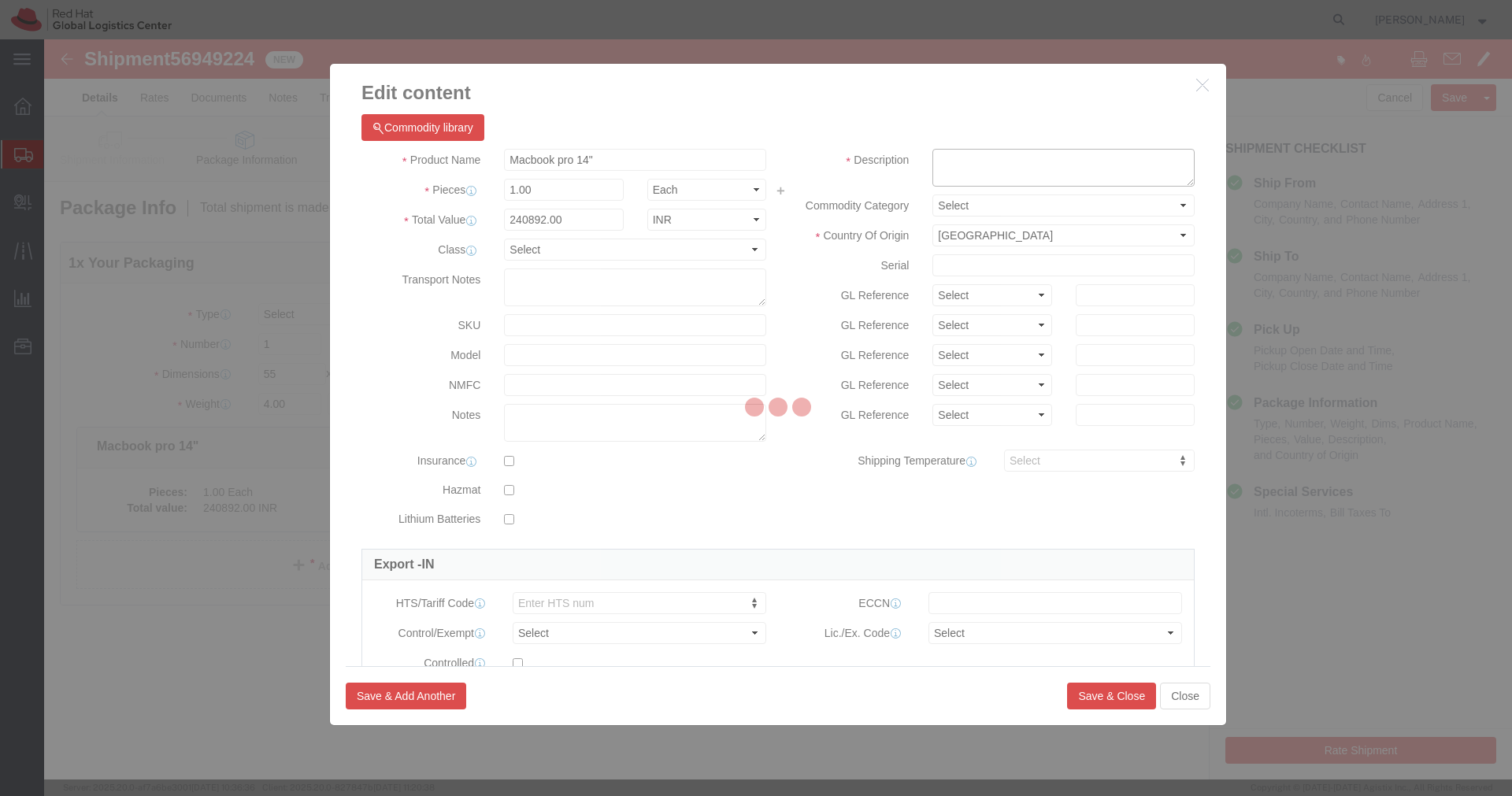
click textarea
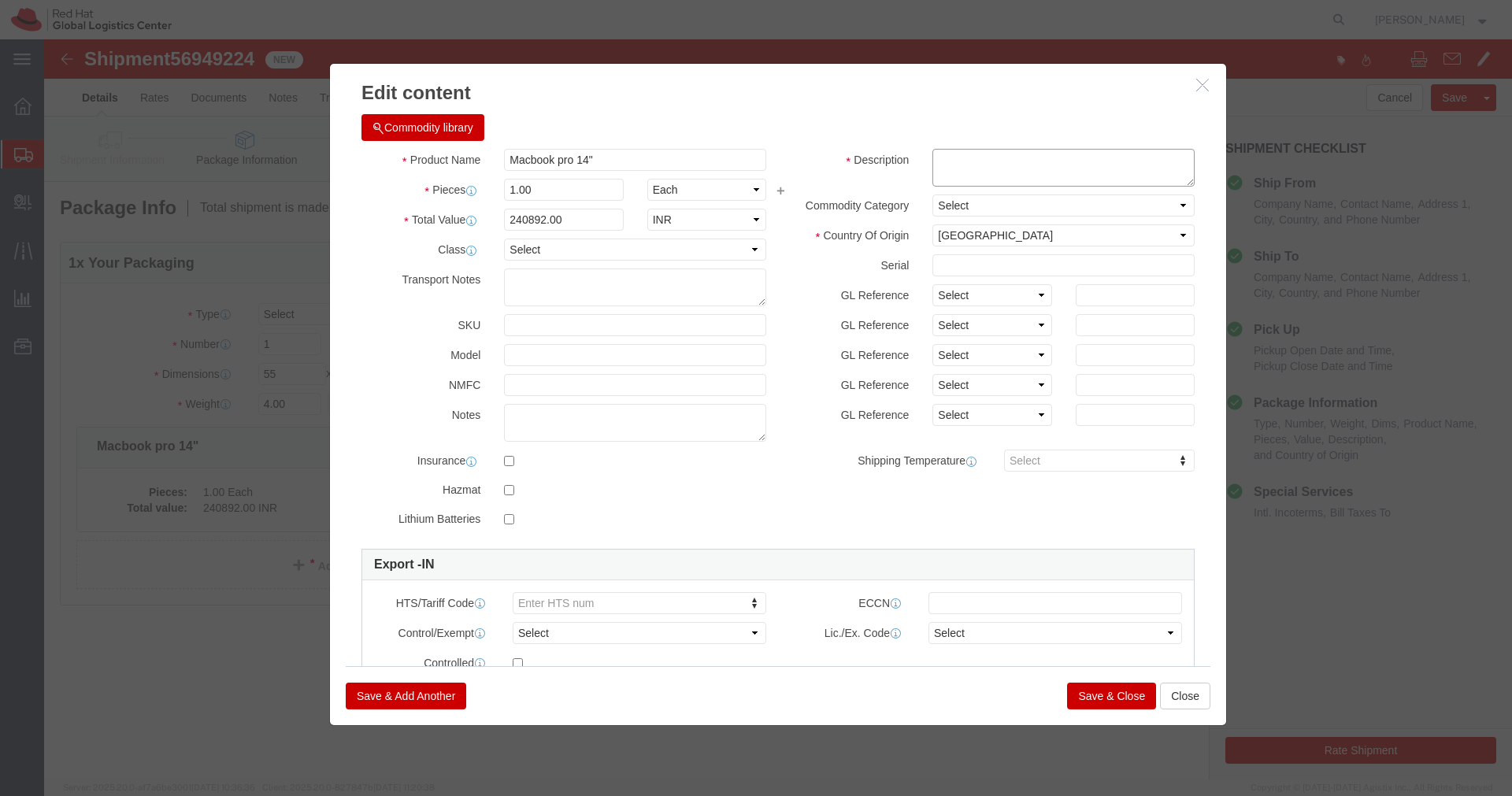
paste textarea "M94K7XGCQ6"
type textarea "M94K7XGCQ6"
click button "Save & Close"
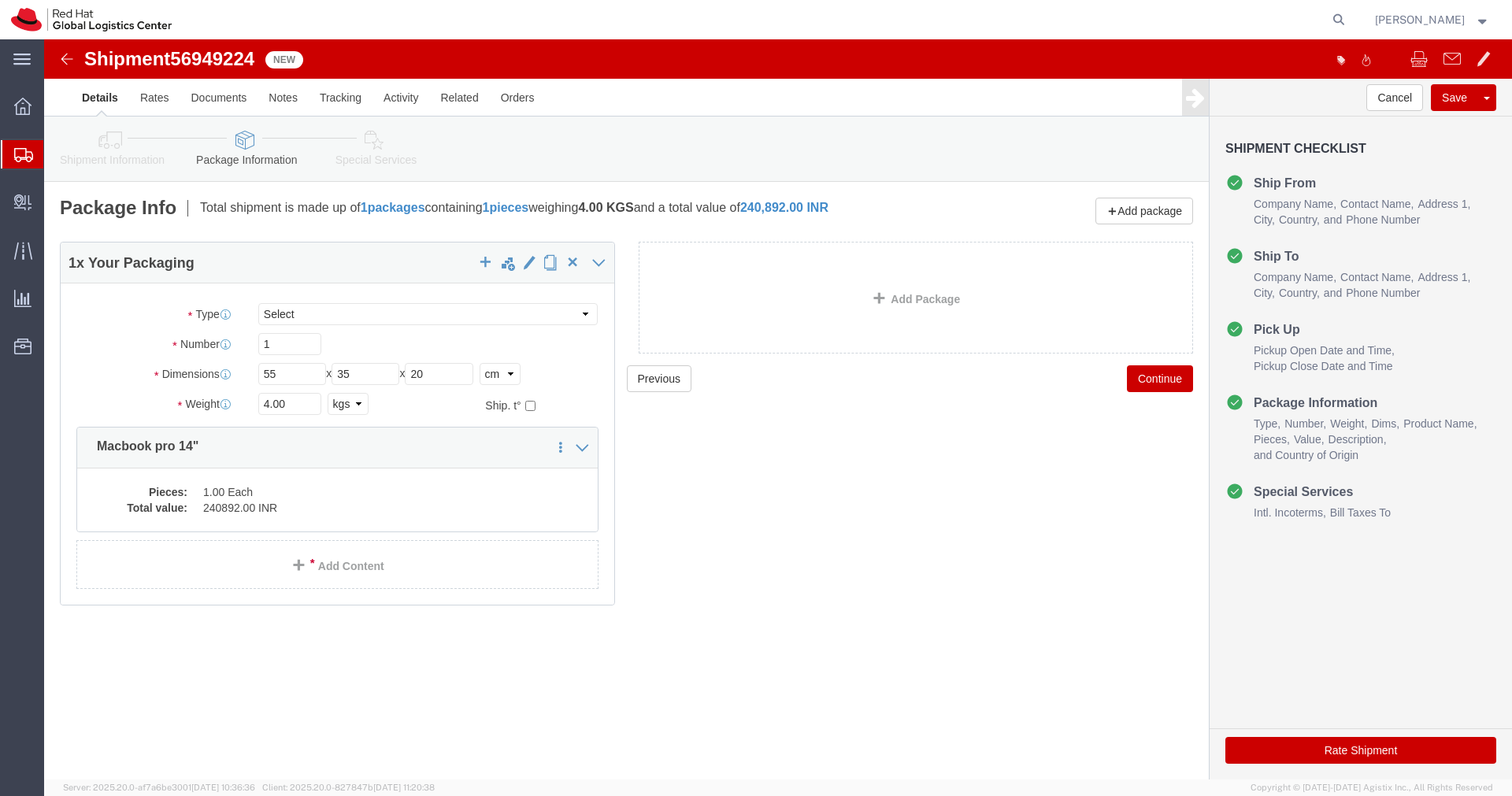
click button "Rate Shipment"
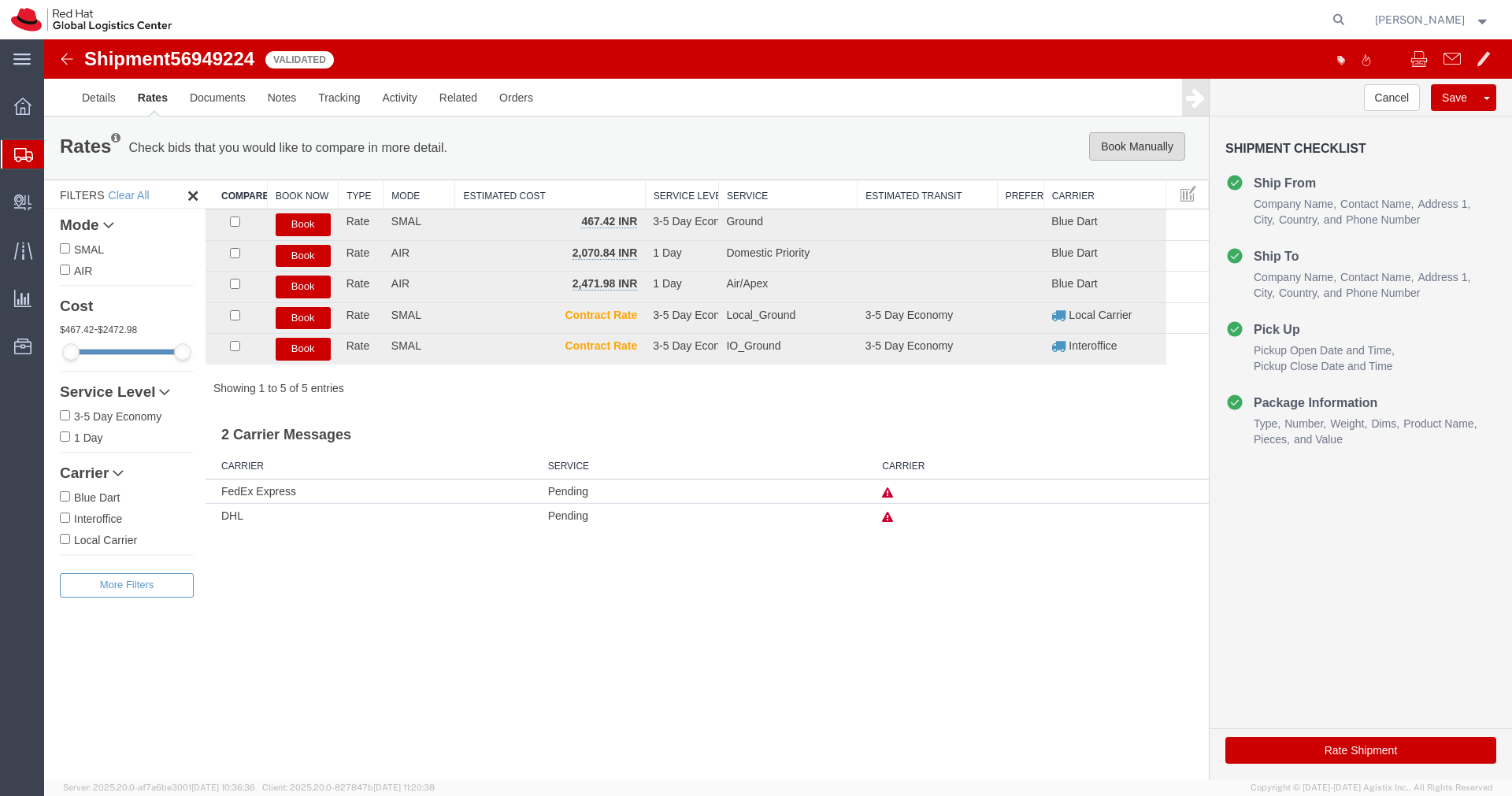
click at [1152, 148] on button "Book Manually" at bounding box center [1137, 147] width 96 height 29
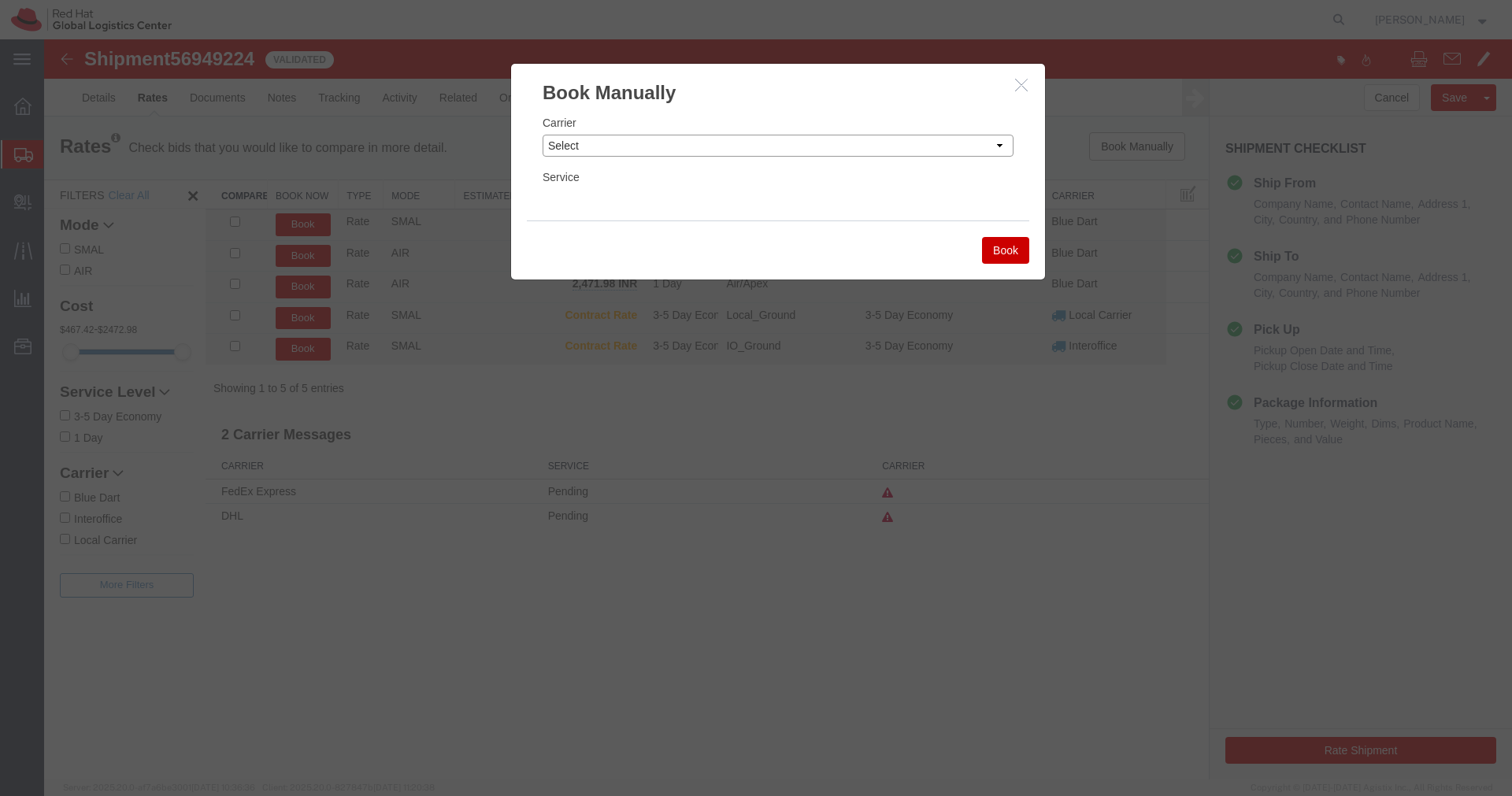
click at [930, 148] on select "Select Add New Carrier (and default service) Blue Dart DHL FedEx Express Global…" at bounding box center [778, 145] width 471 height 22
select select "14653"
click at [543, 134] on select "Select Add New Carrier (and default service) Blue Dart DHL FedEx Express Global…" at bounding box center [778, 145] width 471 height 22
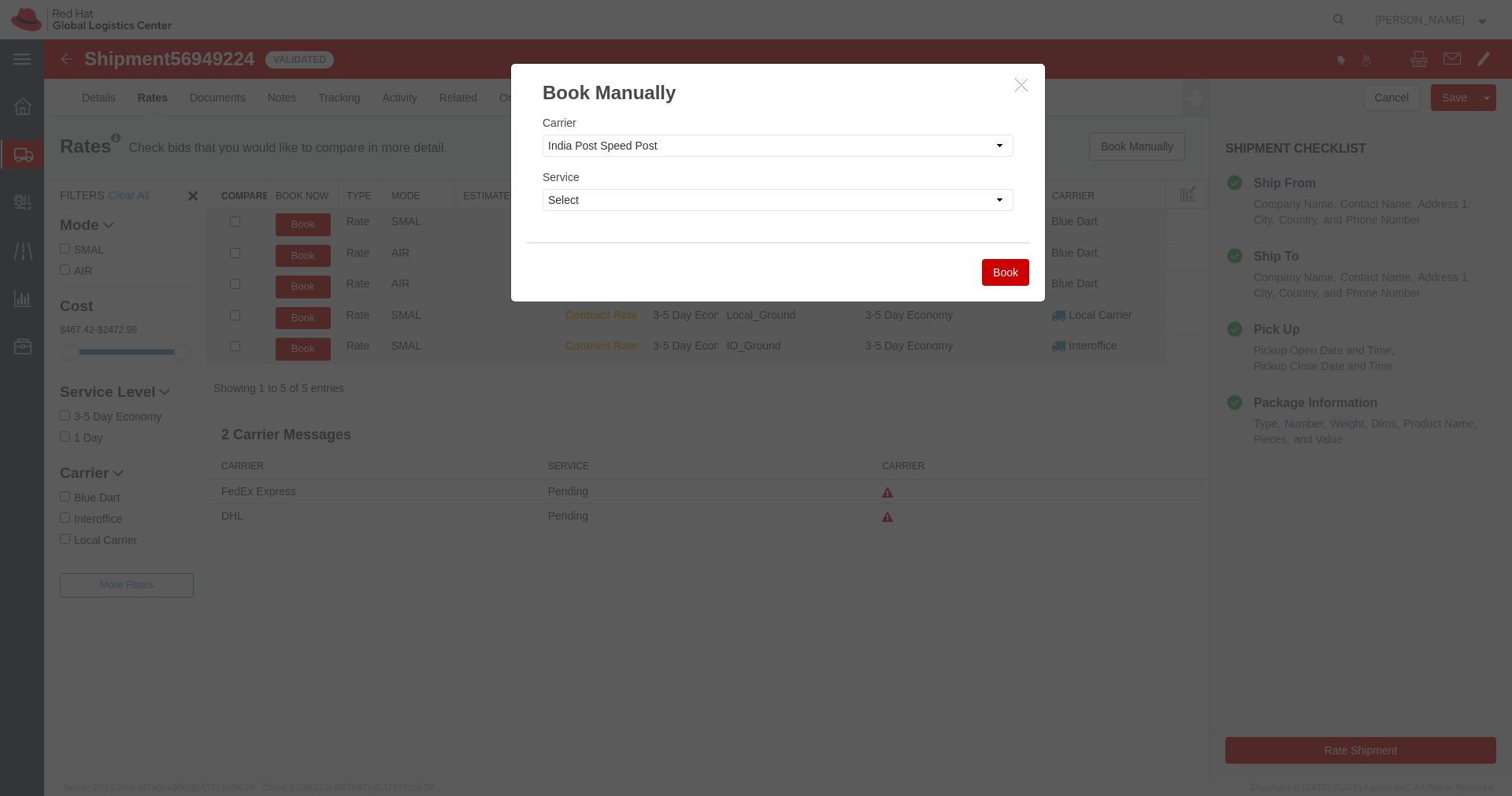
click at [610, 211] on div "Carrier Select Add New Carrier (and default service) Blue Dart DHL FedEx Expres…" at bounding box center [778, 174] width 534 height 136
click at [610, 205] on select "Select Air" at bounding box center [778, 199] width 471 height 22
select select "29222"
click at [543, 189] on select "Select Air" at bounding box center [778, 199] width 471 height 22
click at [1001, 276] on button "Book" at bounding box center [1005, 272] width 48 height 27
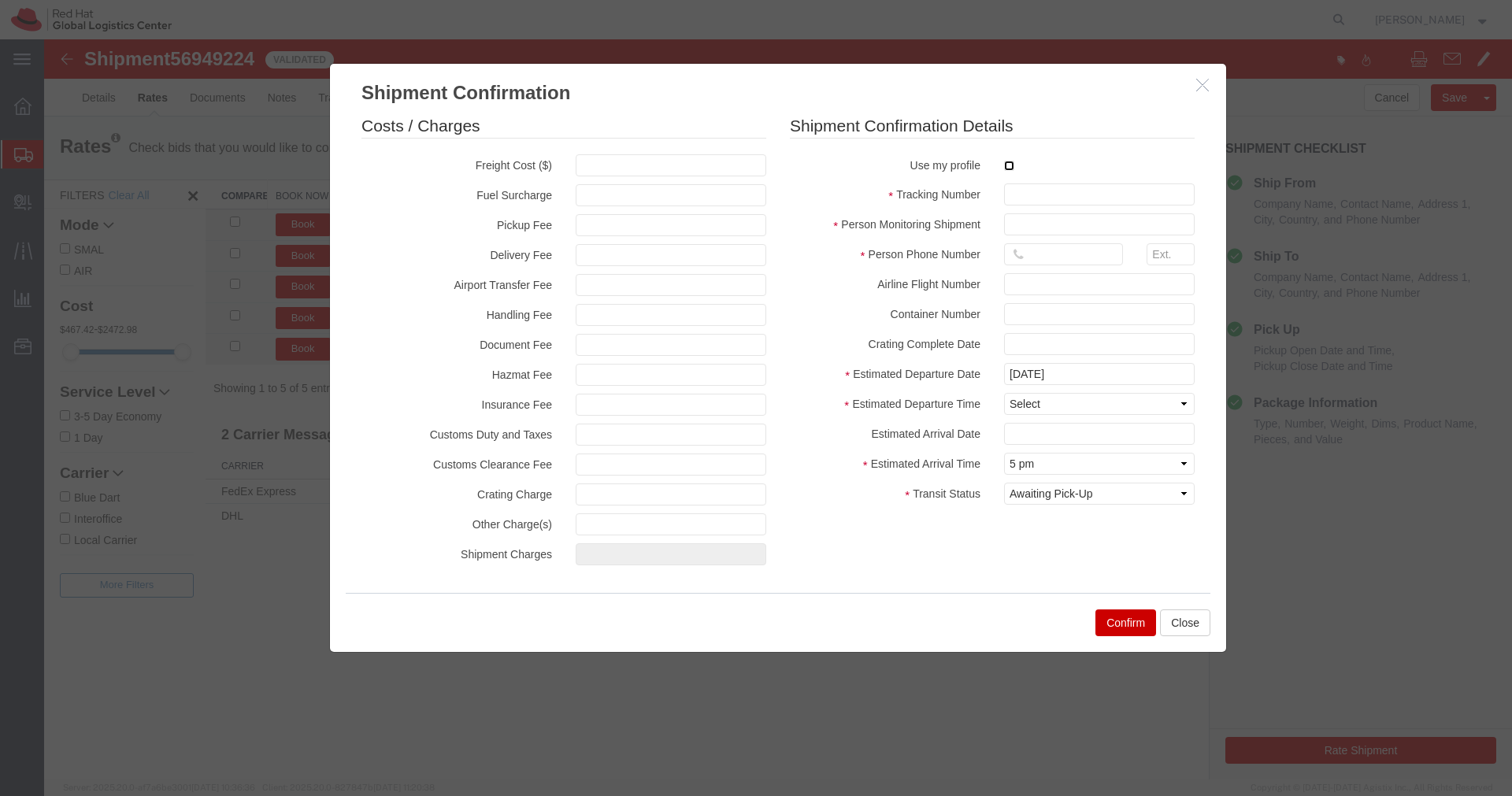
click at [1009, 168] on input "checkbox" at bounding box center [1008, 166] width 10 height 10
checkbox input "true"
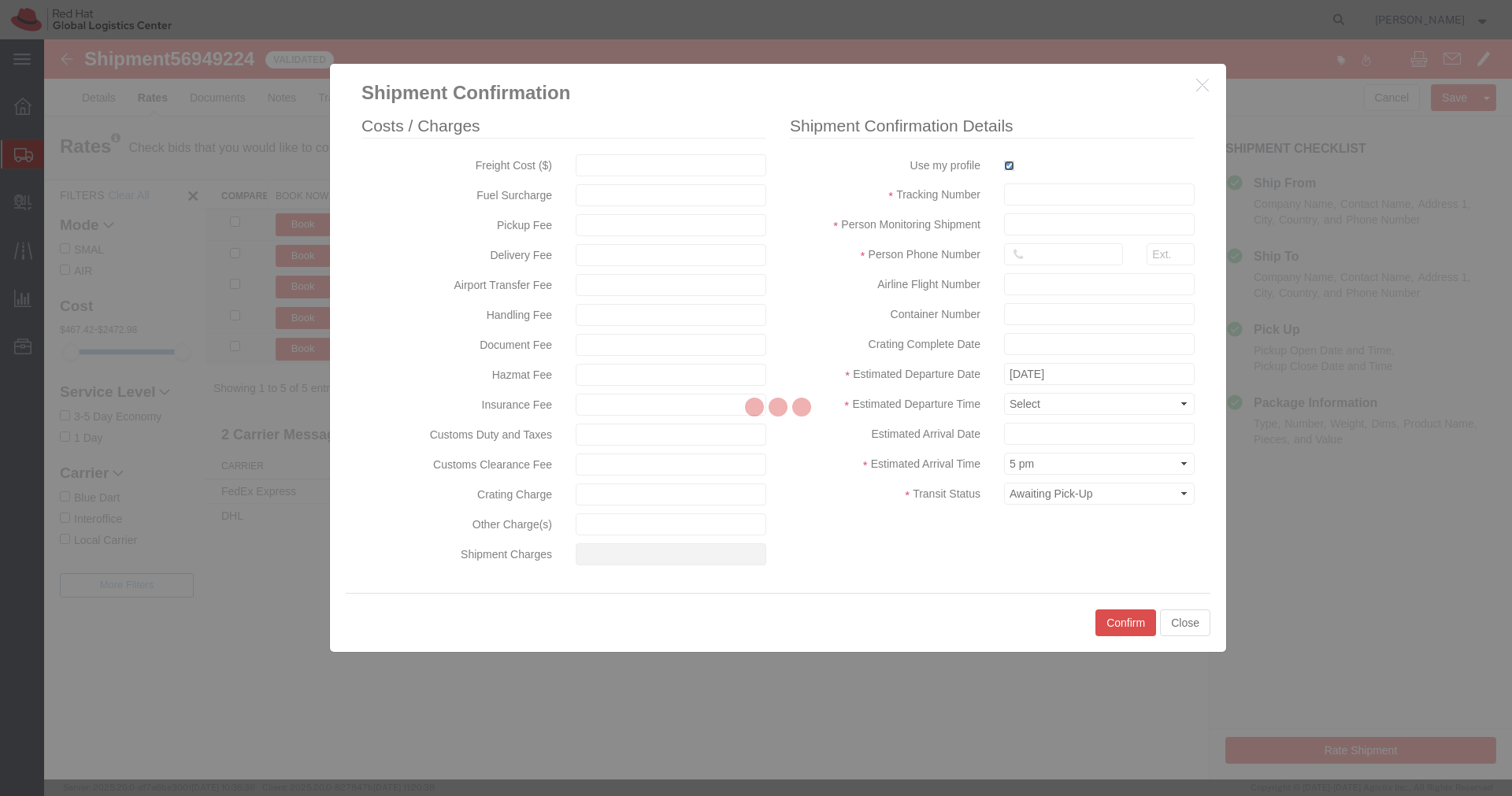
type input "[PERSON_NAME]"
type input "[PHONE_NUMBER]"
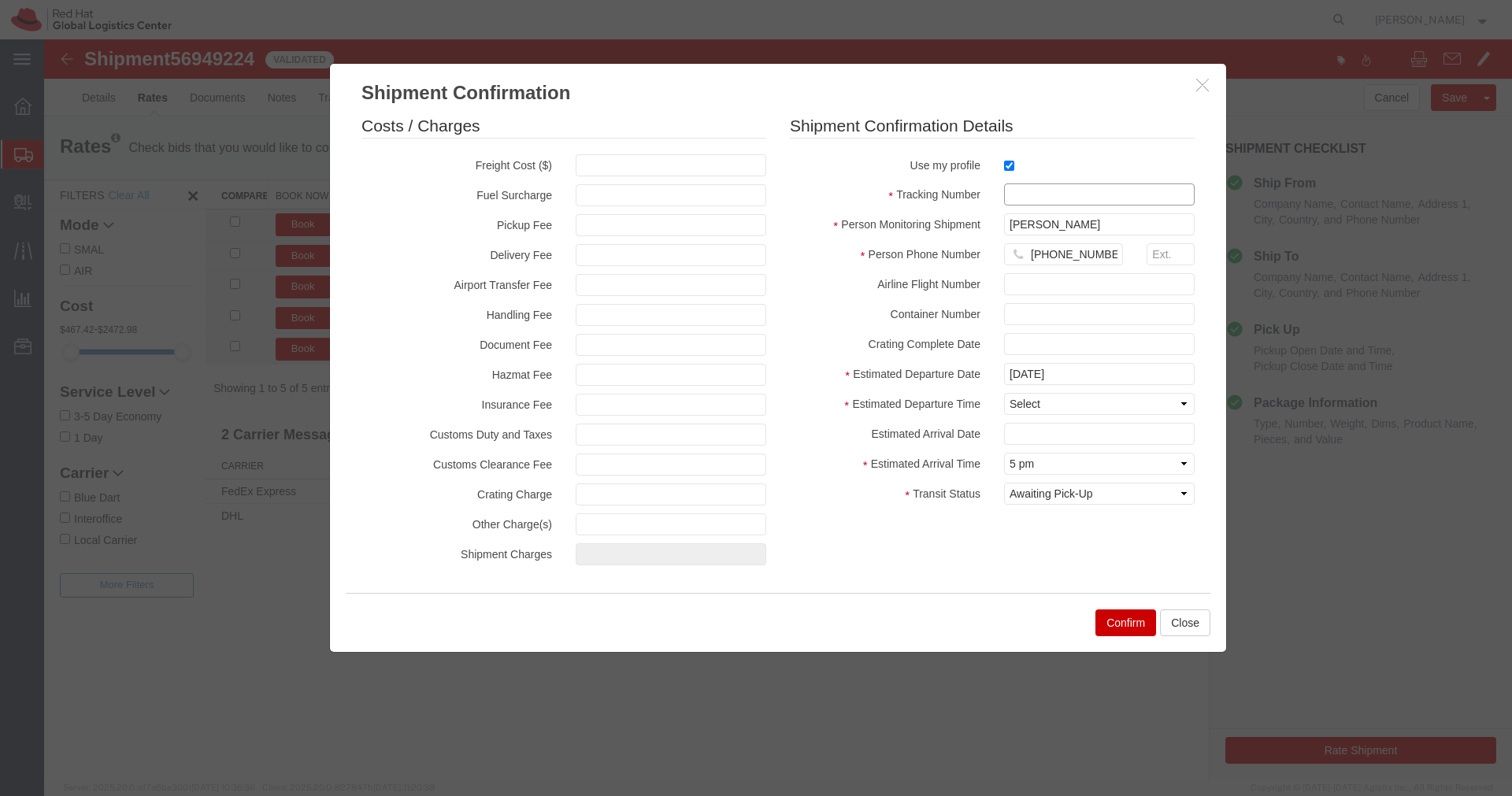
click at [1018, 193] on input "text" at bounding box center [1099, 194] width 190 height 22
paste input "EM346212557IN"
type input "EM346212557IN"
click at [1047, 403] on select "Select Midnight 1 am 2 am 3 am 4 am 5 am 6 am 7 am 8 am 9 am 10 am 11 am 12 Noo…" at bounding box center [1099, 404] width 190 height 22
select select "1200"
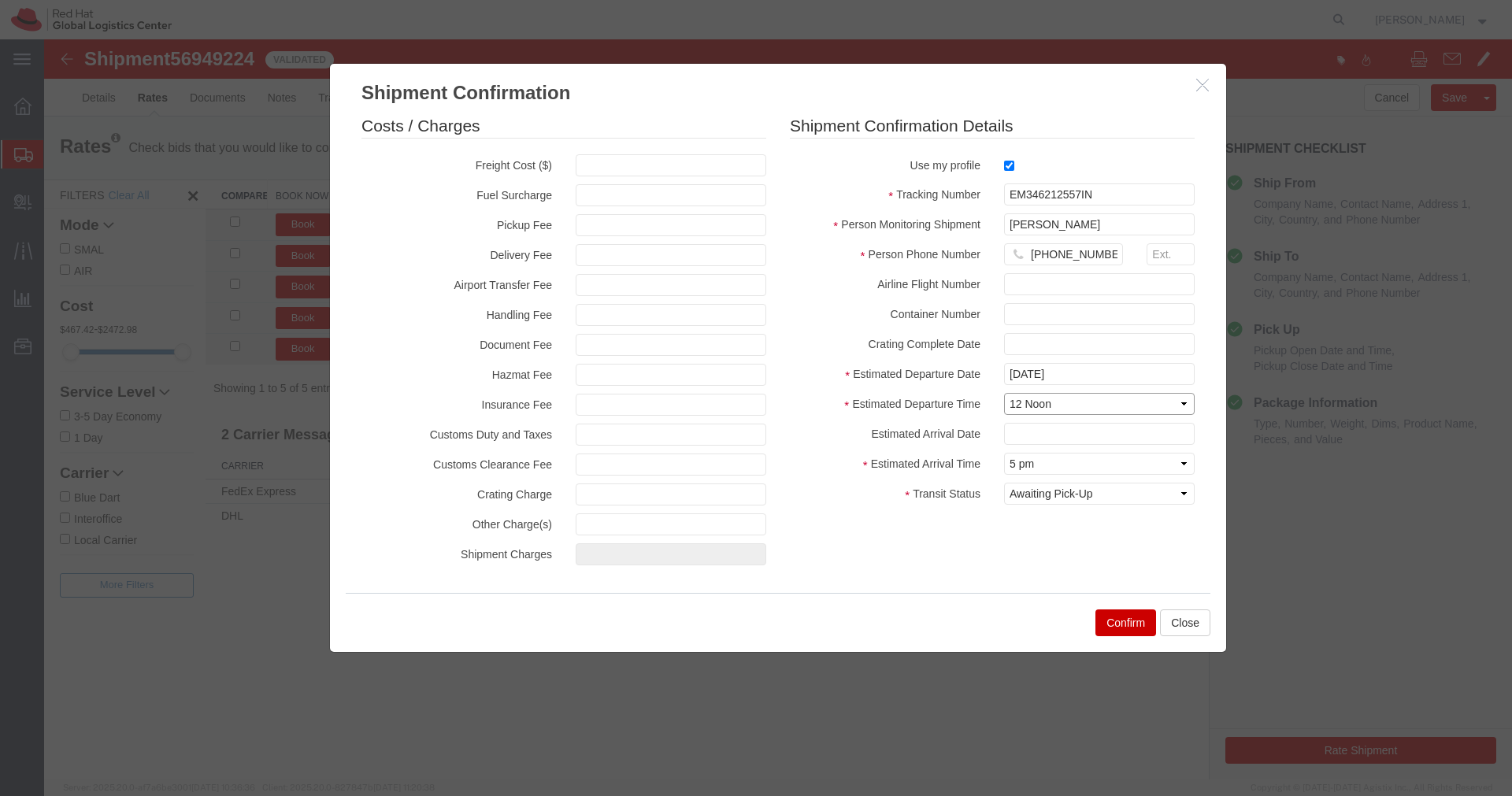
click at [1004, 393] on select "Select Midnight 1 am 2 am 3 am 4 am 5 am 6 am 7 am 8 am 9 am 10 am 11 am 12 Noo…" at bounding box center [1099, 404] width 190 height 22
click at [1104, 502] on select "Select Arrival Notice Available Arrival Notice Imported Arrive at Delivery Loca…" at bounding box center [1099, 493] width 190 height 22
select select "INTRANST"
click at [1004, 483] on select "Select Arrival Notice Available Arrival Notice Imported Arrive at Delivery Loca…" at bounding box center [1099, 493] width 190 height 22
click at [1128, 630] on button "Confirm" at bounding box center [1125, 623] width 61 height 27
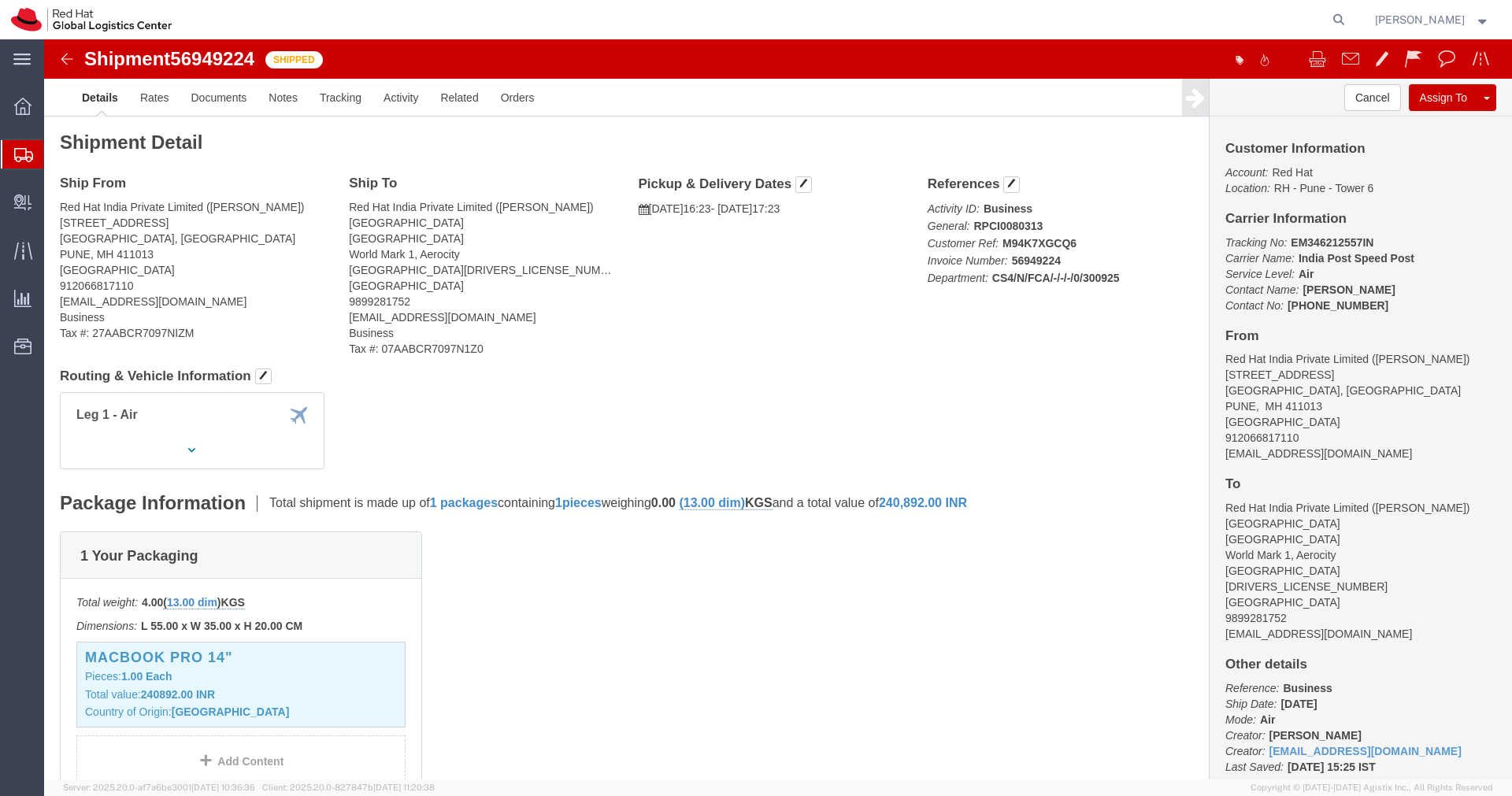
click img
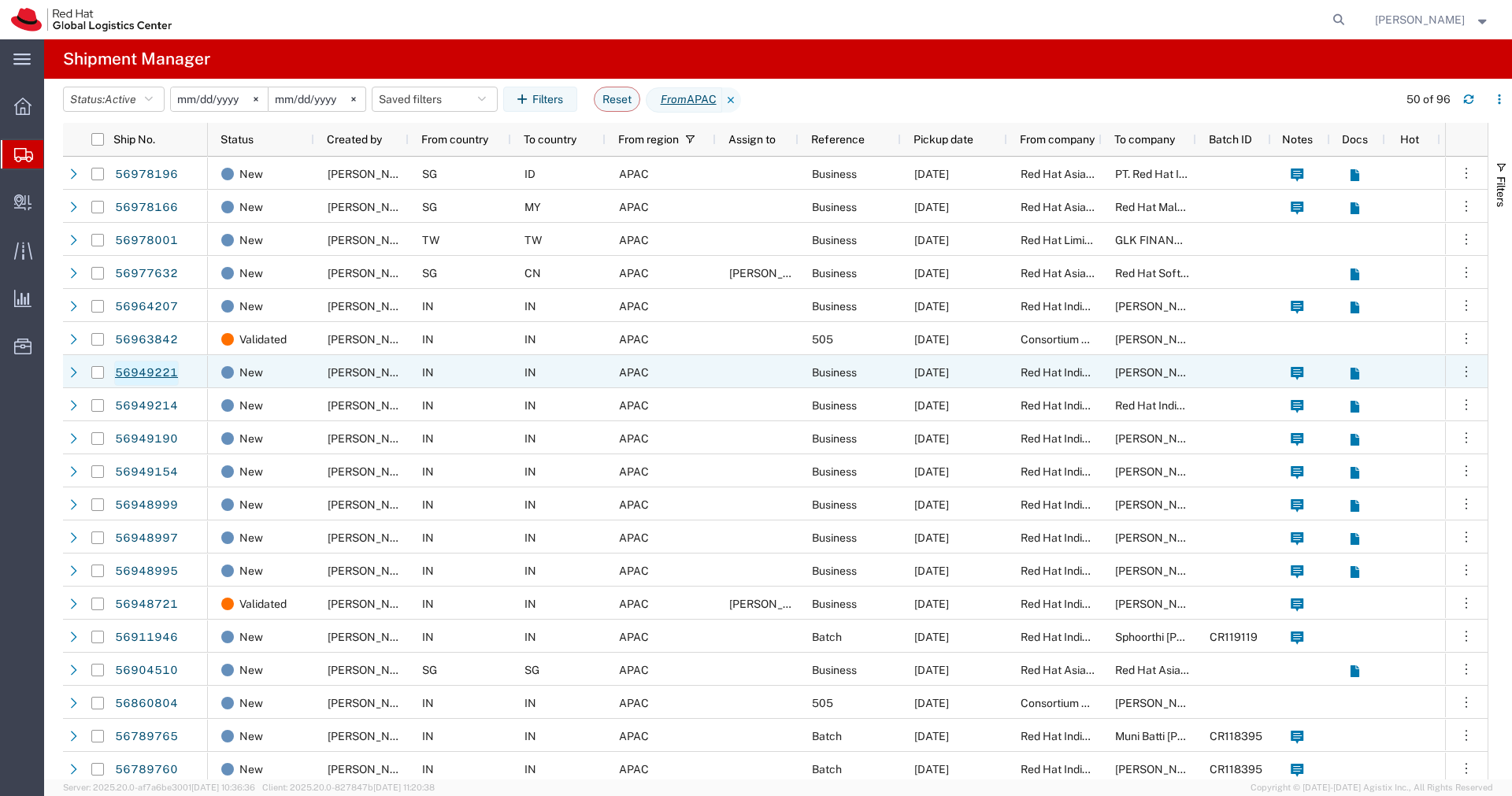
click at [149, 371] on link "56949221" at bounding box center [147, 373] width 65 height 25
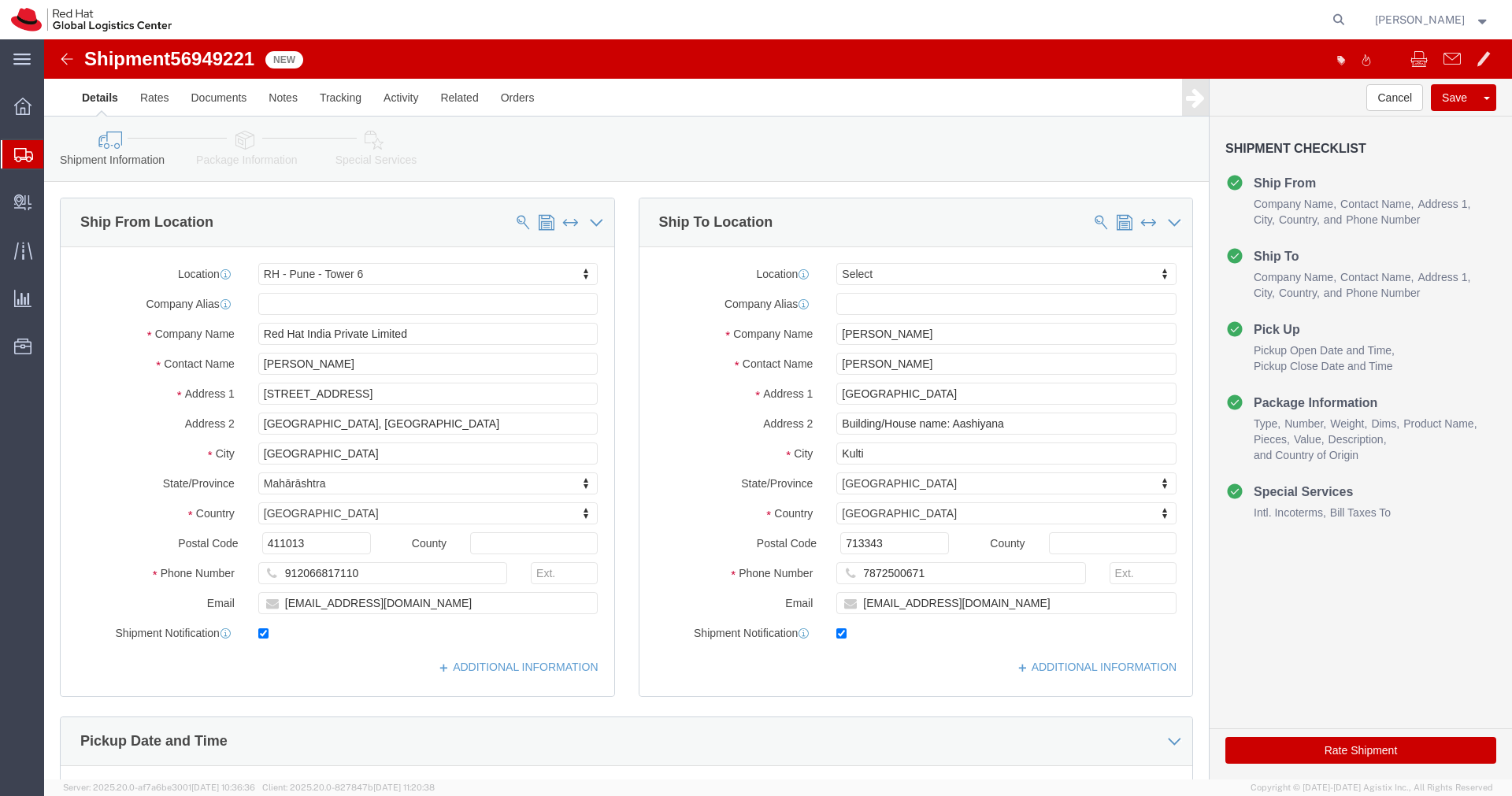
select select "38432"
select select
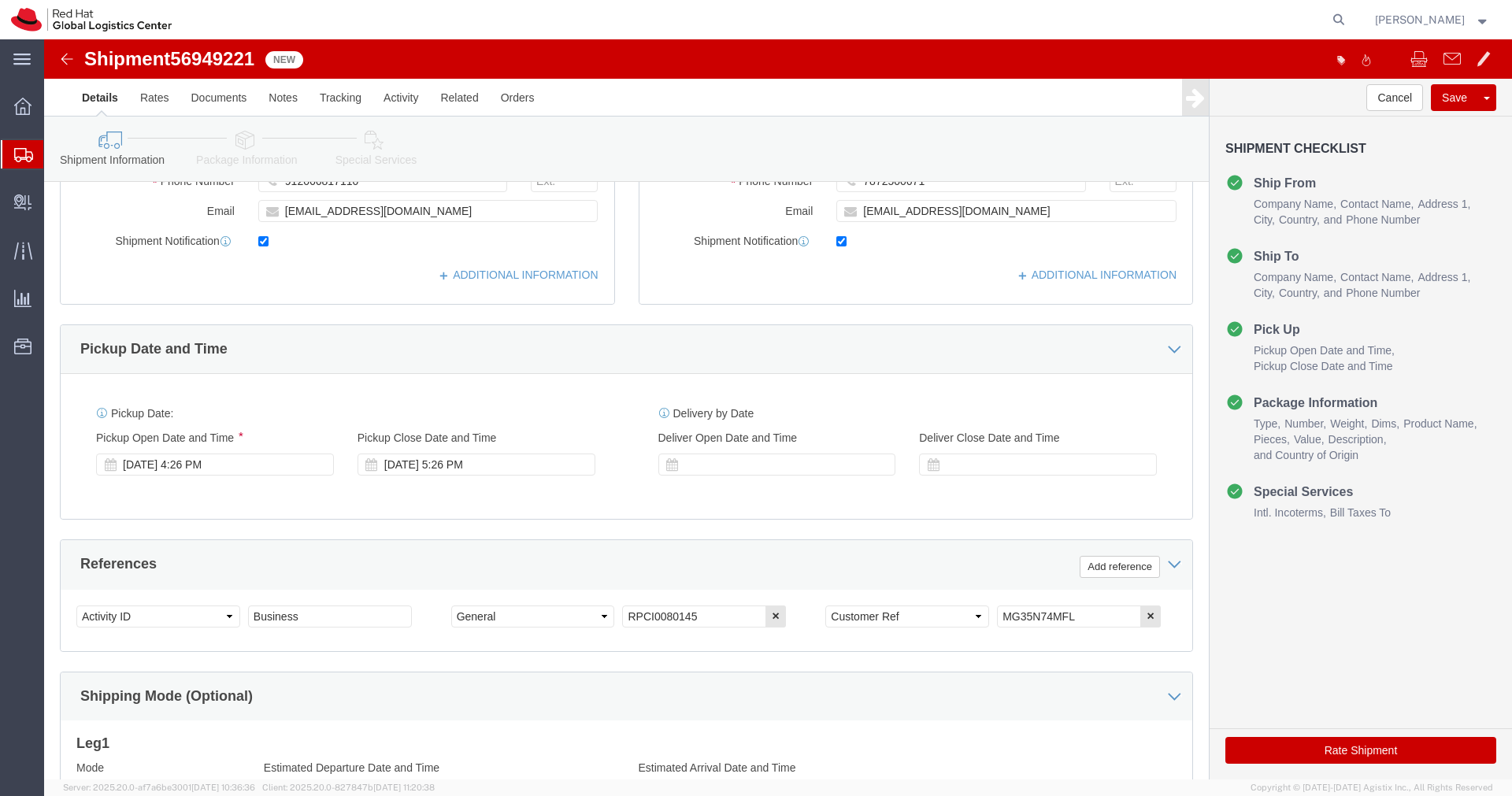
scroll to position [395, 0]
drag, startPoint x: 1026, startPoint y: 574, endPoint x: 895, endPoint y: 569, distance: 131.1
click div "Select Account Type Activity ID Airline Appointment Number ASN Batch Request # …"
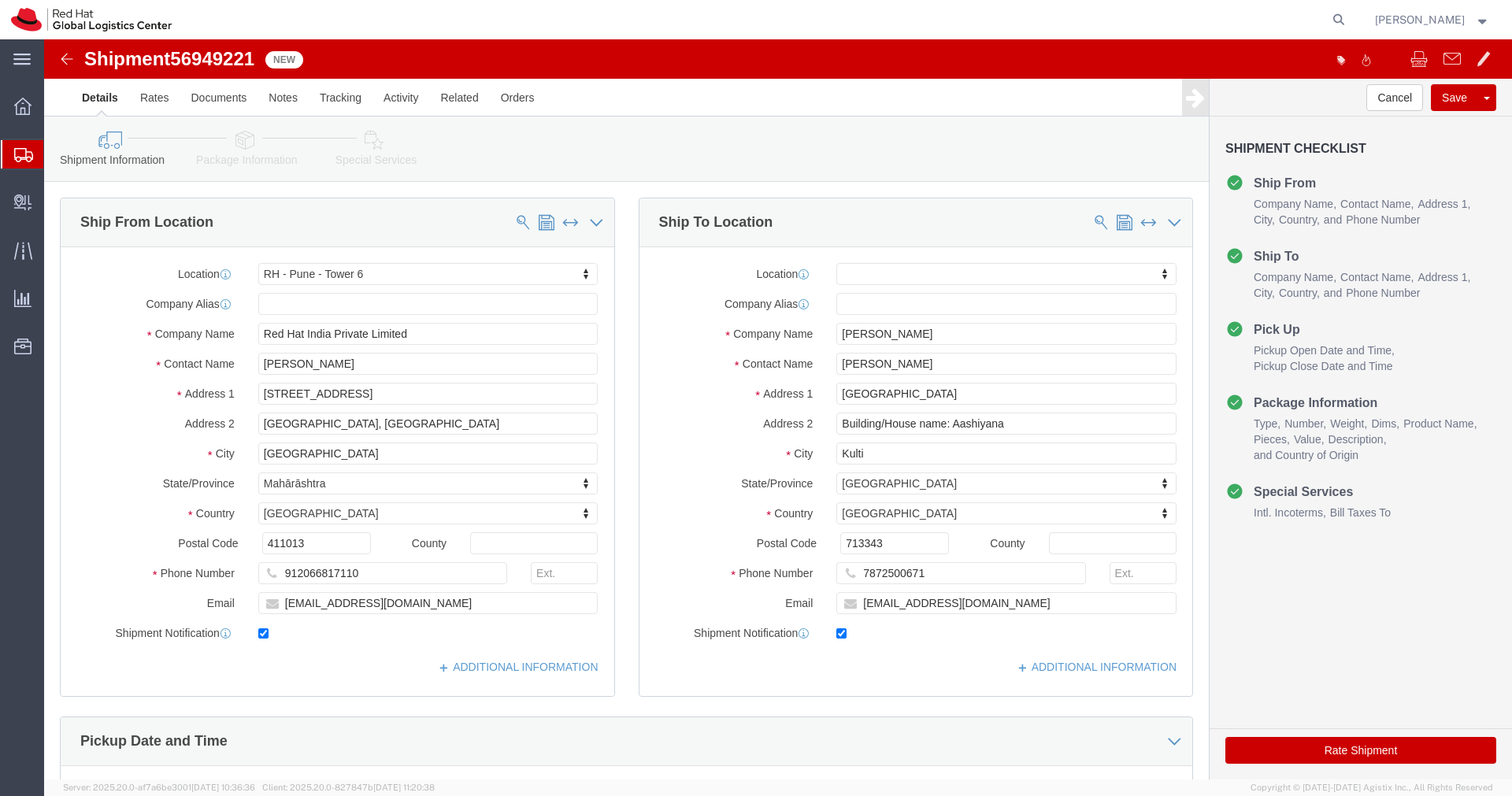
click link "Package Information"
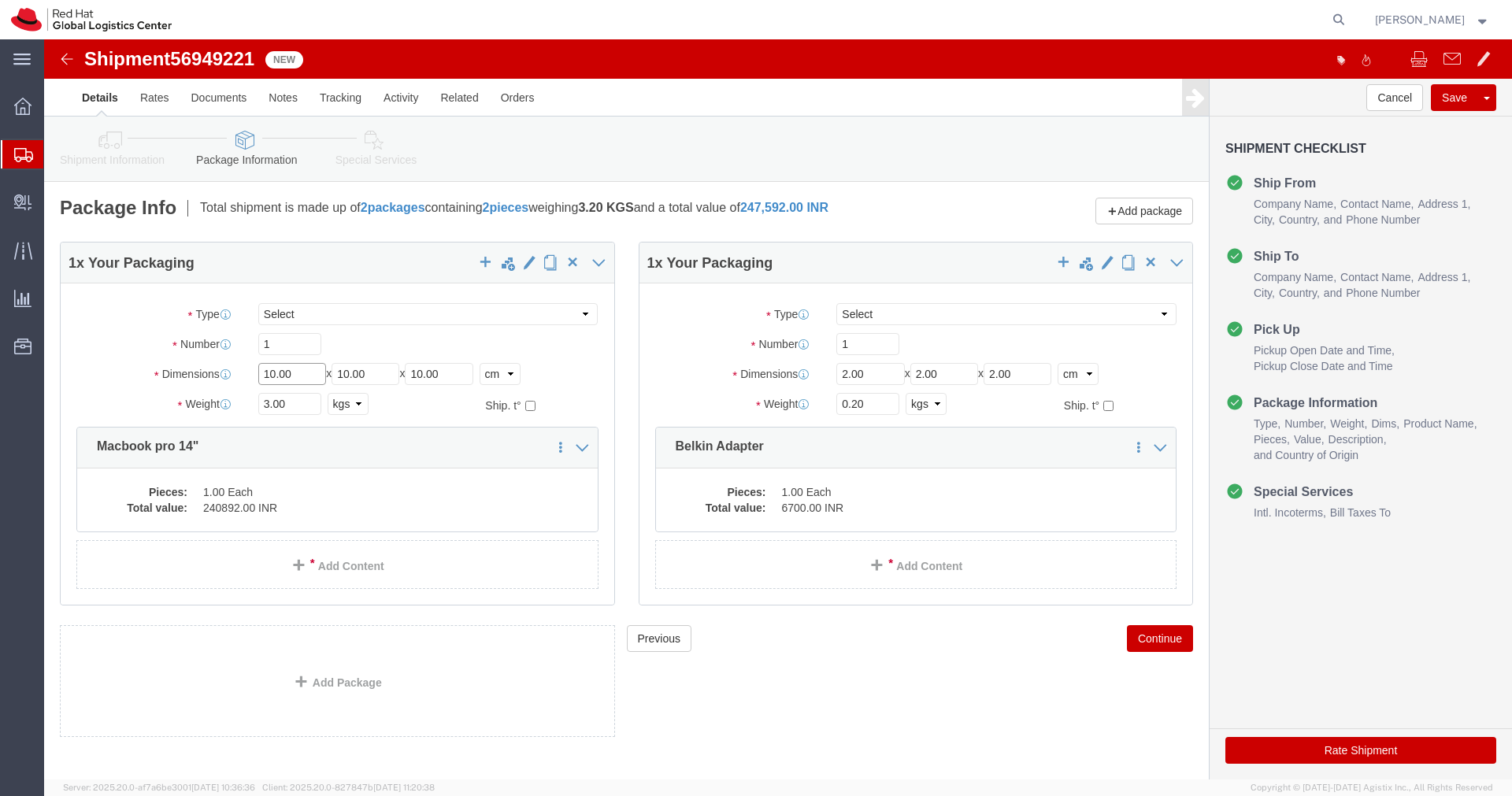
click input "10.00"
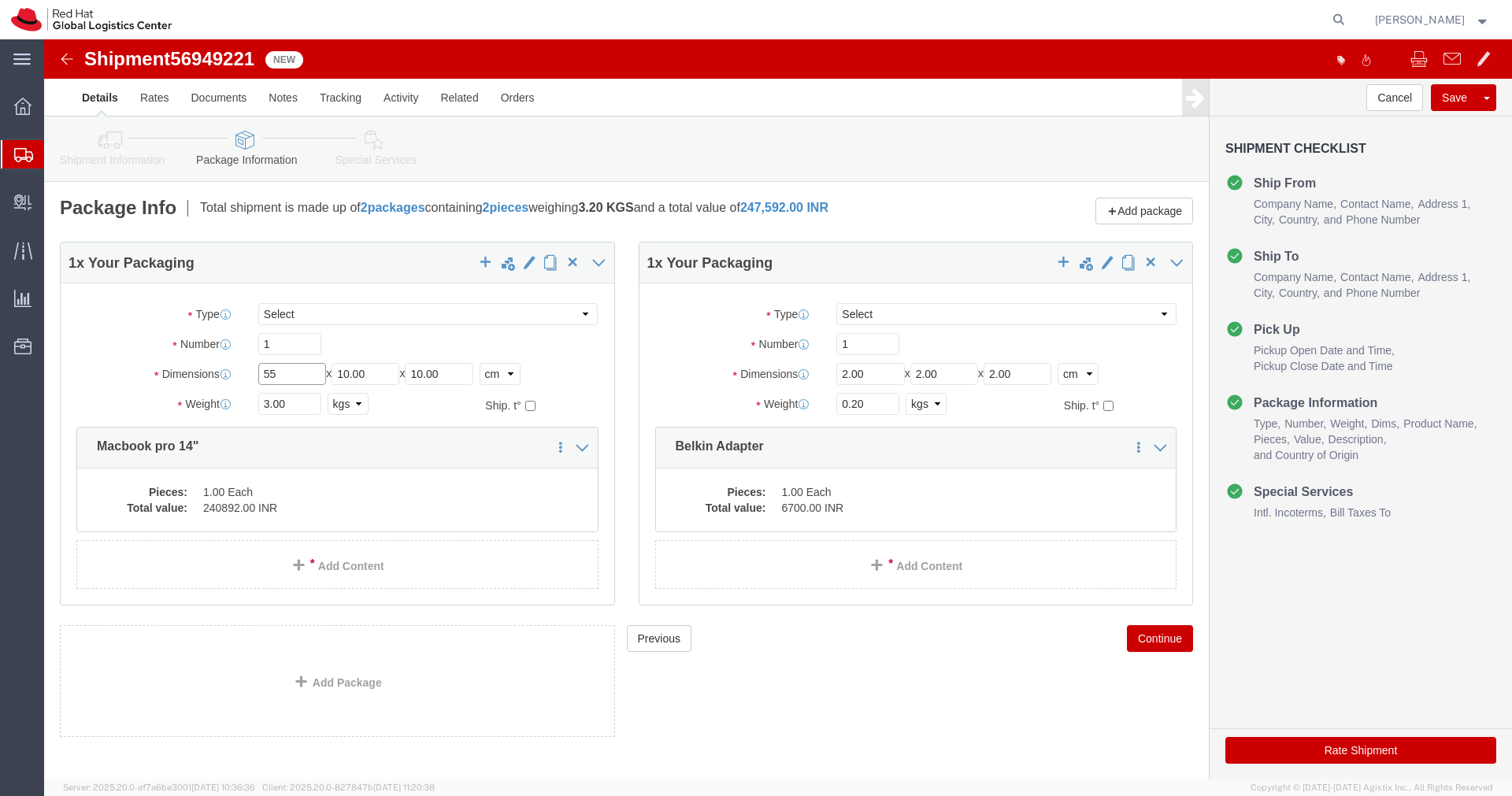
type input "55"
type input "35"
type input "20"
click input "3.00"
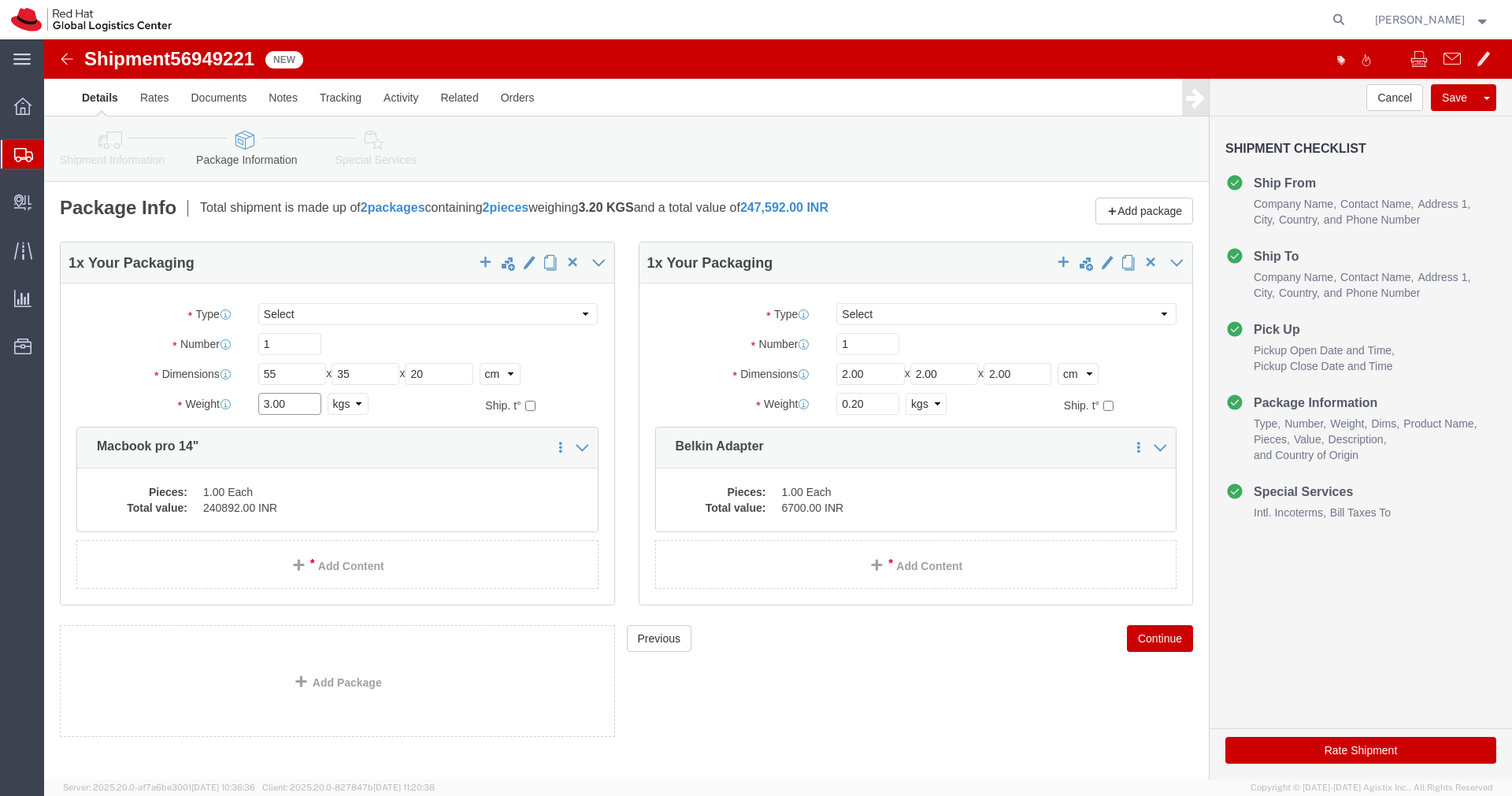
click input "3.00"
type input "4.00"
click dd "1.00 Each"
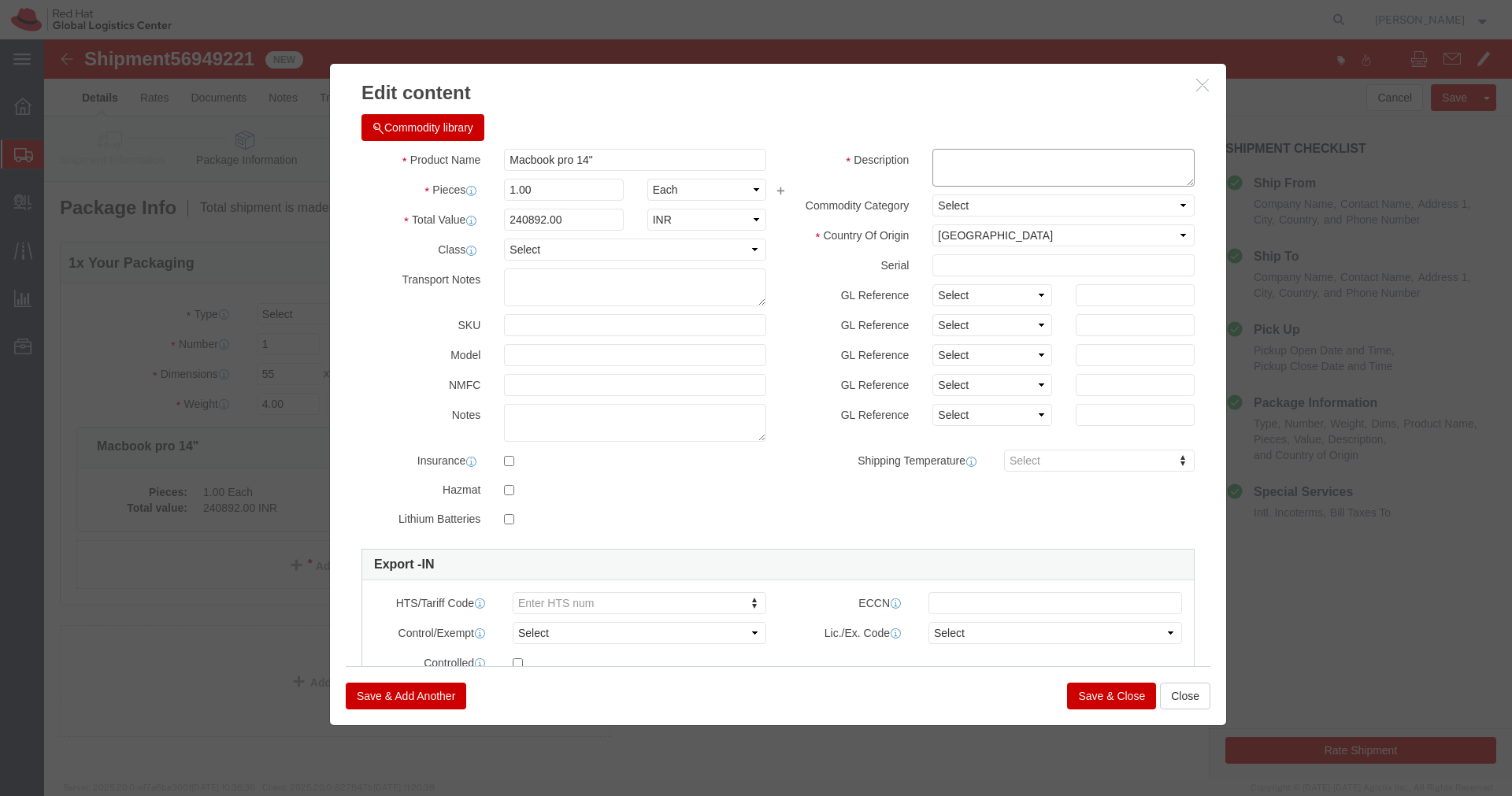
click textarea
paste textarea "MG35N74MFL"
type textarea "MG35N74MFL"
click button "Save & Close"
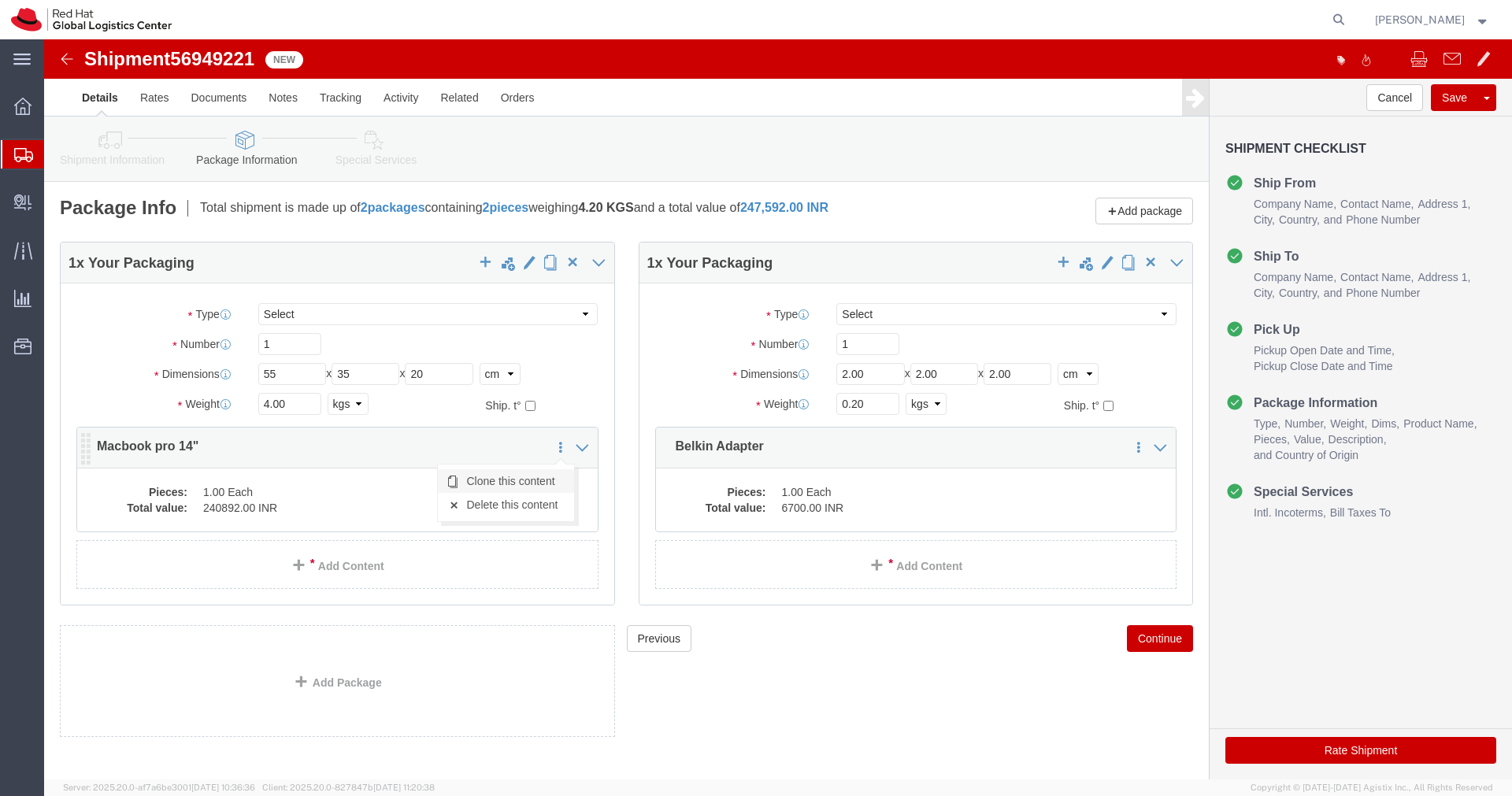
click link "Clone this content"
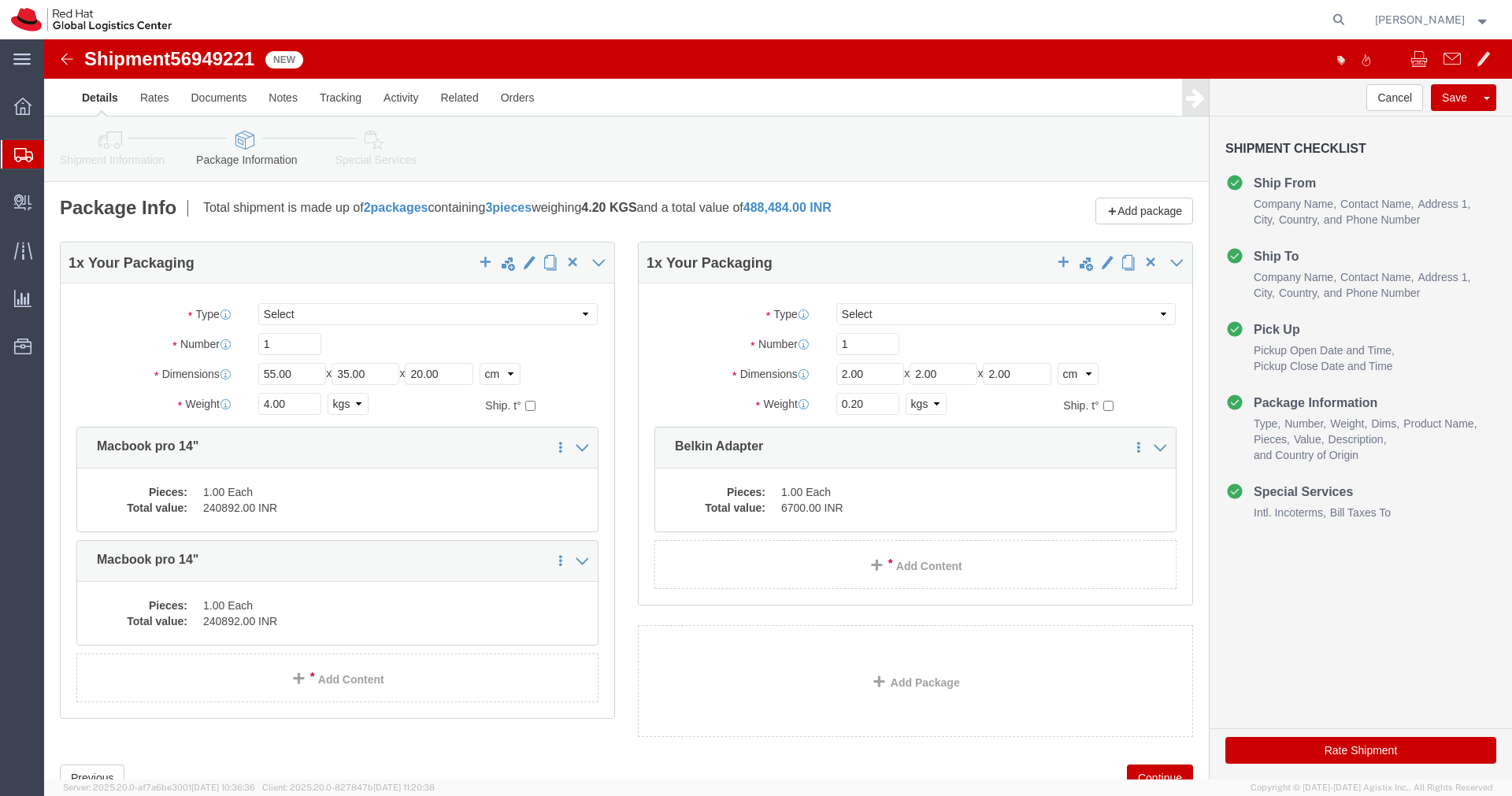
click dd "1.00 Each"
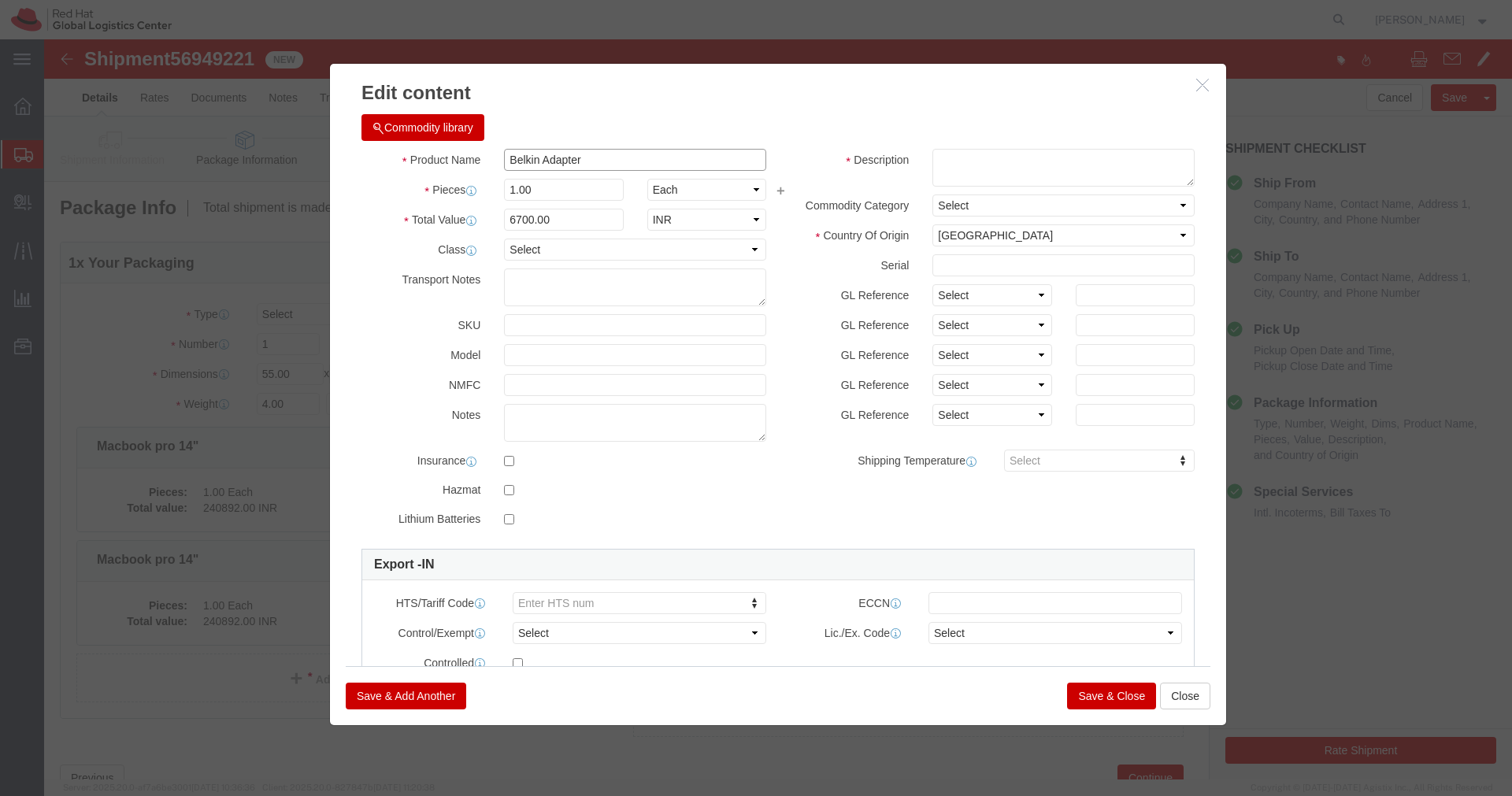
drag, startPoint x: 537, startPoint y: 125, endPoint x: 416, endPoint y: 121, distance: 121.1
click div "Product Name Belkin Adapter"
click button "Close"
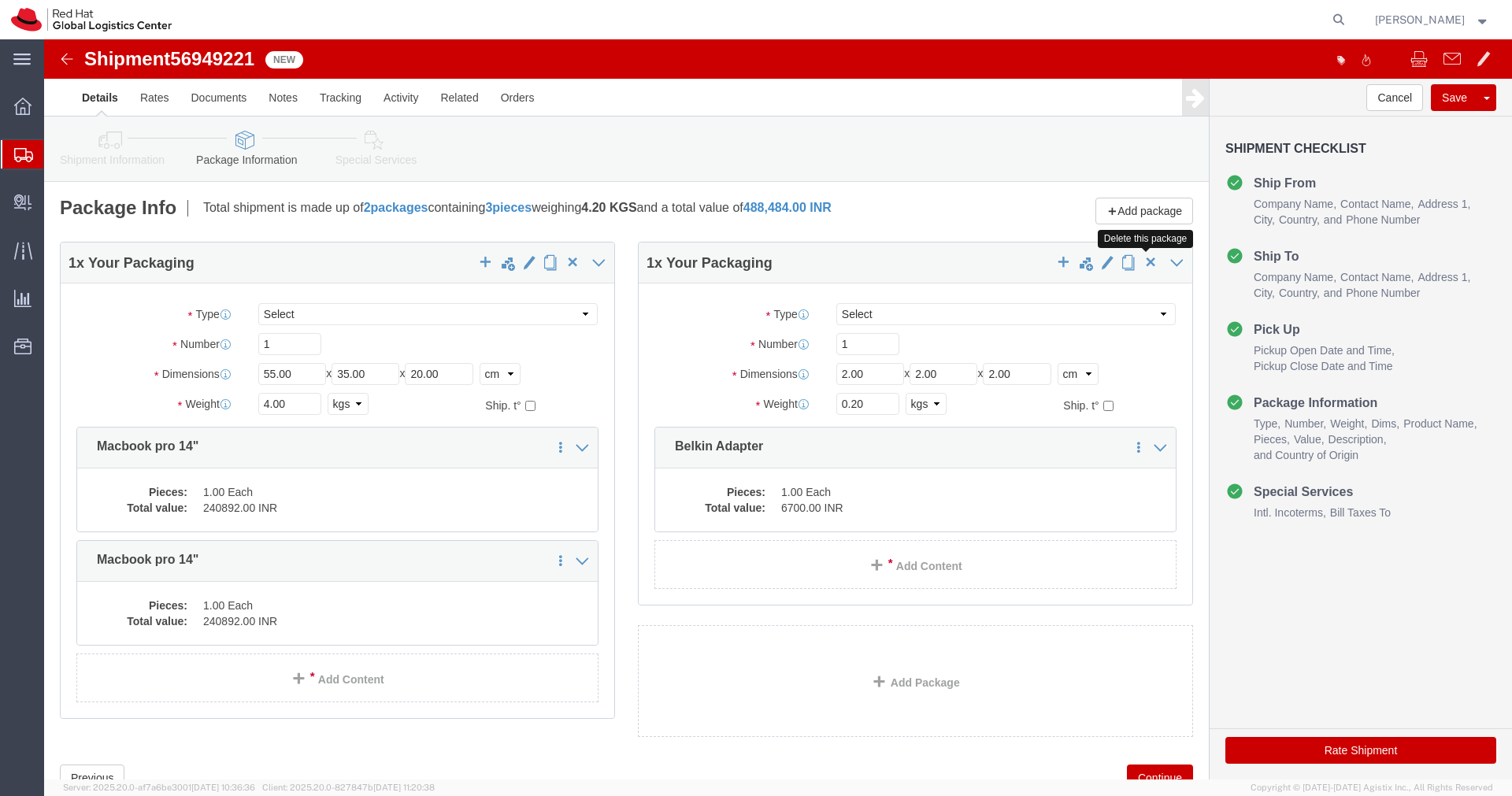
click span "button"
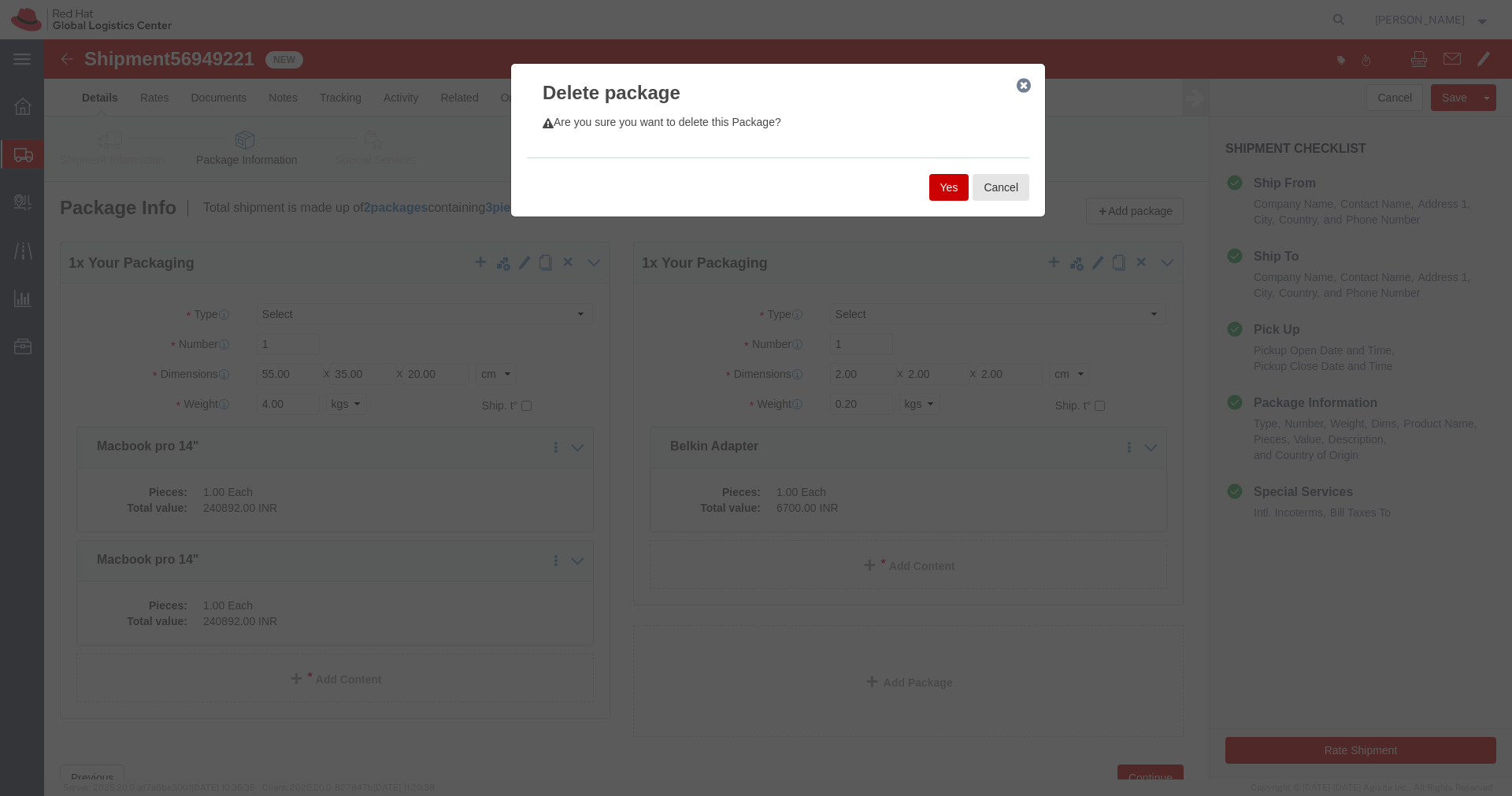
click button "Yes"
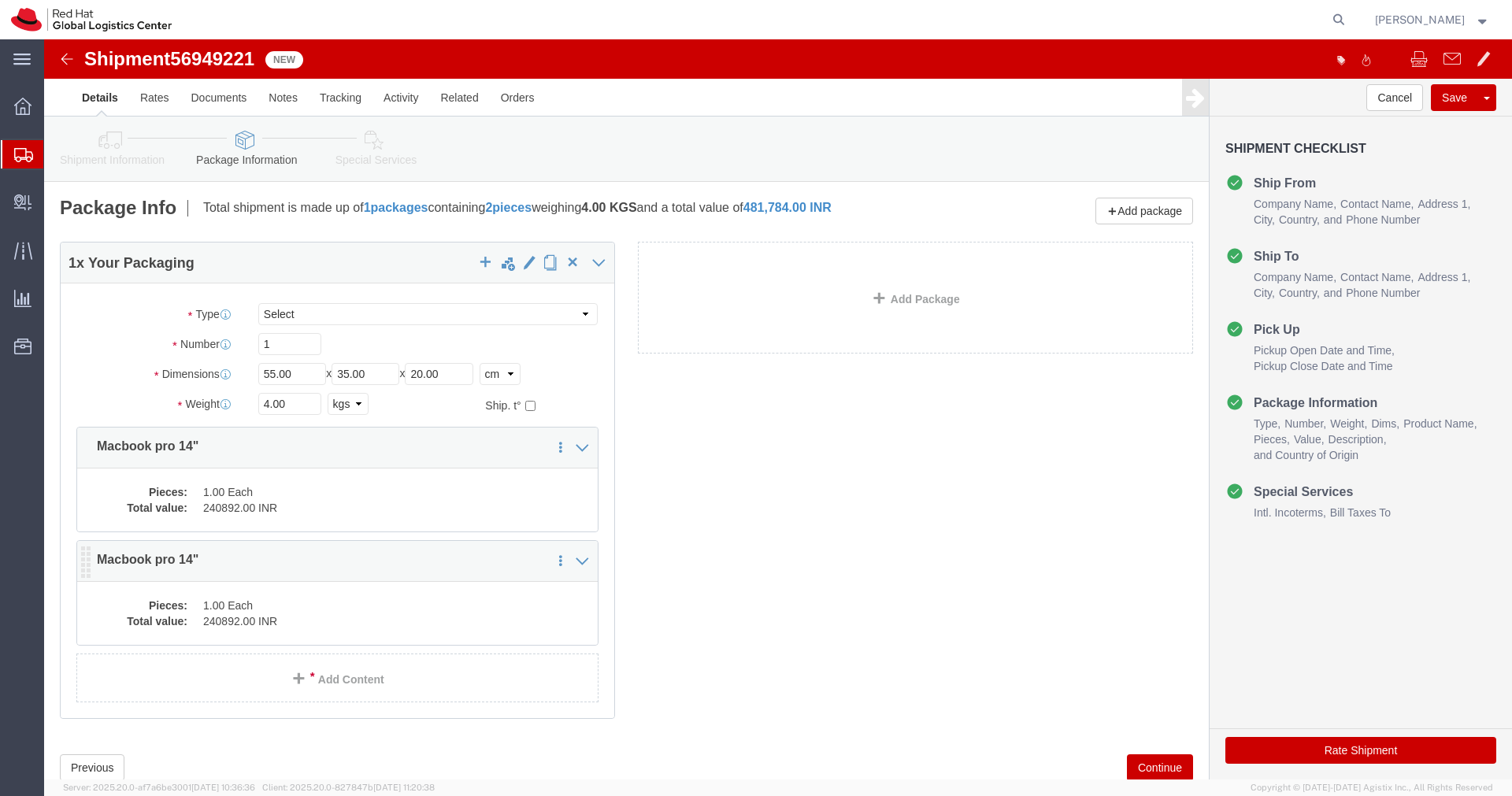
click dd "240892.00 INR"
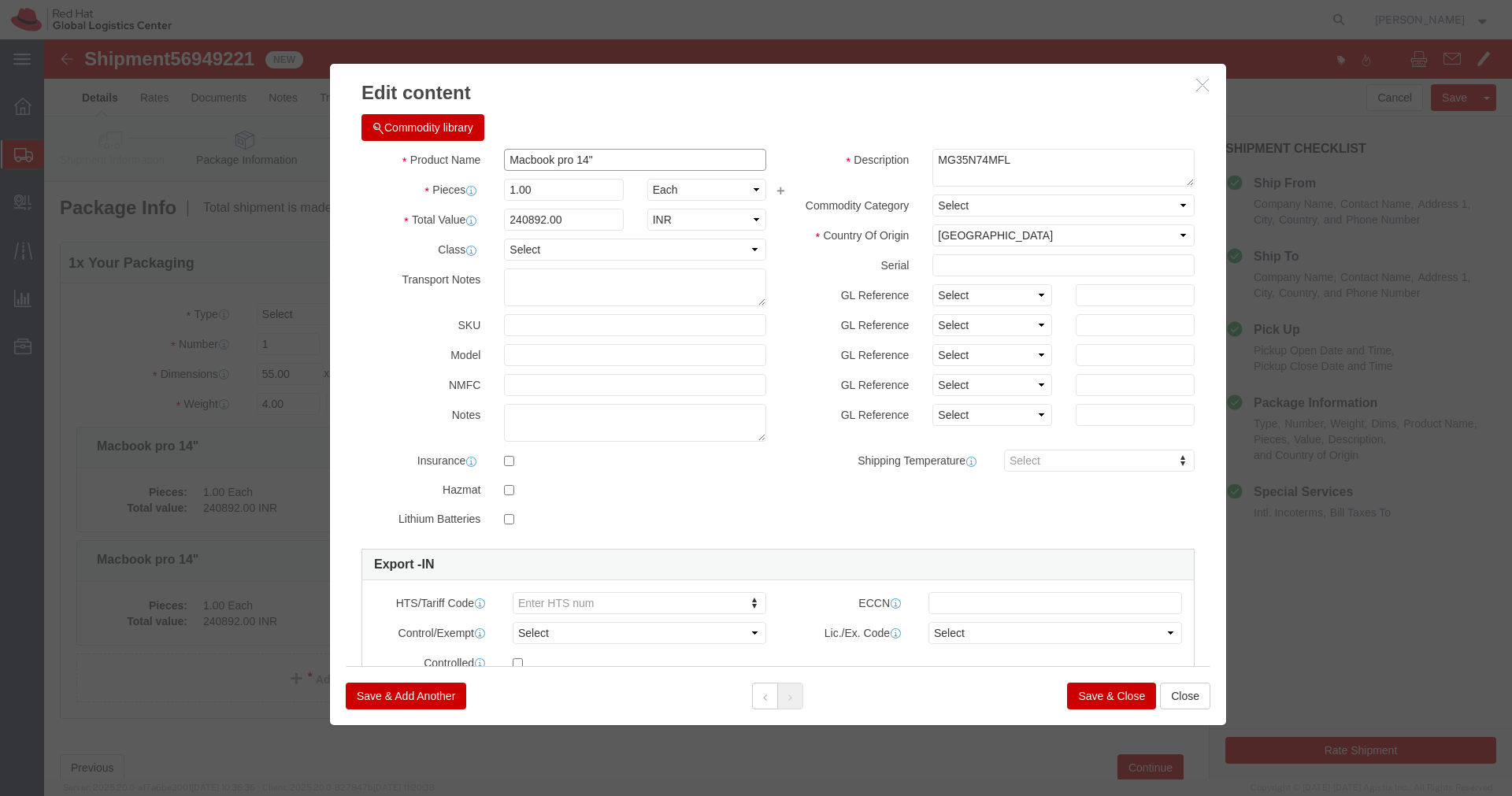
click input "Macbook pro 14""
paste input "Belkin Adapter"
type input "Belkin Adapter"
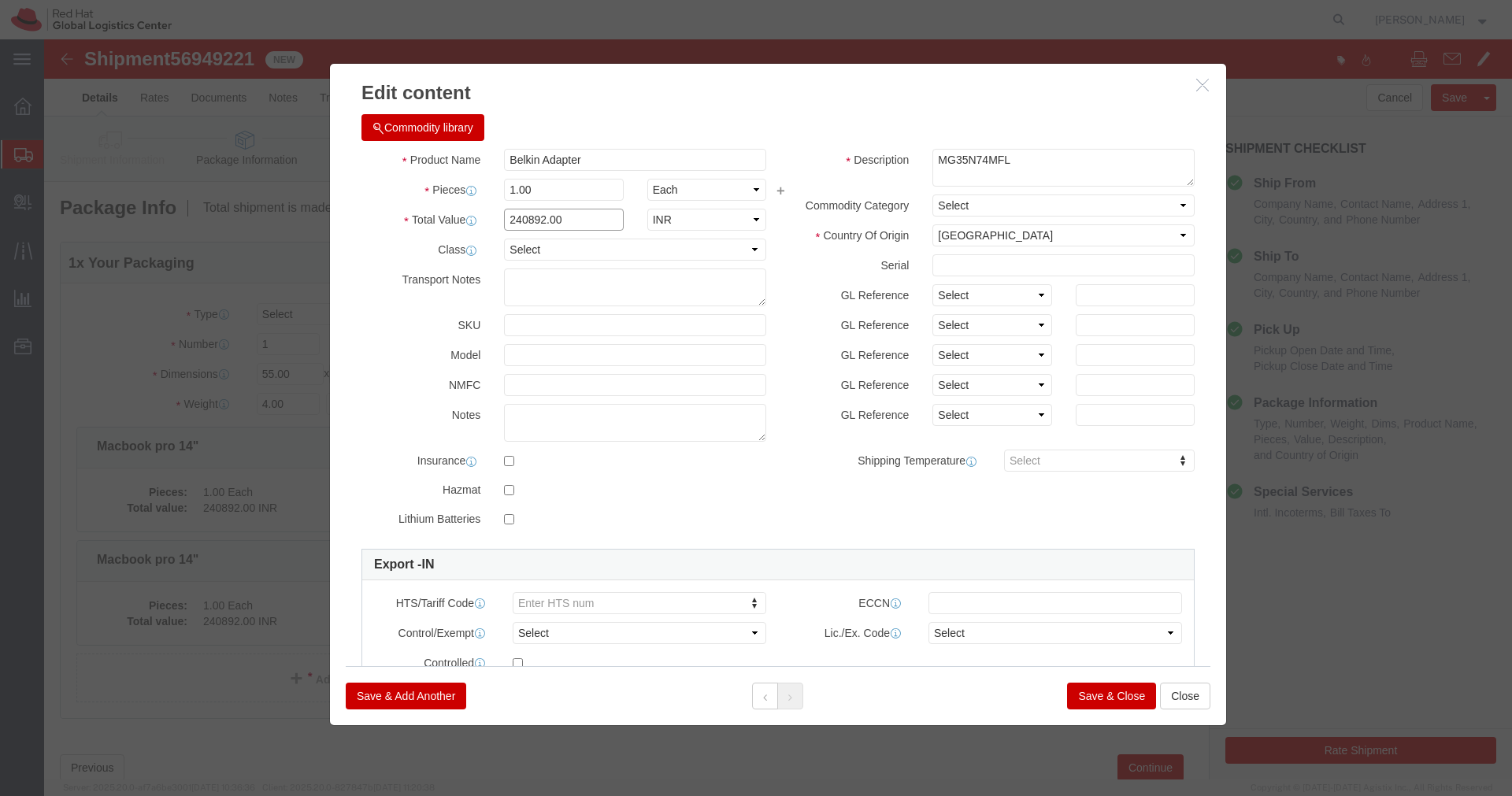
click input "240892.00"
type input "6700.00"
click button "Save & Close"
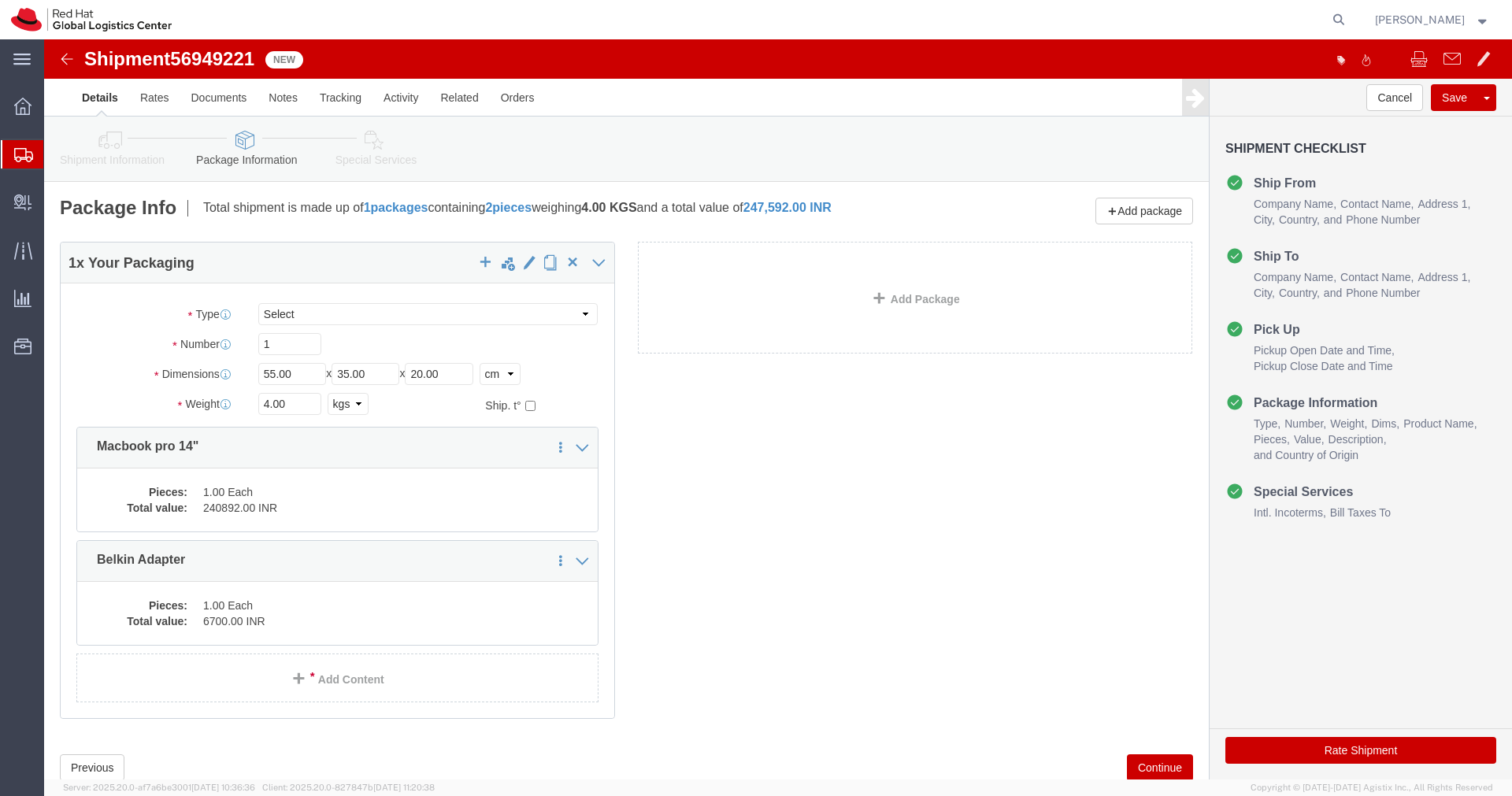
click icon
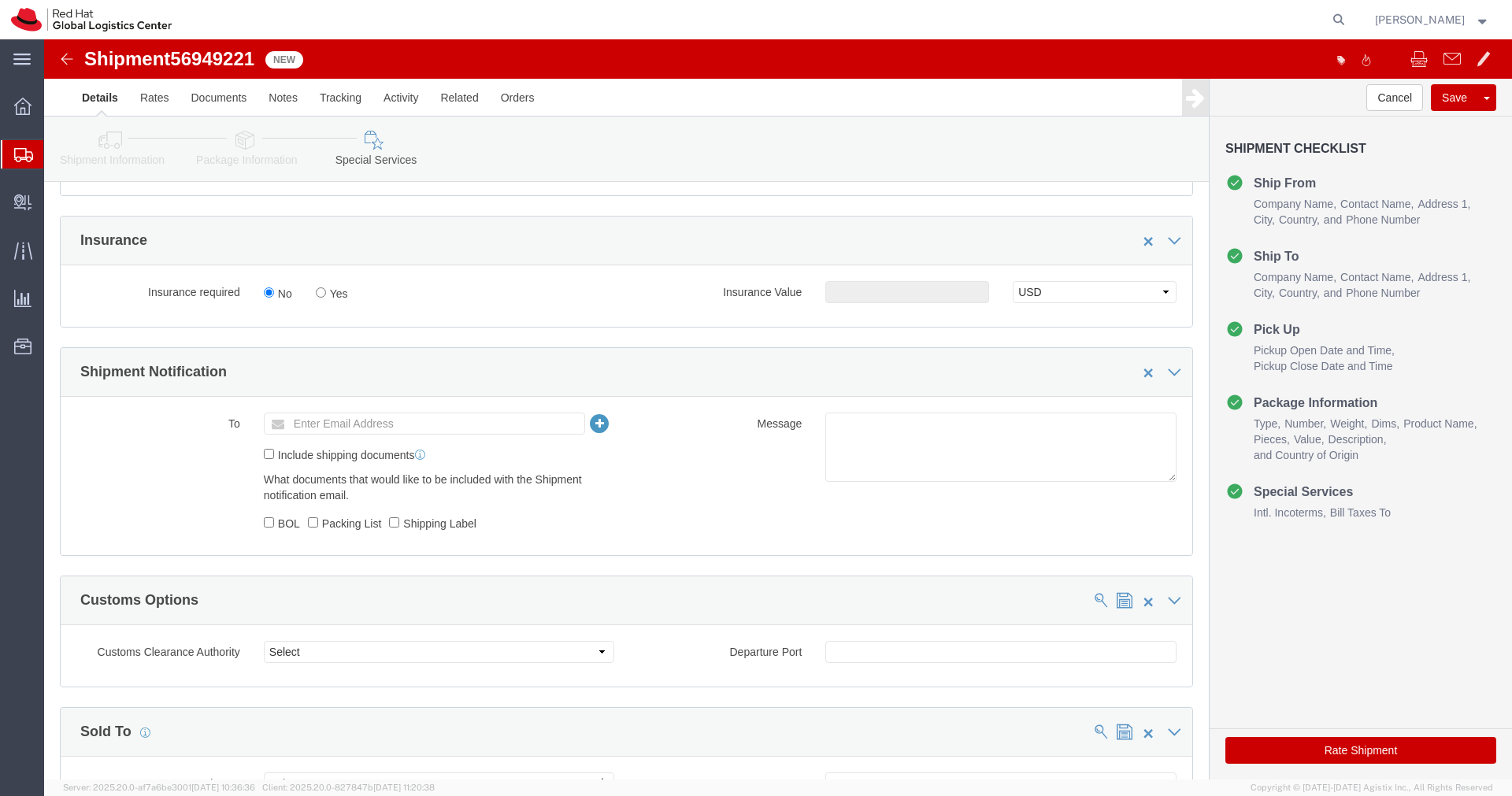
scroll to position [414, 0]
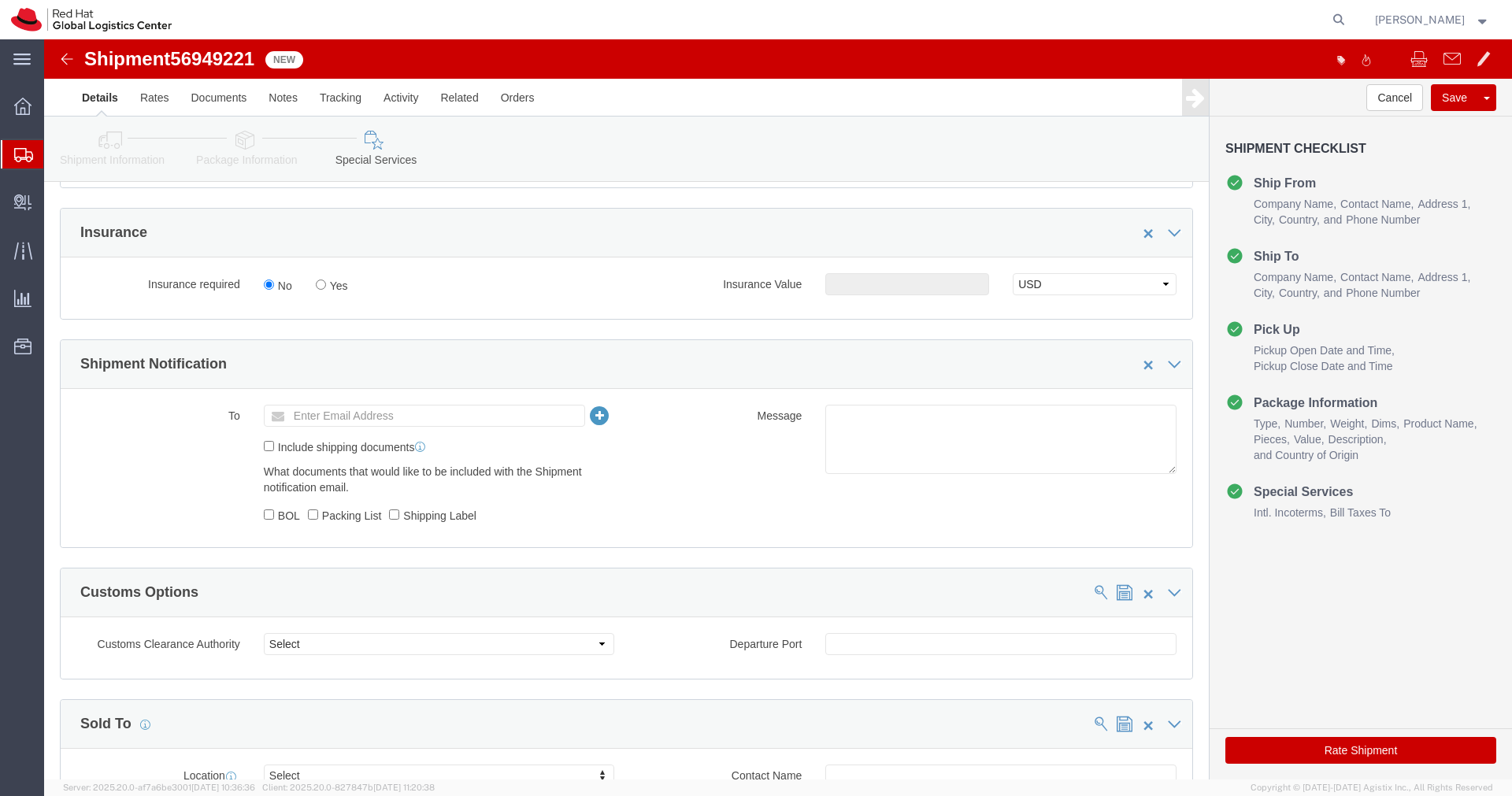
click ul "Enter Email Address"
type input "[EMAIL_ADDRESS][DOMAIN_NAME]"
click textarea
paste textarea "Hardware - Laptop, Here is the web link for tracking this shipment([URL][DOMAIN…"
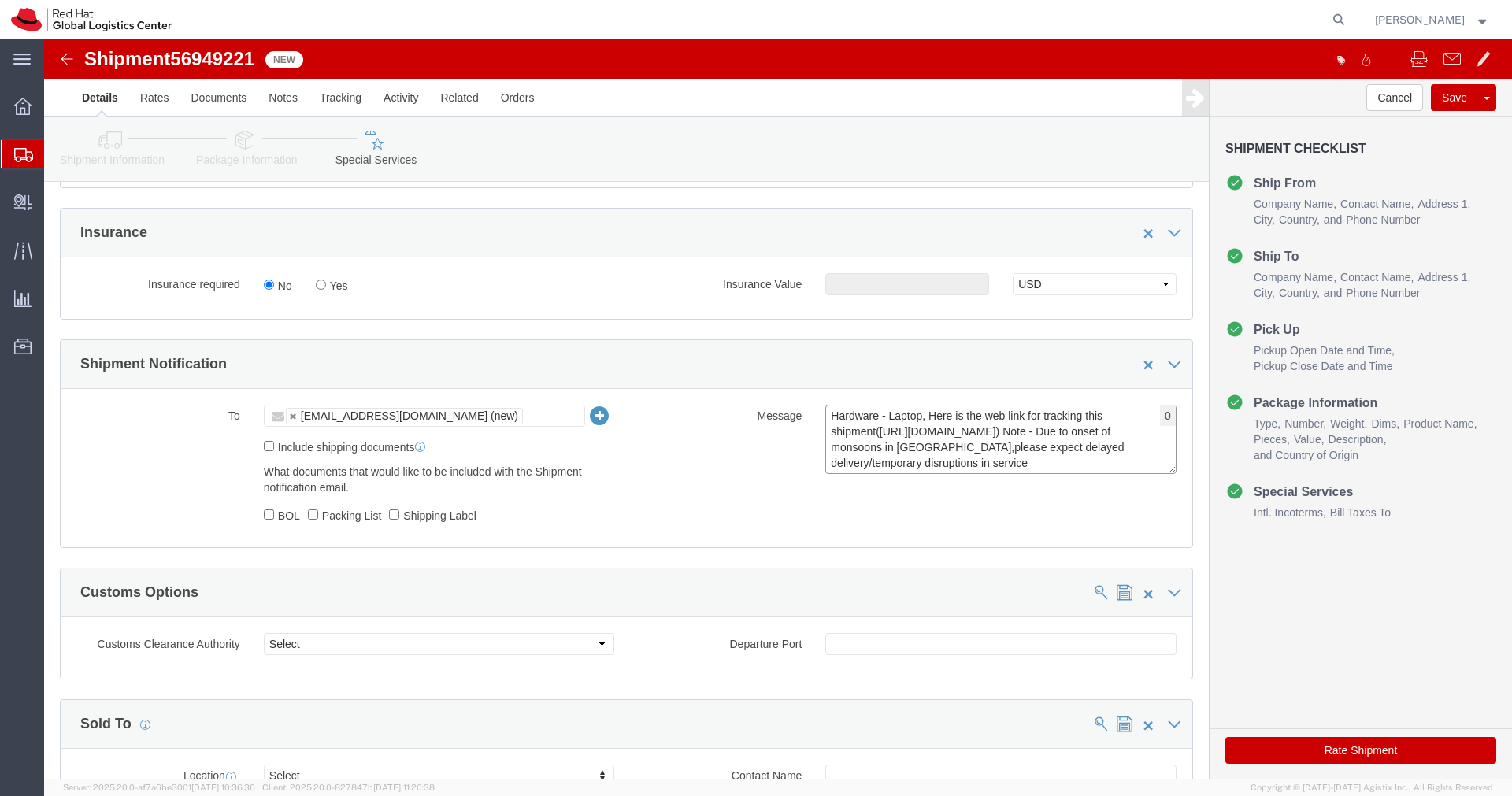
scroll to position [11, 0]
type textarea "Hardware - Laptop, Here is the web link for tracking this shipment([URL][DOMAIN…"
click button "Rate Shipment"
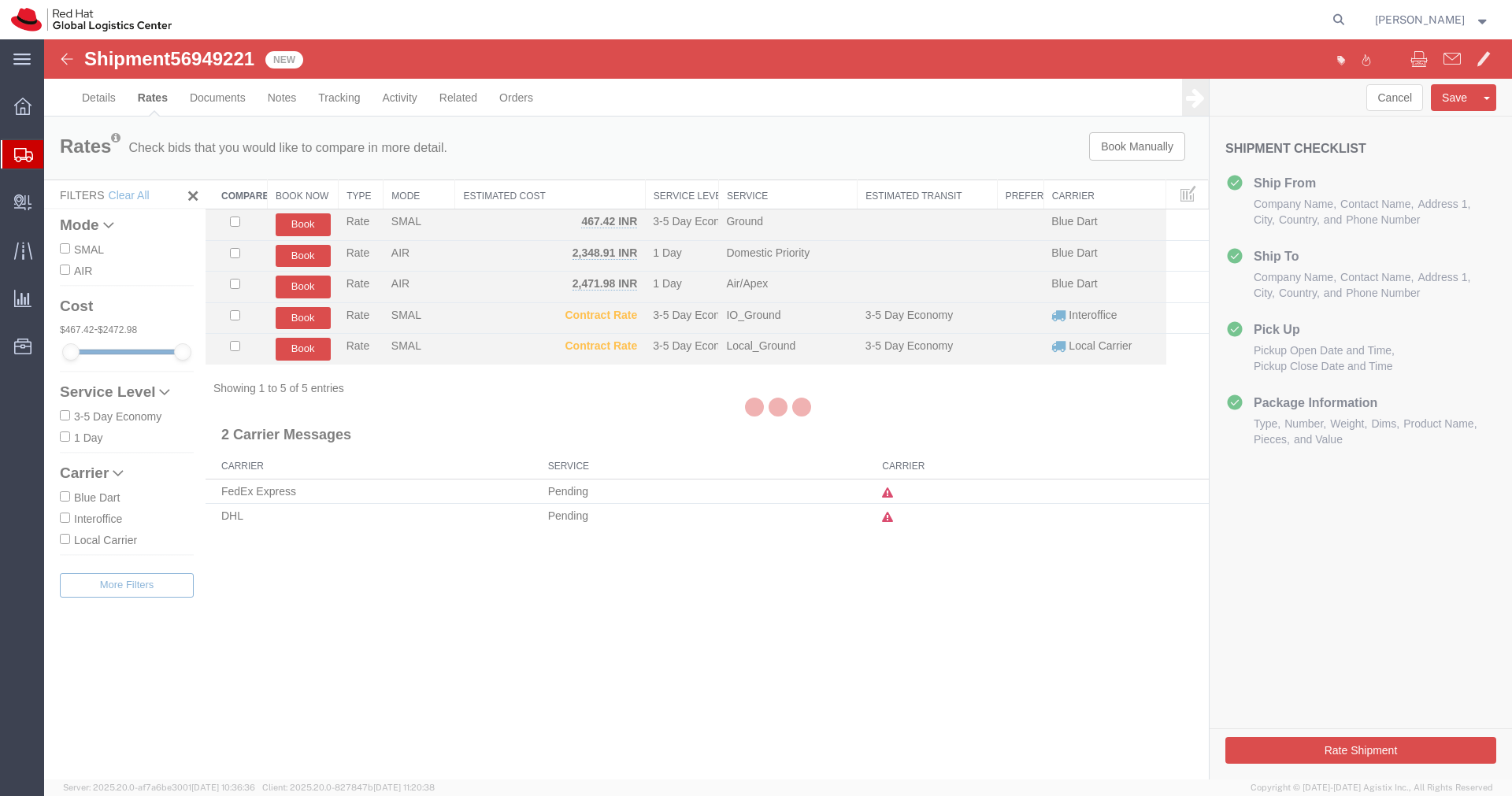
scroll to position [0, 0]
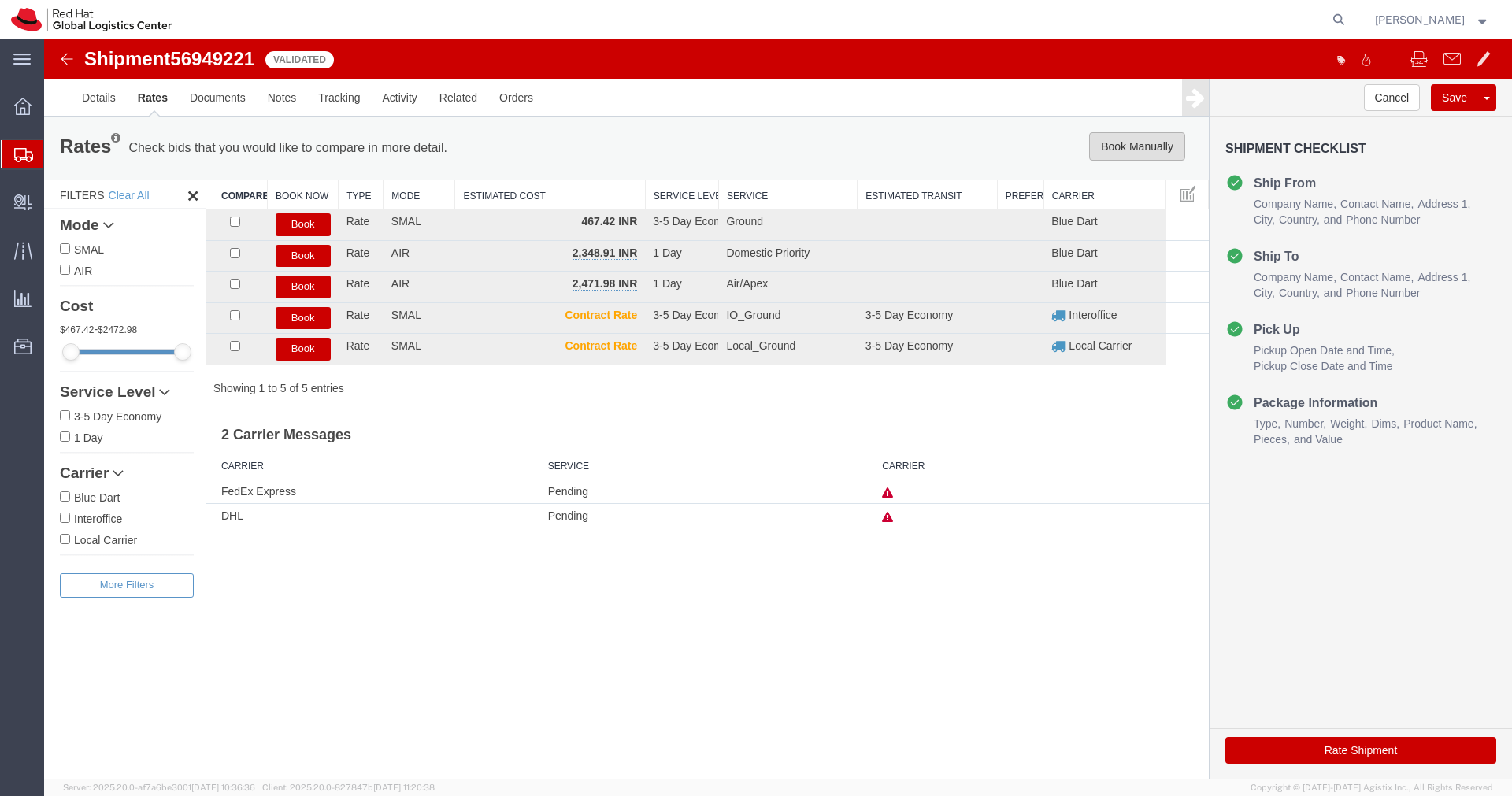
click at [1137, 136] on button "Book Manually" at bounding box center [1137, 147] width 96 height 29
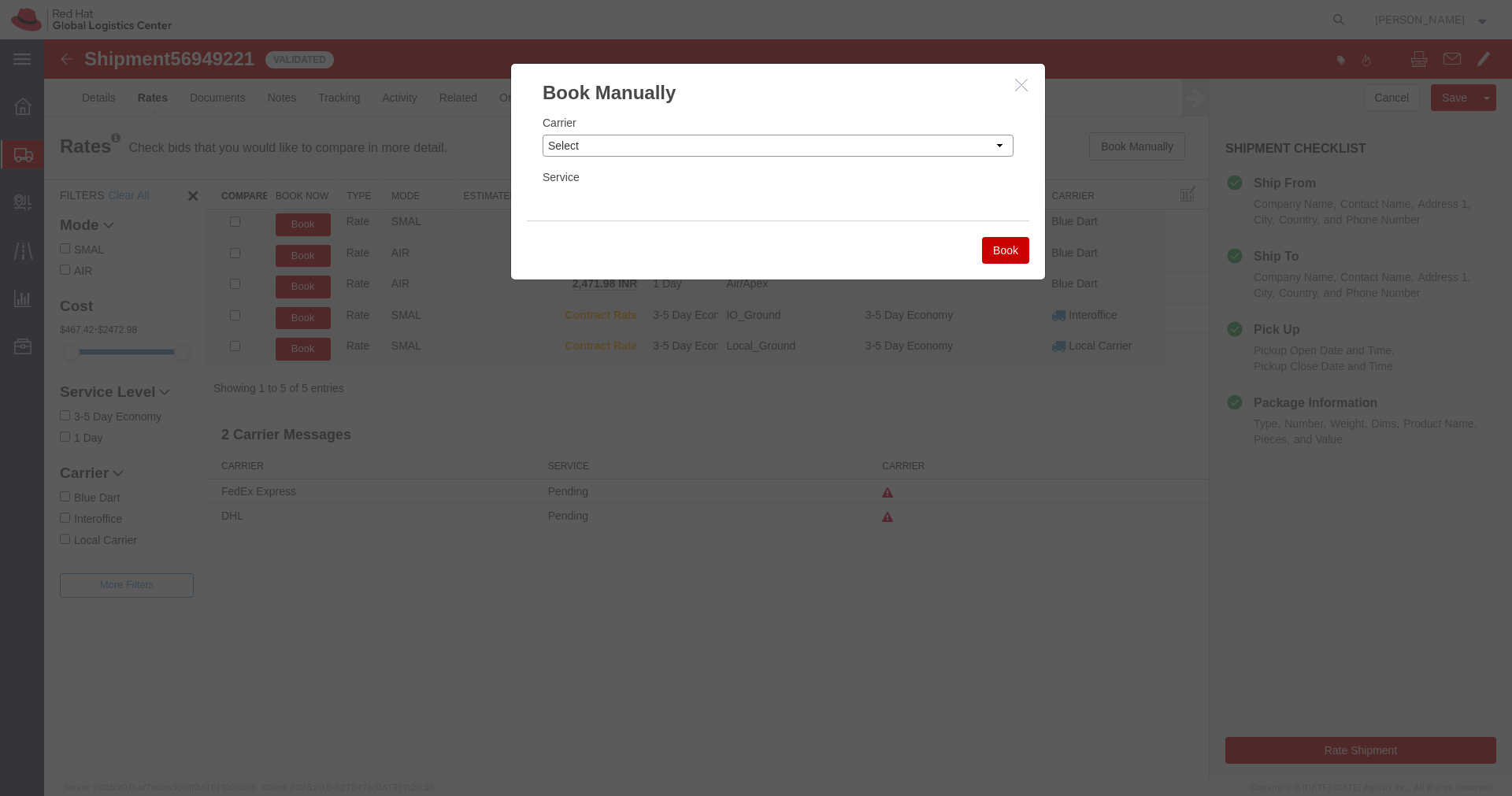
click at [904, 148] on select "Select Add New Carrier (and default service) Blue Dart DHL FedEx Express Global…" at bounding box center [778, 145] width 471 height 22
select select "14653"
click at [543, 134] on select "Select Add New Carrier (and default service) Blue Dart DHL FedEx Express Global…" at bounding box center [778, 145] width 471 height 22
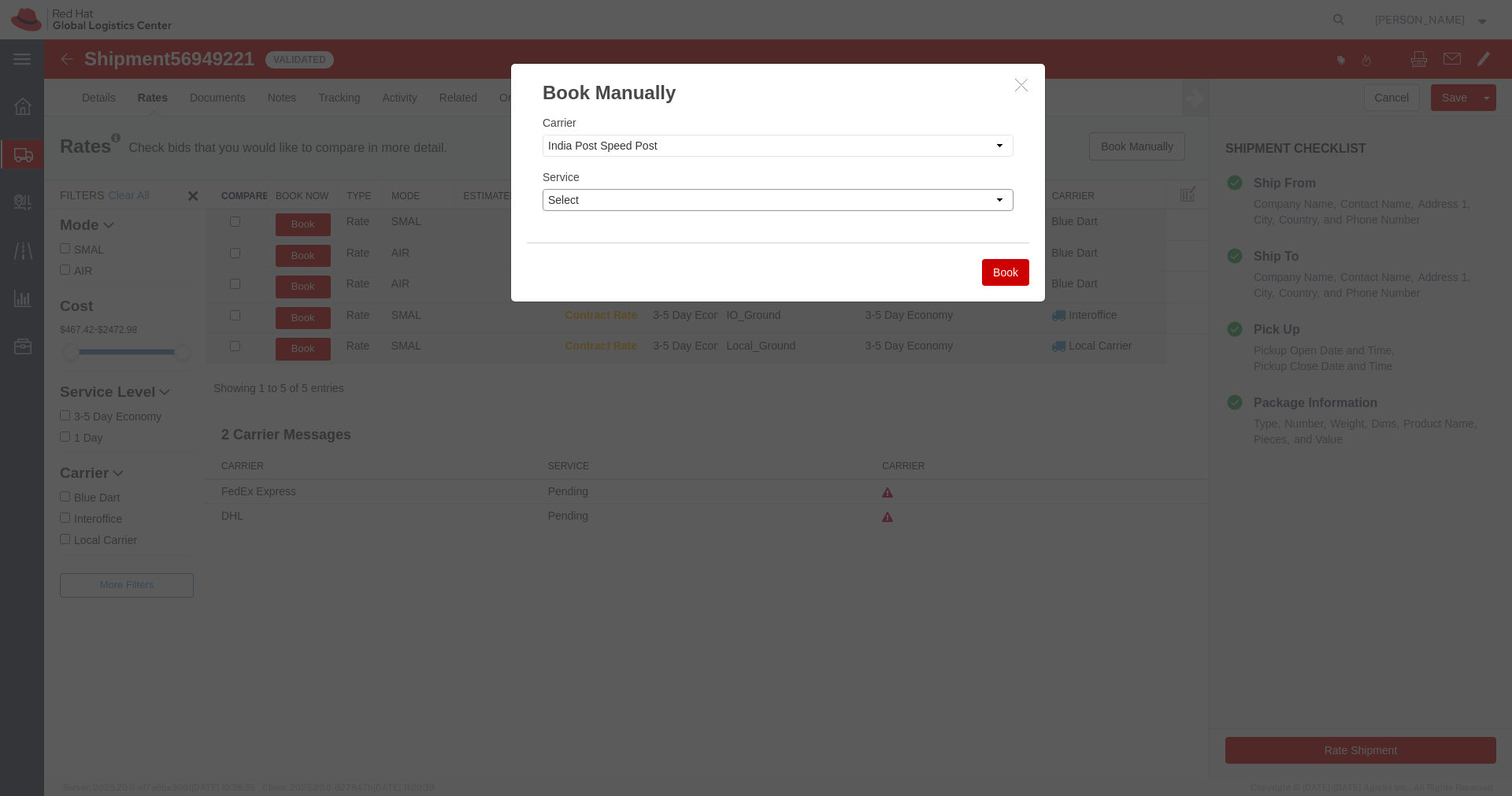
click at [789, 205] on select "Select Air" at bounding box center [778, 199] width 471 height 22
select select "29222"
click at [543, 189] on select "Select Air" at bounding box center [778, 199] width 471 height 22
click at [999, 280] on button "Book" at bounding box center [1005, 272] width 48 height 27
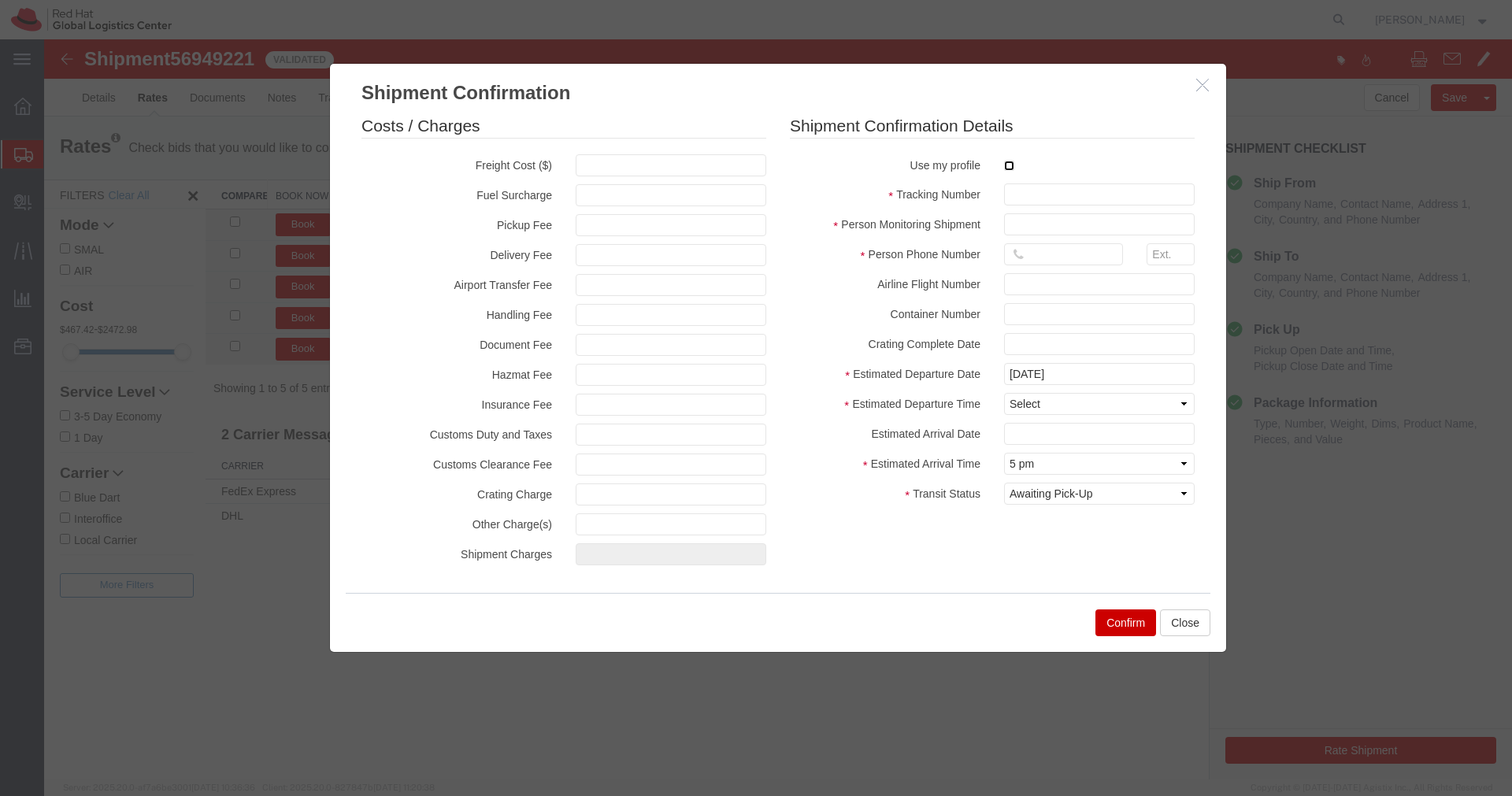
click at [1009, 167] on input "checkbox" at bounding box center [1008, 166] width 10 height 10
checkbox input "true"
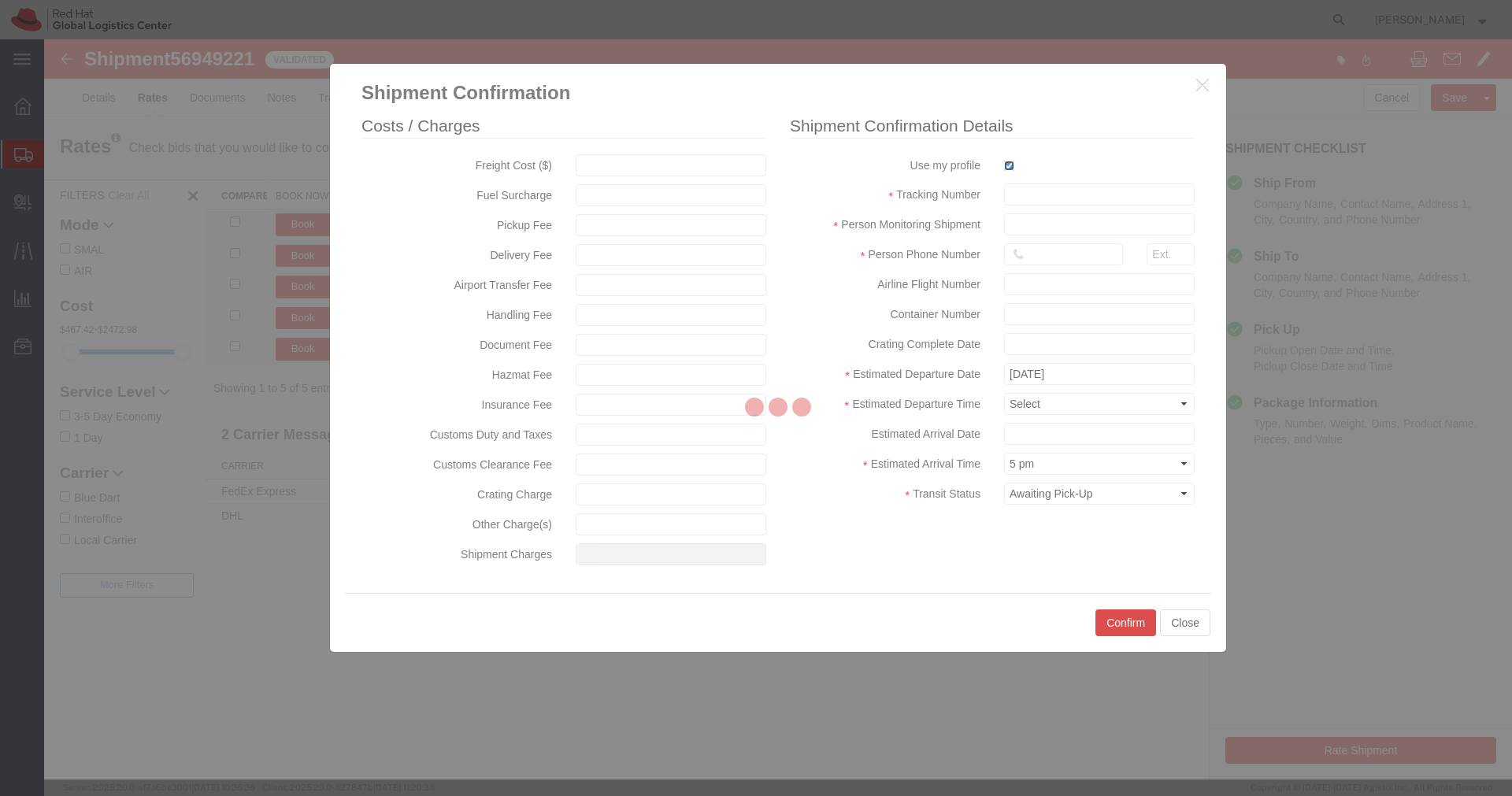
type input "[PERSON_NAME]"
type input "[PHONE_NUMBER]"
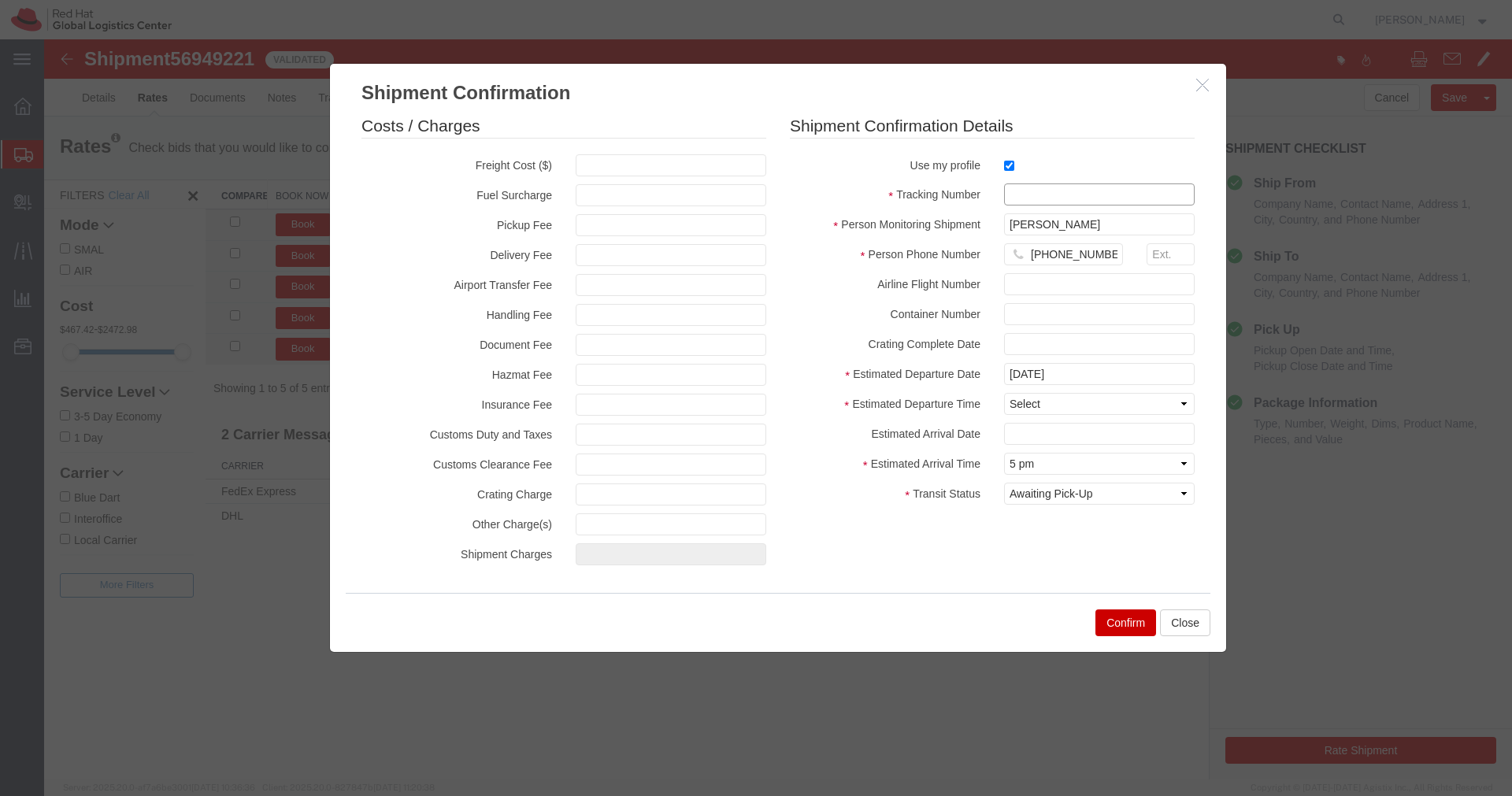
click at [1017, 190] on input "text" at bounding box center [1099, 194] width 190 height 22
paste input "EM346212676IN"
type input "EM346212676IN"
click at [1048, 405] on select "Select Midnight 1 am 2 am 3 am 4 am 5 am 6 am 7 am 8 am 9 am 10 am 11 am 12 Noo…" at bounding box center [1099, 404] width 190 height 22
select select "1200"
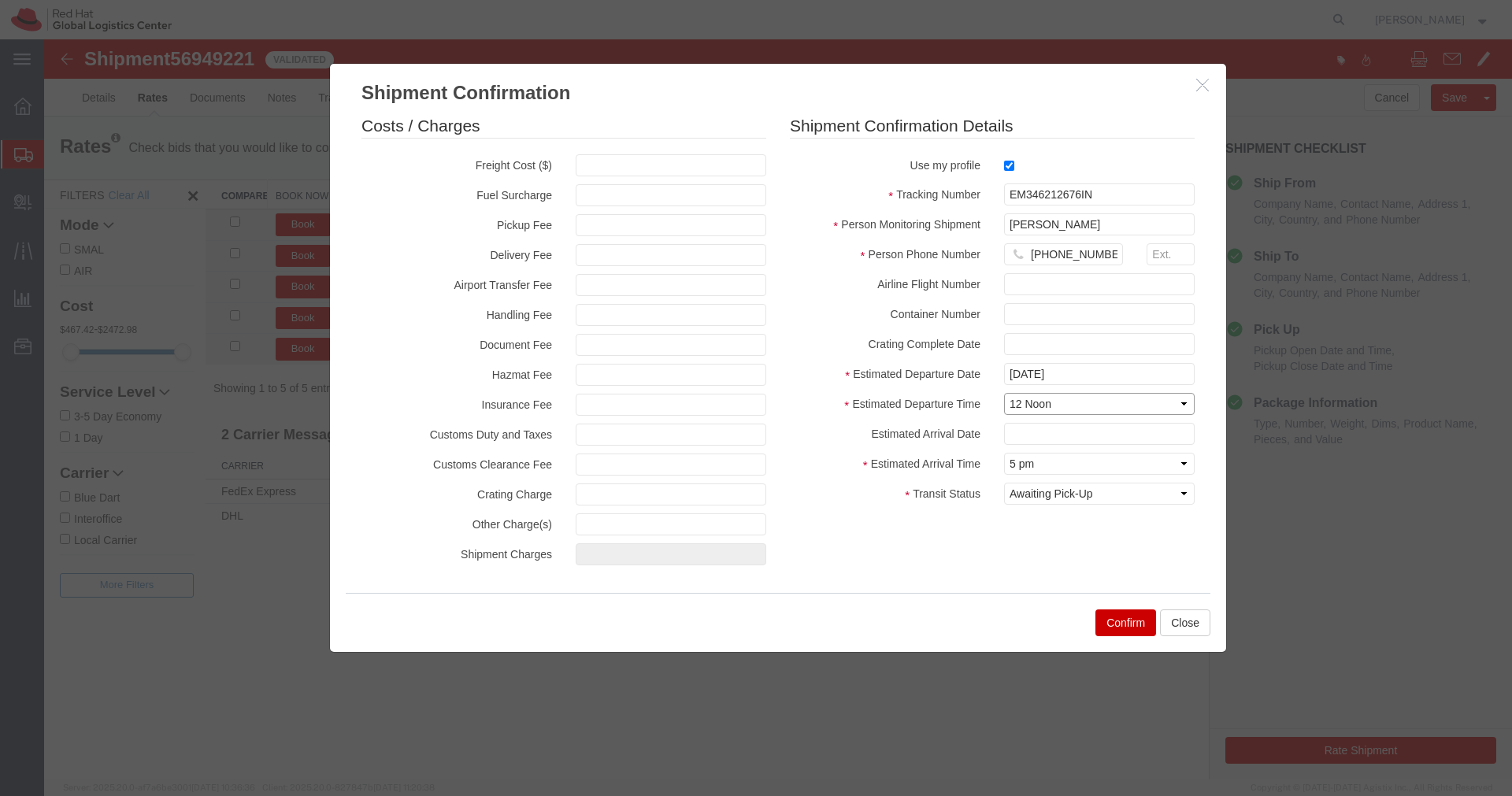
click at [1004, 393] on select "Select Midnight 1 am 2 am 3 am 4 am 5 am 6 am 7 am 8 am 9 am 10 am 11 am 12 Noo…" at bounding box center [1099, 404] width 190 height 22
click at [1111, 498] on select "Select Arrival Notice Available Arrival Notice Imported Arrive at Delivery Loca…" at bounding box center [1099, 493] width 190 height 22
select select "INTRANST"
click at [1004, 483] on select "Select Arrival Notice Available Arrival Notice Imported Arrive at Delivery Loca…" at bounding box center [1099, 493] width 190 height 22
click at [1134, 629] on button "Confirm" at bounding box center [1125, 623] width 61 height 27
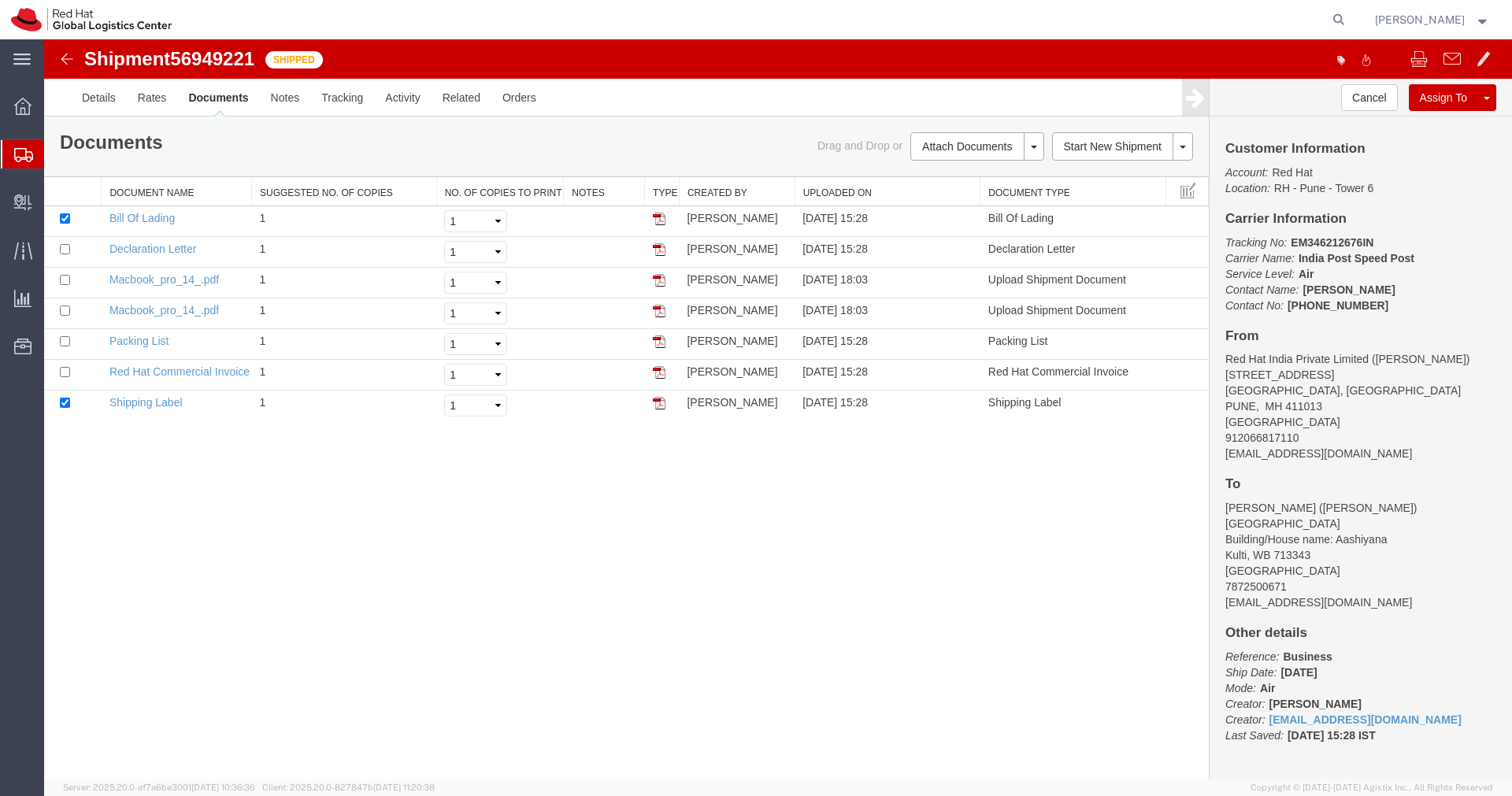
click at [69, 59] on img at bounding box center [67, 59] width 19 height 19
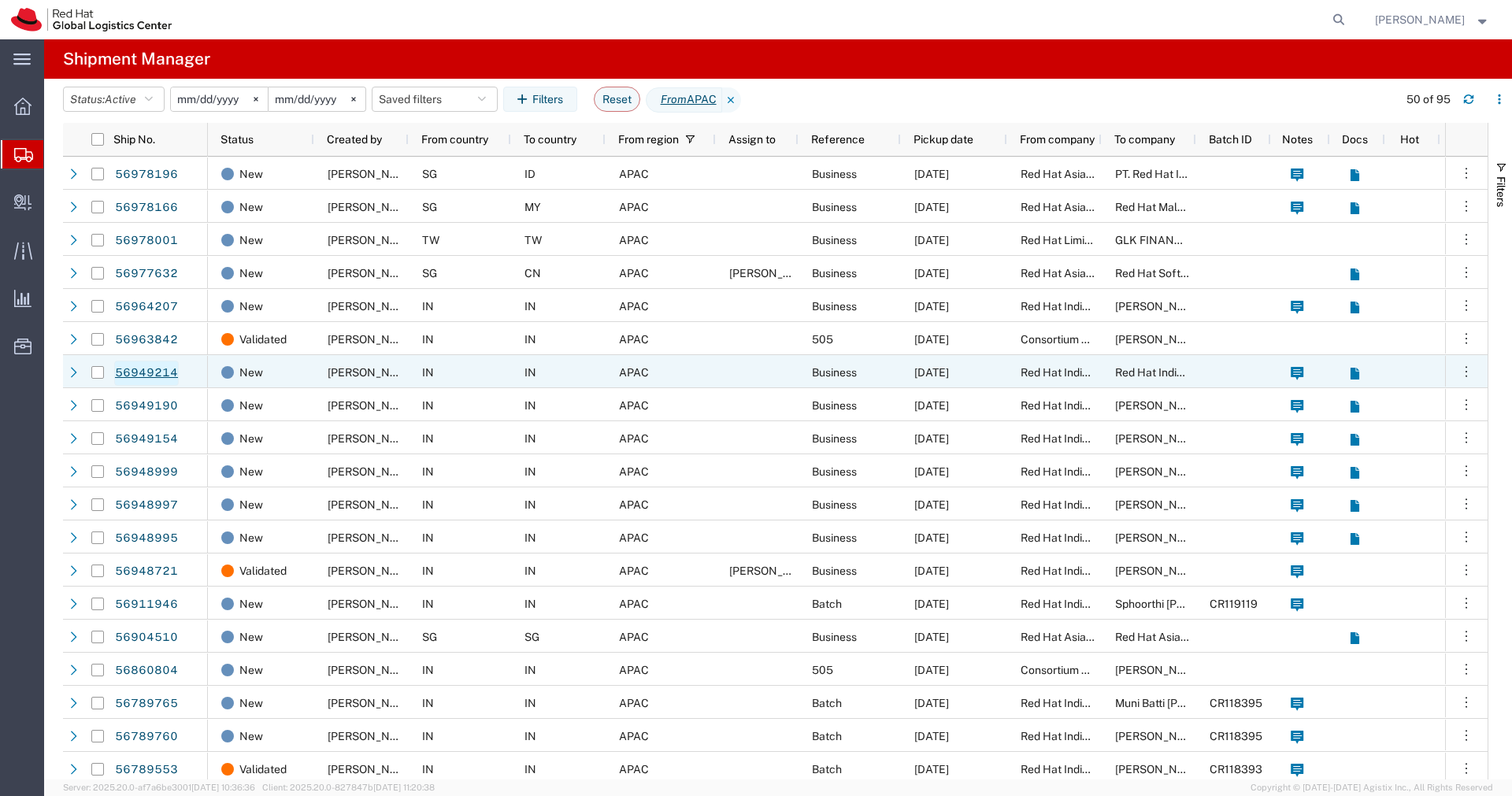
click at [165, 375] on link "56949214" at bounding box center [147, 373] width 65 height 25
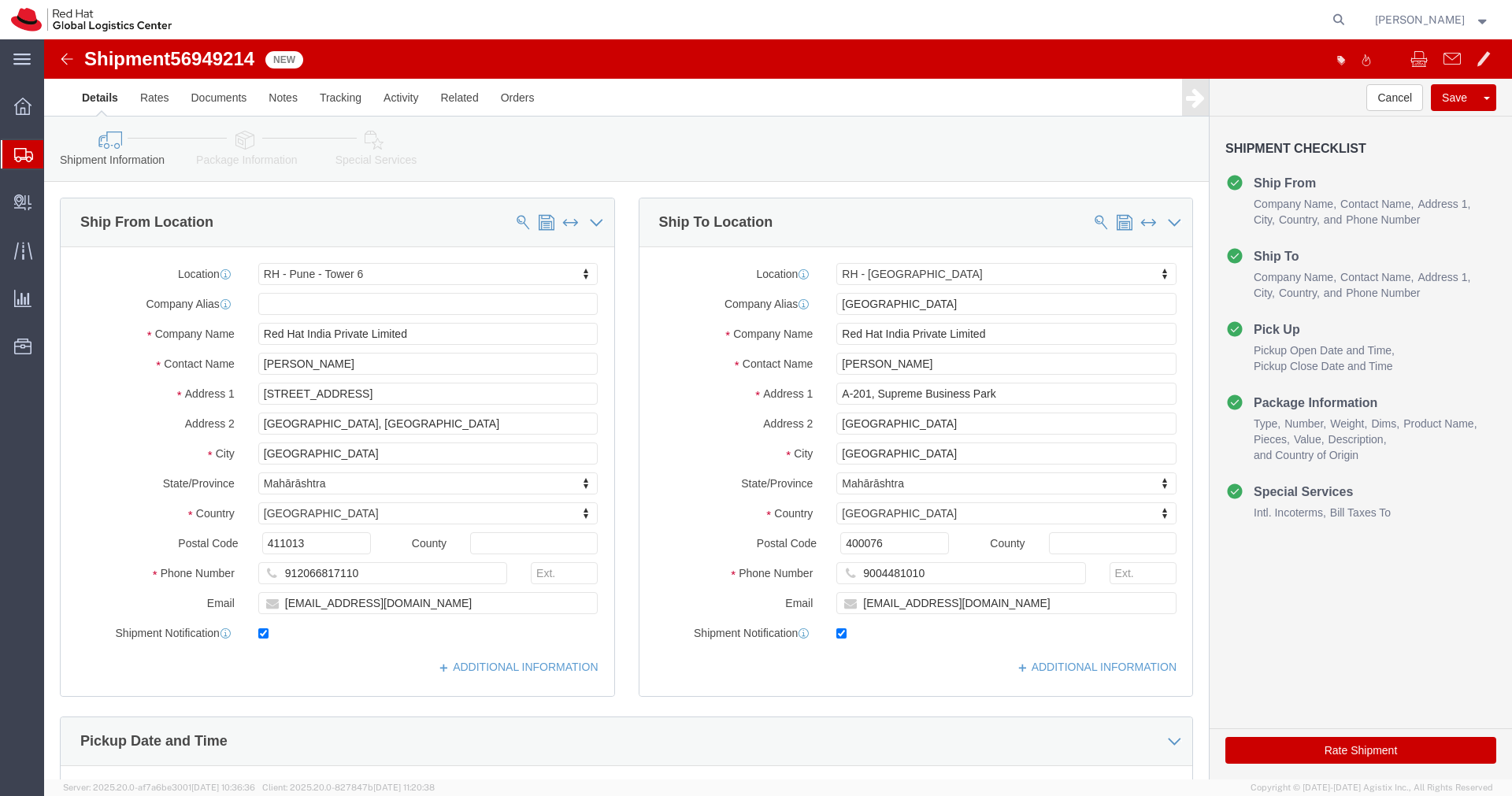
select select "38432"
select select "37986"
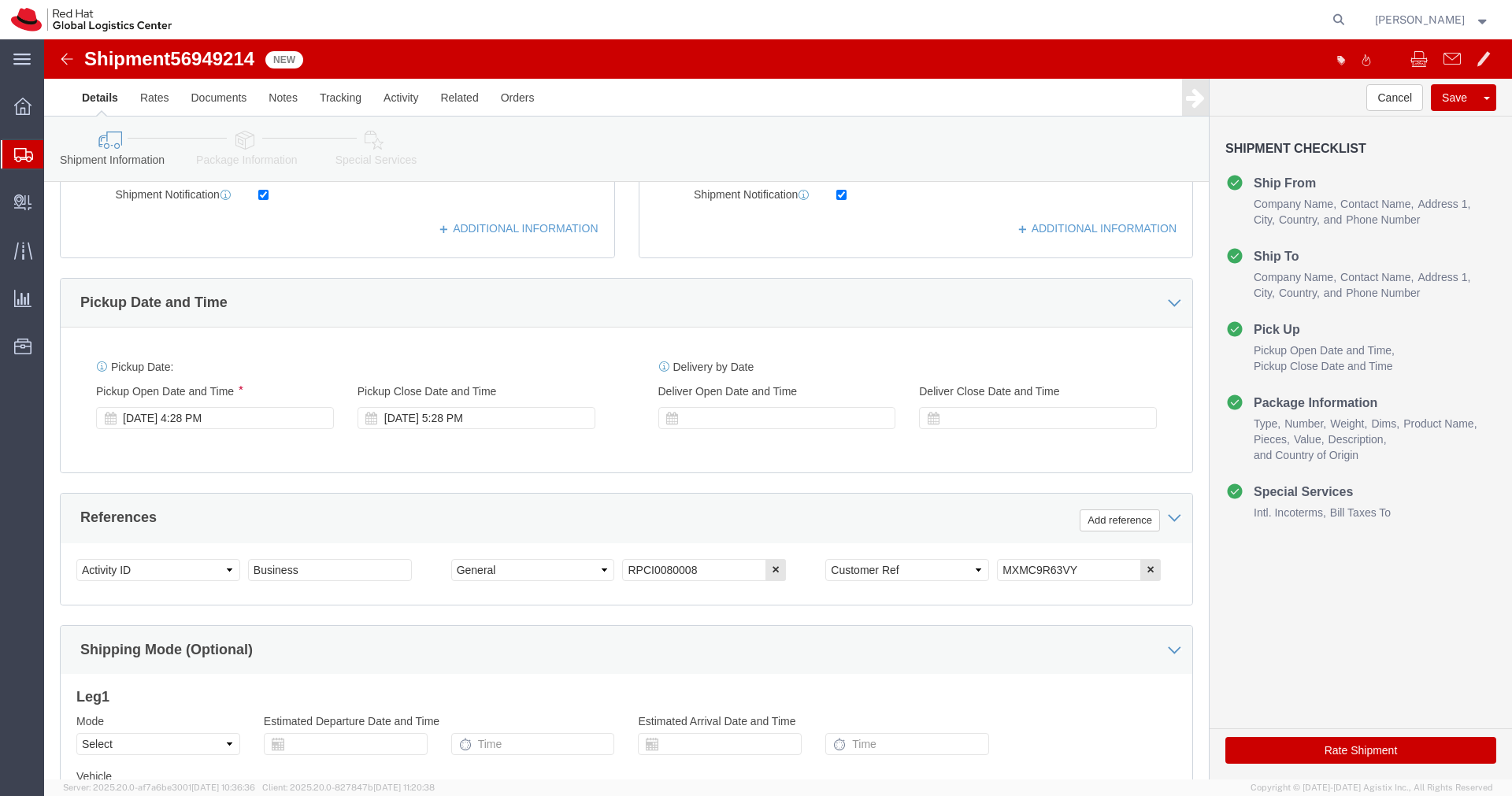
scroll to position [463, 0]
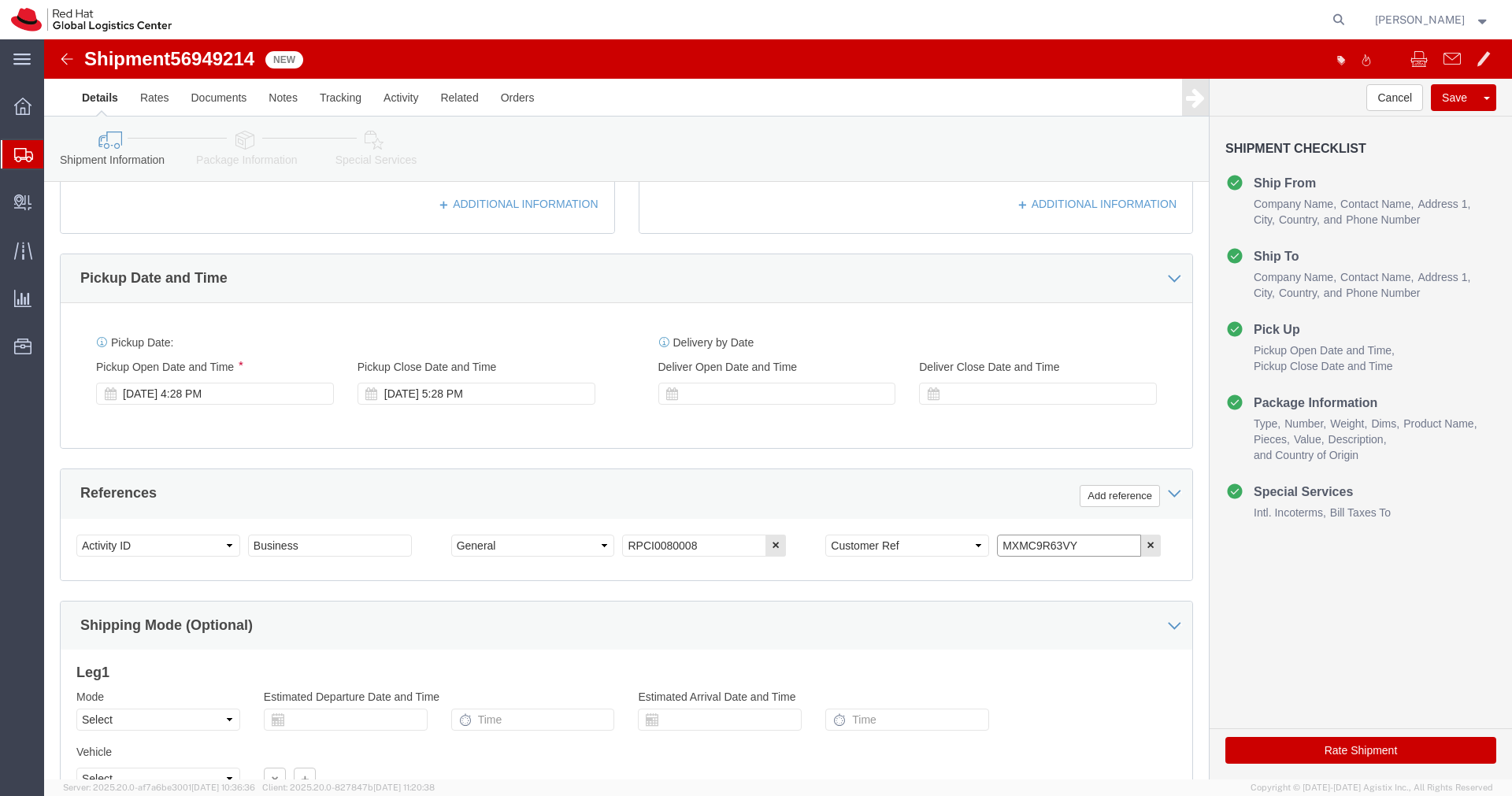
drag, startPoint x: 1029, startPoint y: 507, endPoint x: 927, endPoint y: 511, distance: 102.1
click div "Select Account Type Activity ID Airline Appointment Number ASN Batch Request # …"
click link "Package Information"
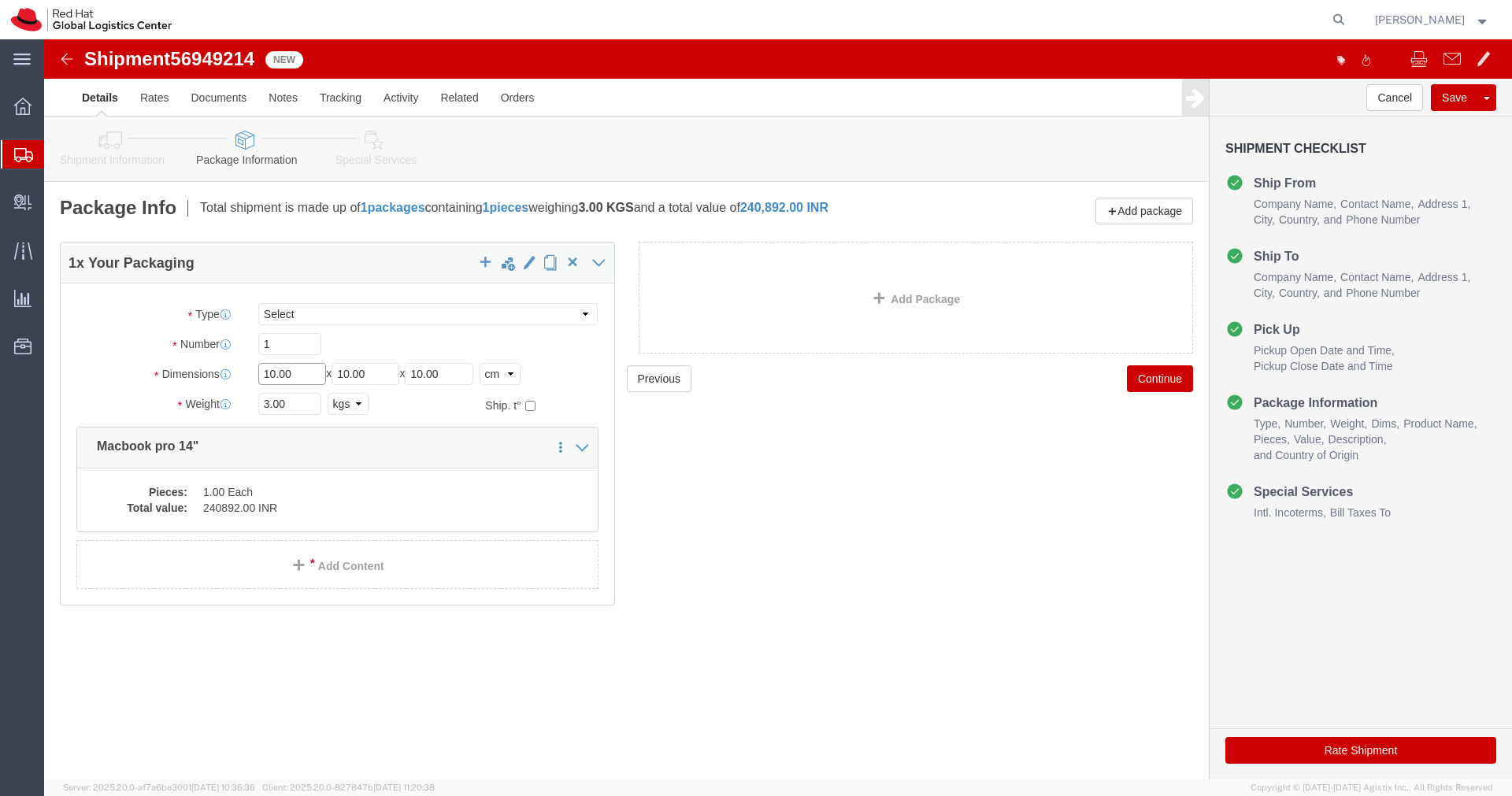
click input "10.00"
type input "4"
type input "55"
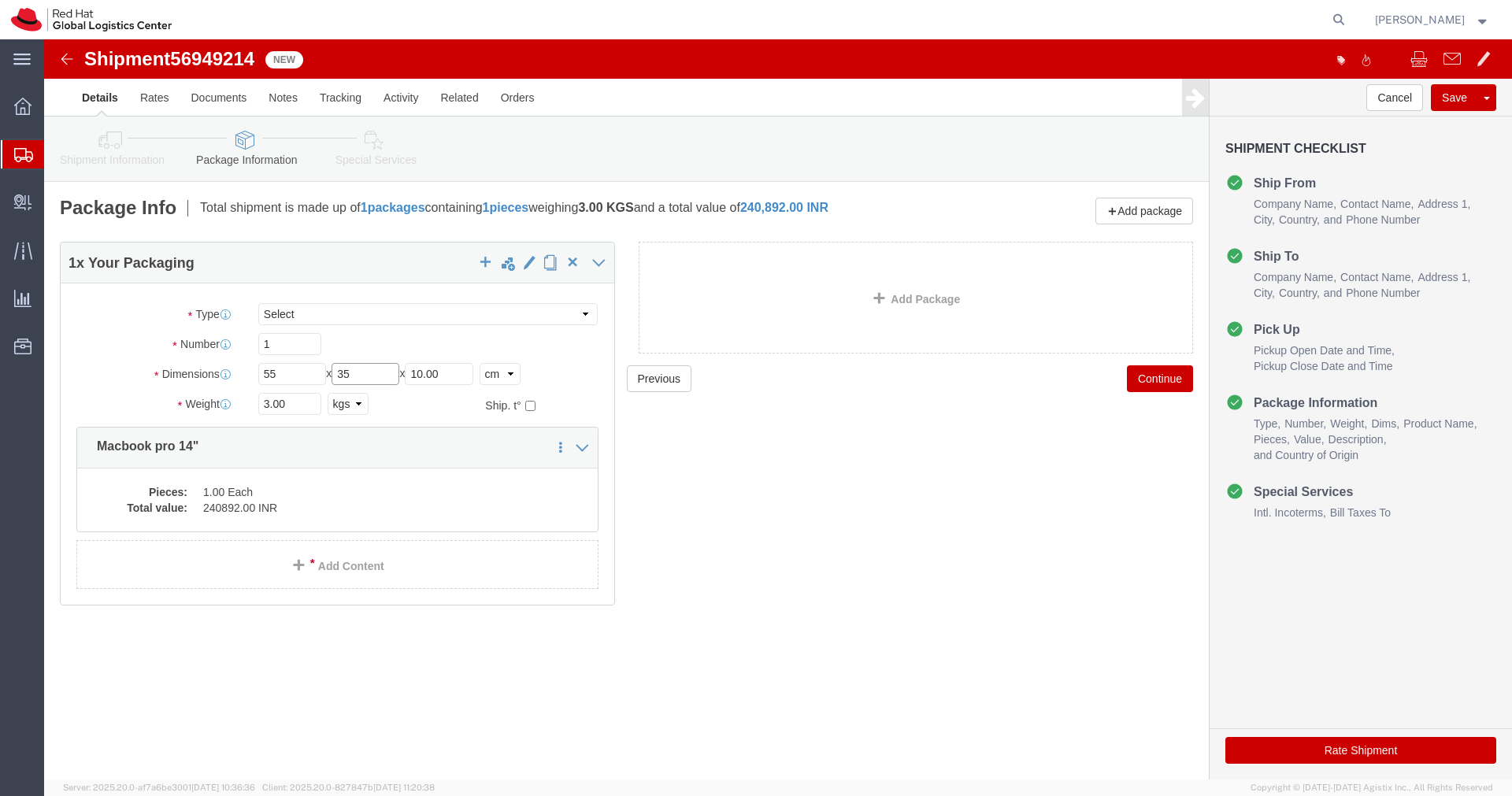
type input "35"
type input "20"
click input "3.00"
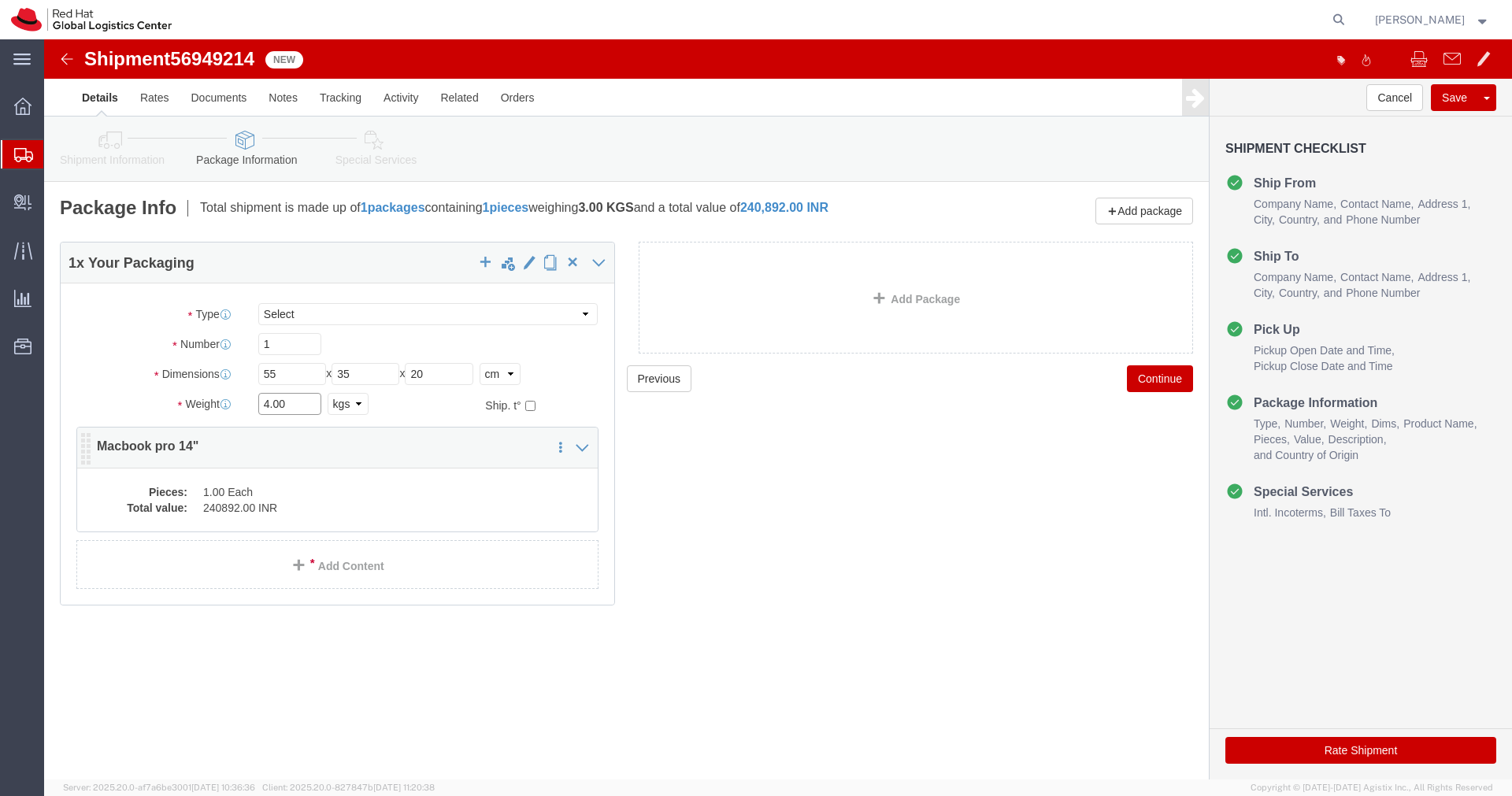
type input "4.00"
click dd "1.00 Each"
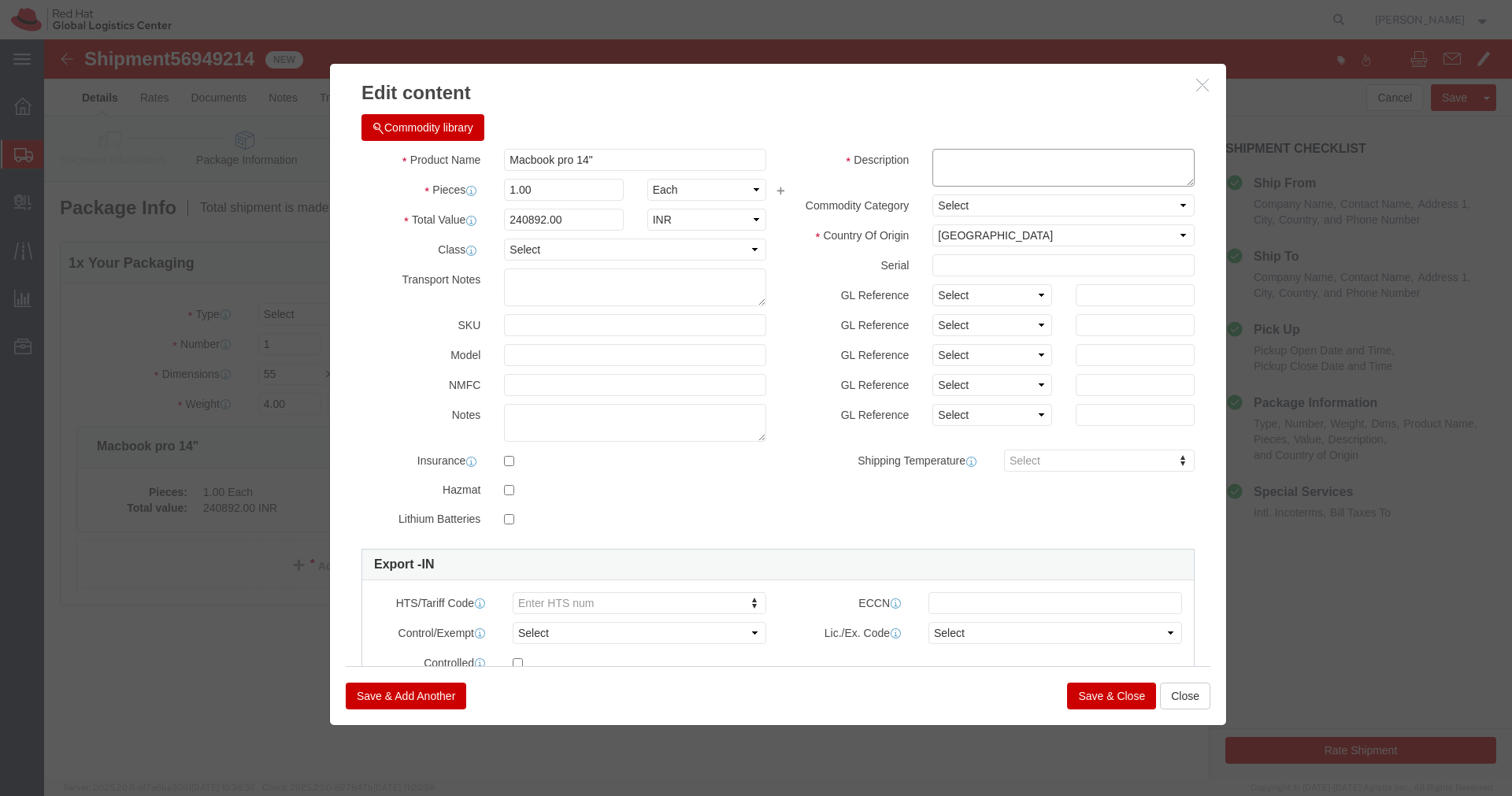
click textarea
paste textarea "MXMC9R63VY"
type textarea "MXMC9R63VY"
click button "Save & Close"
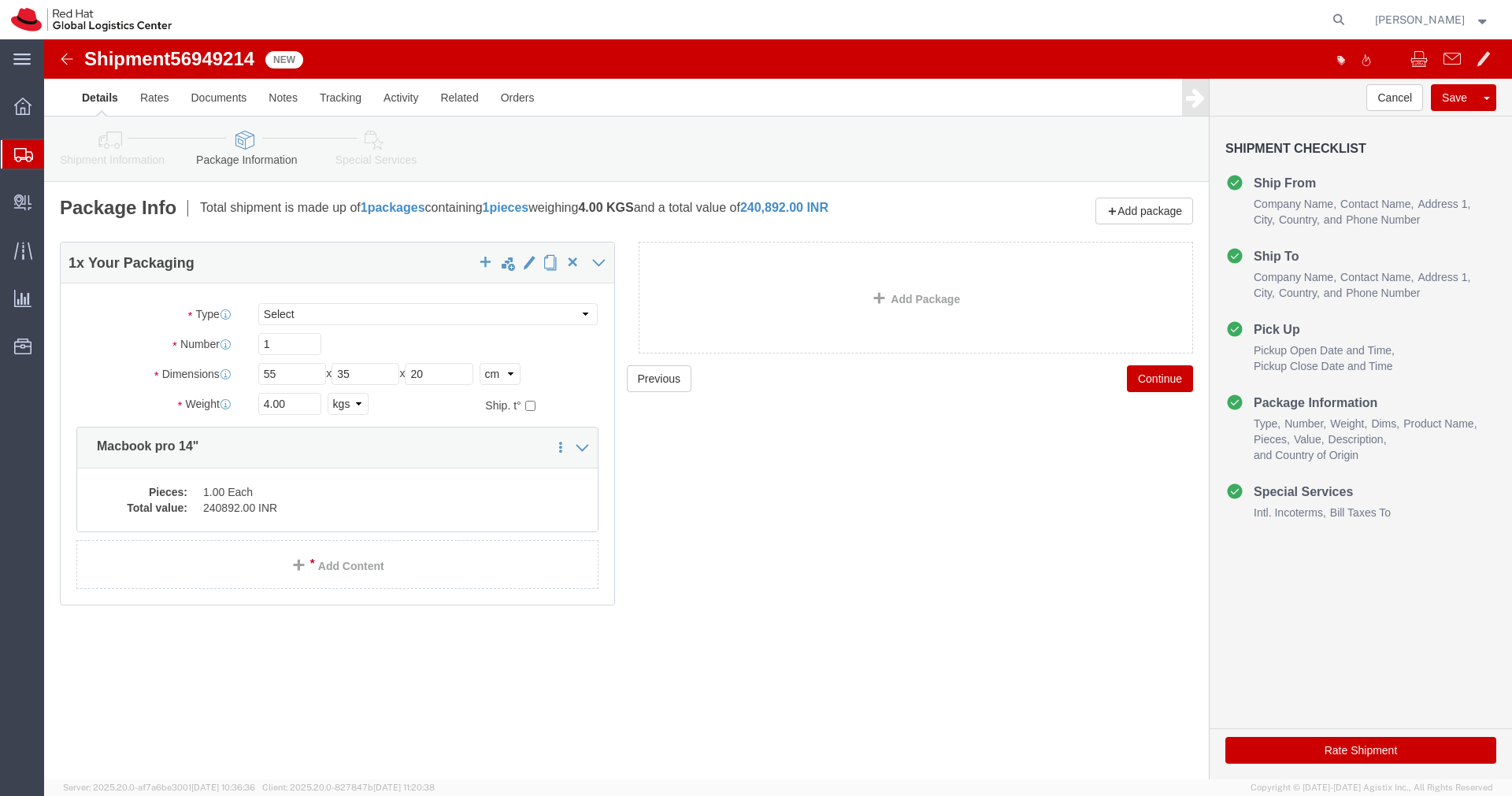
click link "Special Services"
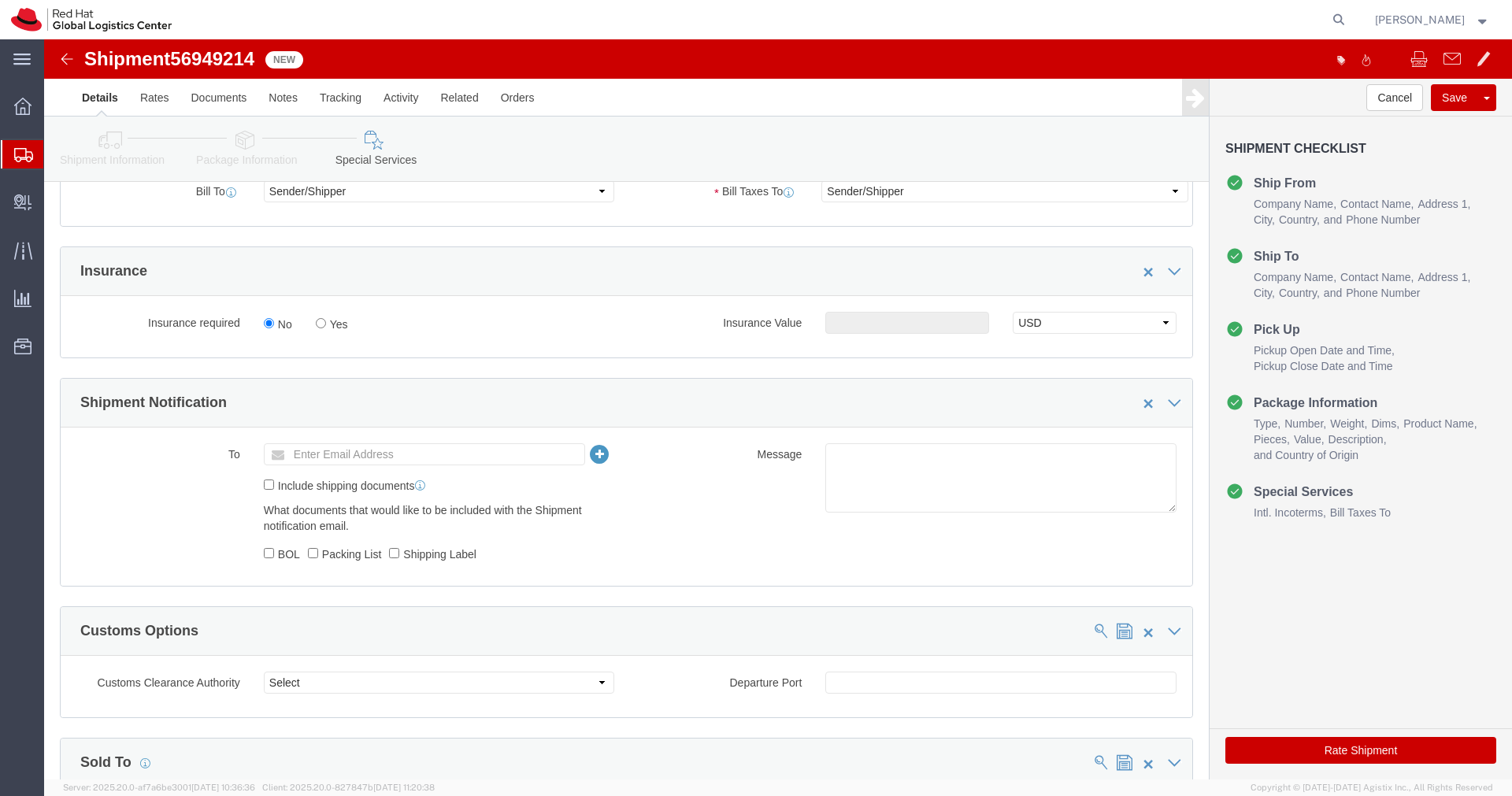
scroll to position [393, 0]
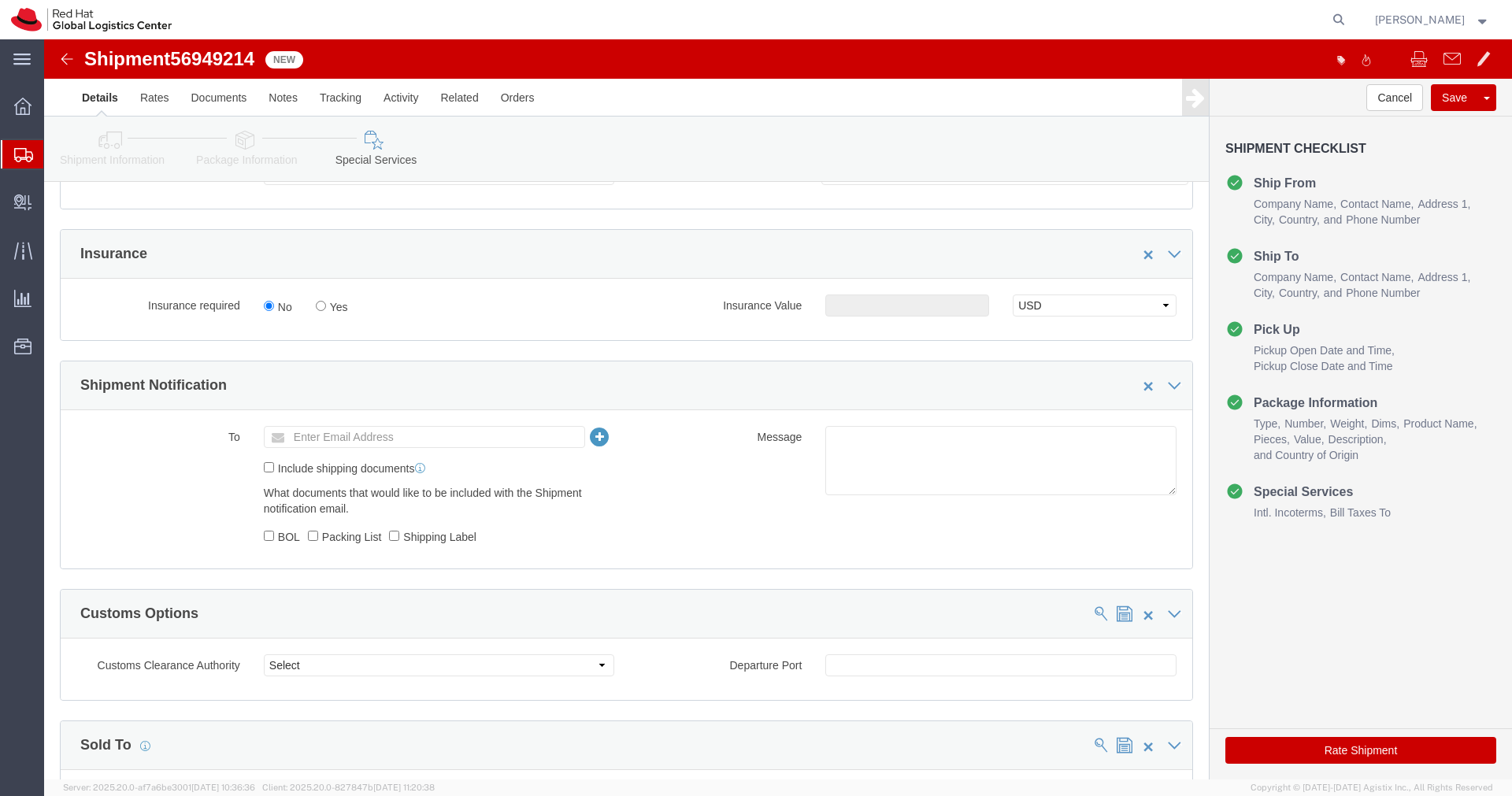
click ul "Enter Email Address"
type input "[EMAIL_ADDRESS][DOMAIN_NAME]"
click textarea
paste textarea "Hardware - Laptop, Here is the web link for tracking this shipment([URL][DOMAIN…"
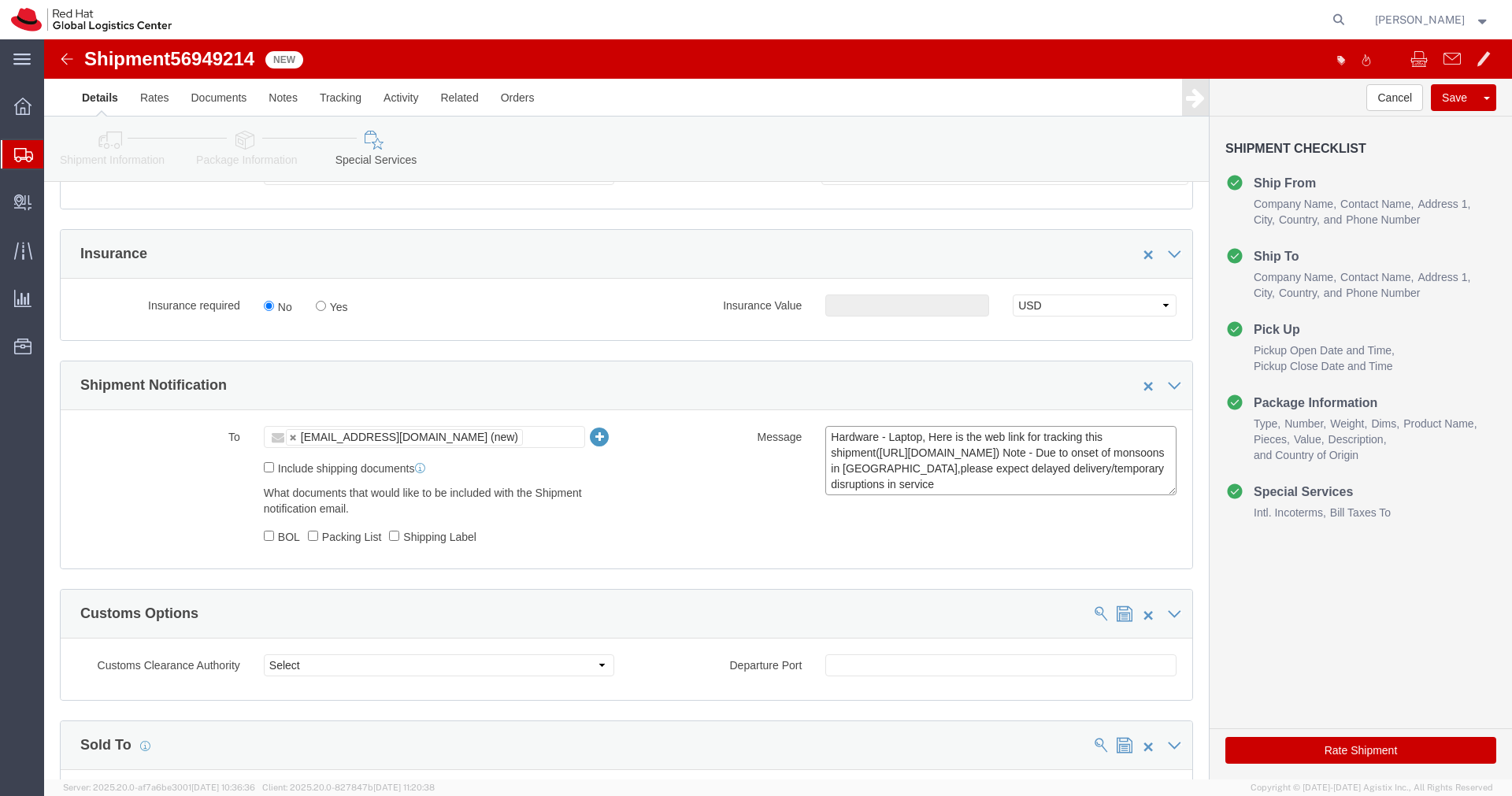
scroll to position [11, 0]
type textarea "Hardware - Laptop, Here is the web link for tracking this shipment([URL][DOMAIN…"
click button "Rate Shipment"
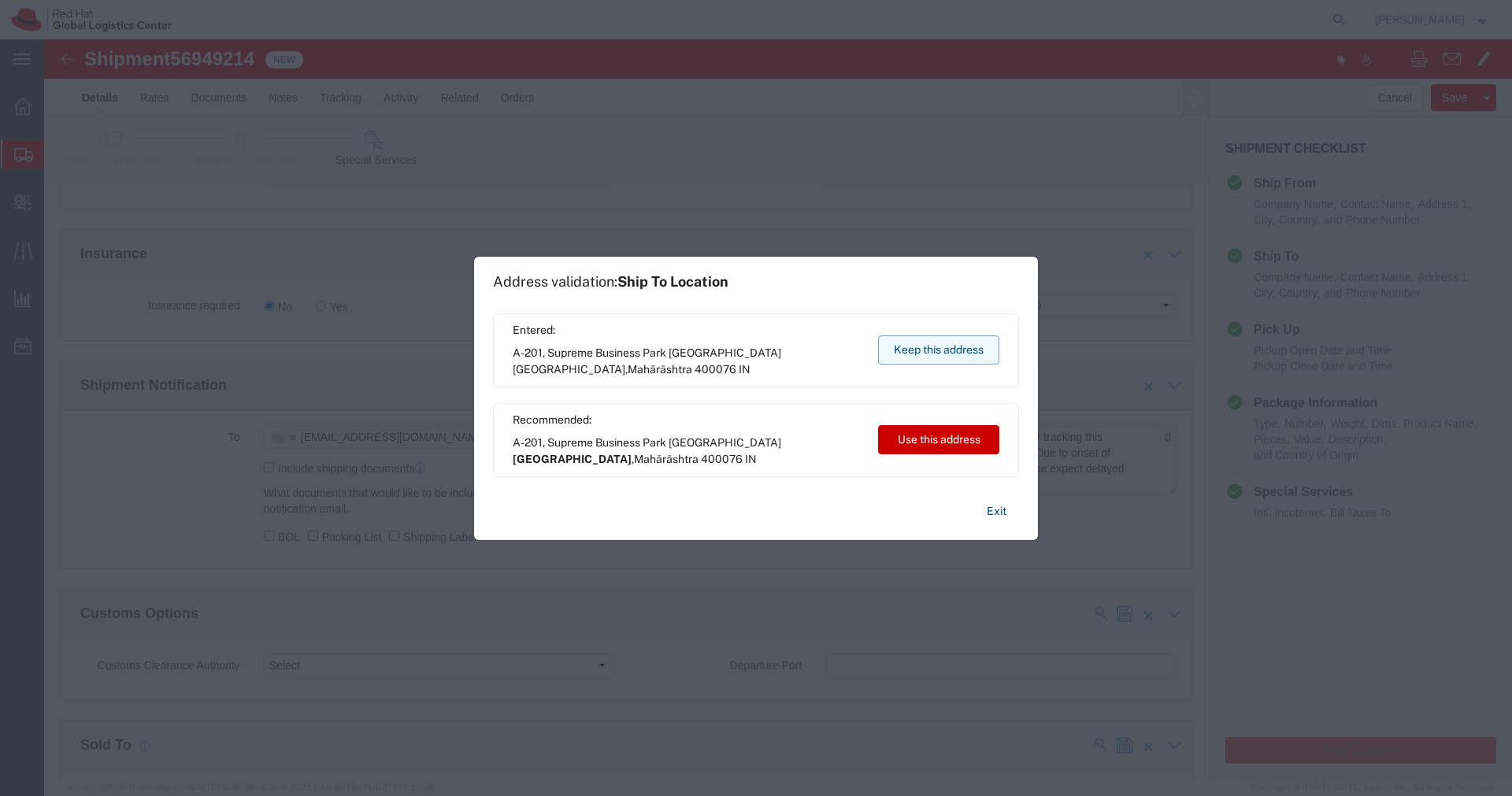
click at [953, 358] on button "Keep this address" at bounding box center [938, 349] width 121 height 30
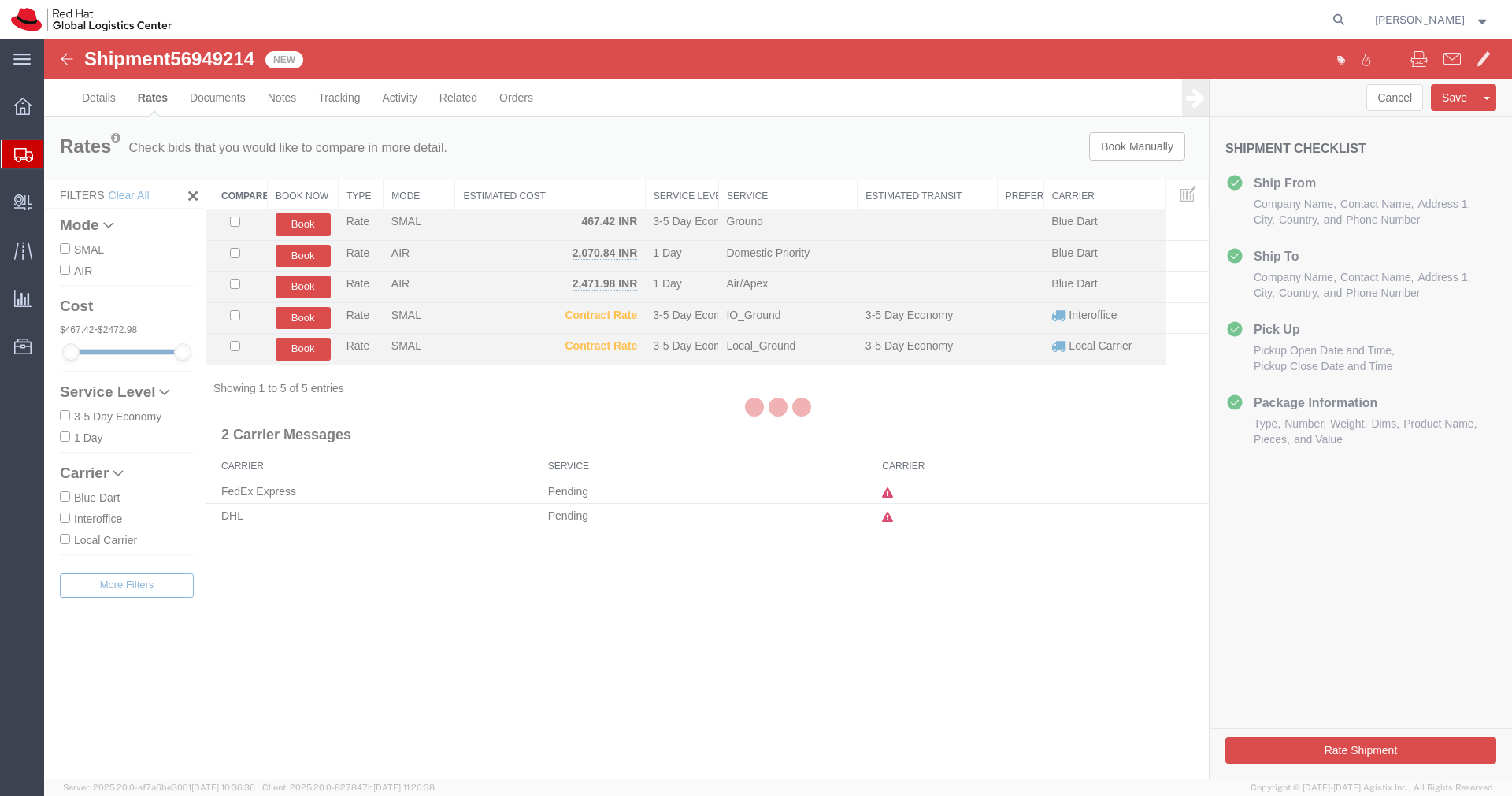
scroll to position [0, 0]
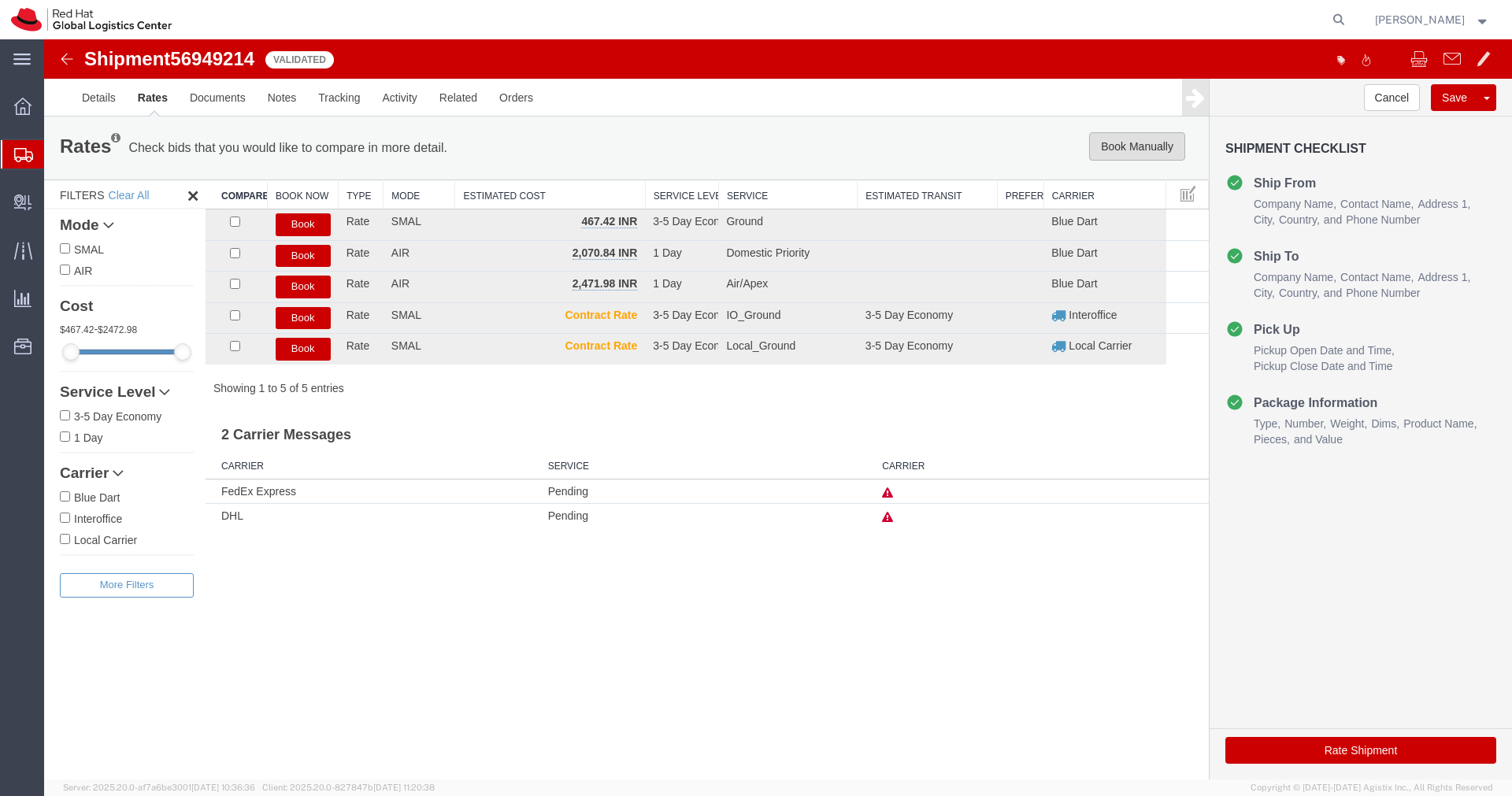
click at [1118, 146] on button "Book Manually" at bounding box center [1137, 147] width 96 height 29
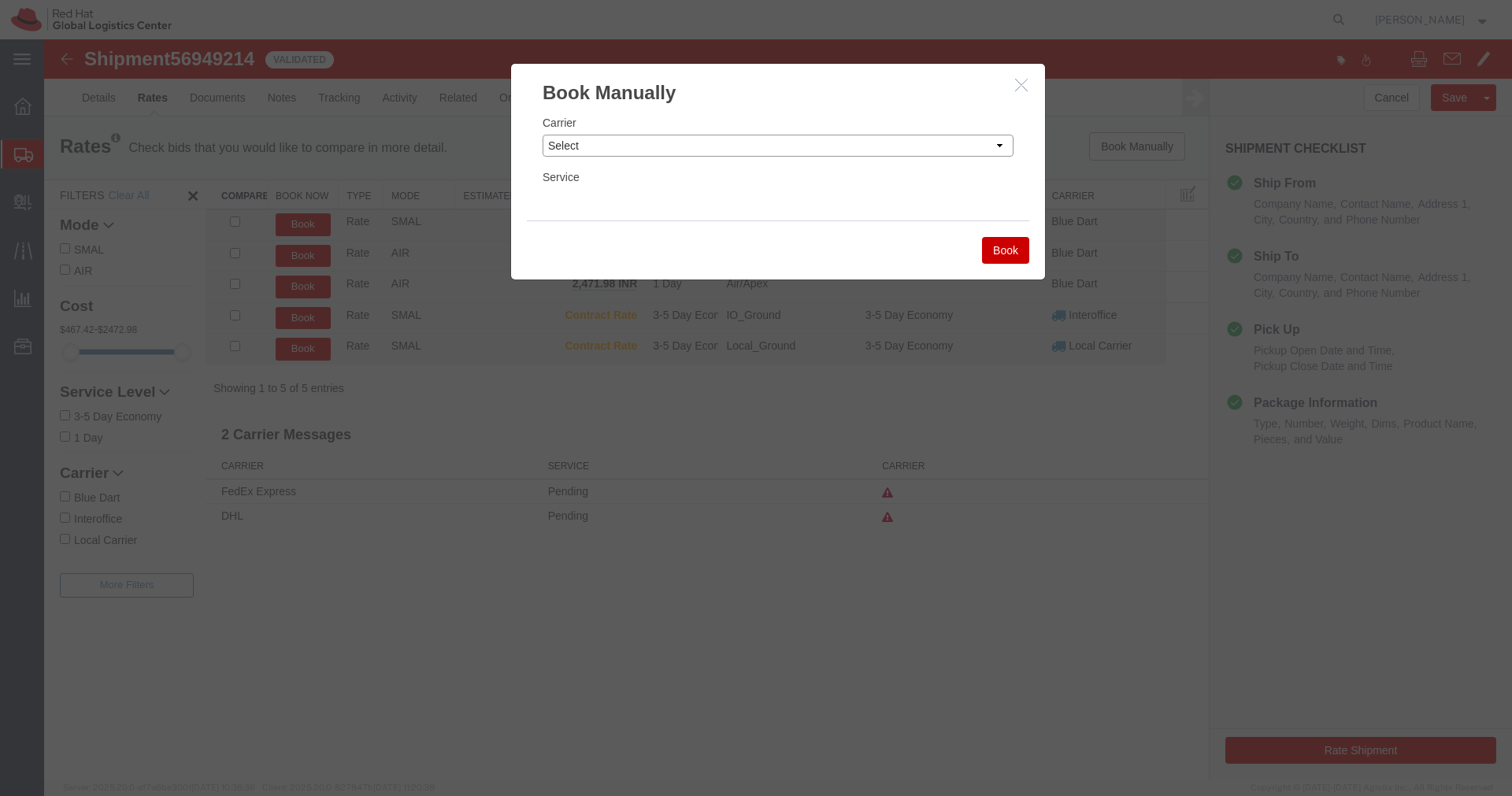
click at [991, 152] on select "Select Add New Carrier (and default service) Blue Dart DHL FedEx Express Global…" at bounding box center [778, 145] width 471 height 22
select select "14653"
click at [543, 134] on select "Select Add New Carrier (and default service) Blue Dart DHL FedEx Express Global…" at bounding box center [778, 145] width 471 height 22
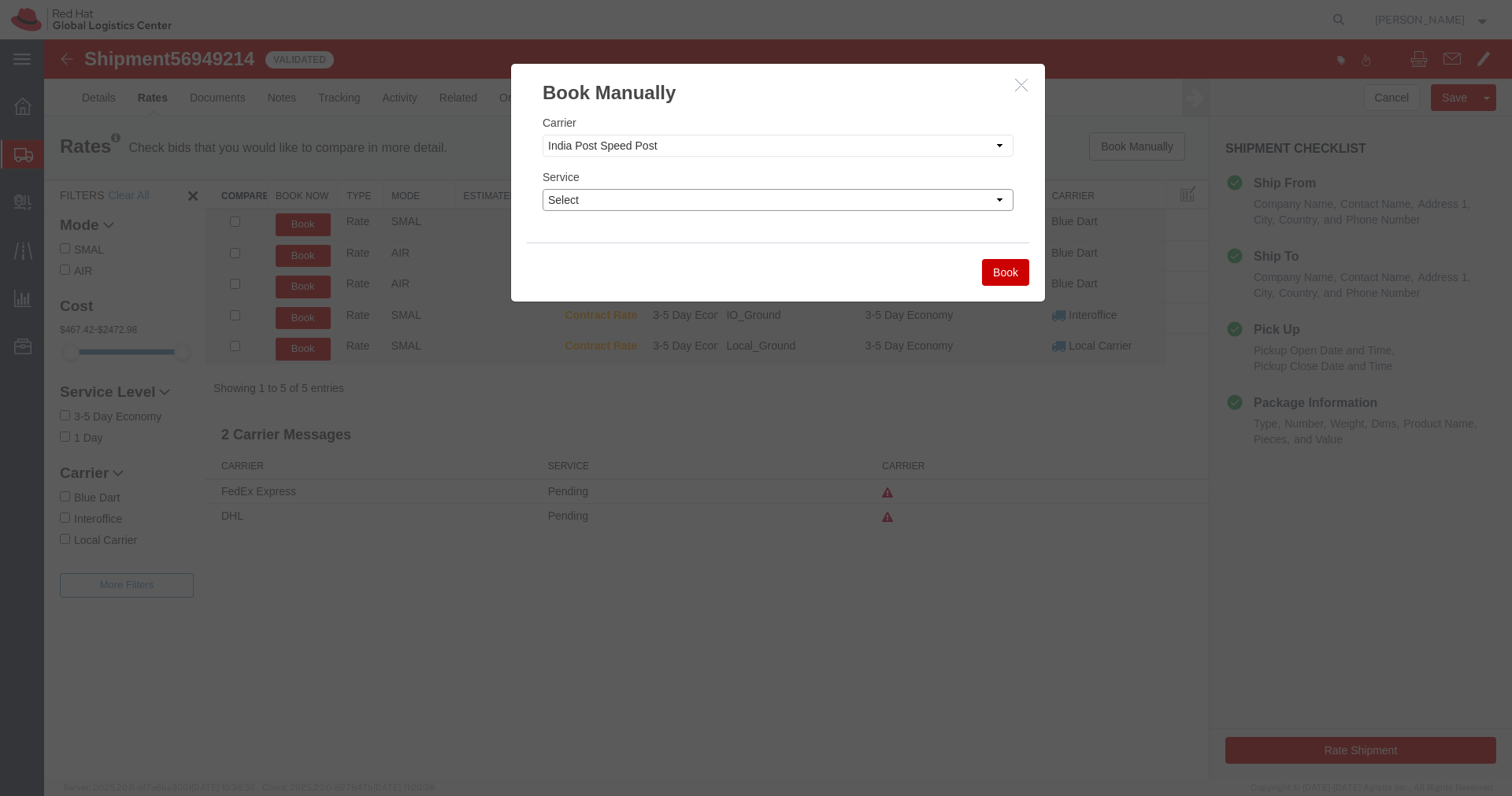
click at [846, 199] on select "Select Air" at bounding box center [778, 199] width 471 height 22
select select "29222"
click at [543, 189] on select "Select Air" at bounding box center [778, 199] width 471 height 22
click at [999, 275] on button "Book" at bounding box center [1005, 272] width 48 height 27
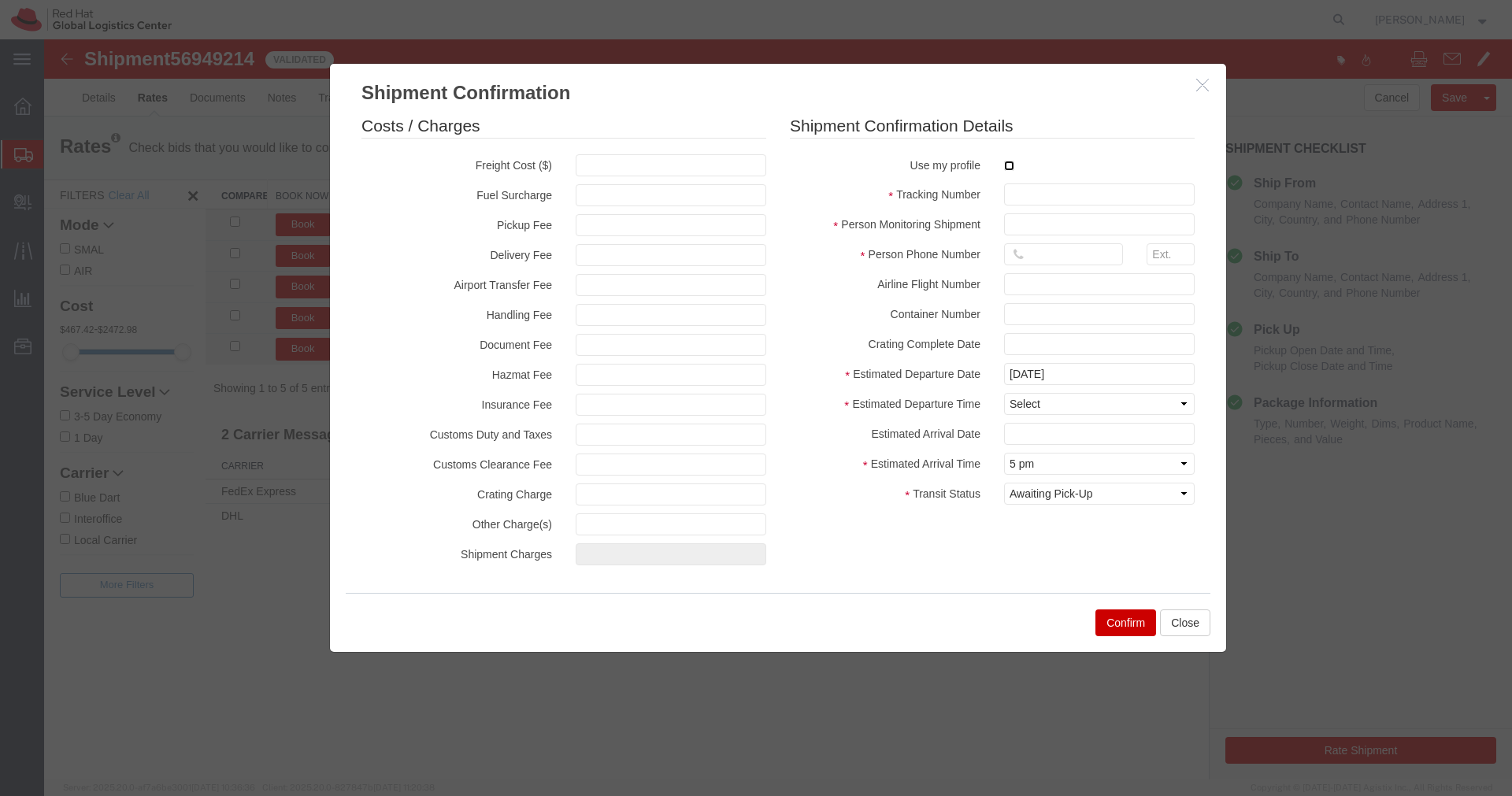
click at [1007, 168] on input "checkbox" at bounding box center [1008, 166] width 10 height 10
checkbox input "true"
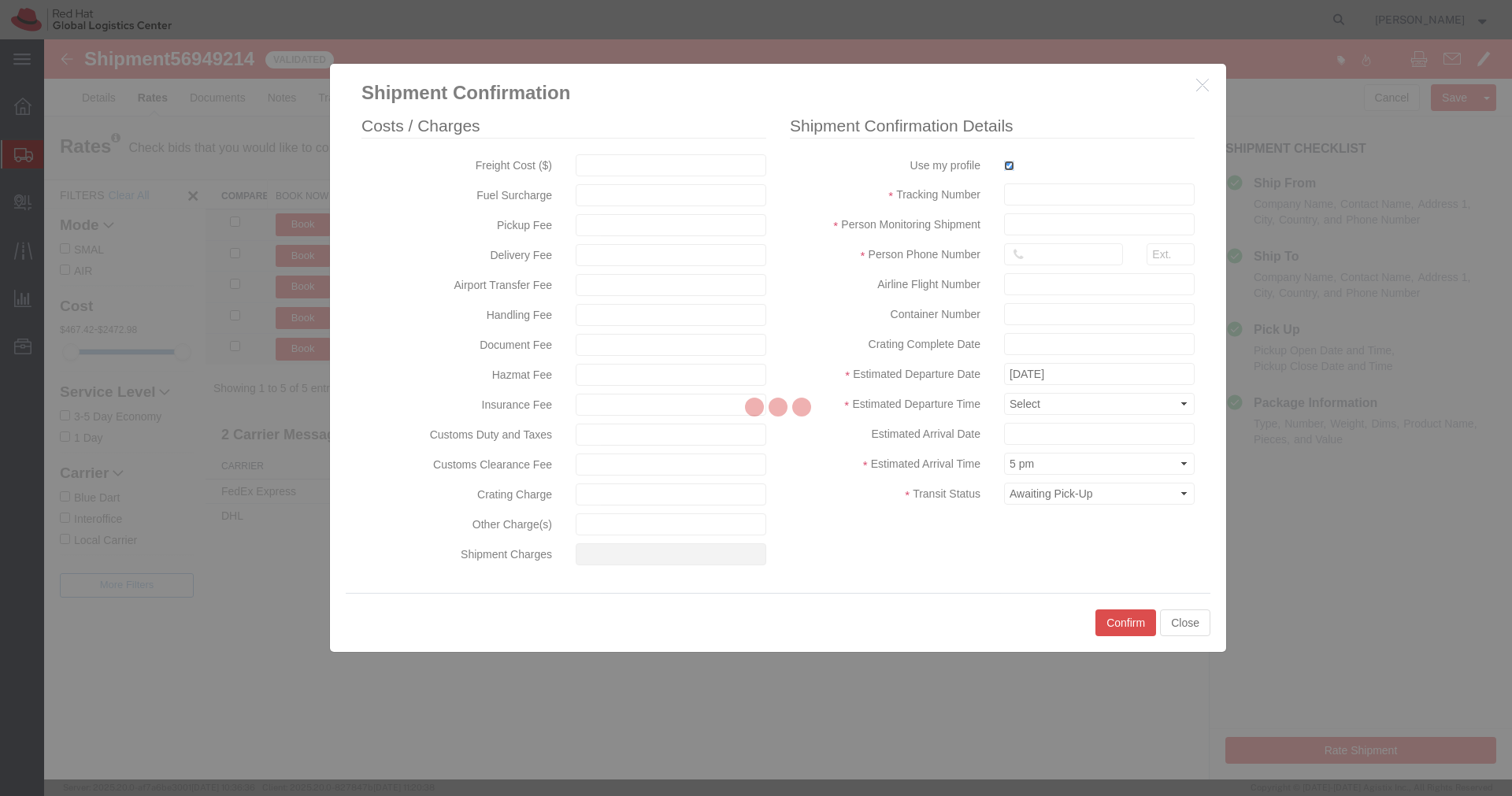
type input "[PERSON_NAME]"
type input "[PHONE_NUMBER]"
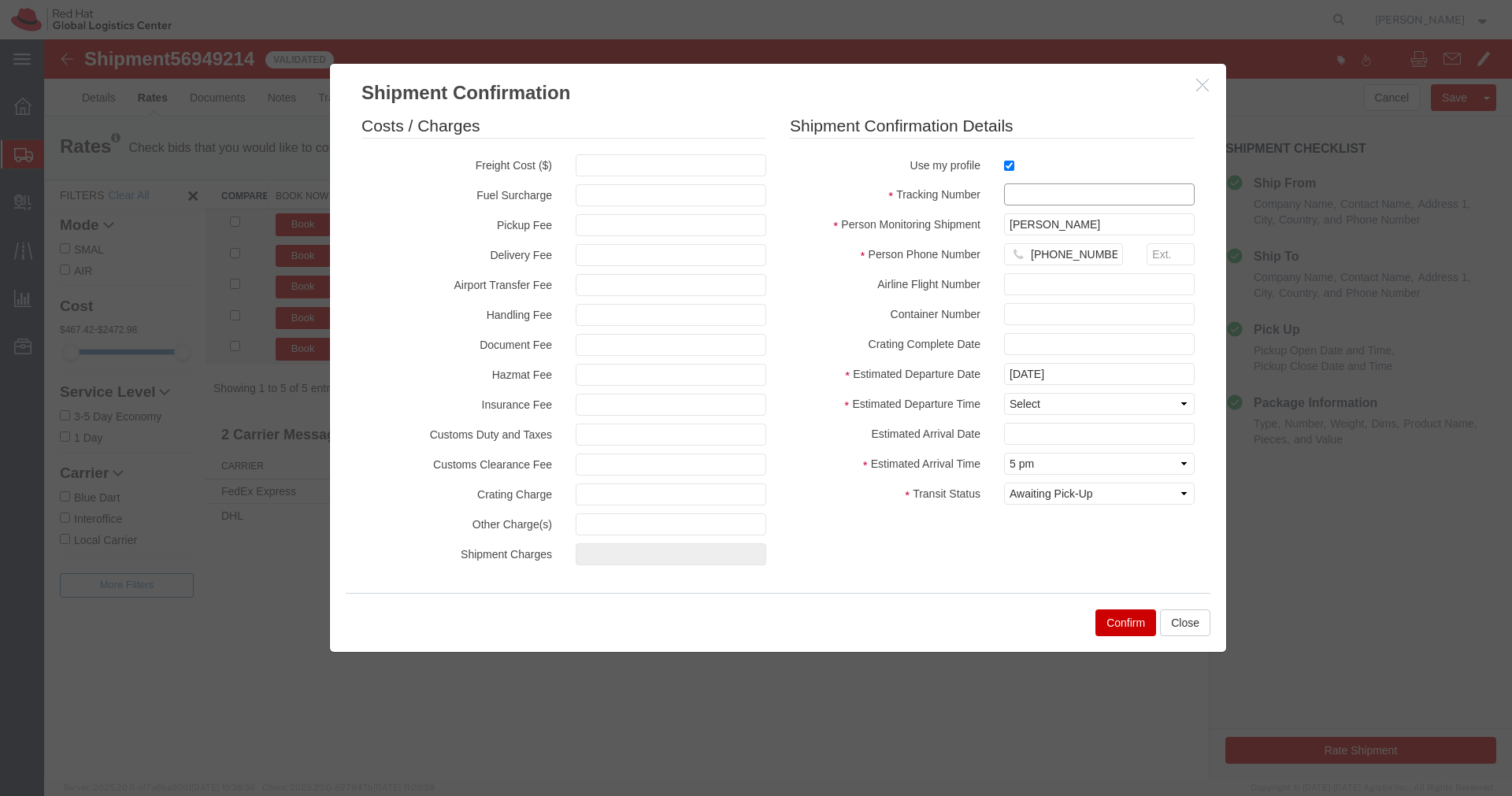
click at [1018, 189] on input "text" at bounding box center [1099, 194] width 190 height 22
paste input "EM346212441IN"
type input "EM346212441IN"
click at [1053, 406] on select "Select Midnight 1 am 2 am 3 am 4 am 5 am 6 am 7 am 8 am 9 am 10 am 11 am 12 Noo…" at bounding box center [1099, 404] width 190 height 22
select select "1200"
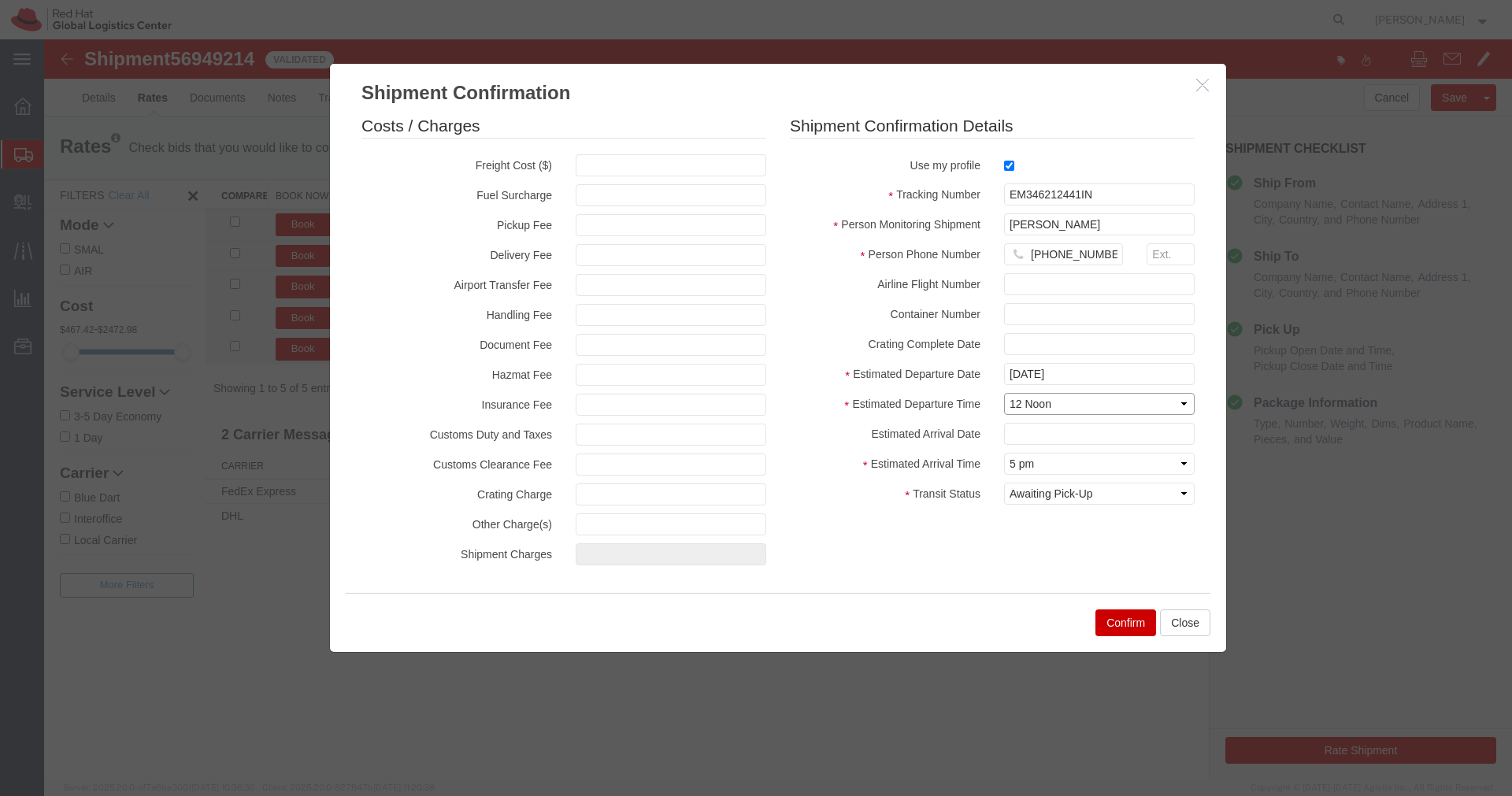
click at [1004, 393] on select "Select Midnight 1 am 2 am 3 am 4 am 5 am 6 am 7 am 8 am 9 am 10 am 11 am 12 Noo…" at bounding box center [1099, 404] width 190 height 22
click at [1099, 491] on select "Select Arrival Notice Available Arrival Notice Imported Arrive at Delivery Loca…" at bounding box center [1099, 493] width 190 height 22
select select "INTRANST"
click at [1004, 483] on select "Select Arrival Notice Available Arrival Notice Imported Arrive at Delivery Loca…" at bounding box center [1099, 493] width 190 height 22
click at [1117, 620] on button "Confirm" at bounding box center [1125, 623] width 61 height 27
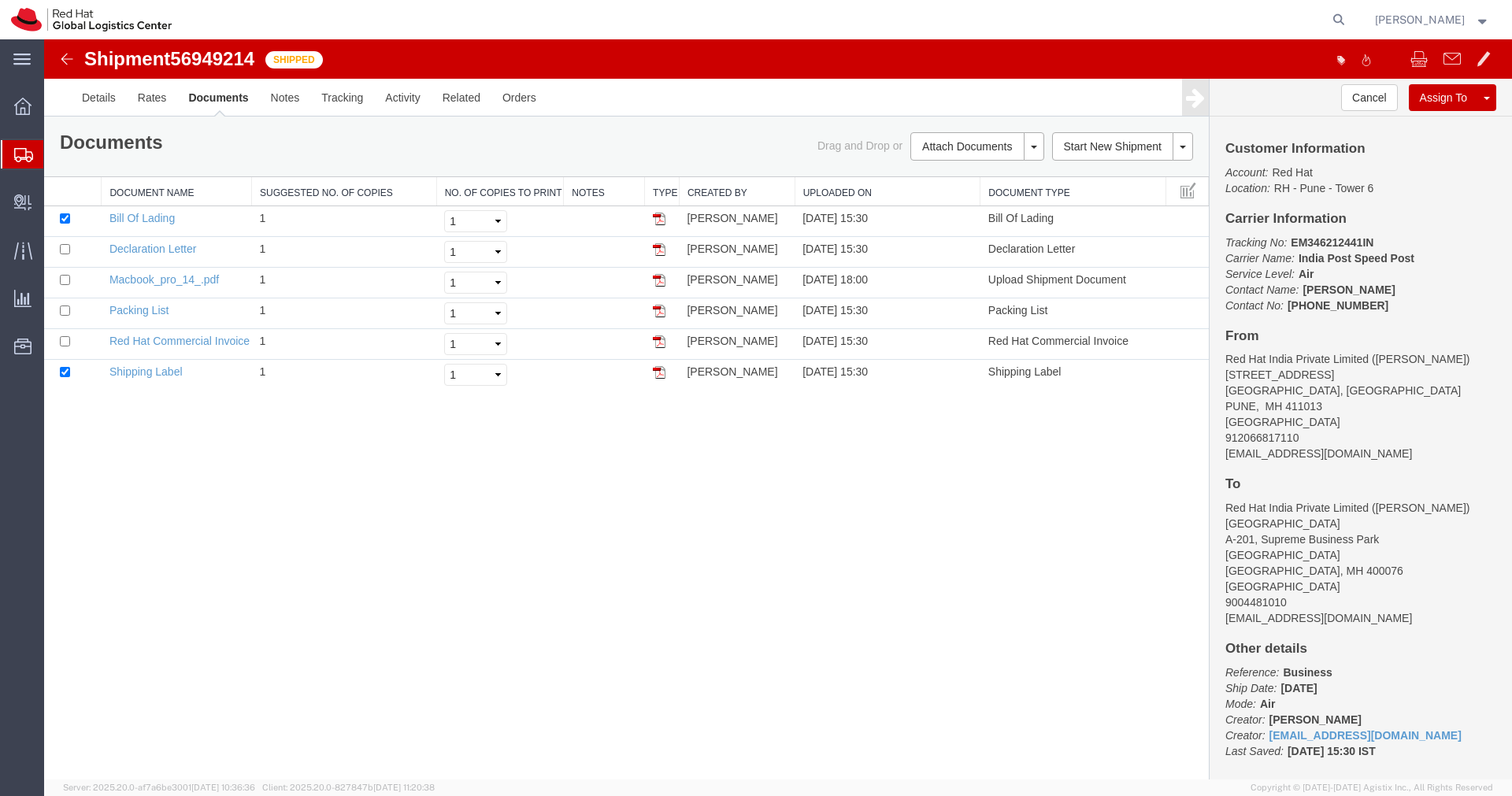
click at [64, 70] on div "Shipment 56949214 6 of 6 Shipped" at bounding box center [411, 63] width 732 height 30
click at [65, 66] on img at bounding box center [67, 59] width 19 height 19
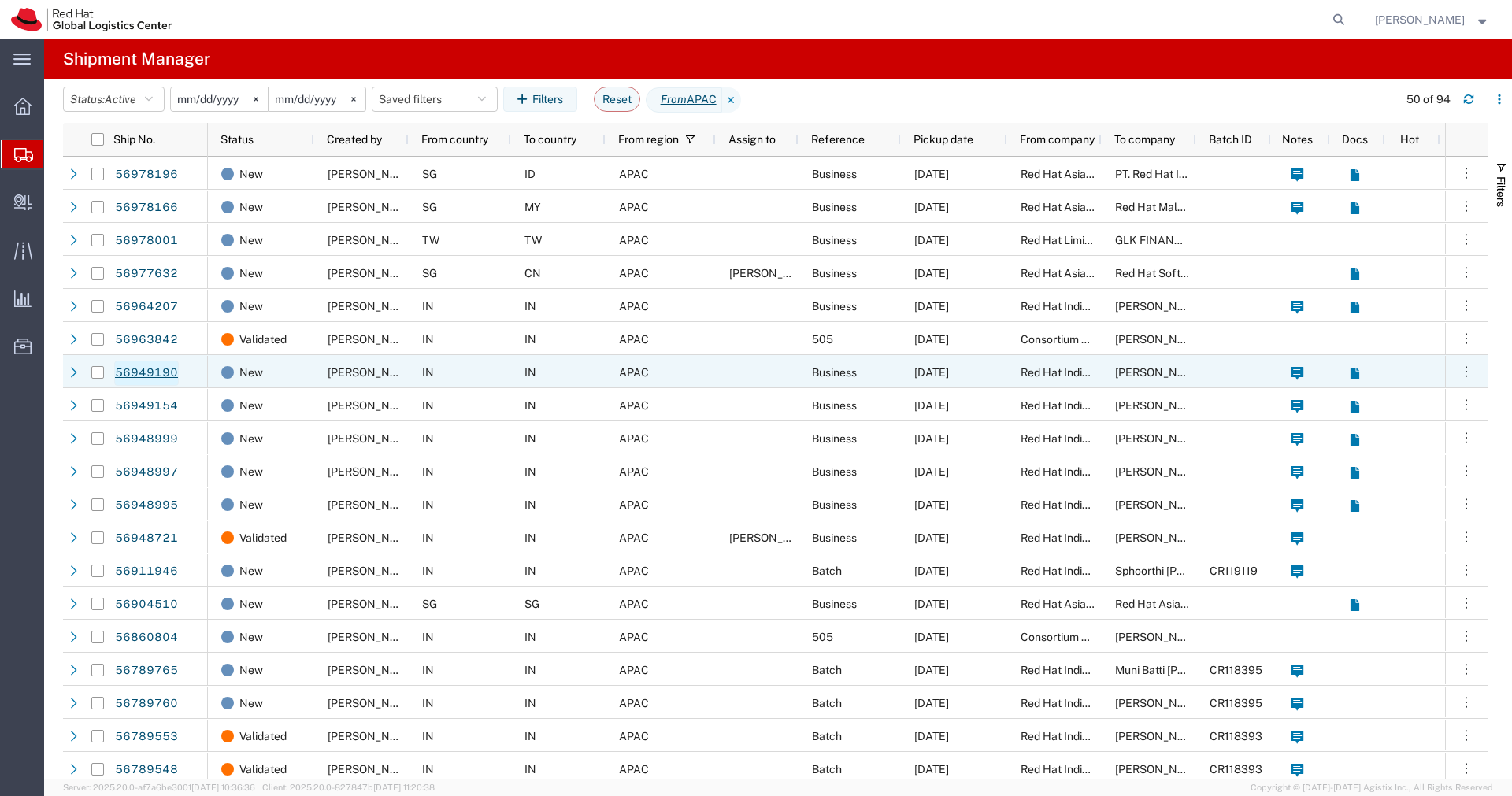
click at [152, 375] on link "56949190" at bounding box center [147, 373] width 65 height 25
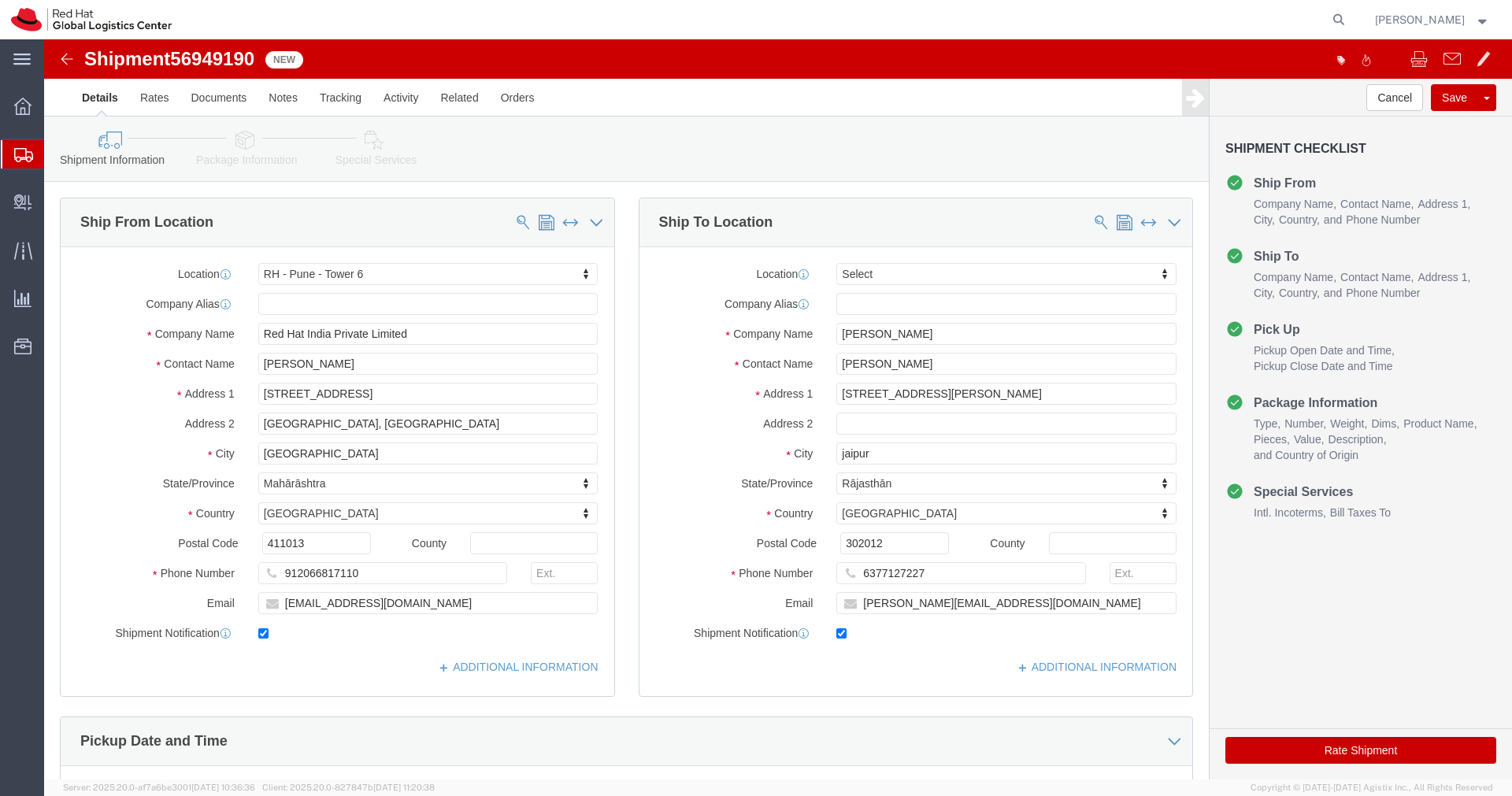
select select "38432"
select select
drag, startPoint x: 874, startPoint y: 353, endPoint x: 1049, endPoint y: 362, distance: 175.2
click input "[STREET_ADDRESS][PERSON_NAME]"
type input "A-93 [PERSON_NAME][GEOGRAPHIC_DATA],"
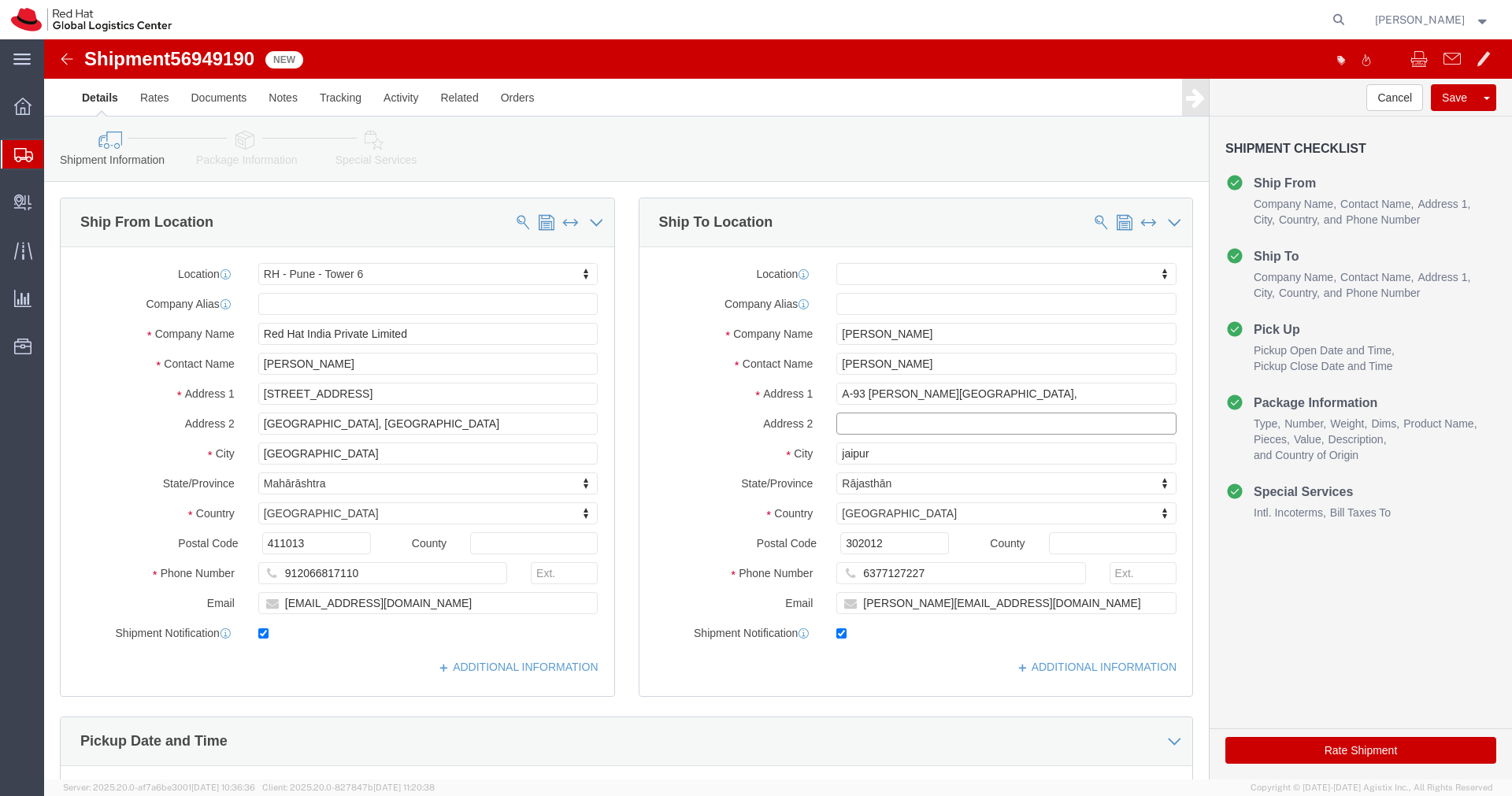
click input "text"
paste input "[GEOGRAPHIC_DATA], [GEOGRAPHIC_DATA], [GEOGRAPHIC_DATA]"
click input "[GEOGRAPHIC_DATA], [GEOGRAPHIC_DATA], [GEOGRAPHIC_DATA]"
drag, startPoint x: 933, startPoint y: 380, endPoint x: 842, endPoint y: 382, distance: 91.0
click input "[GEOGRAPHIC_DATA], [GEOGRAPHIC_DATA], [GEOGRAPHIC_DATA]"
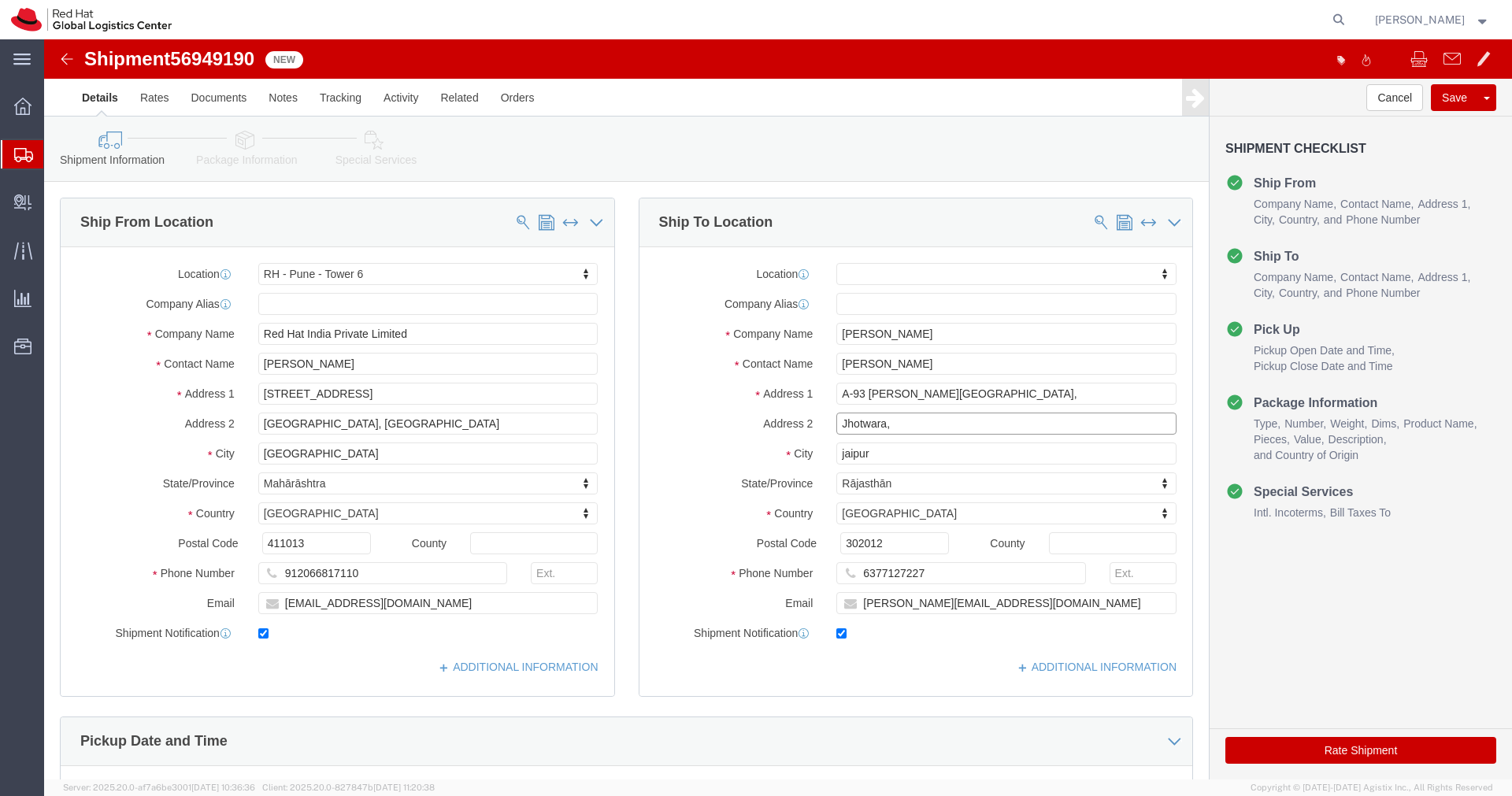
type input "Jhotwara,"
click input "jaipur"
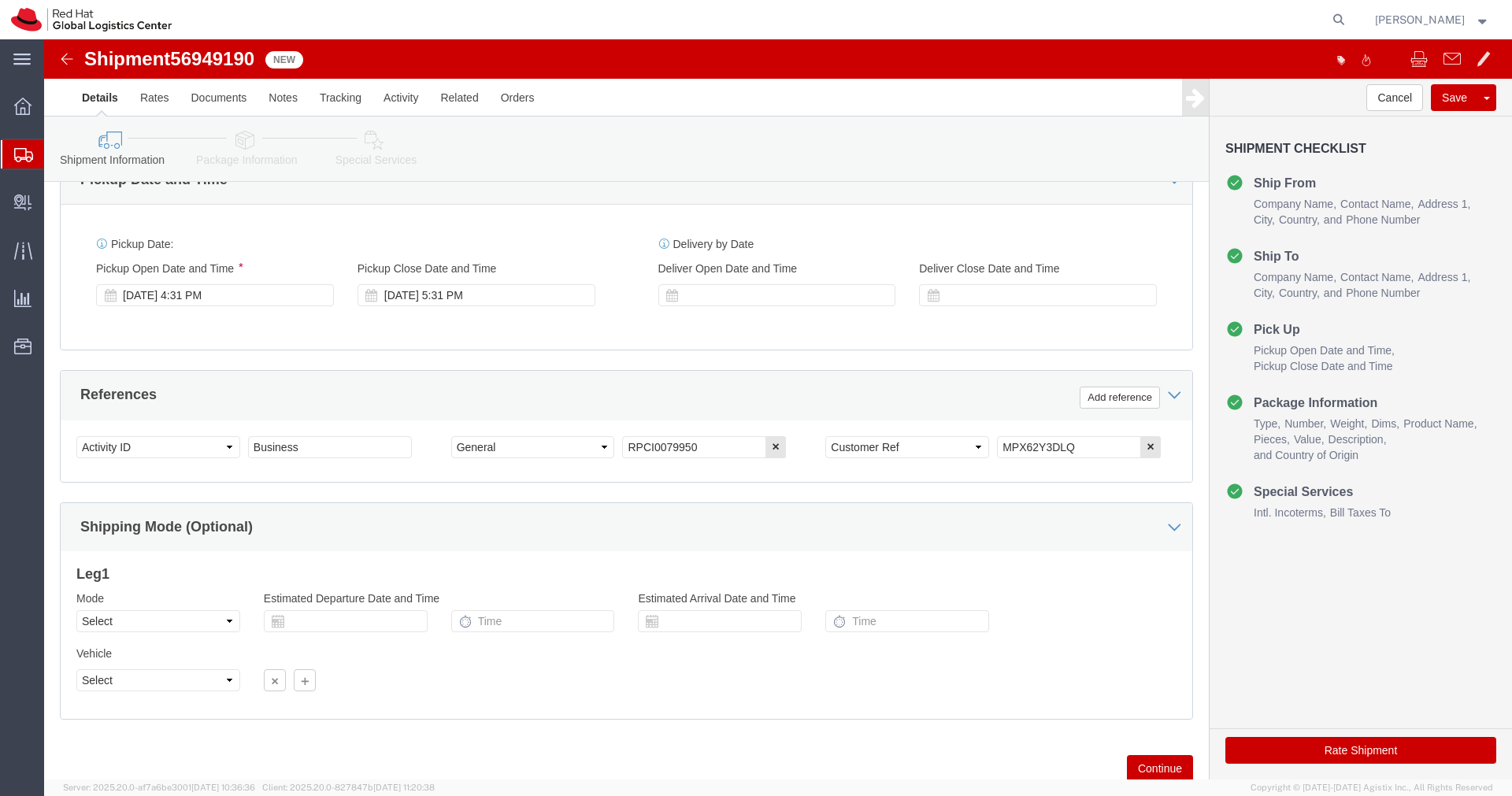
scroll to position [571, 0]
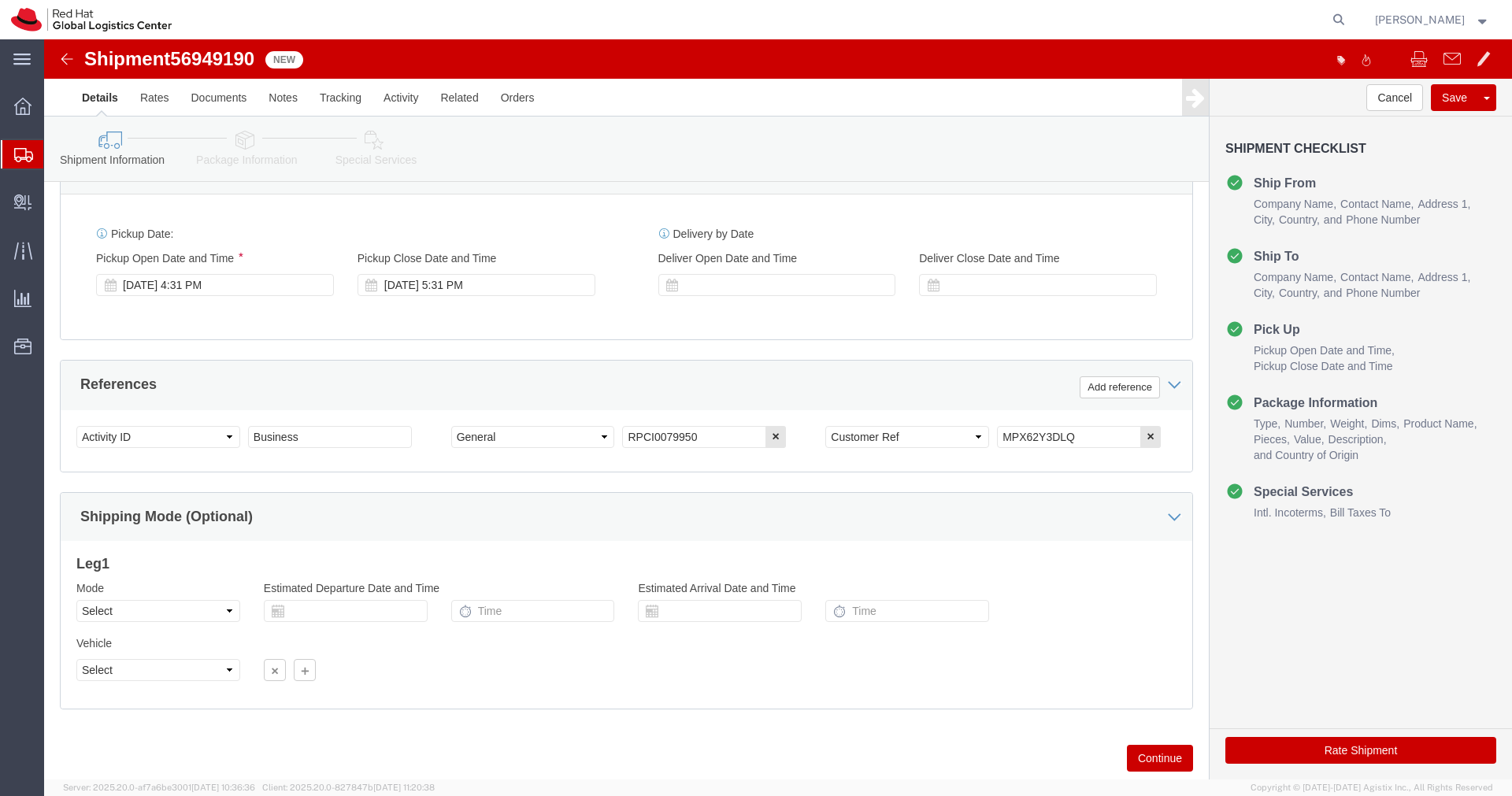
type input "Jaipur"
drag, startPoint x: 1023, startPoint y: 403, endPoint x: 919, endPoint y: 393, distance: 104.5
click div "Select Account Type Activity ID Airline Appointment Number ASN Batch Request # …"
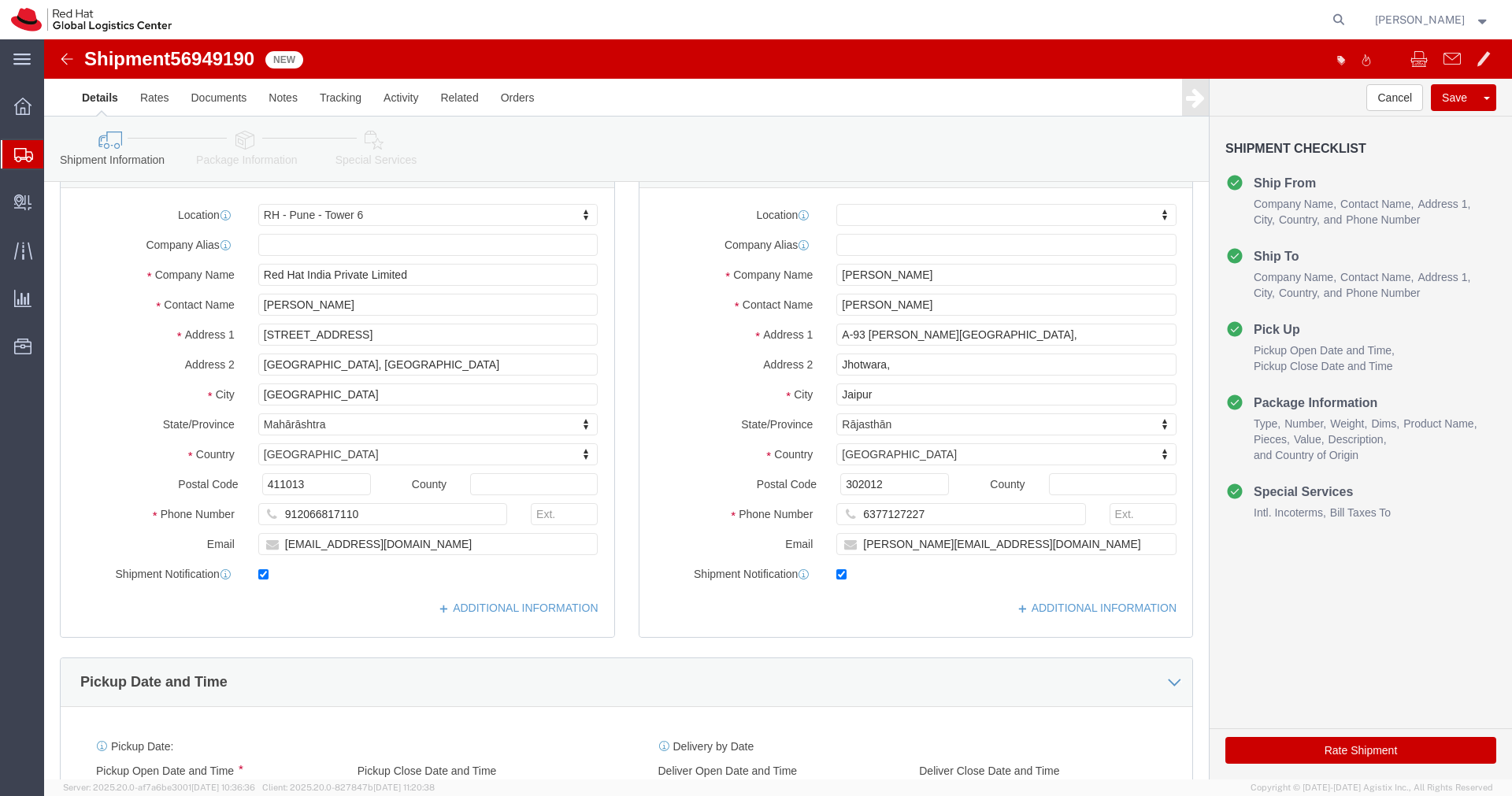
scroll to position [0, 0]
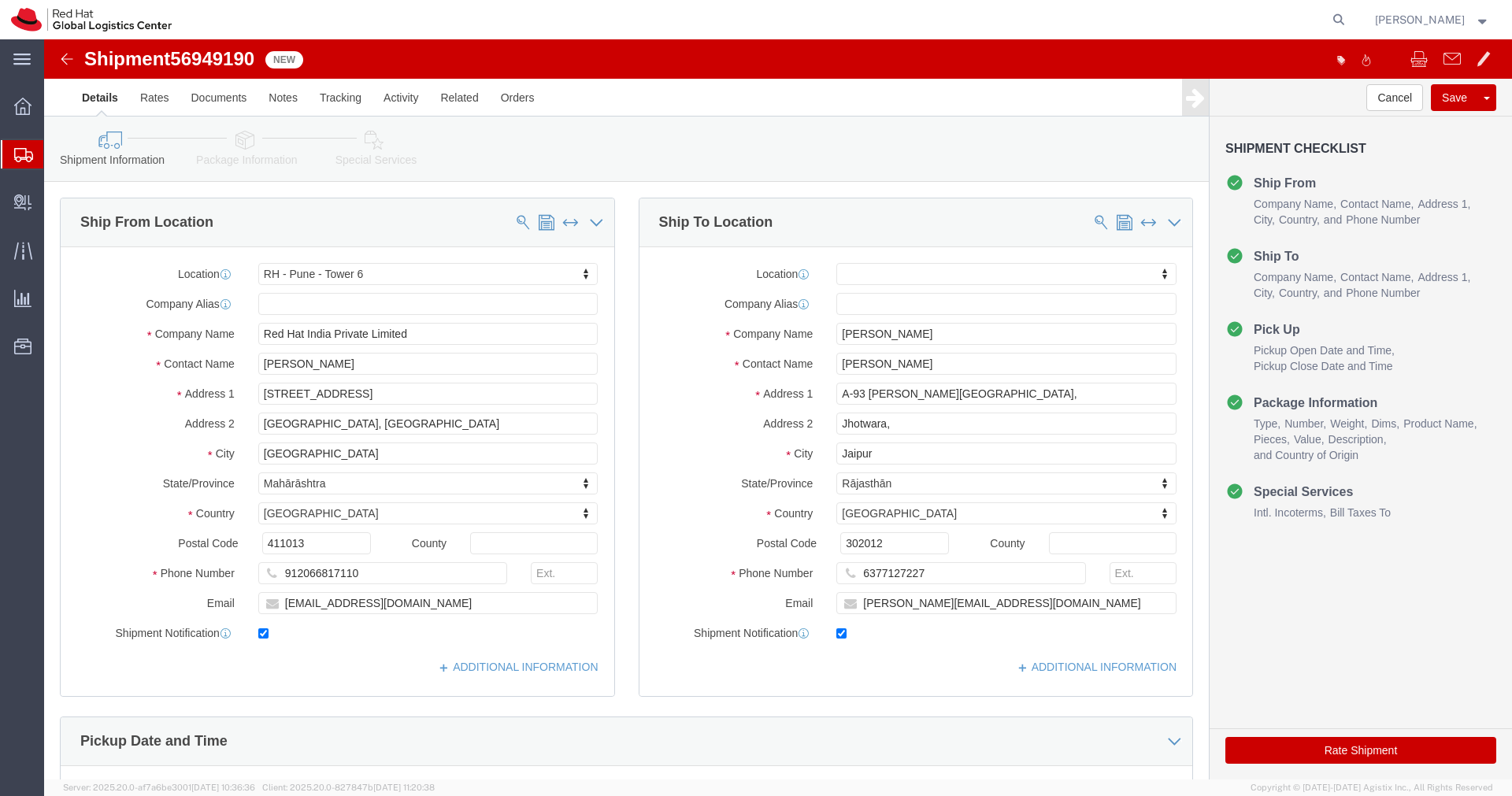
click link "Package Information"
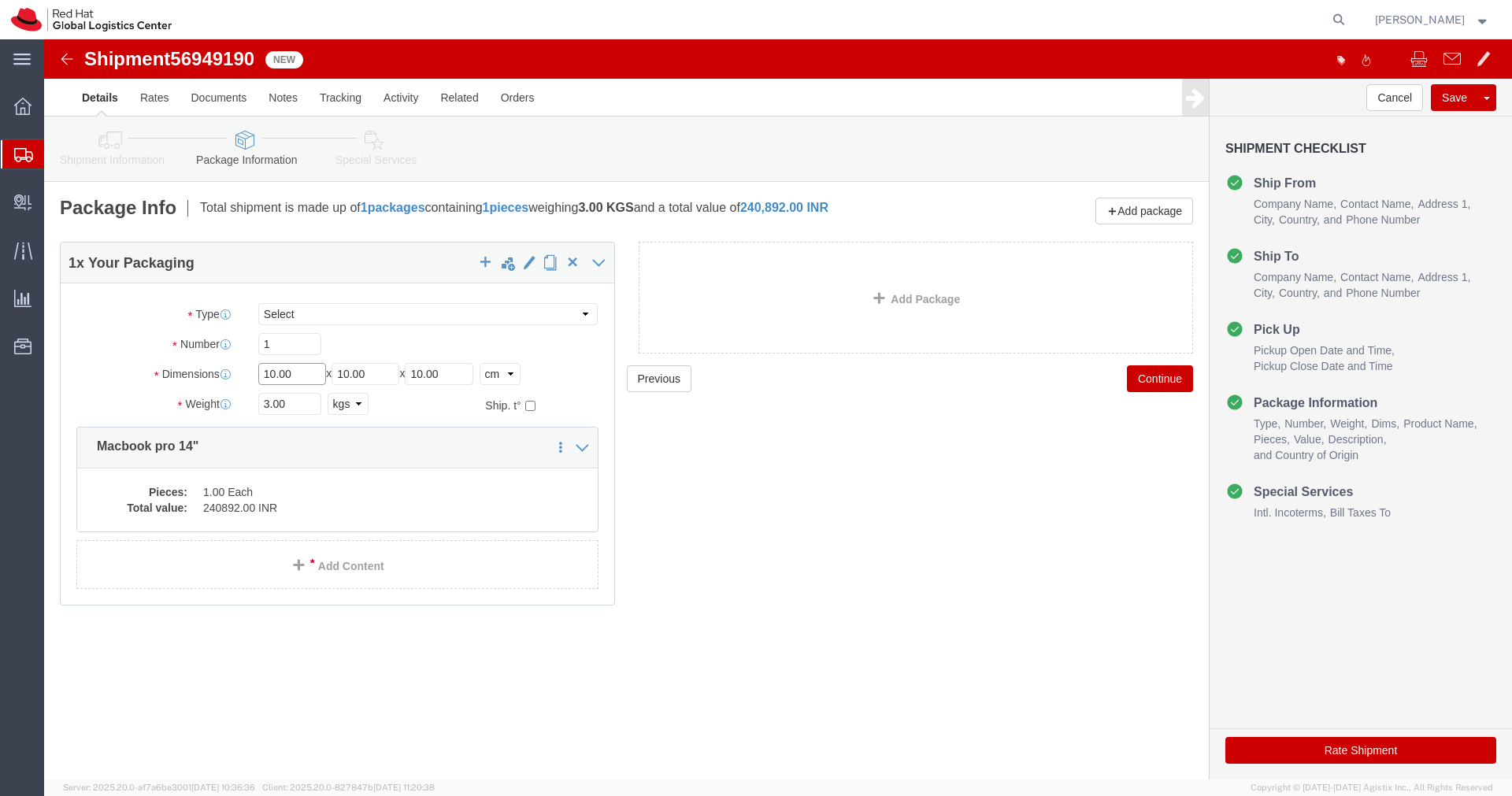
click input "10.00"
type input "55"
type input "35"
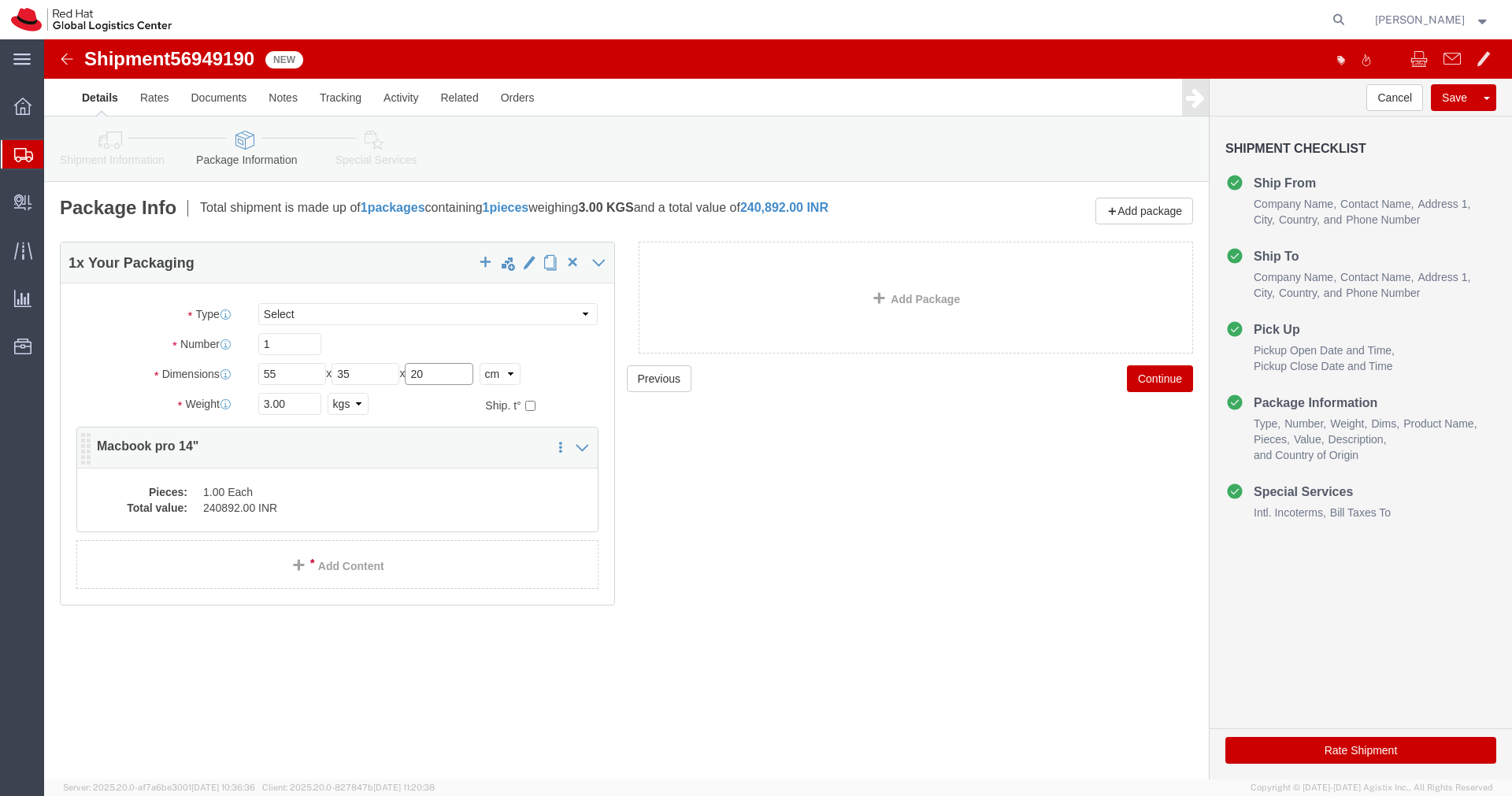
type input "20"
click div "Pieces: 1.00 Each Total value: 240892.00 INR"
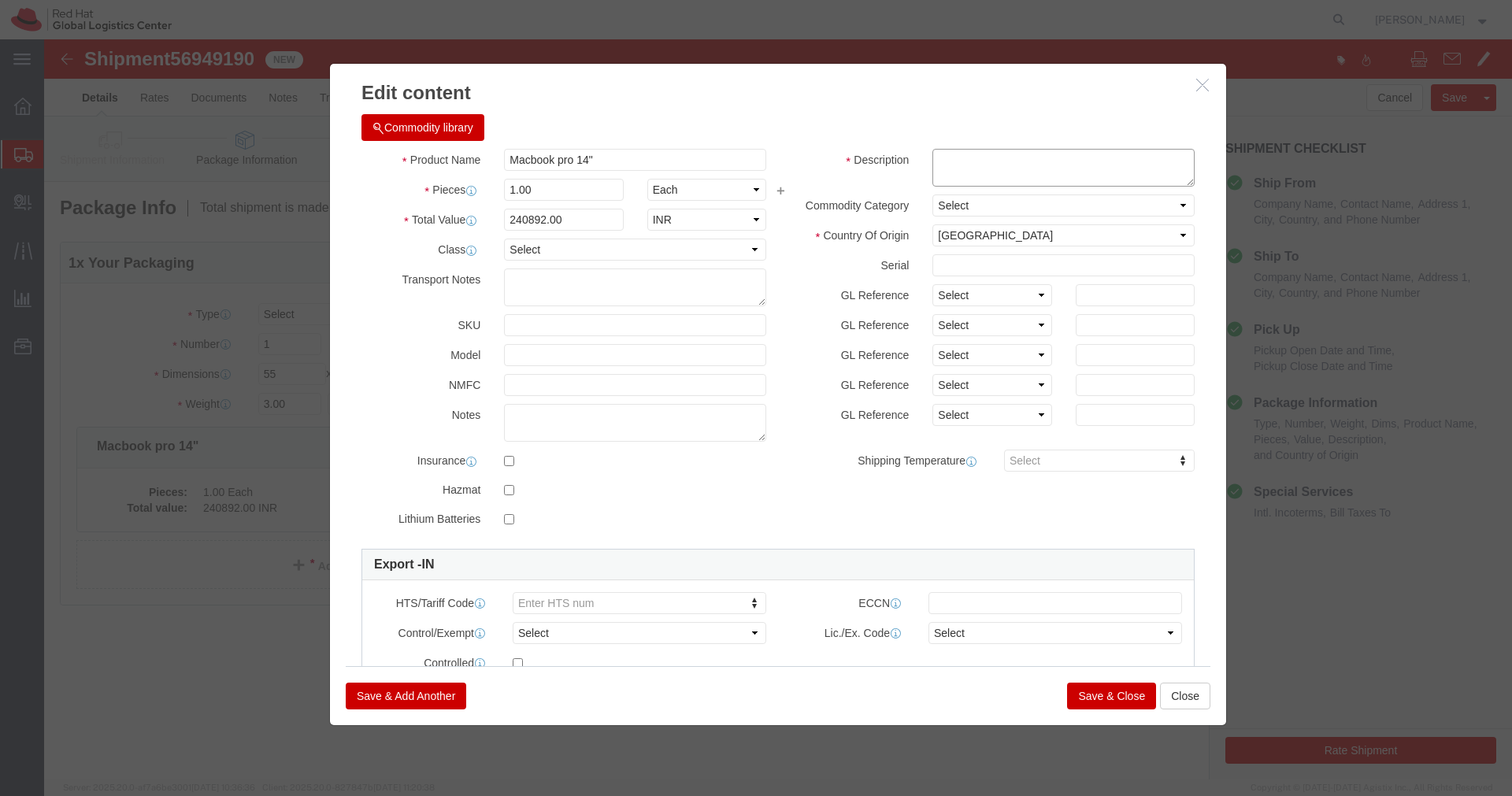
click textarea
paste textarea "MPX62Y3DLQ"
type textarea "MPX62Y3DLQ"
click button "Save & Close"
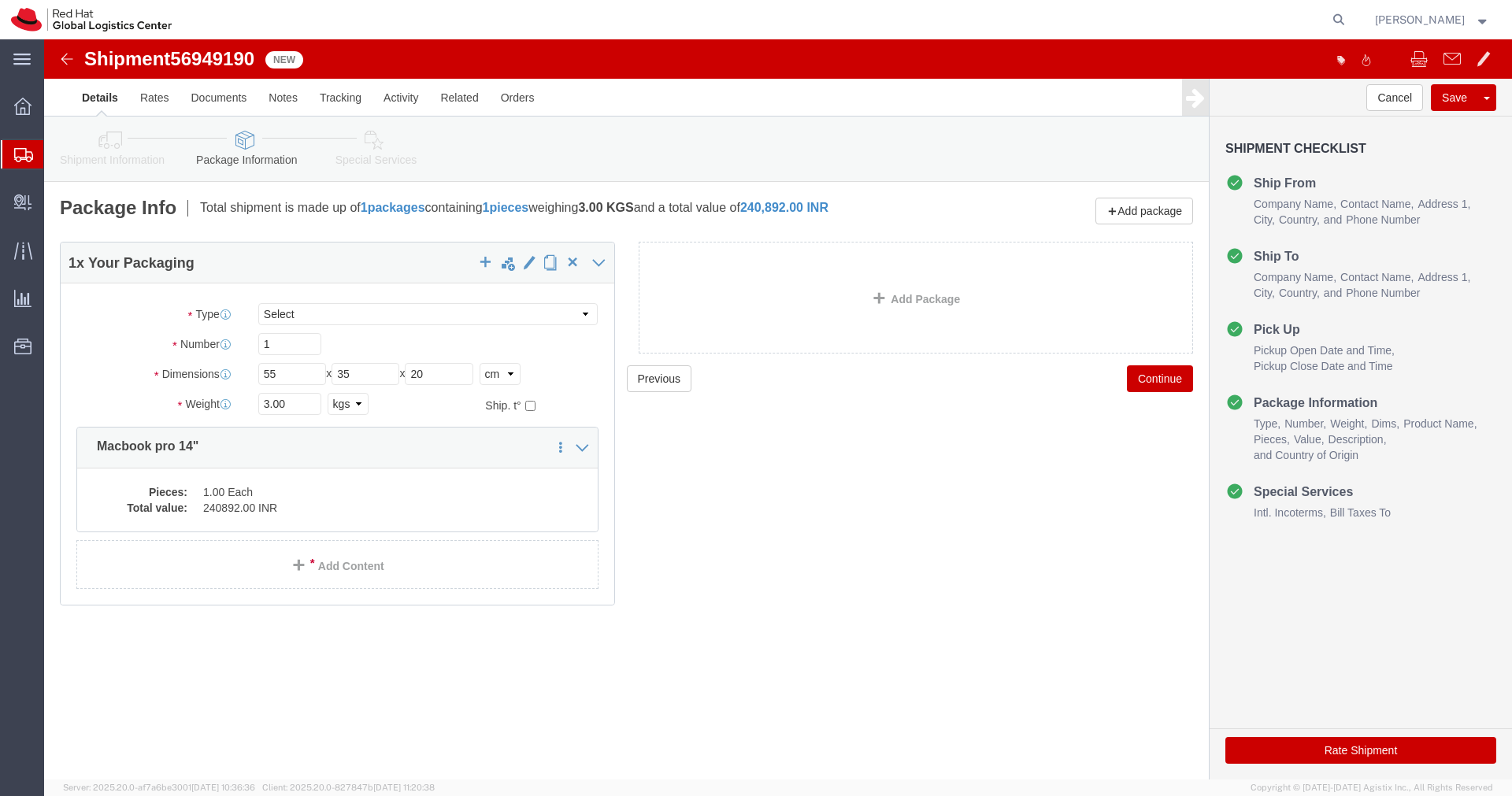
click link "Special Services"
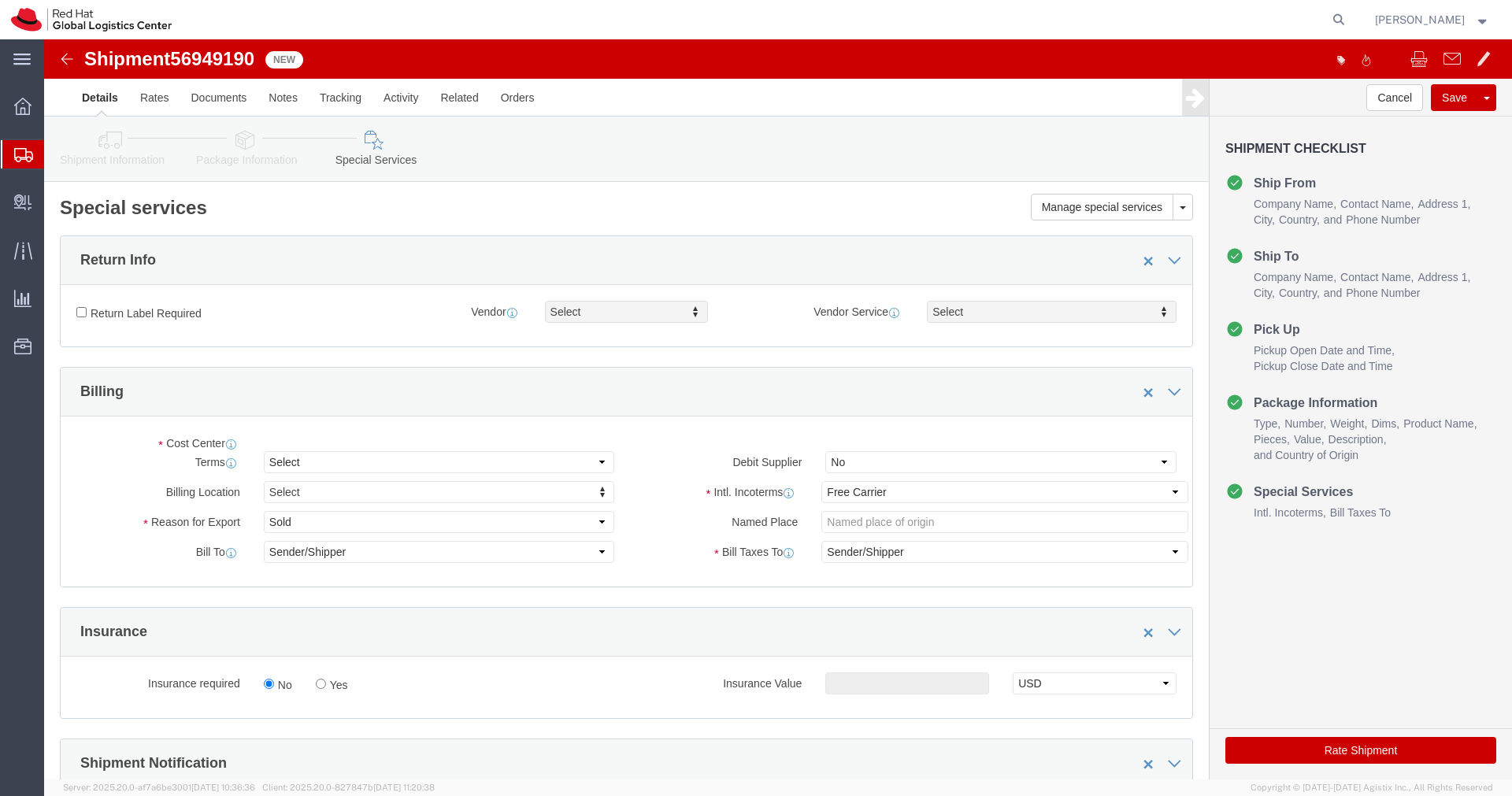
select select "COSTCENTER"
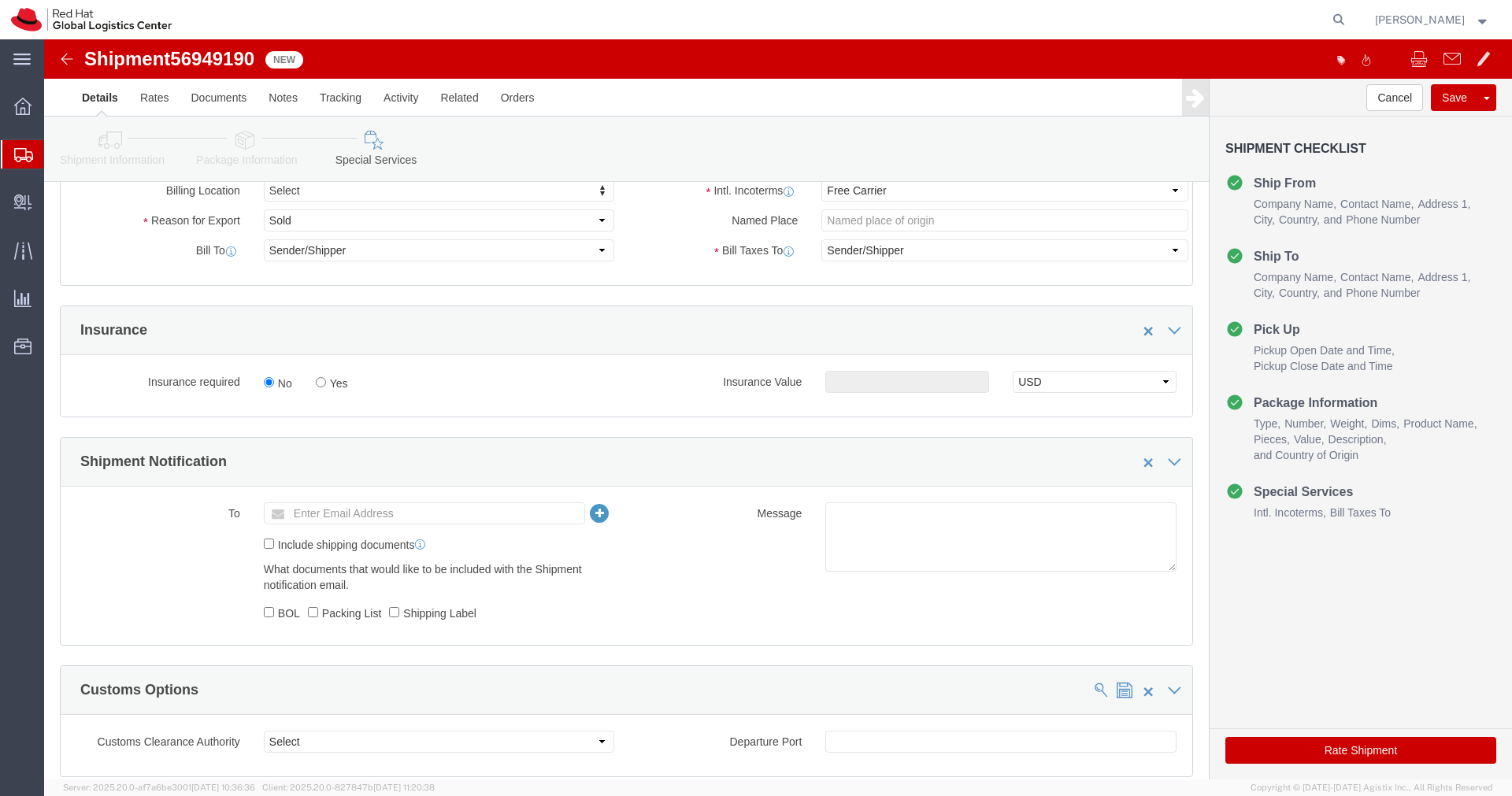
scroll to position [371, 0]
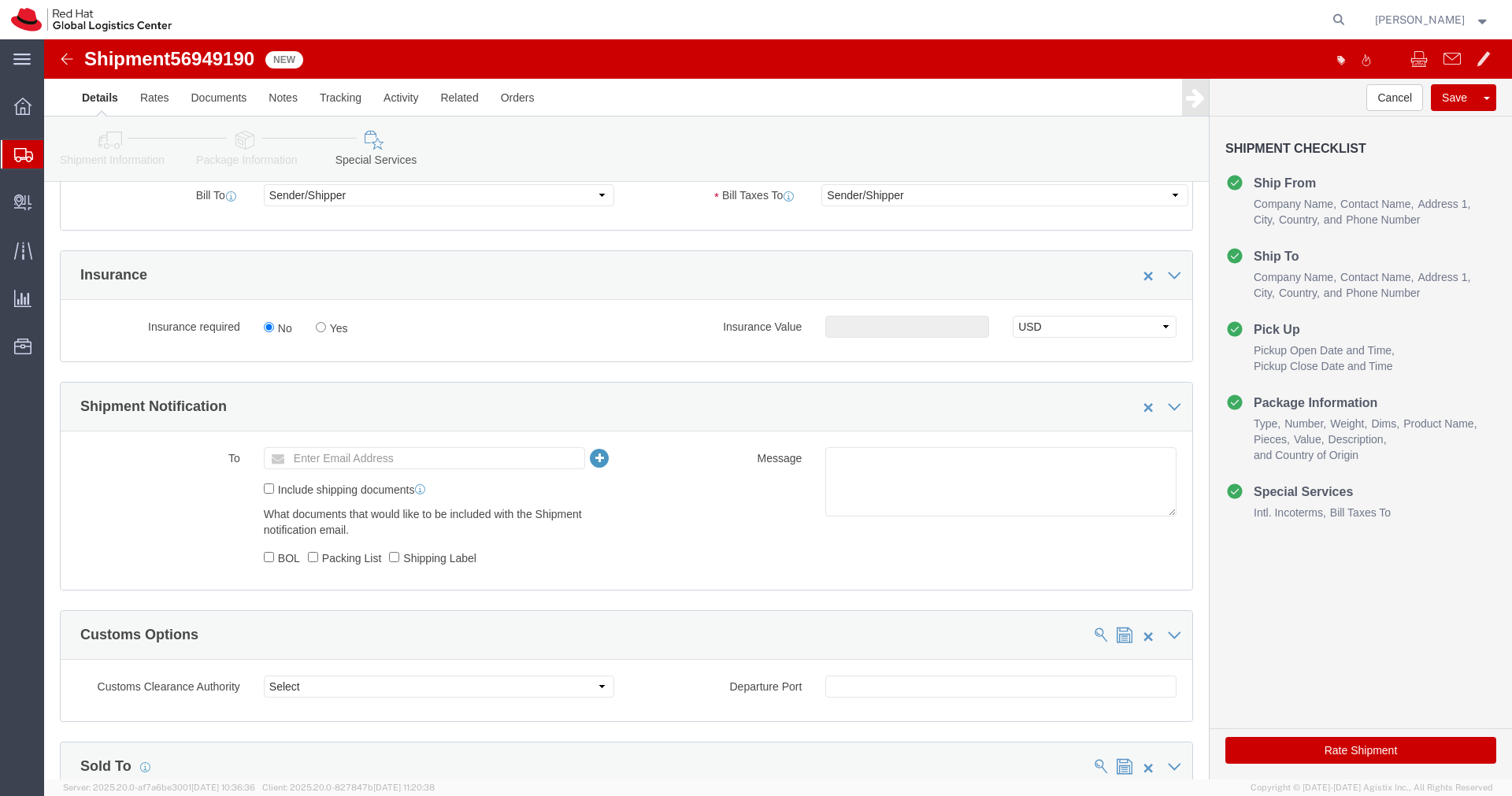
click input "Enter Email Address"
type input "[EMAIL_ADDRESS][DOMAIN_NAME]"
click textarea
paste textarea "Hardware - Laptop, Here is the web link for tracking this shipment([URL][DOMAIN…"
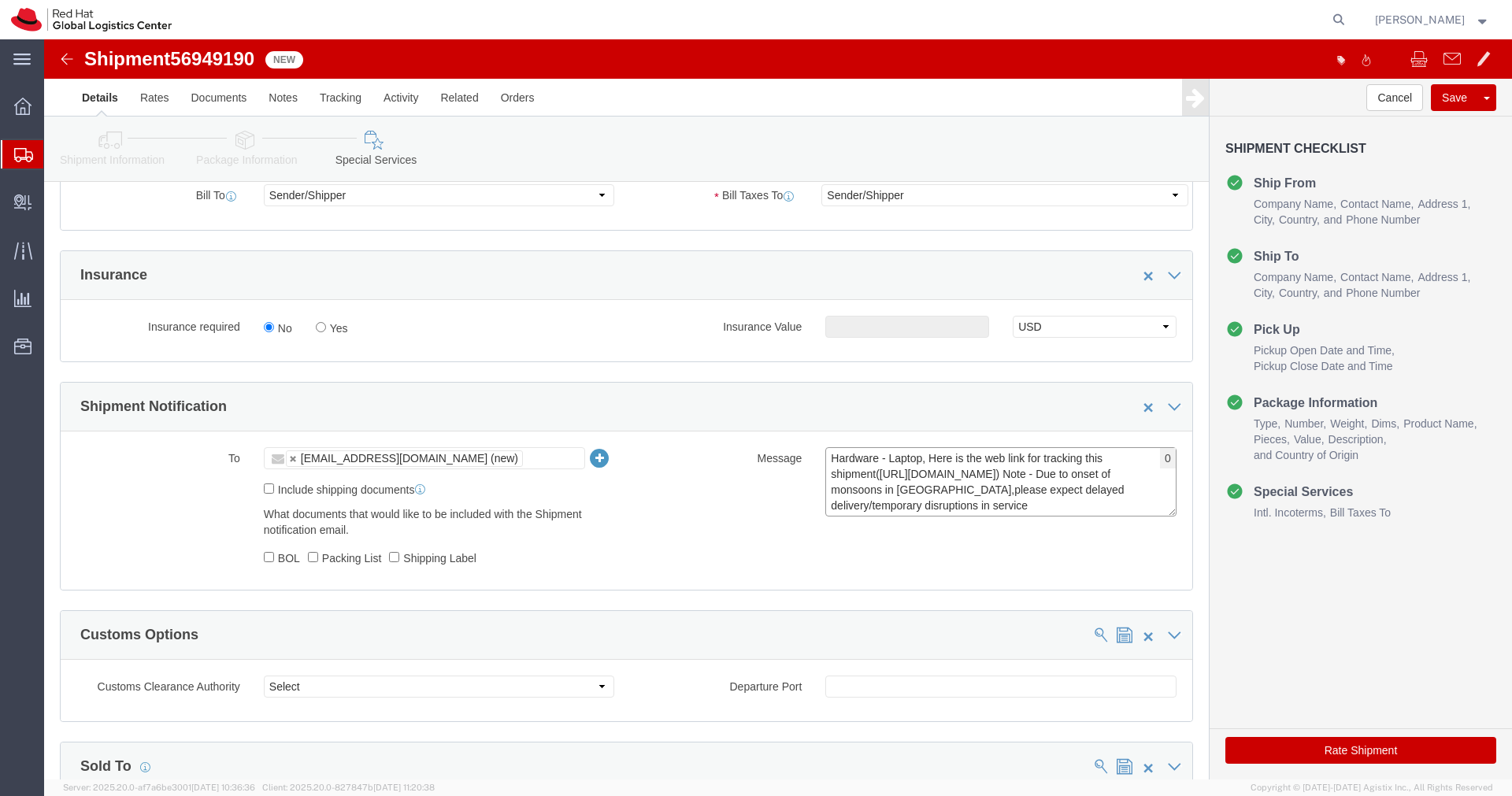
scroll to position [11, 0]
type textarea "Hardware - Laptop, Here is the web link for tracking this shipment([URL][DOMAIN…"
click button "Rate Shipment"
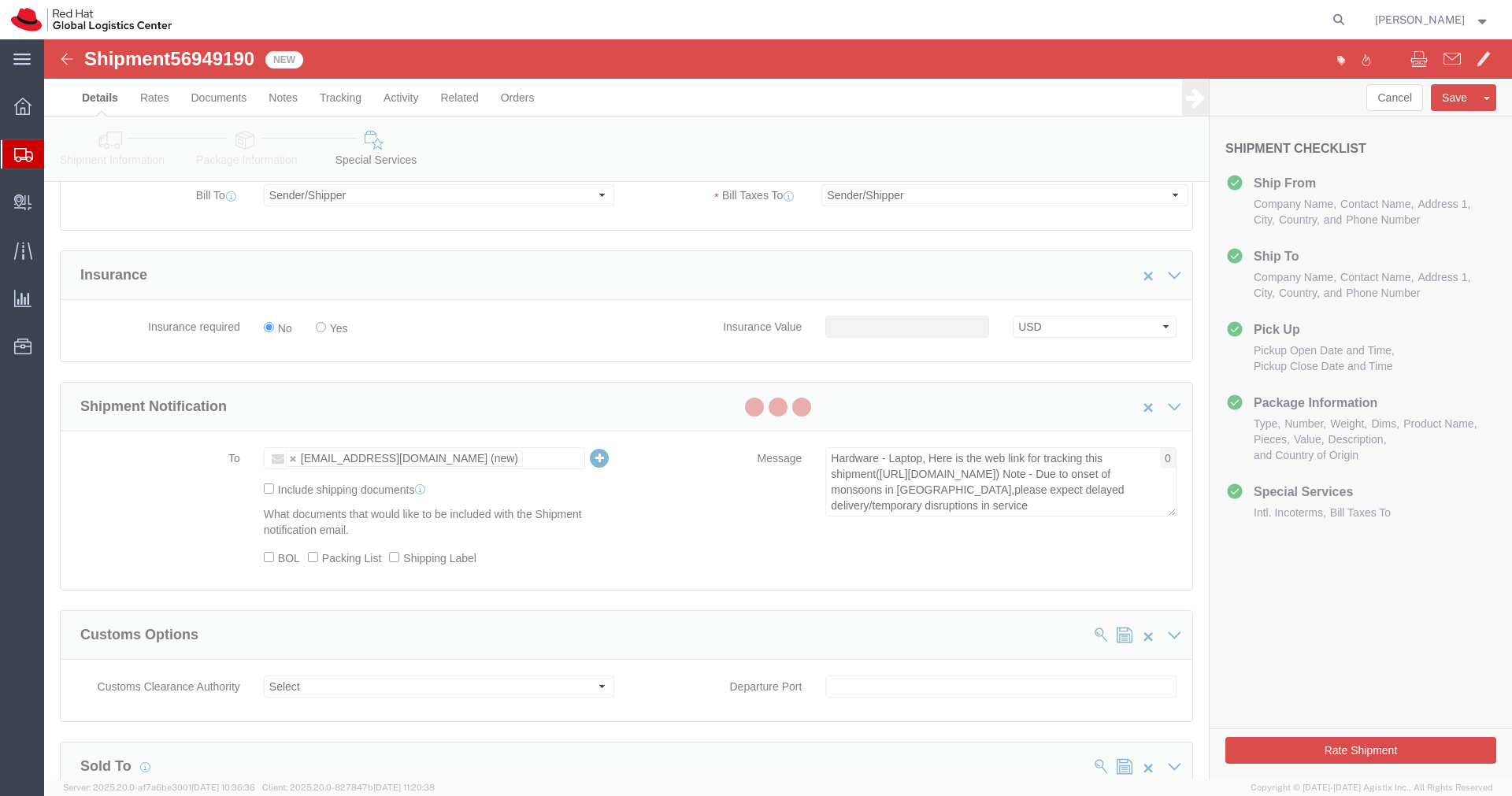
scroll to position [0, 0]
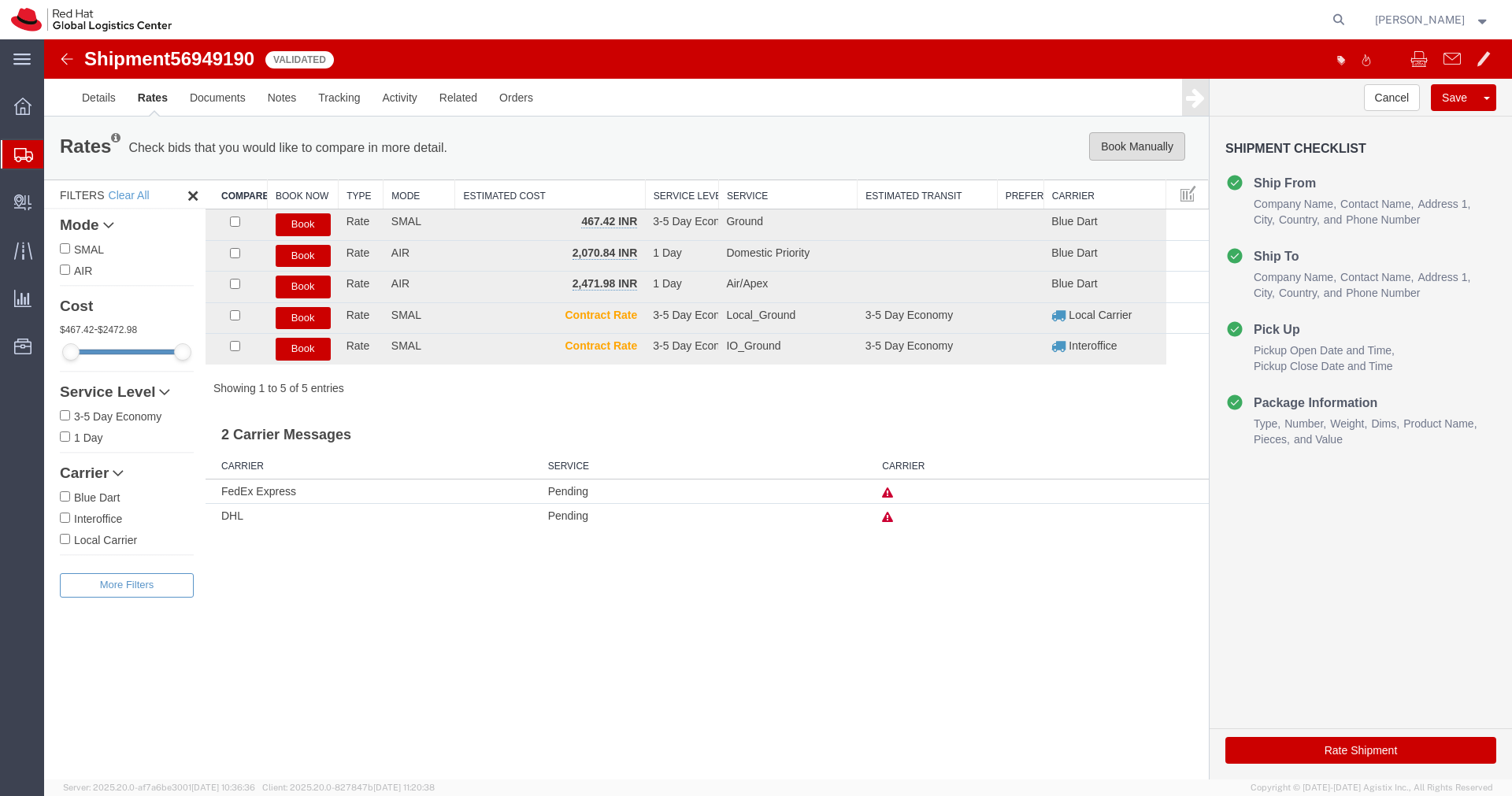
click at [1150, 154] on button "Book Manually" at bounding box center [1137, 147] width 96 height 29
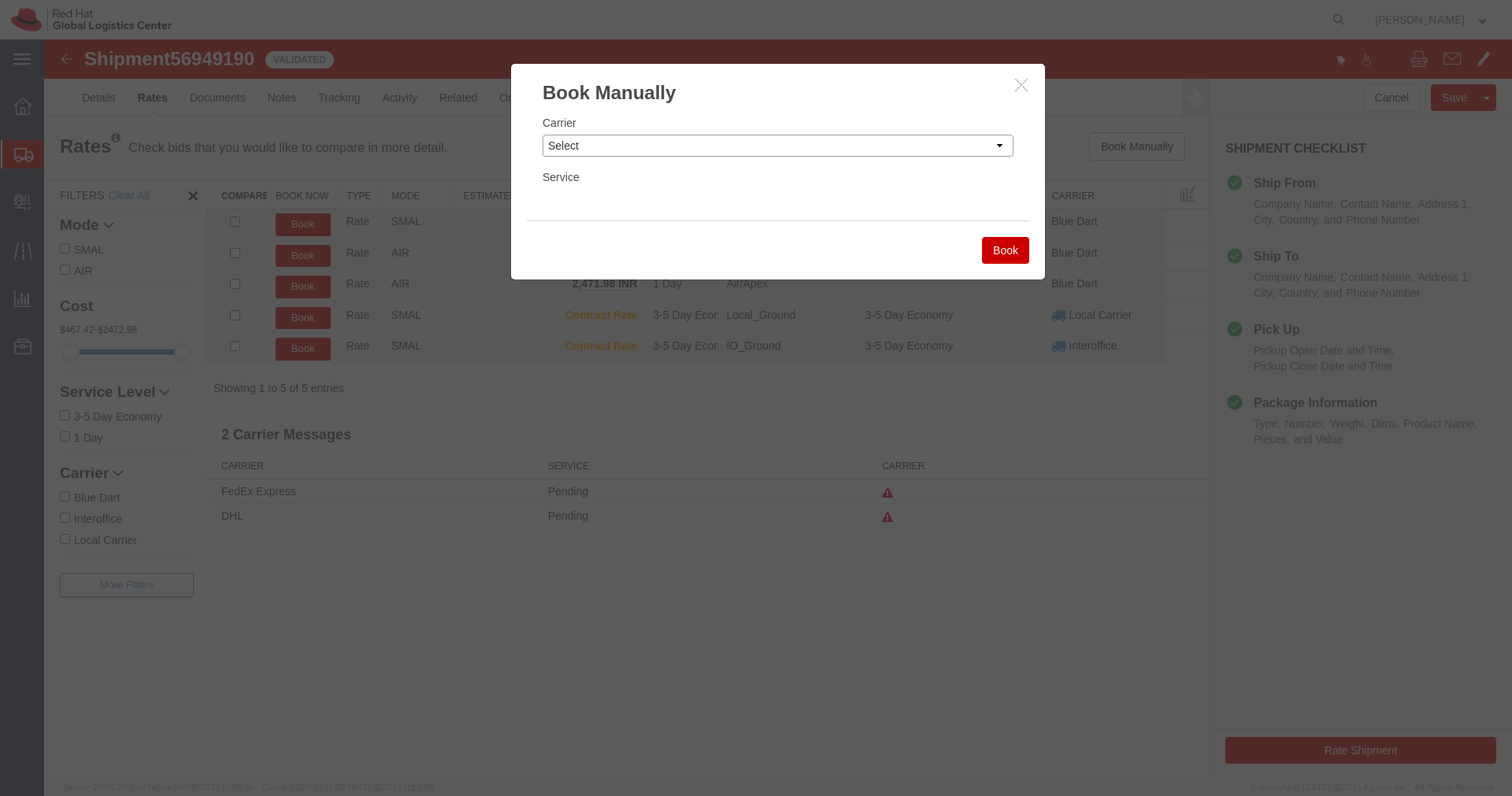
click at [943, 148] on select "Select Add New Carrier (and default service) Blue Dart DHL FedEx Express Global…" at bounding box center [778, 145] width 471 height 22
select select "14653"
click at [543, 134] on select "Select Add New Carrier (and default service) Blue Dart DHL FedEx Express Global…" at bounding box center [778, 145] width 471 height 22
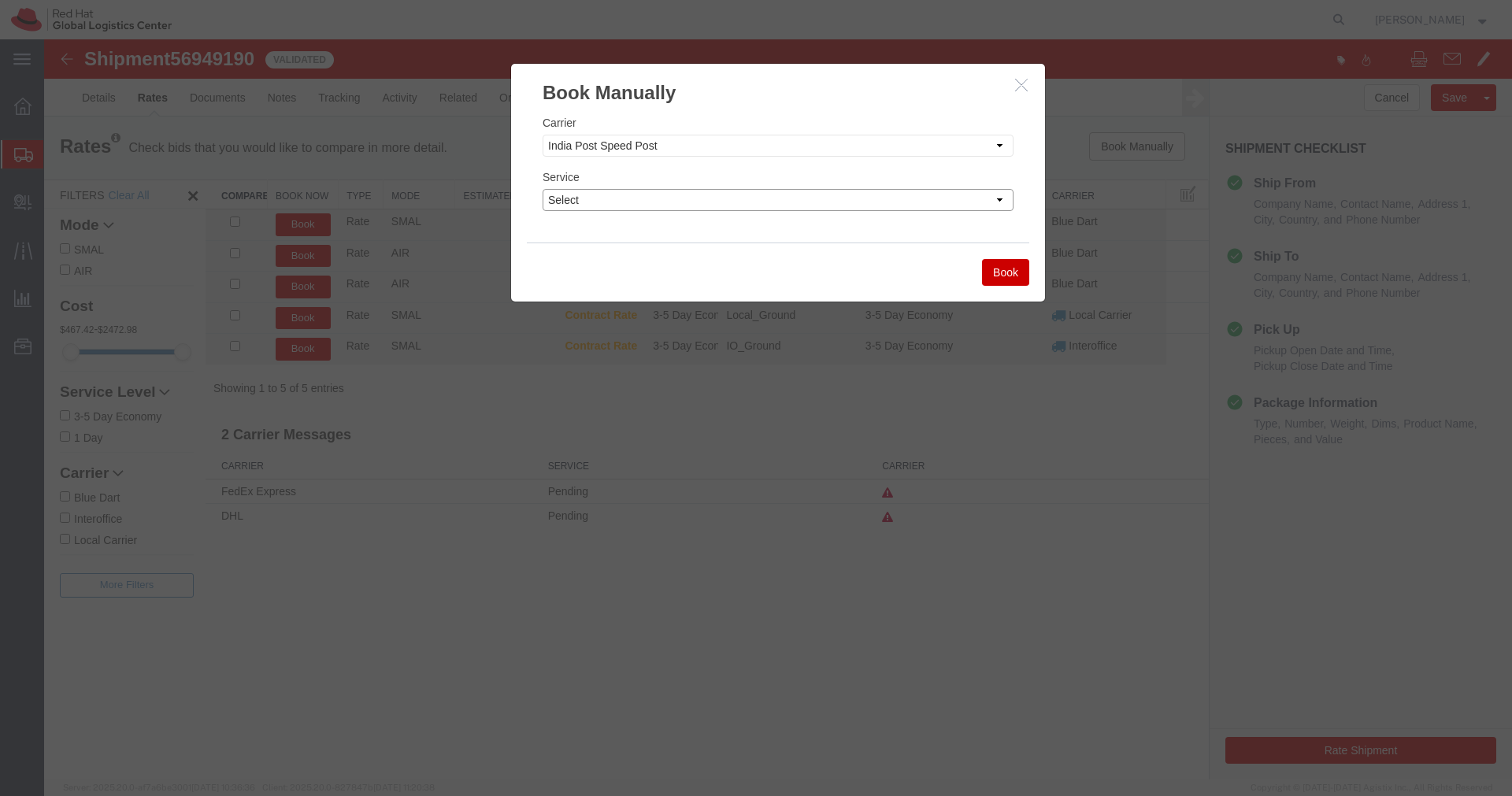
click at [830, 198] on select "Select Air" at bounding box center [778, 199] width 471 height 22
select select "29222"
click at [543, 189] on select "Select Air" at bounding box center [778, 199] width 471 height 22
click at [1014, 276] on button "Book" at bounding box center [1005, 272] width 48 height 27
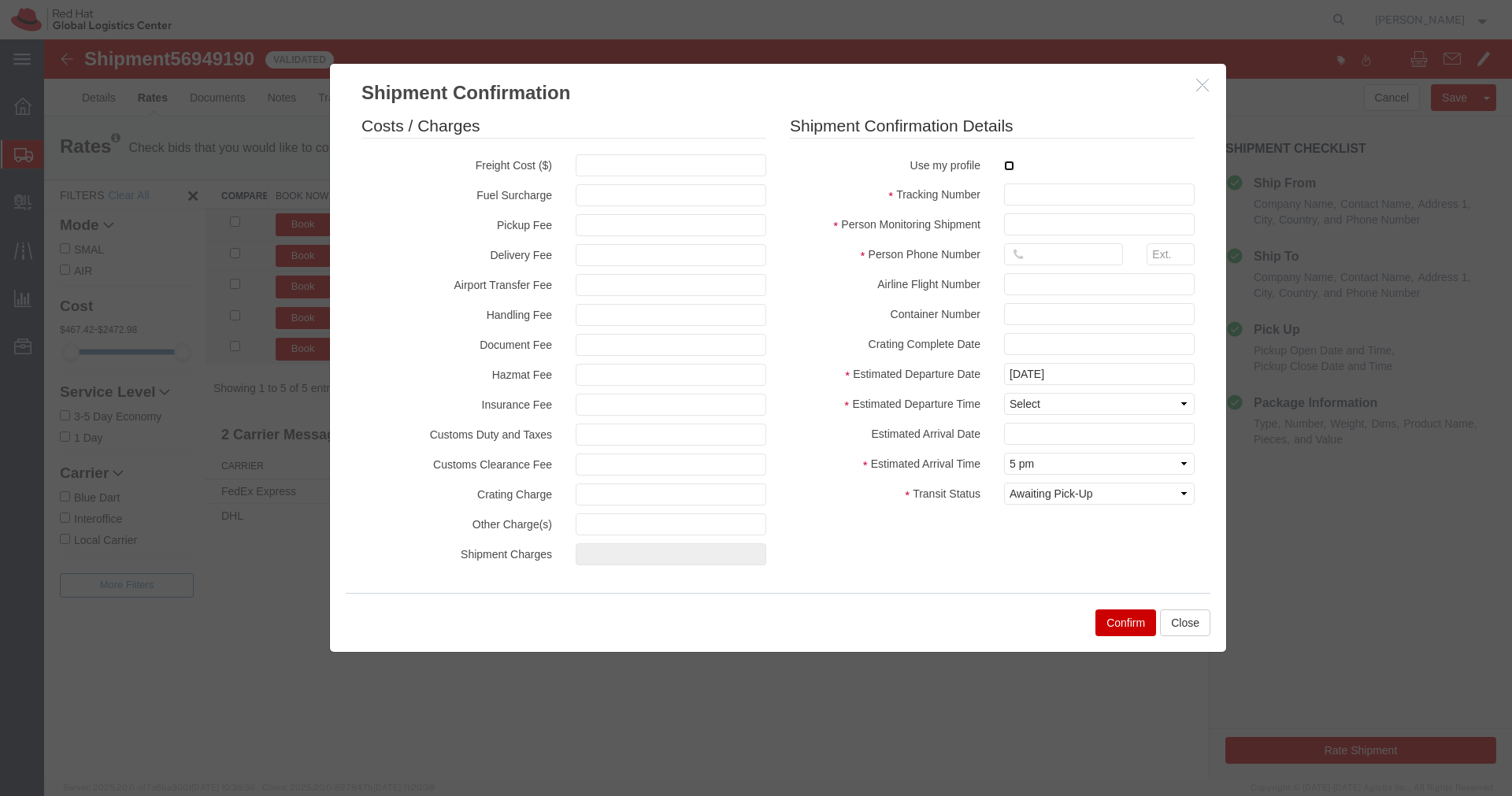
click at [1008, 169] on input "checkbox" at bounding box center [1008, 166] width 10 height 10
checkbox input "true"
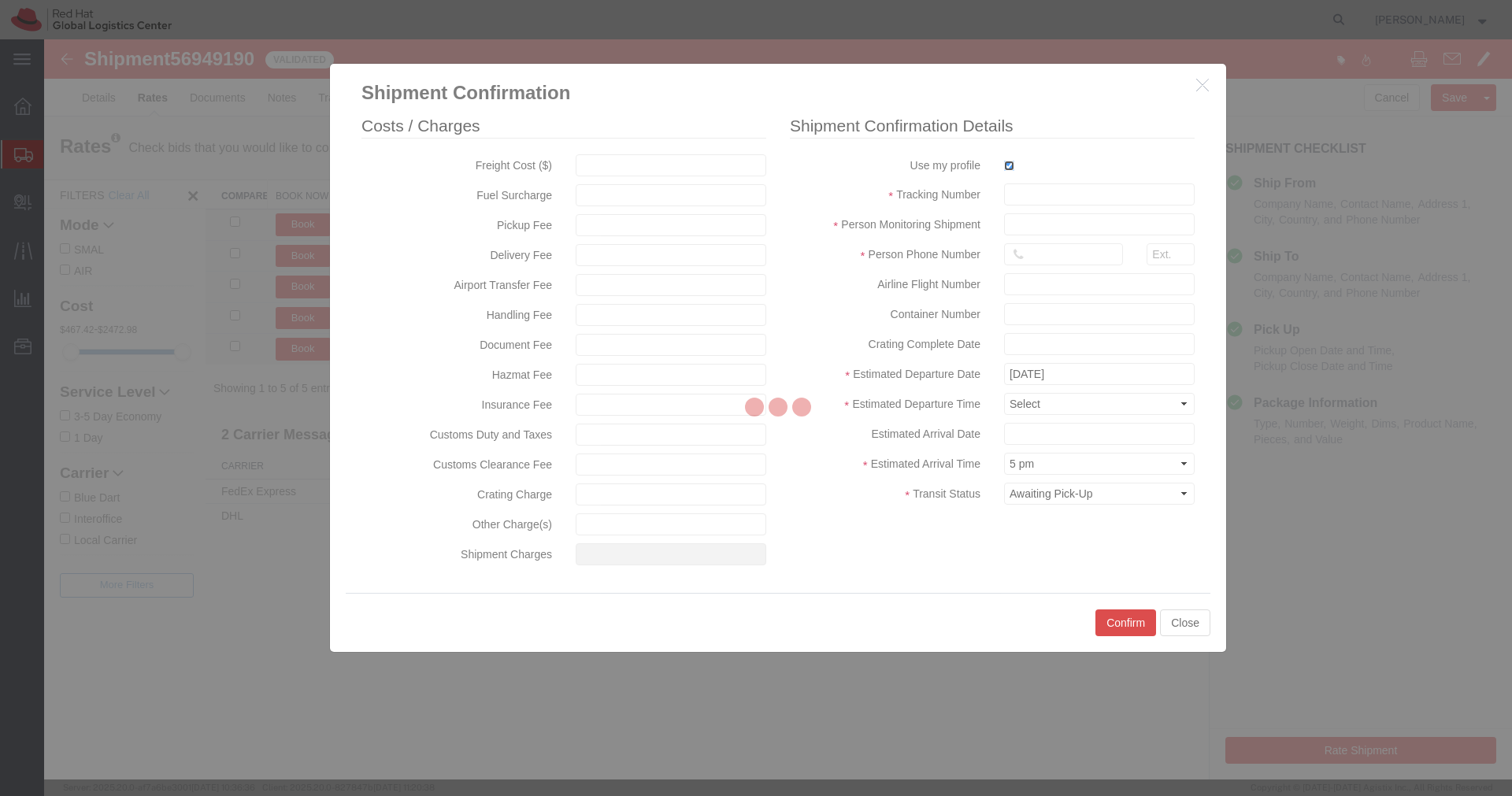
type input "[PERSON_NAME]"
type input "[PHONE_NUMBER]"
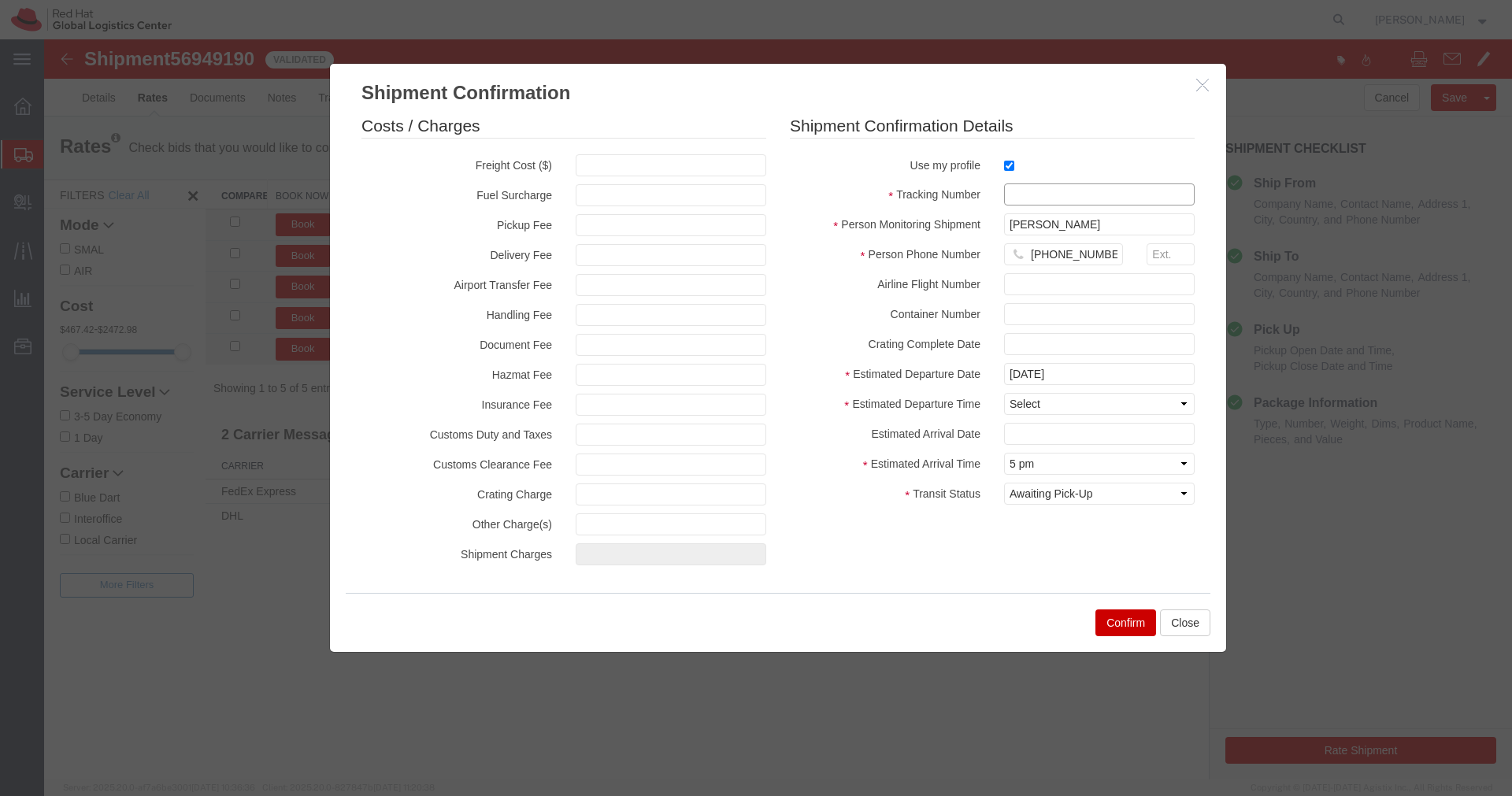
click at [1016, 198] on input "text" at bounding box center [1099, 194] width 190 height 22
paste input "EM346212565IN"
type input "EM346212565IN"
click at [1074, 403] on select "Select Midnight 1 am 2 am 3 am 4 am 5 am 6 am 7 am 8 am 9 am 10 am 11 am 12 Noo…" at bounding box center [1099, 404] width 190 height 22
select select "1200"
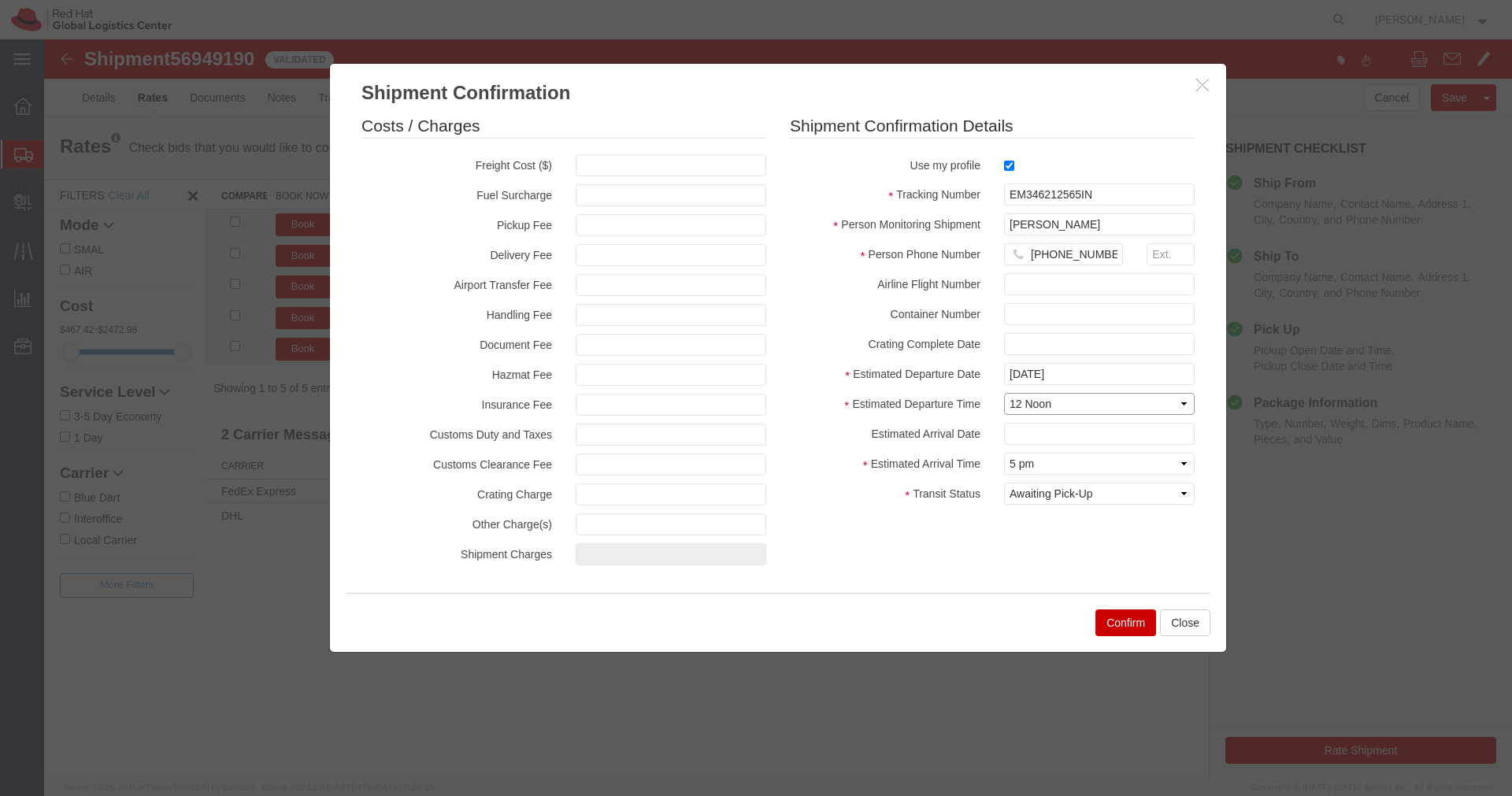
click at [1004, 393] on select "Select Midnight 1 am 2 am 3 am 4 am 5 am 6 am 7 am 8 am 9 am 10 am 11 am 12 Noo…" at bounding box center [1099, 404] width 190 height 22
click at [1139, 498] on select "Select Arrival Notice Available Arrival Notice Imported Arrive at Delivery Loca…" at bounding box center [1099, 493] width 190 height 22
select select "INTRANST"
click at [1004, 483] on select "Select Arrival Notice Available Arrival Notice Imported Arrive at Delivery Loca…" at bounding box center [1099, 493] width 190 height 22
click at [1124, 629] on button "Confirm" at bounding box center [1125, 623] width 61 height 27
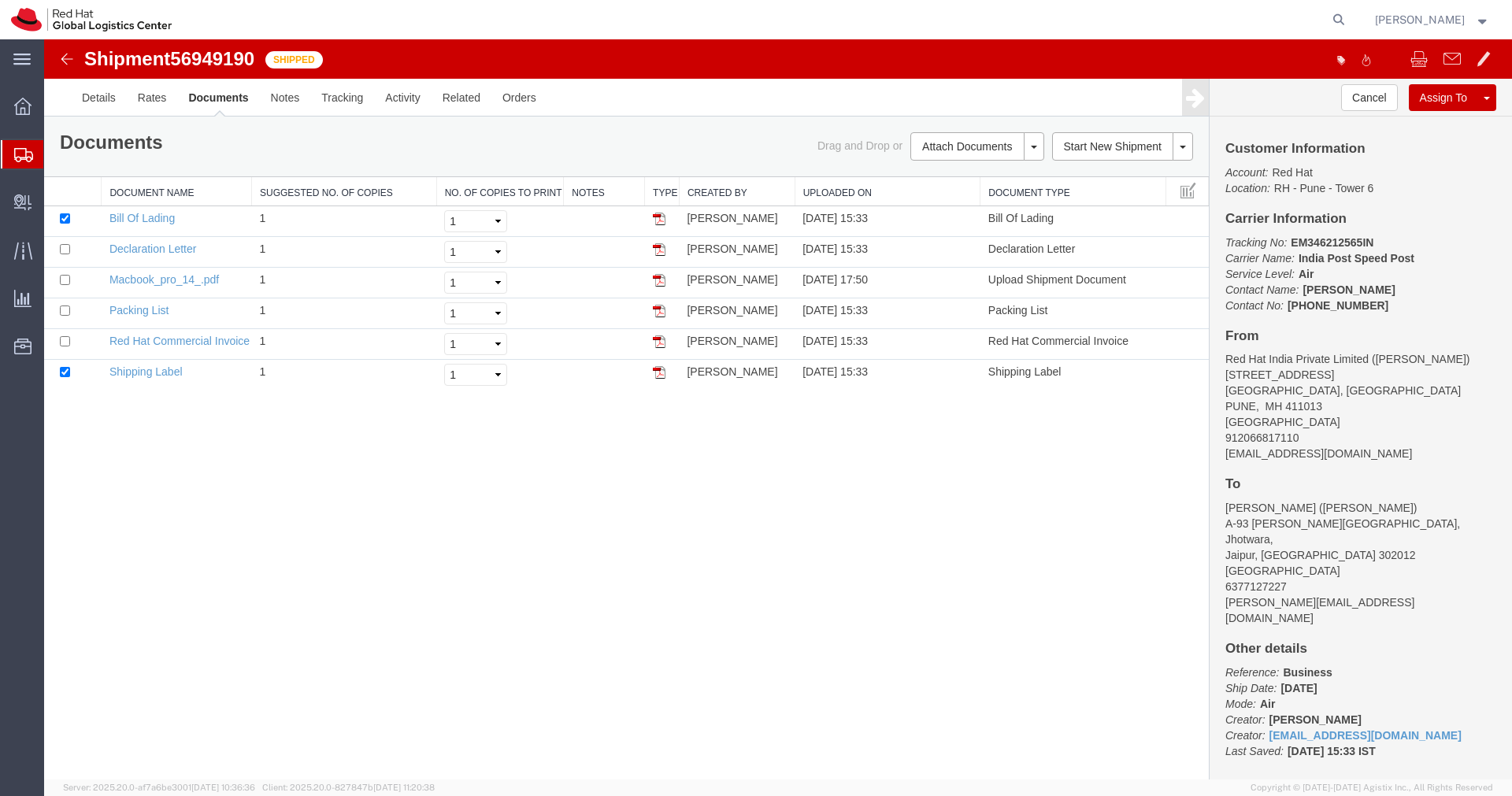
click at [64, 65] on img at bounding box center [67, 59] width 19 height 19
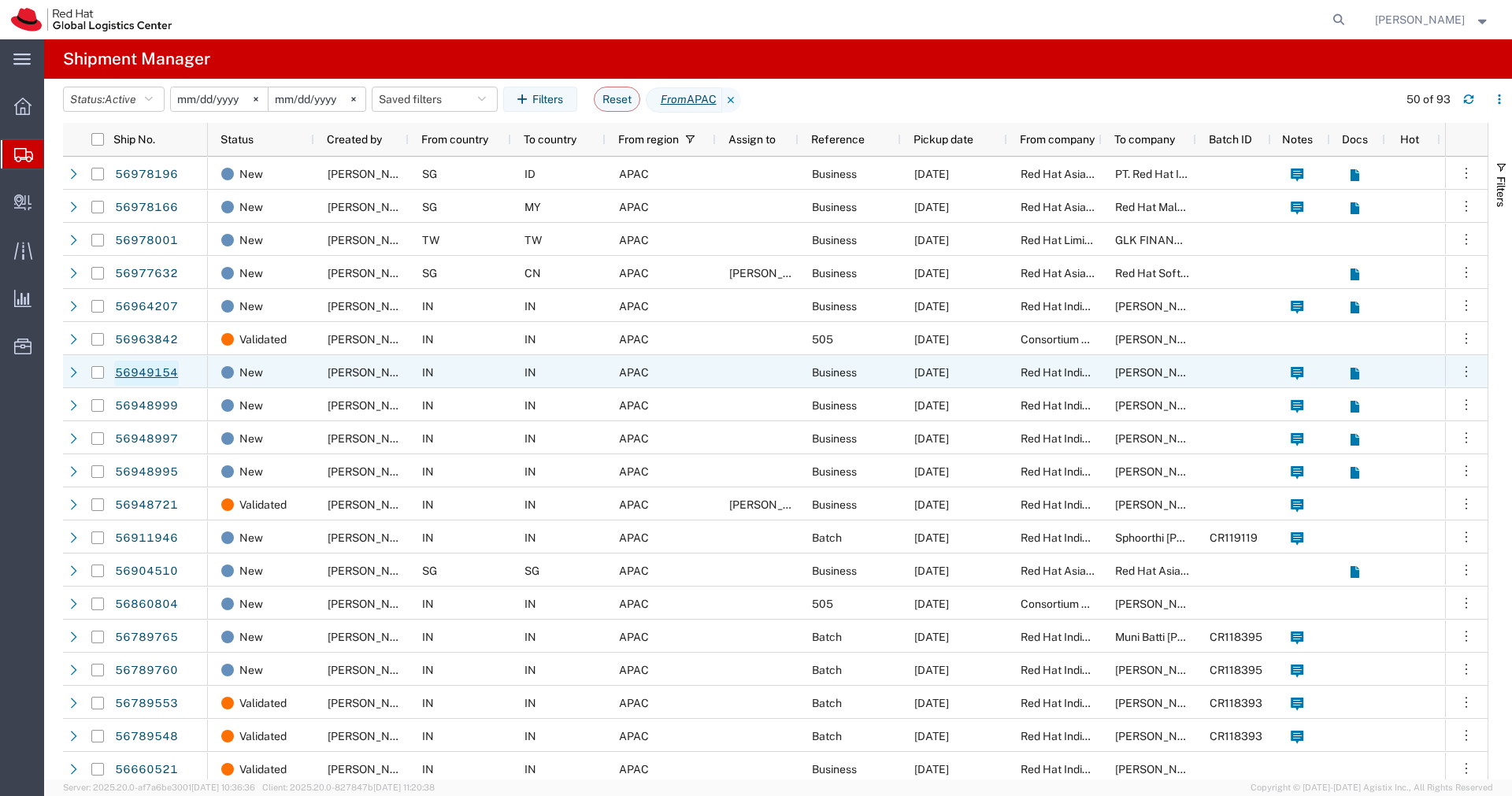
click at [154, 377] on link "56949154" at bounding box center [147, 373] width 65 height 25
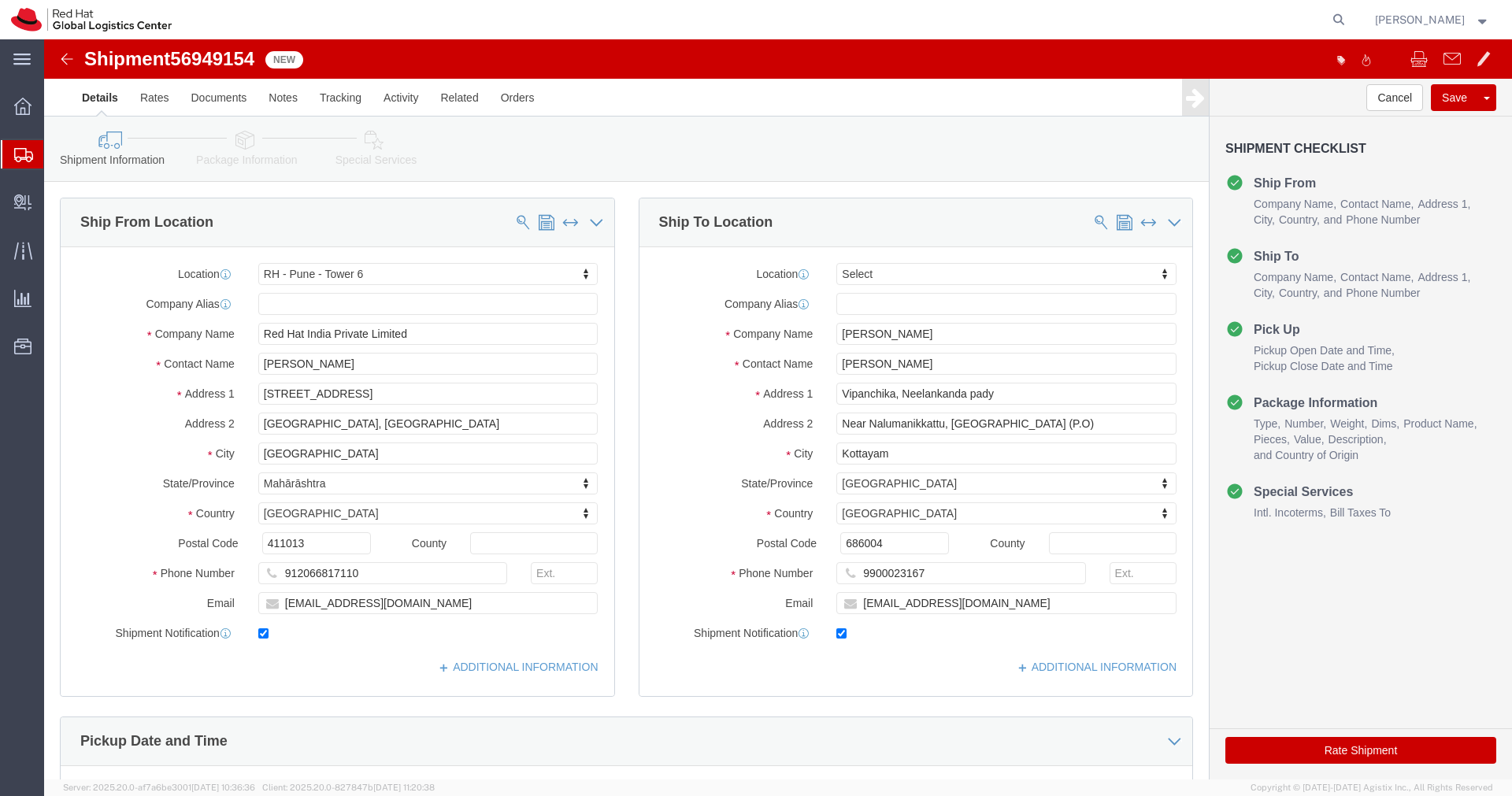
select select "38432"
select select
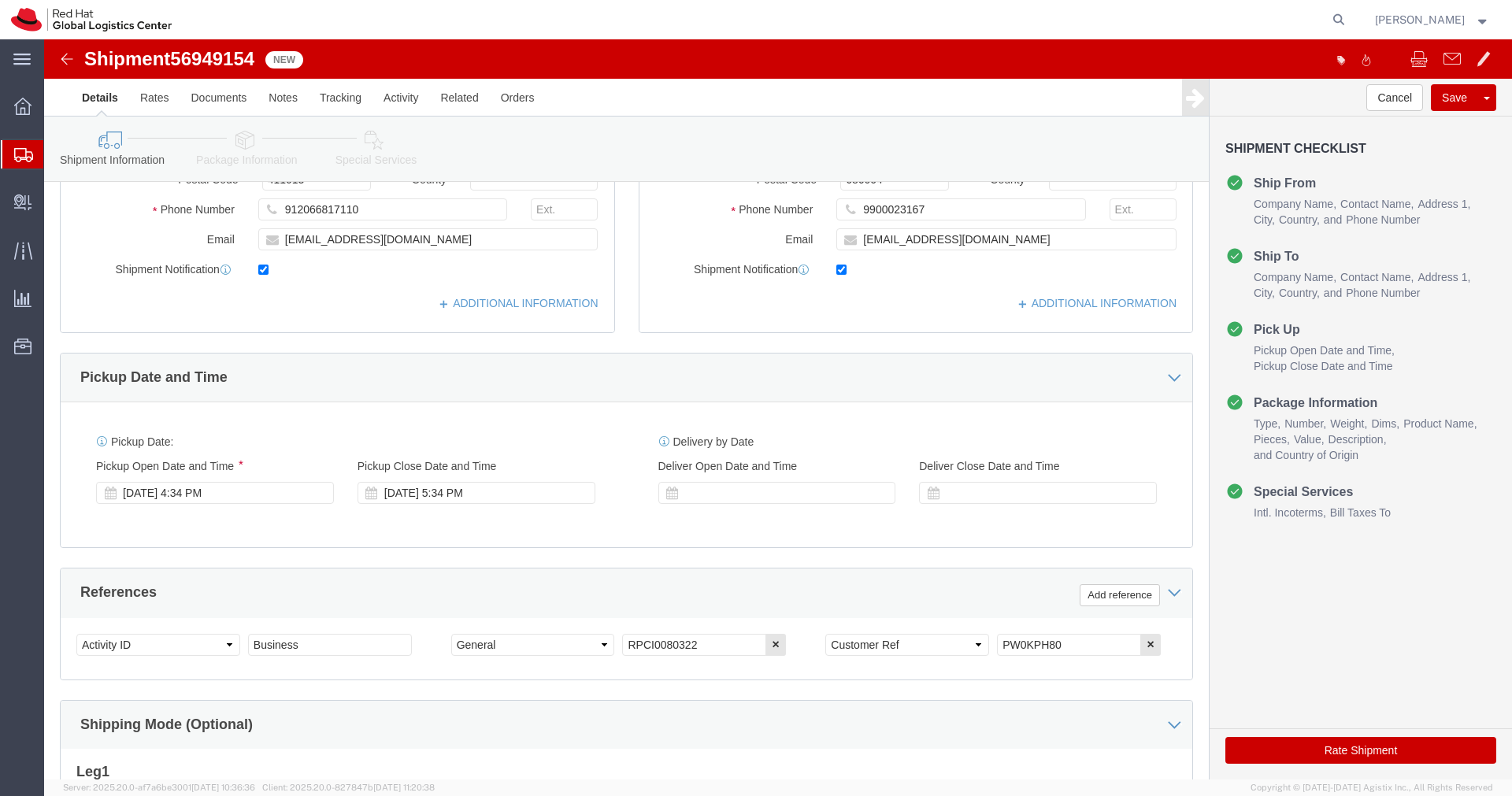
scroll to position [367, 0]
drag, startPoint x: 1015, startPoint y: 607, endPoint x: 915, endPoint y: 607, distance: 100.0
click div "Select Account Type Activity ID Airline Appointment Number ASN Batch Request # …"
click link "Package Information"
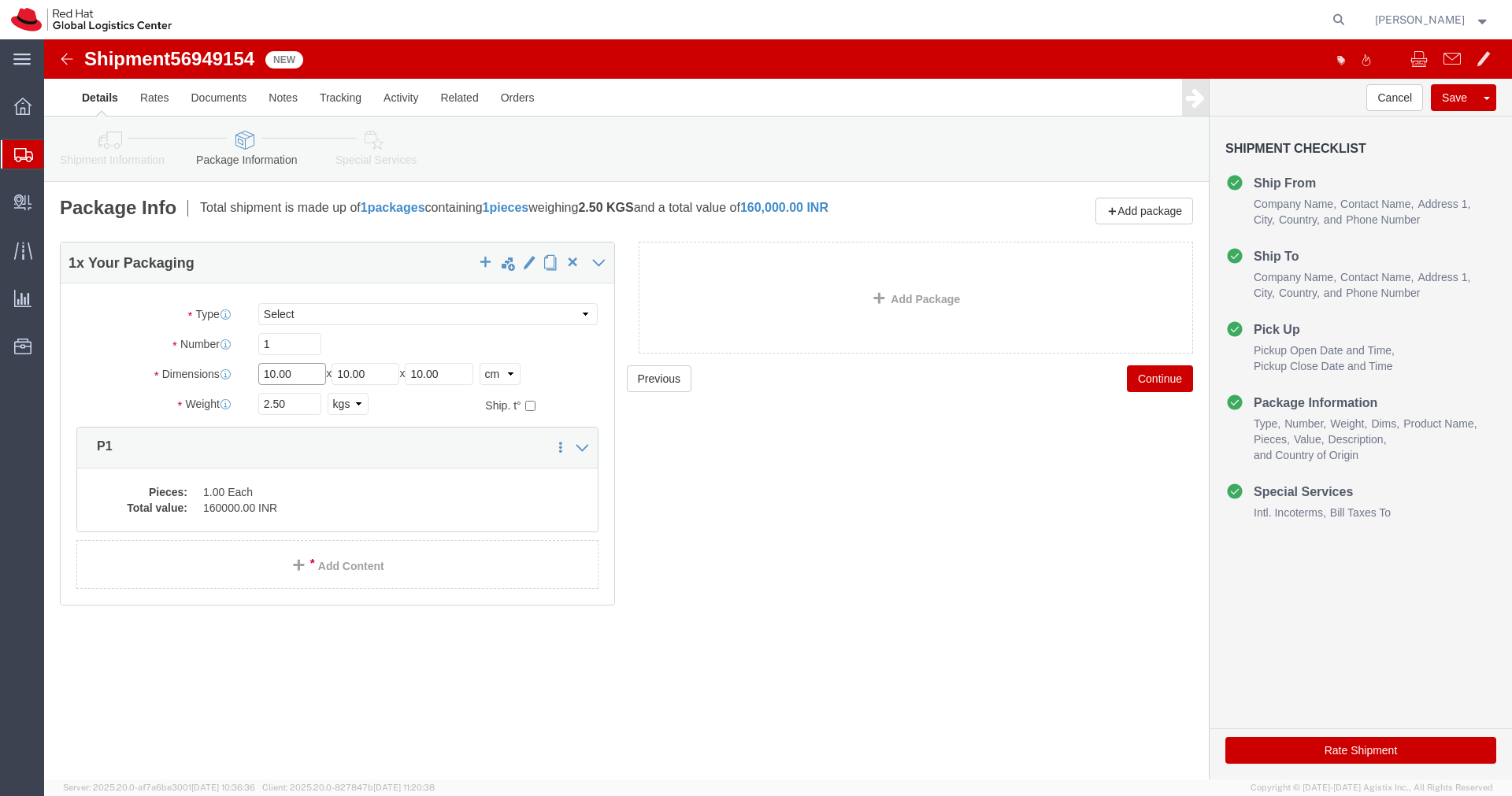
click input "10.00"
type input "55"
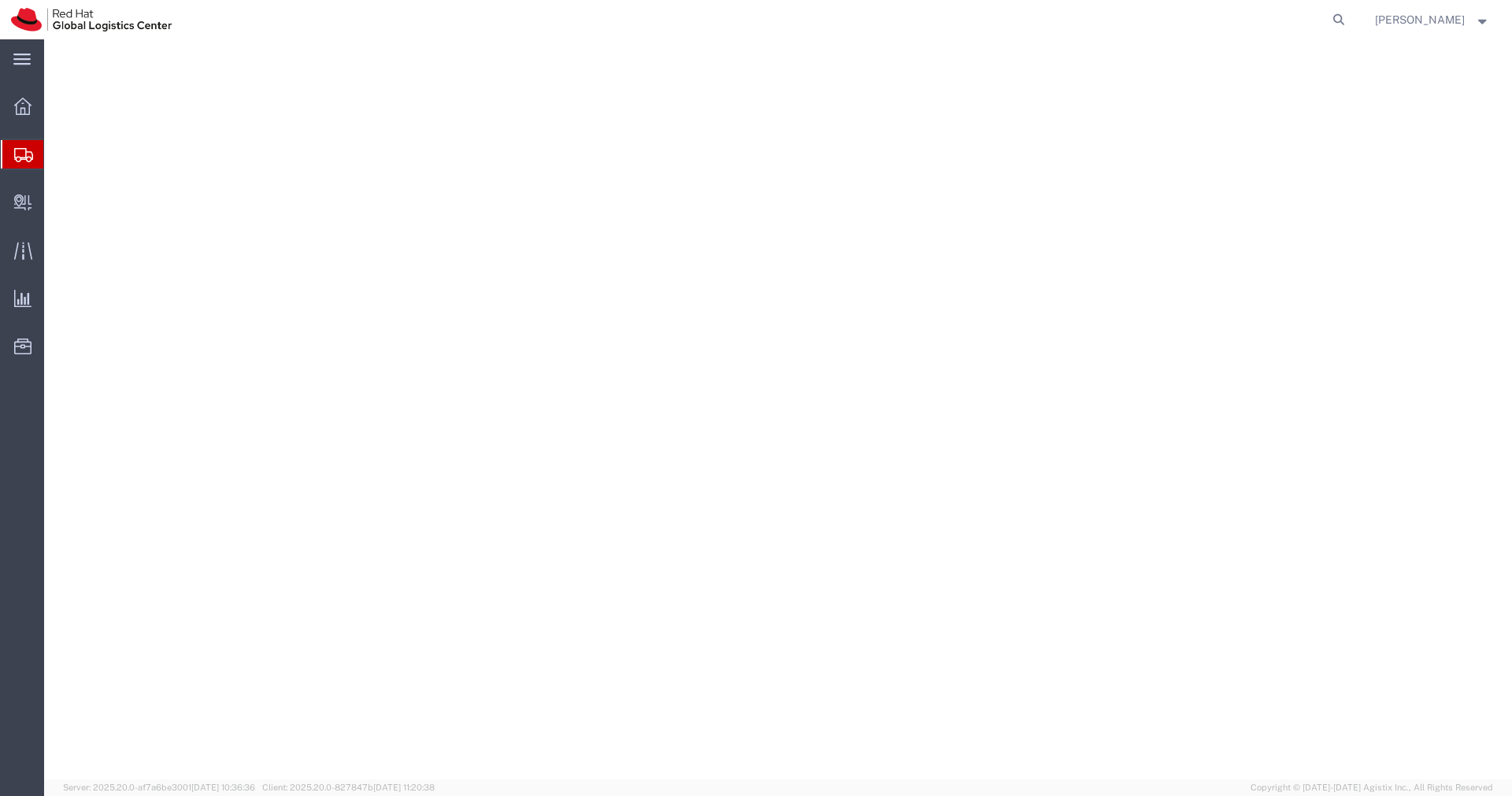
select select "YRPK"
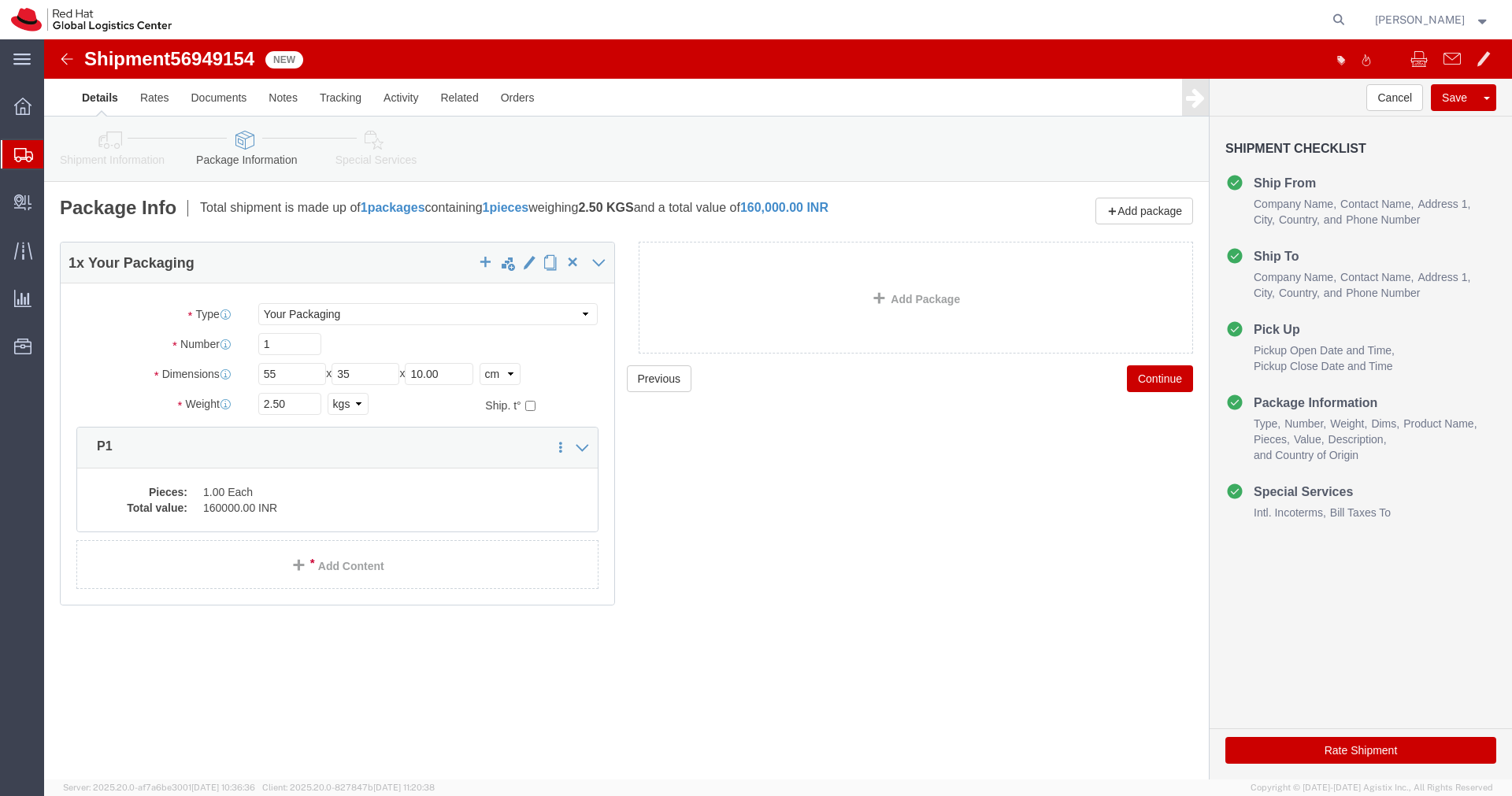
type input "35"
type input "20"
click input "2.50"
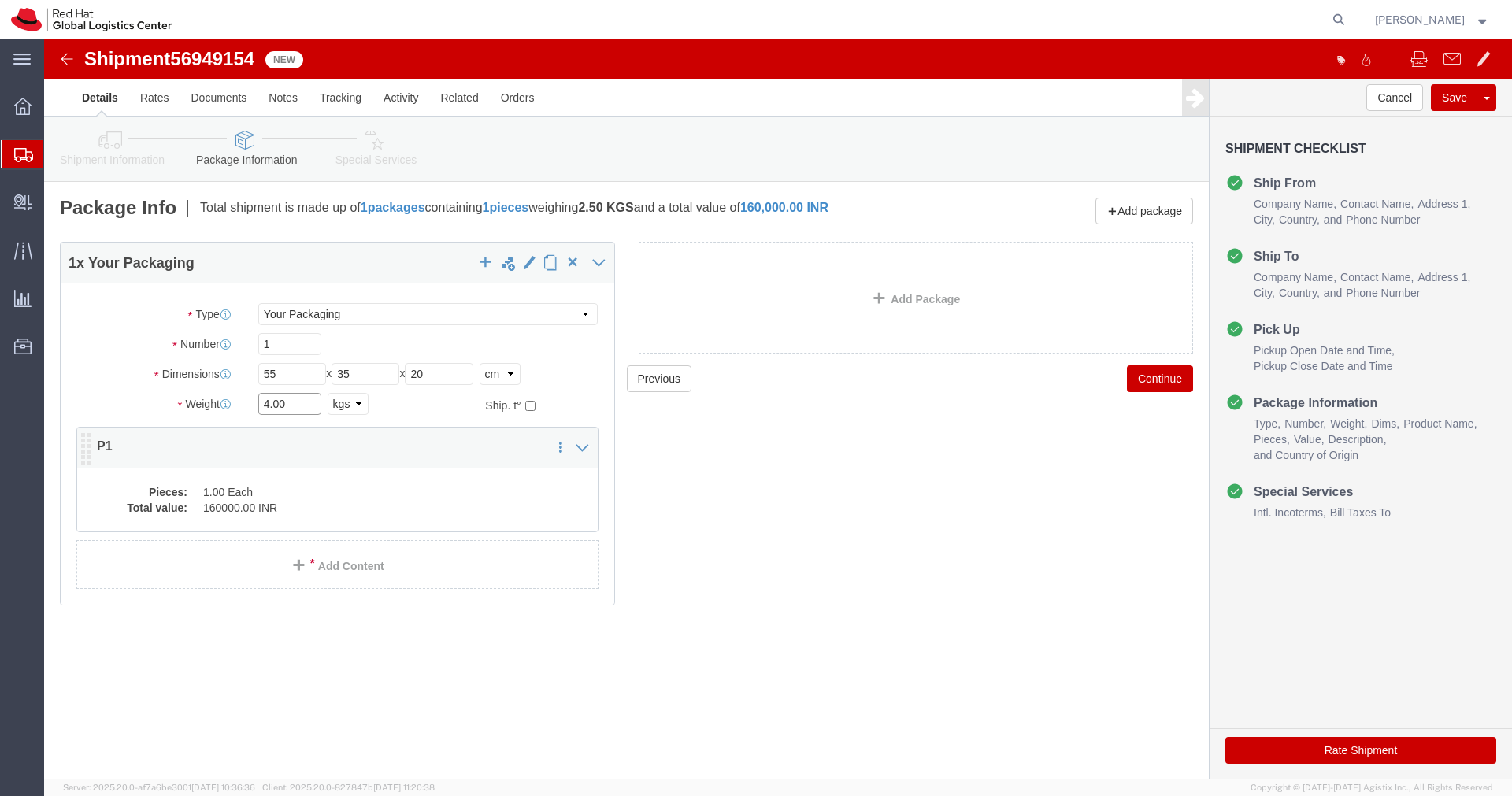
type input "4.00"
click dd "1.00 Each"
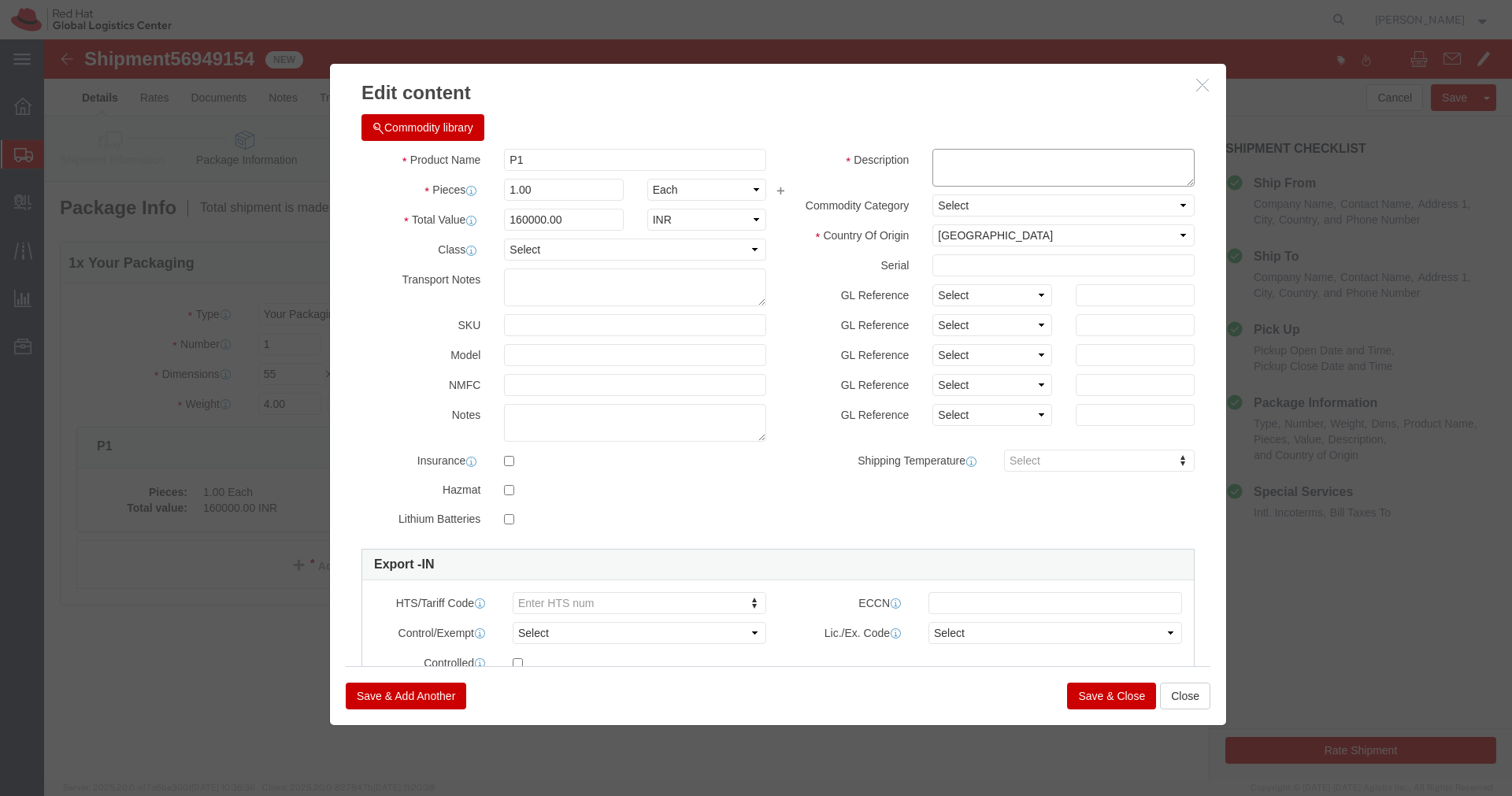
click textarea
paste textarea "PW0KPH80"
type textarea "PW0KPH80"
click button "Save & Close"
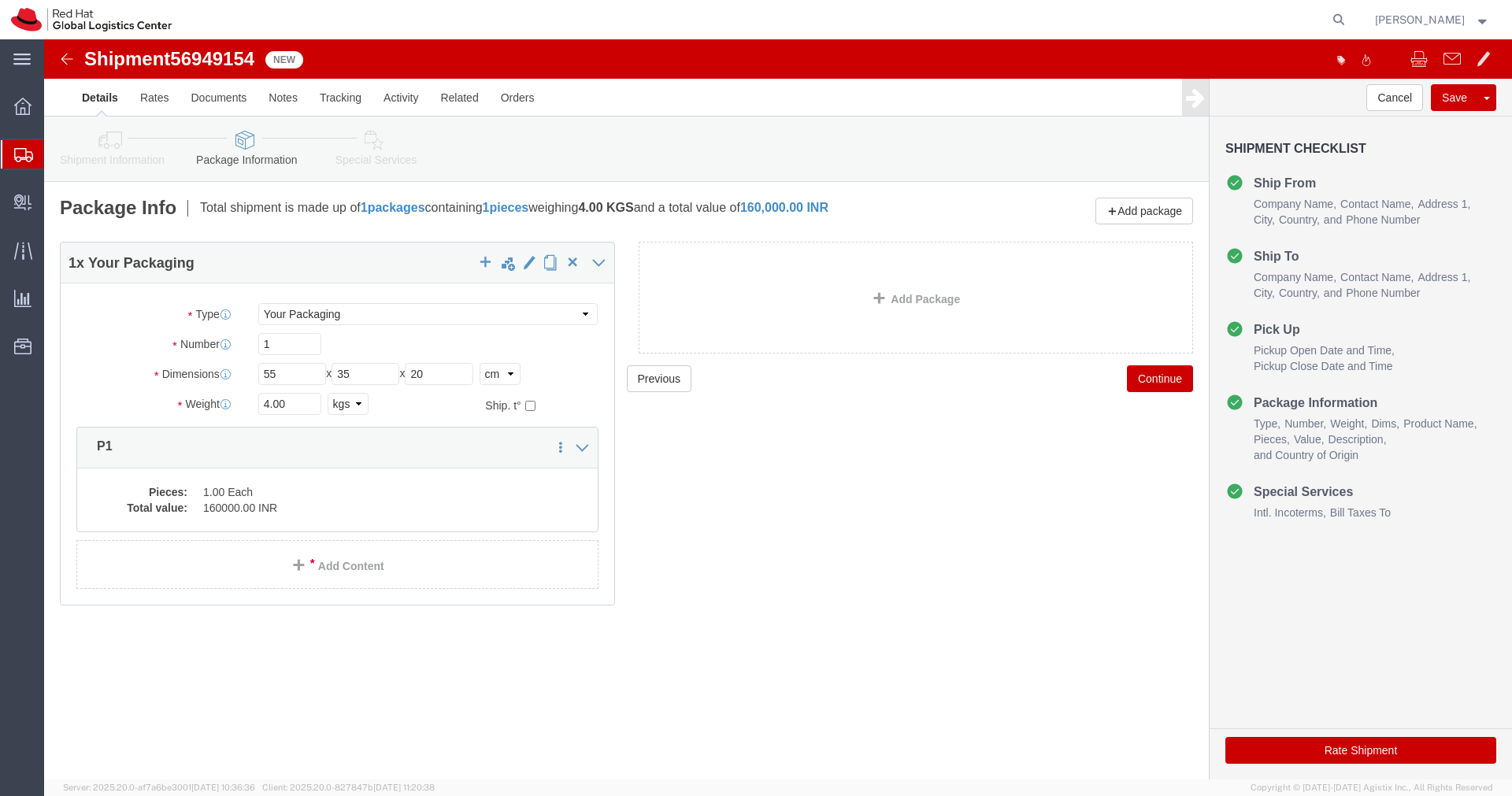
click link "Special Services"
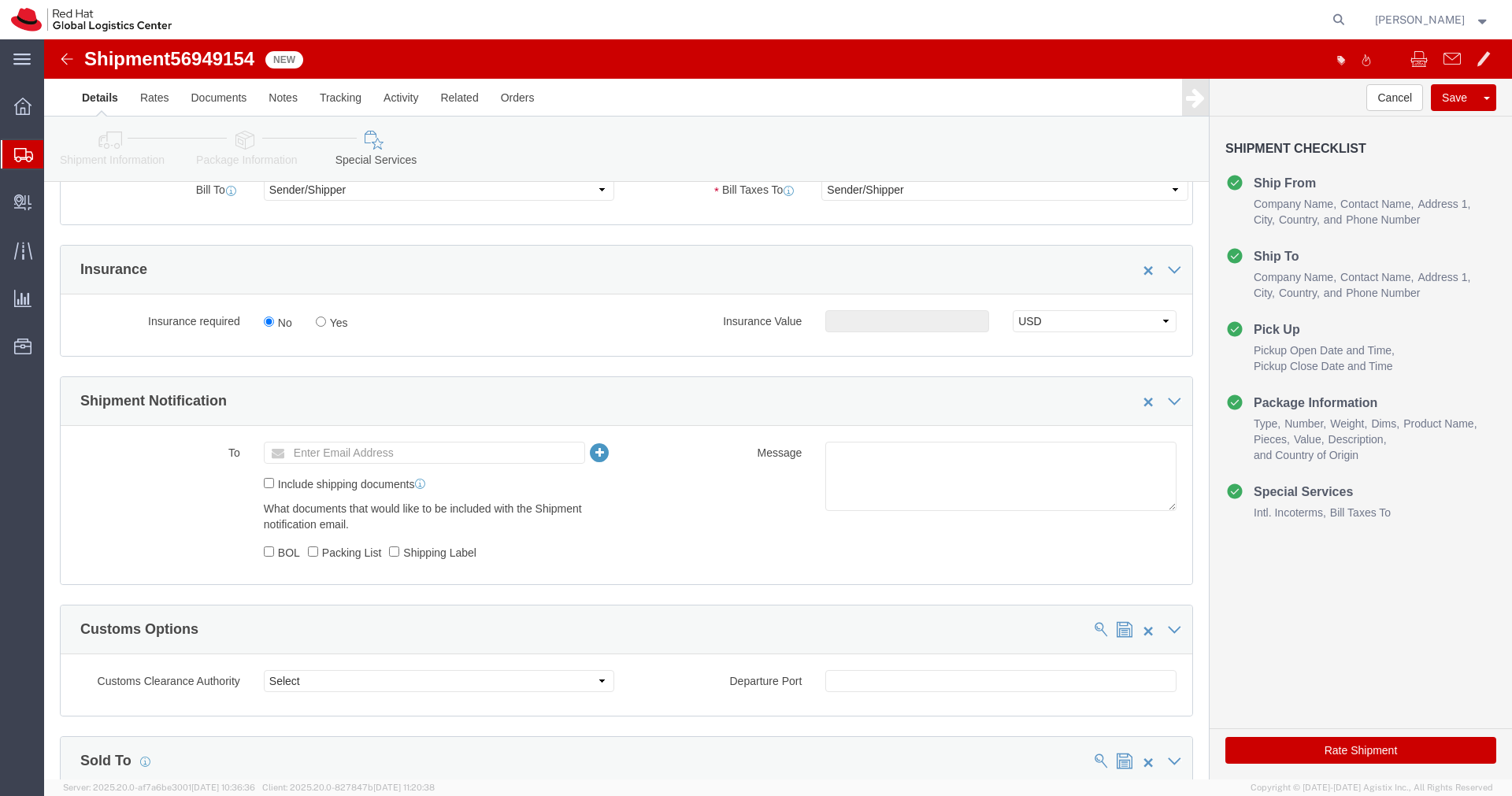
scroll to position [415, 0]
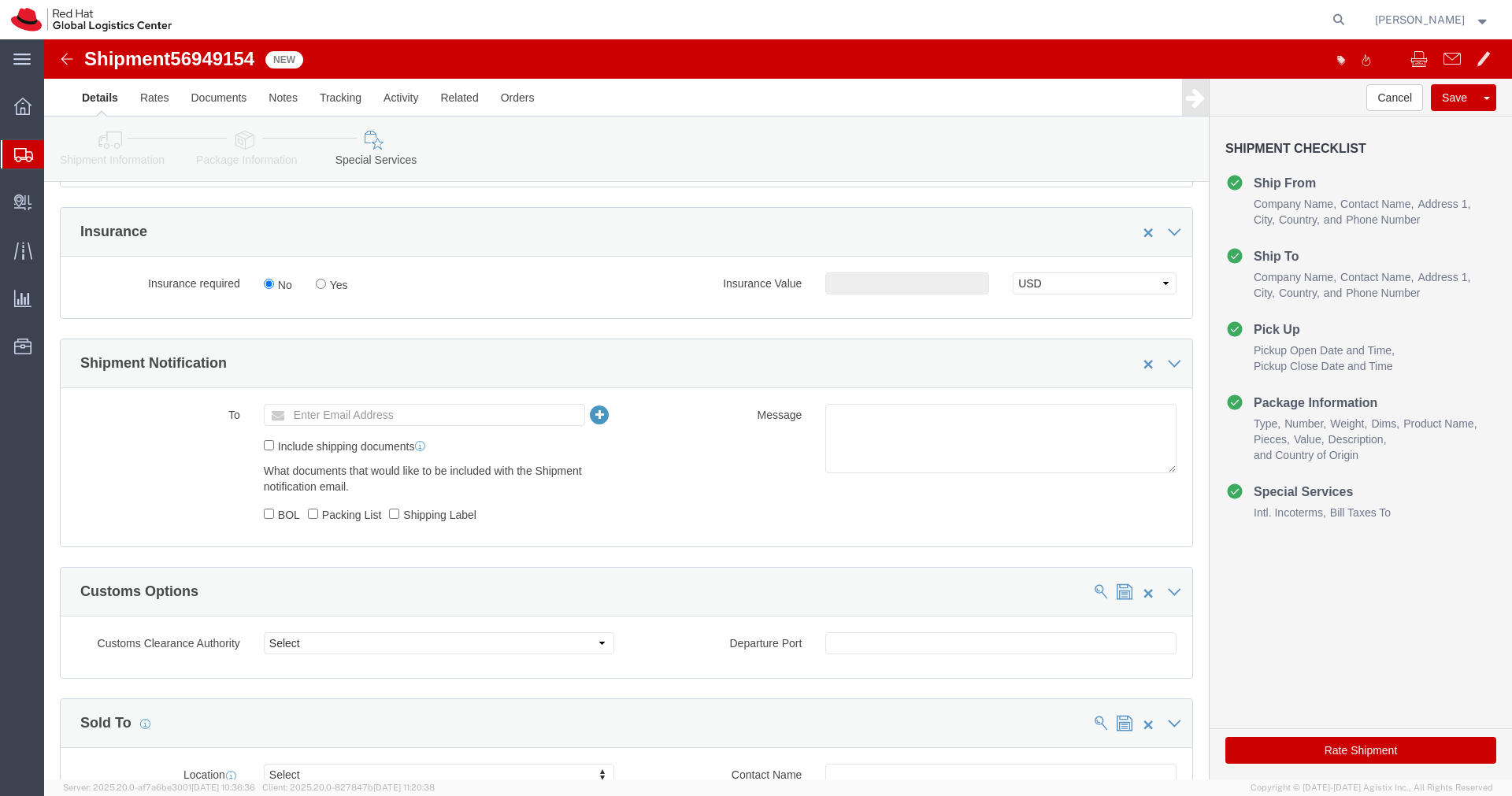
click input "Enter Email Address"
type input "[EMAIL_ADDRESS][DOMAIN_NAME]"
click textarea
paste textarea "Hardware - Laptop, Here is the web link for tracking this shipment([URL][DOMAIN…"
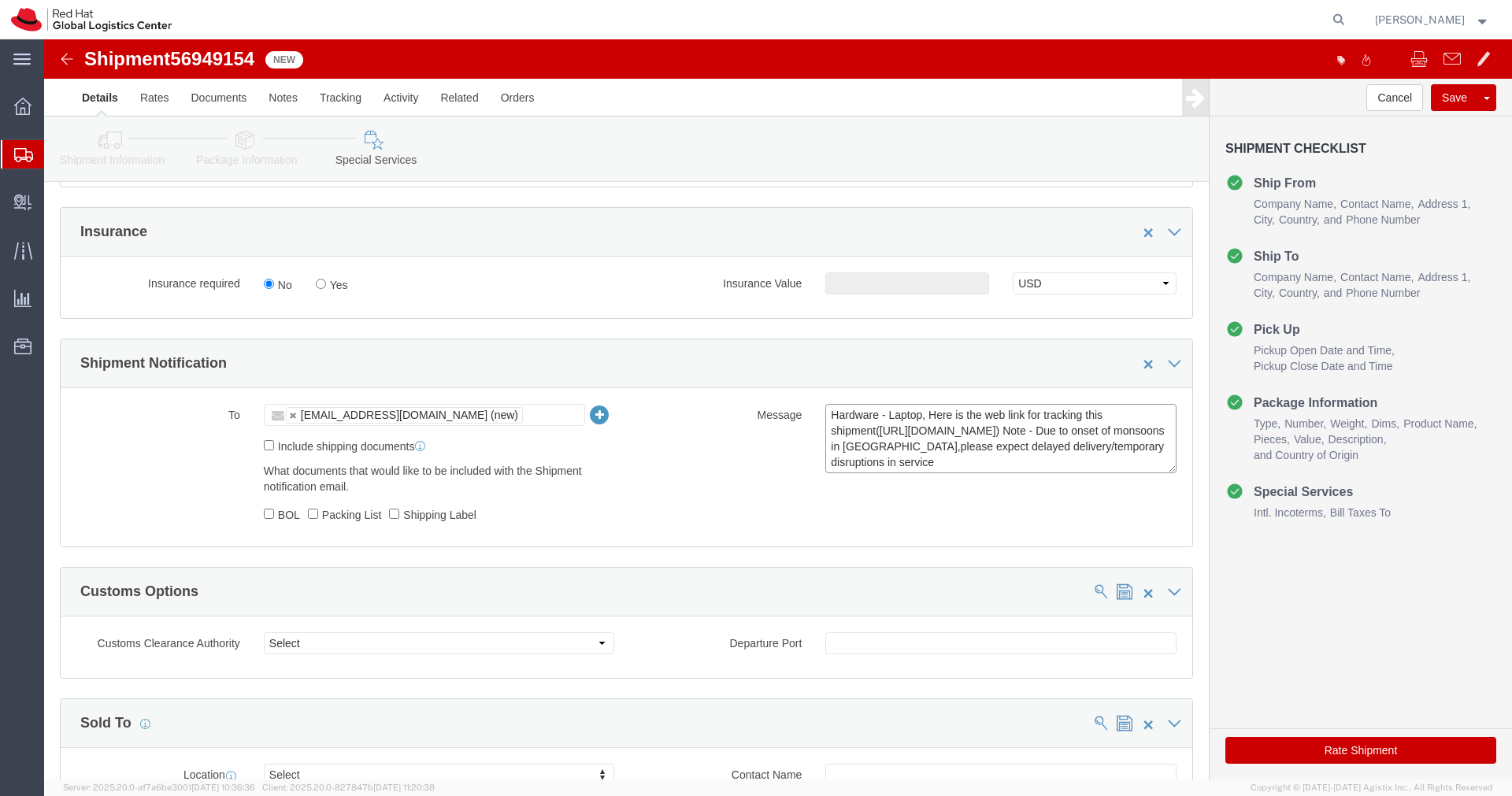
scroll to position [11, 0]
type textarea "Hardware - Laptop, Here is the web link for tracking this shipment([URL][DOMAIN…"
click button "Rate Shipment"
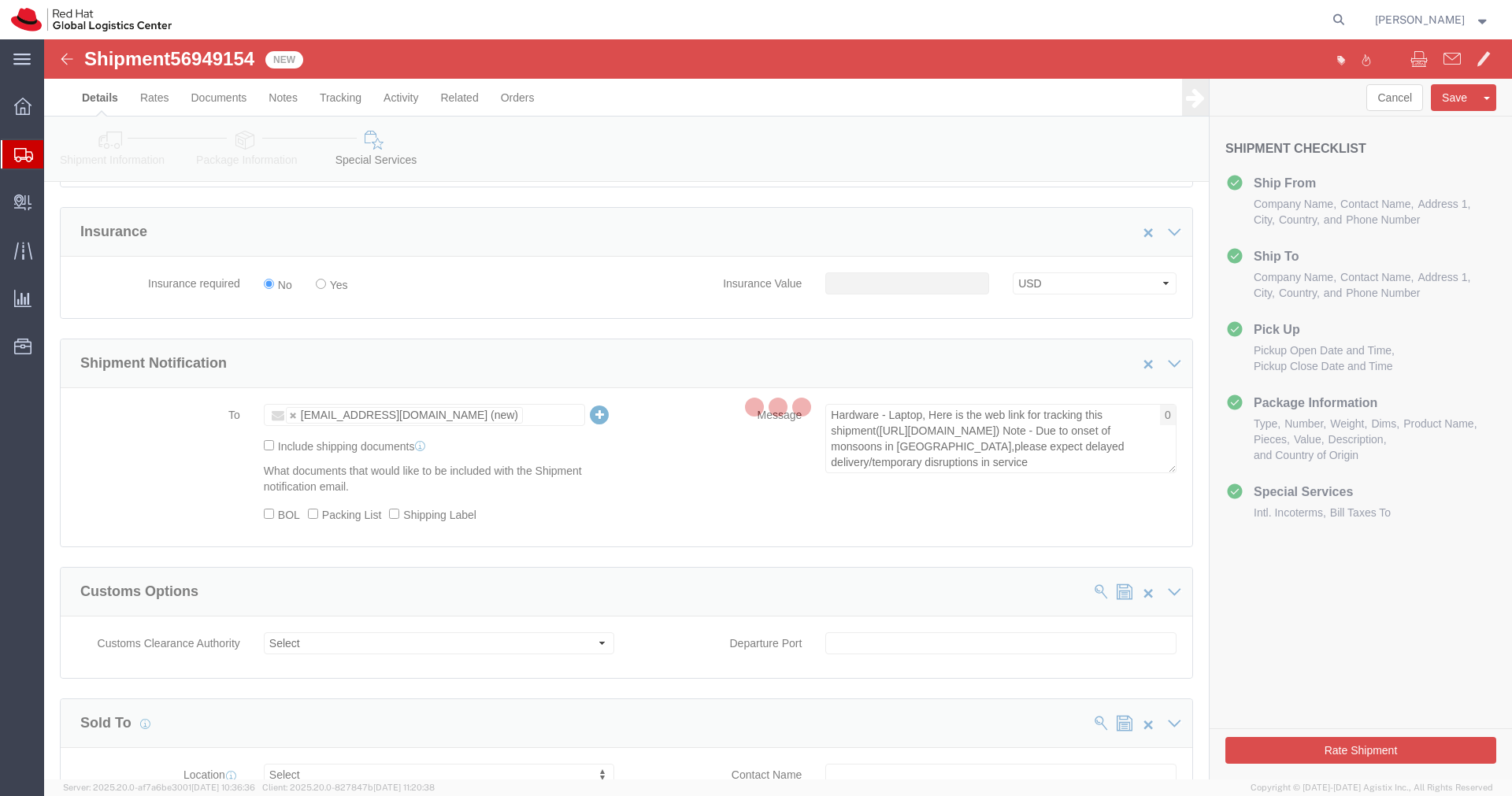
scroll to position [0, 0]
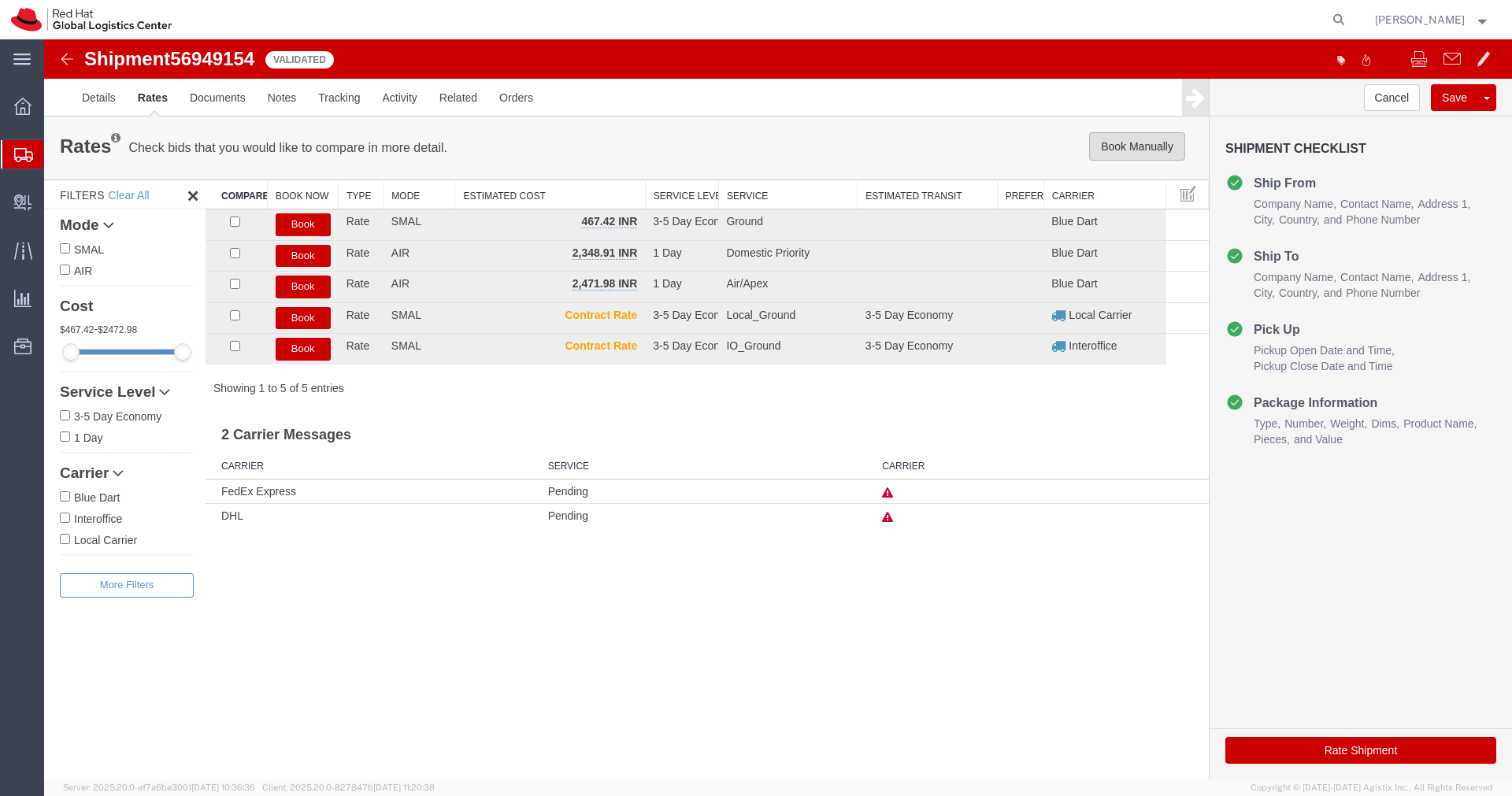
click at [1134, 151] on button "Book Manually" at bounding box center [1137, 147] width 96 height 29
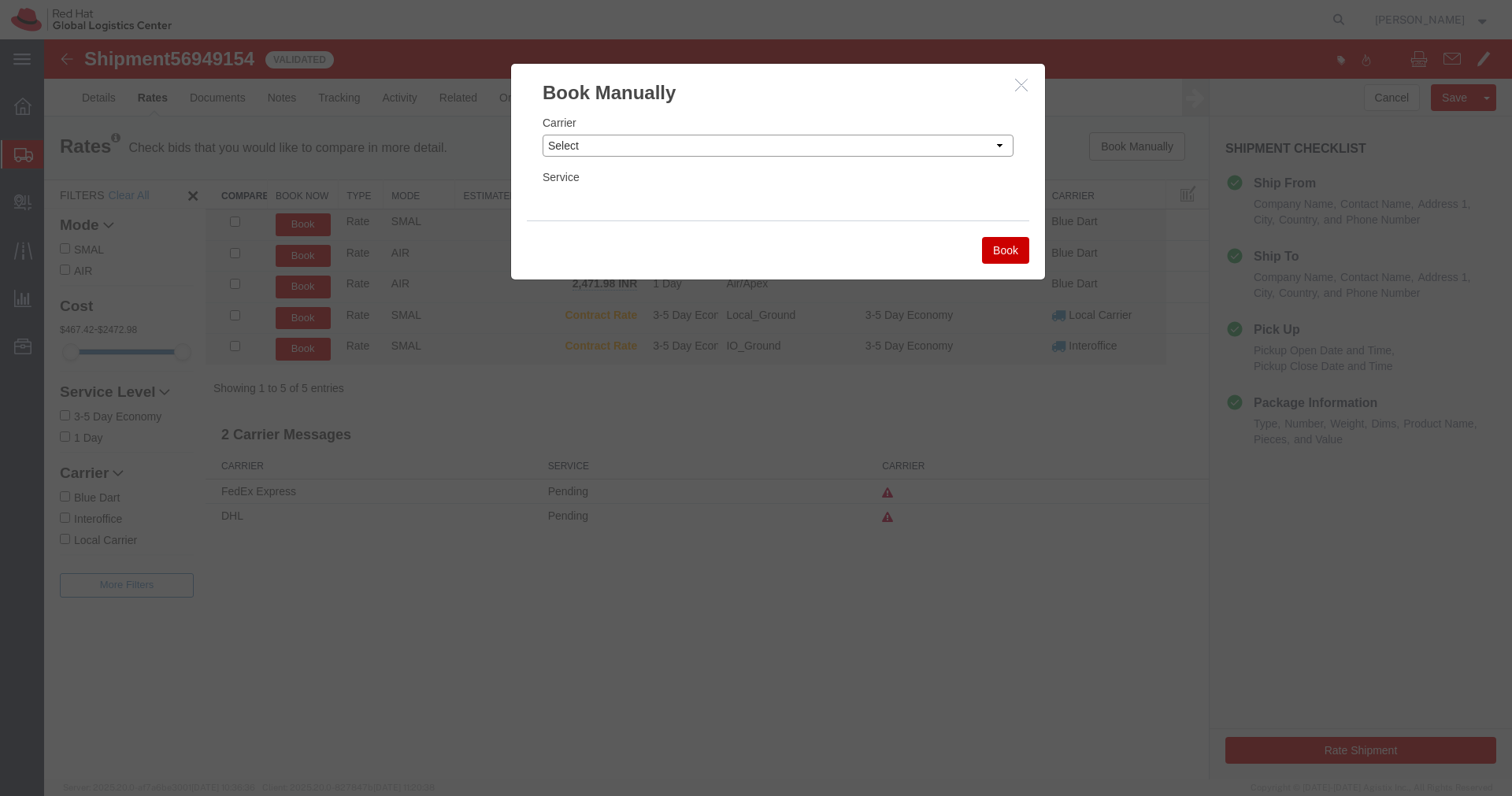
click at [946, 149] on select "Select Add New Carrier (and default service) Blue Dart DHL FedEx Express Global…" at bounding box center [778, 145] width 471 height 22
select select "14653"
click at [543, 134] on select "Select Add New Carrier (and default service) Blue Dart DHL FedEx Express Global…" at bounding box center [778, 145] width 471 height 22
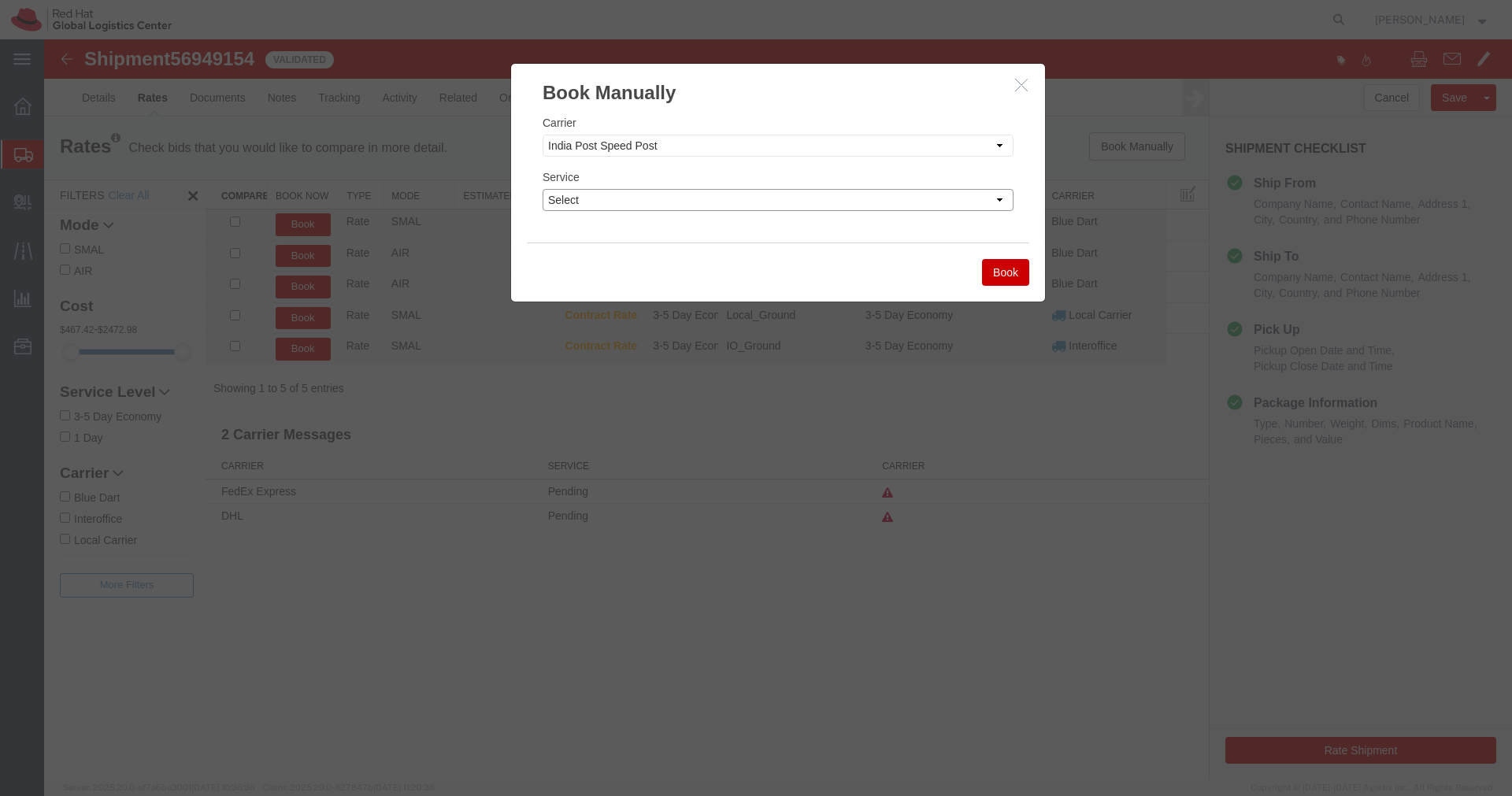
click at [713, 202] on select "Select Air" at bounding box center [778, 199] width 471 height 22
select select "29222"
click at [543, 189] on select "Select Air" at bounding box center [778, 199] width 471 height 22
click at [1009, 271] on button "Book" at bounding box center [1005, 272] width 48 height 27
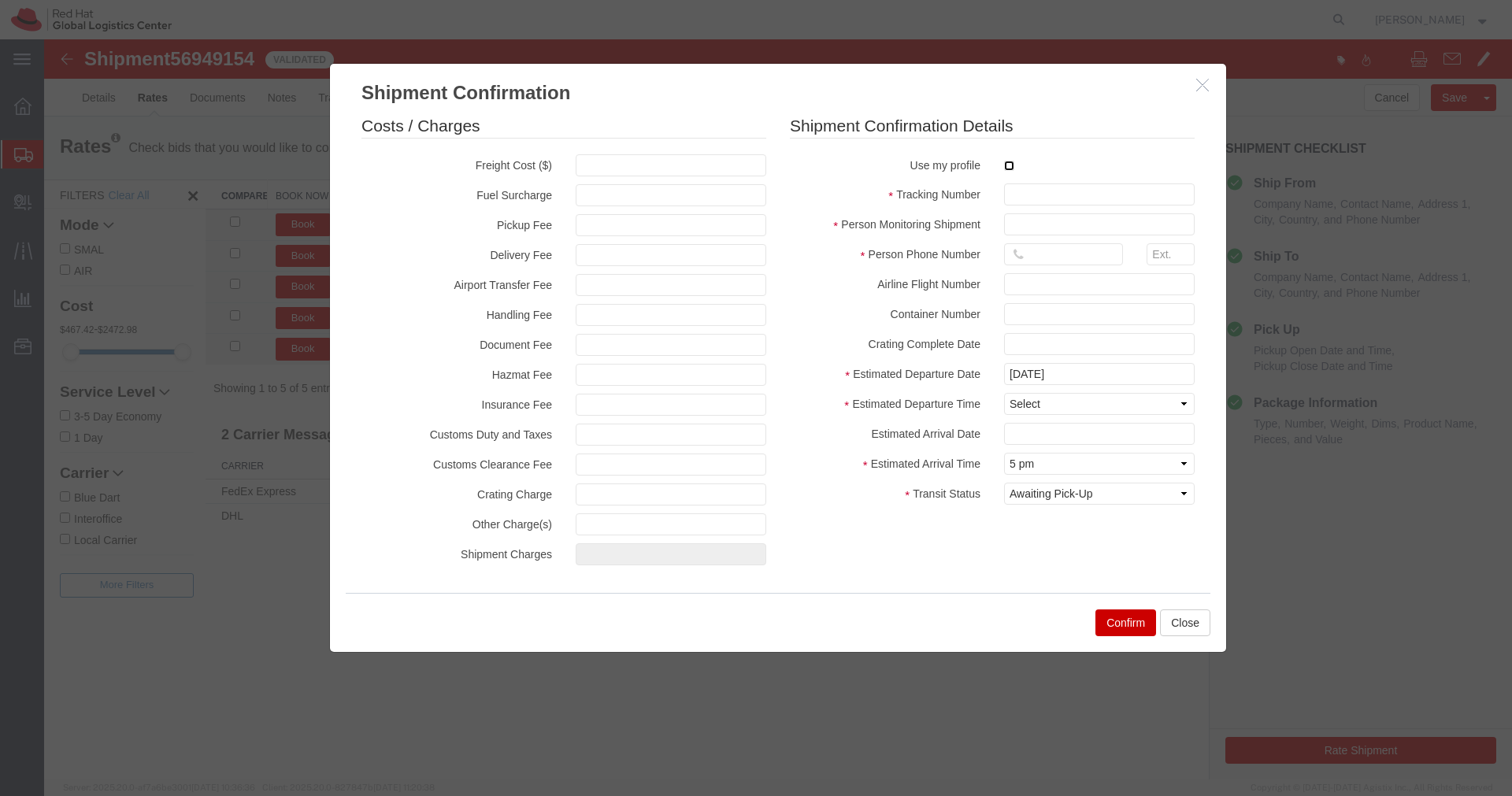
click at [1009, 169] on input "checkbox" at bounding box center [1008, 166] width 10 height 10
checkbox input "true"
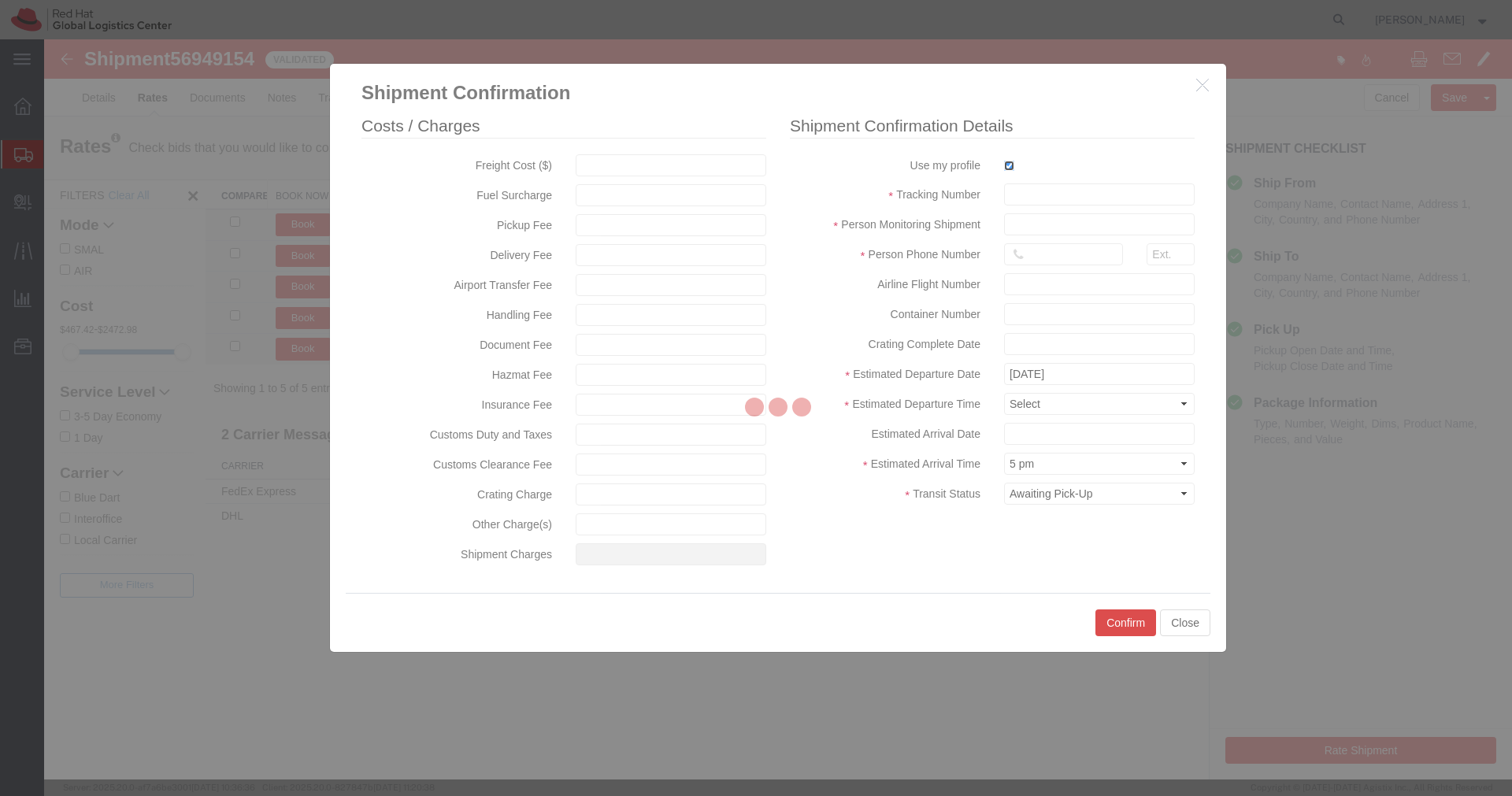
type input "[PERSON_NAME]"
type input "[PHONE_NUMBER]"
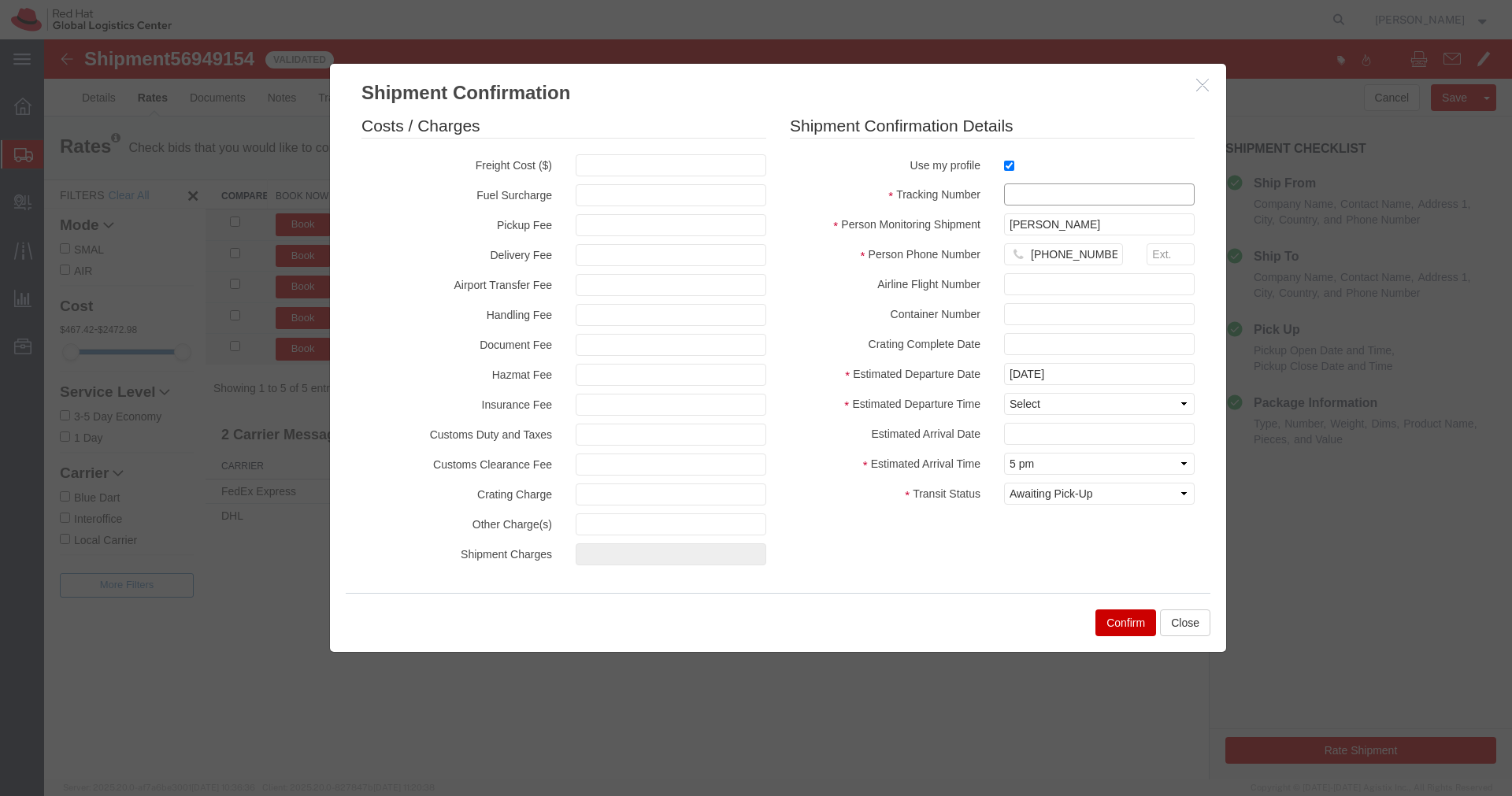
click at [1022, 193] on input "text" at bounding box center [1099, 194] width 190 height 22
paste input "EM346212680IN"
type input "EM346212680IN"
click at [1055, 404] on select "Select Midnight 1 am 2 am 3 am 4 am 5 am 6 am 7 am 8 am 9 am 10 am 11 am 12 Noo…" at bounding box center [1099, 404] width 190 height 22
select select "1200"
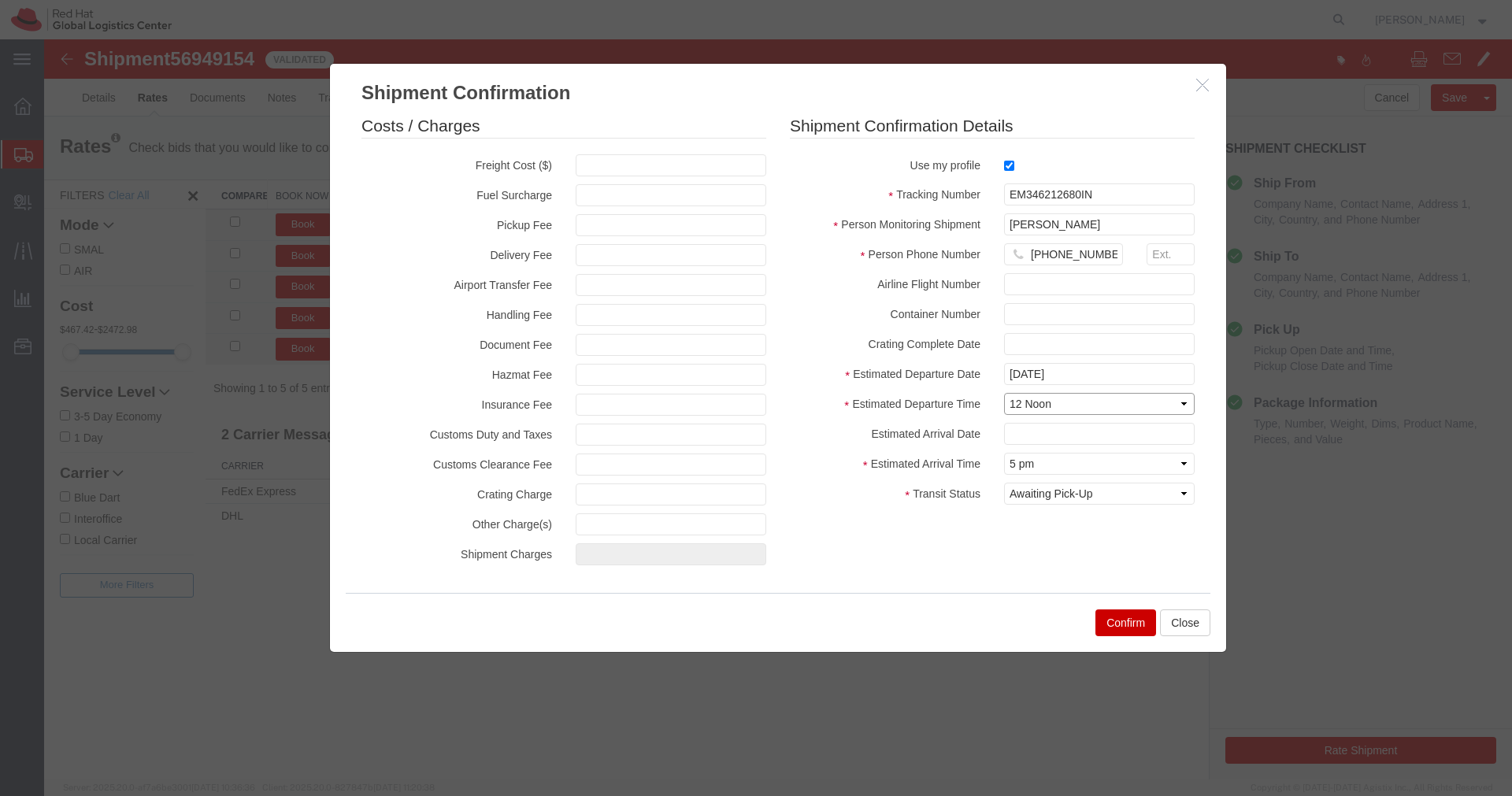
click at [1004, 393] on select "Select Midnight 1 am 2 am 3 am 4 am 5 am 6 am 7 am 8 am 9 am 10 am 11 am 12 Noo…" at bounding box center [1099, 404] width 190 height 22
click at [1112, 499] on select "Select Arrival Notice Available Arrival Notice Imported Arrive at Delivery Loca…" at bounding box center [1099, 493] width 190 height 22
select select "INTRANST"
click at [1004, 483] on select "Select Arrival Notice Available Arrival Notice Imported Arrive at Delivery Loca…" at bounding box center [1099, 493] width 190 height 22
click at [1122, 632] on button "Confirm" at bounding box center [1125, 623] width 61 height 27
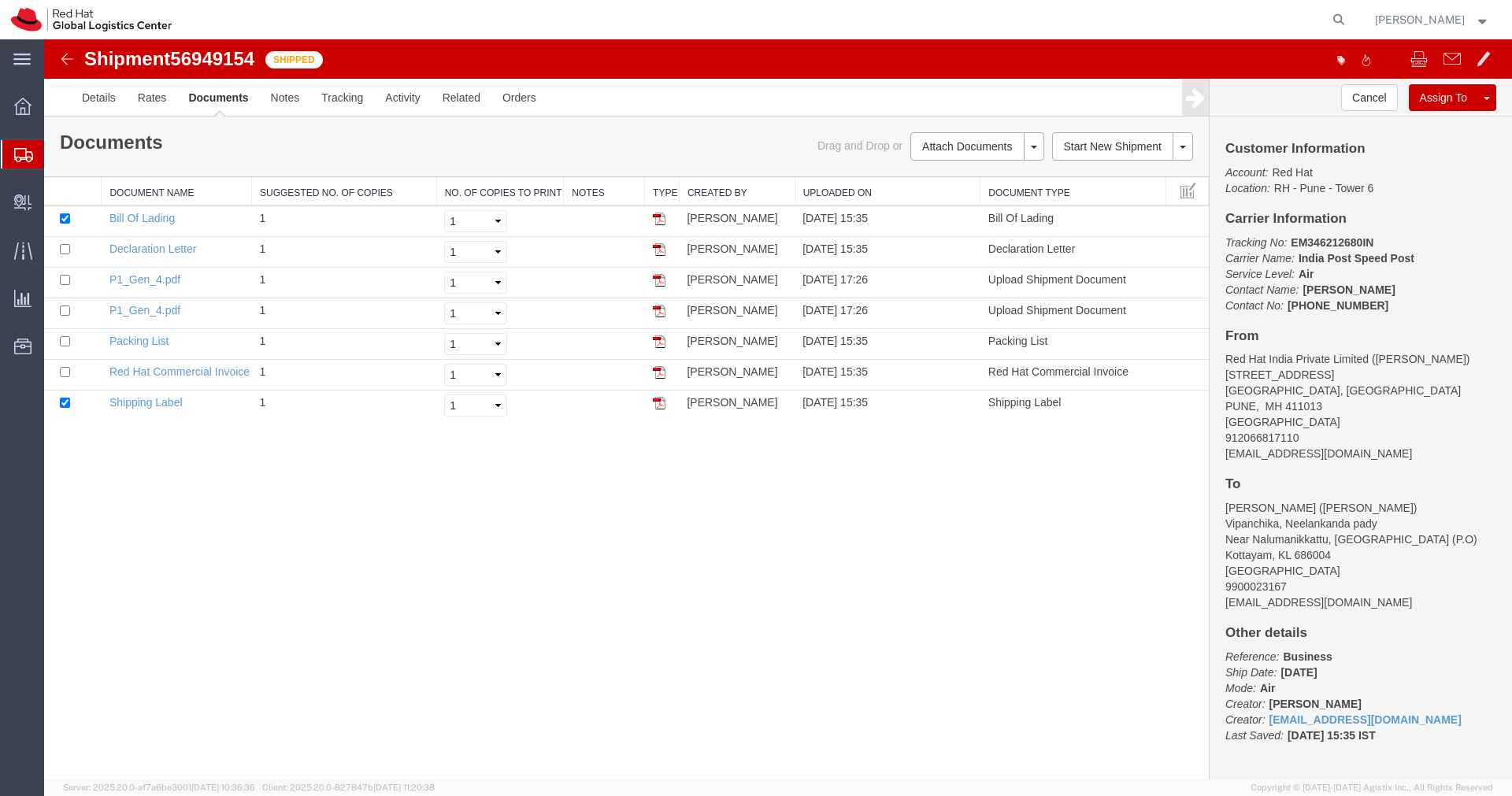
click at [67, 60] on img at bounding box center [67, 59] width 19 height 19
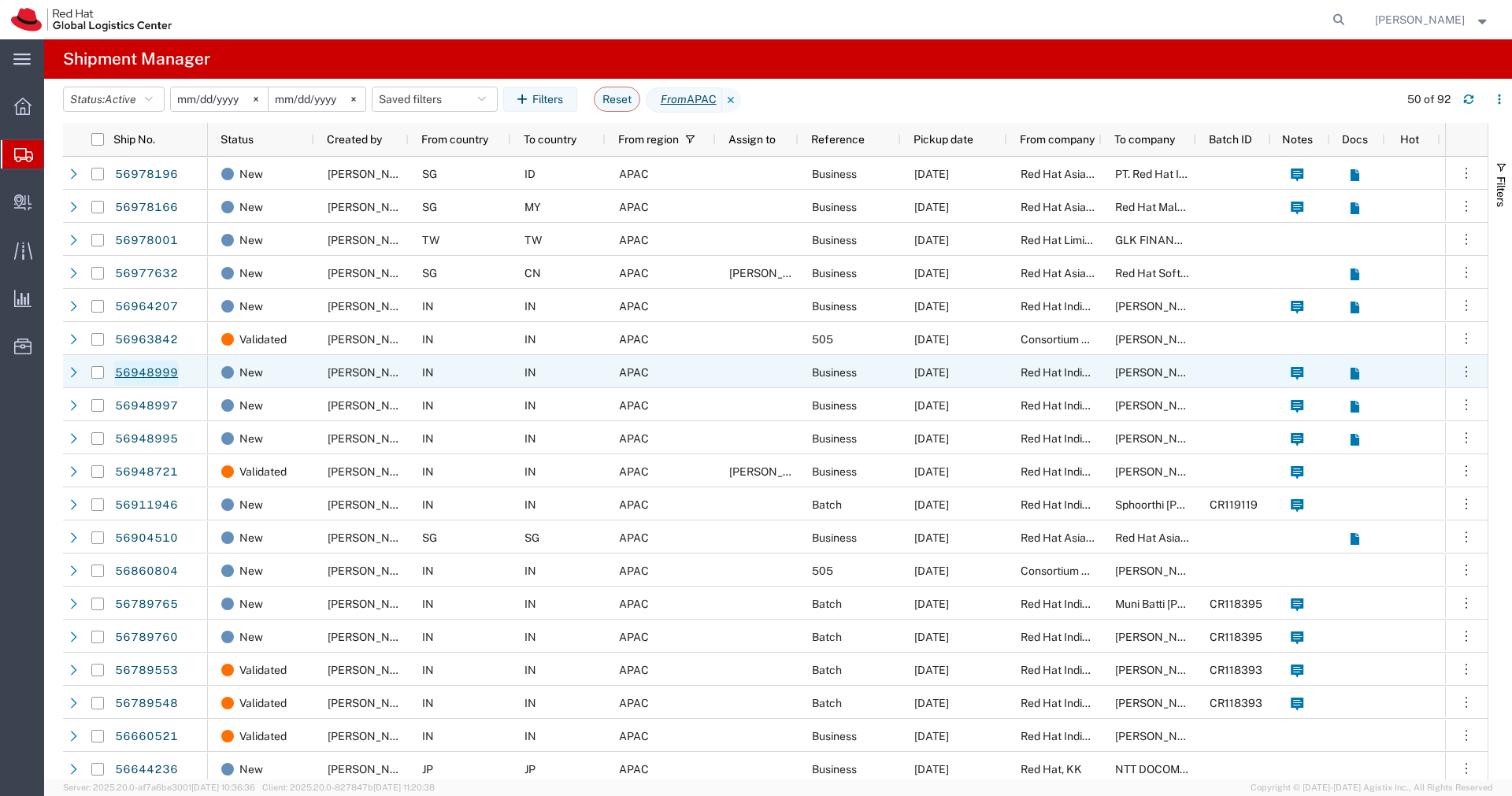
click at [152, 373] on link "56948999" at bounding box center [147, 373] width 65 height 25
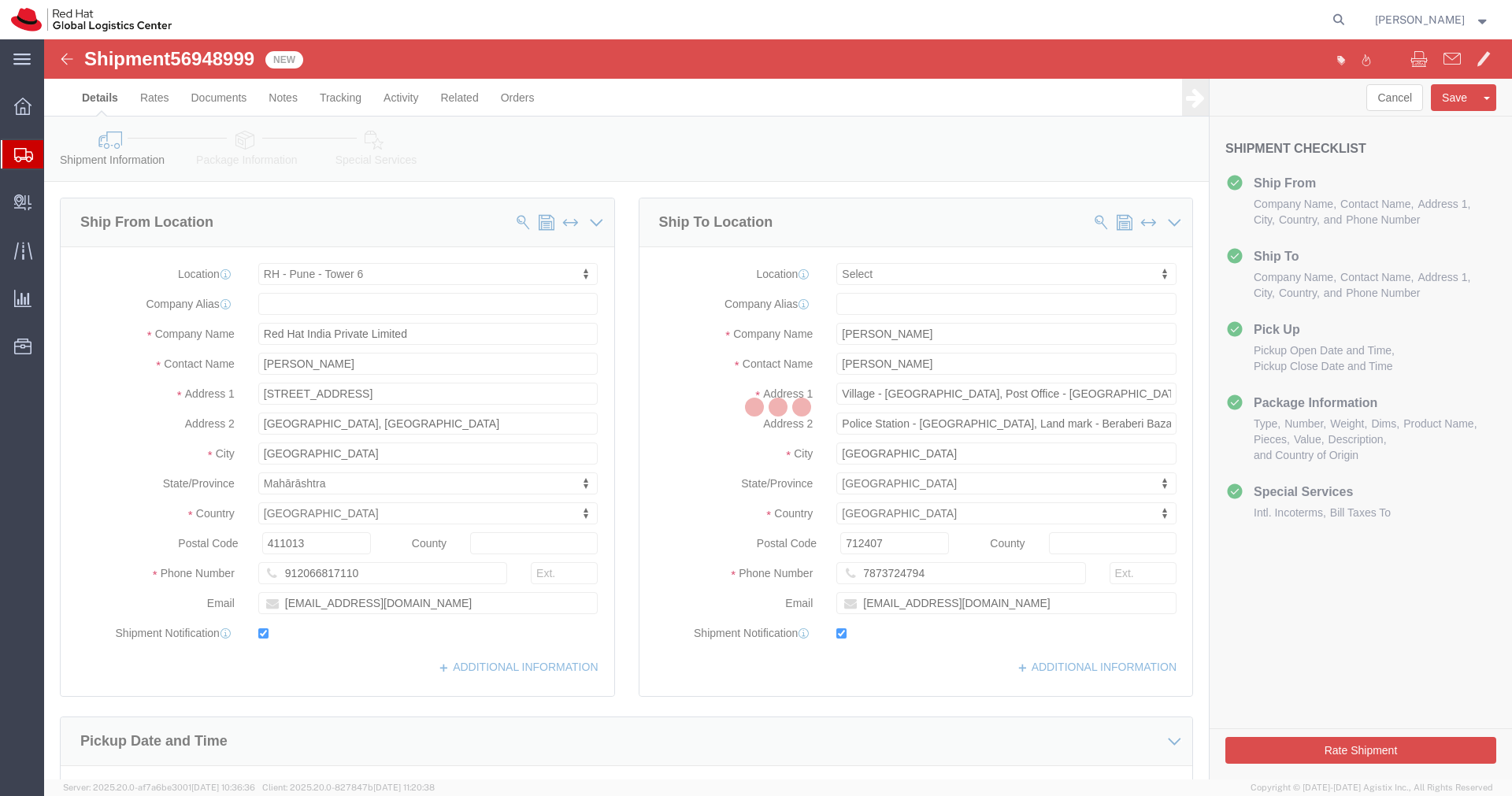
select select "38432"
select select
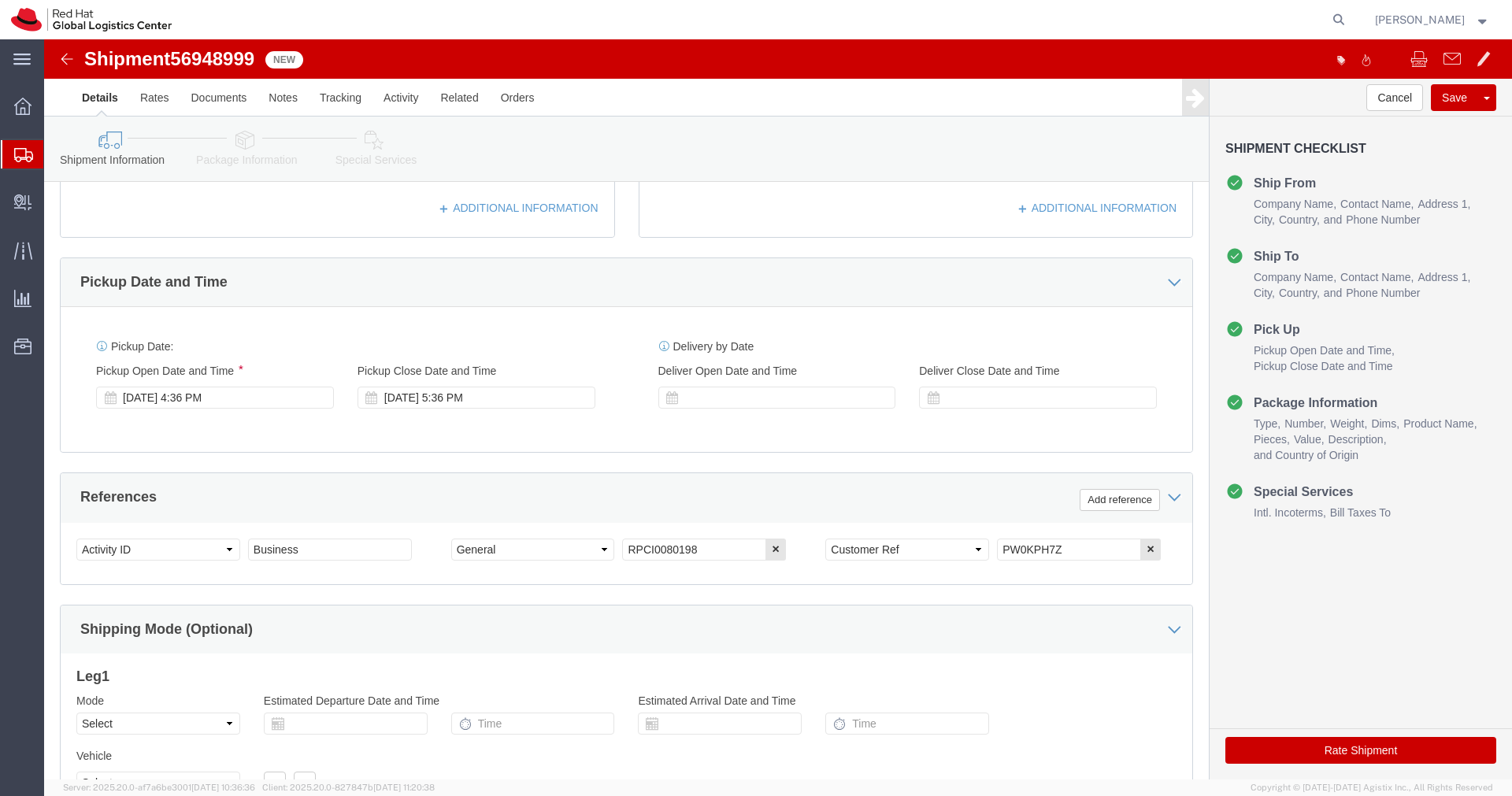
scroll to position [469, 0]
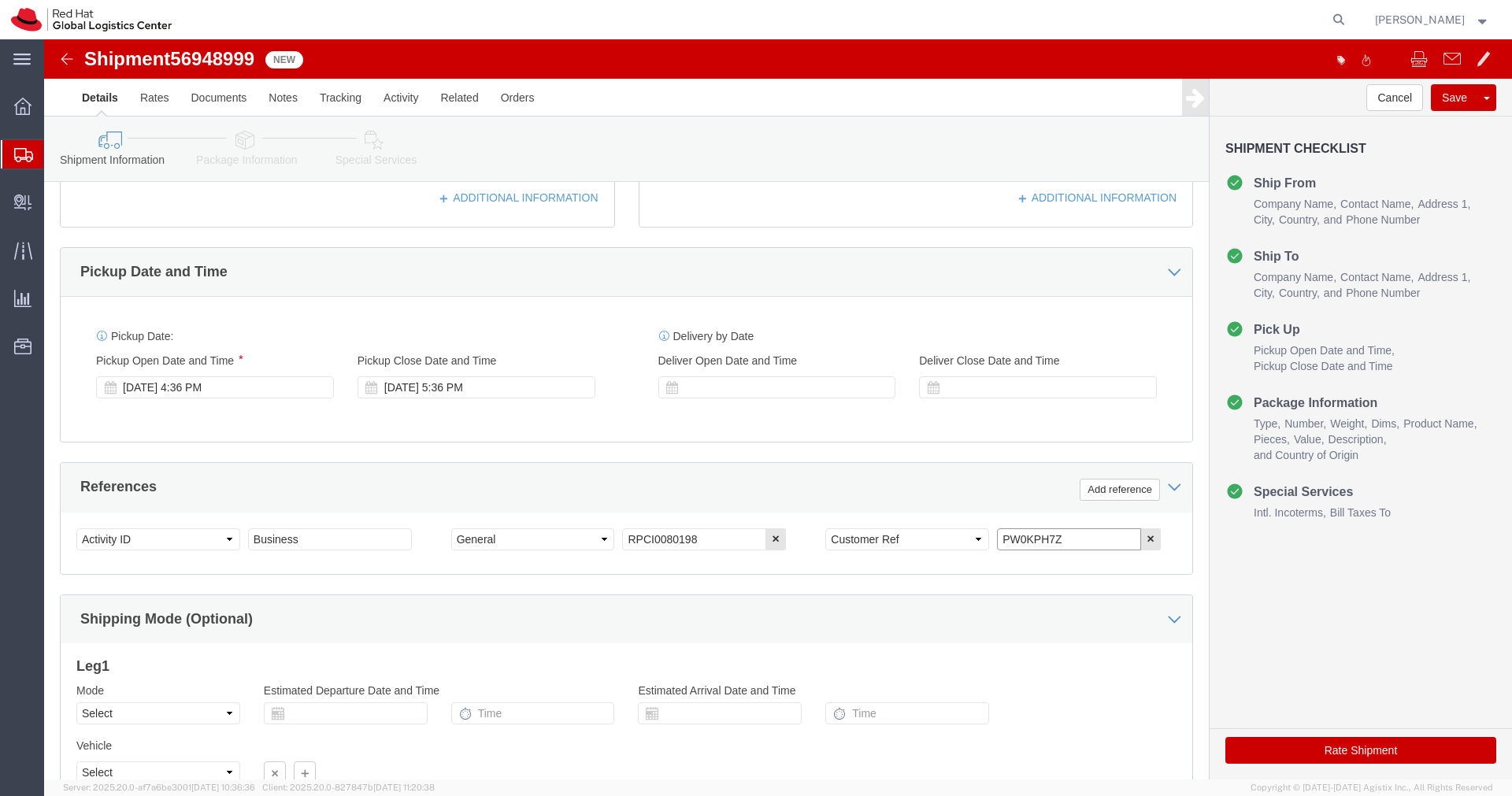
drag, startPoint x: 1022, startPoint y: 504, endPoint x: 913, endPoint y: 505, distance: 109.0
click div "Select Account Type Activity ID Airline Appointment Number ASN Batch Request # …"
click icon
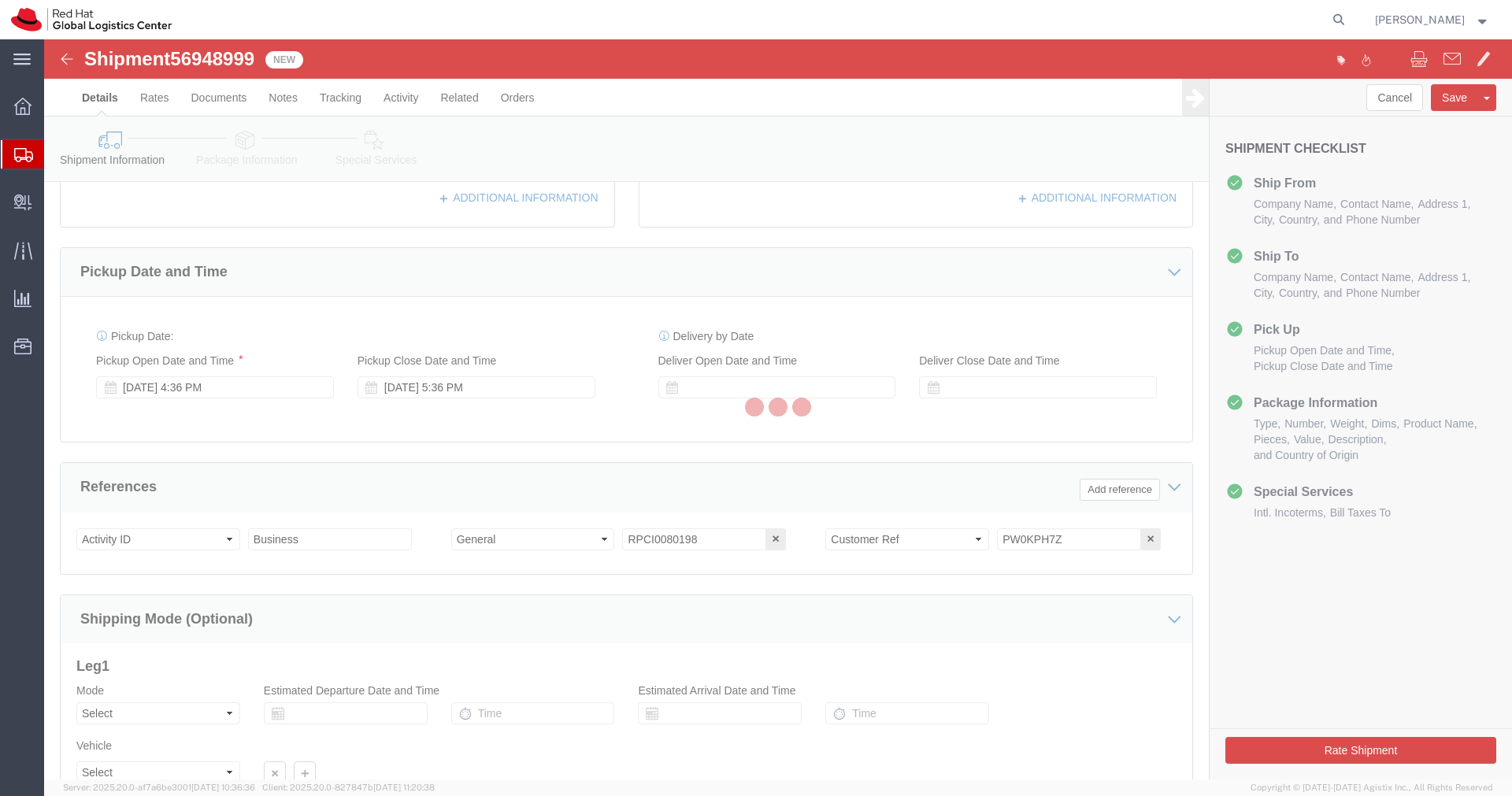
scroll to position [17, 0]
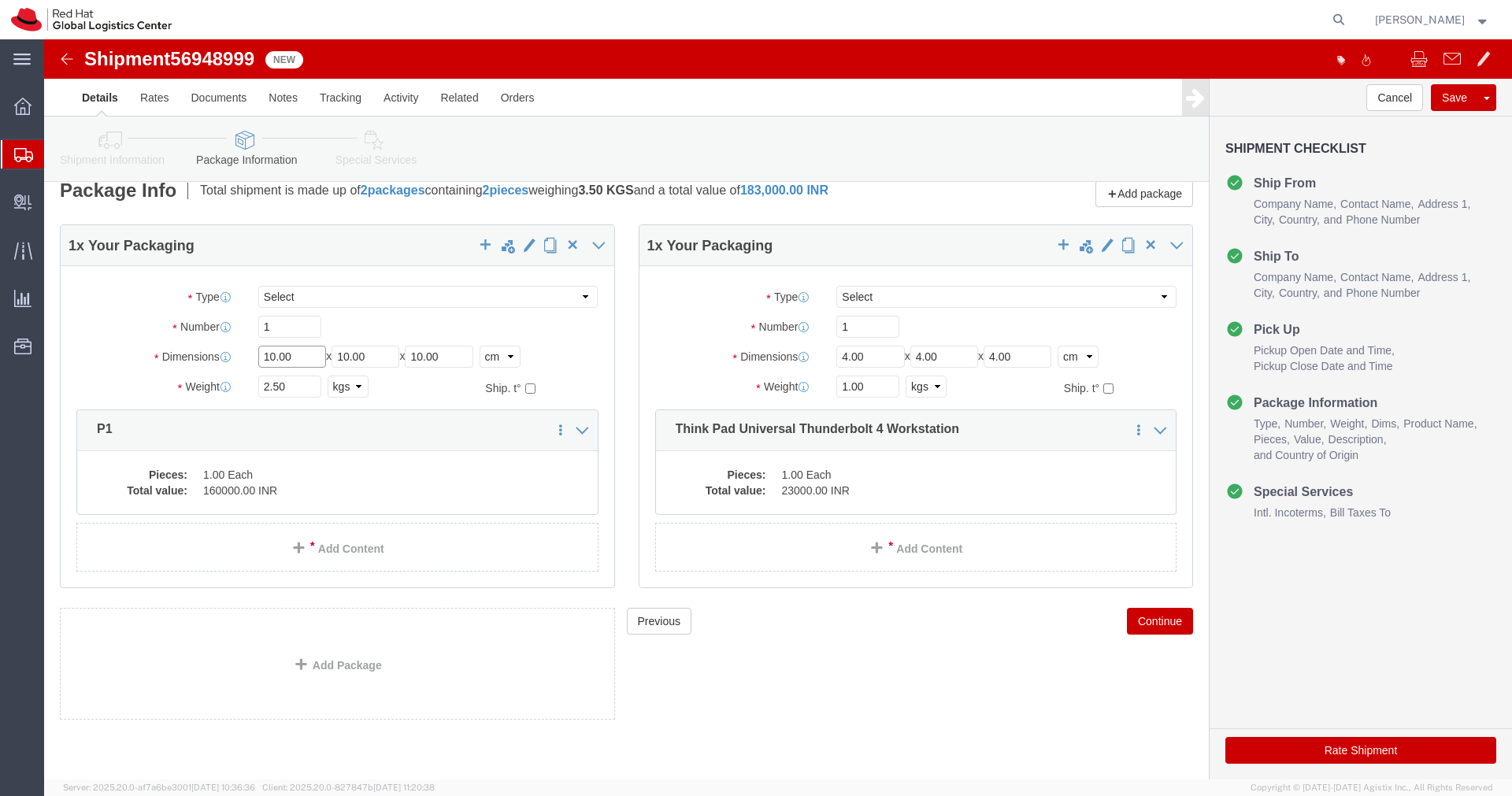
click input "10.00"
type input "55"
type input "35"
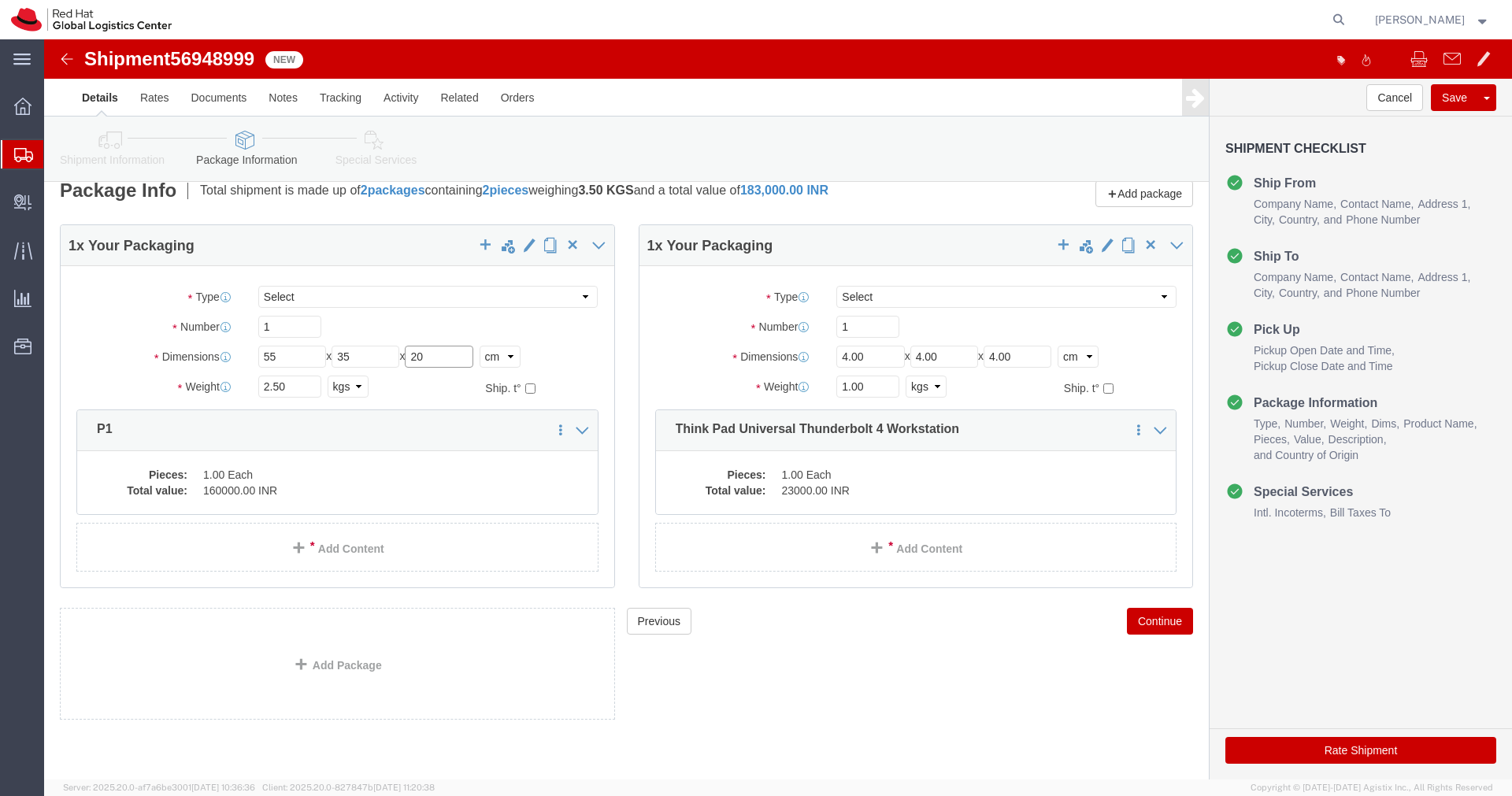
type input "20"
click input "2.50"
type input "4.00"
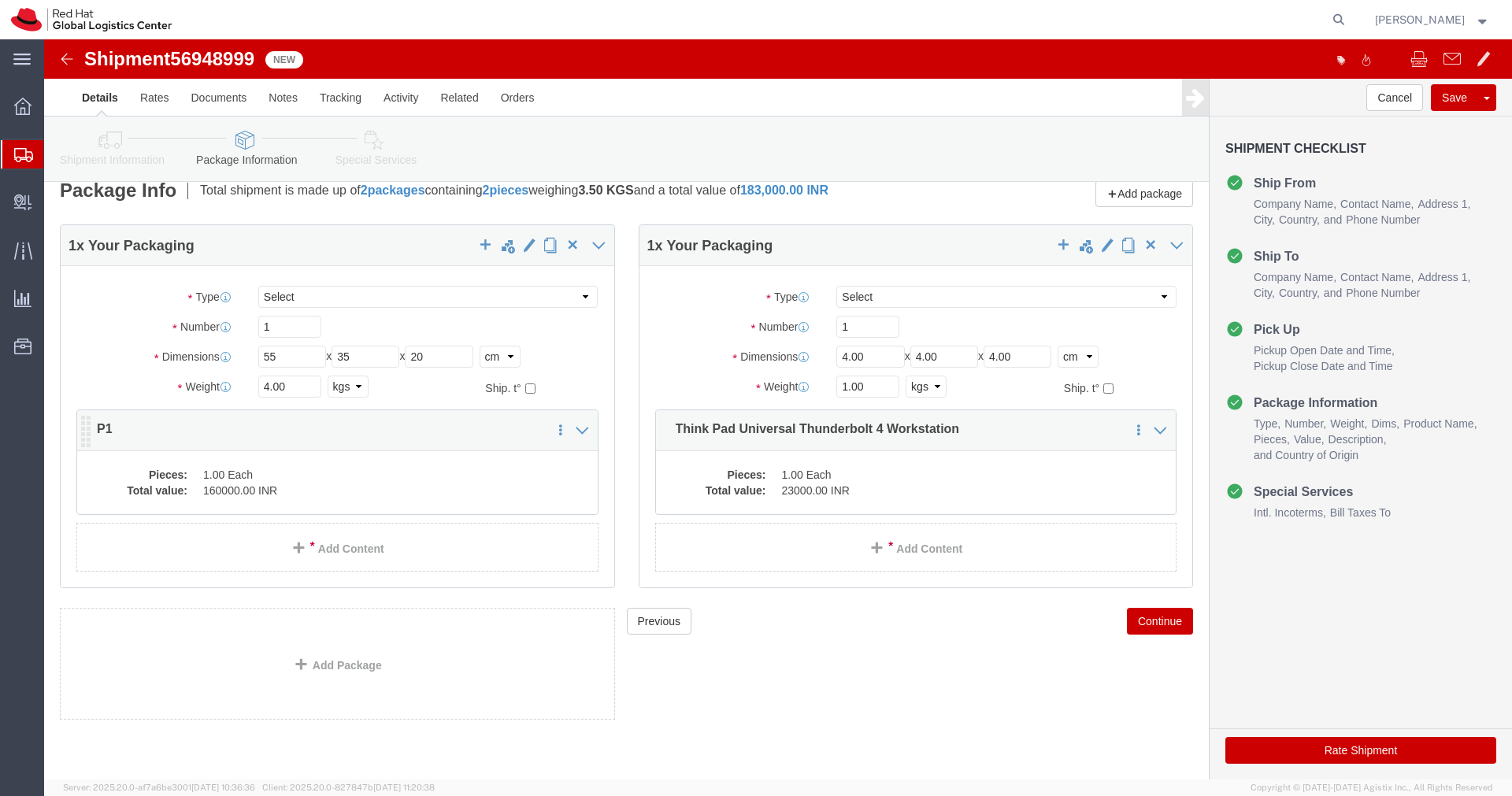
click dd "160000.00 INR"
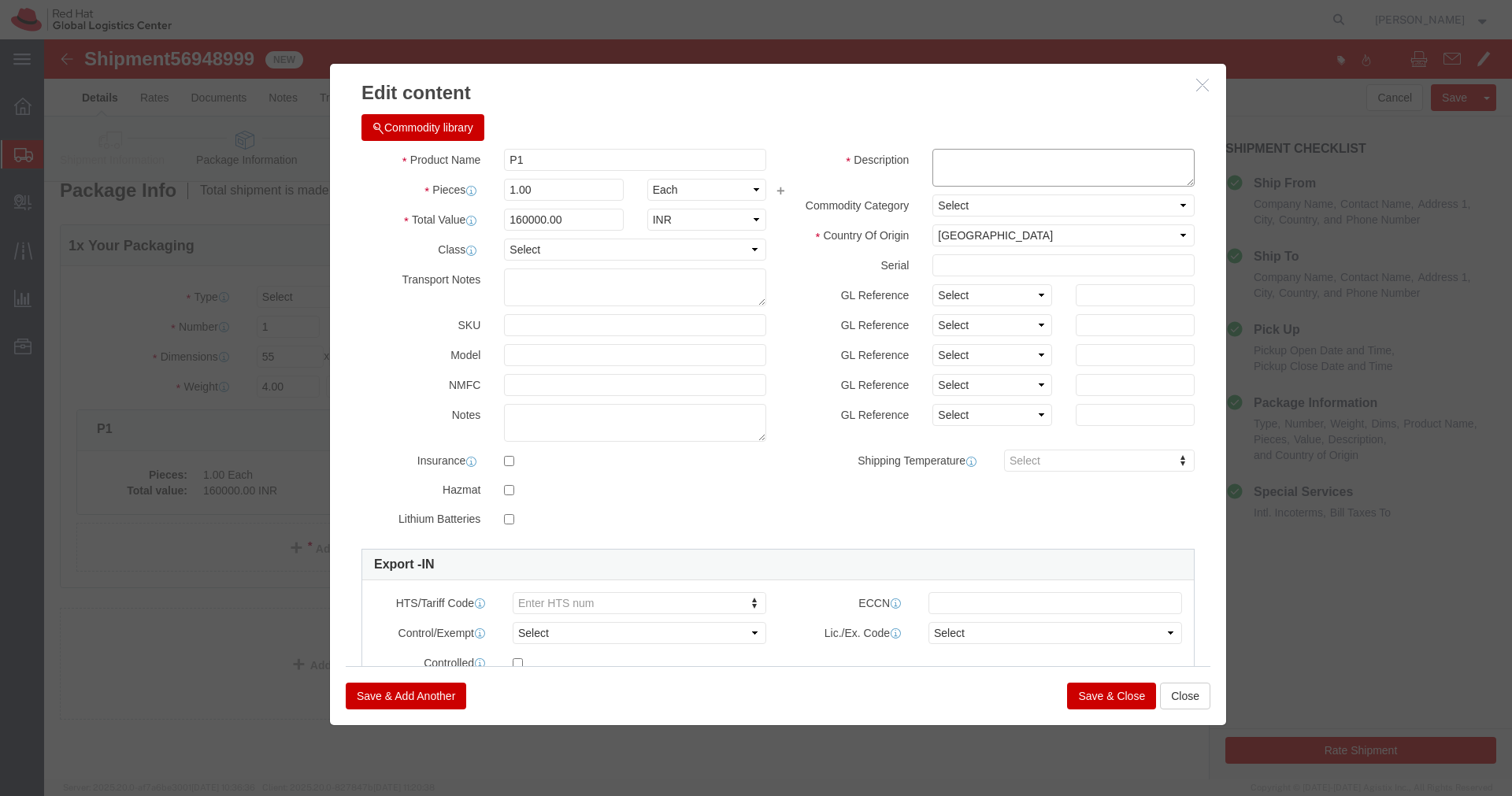
click textarea
paste textarea "PW0KPH7Z"
type textarea "PW0KPH7Z"
click button "Save & Close"
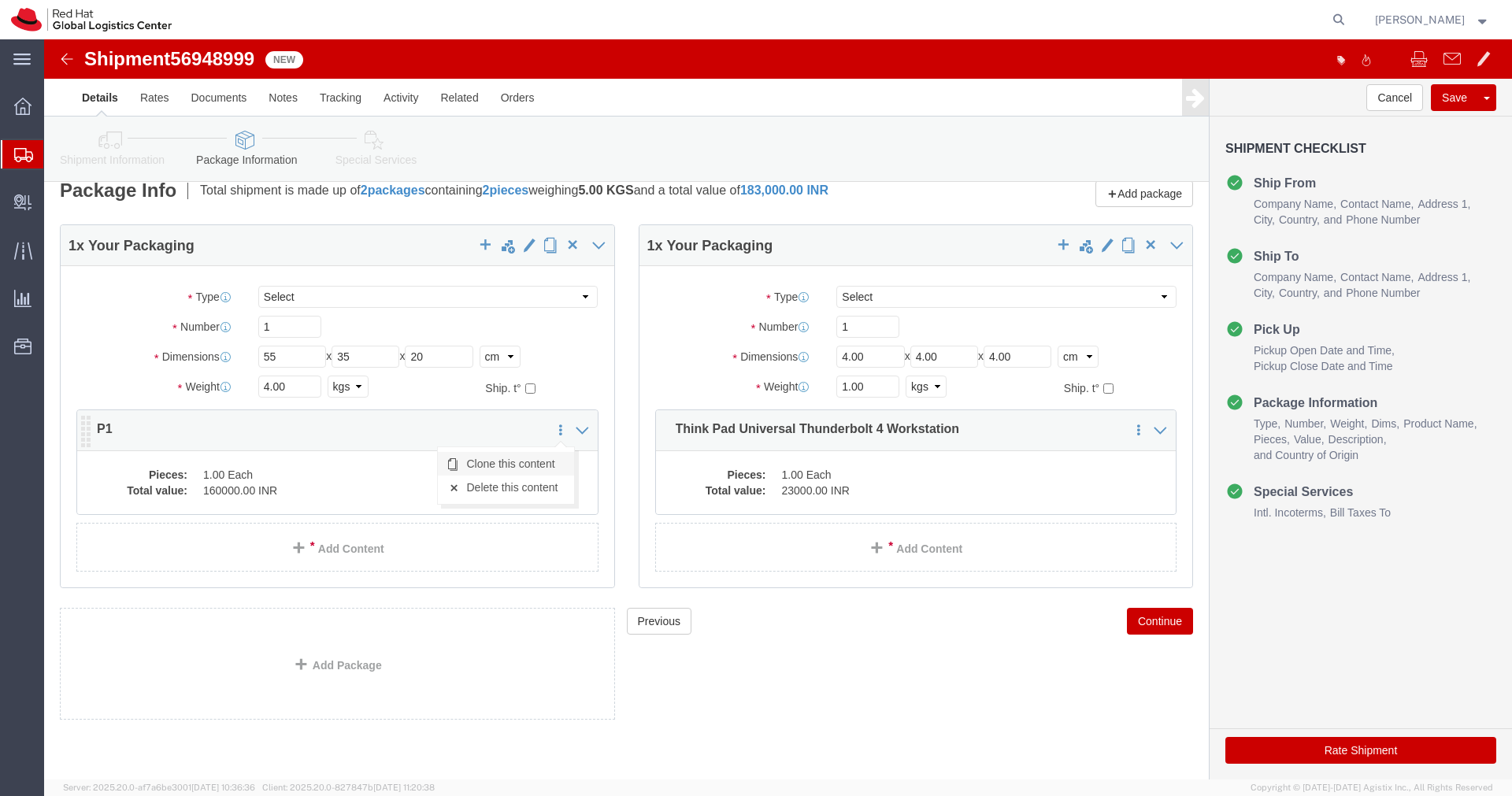
click link "Clone this content"
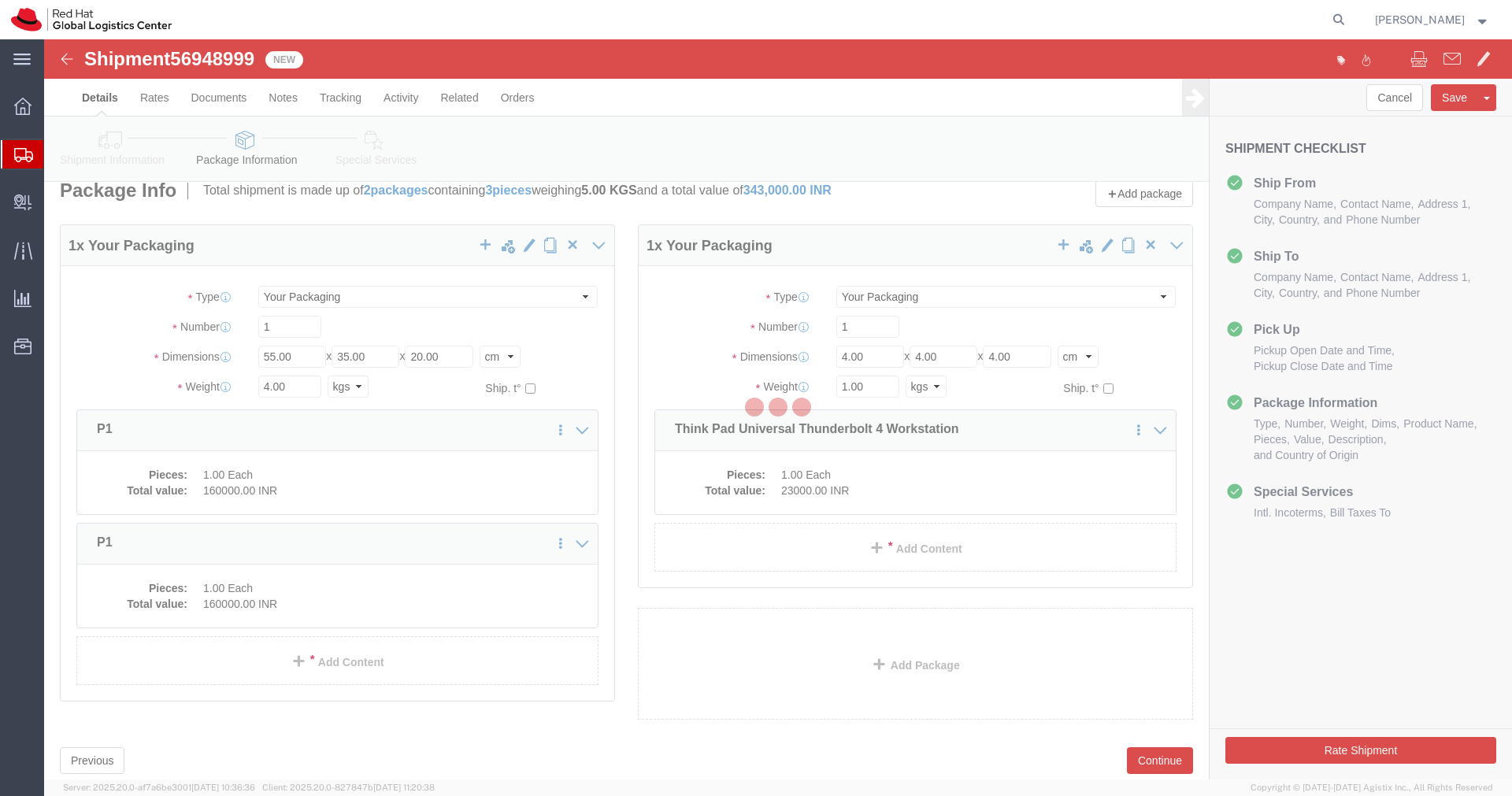
scroll to position [0, 0]
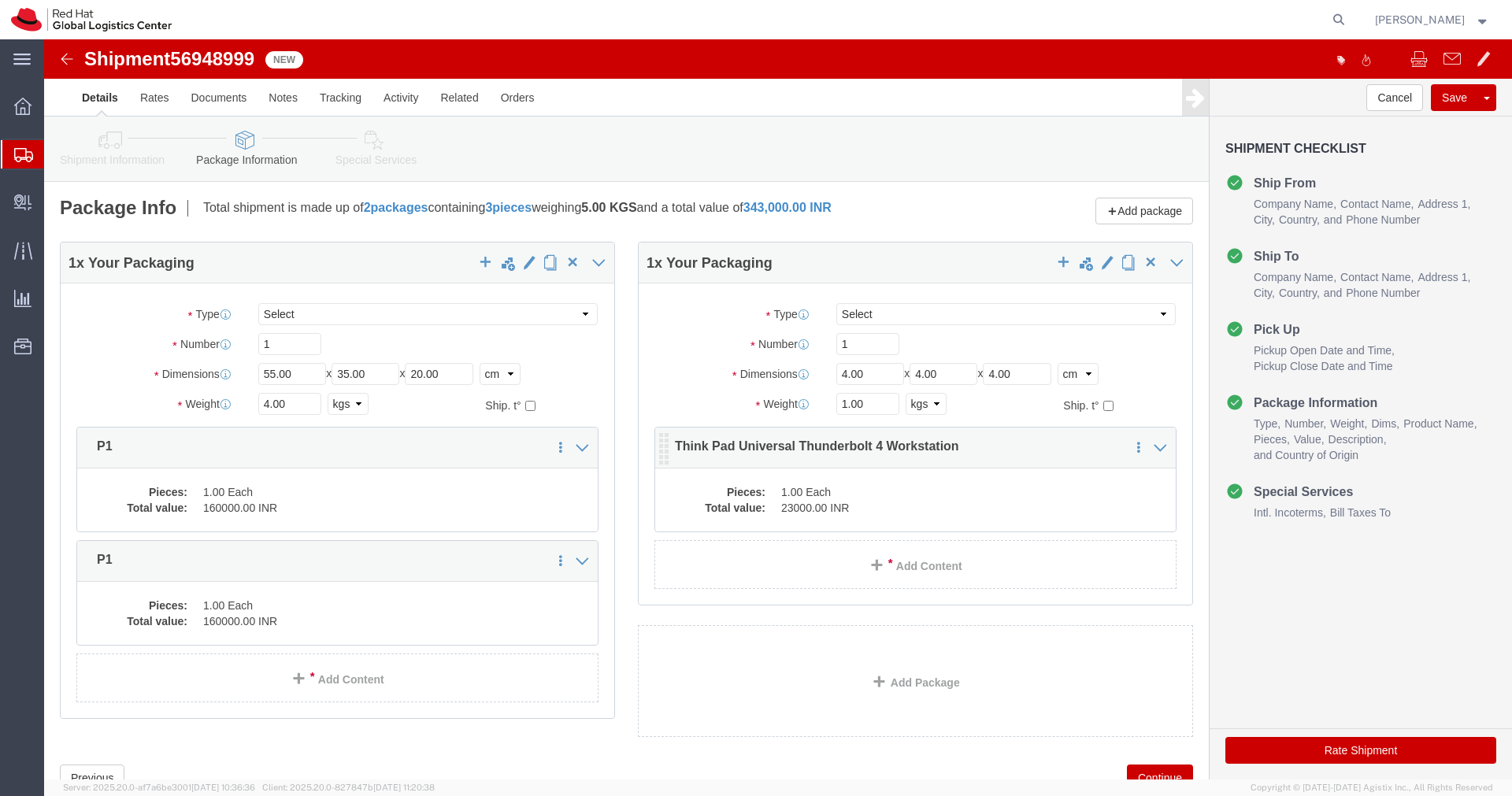
click div "Pieces: 1.00 Each Total value: 23000.00 INR"
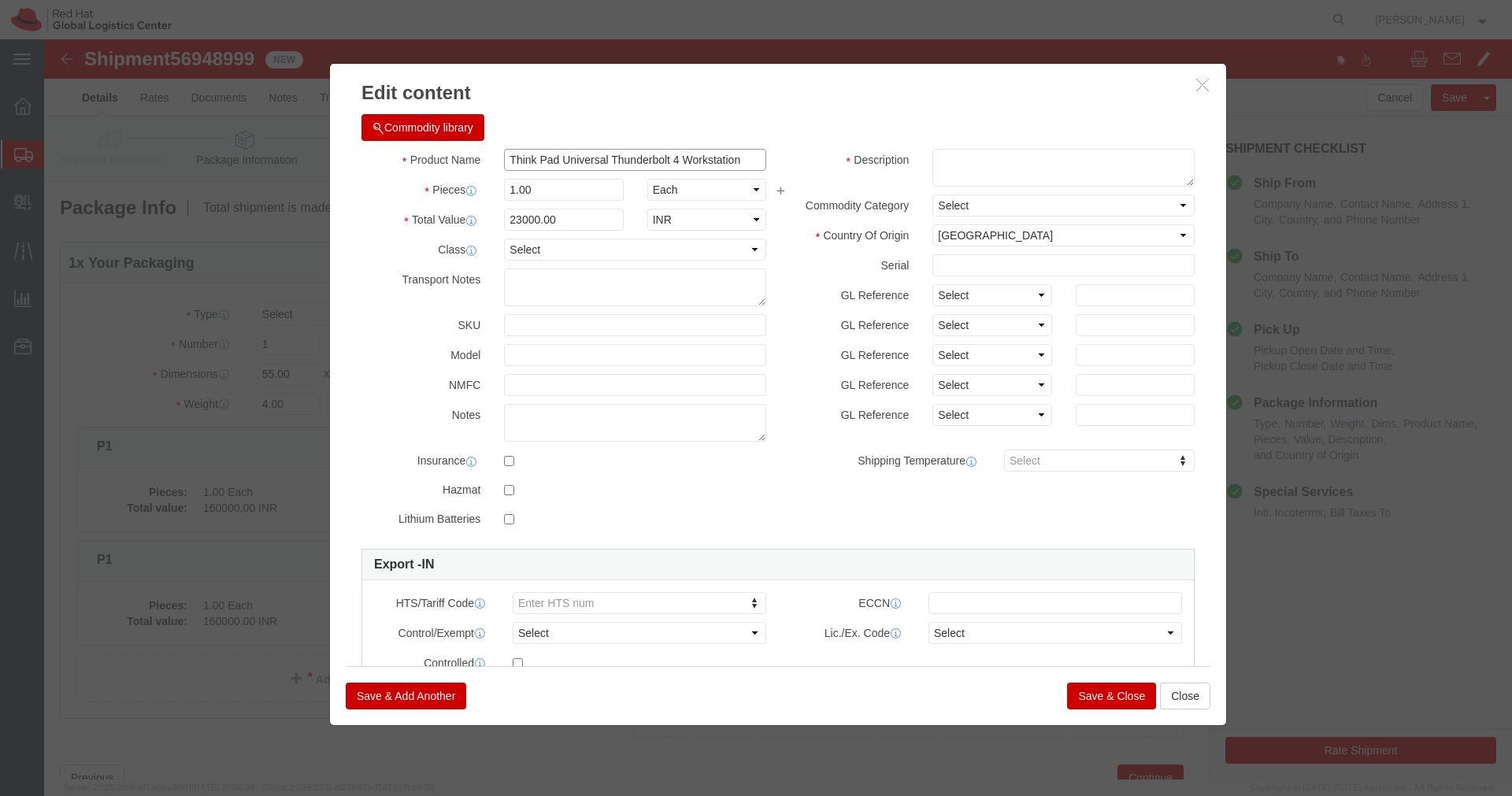
drag, startPoint x: 694, startPoint y: 120, endPoint x: 354, endPoint y: 114, distance: 340.1
click div "Product Name Think Pad Universal Thunderbolt 4 Workstation"
click button "Close"
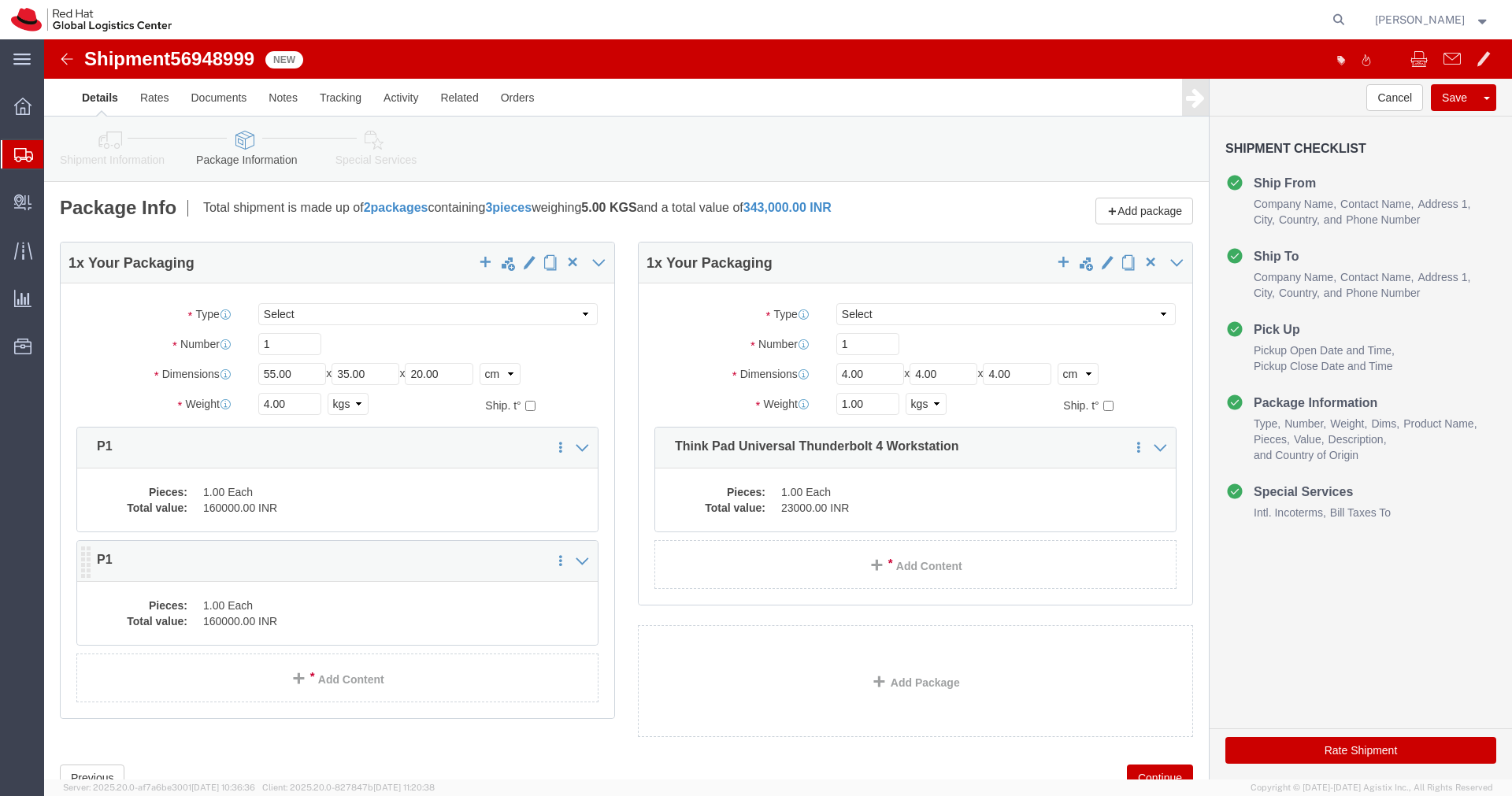
click dd "1.00 Each"
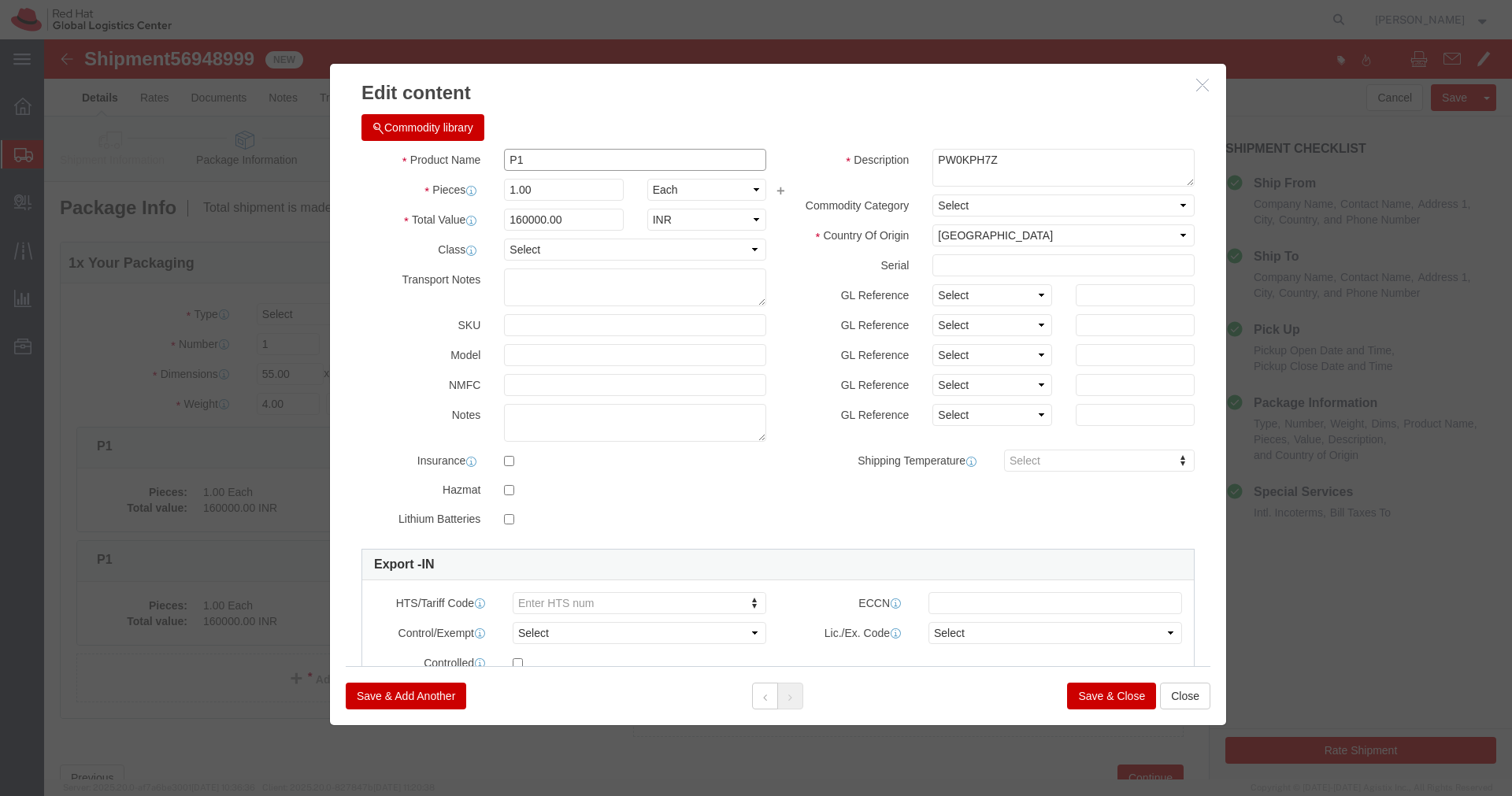
click input "P1"
paste input "Think Pad Universal Thunderbolt 4 Workstation"
type input "Think Pad Universal Thunderbolt 4 Workstation"
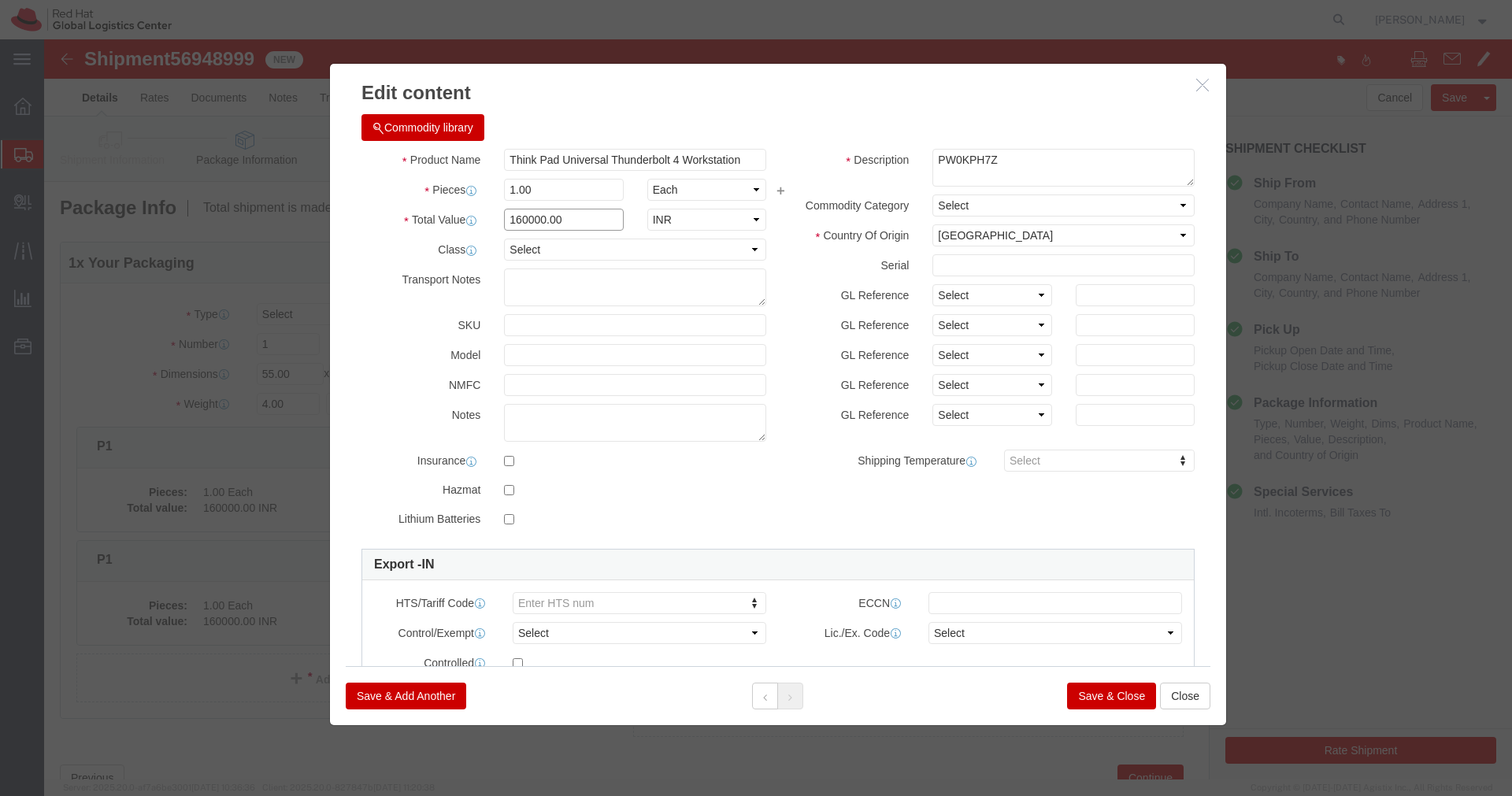
click input "160000.00"
type input "23000.00"
click button "Save & Close"
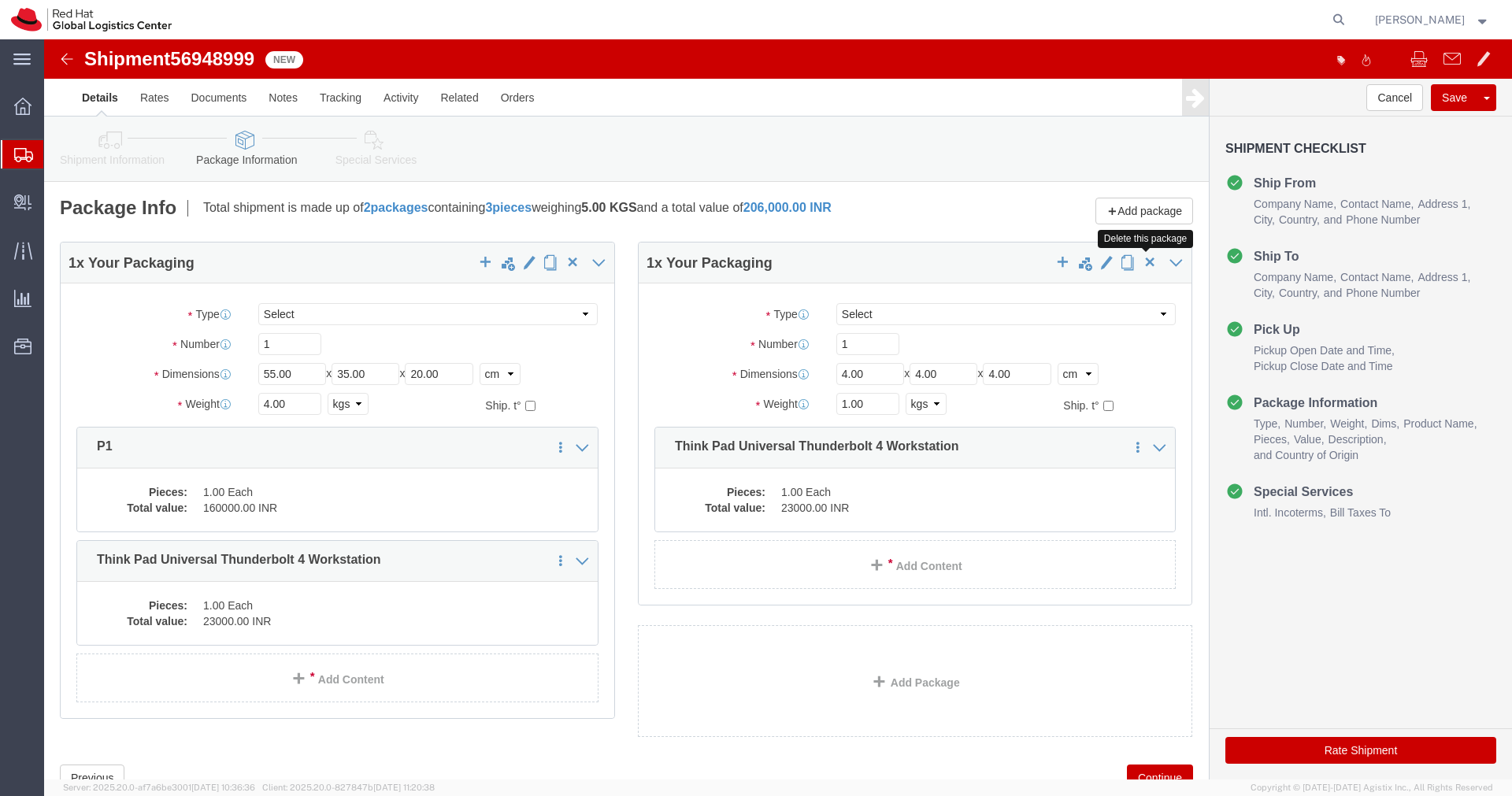
click span "button"
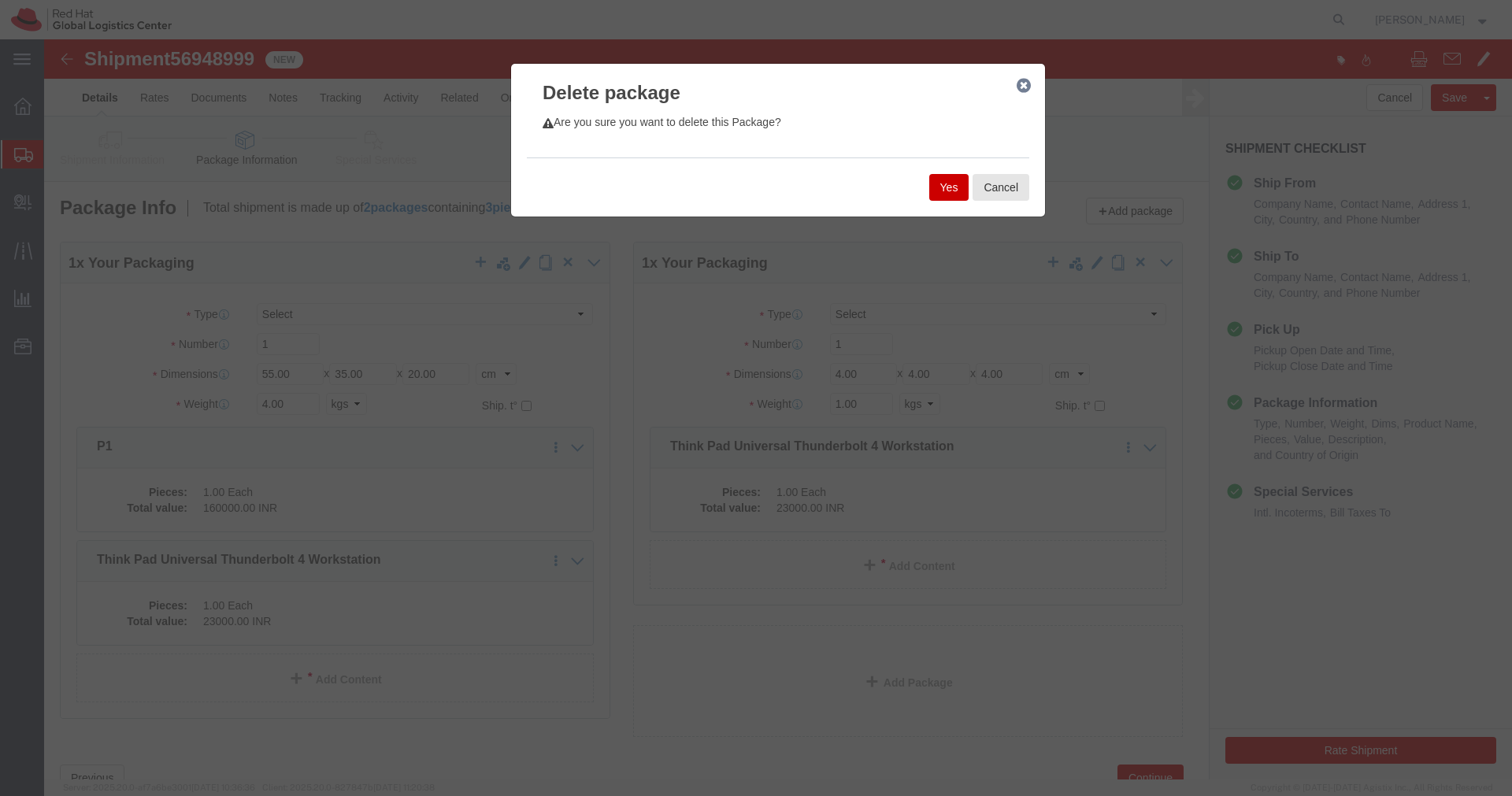
click button "Yes"
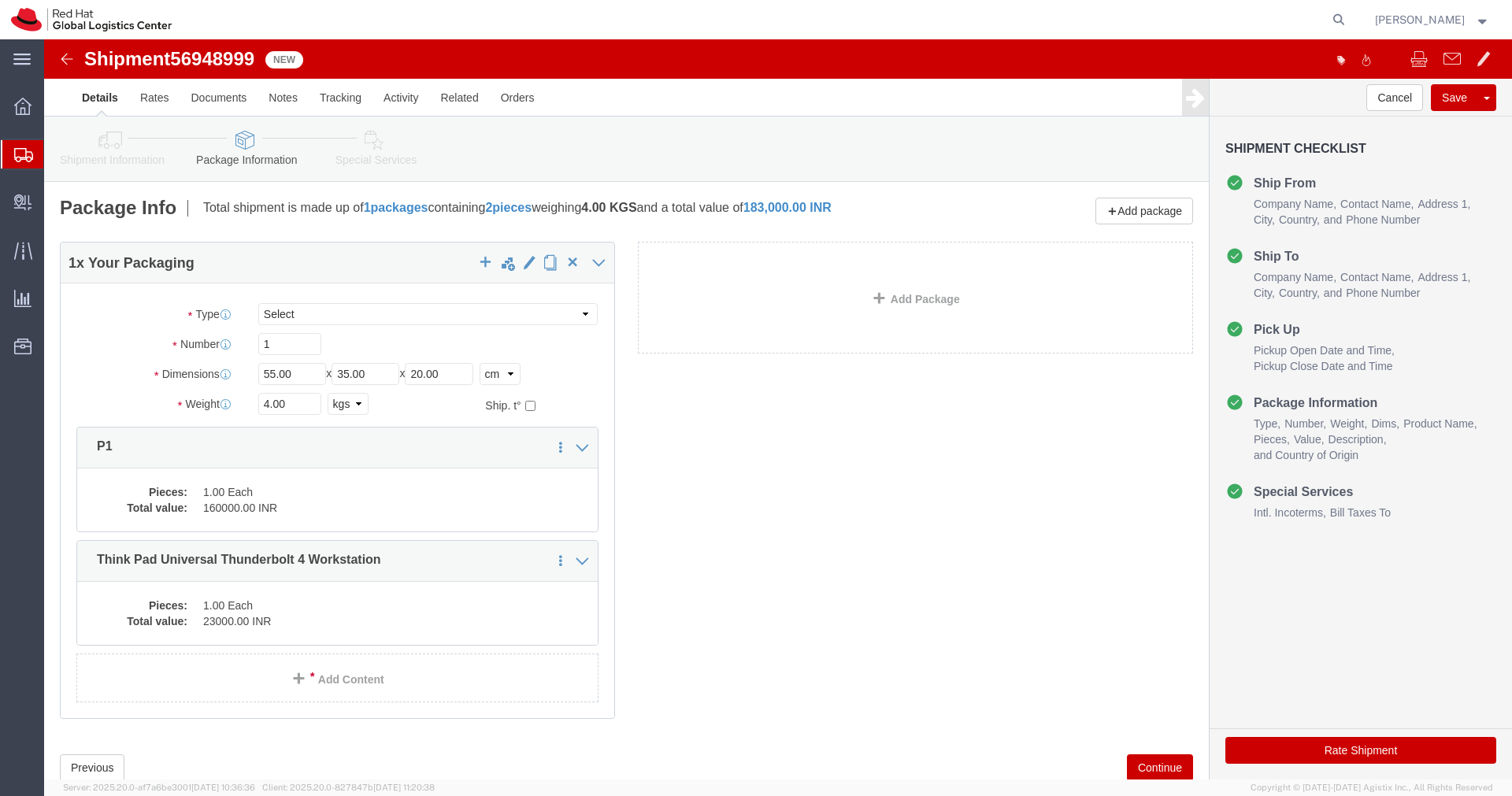
click icon
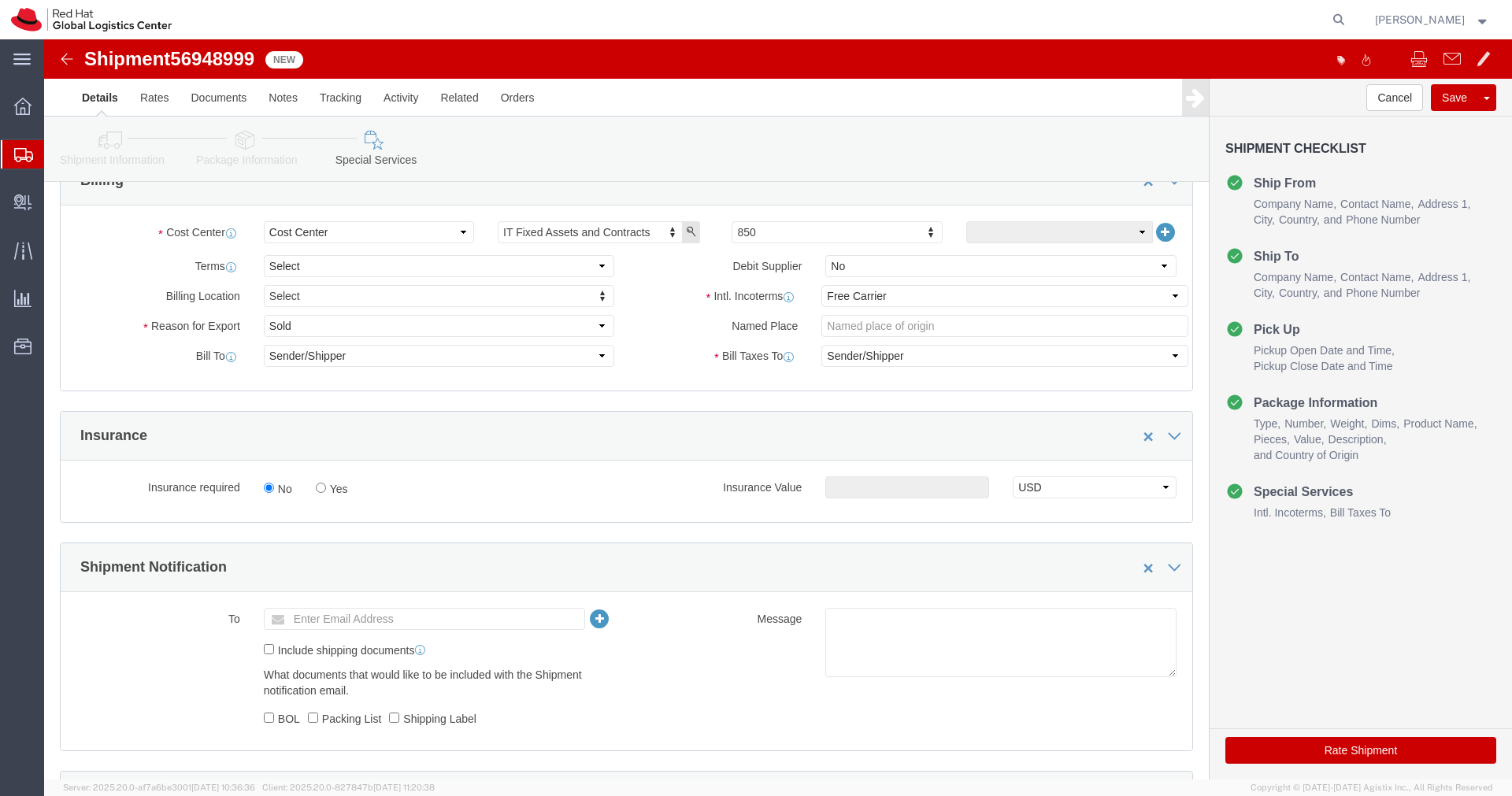
scroll to position [247, 0]
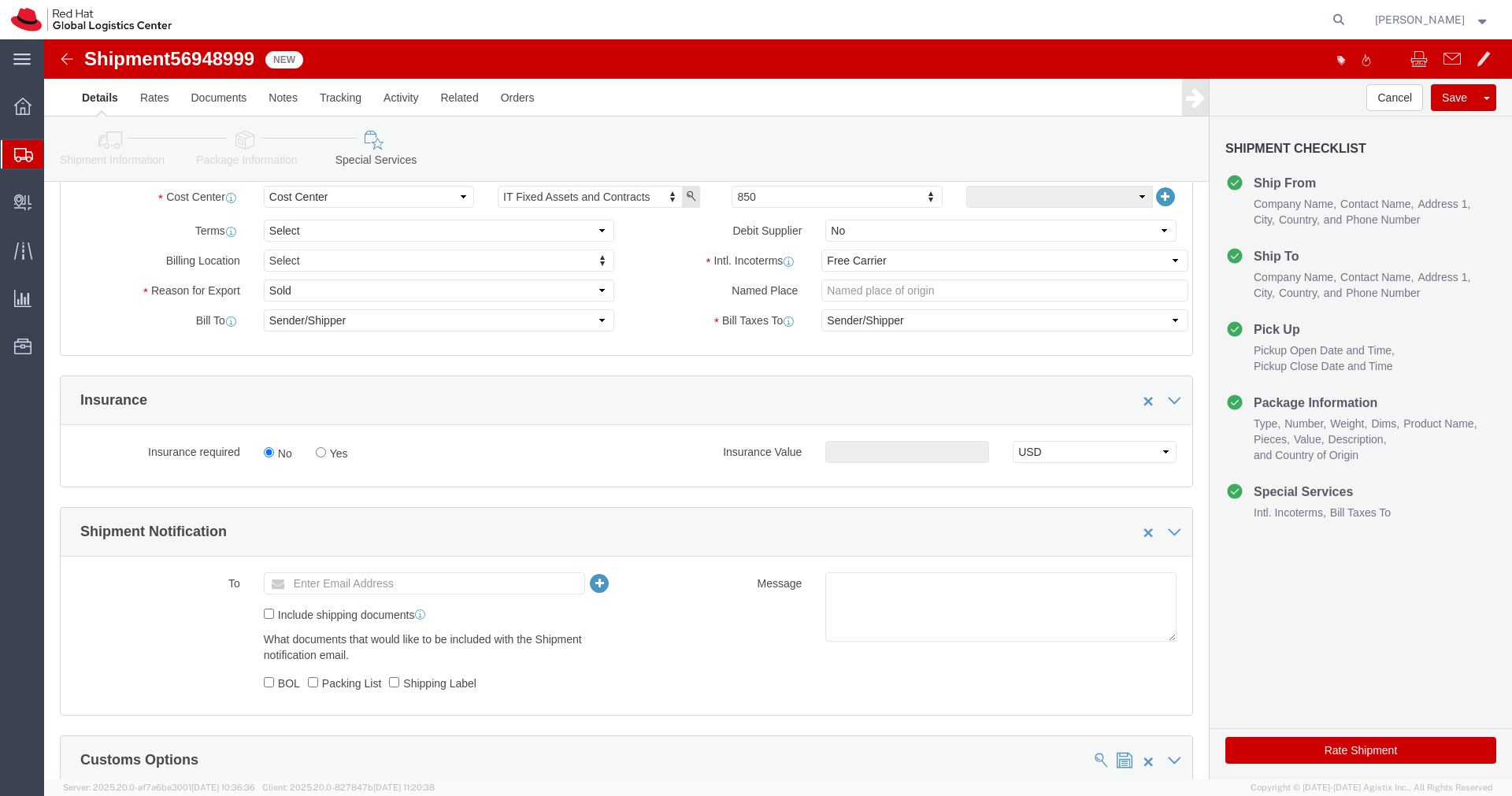
click ul "Enter Email Address"
type input "[EMAIL_ADDRESS][DOMAIN_NAME]"
click textarea
paste textarea "Hardware - Laptop, Here is the web link for tracking this shipment([URL][DOMAIN…"
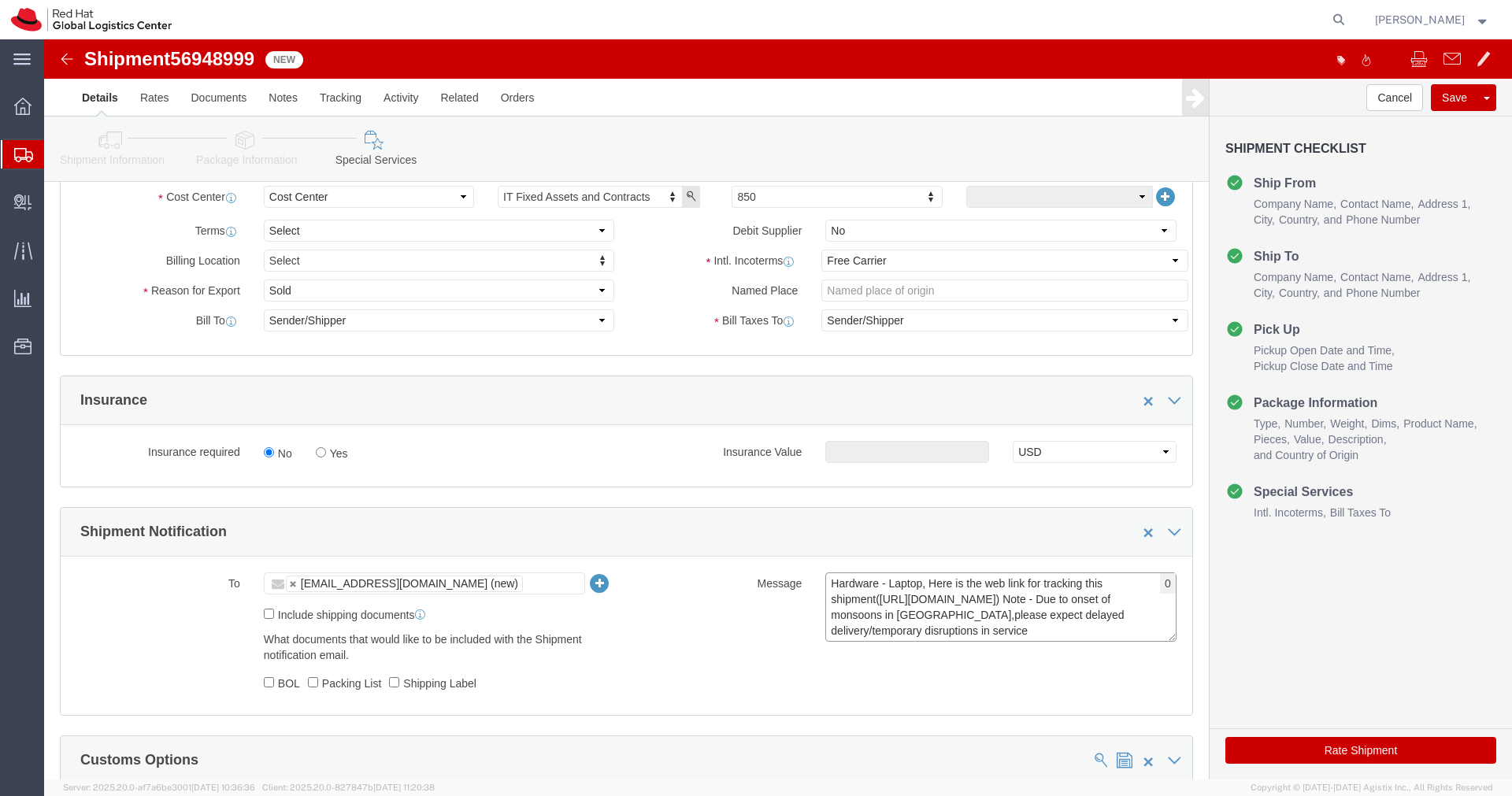
scroll to position [11, 0]
type textarea "Hardware - Laptop, Here is the web link for tracking this shipment([URL][DOMAIN…"
click button "Rate Shipment"
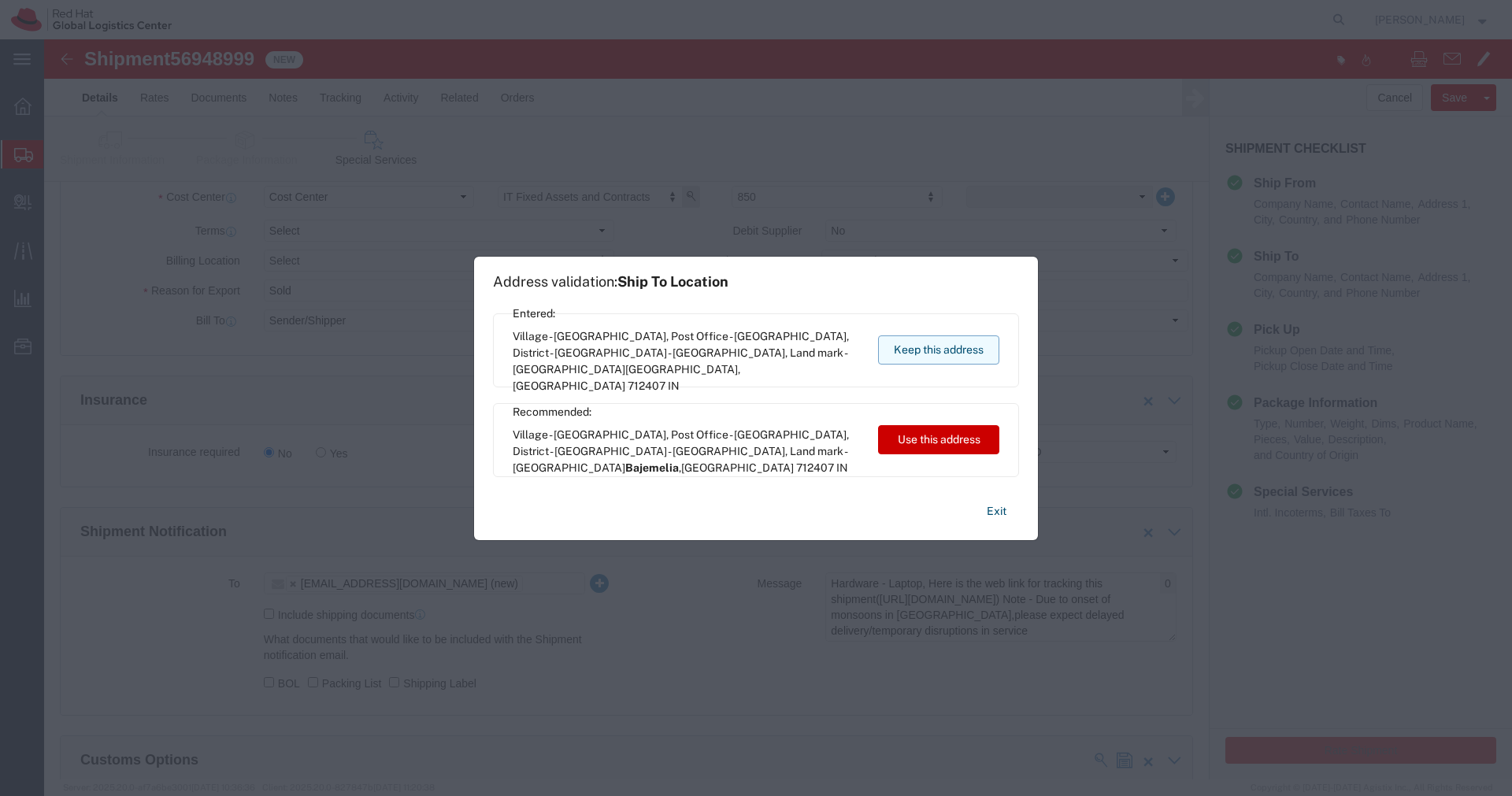
click at [966, 357] on button "Keep this address" at bounding box center [938, 349] width 121 height 30
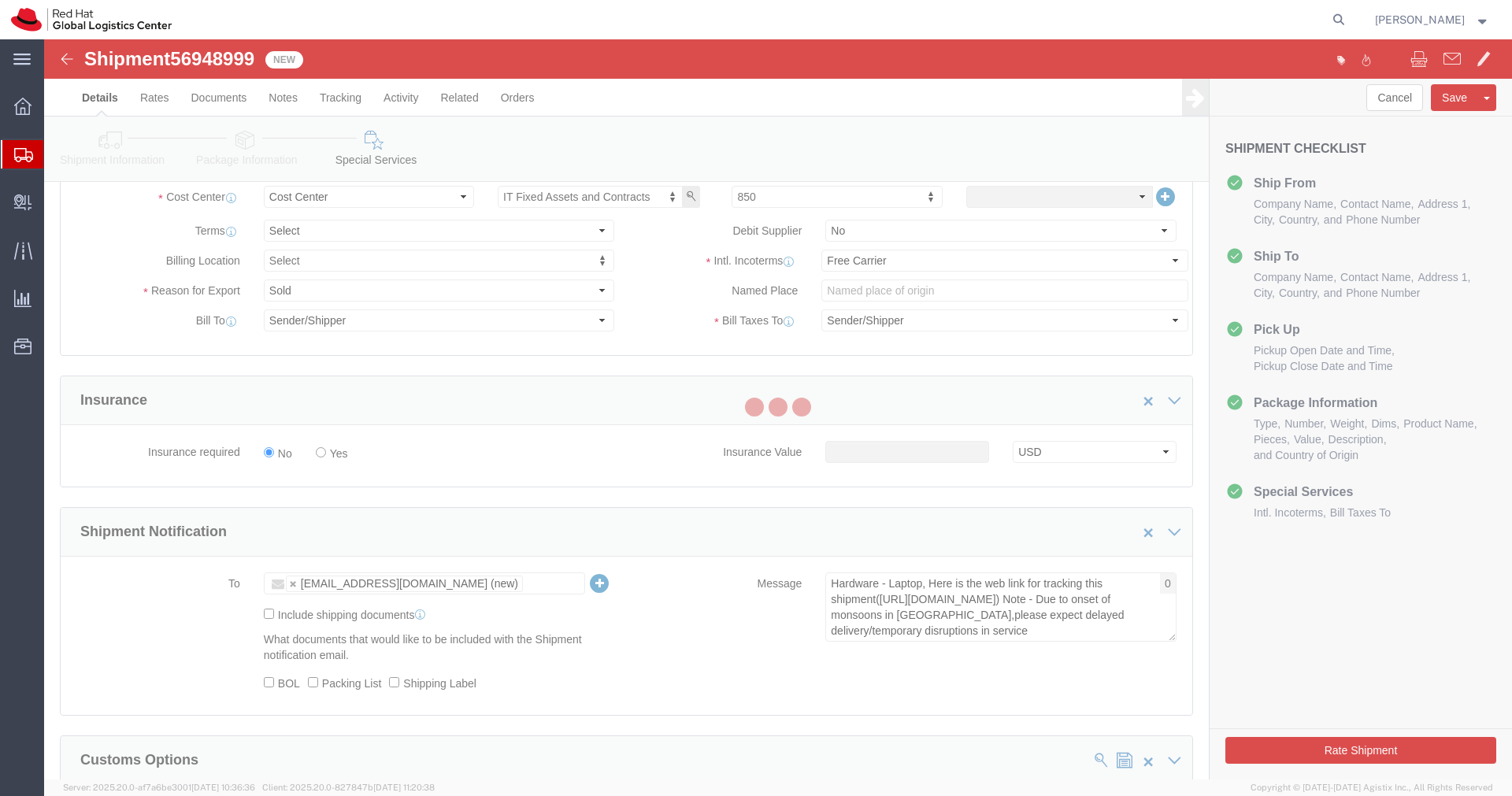
scroll to position [0, 0]
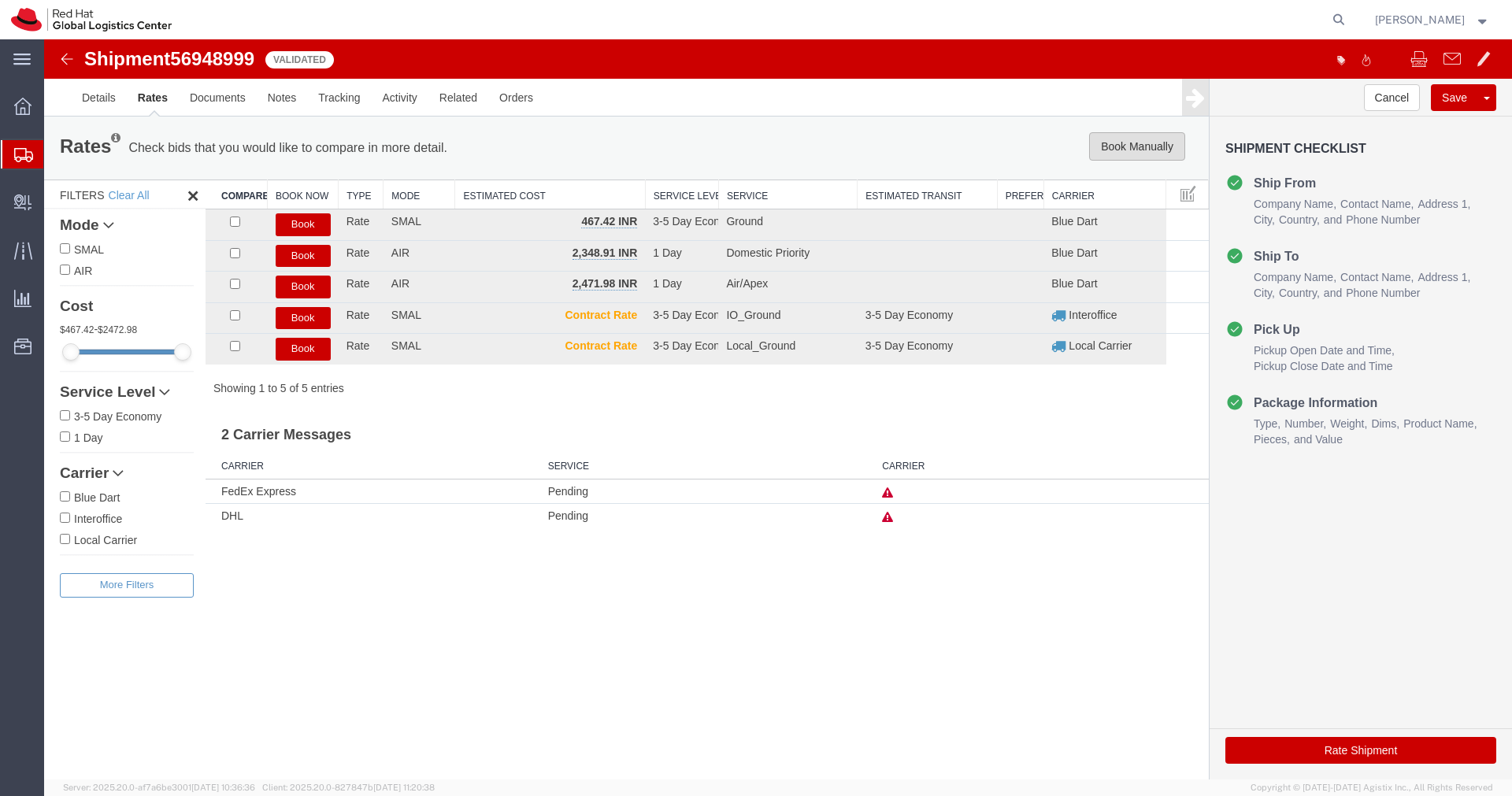
click at [1135, 152] on button "Book Manually" at bounding box center [1137, 147] width 96 height 29
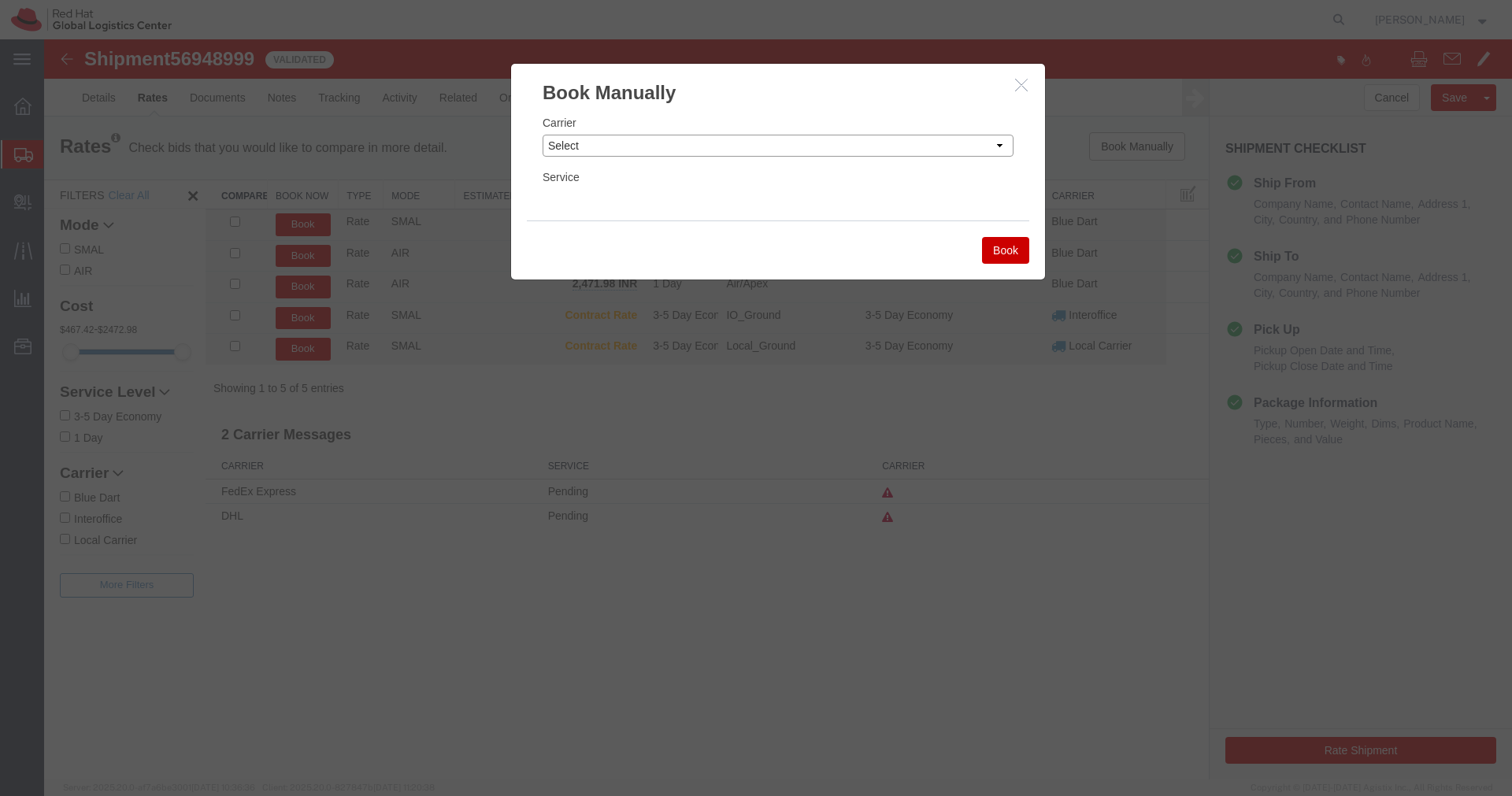
click at [942, 156] on select "Select Add New Carrier (and default service) Blue Dart DHL FedEx Express Global…" at bounding box center [778, 145] width 471 height 22
select select "14653"
click at [543, 134] on select "Select Add New Carrier (and default service) Blue Dart DHL FedEx Express Global…" at bounding box center [778, 145] width 471 height 22
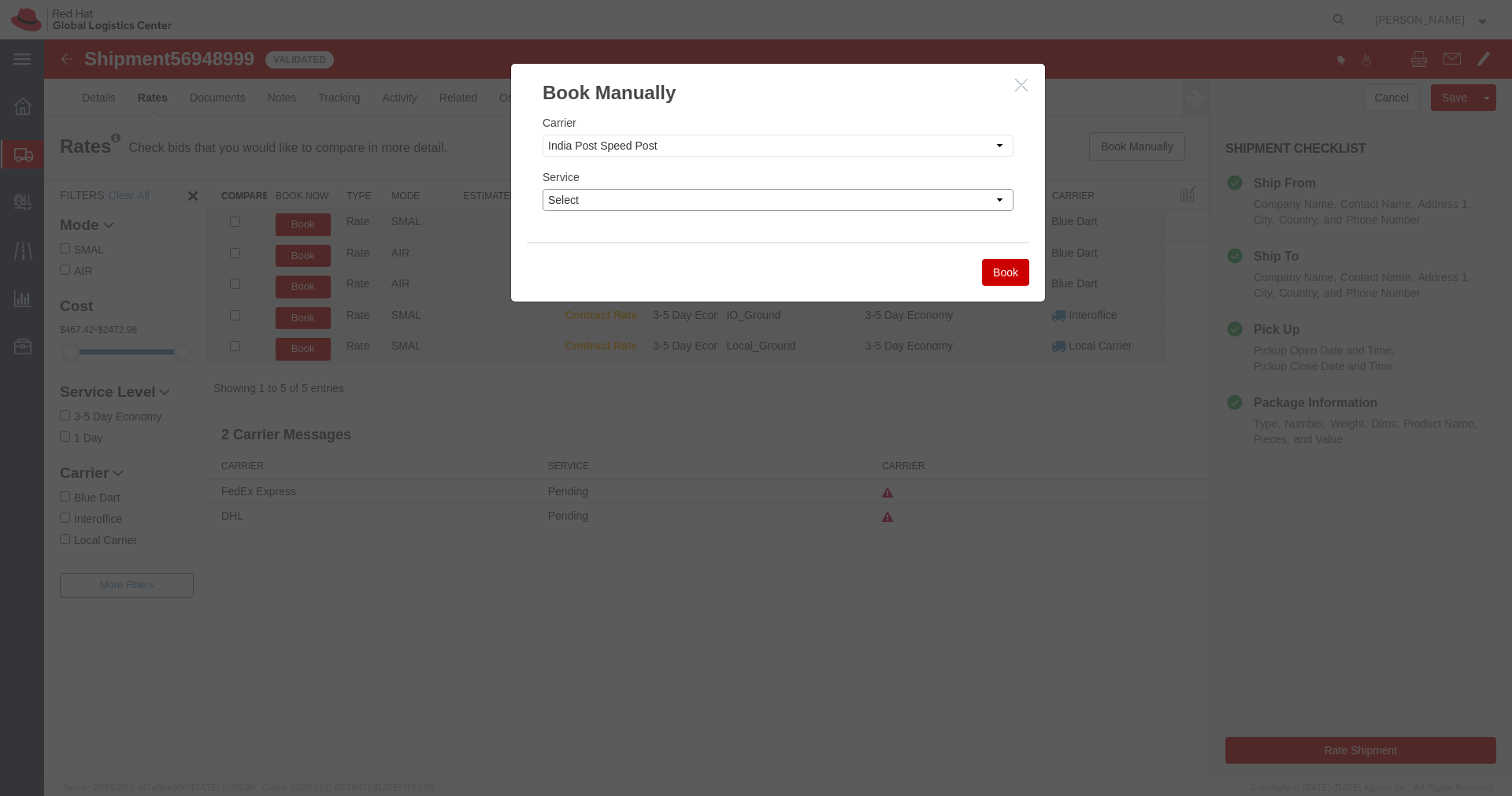
click at [820, 207] on select "Select Air" at bounding box center [778, 199] width 471 height 22
select select "29222"
click at [543, 189] on select "Select Air" at bounding box center [778, 199] width 471 height 22
click at [1015, 270] on button "Book" at bounding box center [1005, 272] width 48 height 27
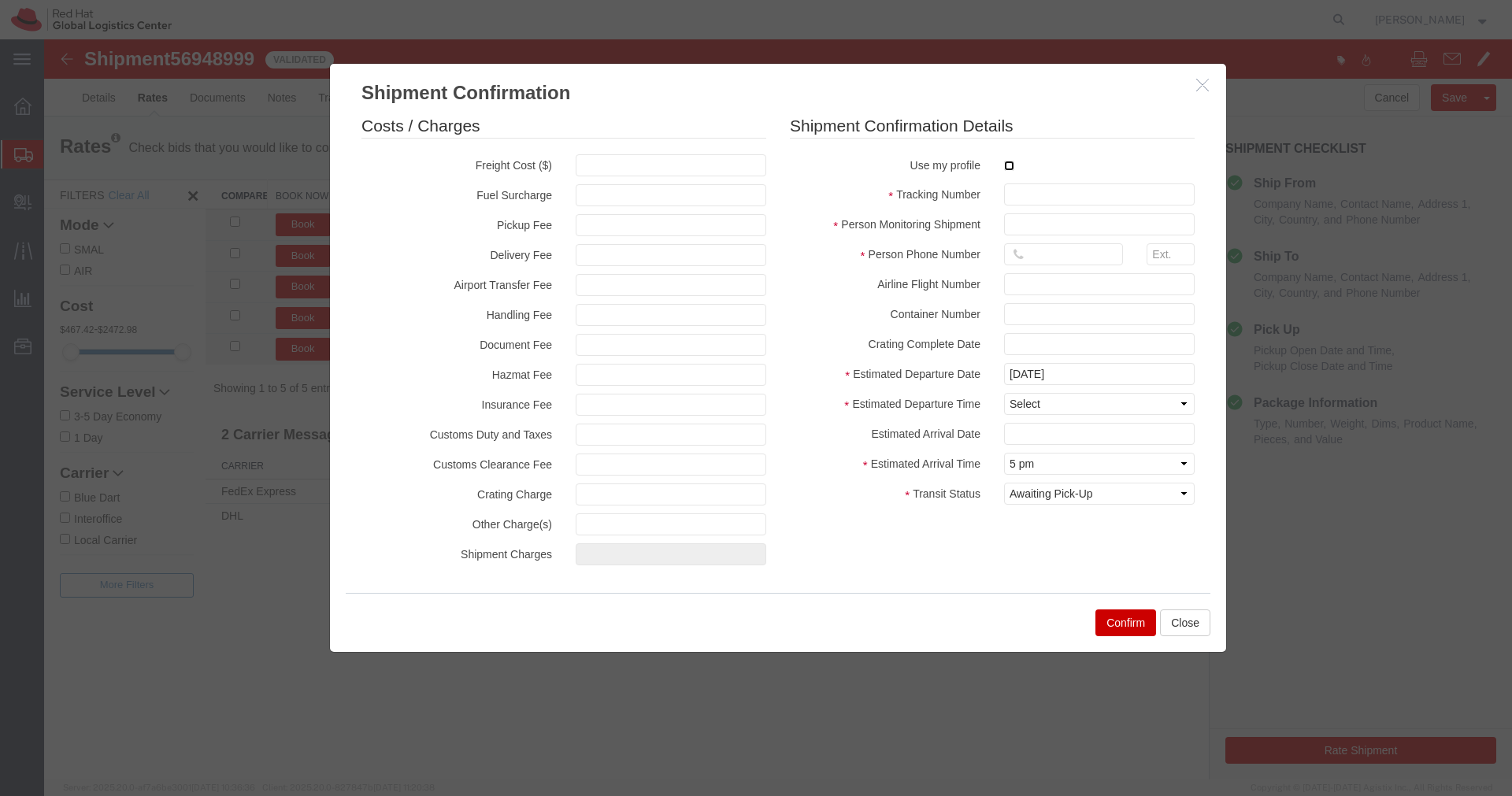
click at [1010, 166] on input "checkbox" at bounding box center [1008, 166] width 10 height 10
checkbox input "true"
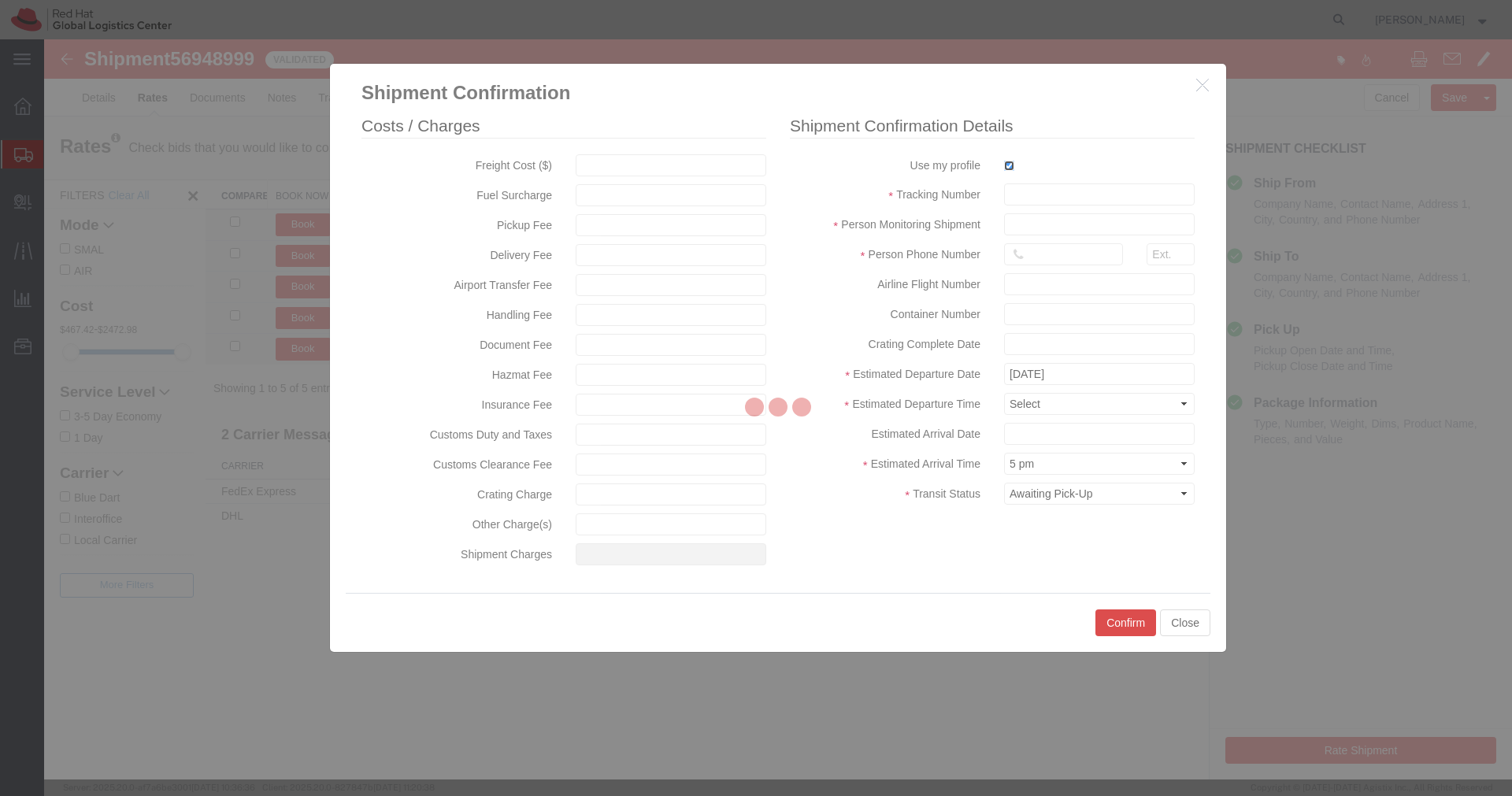
type input "[PERSON_NAME]"
type input "[PHONE_NUMBER]"
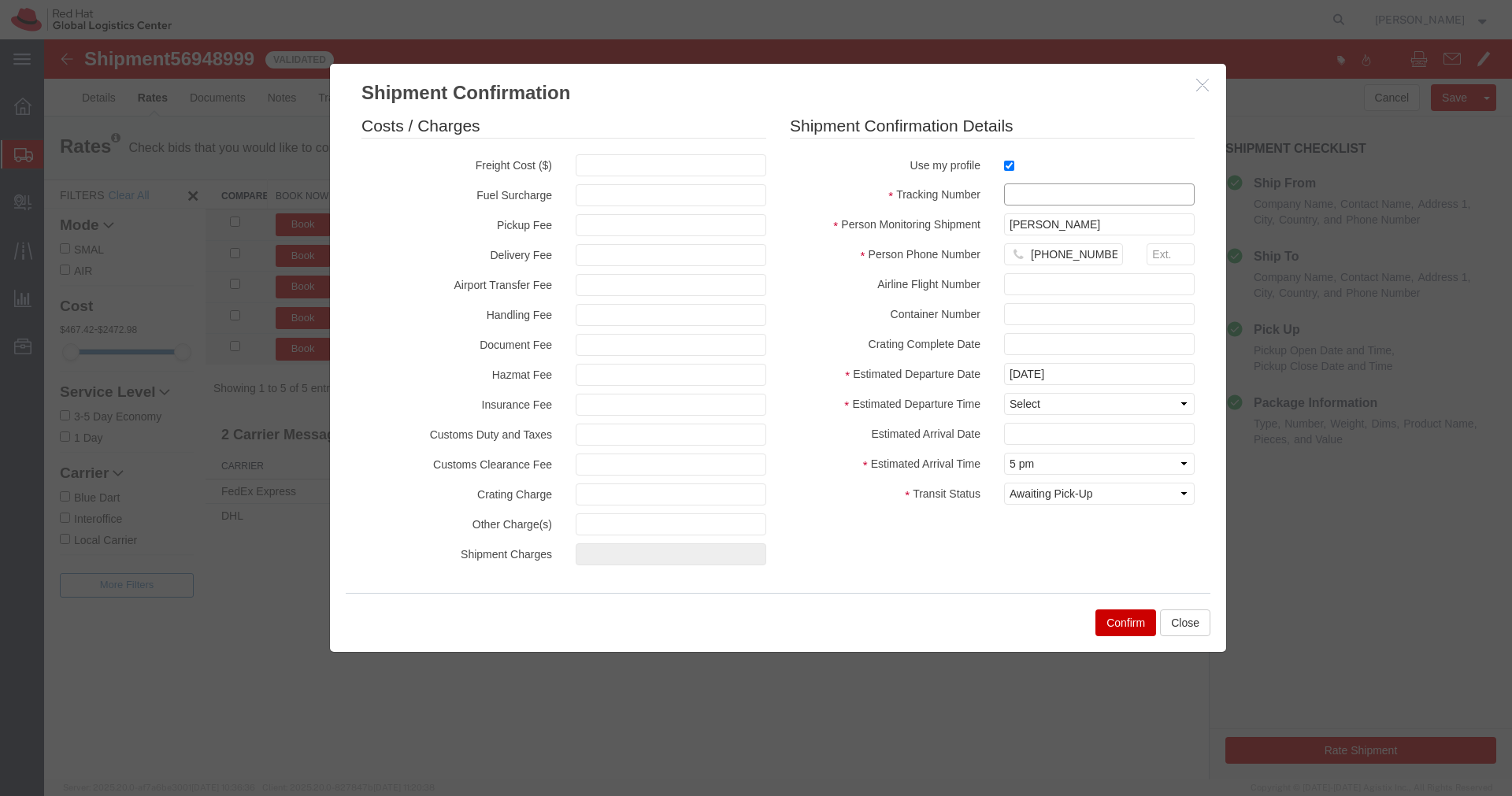
click at [1022, 194] on input "text" at bounding box center [1099, 194] width 190 height 22
paste input "EM346212455IN"
type input "EM346212455IN"
click at [1063, 408] on select "Select Midnight 1 am 2 am 3 am 4 am 5 am 6 am 7 am 8 am 9 am 10 am 11 am 12 Noo…" at bounding box center [1099, 404] width 190 height 22
select select "1200"
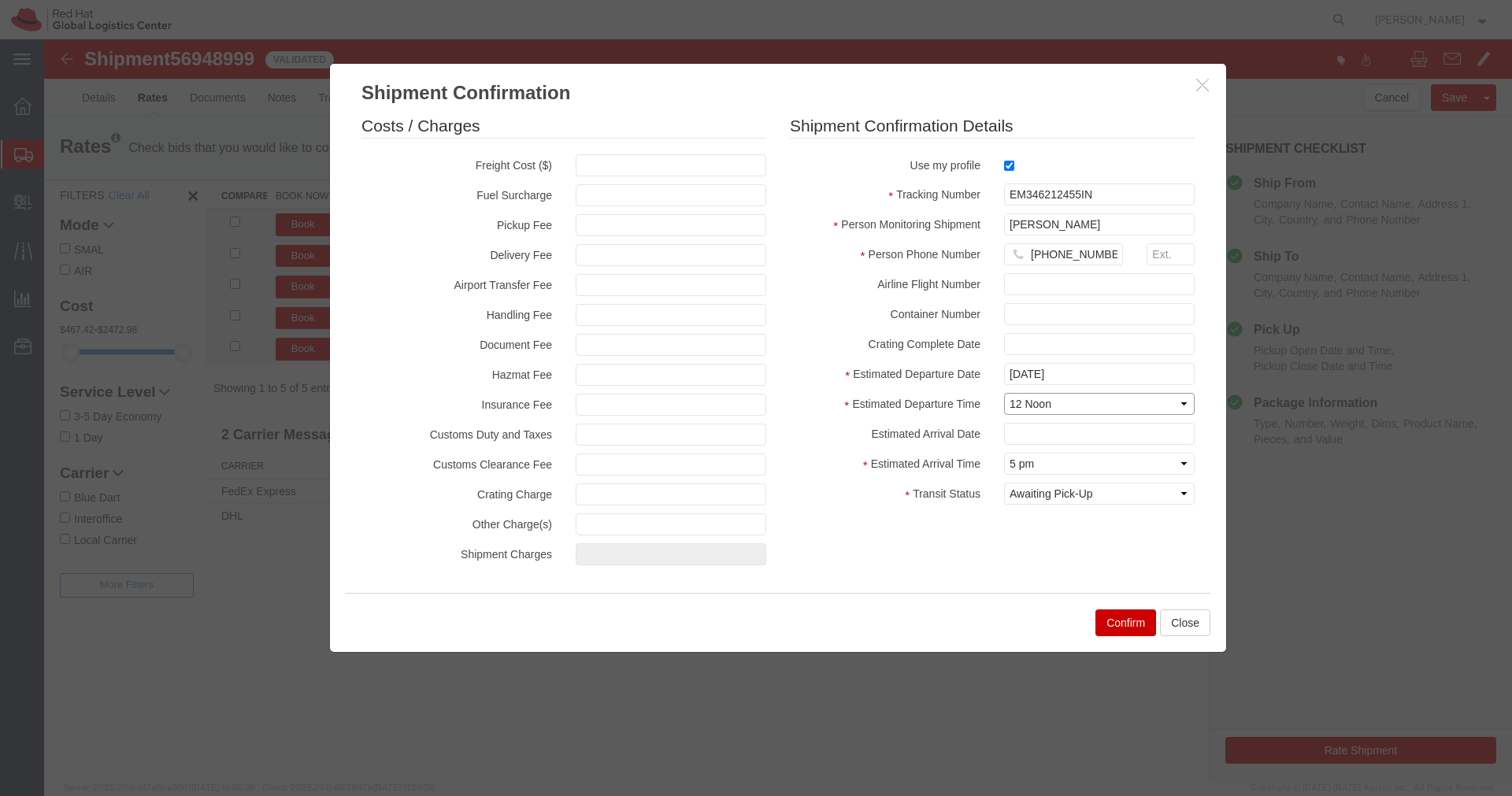
click at [1004, 393] on select "Select Midnight 1 am 2 am 3 am 4 am 5 am 6 am 7 am 8 am 9 am 10 am 11 am 12 Noo…" at bounding box center [1099, 404] width 190 height 22
click at [1113, 496] on select "Select Arrival Notice Available Arrival Notice Imported Arrive at Delivery Loca…" at bounding box center [1099, 493] width 190 height 22
select select "INTRANST"
click at [1004, 483] on select "Select Arrival Notice Available Arrival Notice Imported Arrive at Delivery Loca…" at bounding box center [1099, 493] width 190 height 22
click at [1129, 617] on button "Confirm" at bounding box center [1125, 623] width 61 height 27
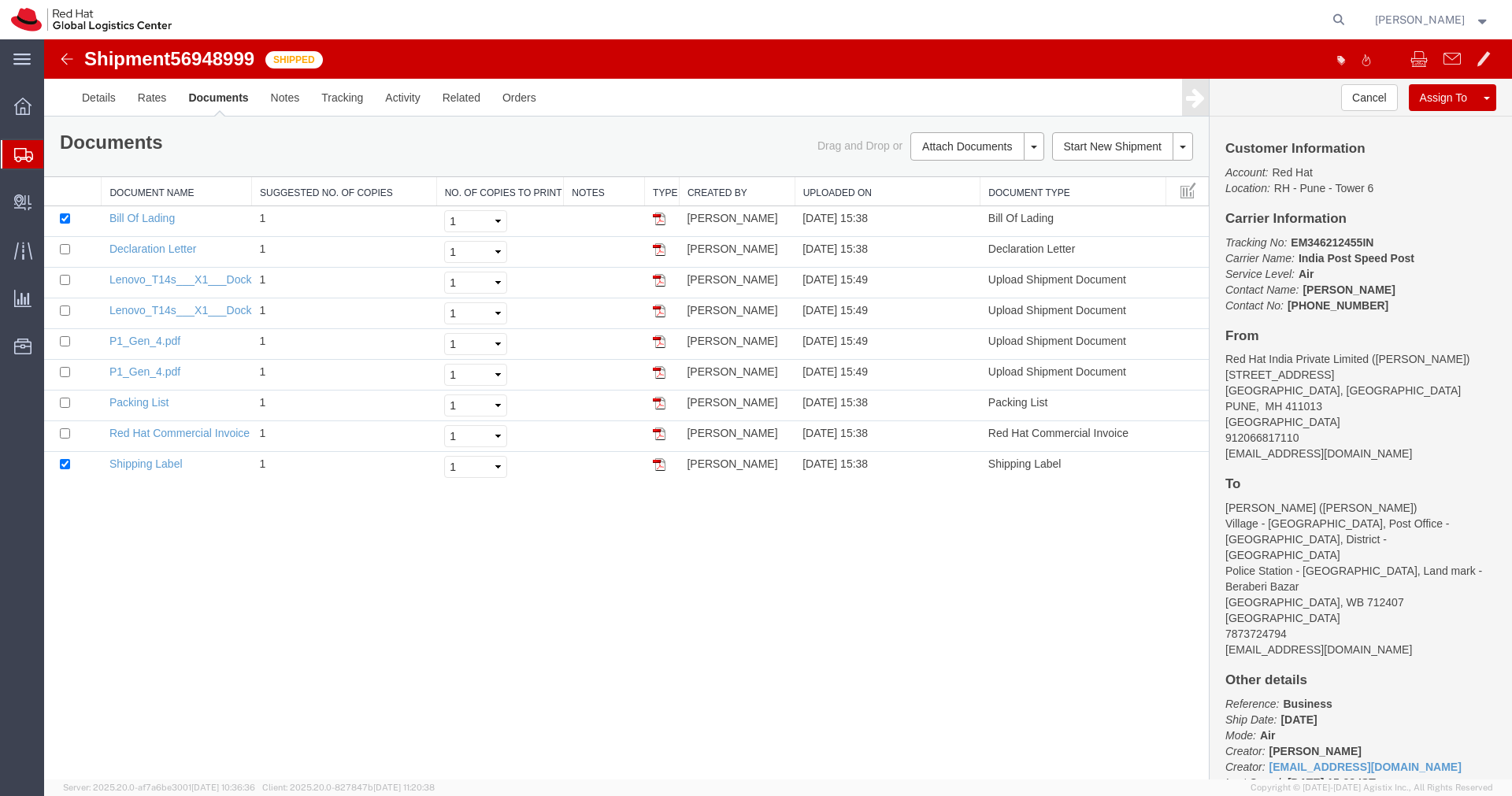
click at [16, 154] on icon at bounding box center [24, 154] width 19 height 14
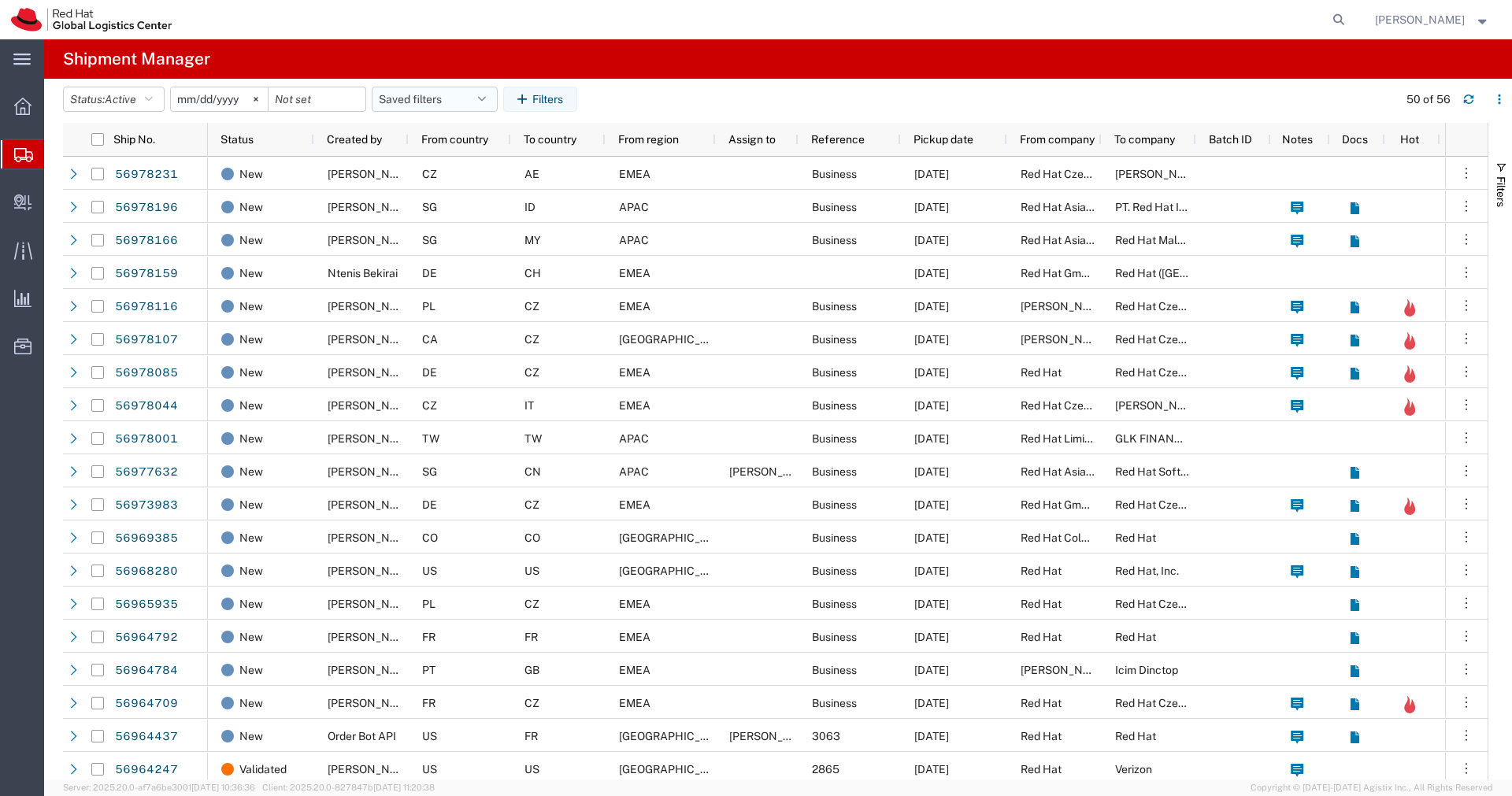
click at [497, 100] on button "Saved filters" at bounding box center [434, 99] width 126 height 25
click at [444, 162] on span "APAC" at bounding box center [477, 168] width 207 height 30
type input "[DATE]"
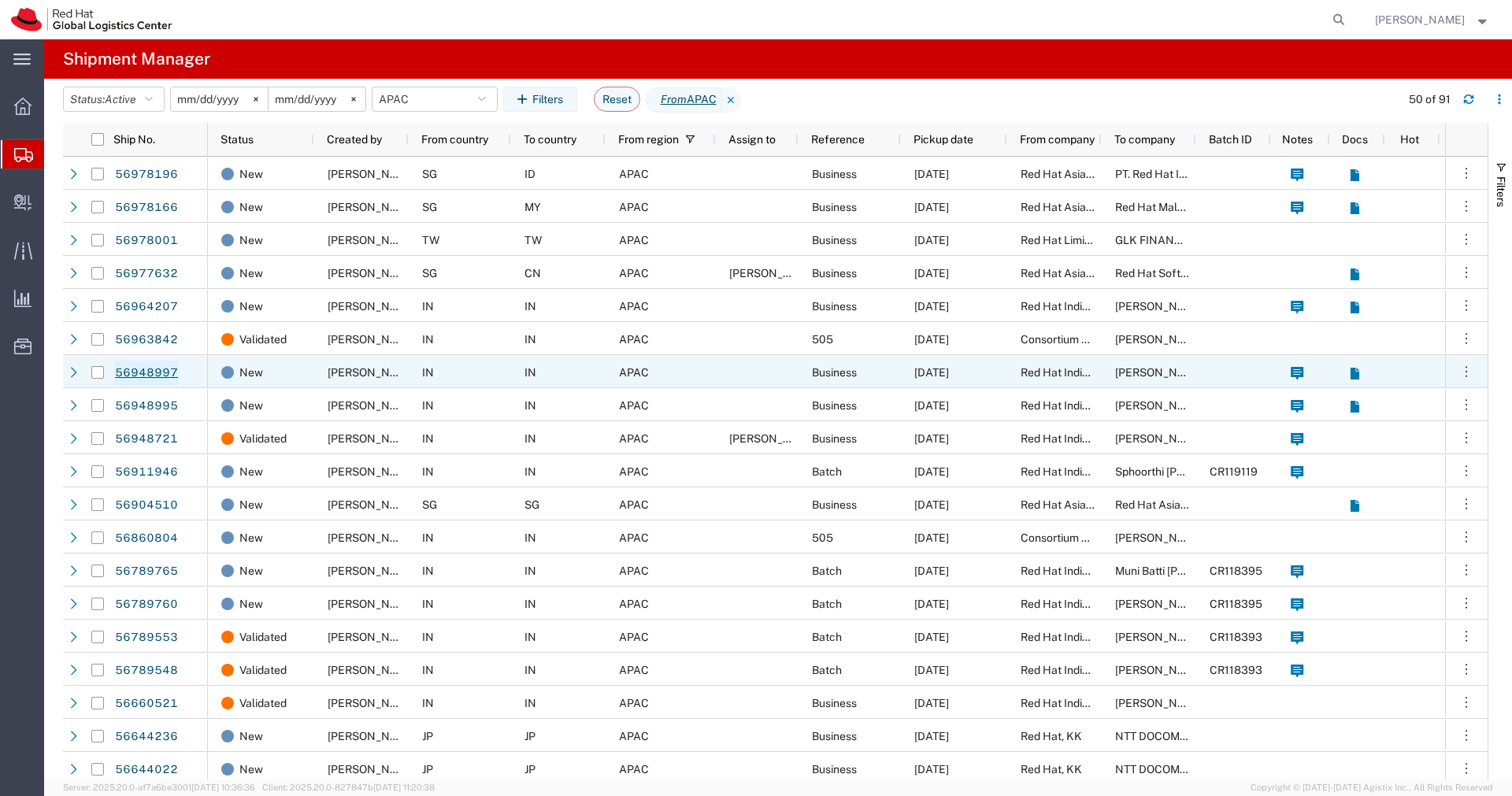
click at [150, 375] on link "56948997" at bounding box center [147, 373] width 65 height 25
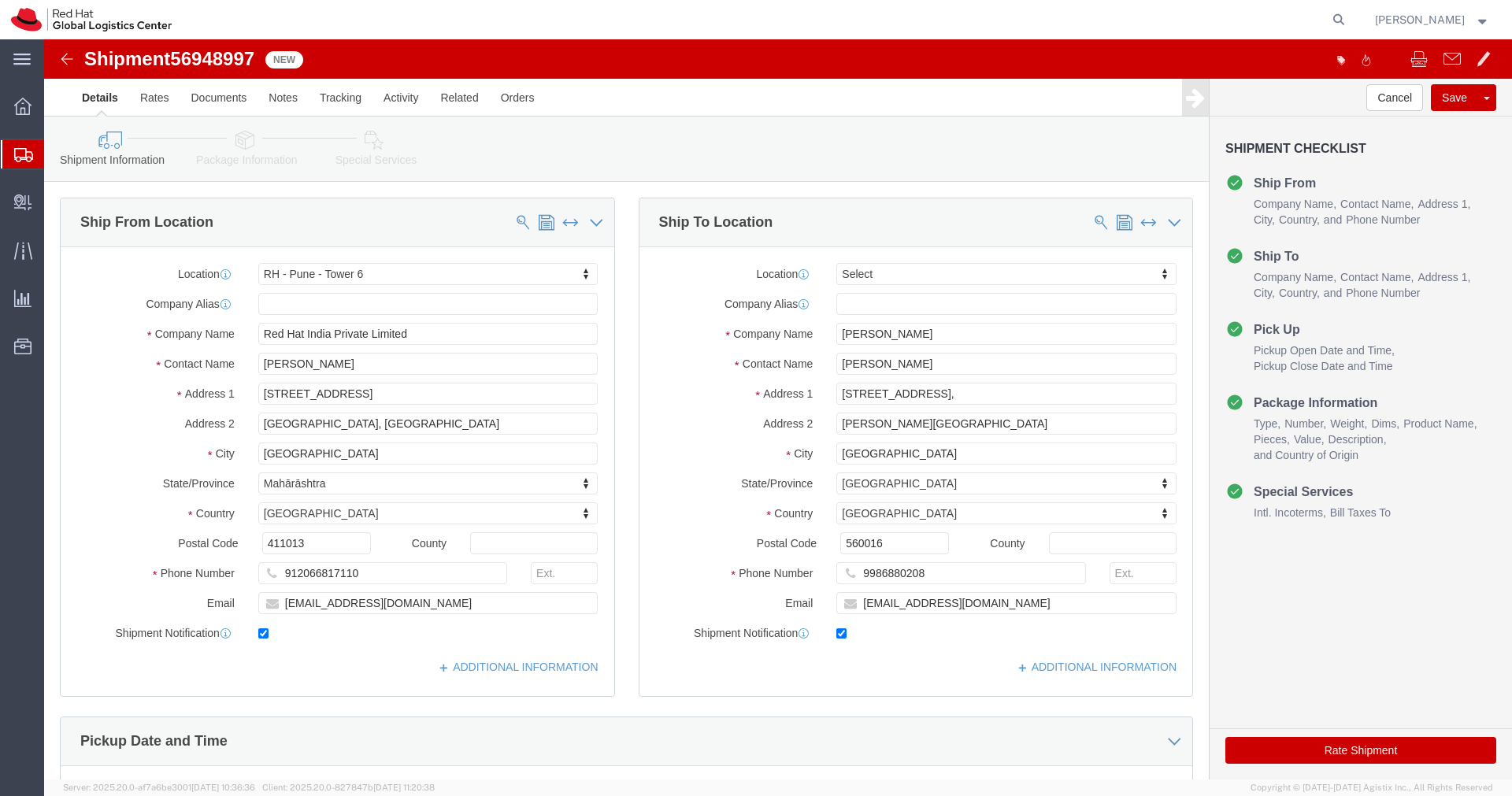
select select "38432"
select select
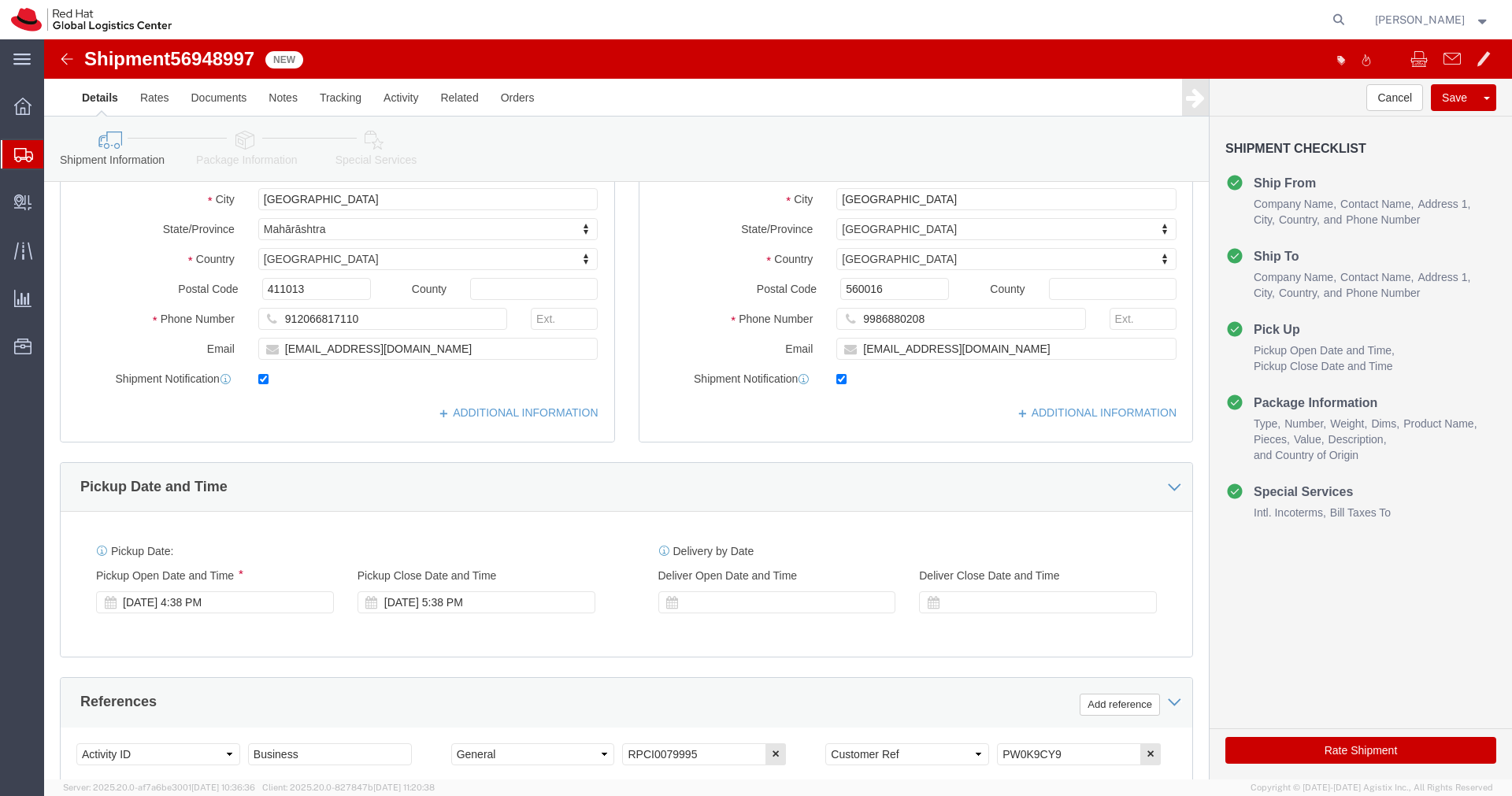
scroll to position [274, 0]
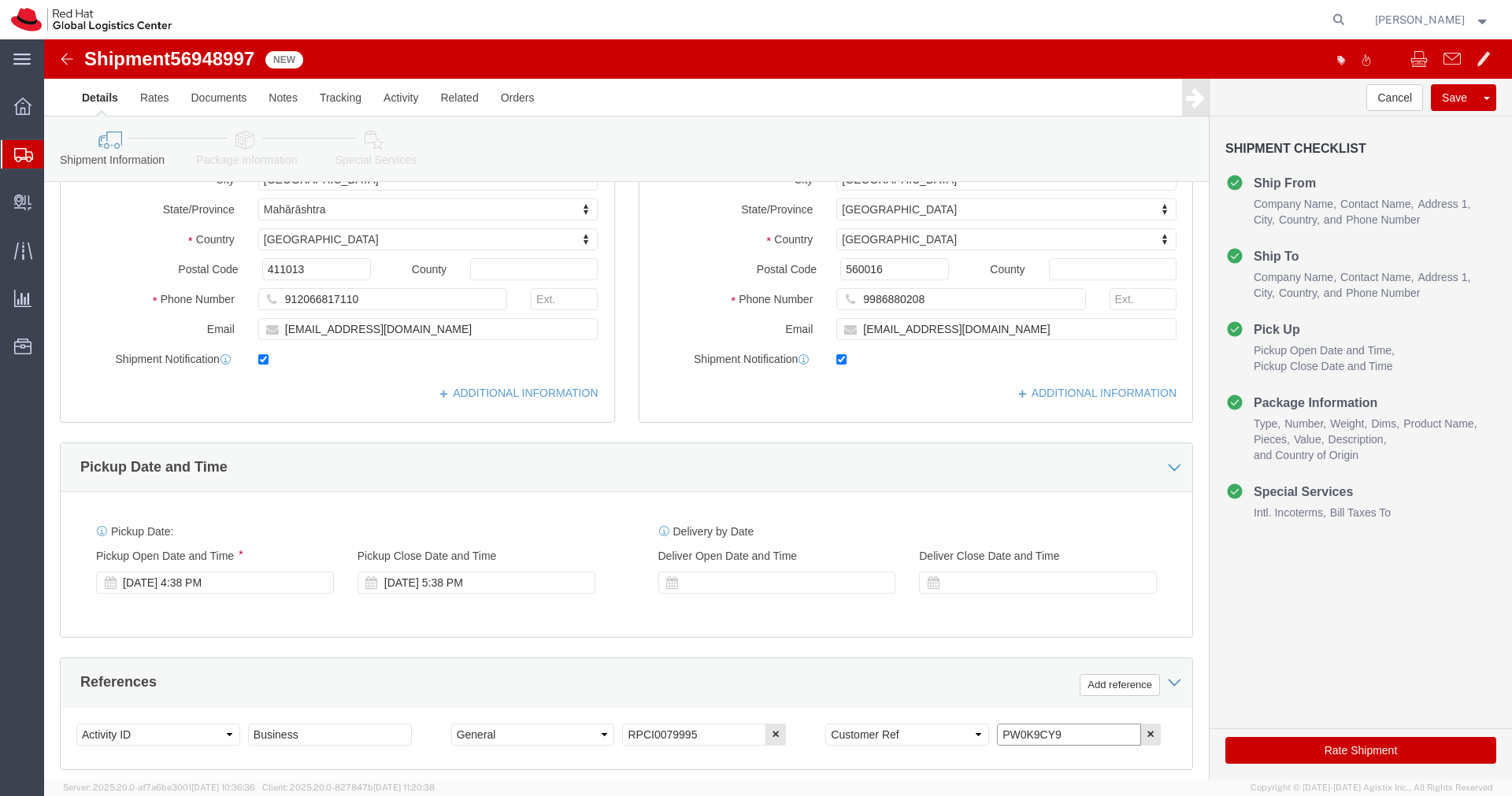
drag, startPoint x: 1011, startPoint y: 689, endPoint x: 870, endPoint y: 689, distance: 141.0
click div "Select Account Type Activity ID Airline Appointment Number ASN Batch Request # …"
click icon
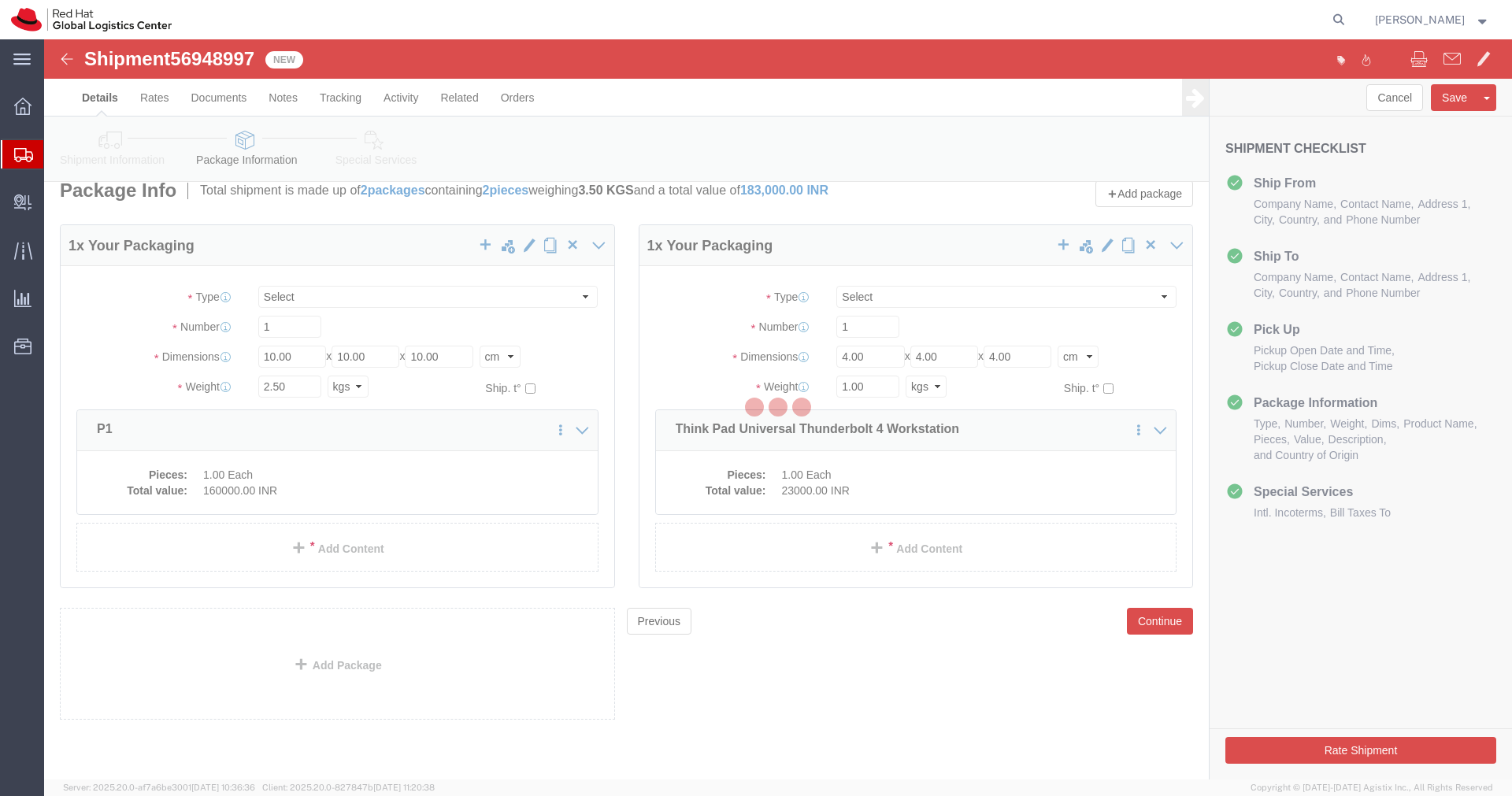
scroll to position [17, 0]
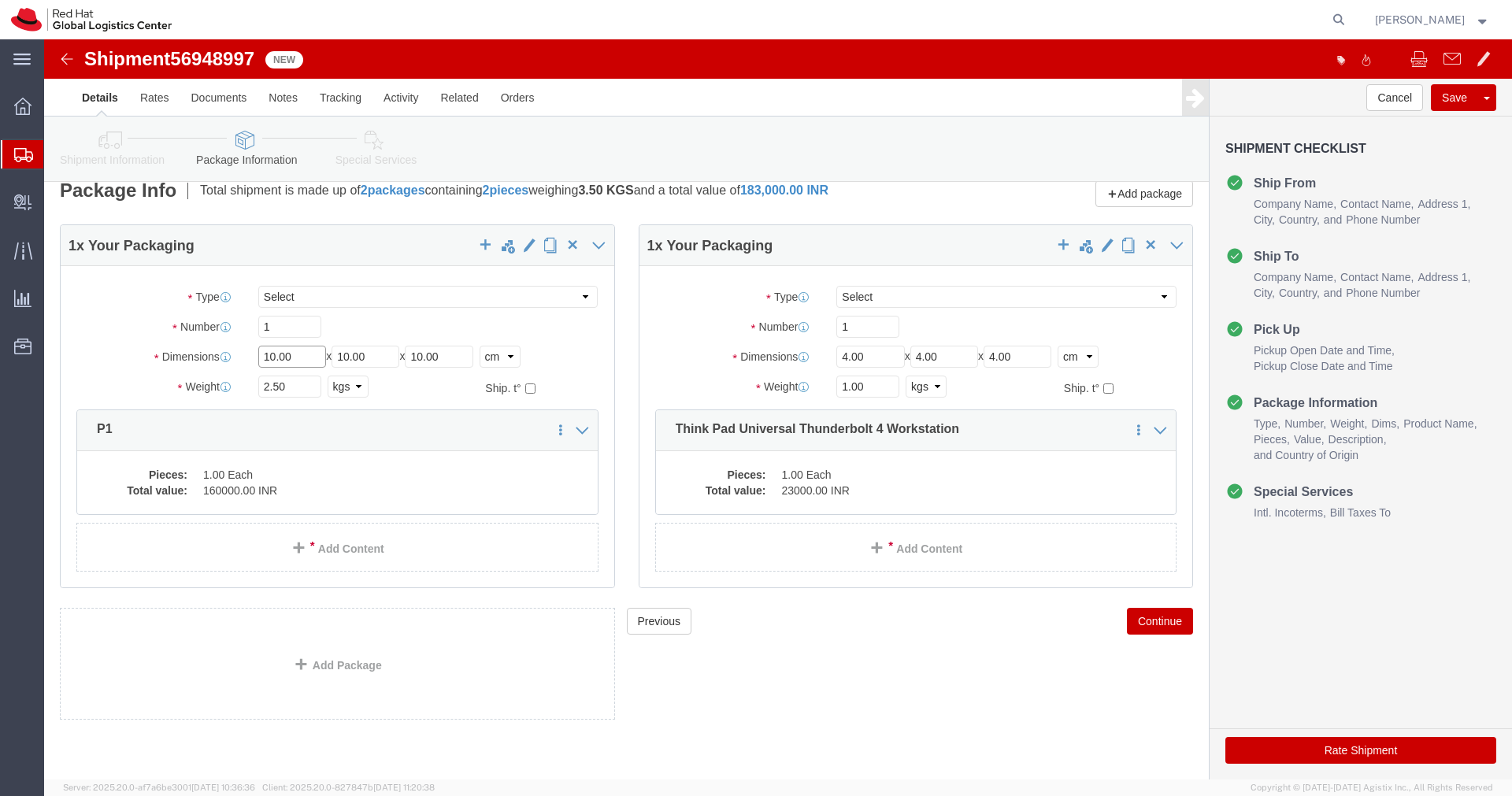
click input "10.00"
type input "55"
type input "35"
type input "20"
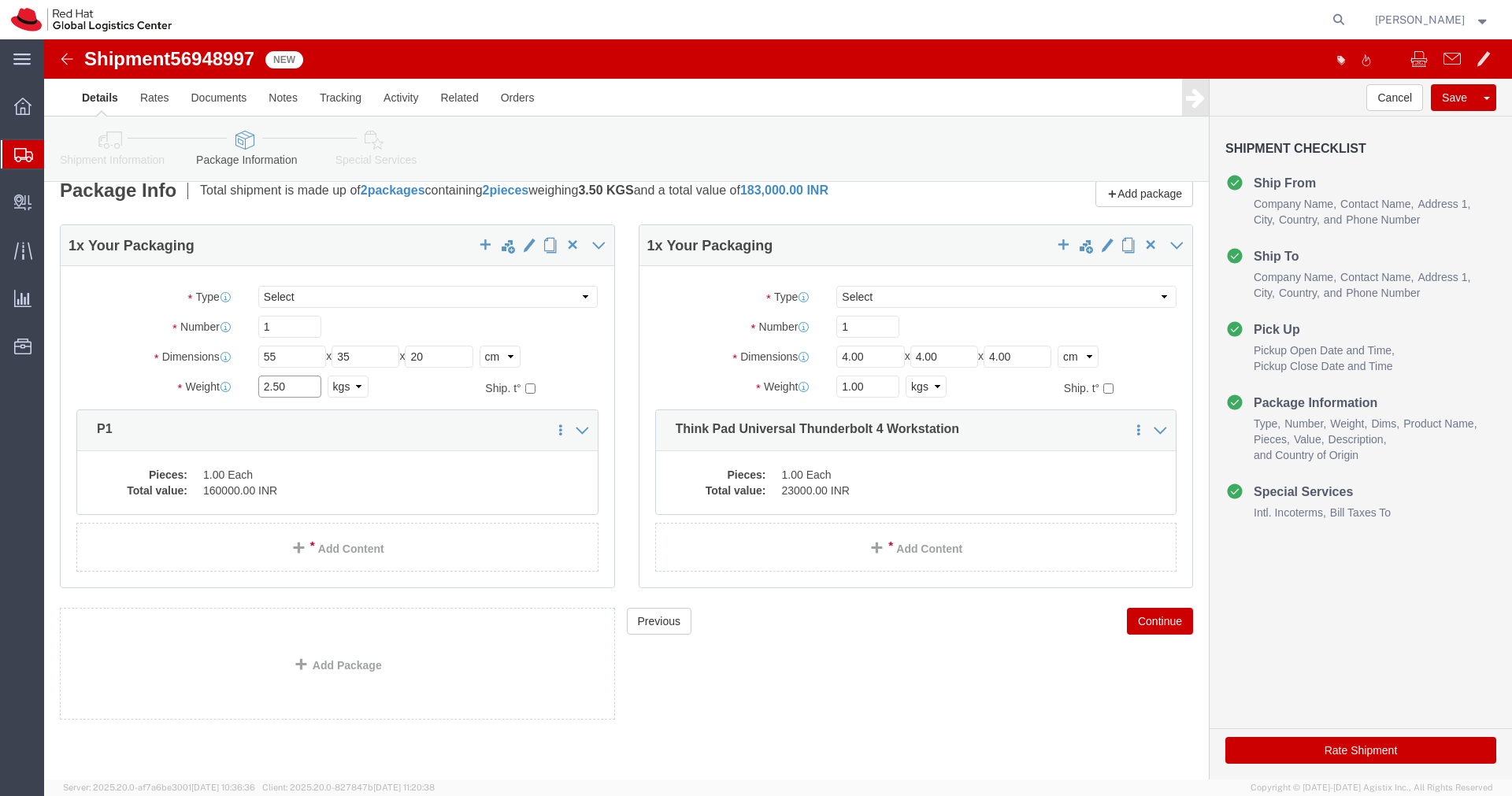
click input "2.50"
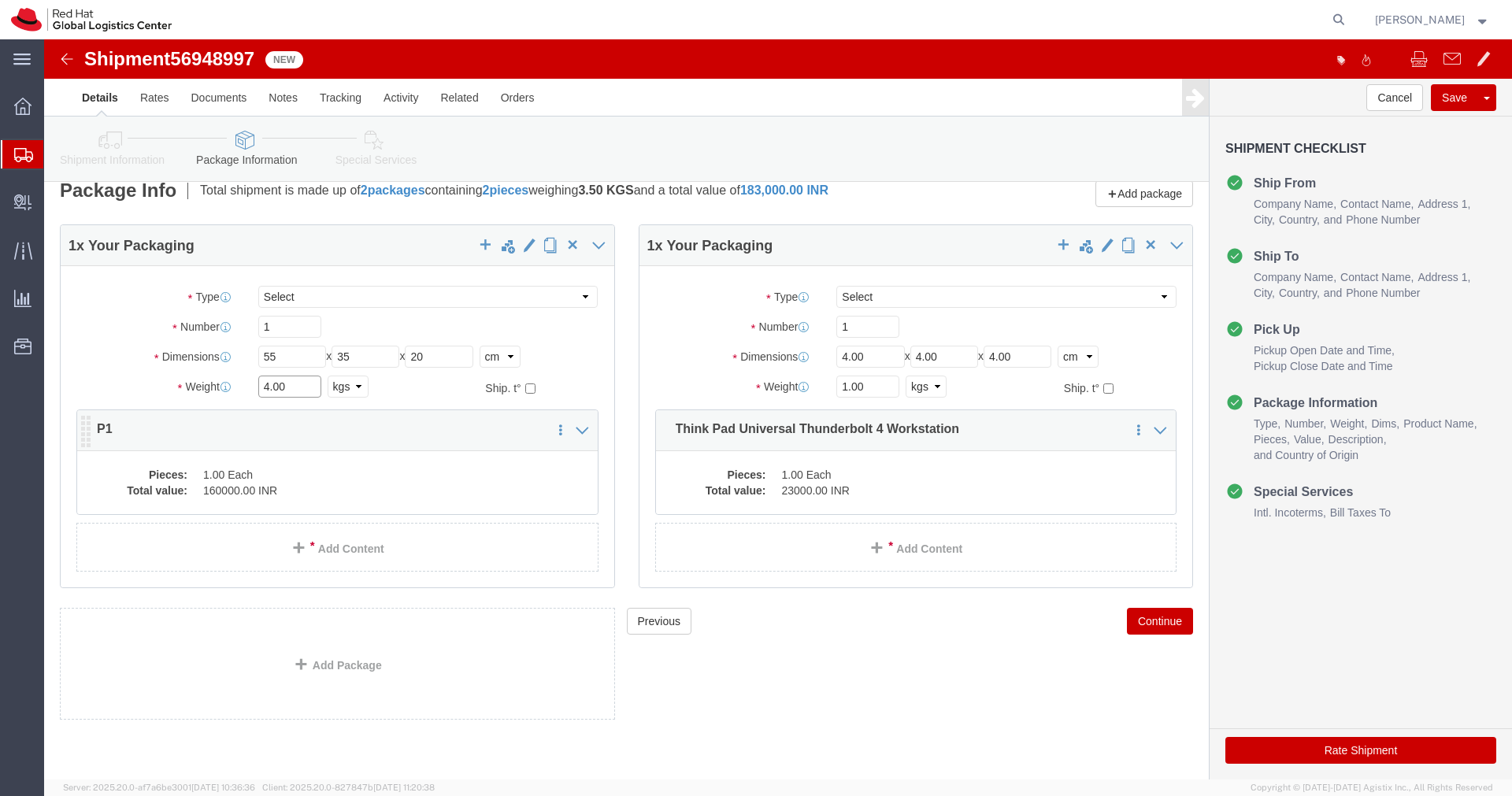
type input "4.00"
click div "Pieces: 1.00 Each Total value: 160000.00 INR"
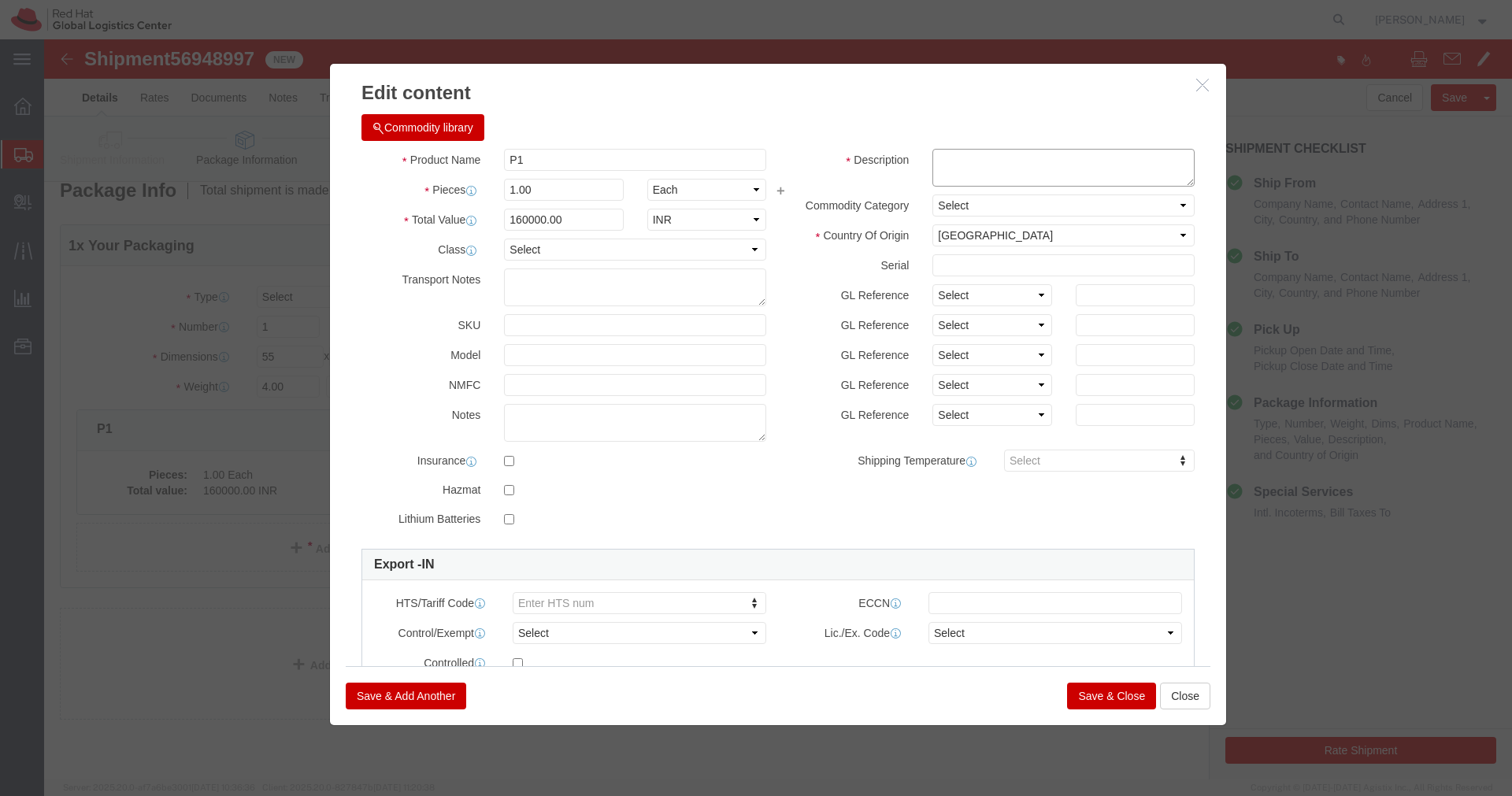
click textarea
paste textarea "PW0K9CY9"
type textarea "PW0K9CY9"
click button "Save & Close"
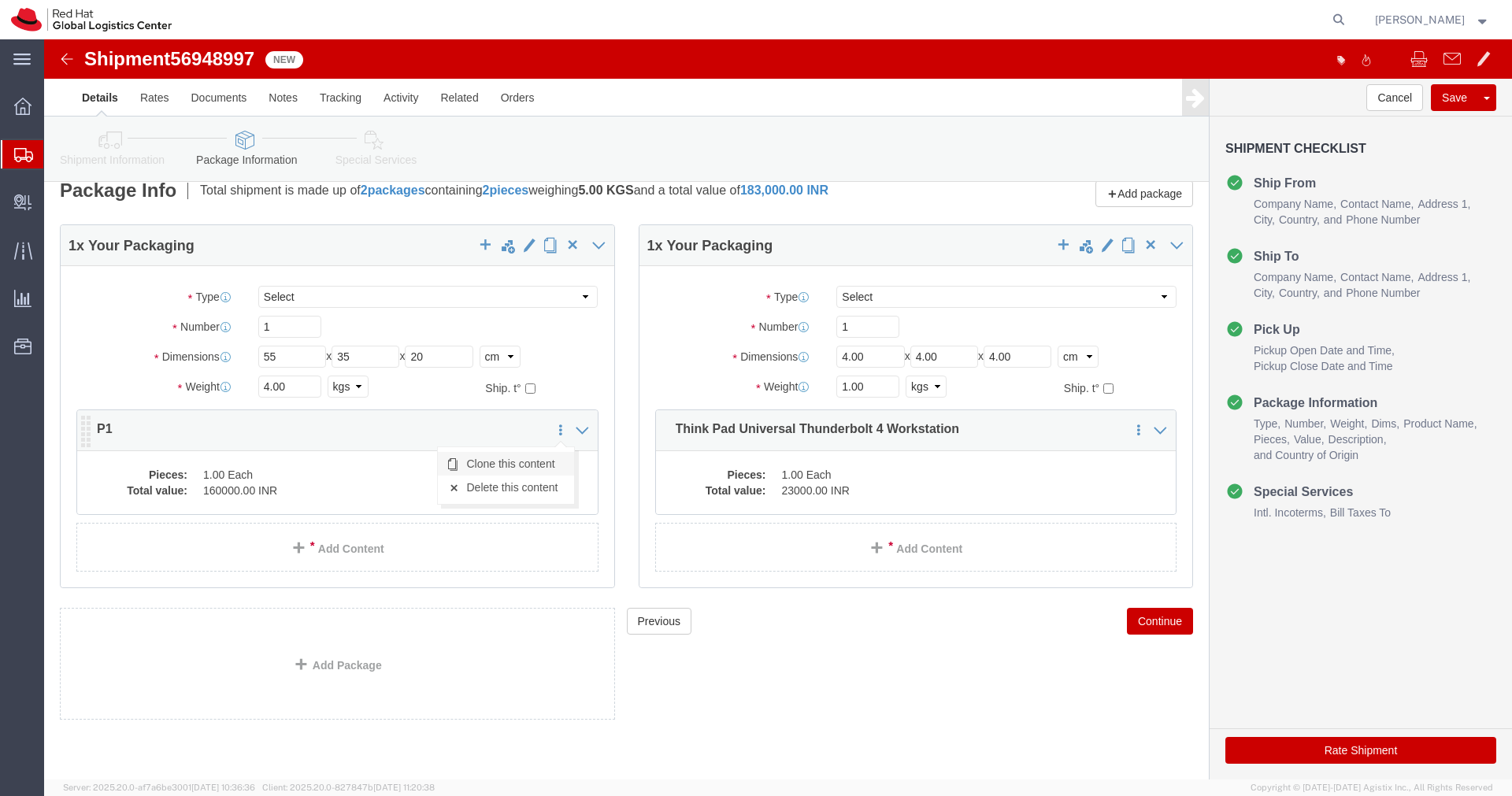
click link "Clone this content"
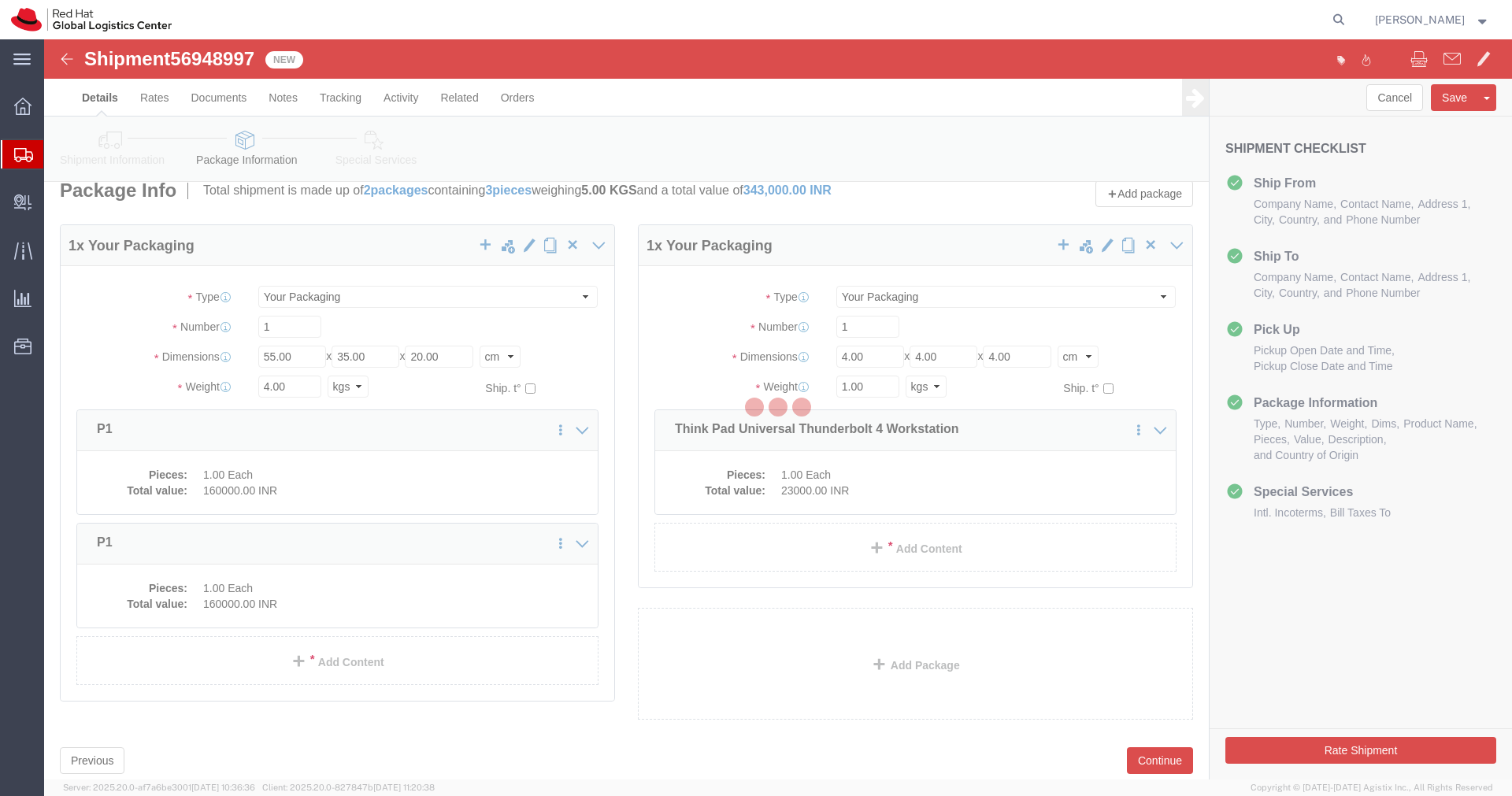
scroll to position [0, 0]
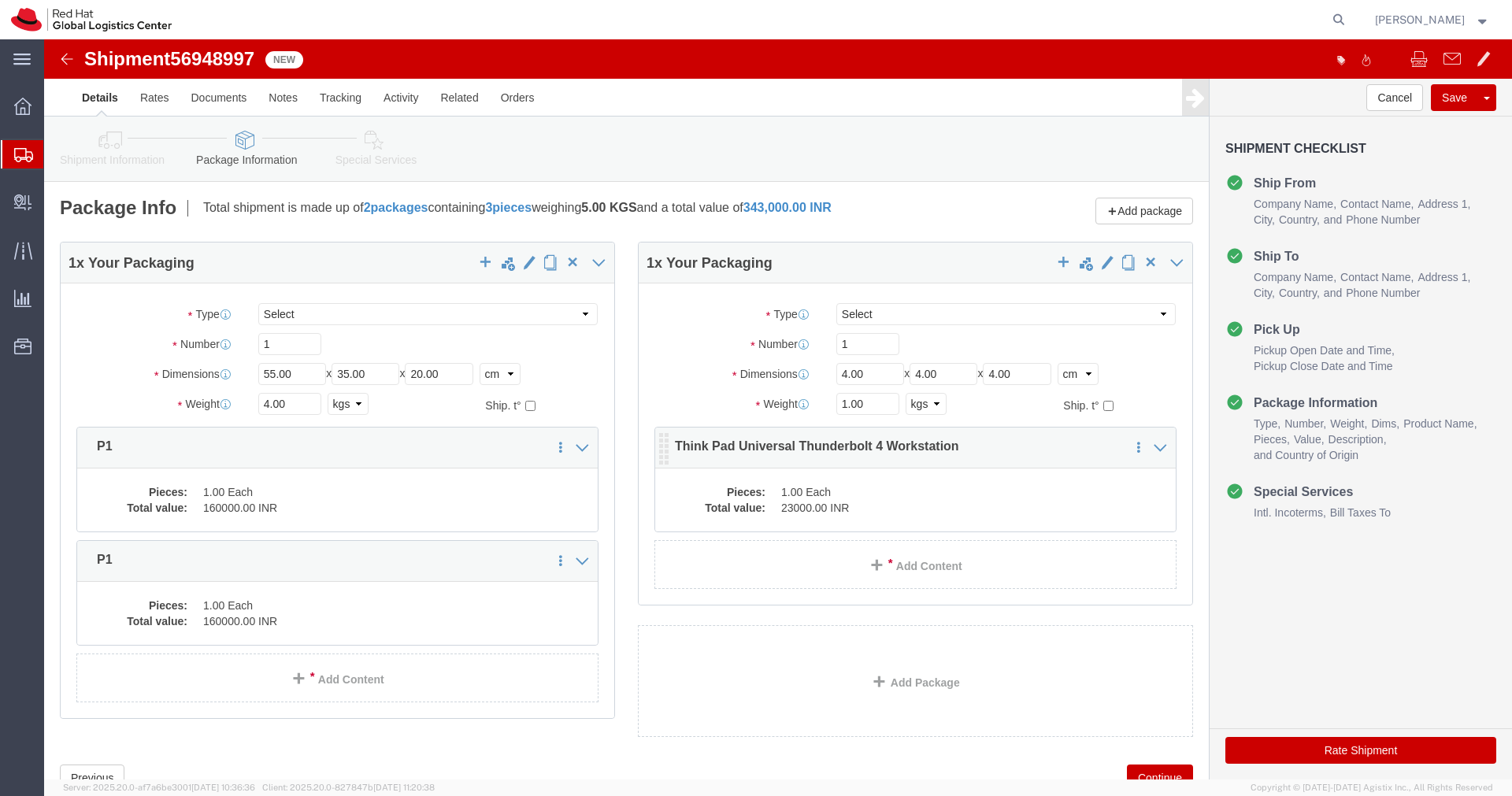
click dd "1.00 Each"
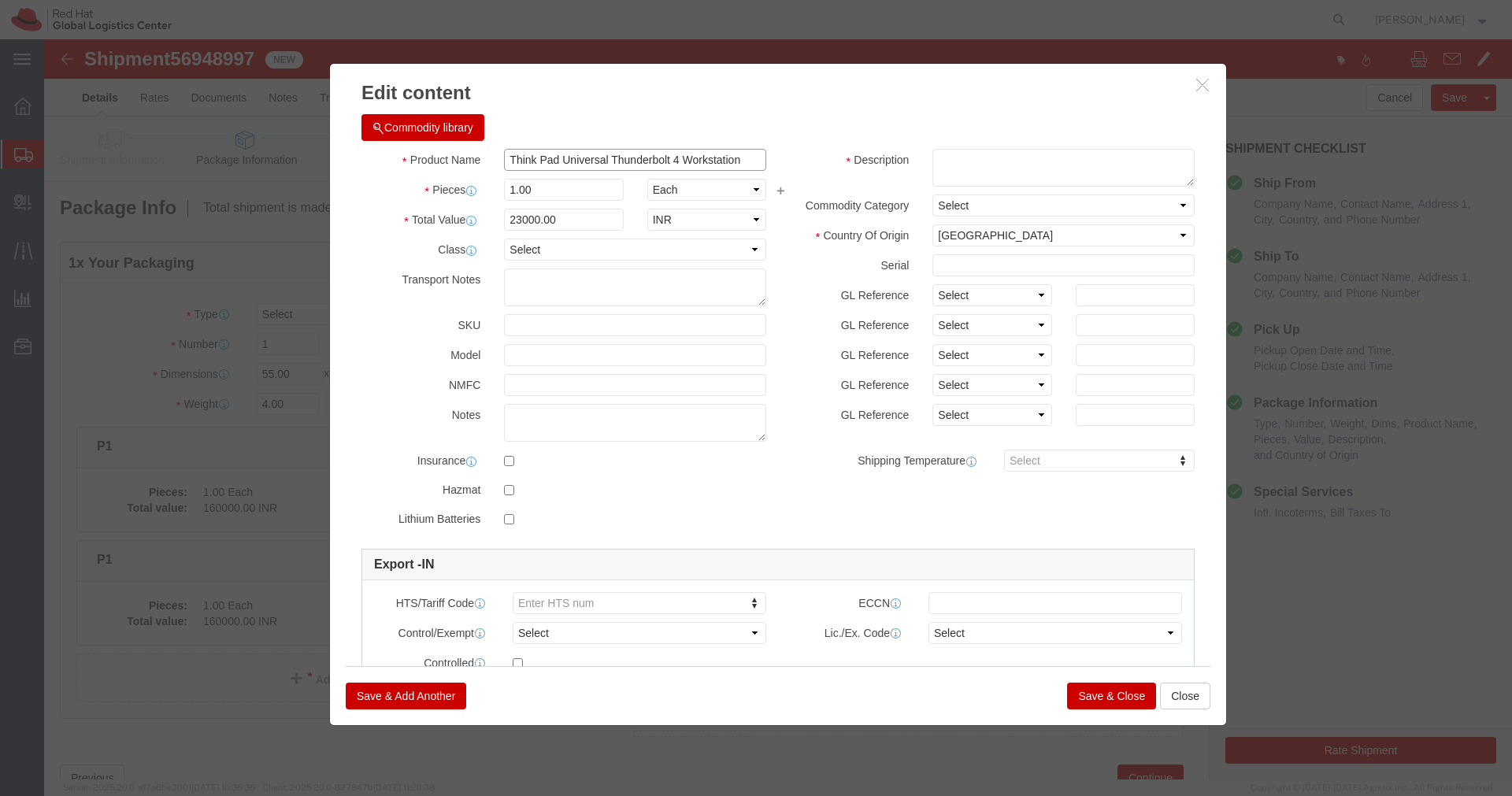
click input "Think Pad Universal Thunderbolt 4 Workstation"
click button "Close"
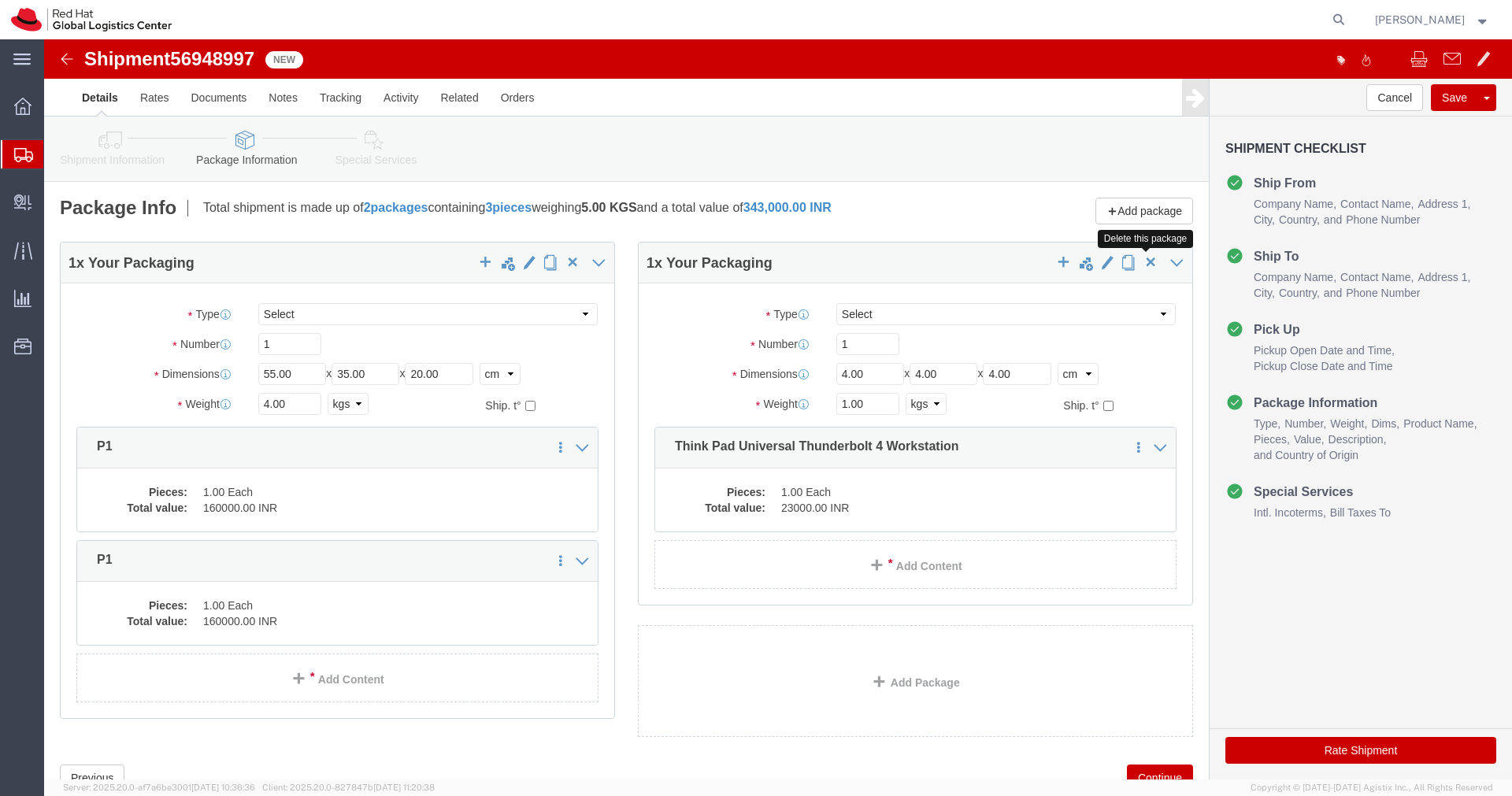
click span "button"
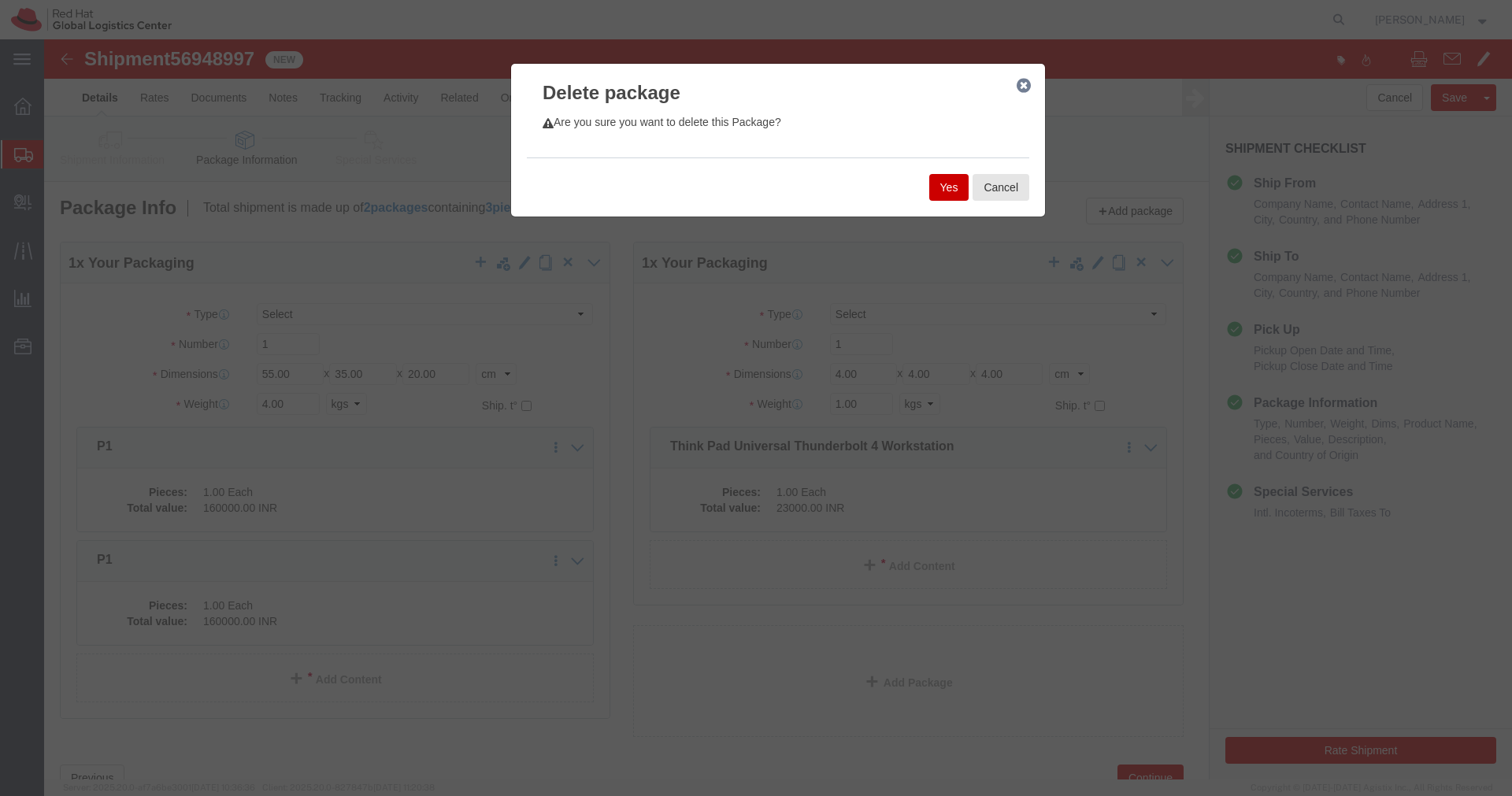
click button "Yes"
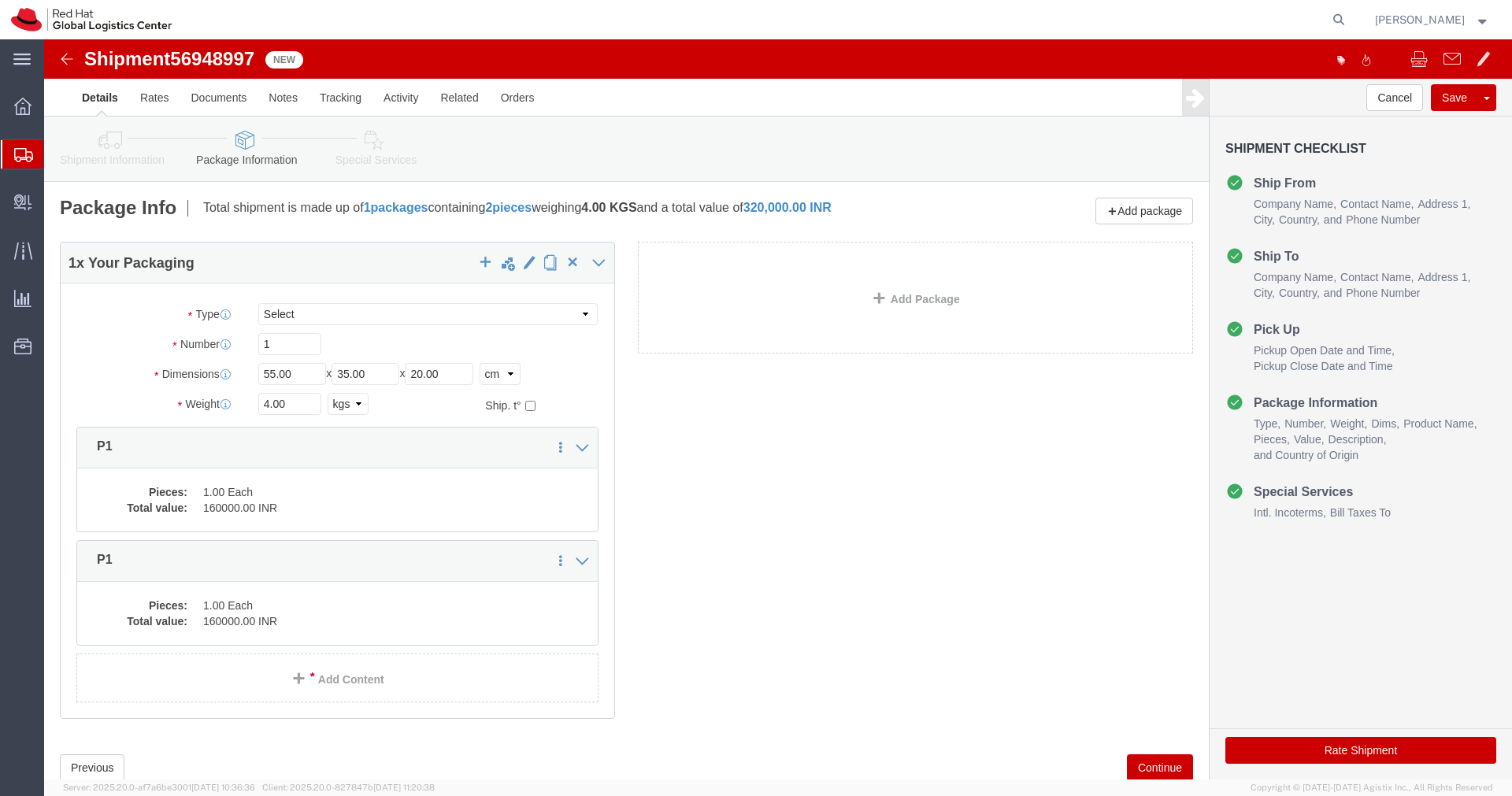
click div "Pieces: 1.00 Each Total value: 160000.00 INR"
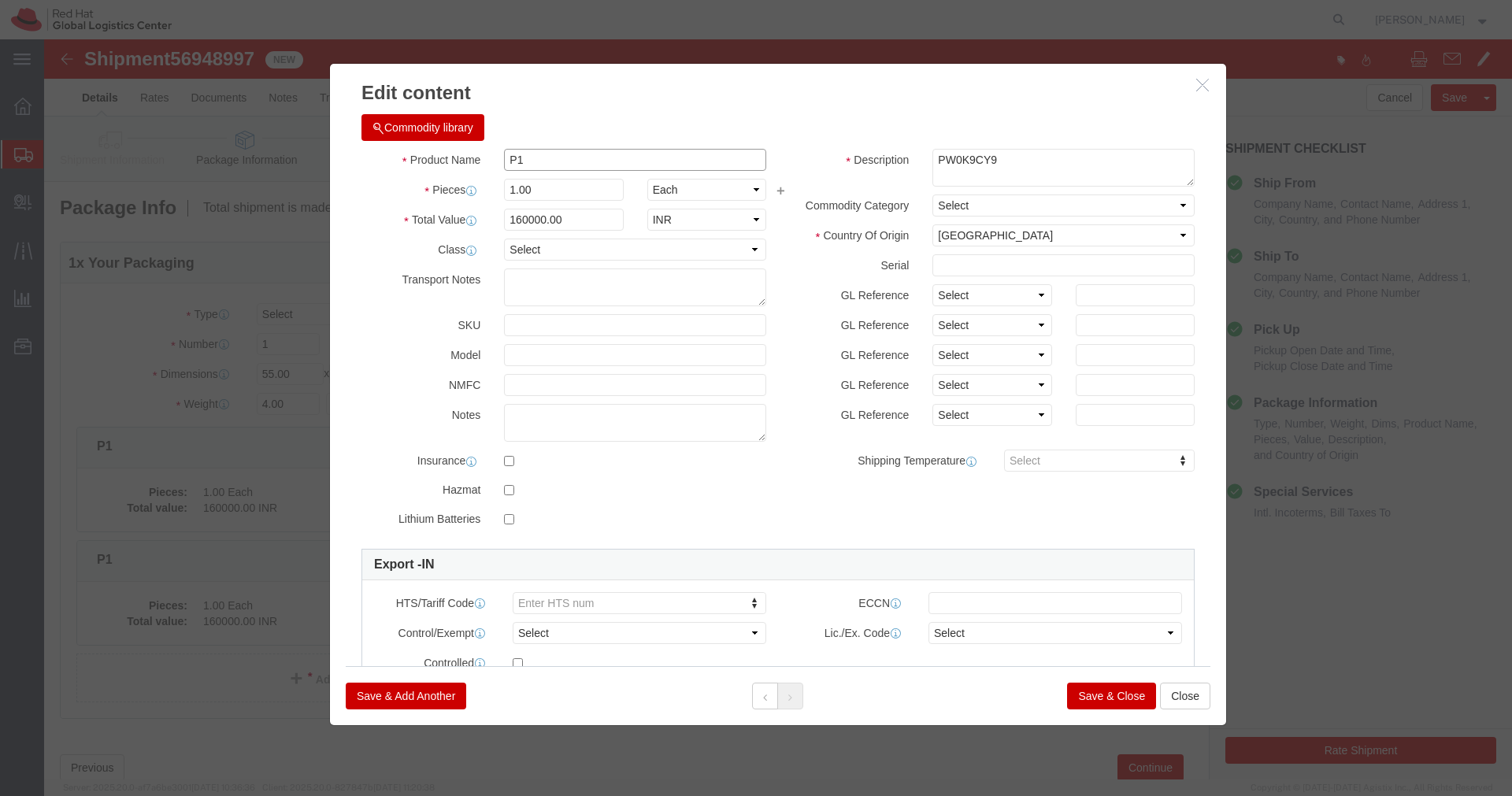
click input "P1"
paste input "Think Pad Universal Thunderbolt 4 Workstation"
type input "Think Pad Universal Thunderbolt 4 Workstation"
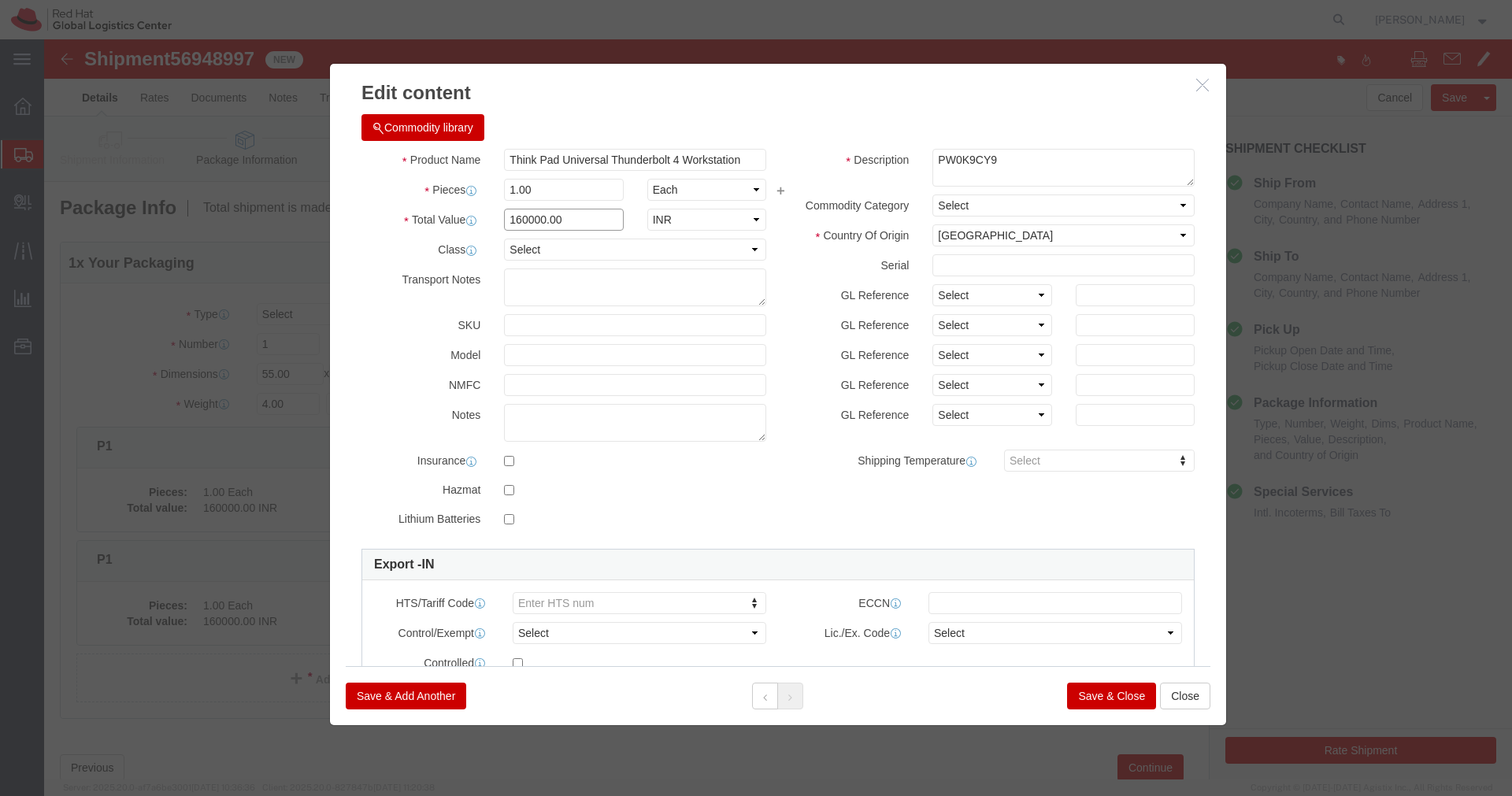
click input "160000.00"
type input "23000.00"
click button "Save & Close"
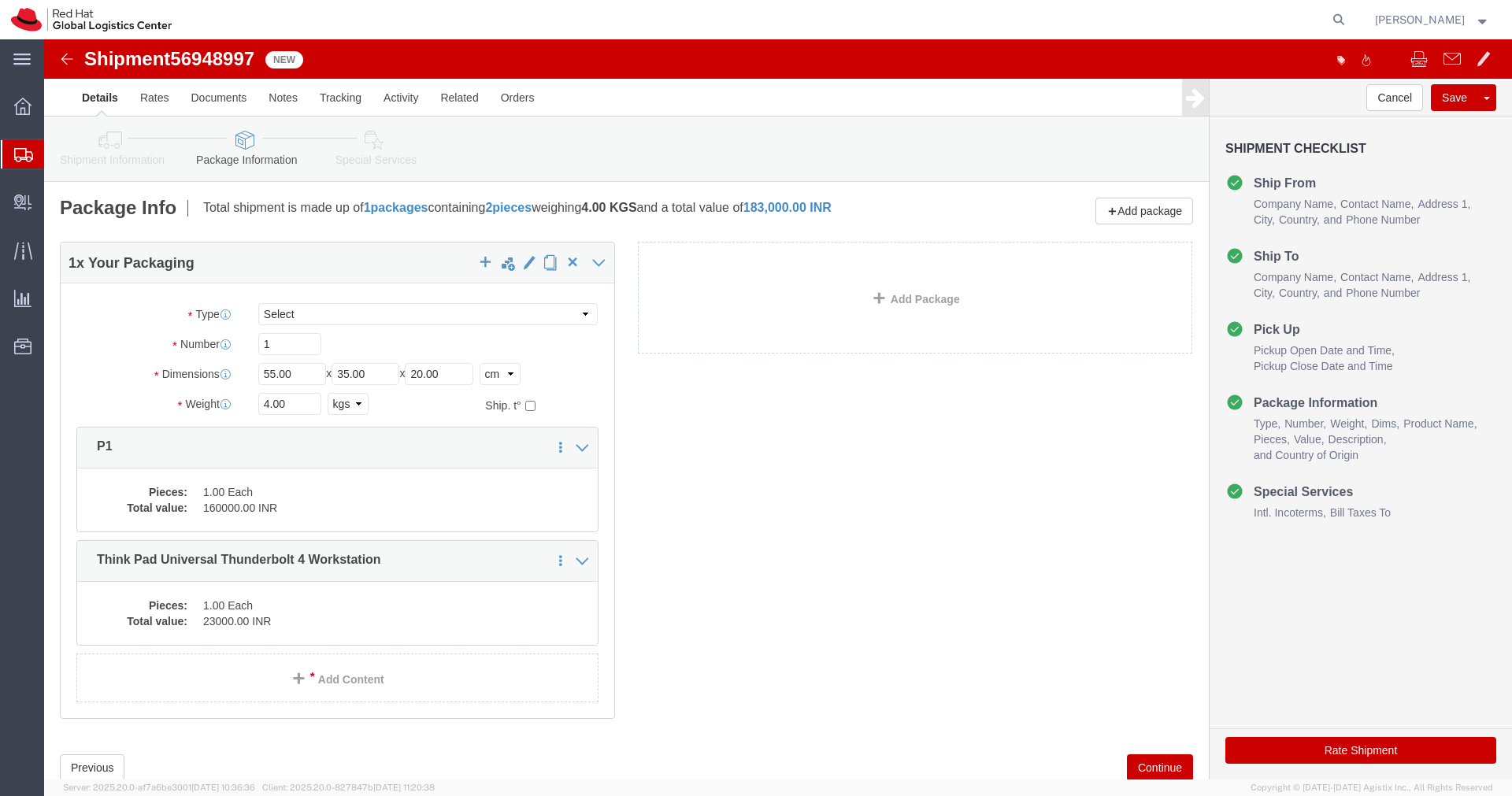
click icon
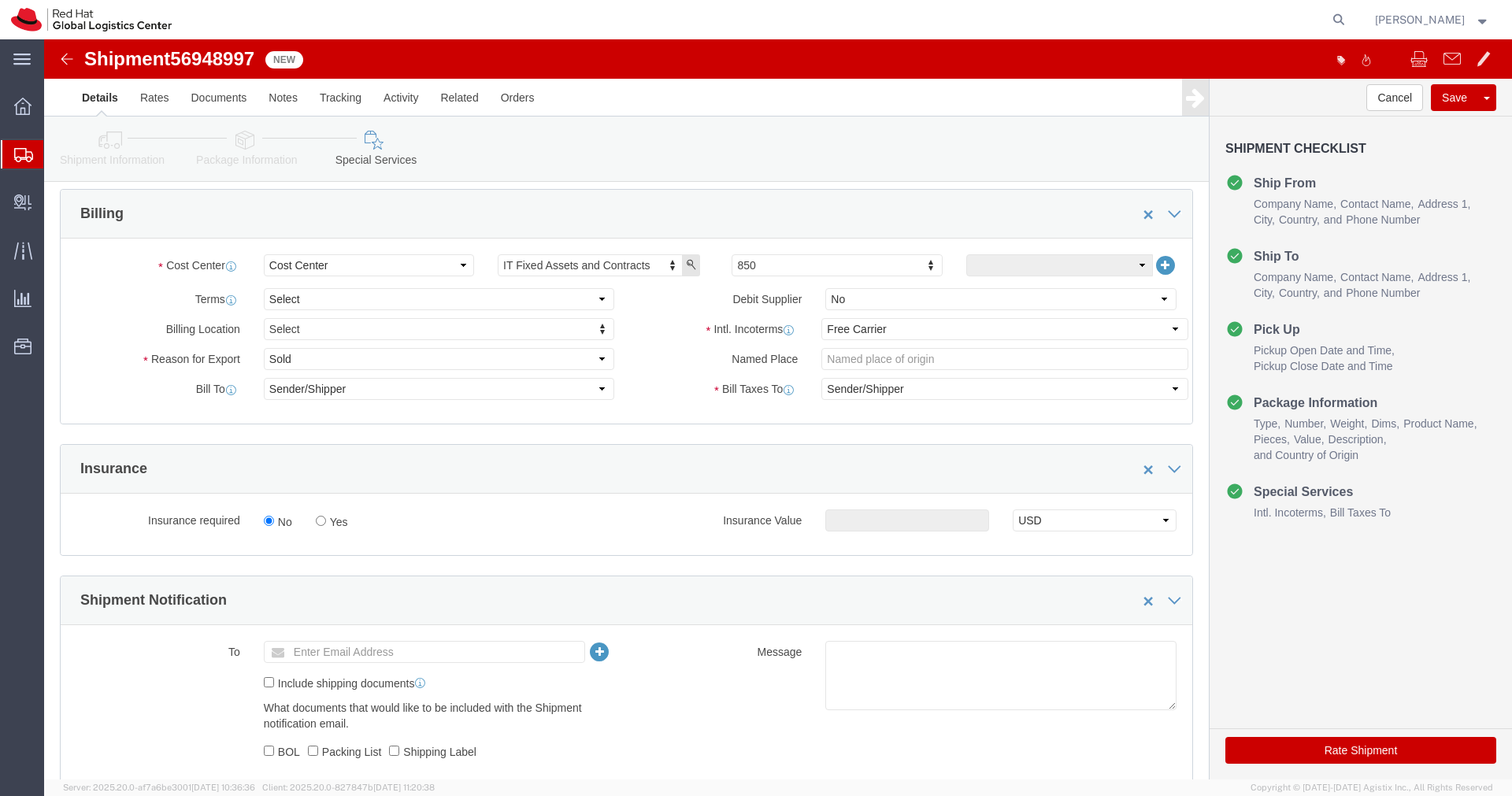
scroll to position [221, 0]
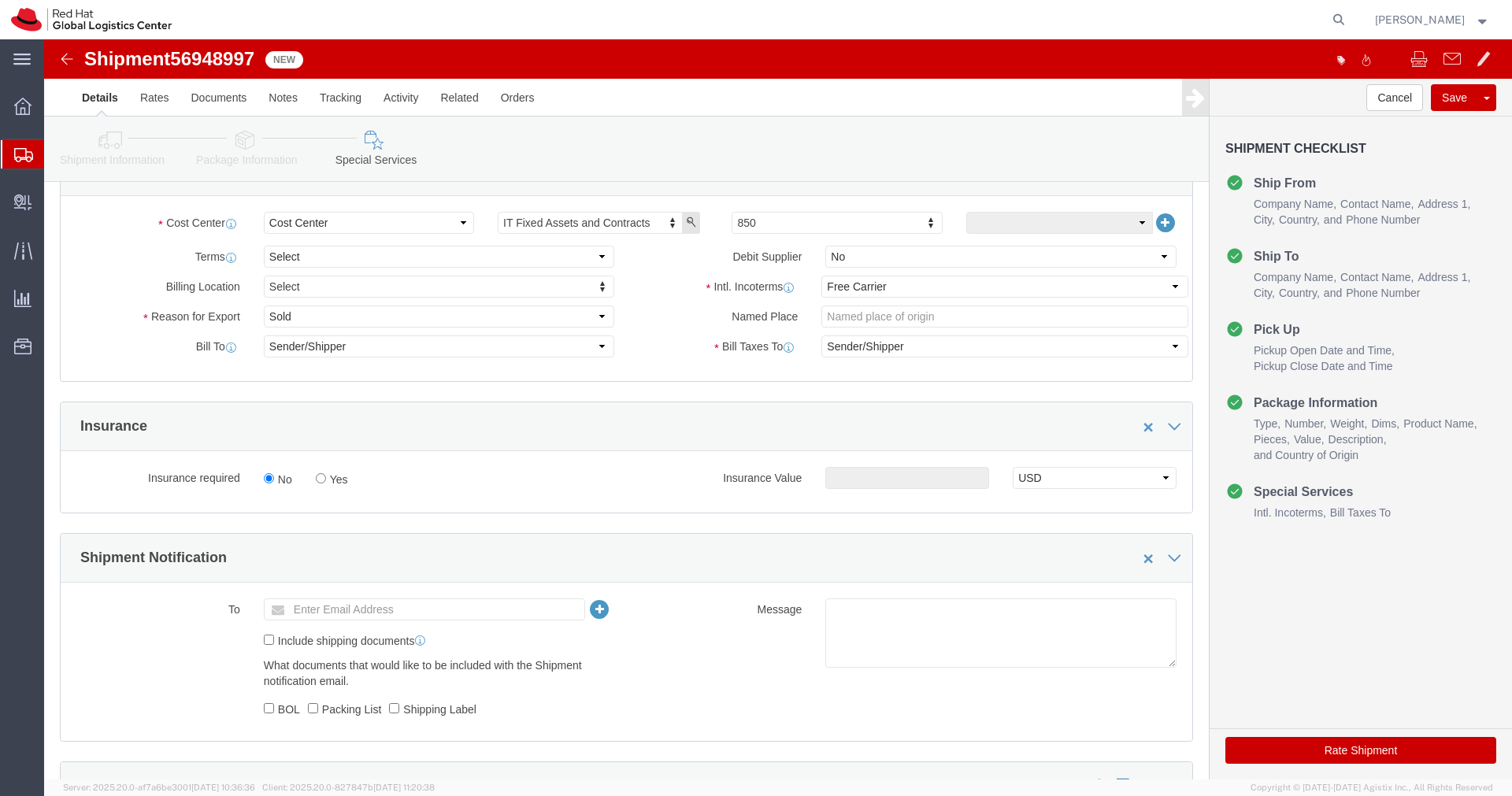
click ul "Enter Email Address"
type input "[EMAIL_ADDRESS][DOMAIN_NAME]"
click textarea
paste textarea "Hardware - Laptop, Here is the web link for tracking this shipment([URL][DOMAIN…"
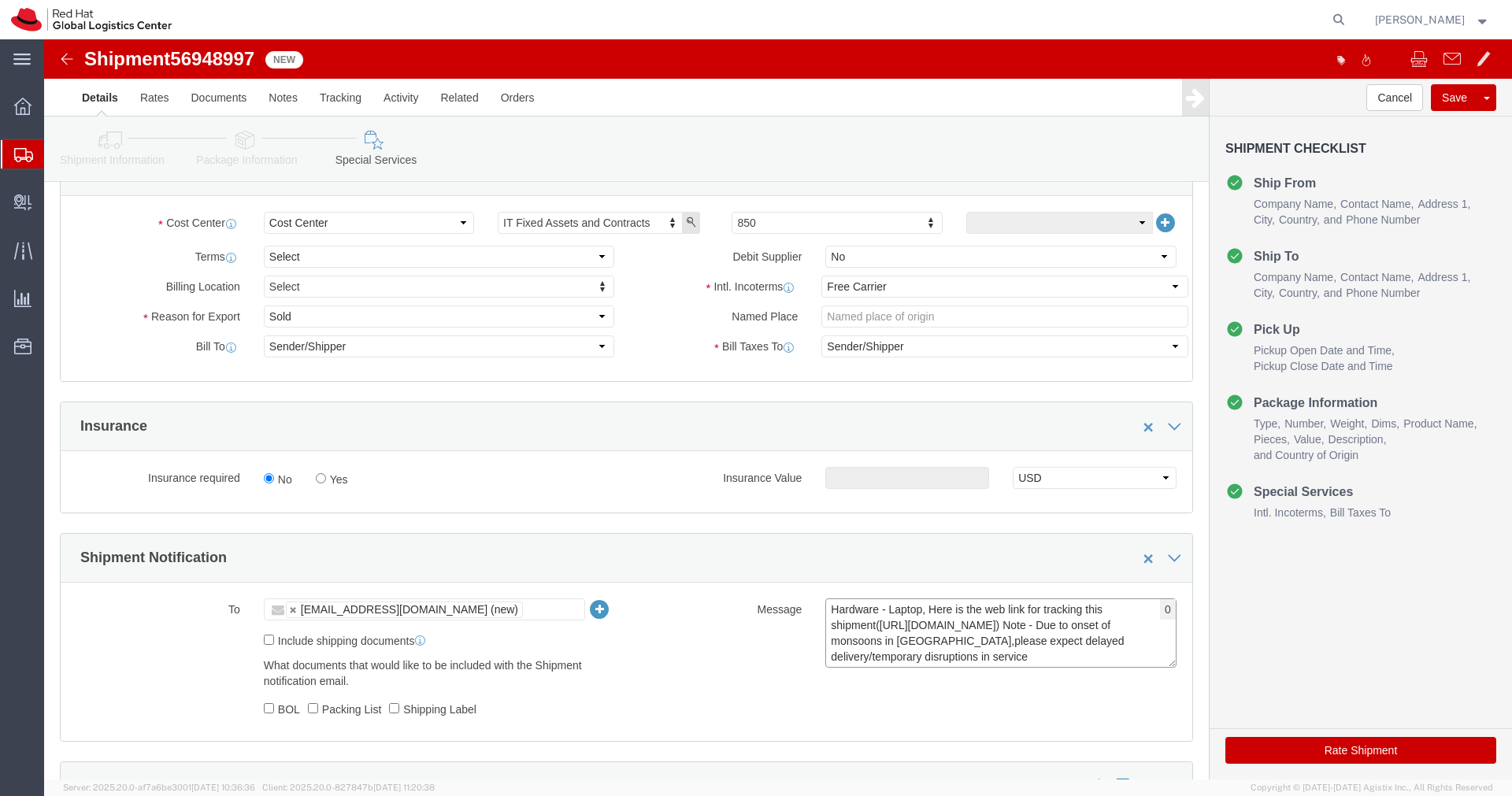
scroll to position [11, 0]
type textarea "Hardware - Laptop, Here is the web link for tracking this shipment([URL][DOMAIN…"
click button "Rate Shipment"
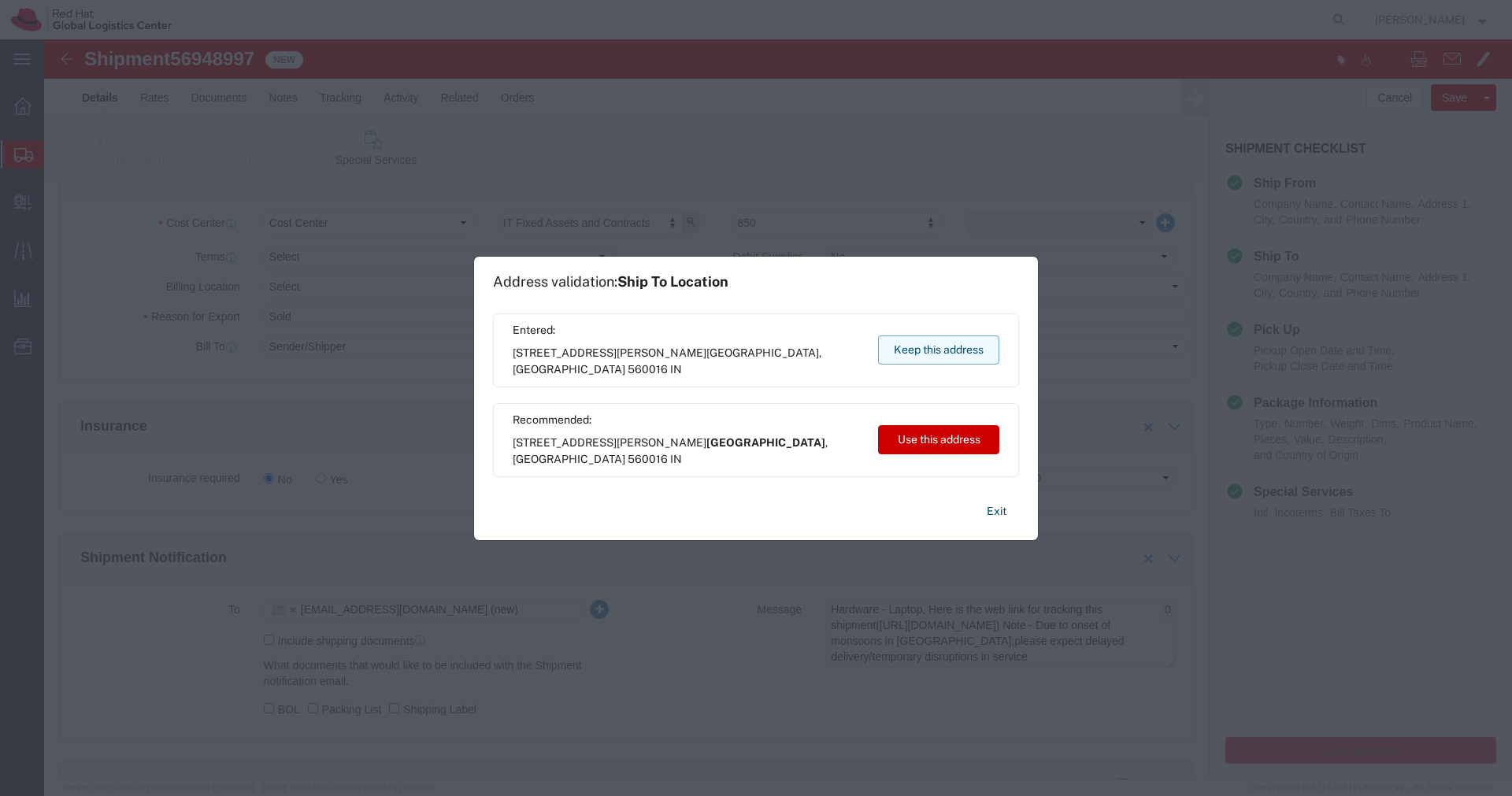
click at [985, 353] on button "Keep this address" at bounding box center [938, 349] width 121 height 30
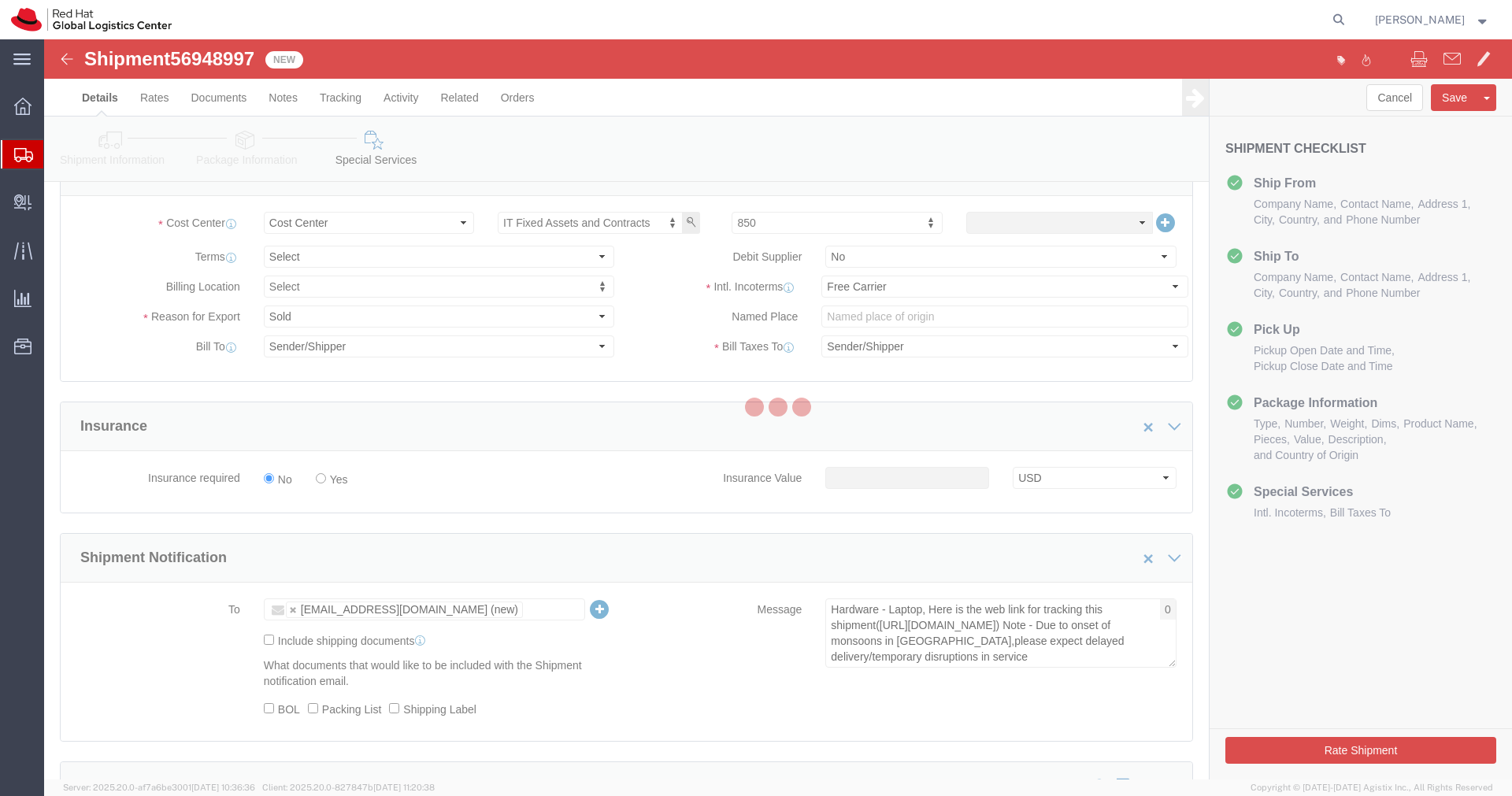
scroll to position [0, 0]
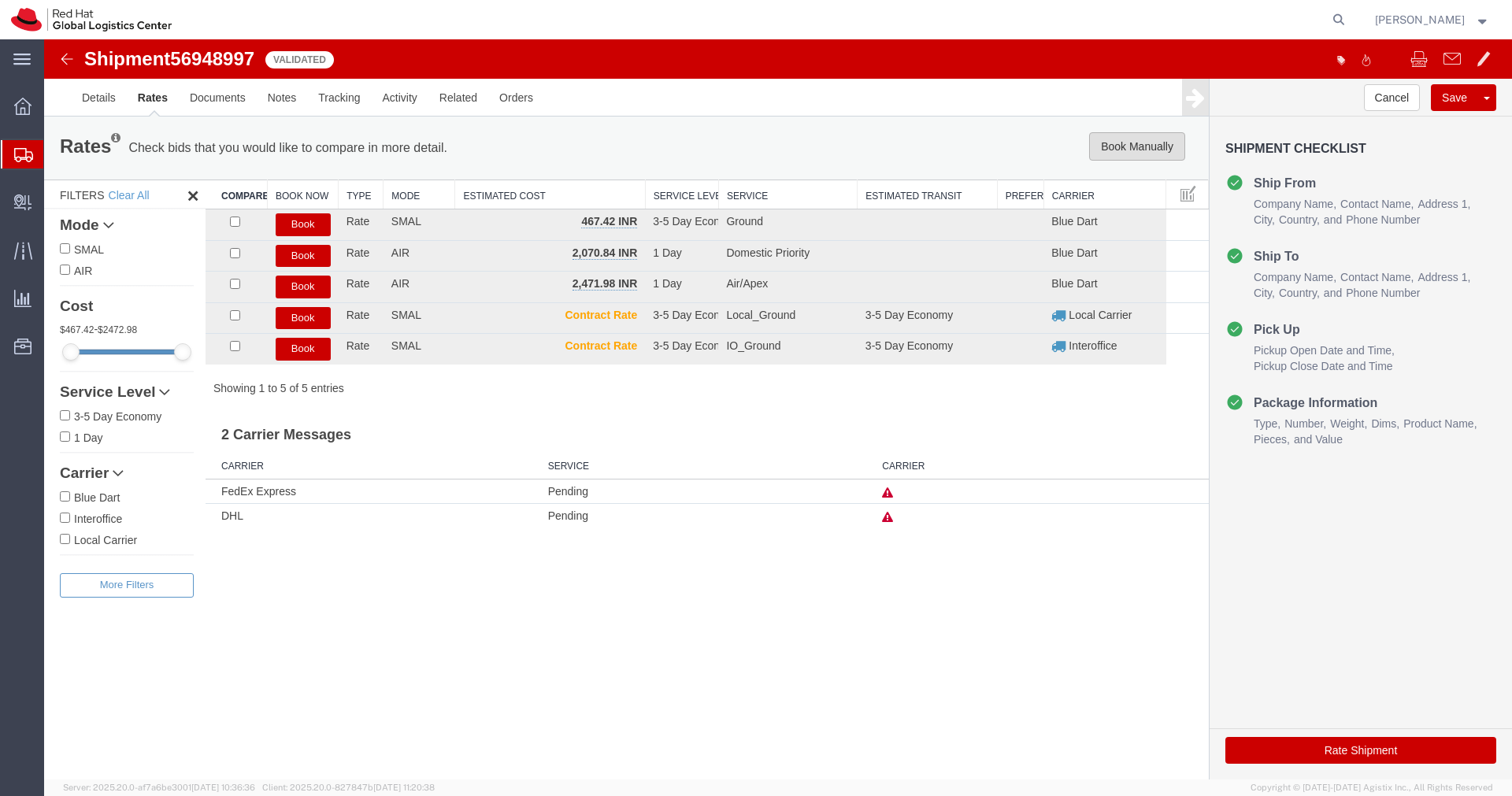
click at [1145, 157] on button "Book Manually" at bounding box center [1137, 147] width 96 height 29
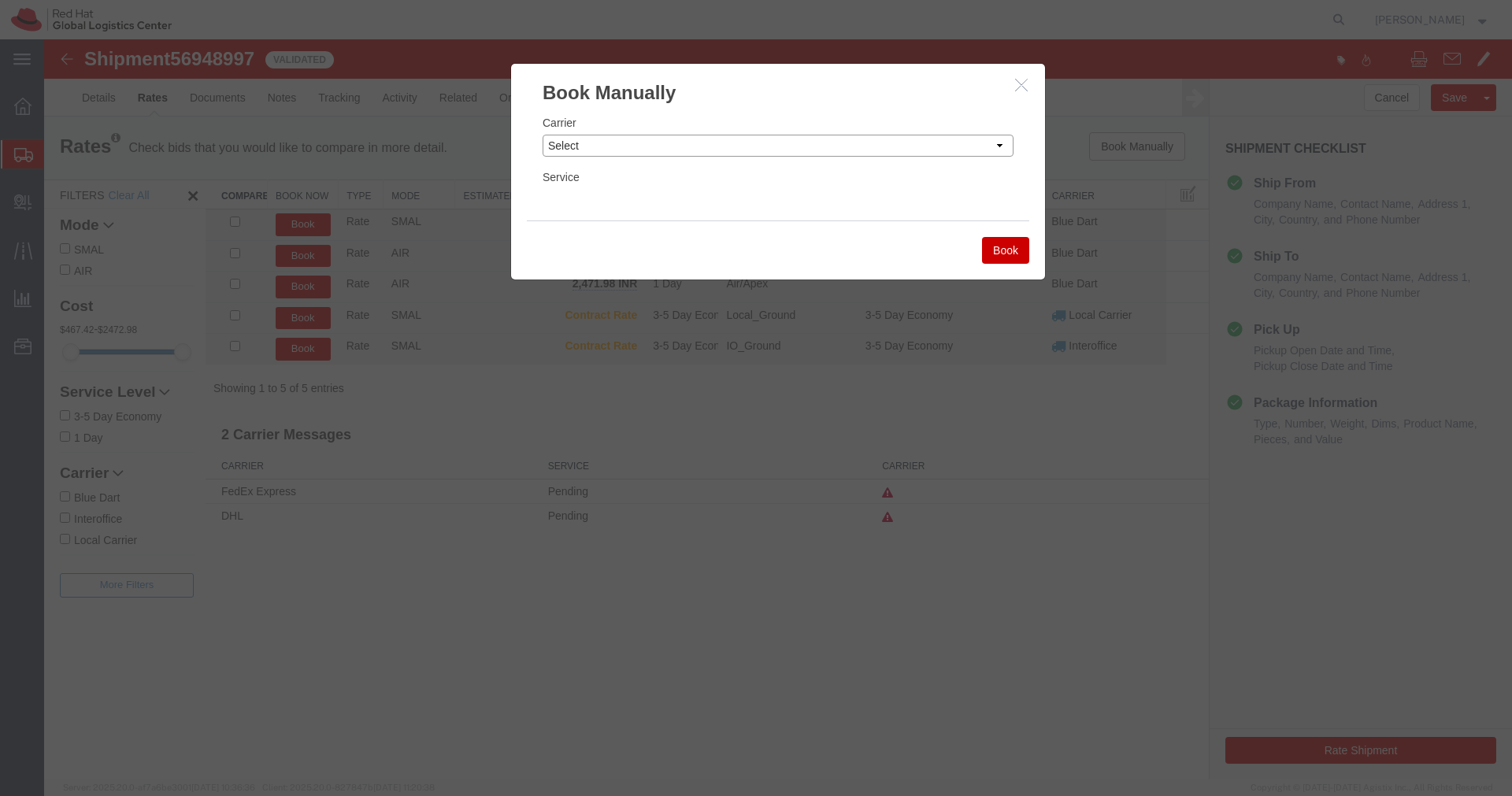
click at [943, 147] on select "Select Add New Carrier (and default service) Blue Dart DHL FedEx Express Global…" at bounding box center [778, 145] width 471 height 22
select select "14653"
click at [543, 134] on select "Select Add New Carrier (and default service) Blue Dart DHL FedEx Express Global…" at bounding box center [778, 145] width 471 height 22
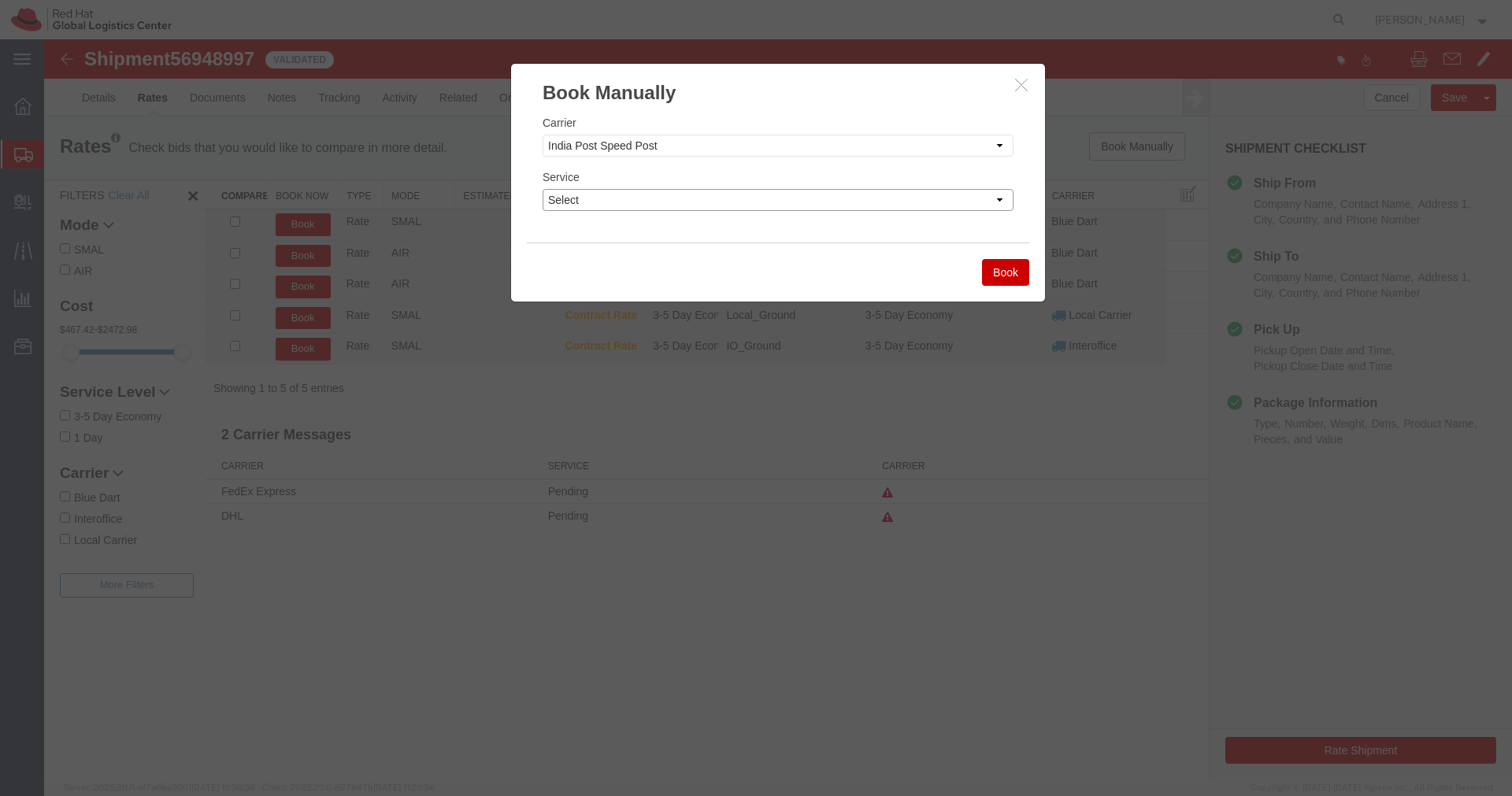
click at [865, 198] on select "Select Air" at bounding box center [778, 199] width 471 height 22
select select "29222"
click at [543, 189] on select "Select Air" at bounding box center [778, 199] width 471 height 22
click at [987, 279] on button "Book" at bounding box center [1005, 272] width 48 height 27
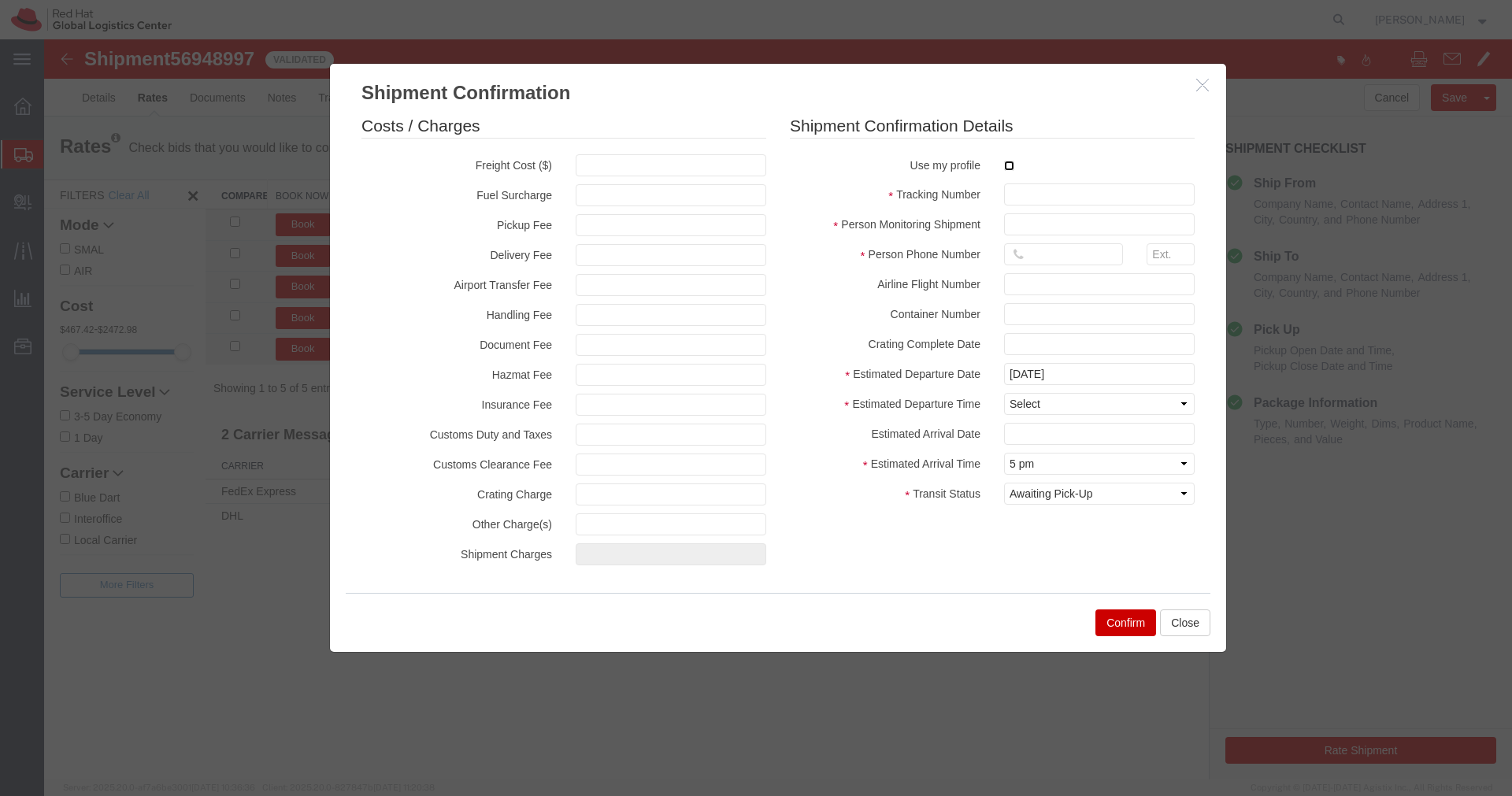
click at [1010, 169] on input "checkbox" at bounding box center [1008, 166] width 10 height 10
checkbox input "true"
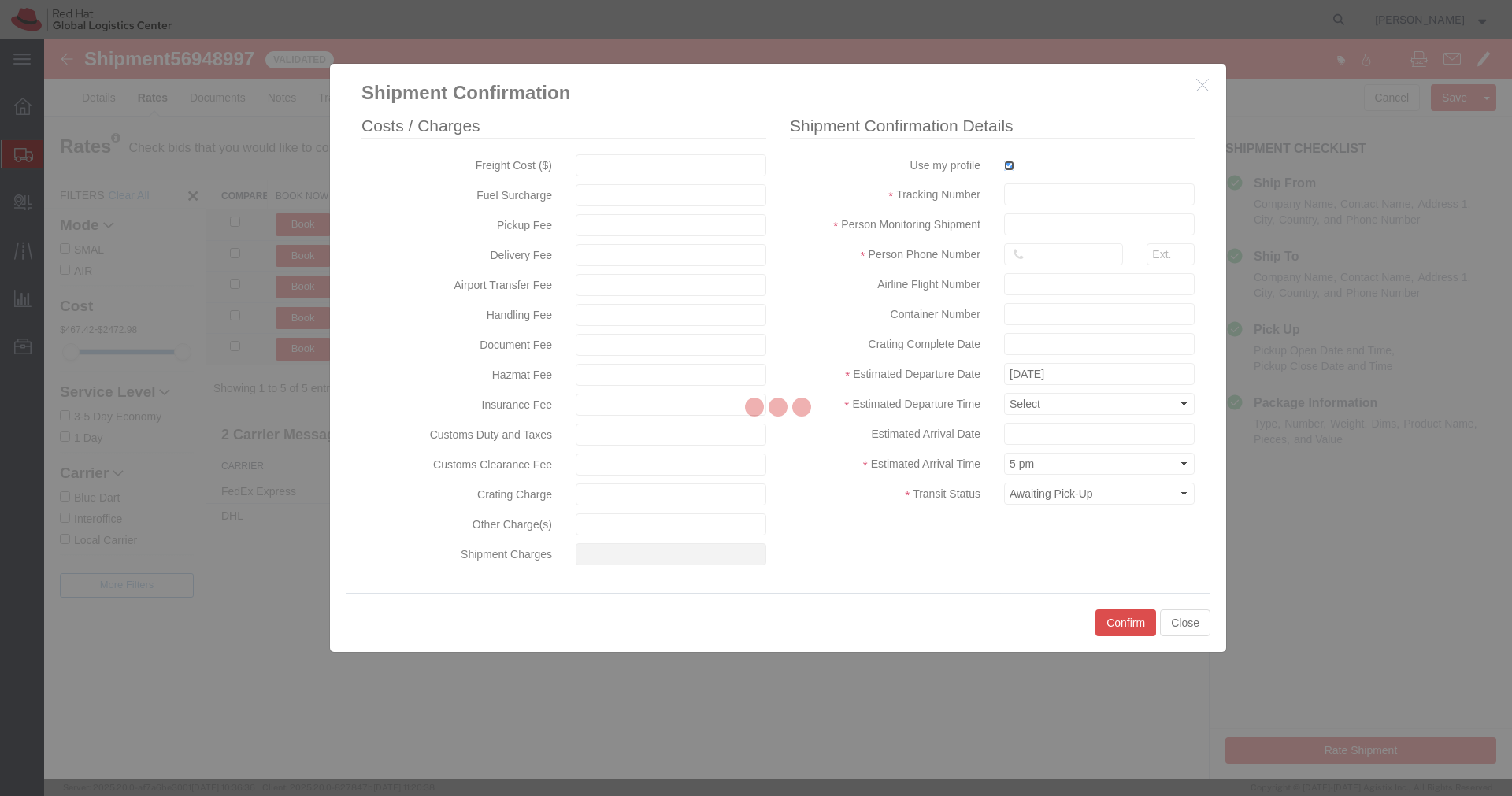
type input "[PERSON_NAME]"
type input "[PHONE_NUMBER]"
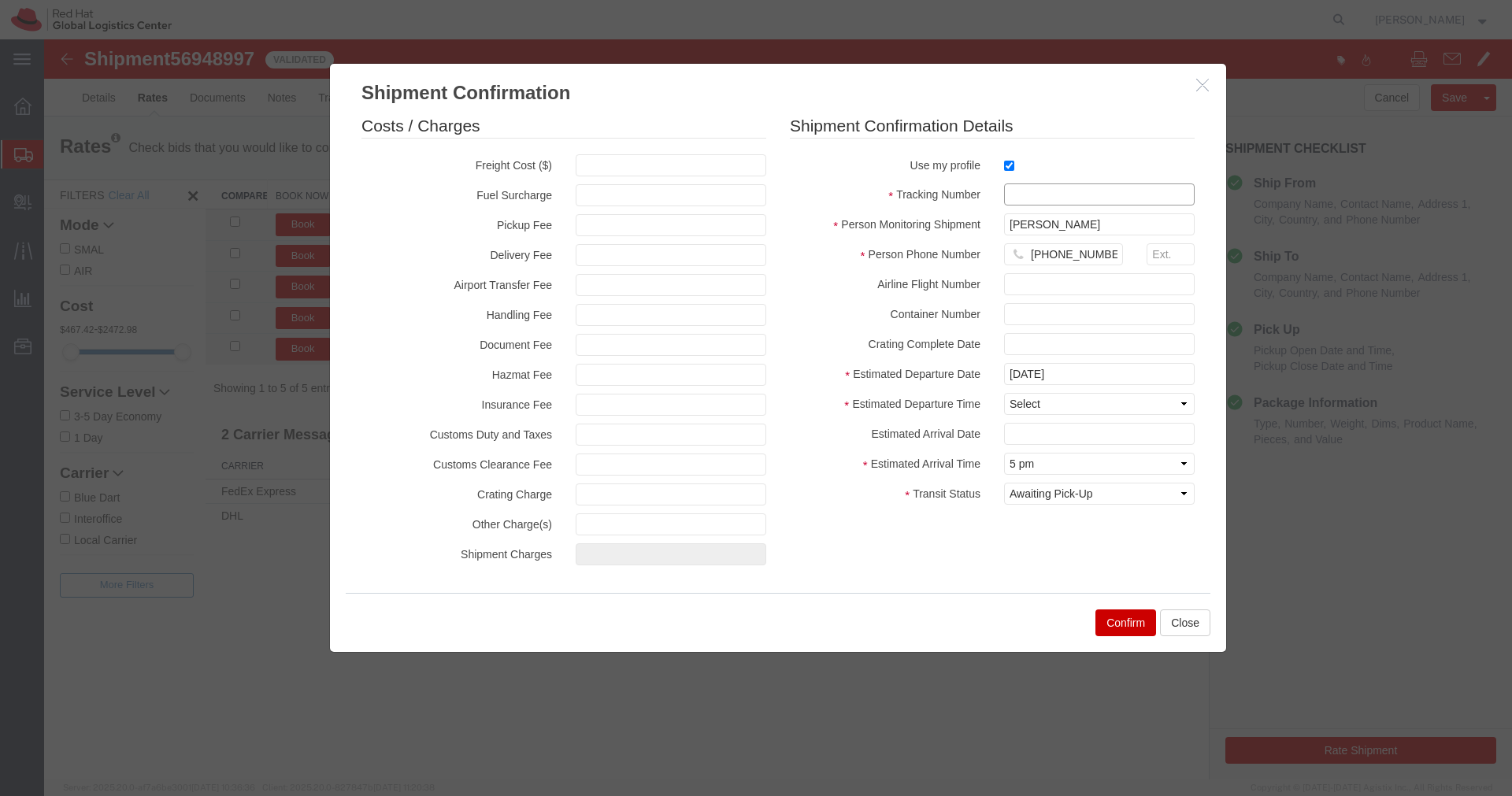
click at [1022, 198] on input "text" at bounding box center [1099, 194] width 190 height 22
paste input "EM346212574IN"
type input "EM346212574IN"
click at [1093, 406] on select "Select Midnight 1 am 2 am 3 am 4 am 5 am 6 am 7 am 8 am 9 am 10 am 11 am 12 Noo…" at bounding box center [1099, 404] width 190 height 22
select select "1200"
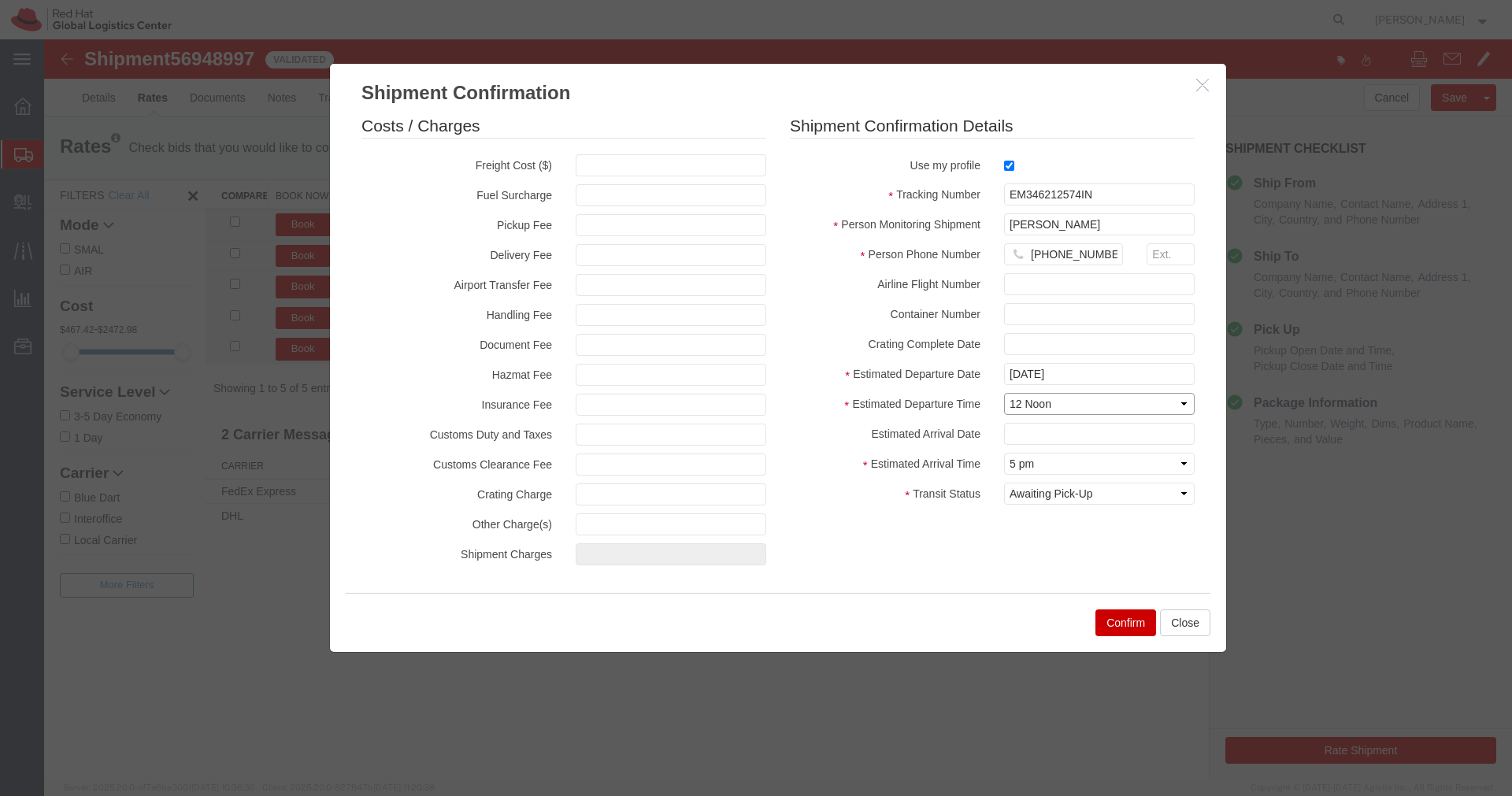
click at [1004, 393] on select "Select Midnight 1 am 2 am 3 am 4 am 5 am 6 am 7 am 8 am 9 am 10 am 11 am 12 Noo…" at bounding box center [1099, 404] width 190 height 22
click at [1117, 491] on select "Select Arrival Notice Available Arrival Notice Imported Arrive at Delivery Loca…" at bounding box center [1099, 493] width 190 height 22
select select "INTRANST"
click at [1004, 483] on select "Select Arrival Notice Available Arrival Notice Imported Arrive at Delivery Loca…" at bounding box center [1099, 493] width 190 height 22
click at [1131, 625] on button "Confirm" at bounding box center [1125, 623] width 61 height 27
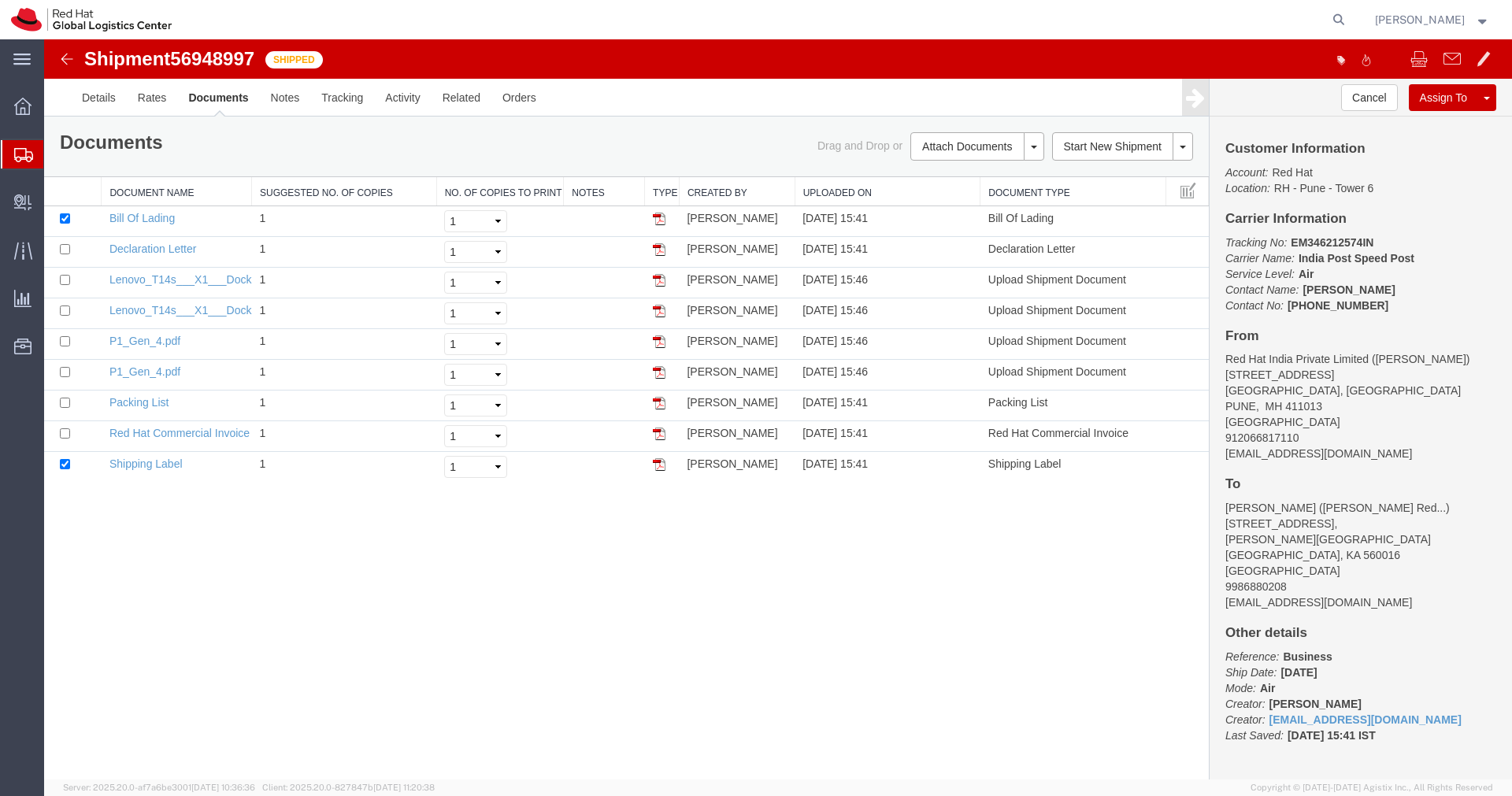
click at [57, 56] on div "Shipment 56948997 9 of 9 Shipped" at bounding box center [411, 63] width 732 height 30
click at [65, 60] on img at bounding box center [67, 59] width 19 height 19
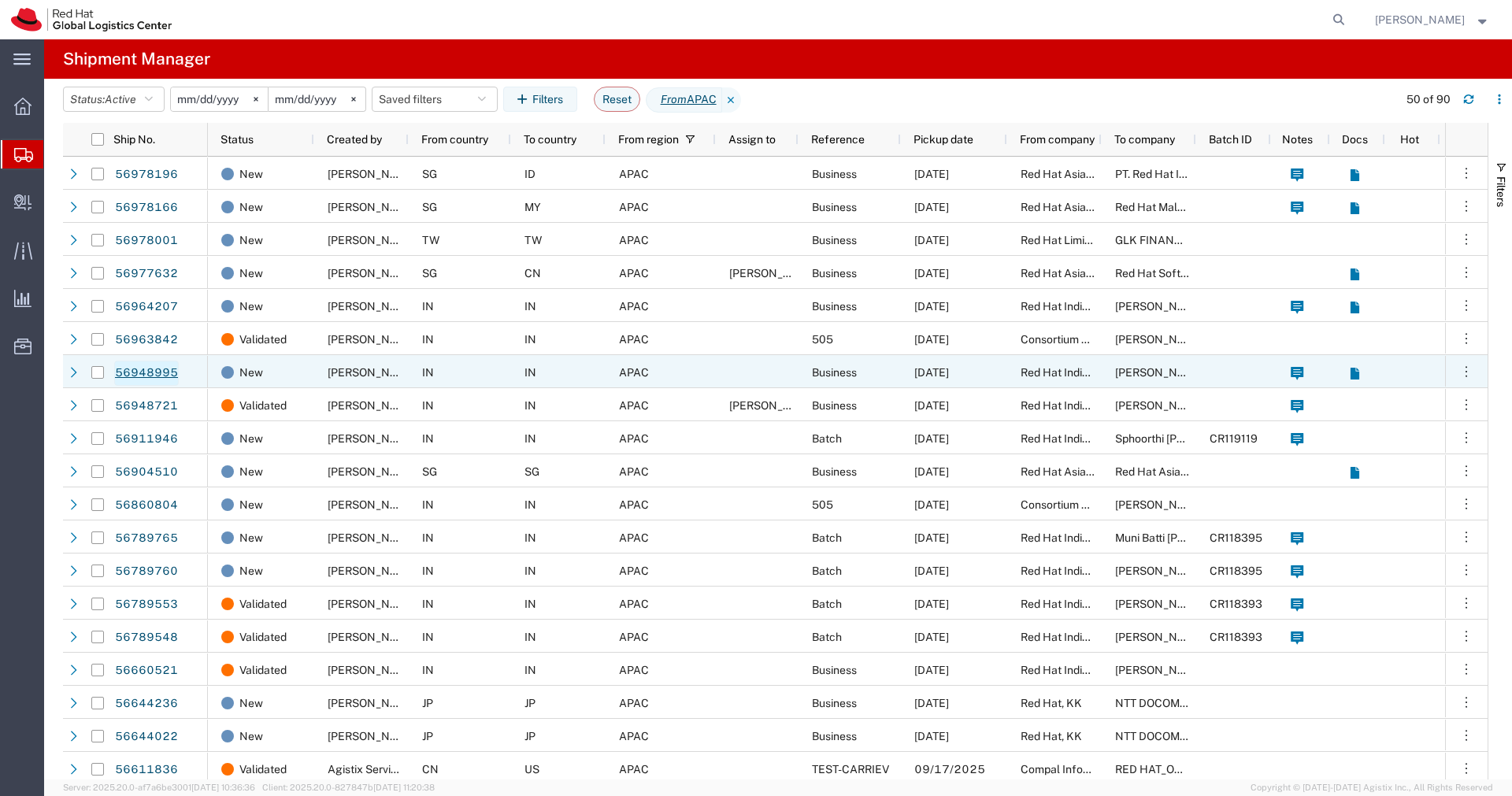
click at [139, 377] on link "56948995" at bounding box center [147, 373] width 65 height 25
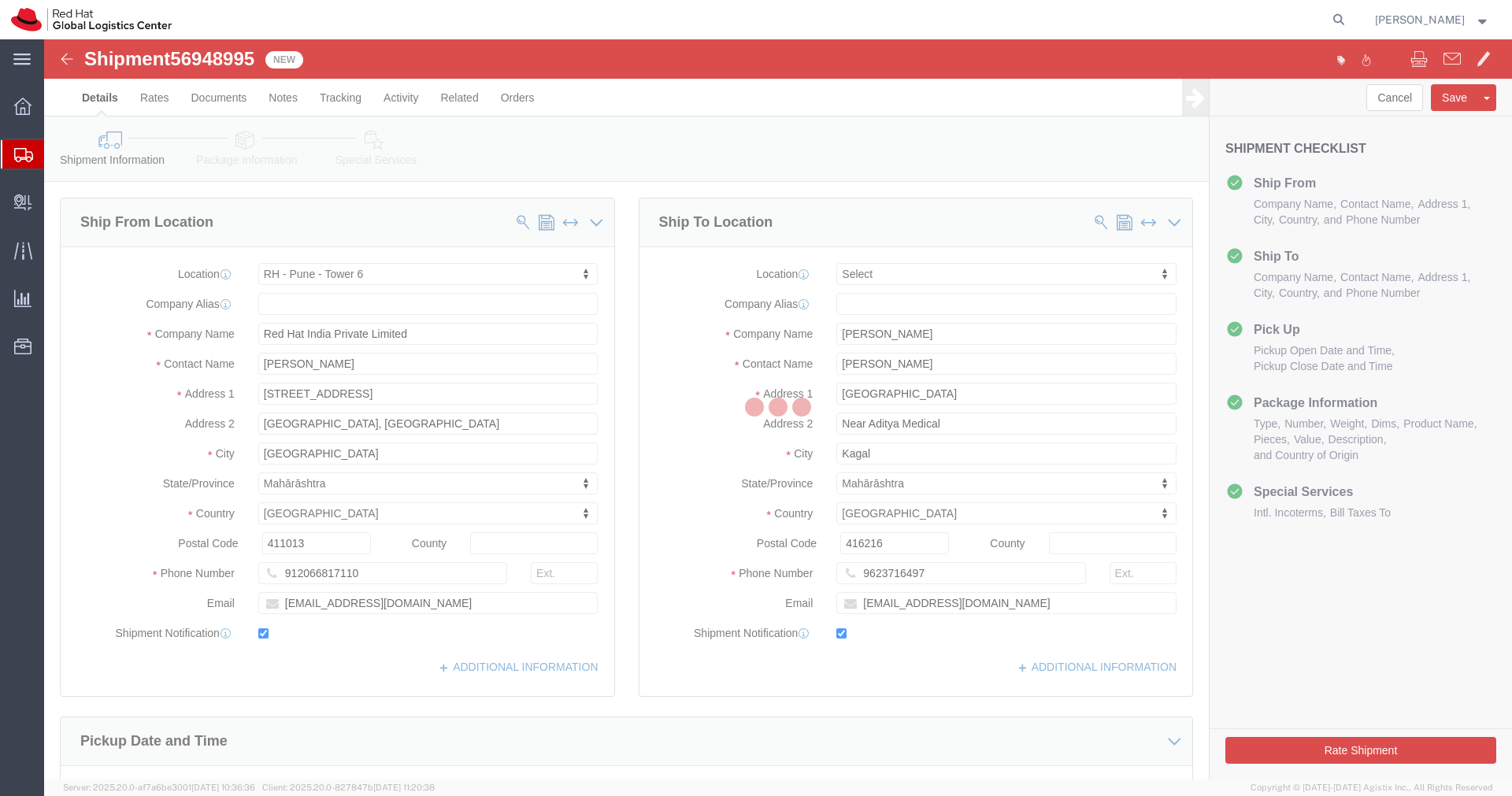
select select "38432"
select select
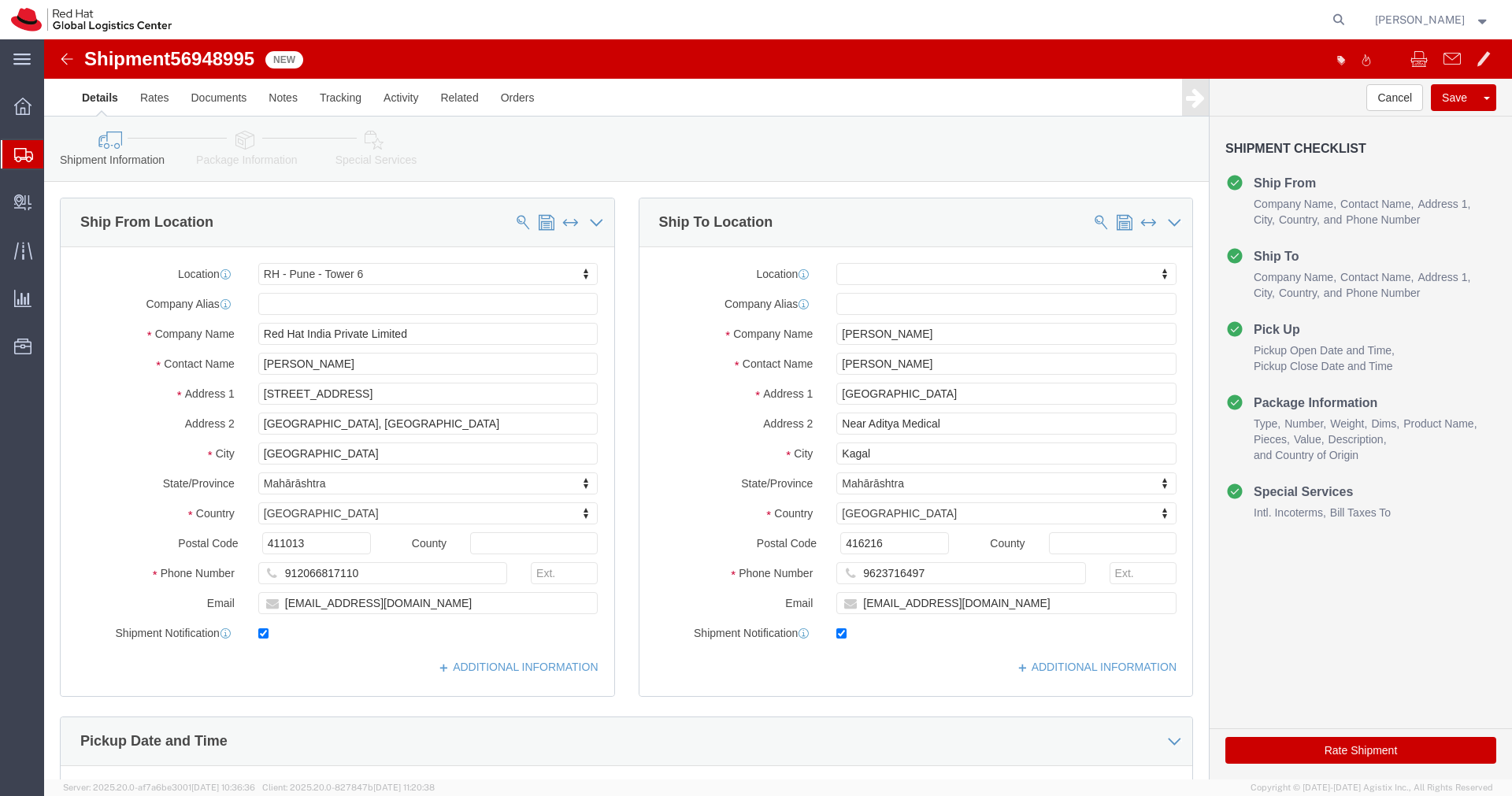
click icon
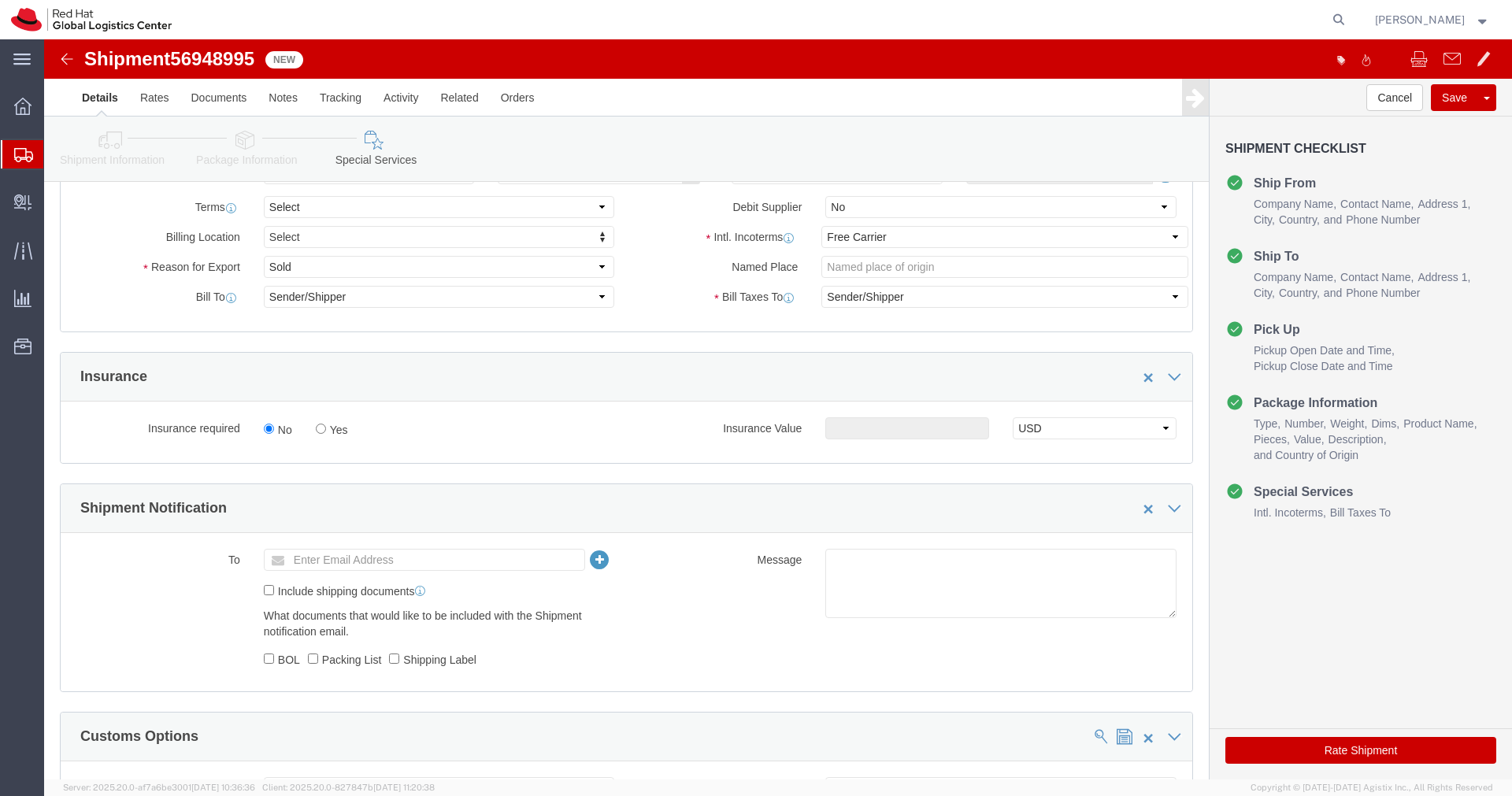
scroll to position [280, 0]
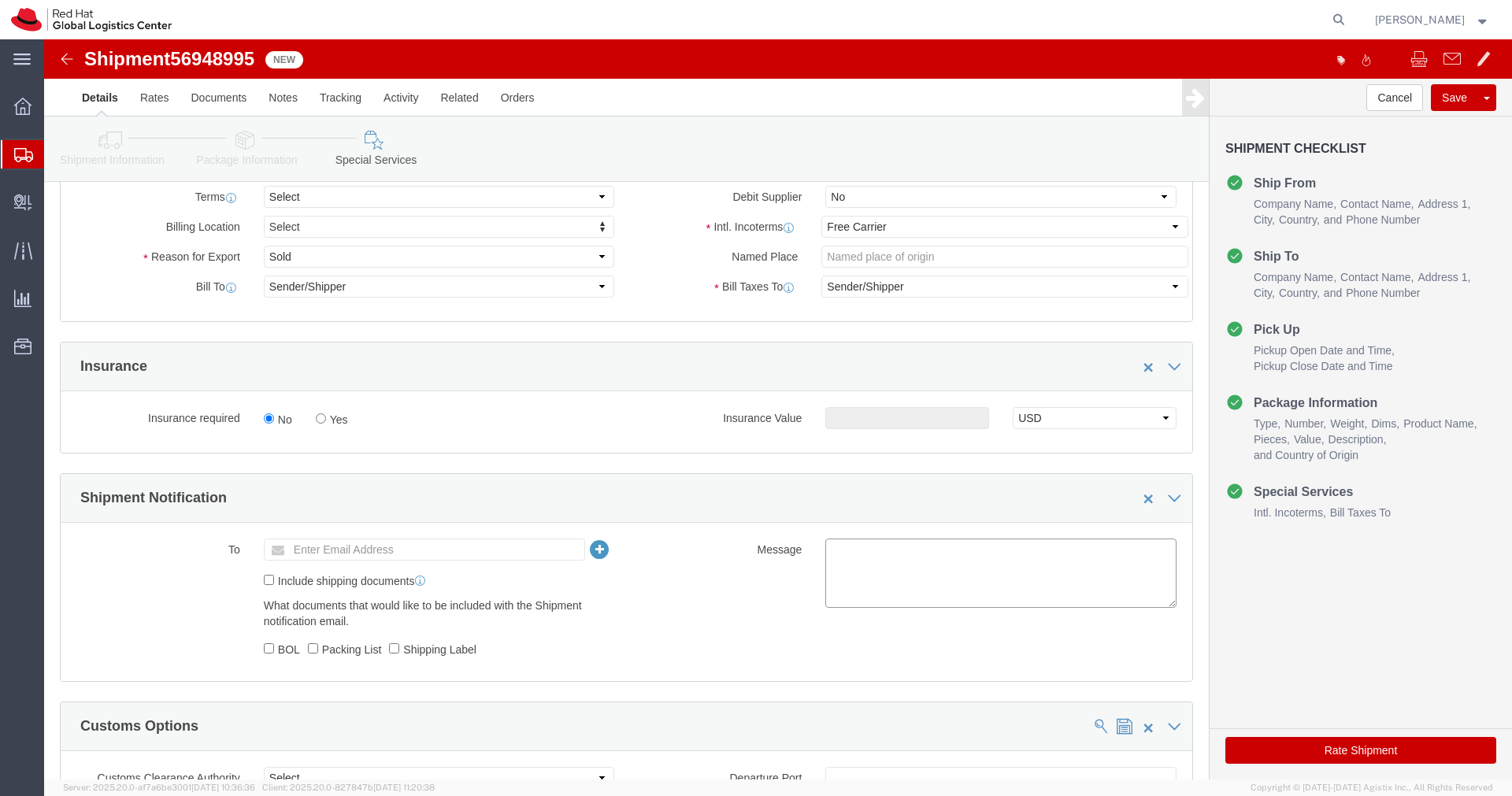
click textarea
paste textarea "Hardware - Laptop, Here is the web link for tracking this shipment([URL][DOMAIN…"
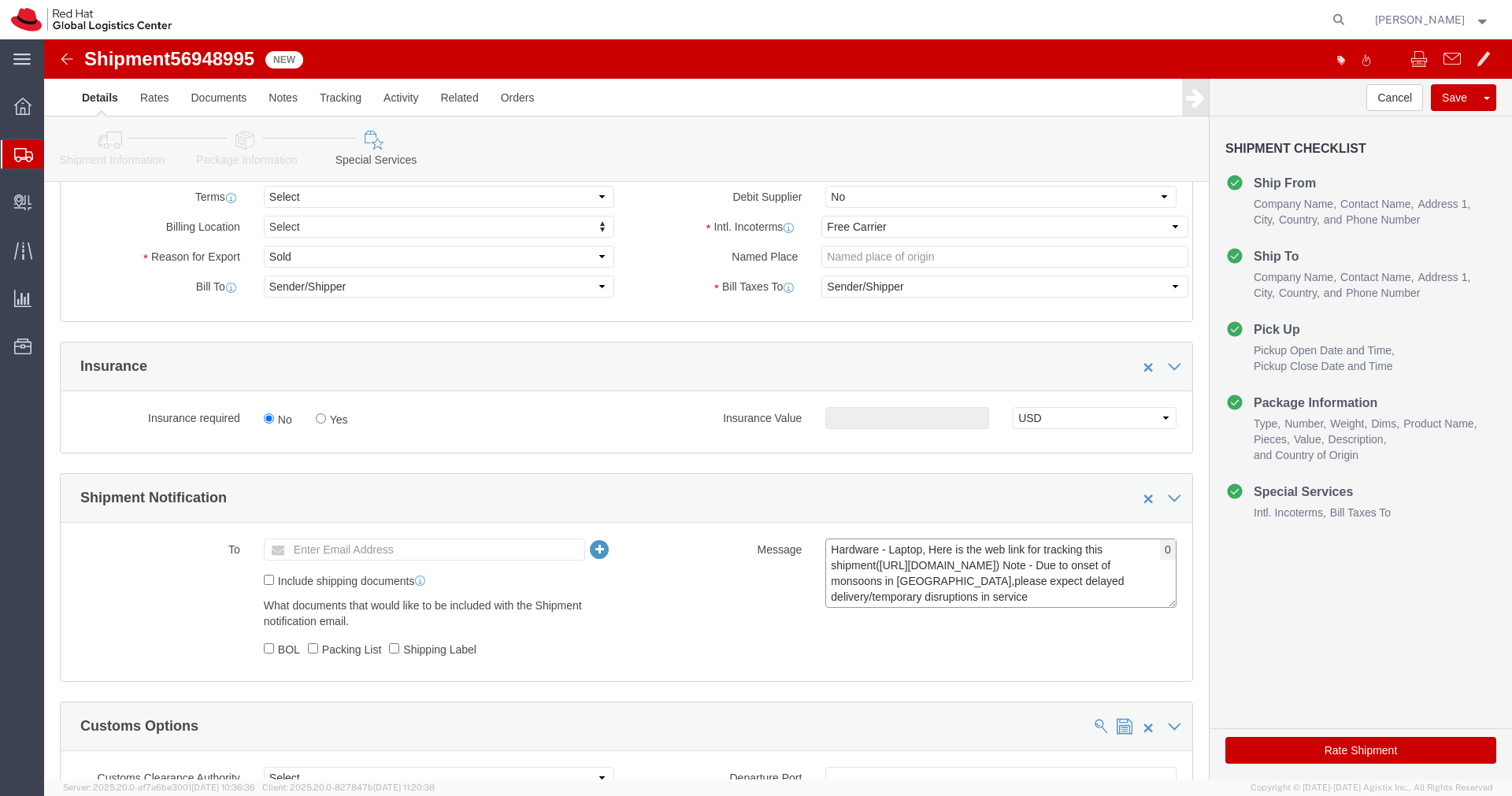
scroll to position [11, 0]
type textarea "Hardware - Laptop, Here is the web link for tracking this shipment([URL][DOMAIN…"
click ul "Enter Email Address"
type input "[EMAIL_ADDRESS][DOMAIN_NAME]"
click icon
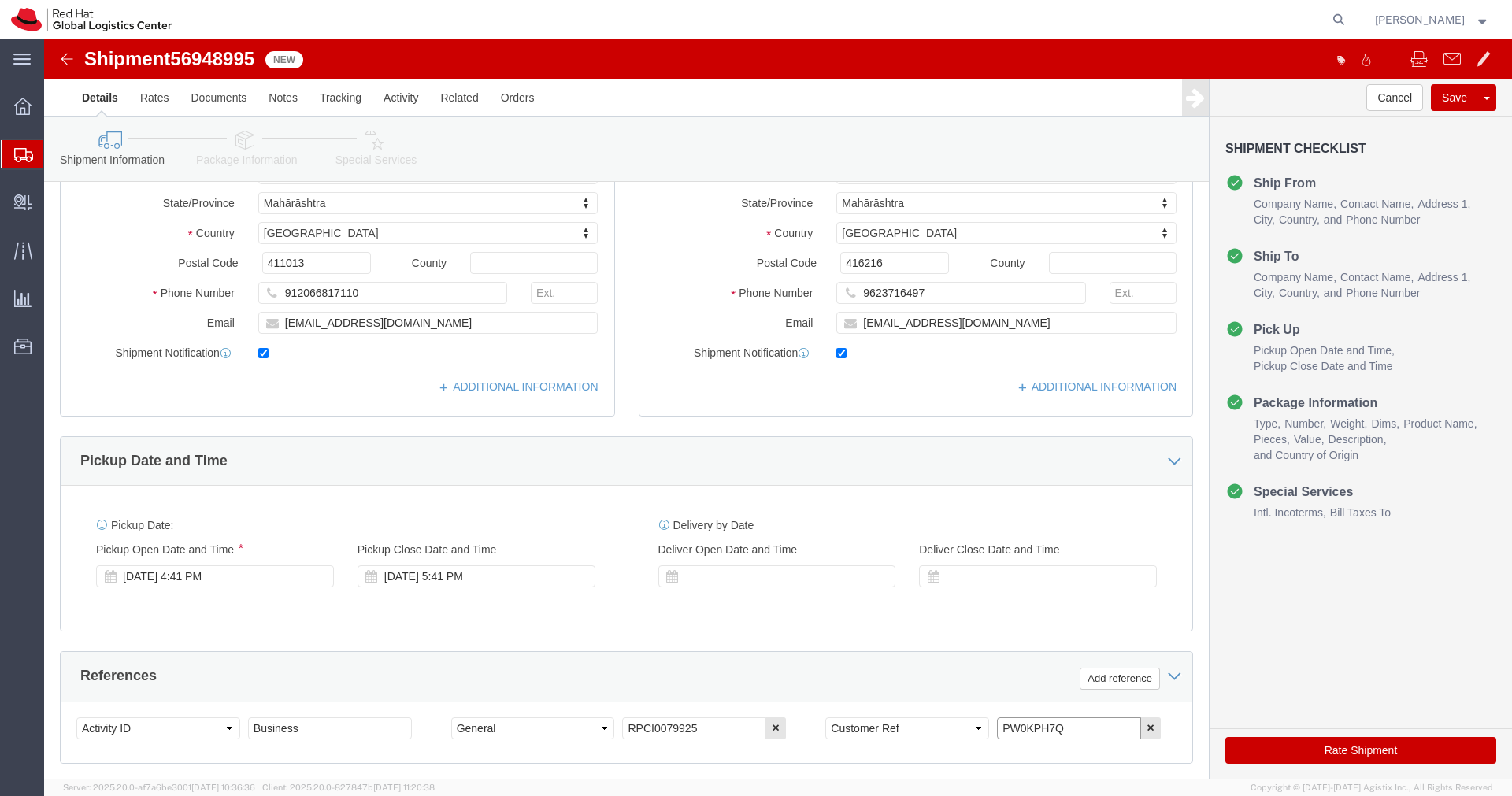
drag, startPoint x: 1014, startPoint y: 689, endPoint x: 867, endPoint y: 694, distance: 147.1
click div "Select Account Type Activity ID Airline Appointment Number ASN Batch Request # …"
drag, startPoint x: 1020, startPoint y: 691, endPoint x: 930, endPoint y: 687, distance: 90.1
click div "Select Account Type Activity ID Airline Appointment Number ASN Batch Request # …"
click link "Package Information"
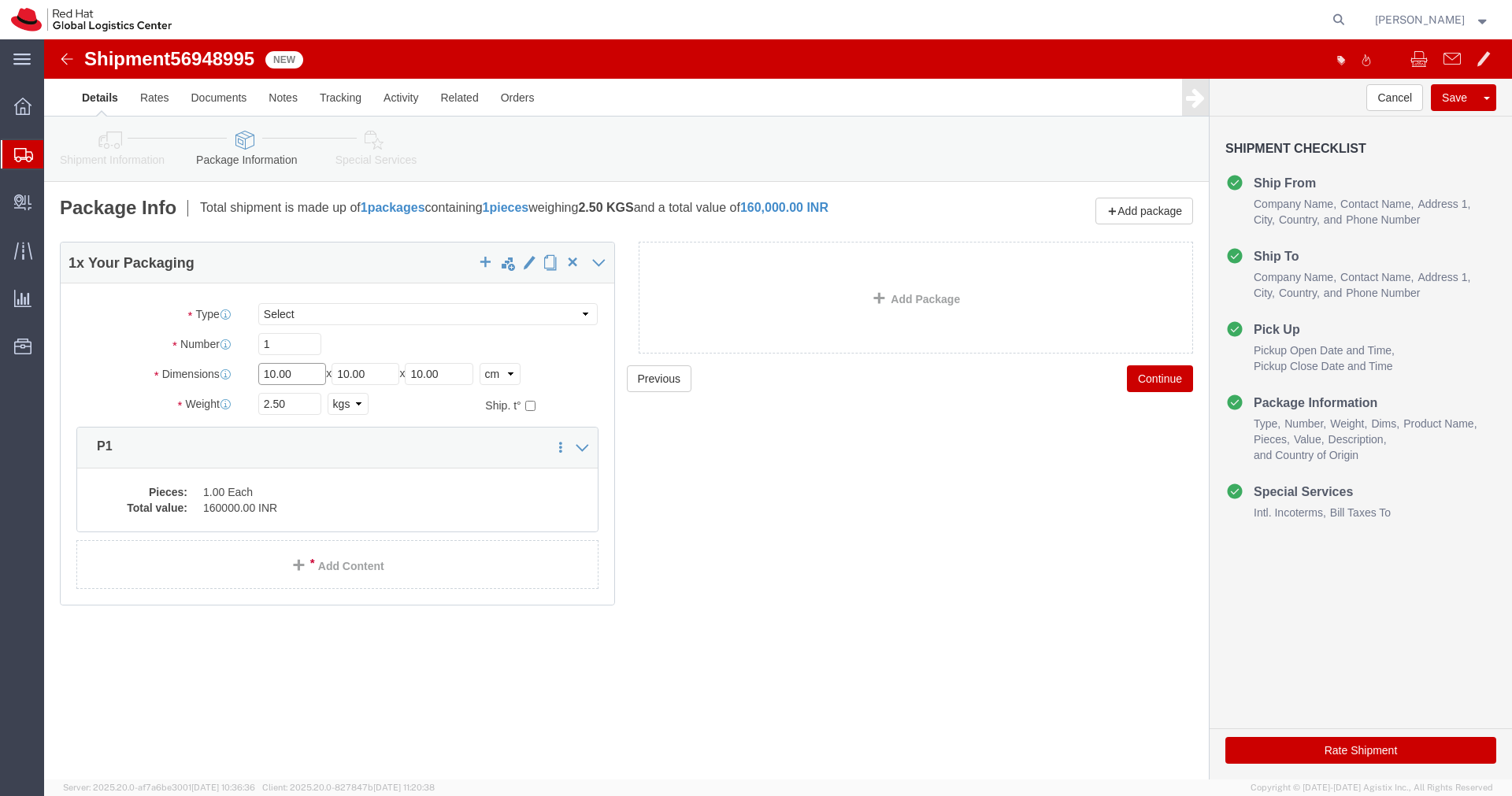
click input "10.00"
type input "55"
type input "35"
type input "20"
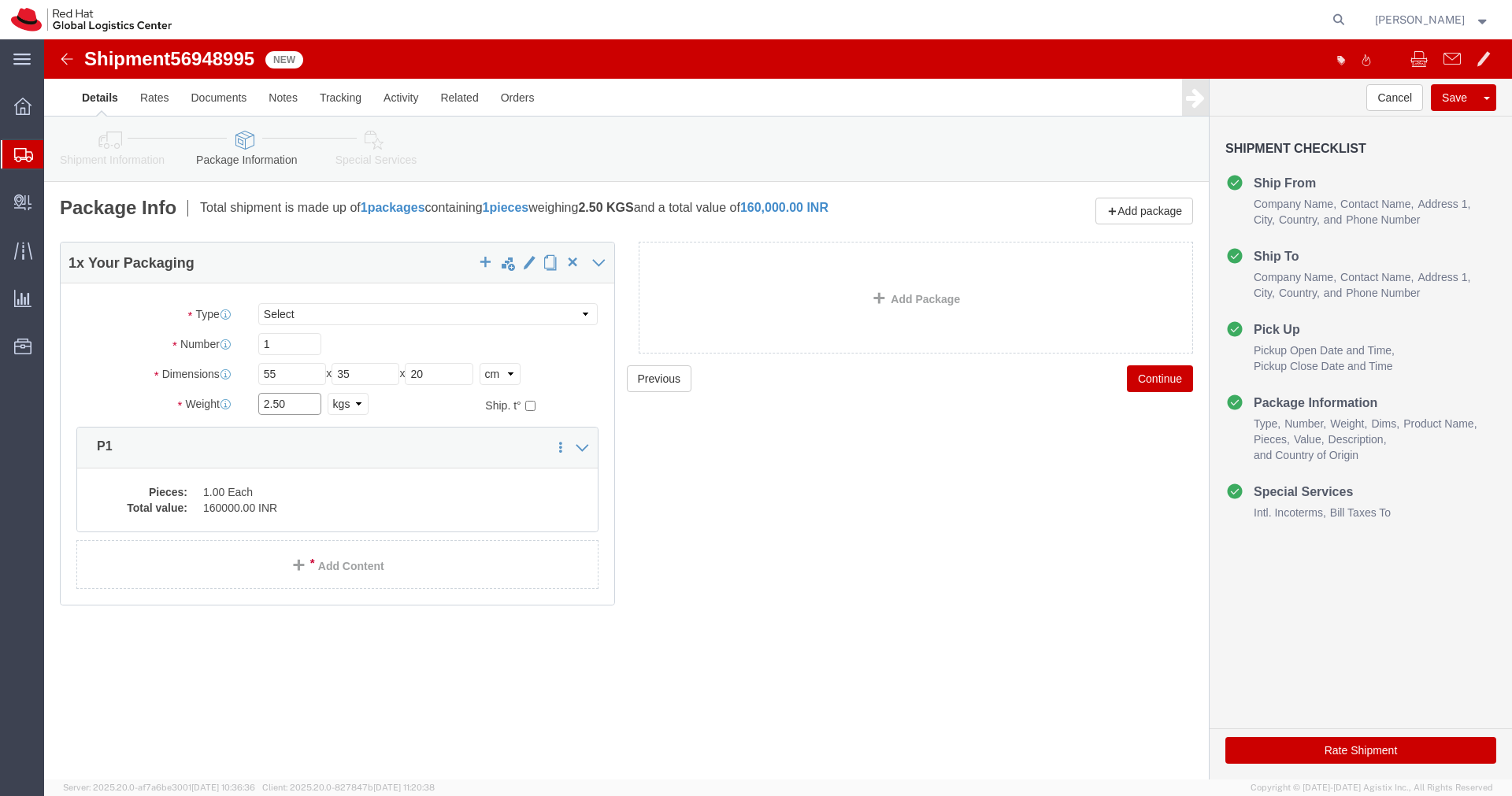
click input "2.50"
type input "4.00"
click dd "1.00 Each"
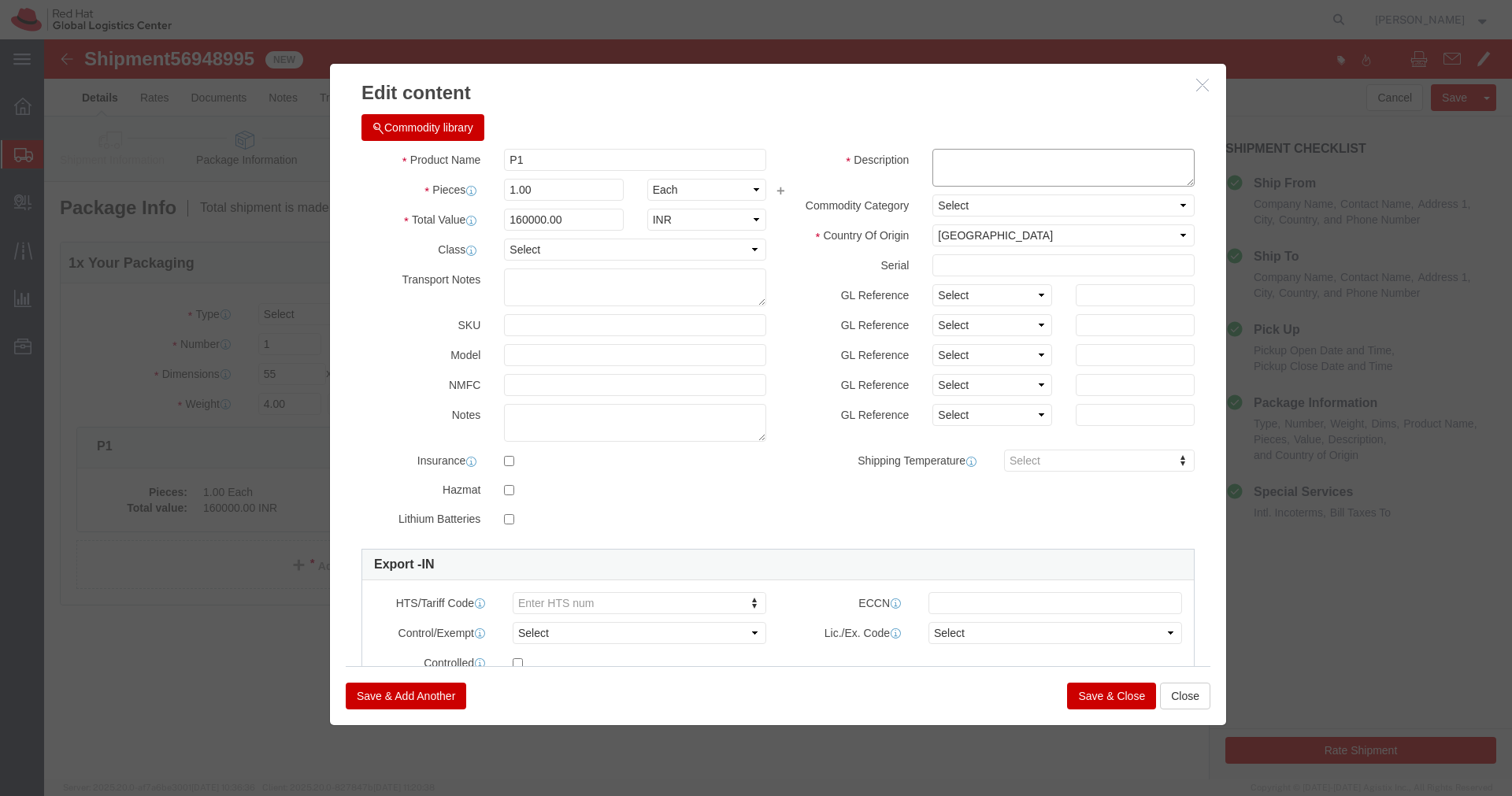
click textarea
paste textarea "PW0KPH7Q"
type textarea "PW0KPH7Q"
click button "Save & Close"
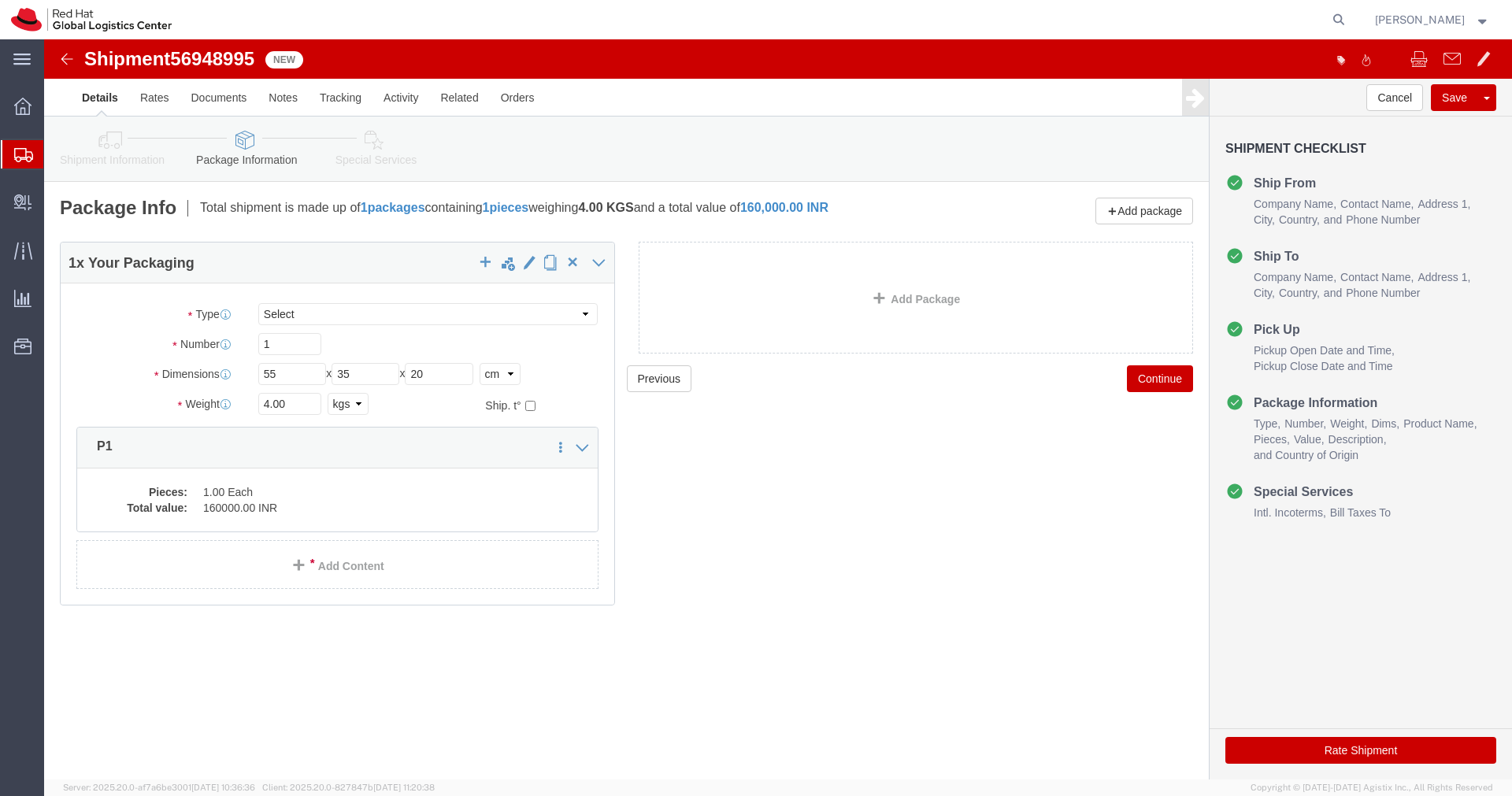
click icon
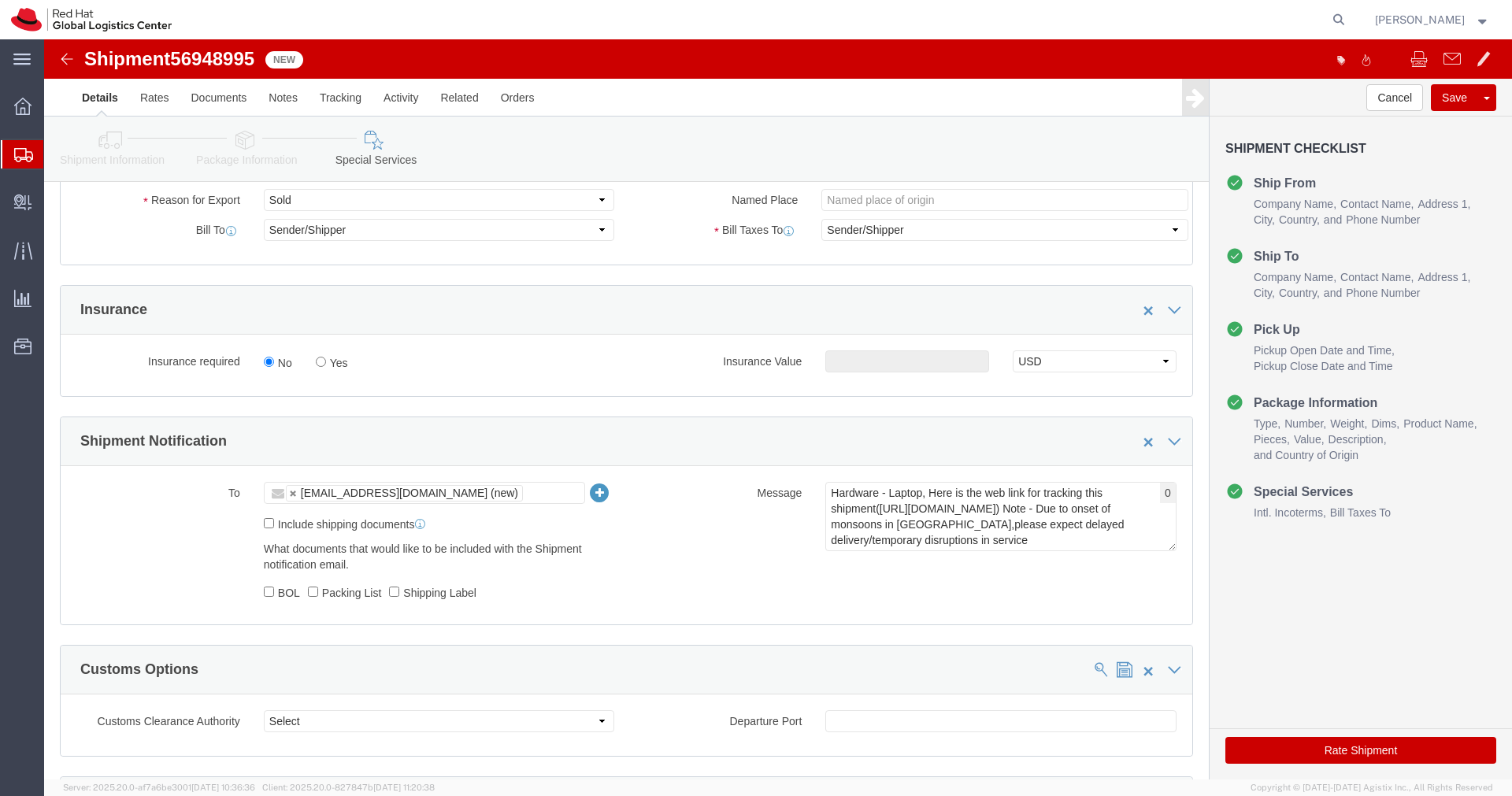
scroll to position [338, 0]
click button "Rate Shipment"
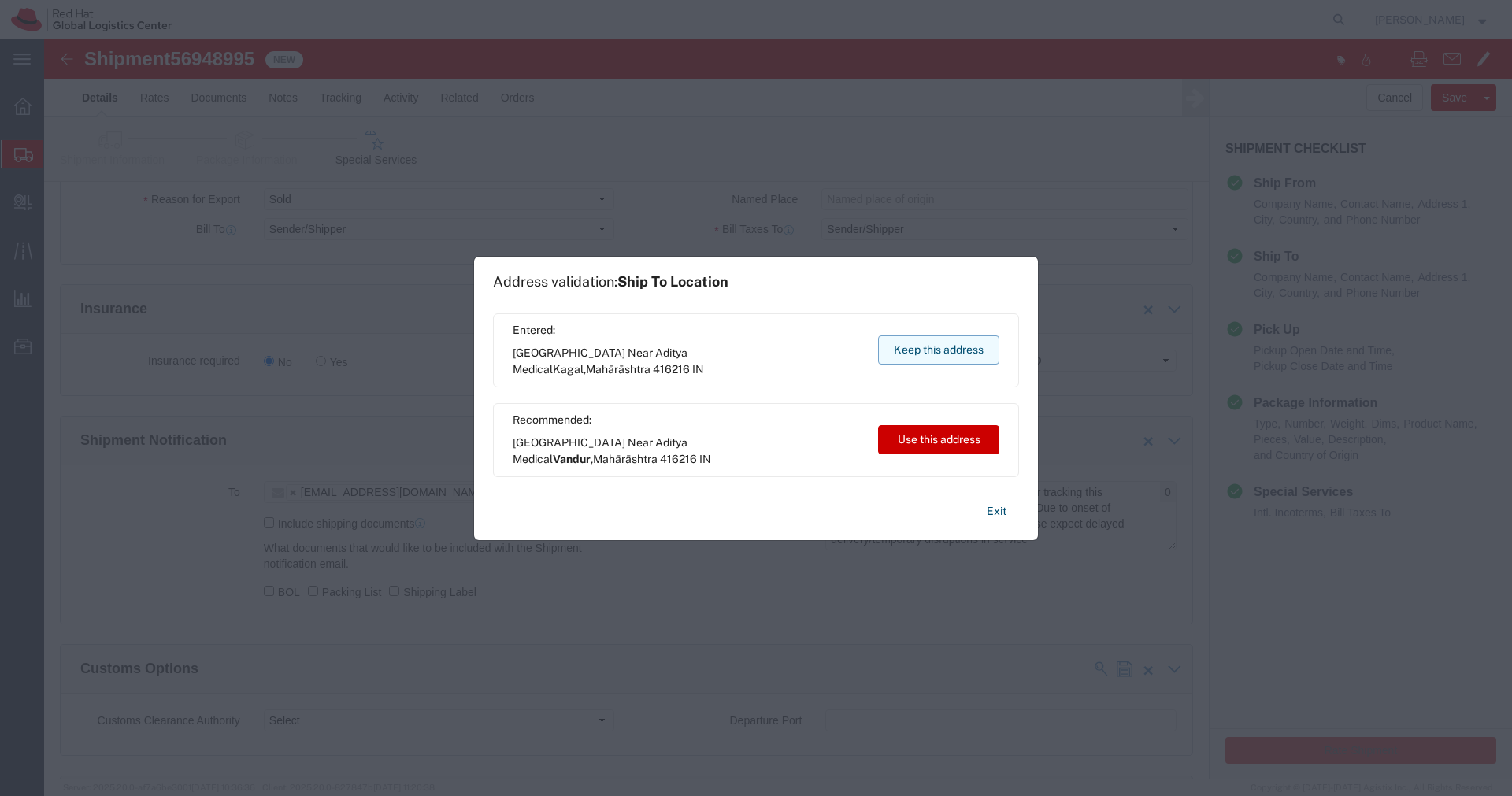
click at [962, 350] on button "Keep this address" at bounding box center [938, 349] width 121 height 30
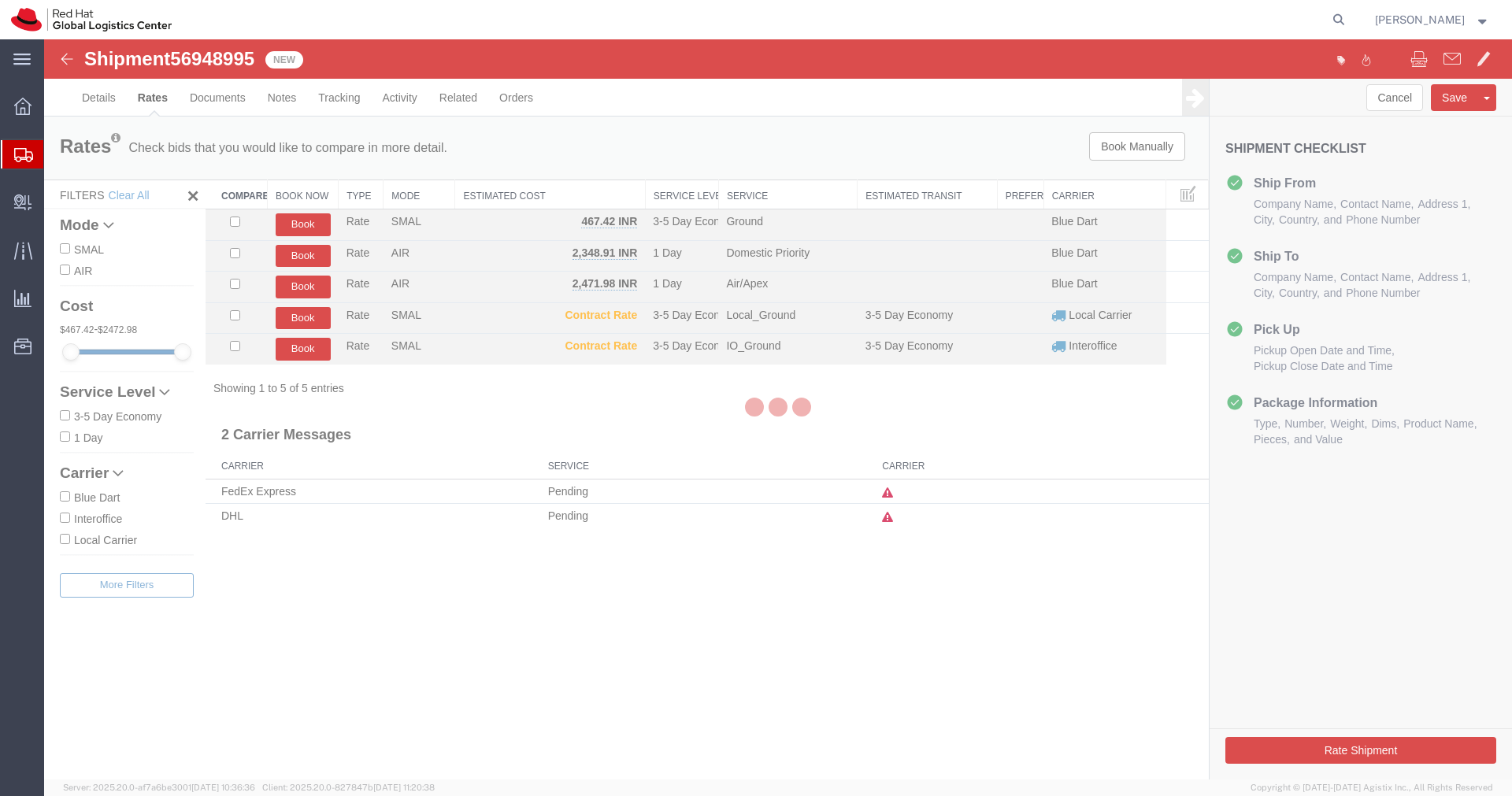
scroll to position [0, 0]
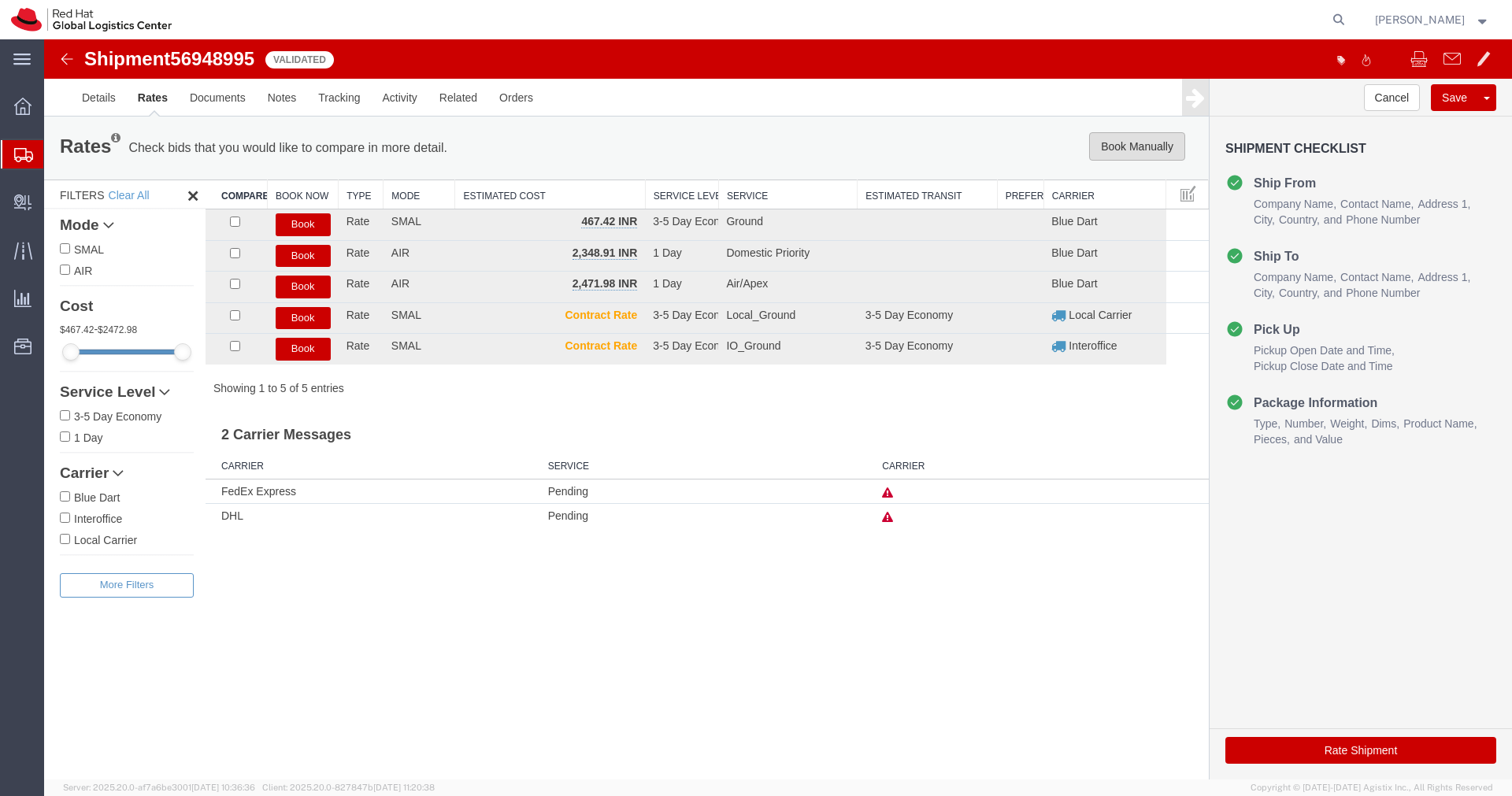
click at [1145, 157] on button "Book Manually" at bounding box center [1137, 147] width 96 height 29
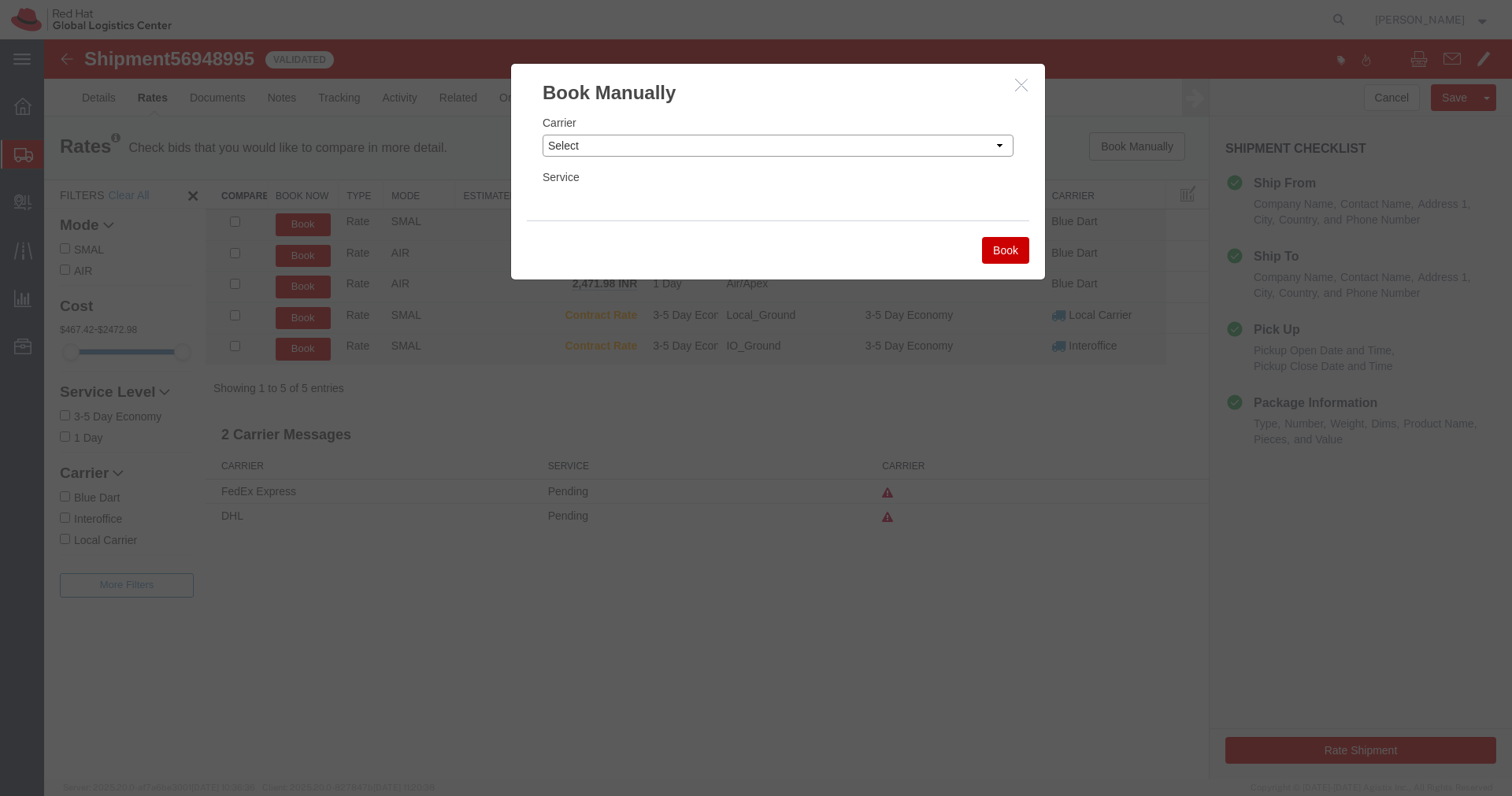
click at [927, 149] on select "Select Add New Carrier (and default service) Blue Dart DHL FedEx Express Global…" at bounding box center [778, 145] width 471 height 22
select select "14653"
click at [543, 134] on select "Select Add New Carrier (and default service) Blue Dart DHL FedEx Express Global…" at bounding box center [778, 145] width 471 height 22
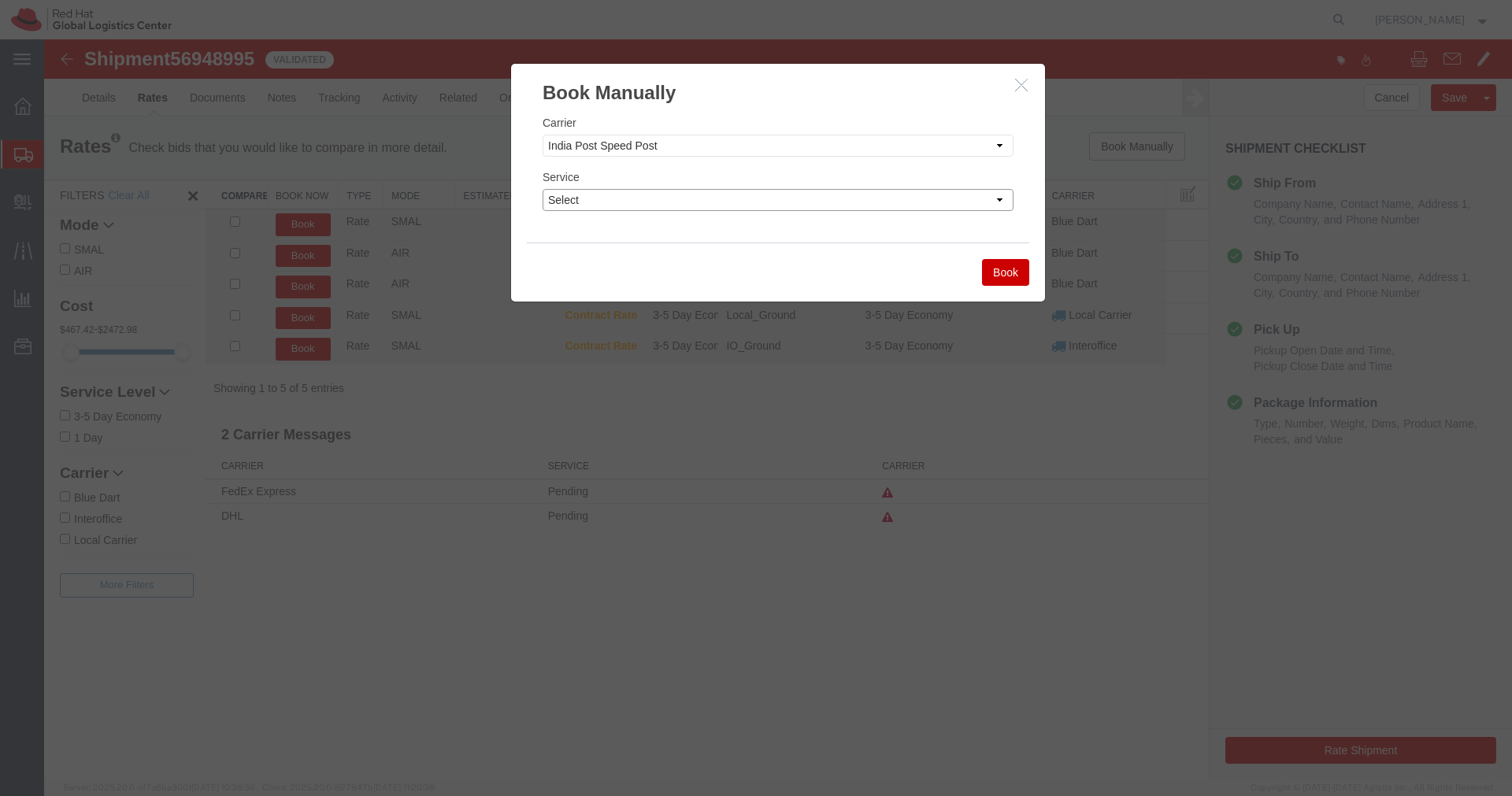
click at [822, 191] on select "Select Air" at bounding box center [778, 199] width 471 height 22
select select "29222"
click at [543, 189] on select "Select Air" at bounding box center [778, 199] width 471 height 22
click at [1010, 284] on button "Book" at bounding box center [1005, 272] width 48 height 27
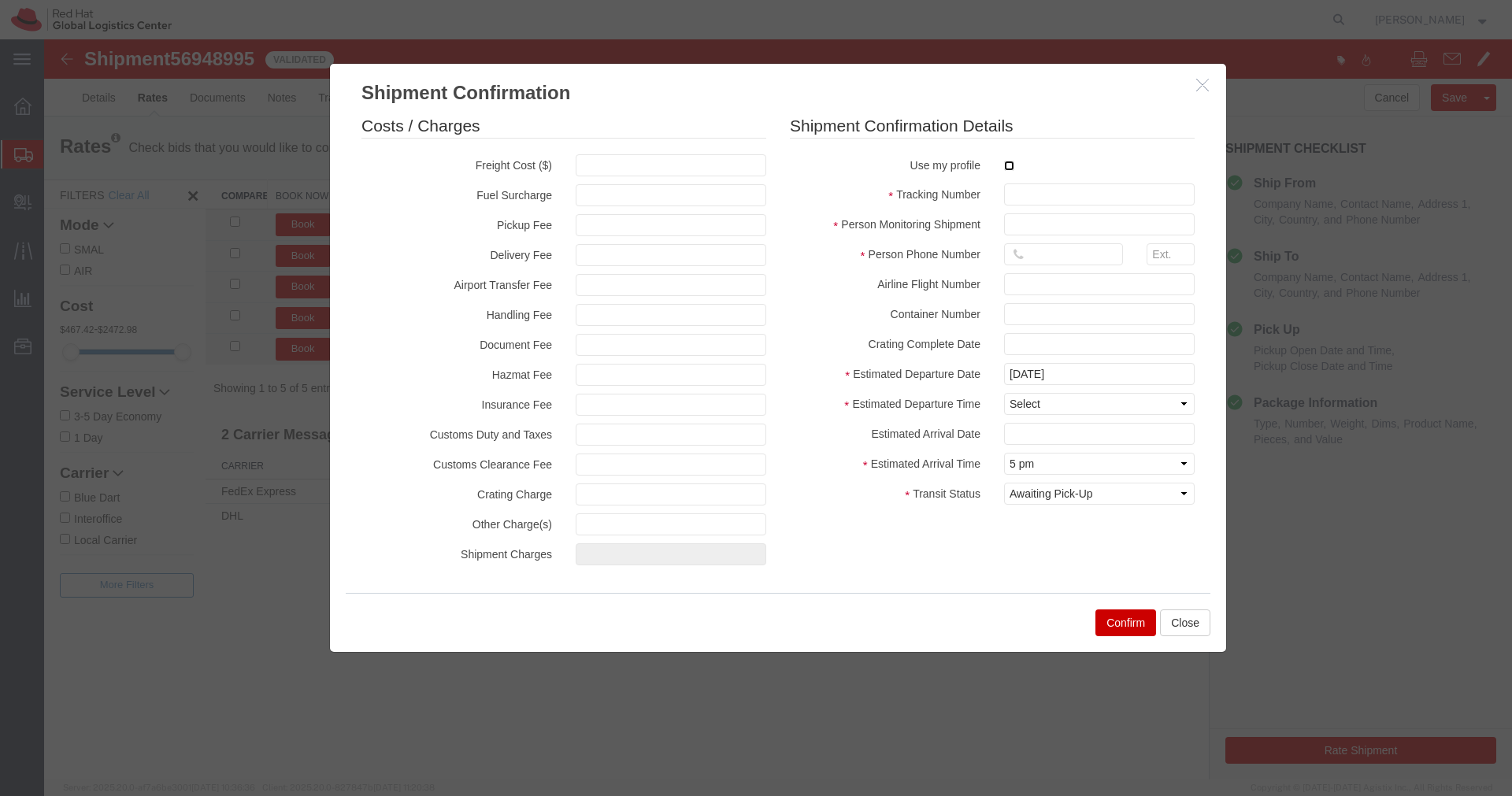
click at [1008, 167] on input "checkbox" at bounding box center [1008, 166] width 10 height 10
checkbox input "true"
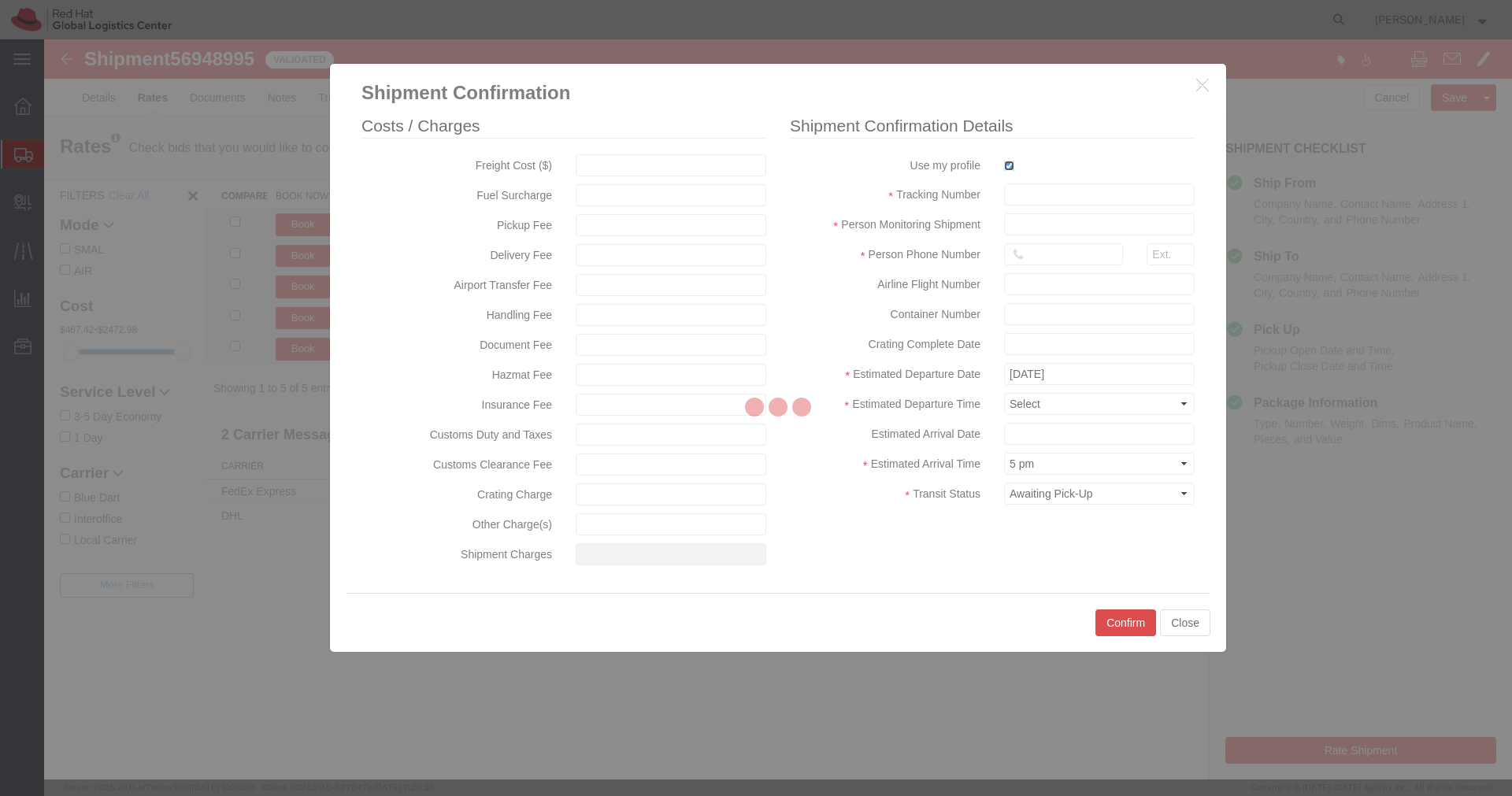
type input "[PERSON_NAME]"
type input "[PHONE_NUMBER]"
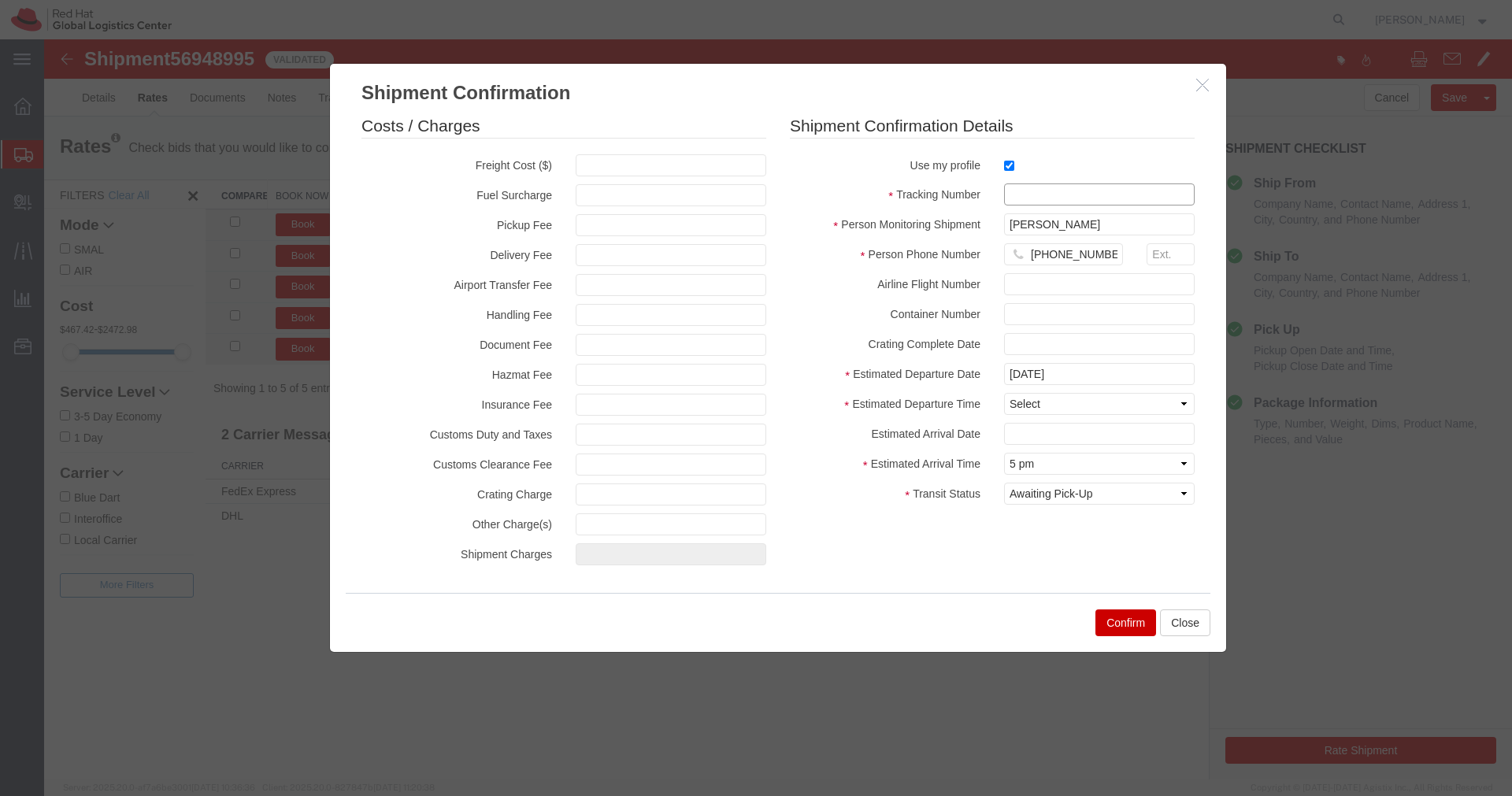
click at [1023, 189] on input "text" at bounding box center [1099, 194] width 190 height 22
paste input "EM346212693IN"
type input "EM346212693IN"
click at [1070, 411] on select "Select Midnight 1 am 2 am 3 am 4 am 5 am 6 am 7 am 8 am 9 am 10 am 11 am 12 Noo…" at bounding box center [1099, 404] width 190 height 22
select select "1200"
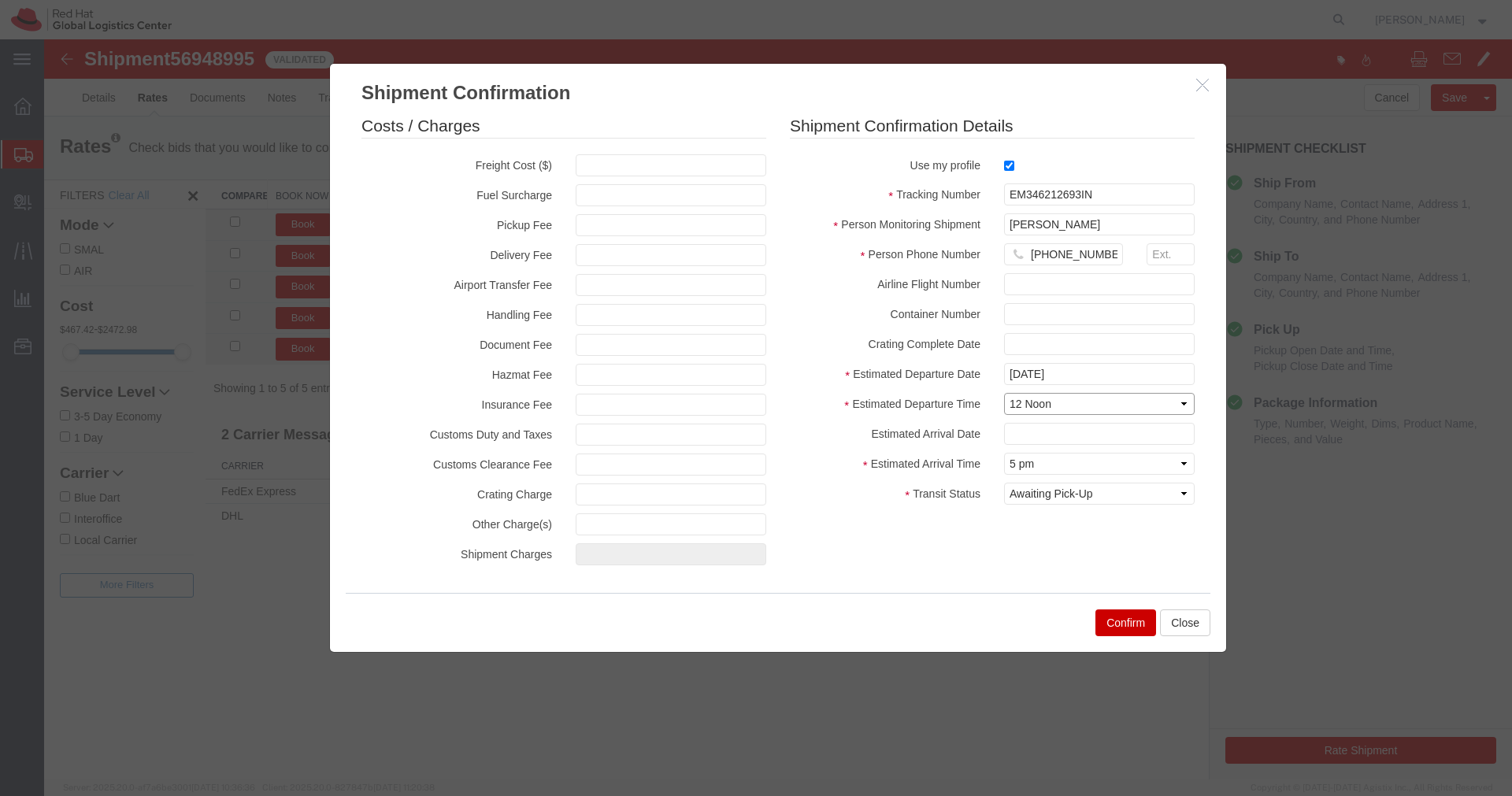
click at [1004, 393] on select "Select Midnight 1 am 2 am 3 am 4 am 5 am 6 am 7 am 8 am 9 am 10 am 11 am 12 Noo…" at bounding box center [1099, 404] width 190 height 22
click at [1119, 490] on select "Select Arrival Notice Available Arrival Notice Imported Arrive at Delivery Loca…" at bounding box center [1099, 493] width 190 height 22
select select "INTRANST"
click at [1004, 483] on select "Select Arrival Notice Available Arrival Notice Imported Arrive at Delivery Loca…" at bounding box center [1099, 493] width 190 height 22
click at [1131, 631] on button "Confirm" at bounding box center [1125, 623] width 61 height 27
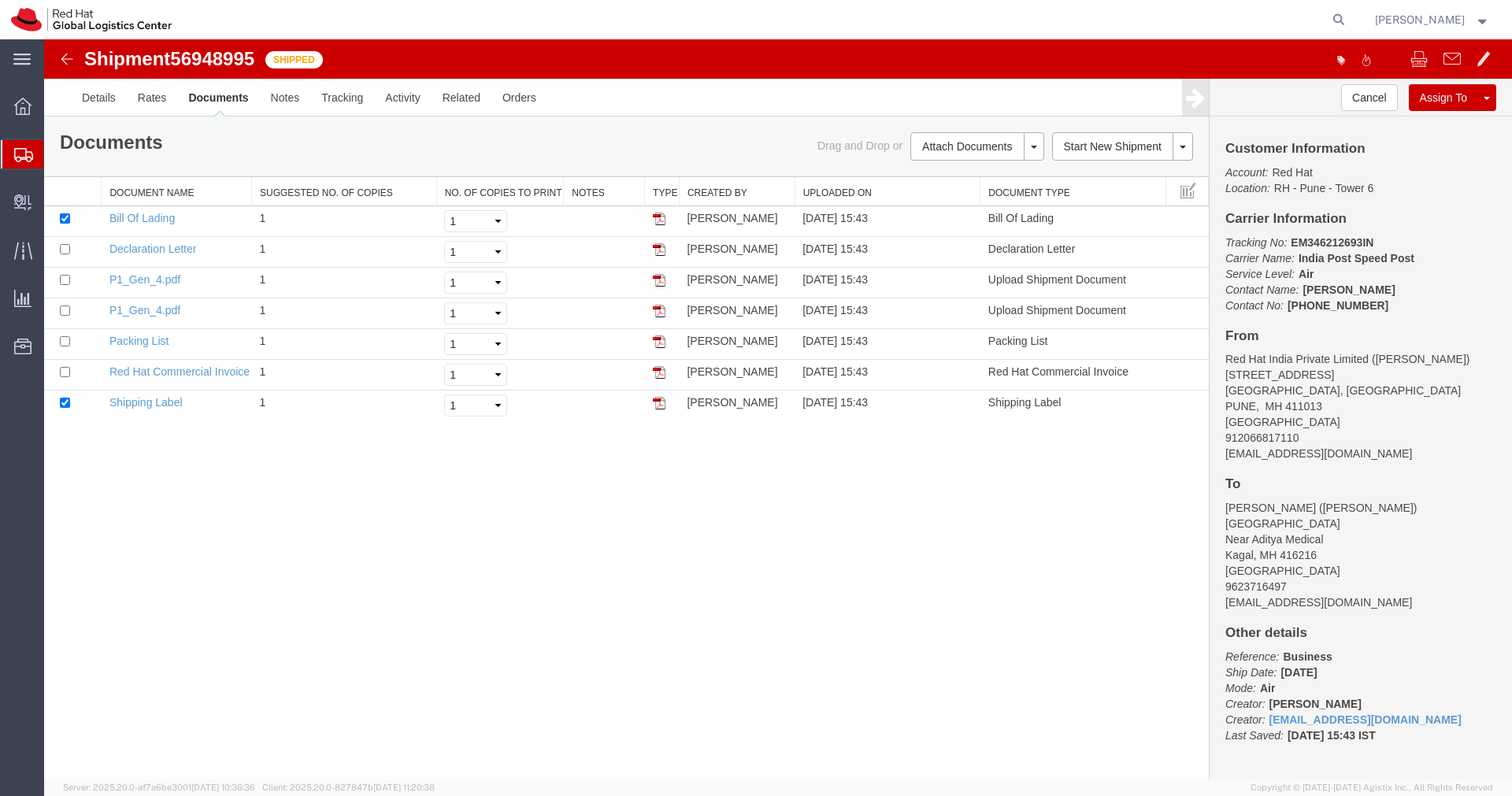
click at [30, 161] on icon at bounding box center [24, 154] width 19 height 14
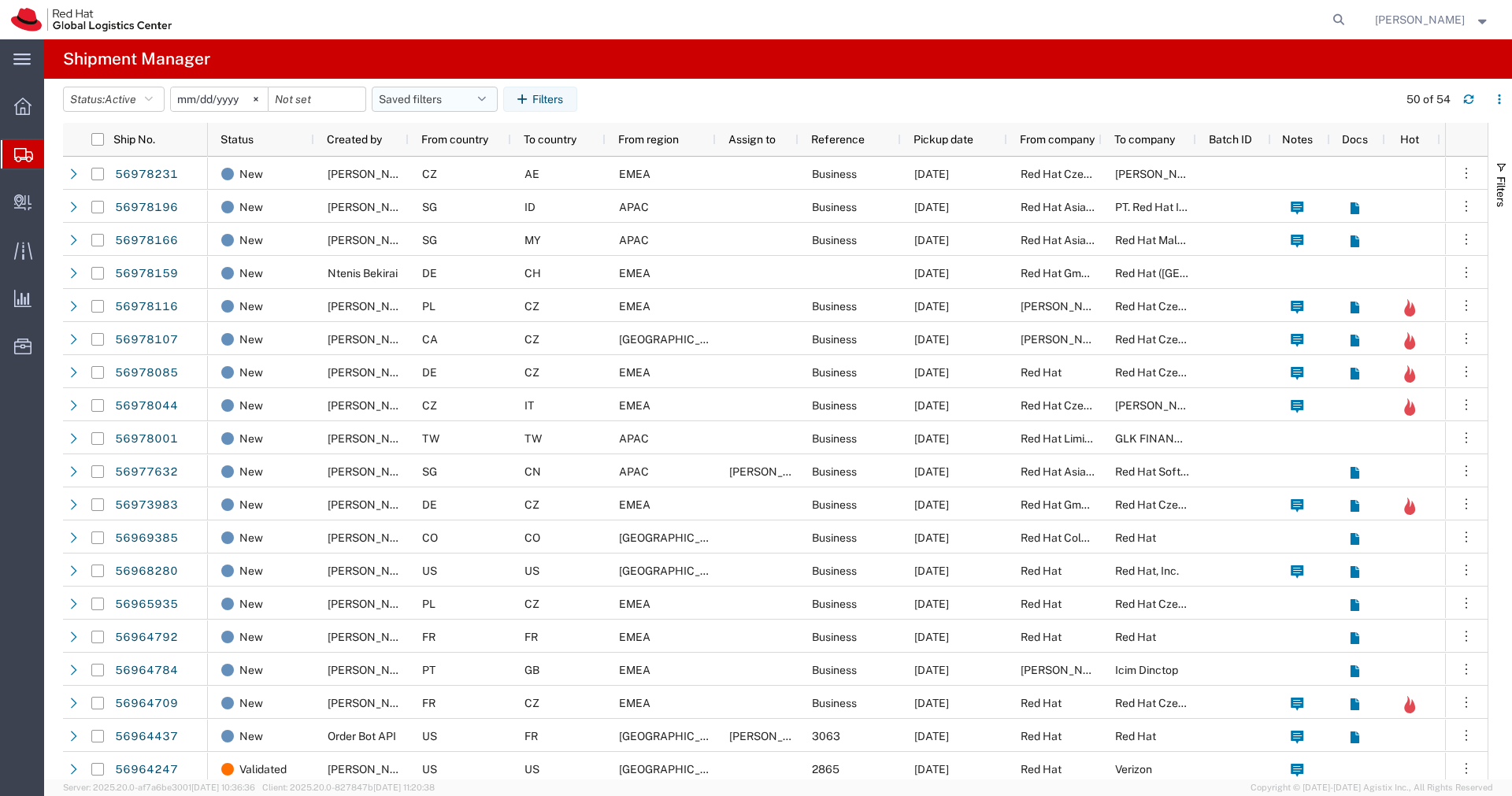
click at [488, 107] on button "Saved filters" at bounding box center [434, 99] width 126 height 25
click at [458, 162] on span "APAC" at bounding box center [477, 168] width 207 height 30
type input "[DATE]"
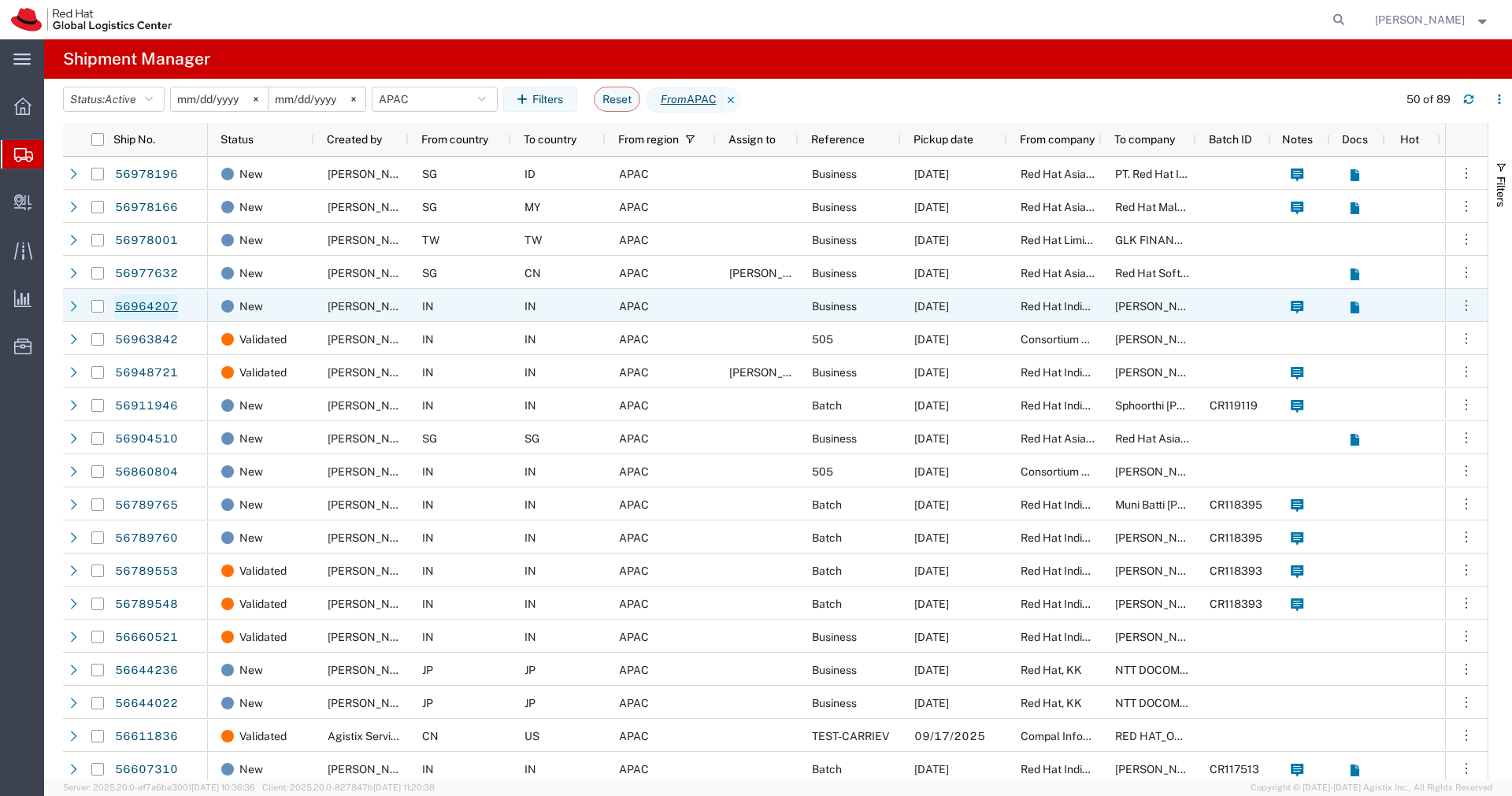
click at [154, 308] on link "56964207" at bounding box center [147, 307] width 65 height 25
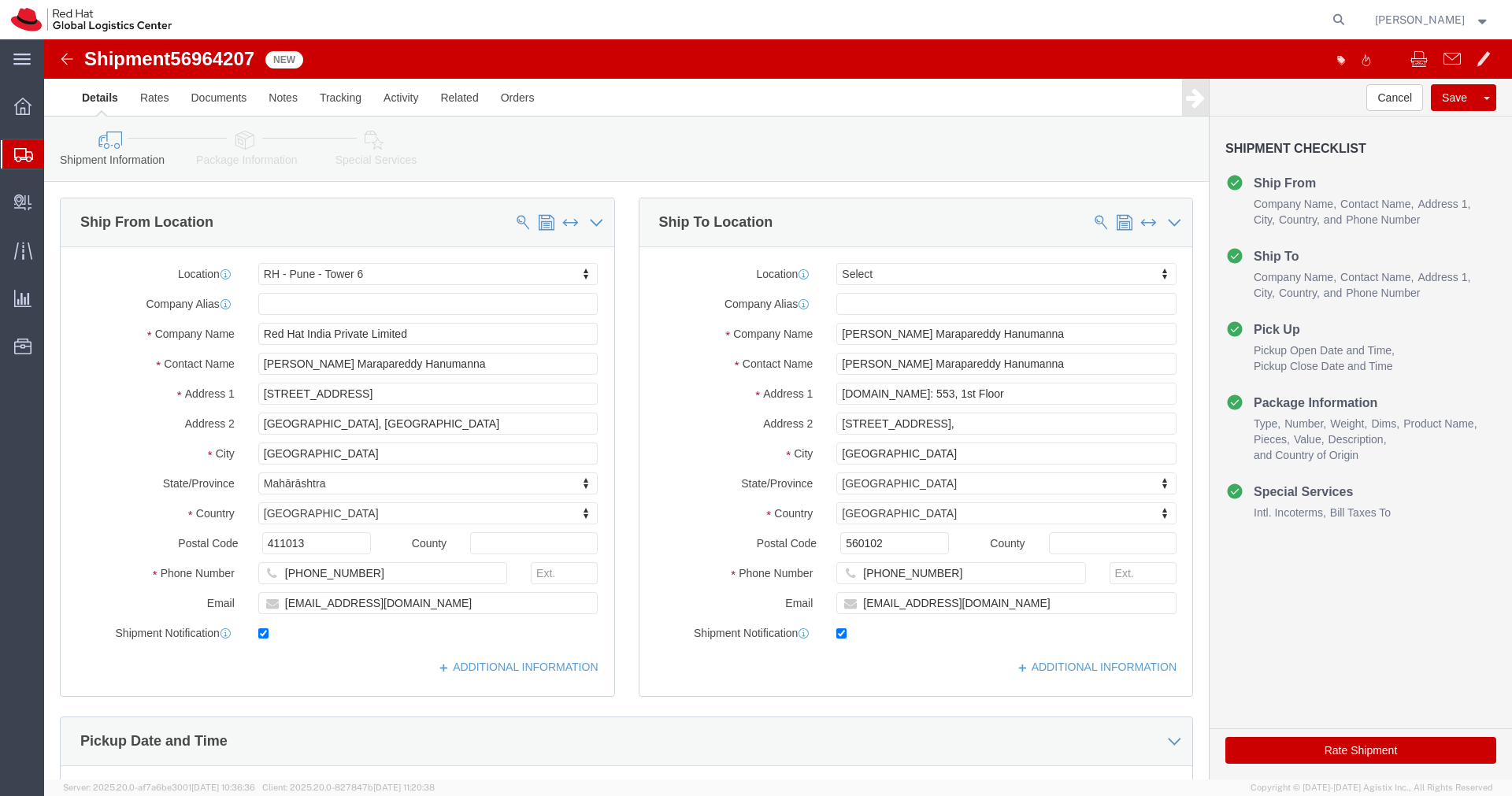
select select "38432"
select select
click link "Package Information"
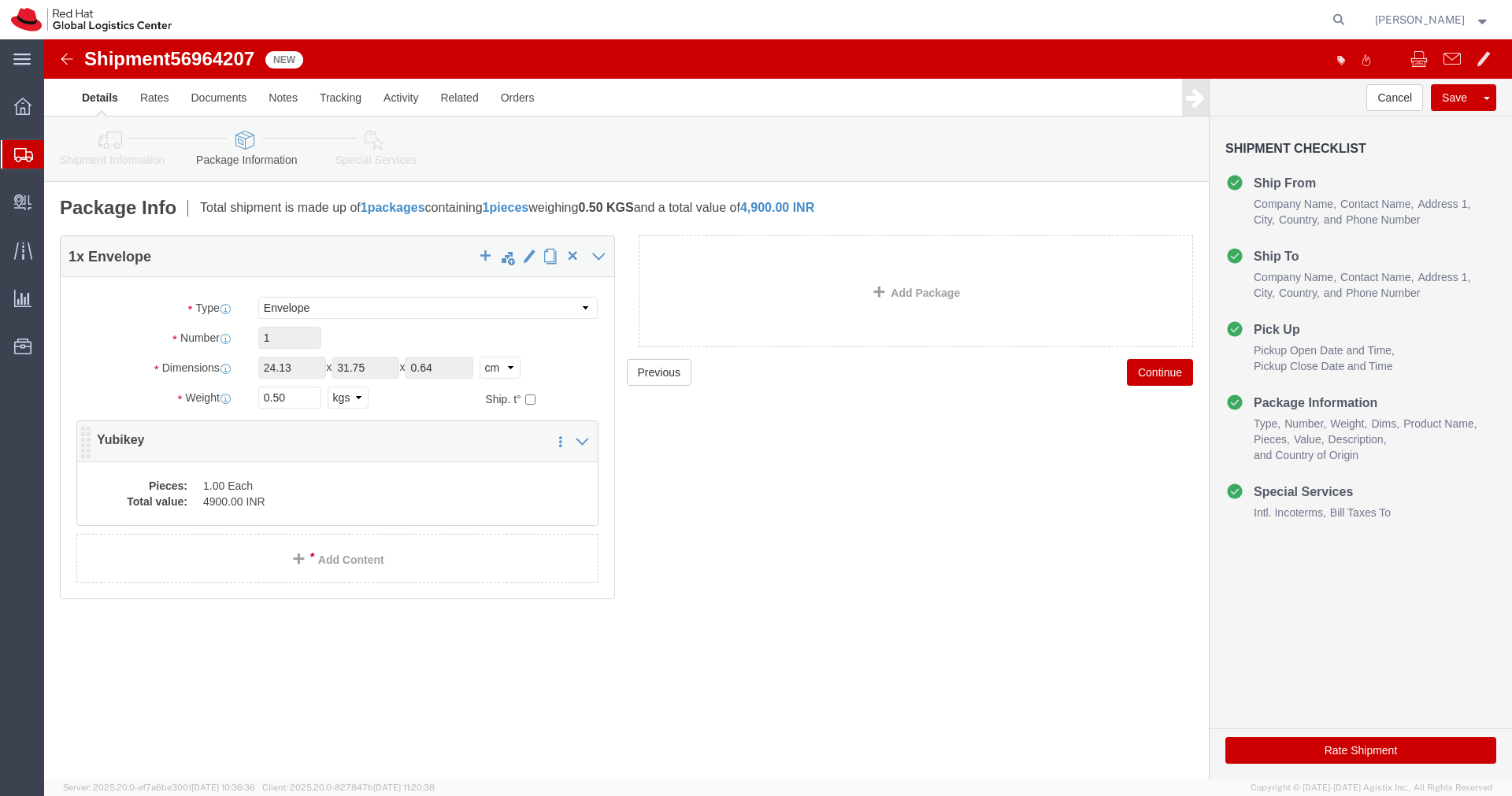
click dd "1.00 Each"
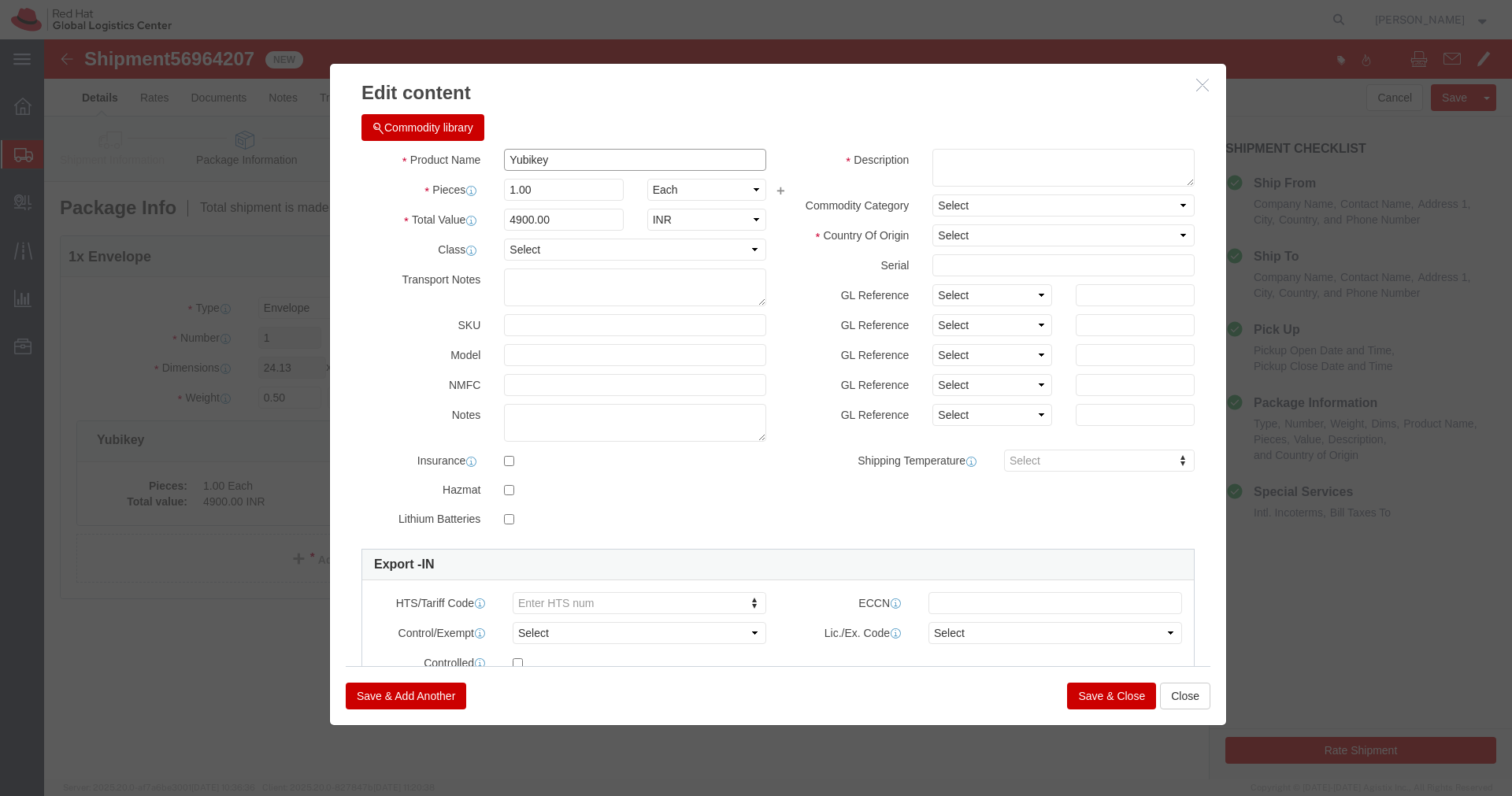
drag, startPoint x: 516, startPoint y: 125, endPoint x: 434, endPoint y: 126, distance: 82.0
click div "Product Name Yubikey"
click textarea
paste textarea "Yubikey"
type textarea "Yubikey"
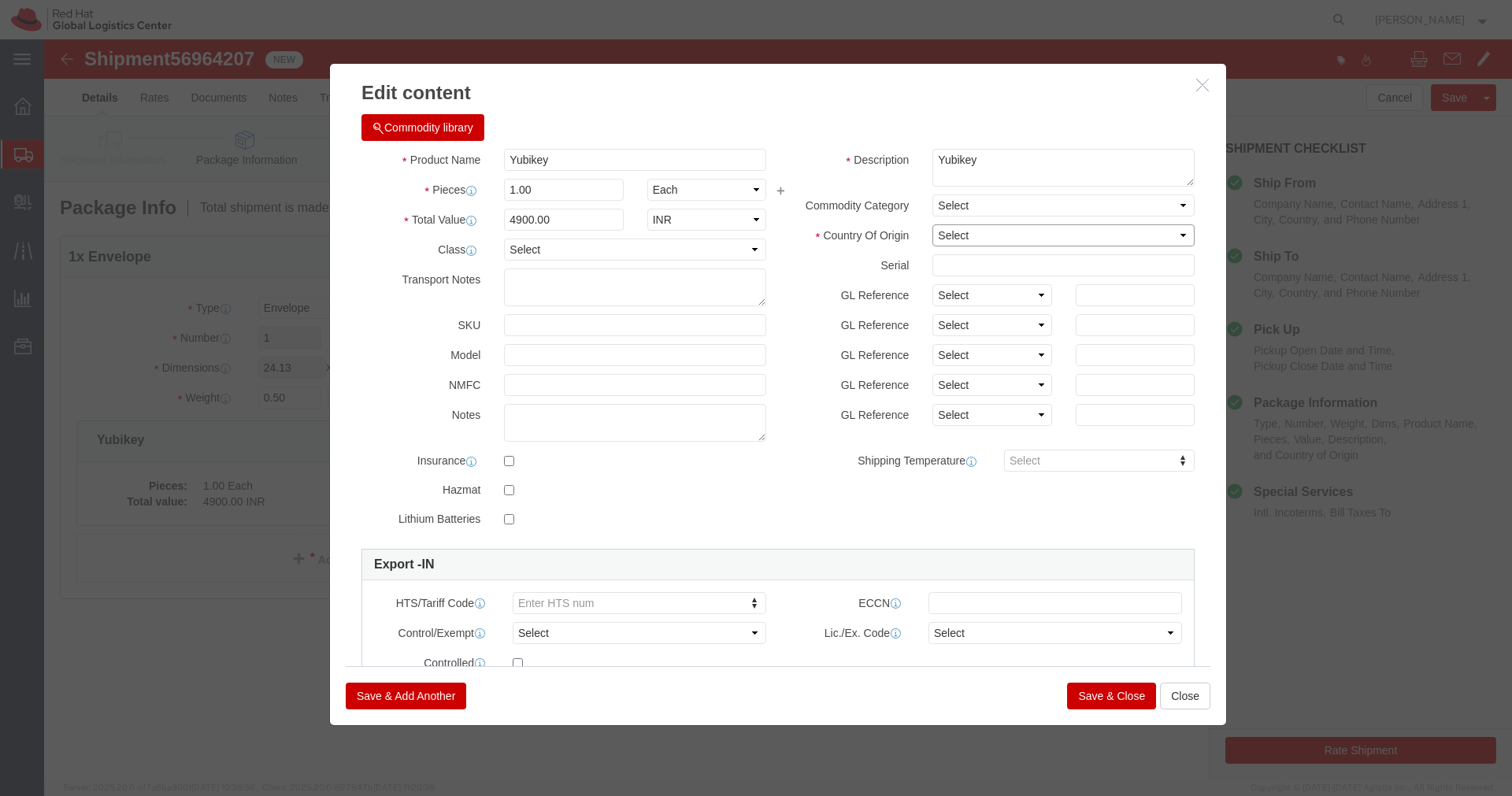
click select "Select Afghanistan Åland Islands Albania Algeria American Samoa Andorra Angola …"
select select "IN"
click select "Select Afghanistan Åland Islands Albania Algeria American Samoa Andorra Angola …"
click button "Save & Close"
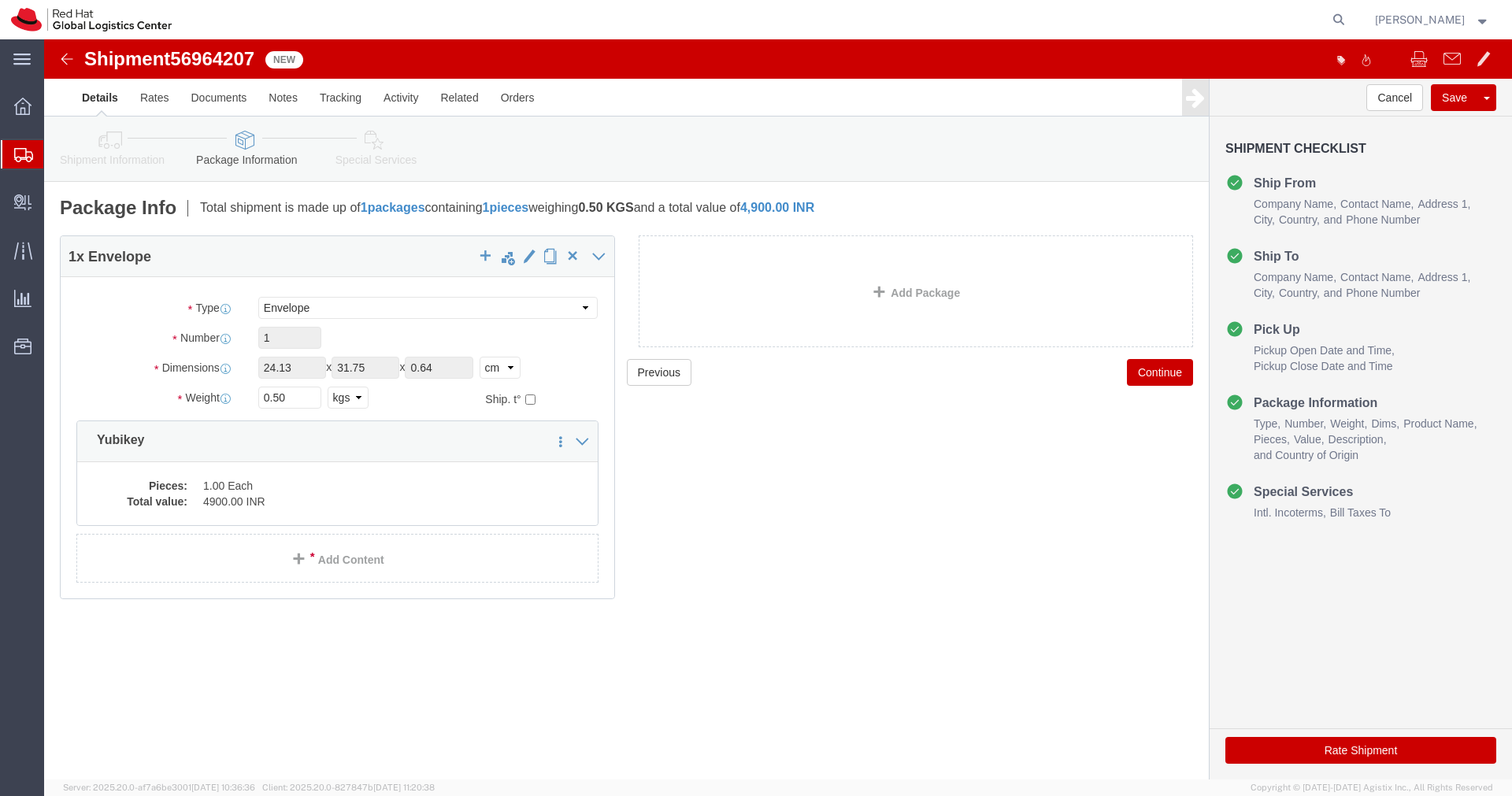
click icon
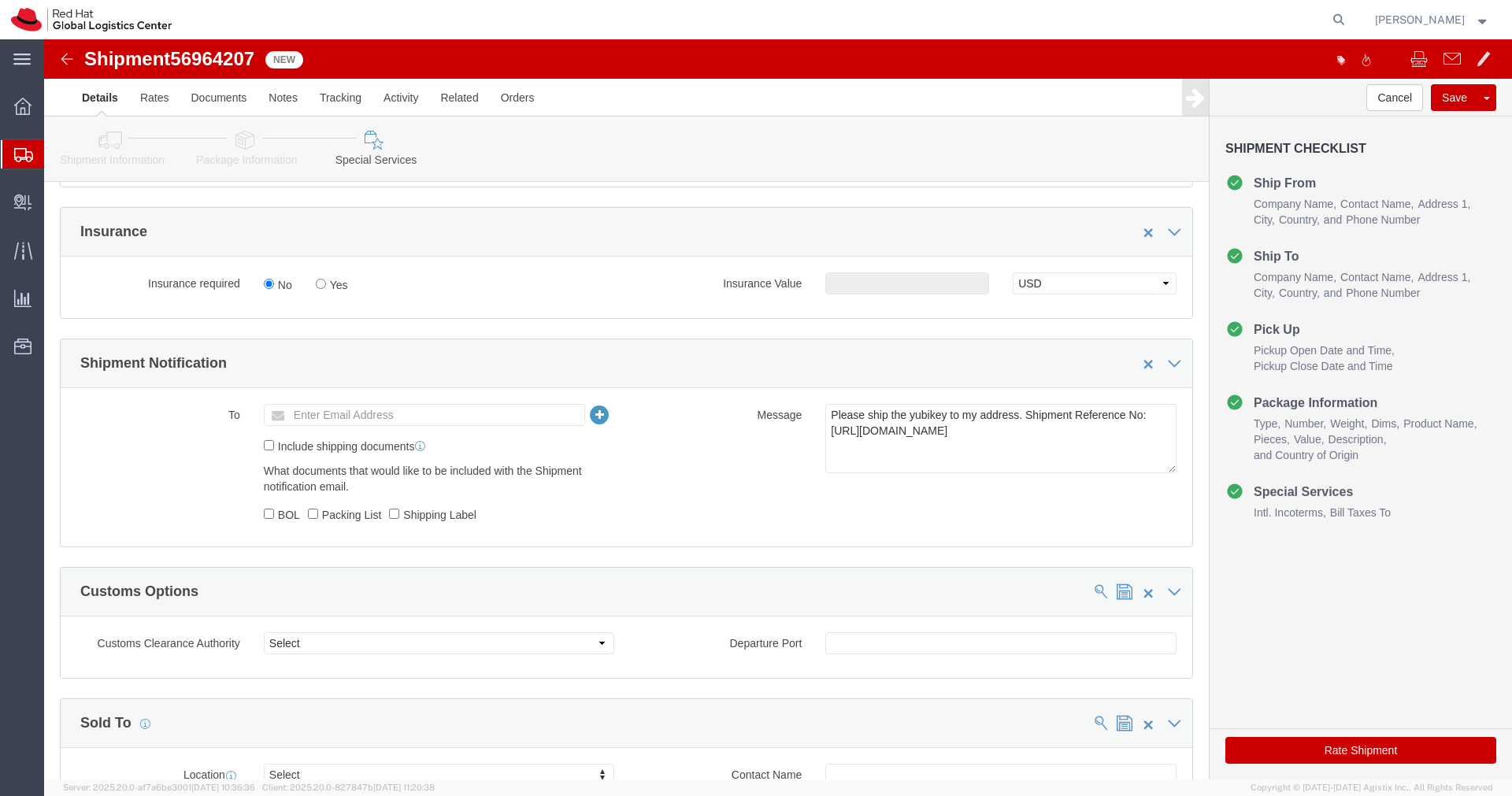
scroll to position [430, 0]
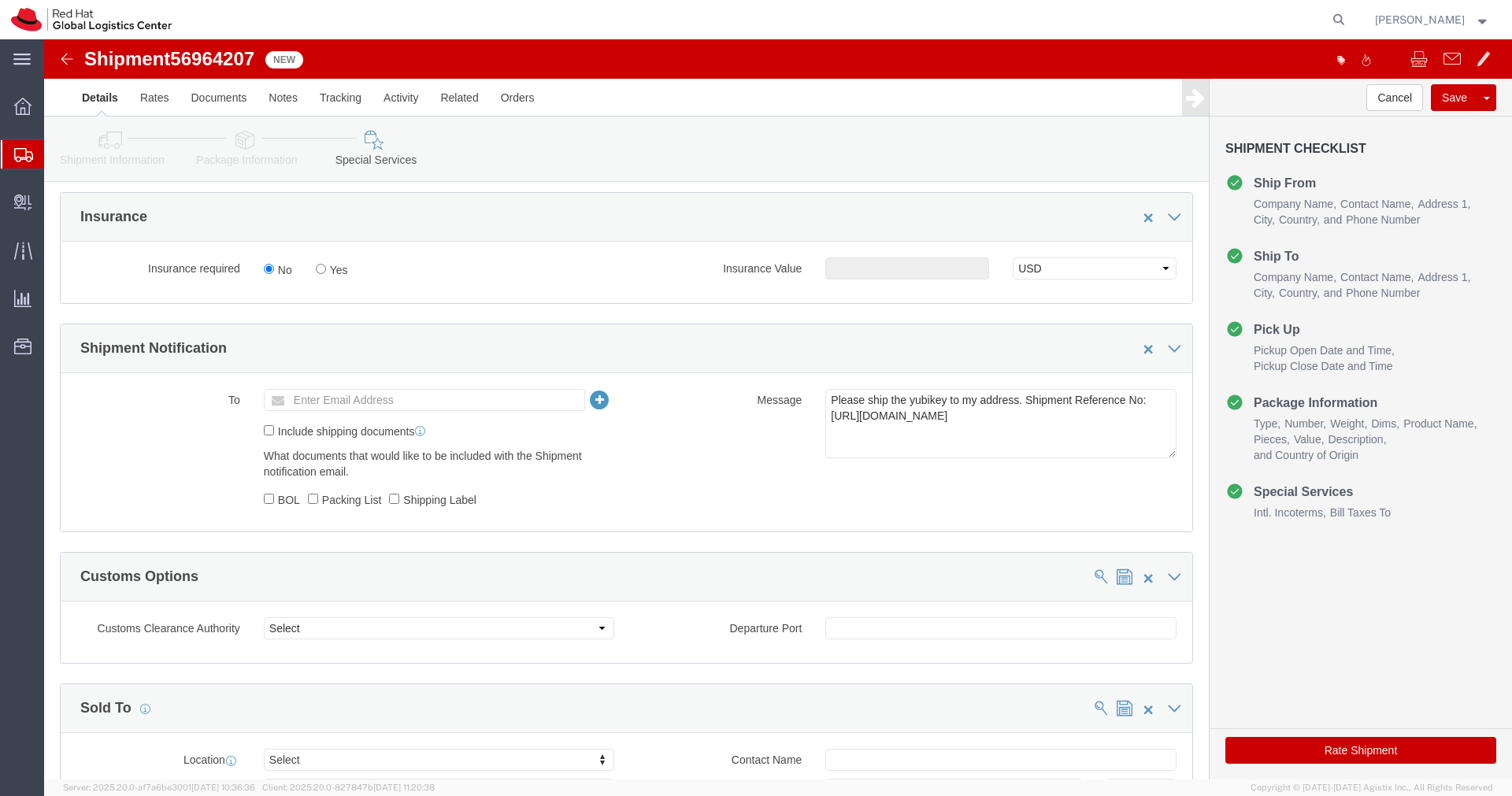
click input "Enter Email Address"
type input "[EMAIL_ADDRESS][DOMAIN_NAME]"
drag, startPoint x: 1059, startPoint y: 385, endPoint x: 768, endPoint y: 362, distance: 291.9
click div "Please ship the yubikey to my address. Shipment Reference No: https://forms-app…"
click textarea "Please ship the yubikey to my address. Shipment Reference No: https://forms-app…"
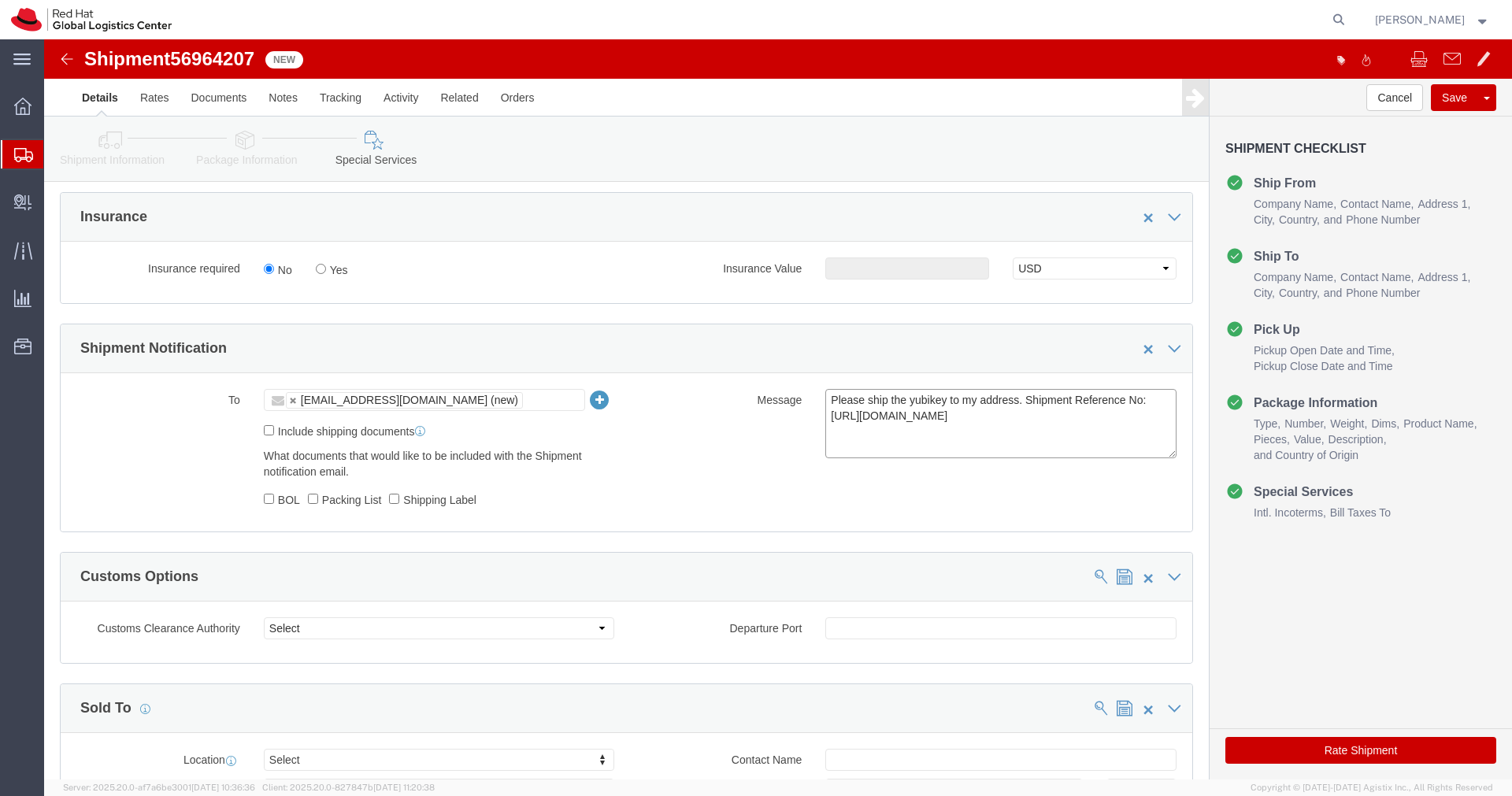
drag, startPoint x: 862, startPoint y: 362, endPoint x: 762, endPoint y: 369, distance: 100.2
click div "Message Please ship the yubikey to my address. Shipment Reference No: https://f…"
drag, startPoint x: 901, startPoint y: 363, endPoint x: 1058, endPoint y: 389, distance: 159.1
click textarea "Please ship the yubikey to my address. Shipment Reference No: https://forms-app…"
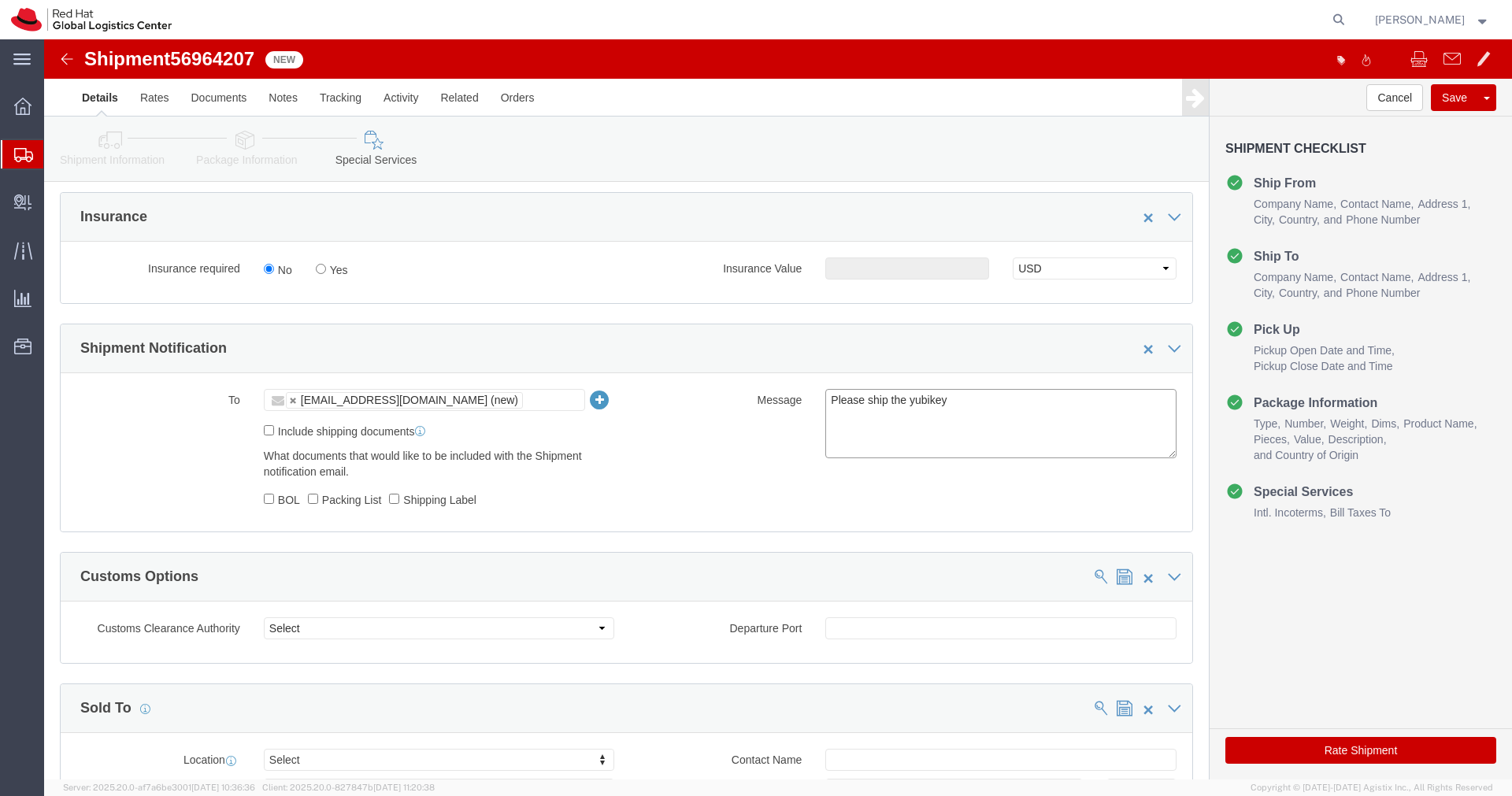
click textarea "Please ship the yubikey to my address. Shipment Reference No: https://forms-app…"
type textarea "Yubikey"
click textarea "Please ship the yubikey to my address. Shipment Reference No: https://forms-app…"
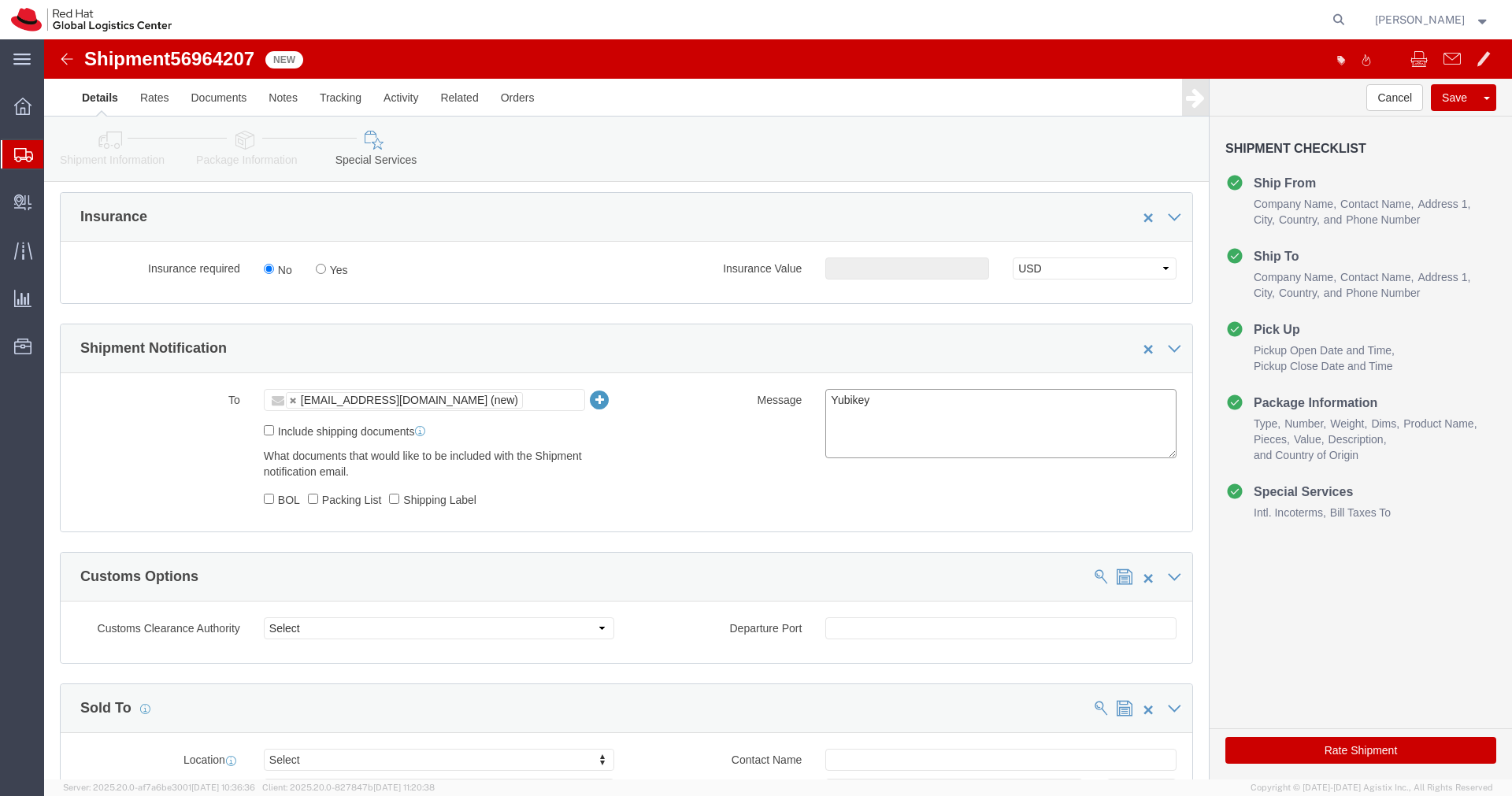
click textarea "Please ship the yubikey to my address. Shipment Reference No: https://forms-app…"
click button "Rate Shipment"
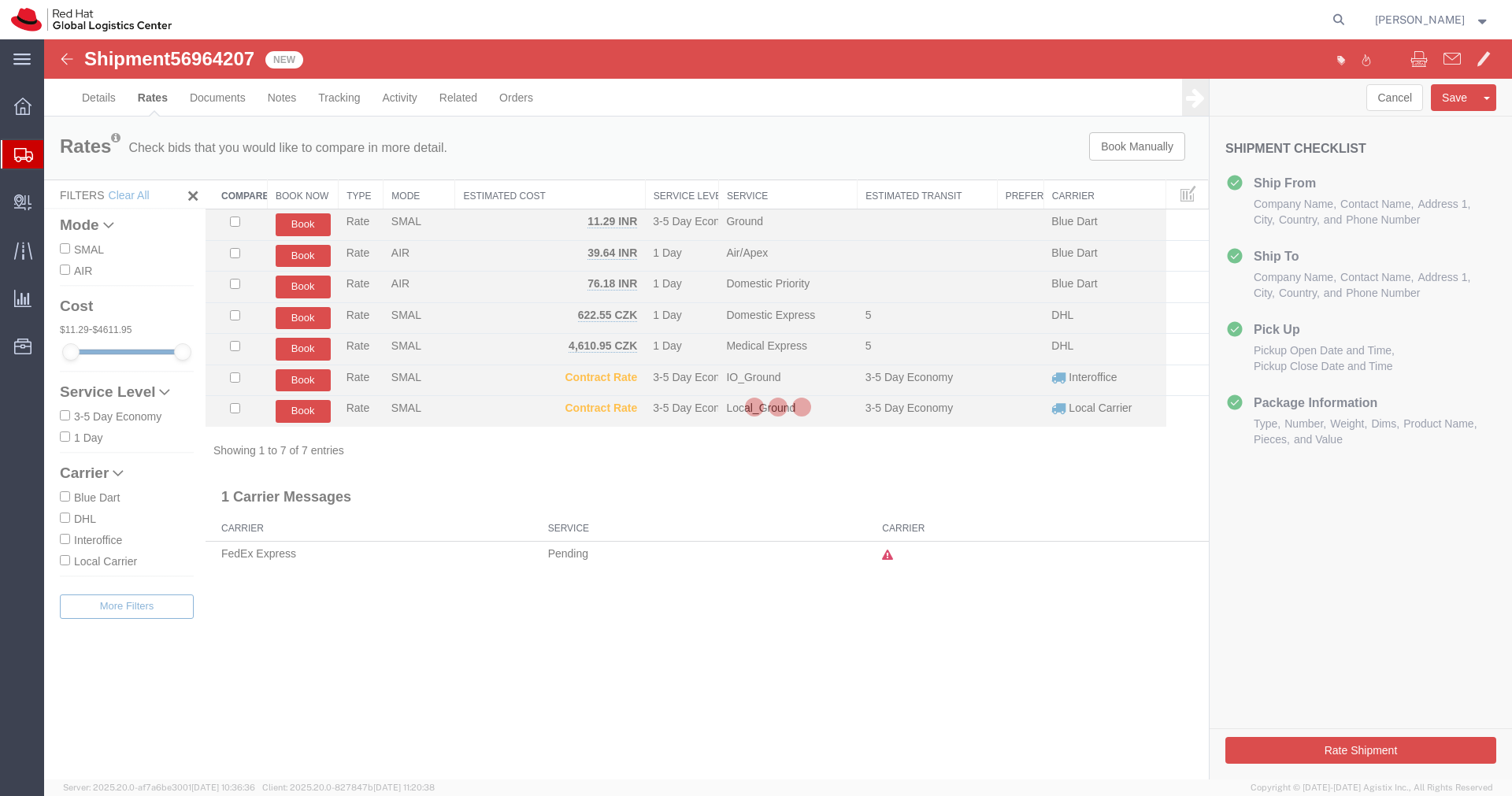
scroll to position [0, 0]
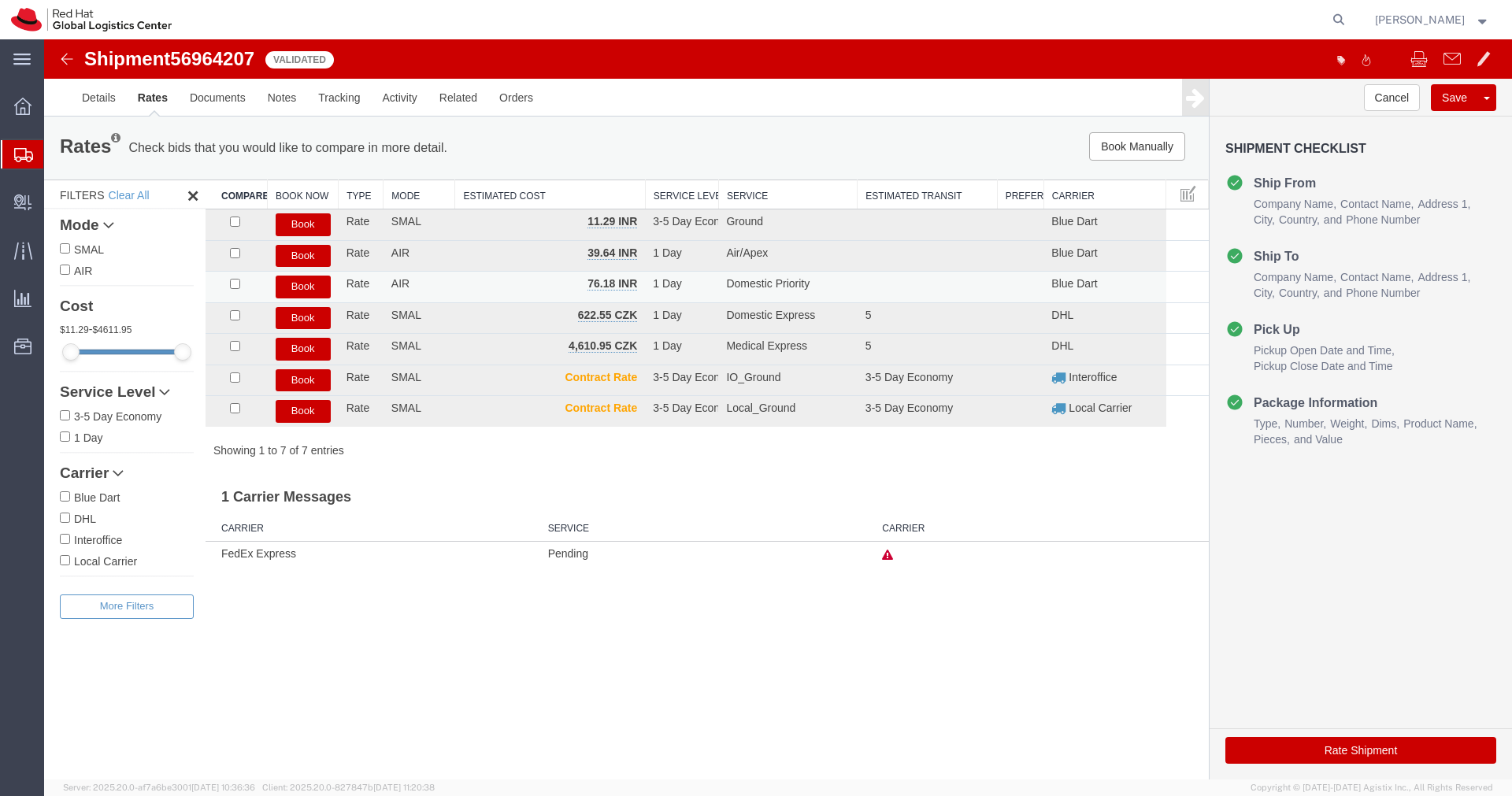
click at [316, 288] on button "Book" at bounding box center [303, 287] width 55 height 23
click at [307, 289] on div at bounding box center [777, 408] width 1467 height 740
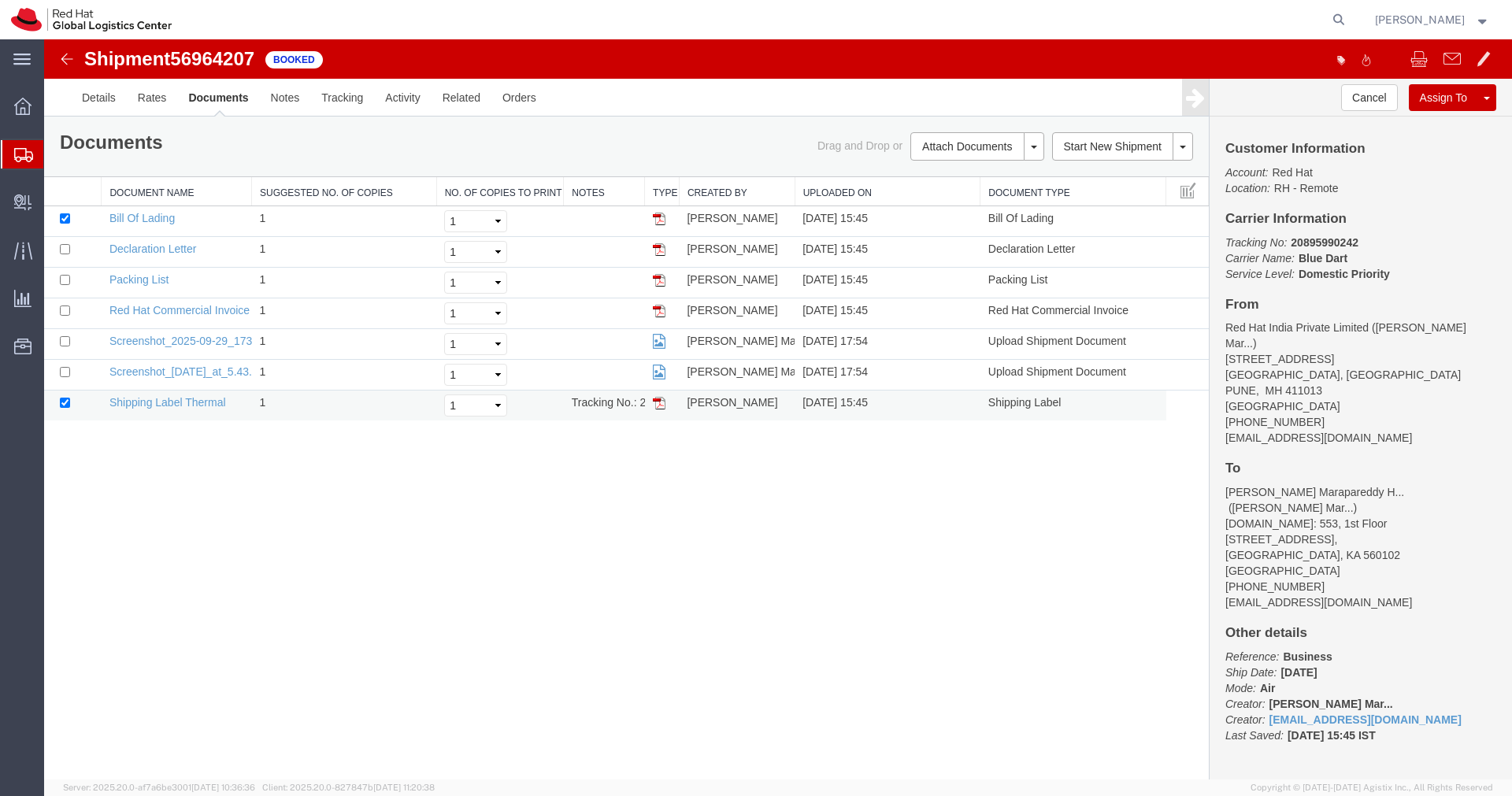
click at [662, 405] on img at bounding box center [659, 403] width 12 height 12
